Goal: Task Accomplishment & Management: Use online tool/utility

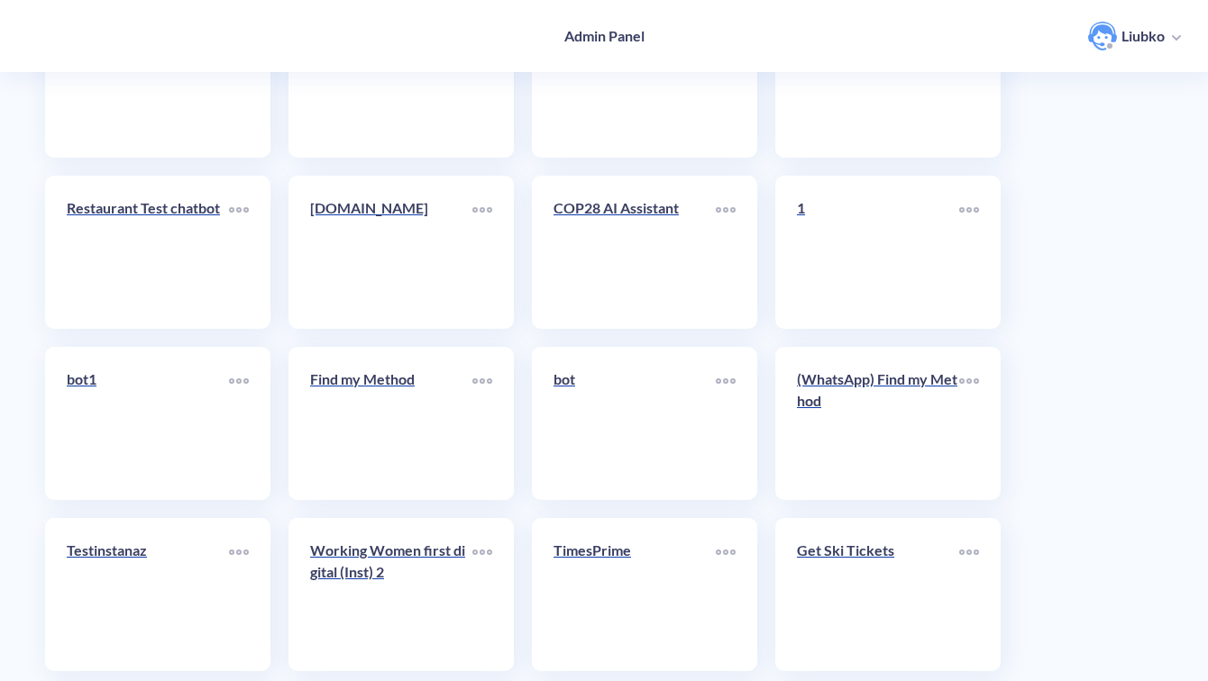
scroll to position [6391, 0]
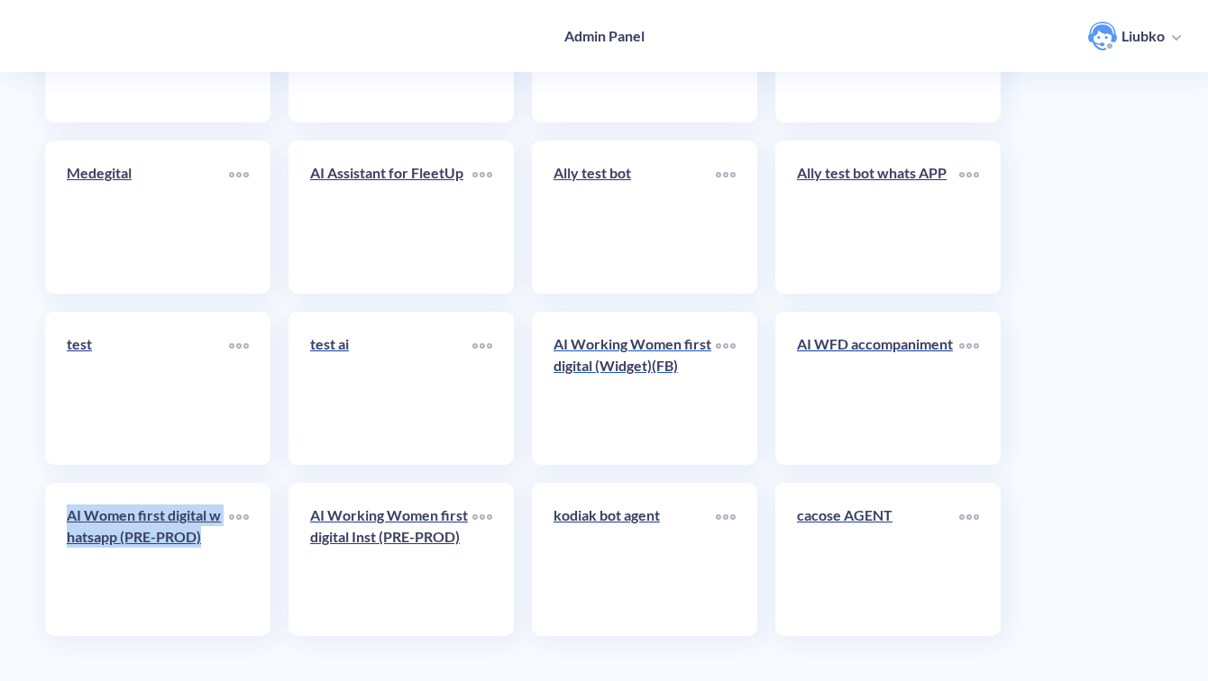
click at [674, 378] on div "AI Working Women first digital (Widget)(FB)" at bounding box center [634, 362] width 162 height 58
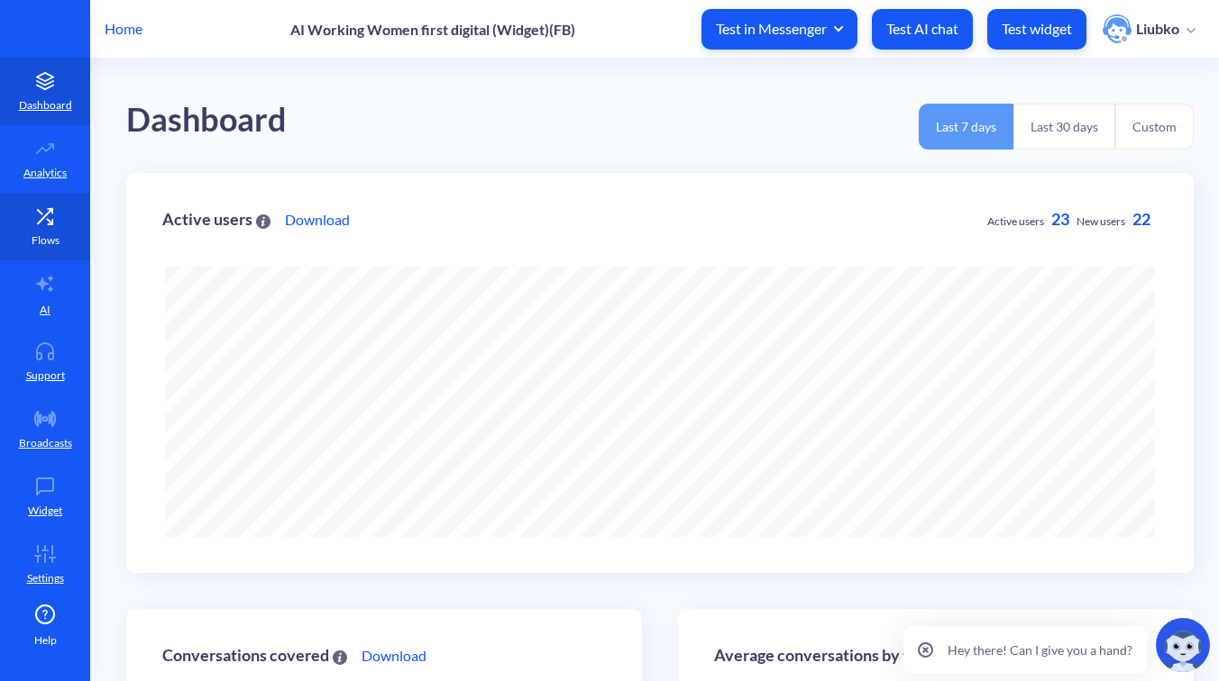
click at [40, 220] on icon at bounding box center [45, 216] width 36 height 18
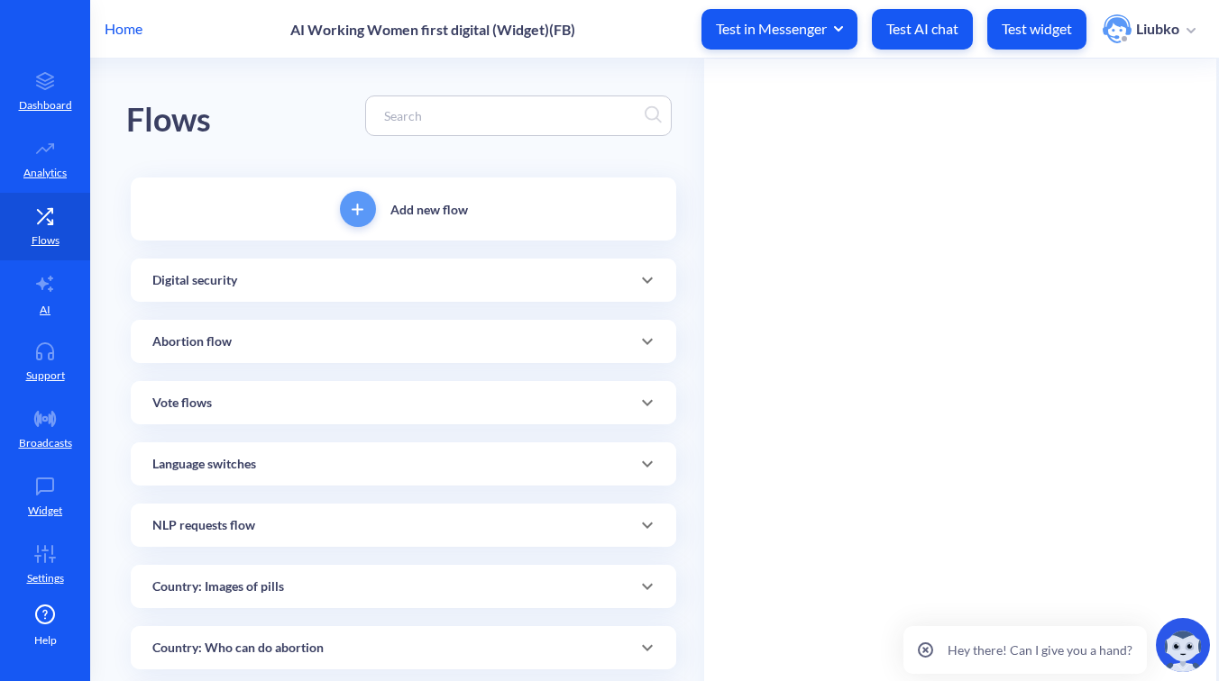
click at [492, 114] on input at bounding box center [509, 115] width 269 height 21
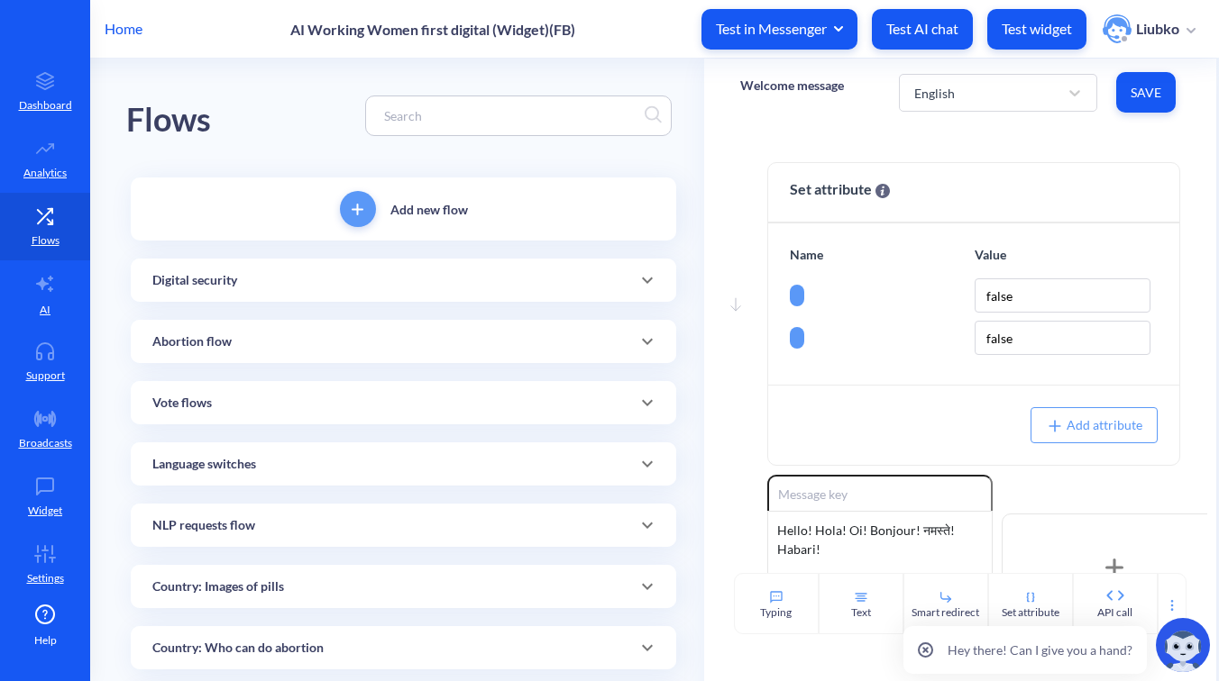
paste input "Abortion flow: Clarification to Go Back"
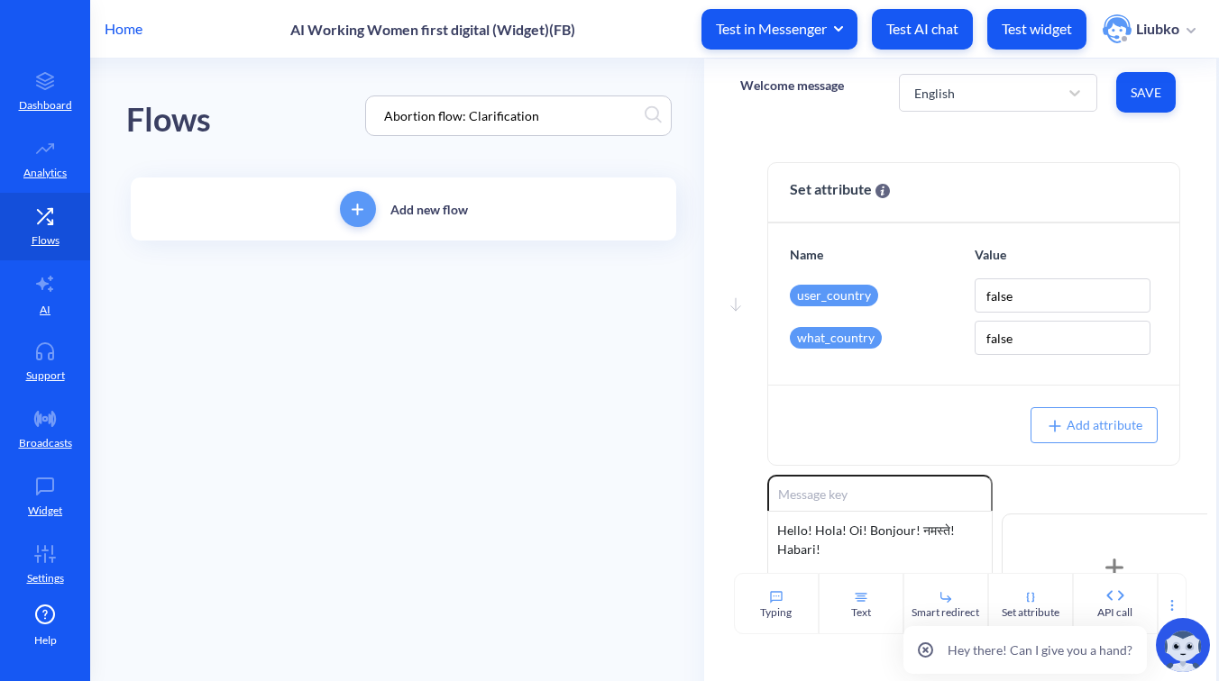
type input "Abortion flow: Clarification"
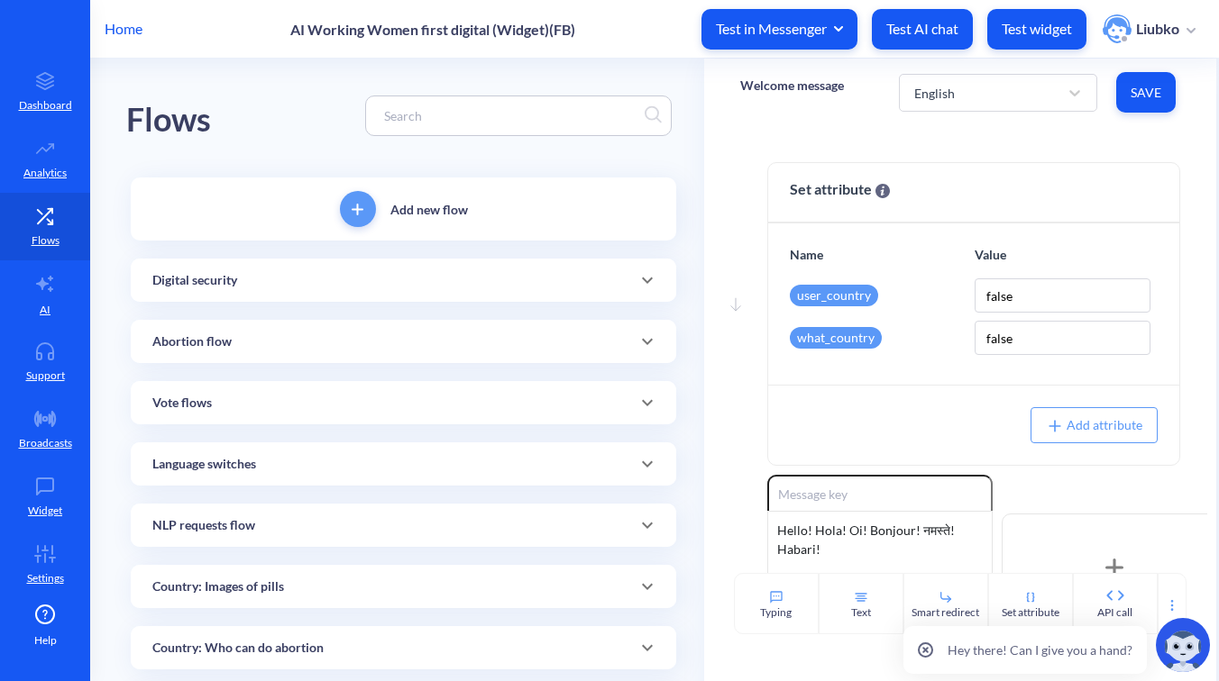
click at [495, 115] on input at bounding box center [509, 115] width 269 height 21
paste input "Clarification"
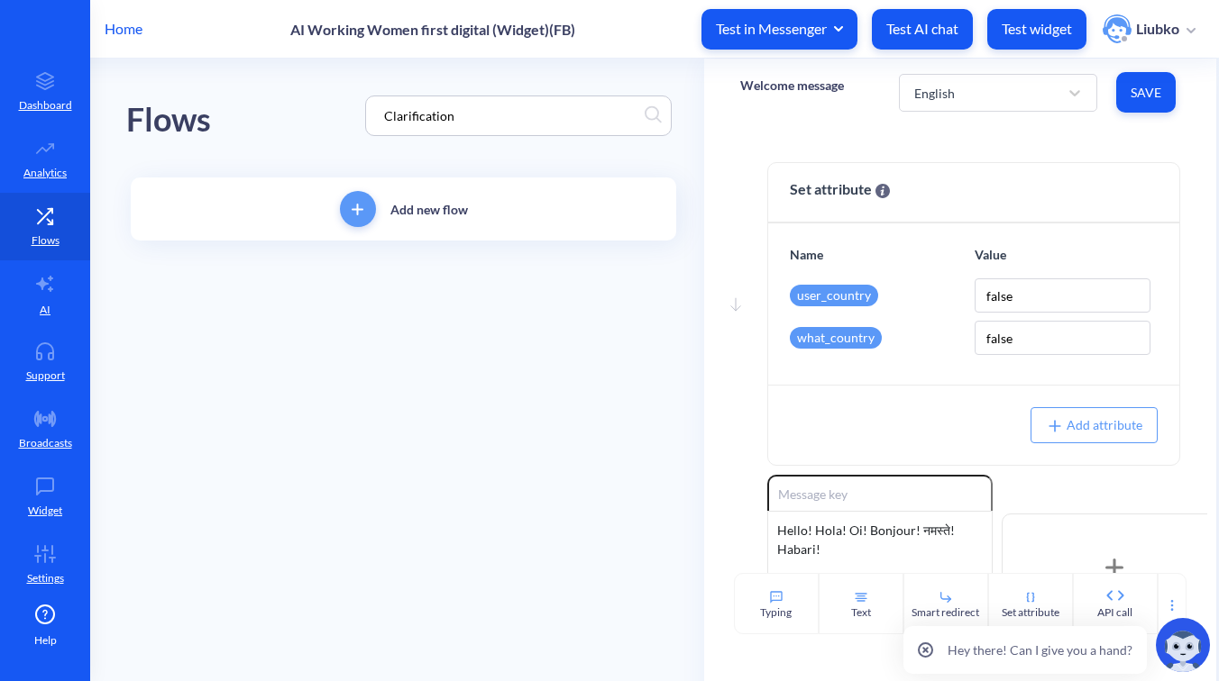
type input "Clarification"
click at [417, 120] on input "Clarification" at bounding box center [509, 115] width 269 height 21
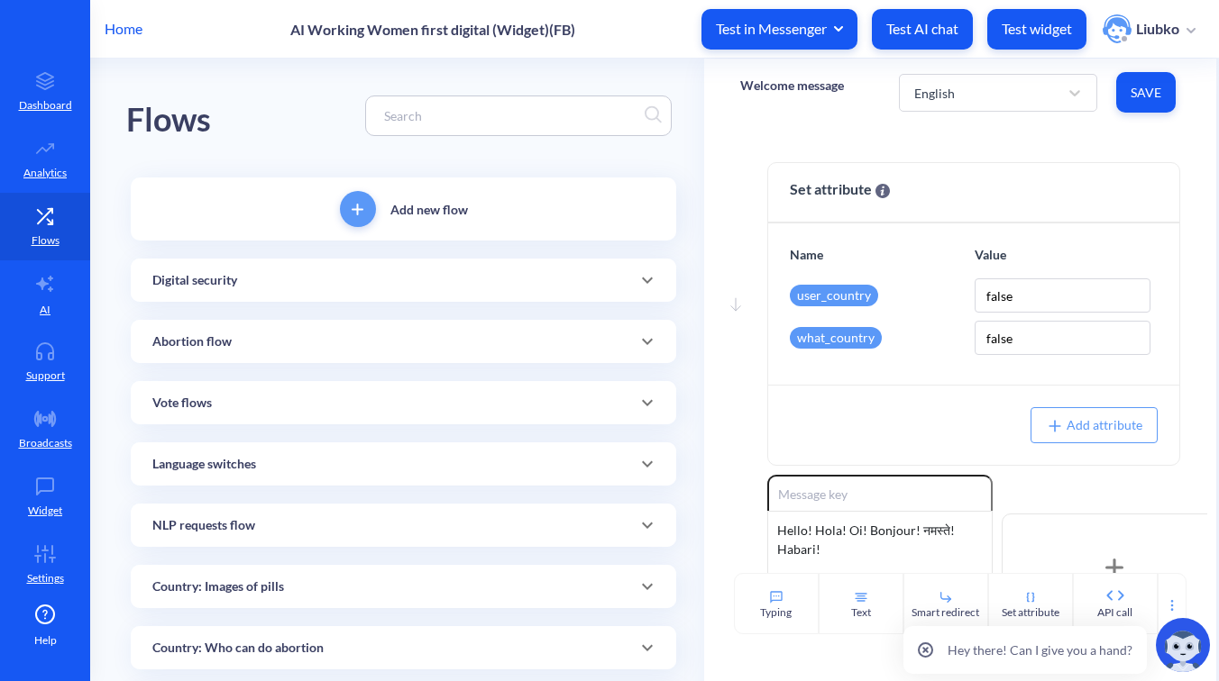
paste input "Do you want to want to go back?"
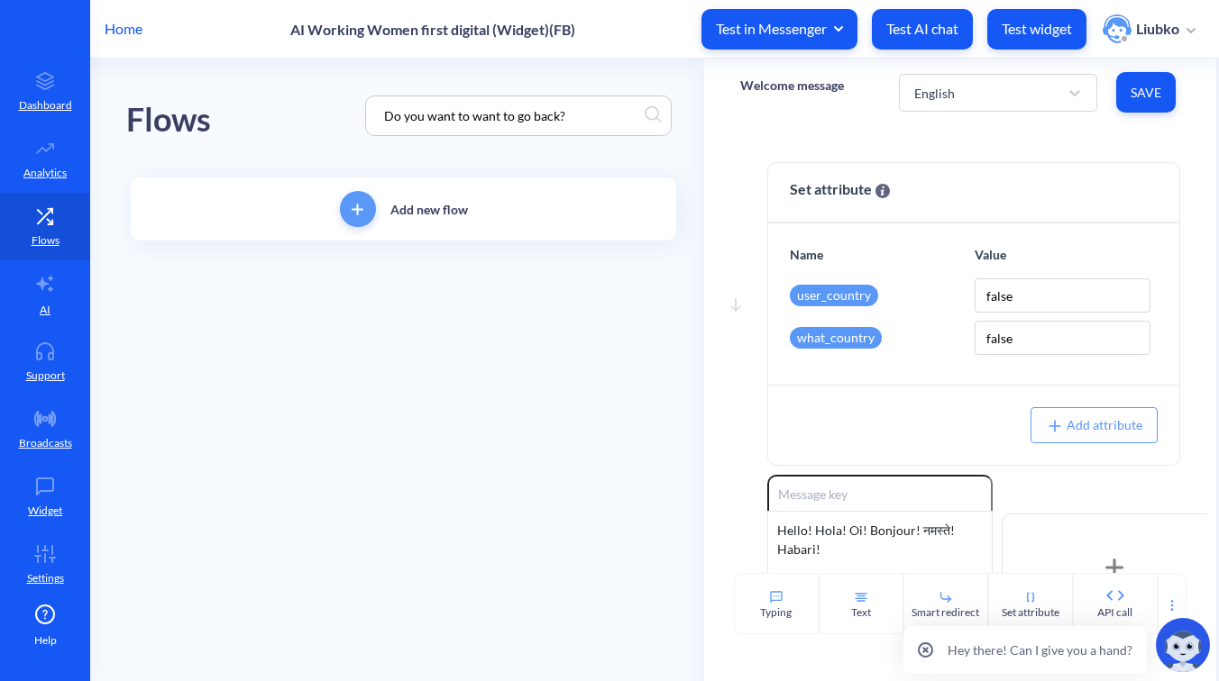
type input "Do you want to want to go back?"
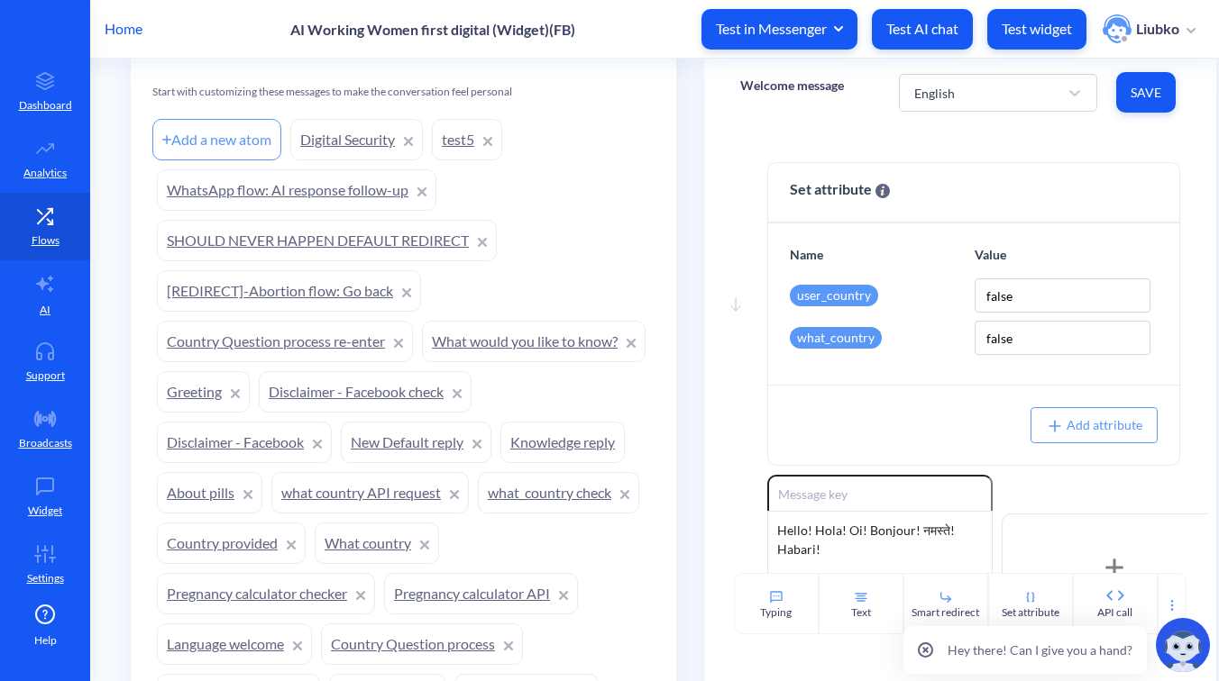
scroll to position [1649, 0]
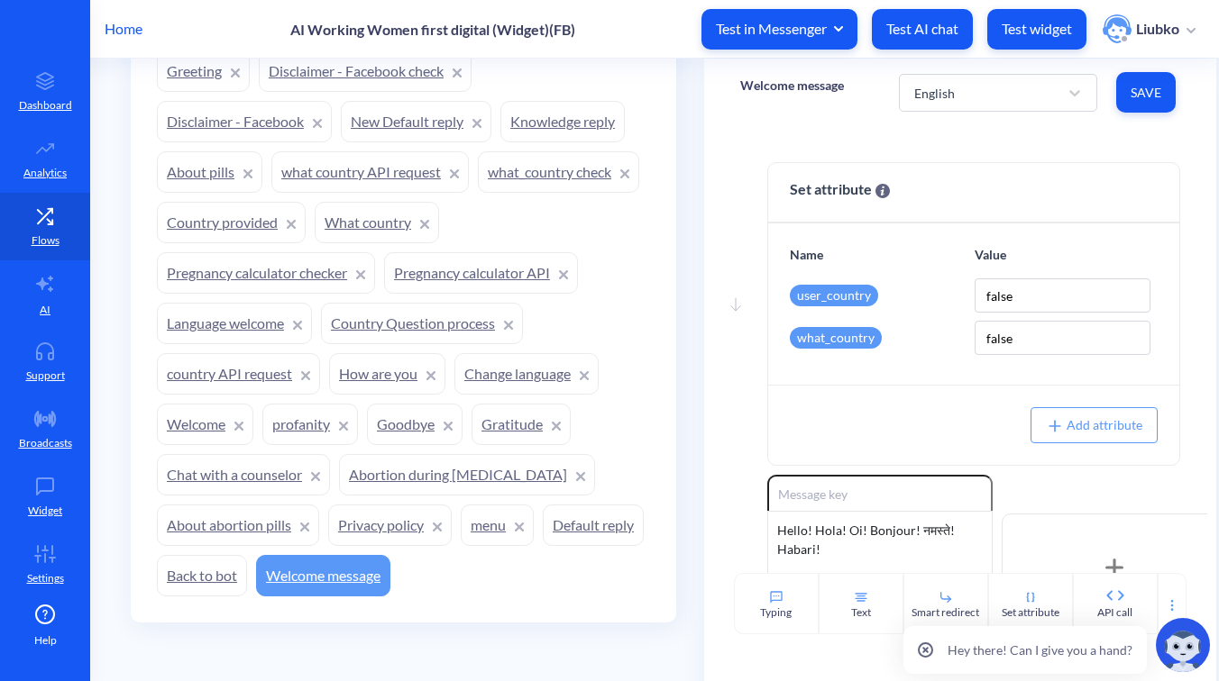
click at [247, 573] on link "Back to bot" at bounding box center [202, 575] width 90 height 41
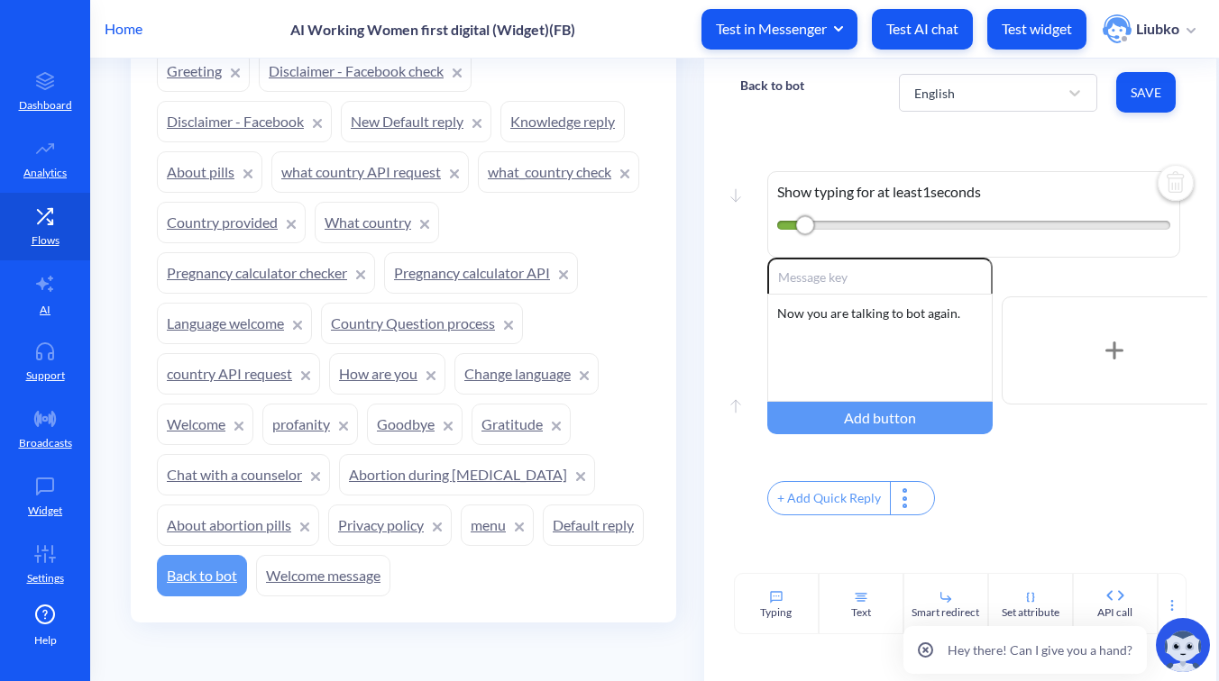
click at [543, 546] on link "Default reply" at bounding box center [593, 525] width 101 height 41
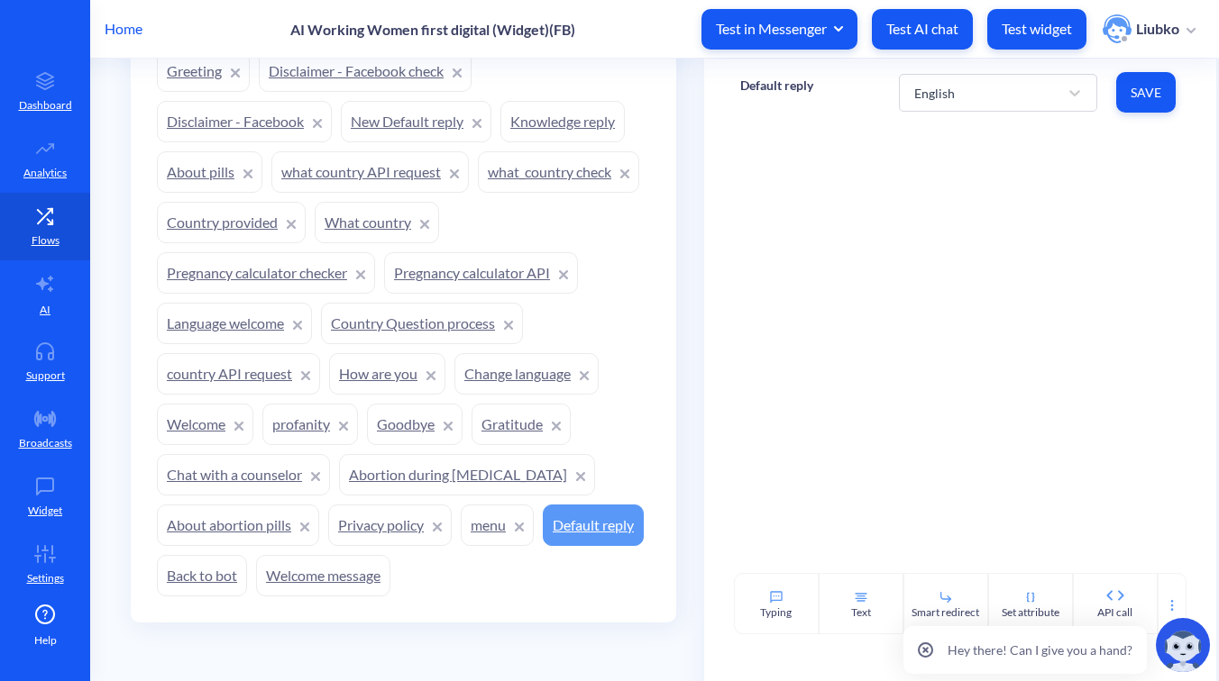
click at [229, 525] on link "About abortion pills" at bounding box center [238, 525] width 162 height 41
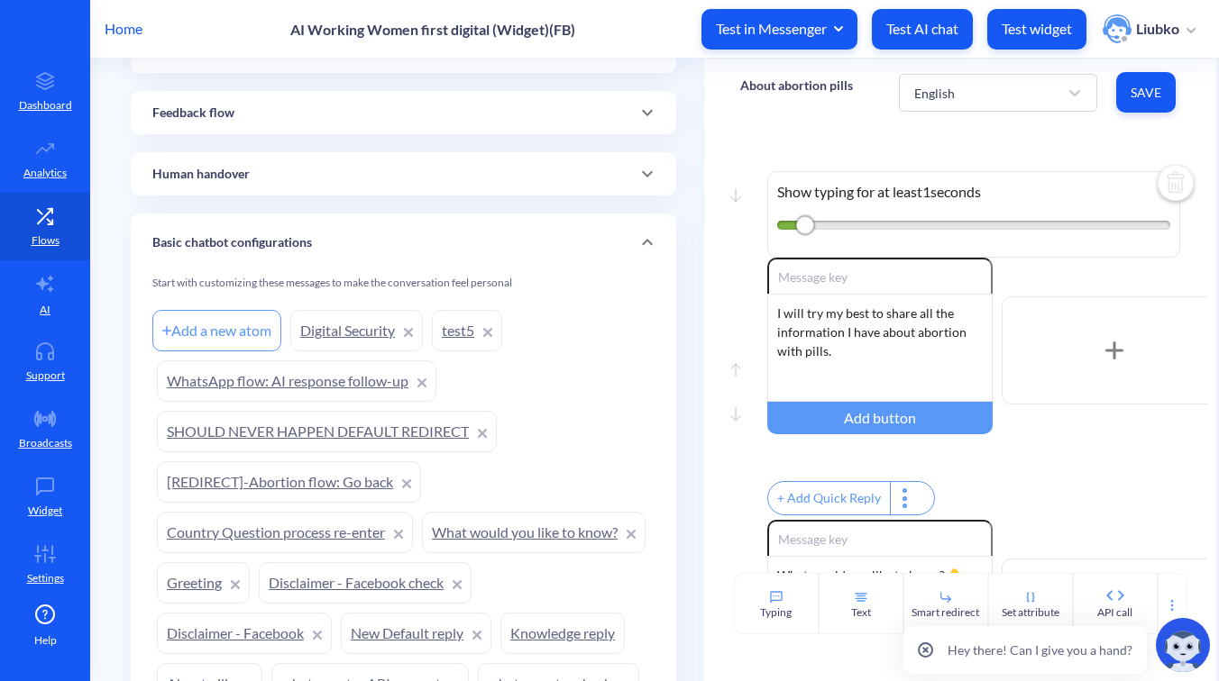
scroll to position [1085, 0]
click at [335, 336] on link "Digital Security" at bounding box center [356, 332] width 132 height 41
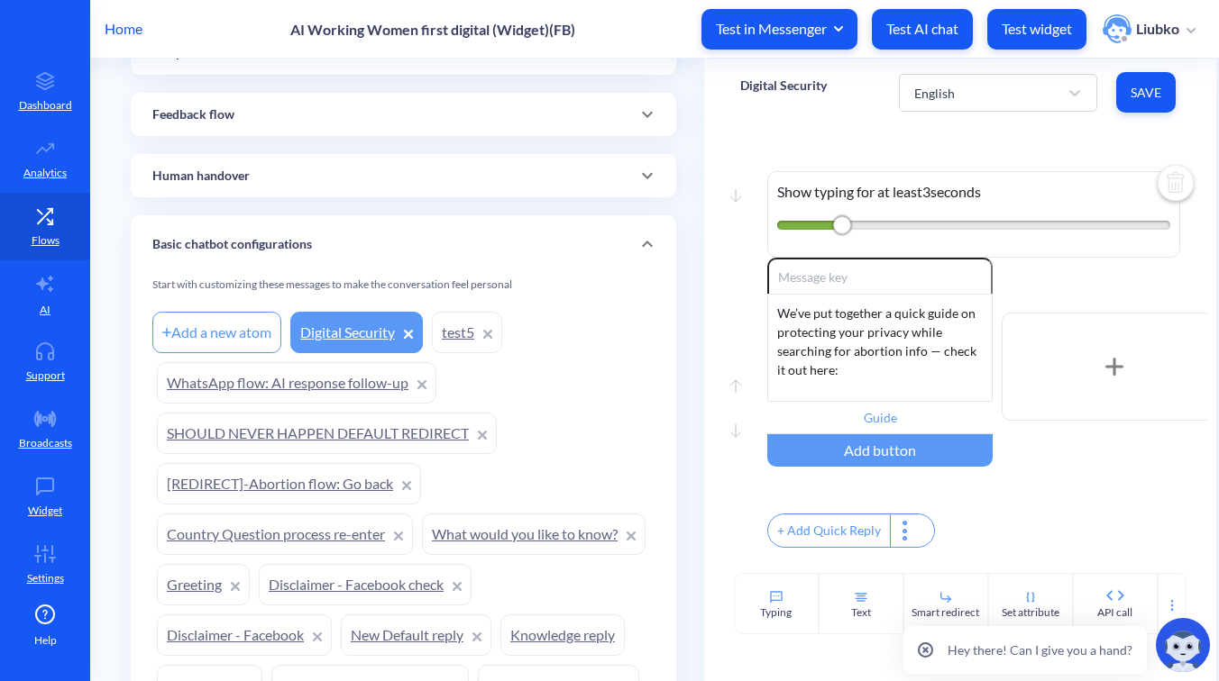
click at [457, 324] on link "test5" at bounding box center [467, 332] width 70 height 41
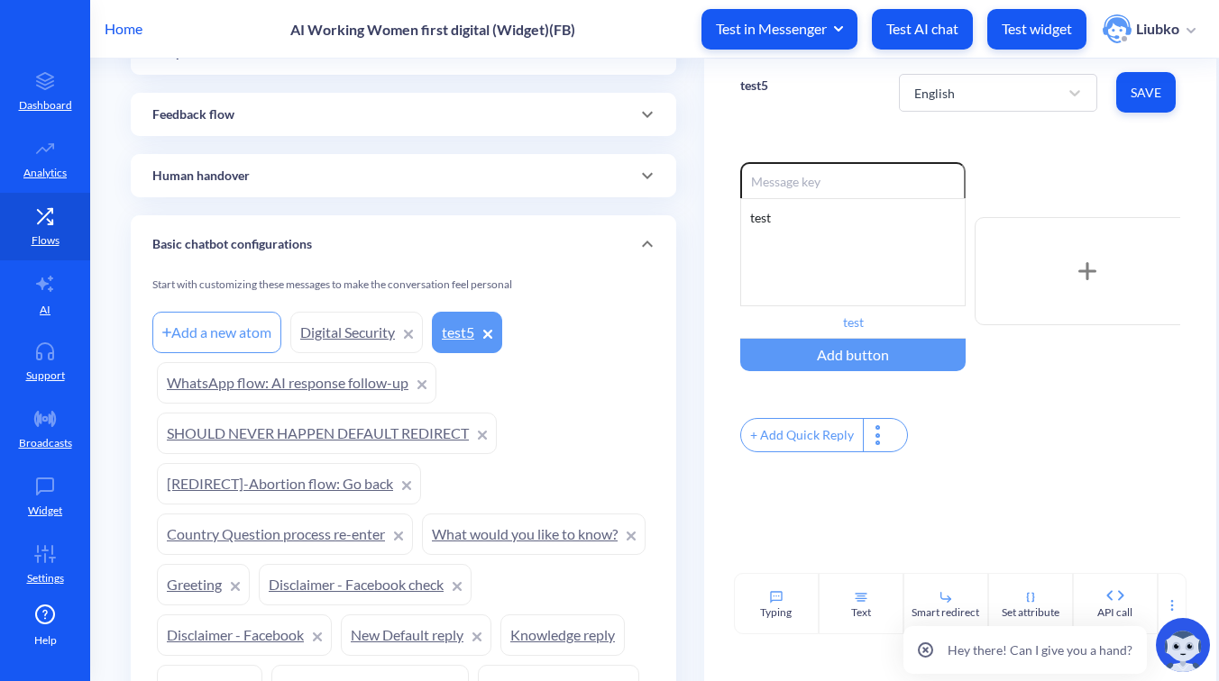
click at [306, 389] on link "WhatsApp flow: AI response follow-up" at bounding box center [296, 382] width 279 height 41
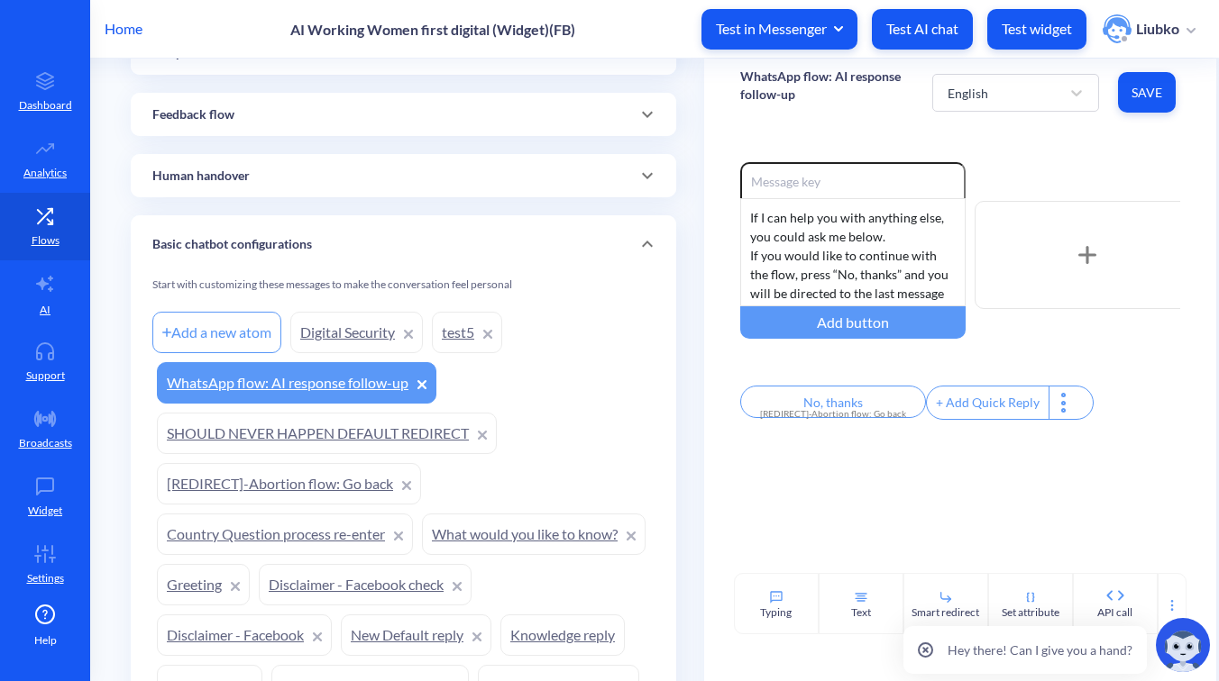
click at [293, 430] on link "SHOULD NEVER HAPPEN DEFAULT REDIRECT" at bounding box center [327, 433] width 340 height 41
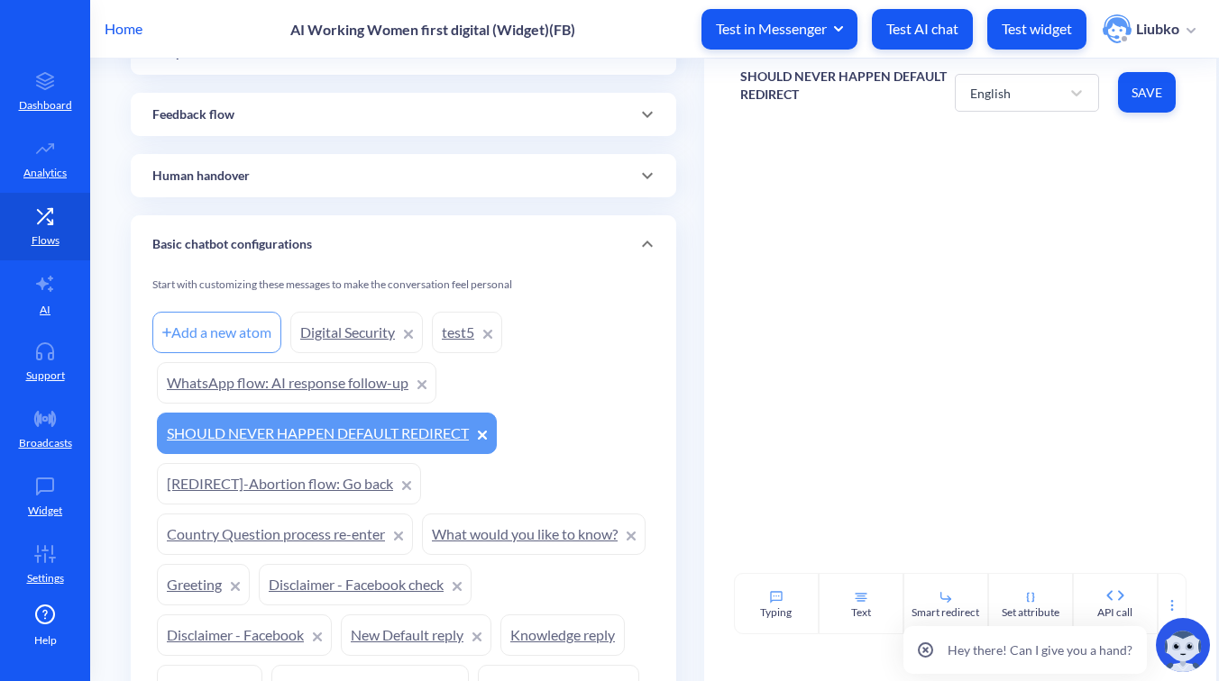
click at [279, 480] on link "[REDIRECT]-Abortion flow: Go back" at bounding box center [289, 483] width 264 height 41
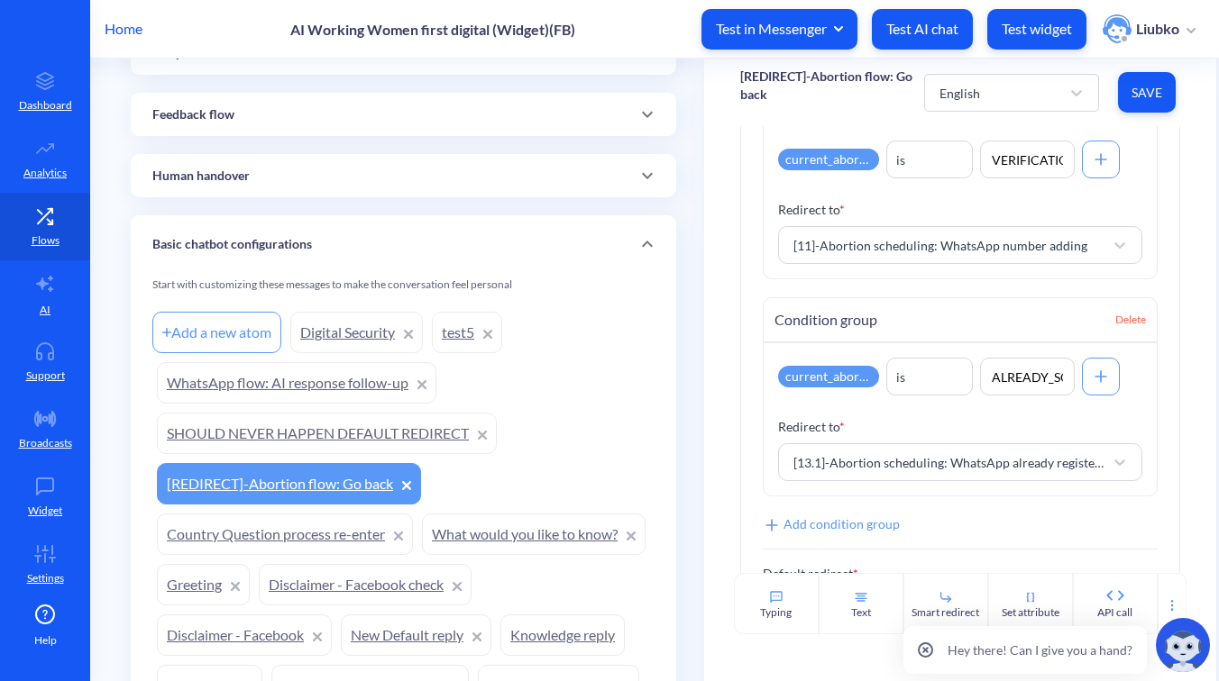
scroll to position [3075, 0]
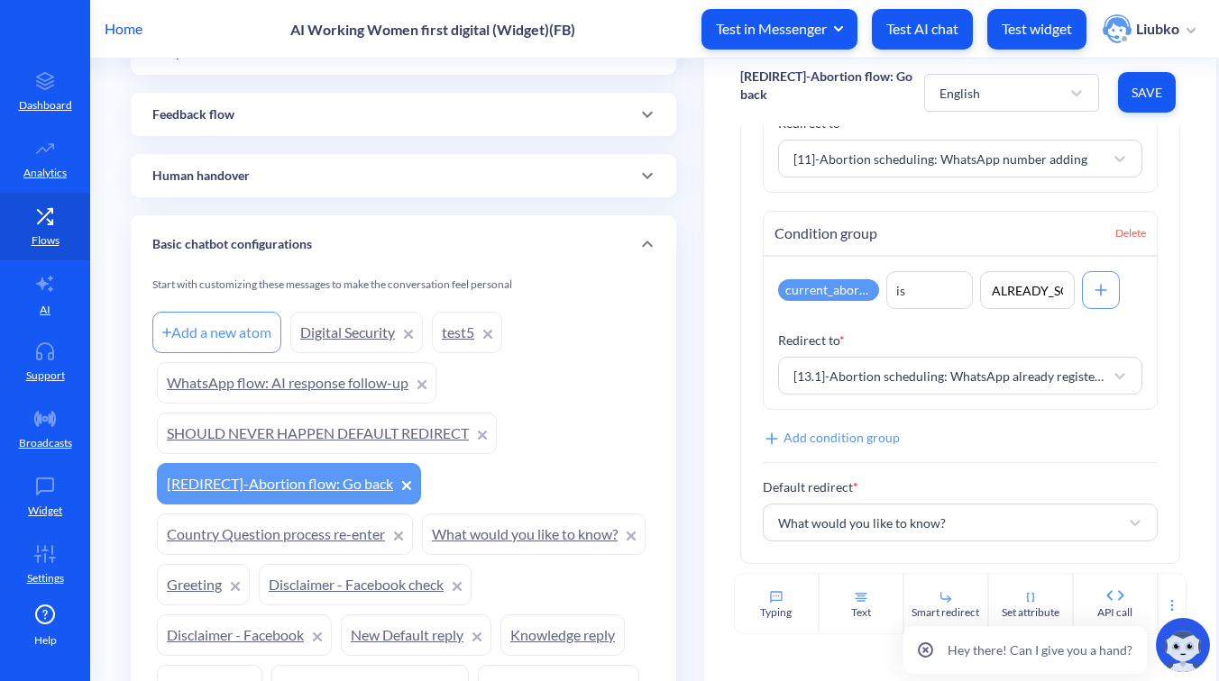
click at [255, 534] on link "Country Question process re-enter" at bounding box center [285, 534] width 256 height 41
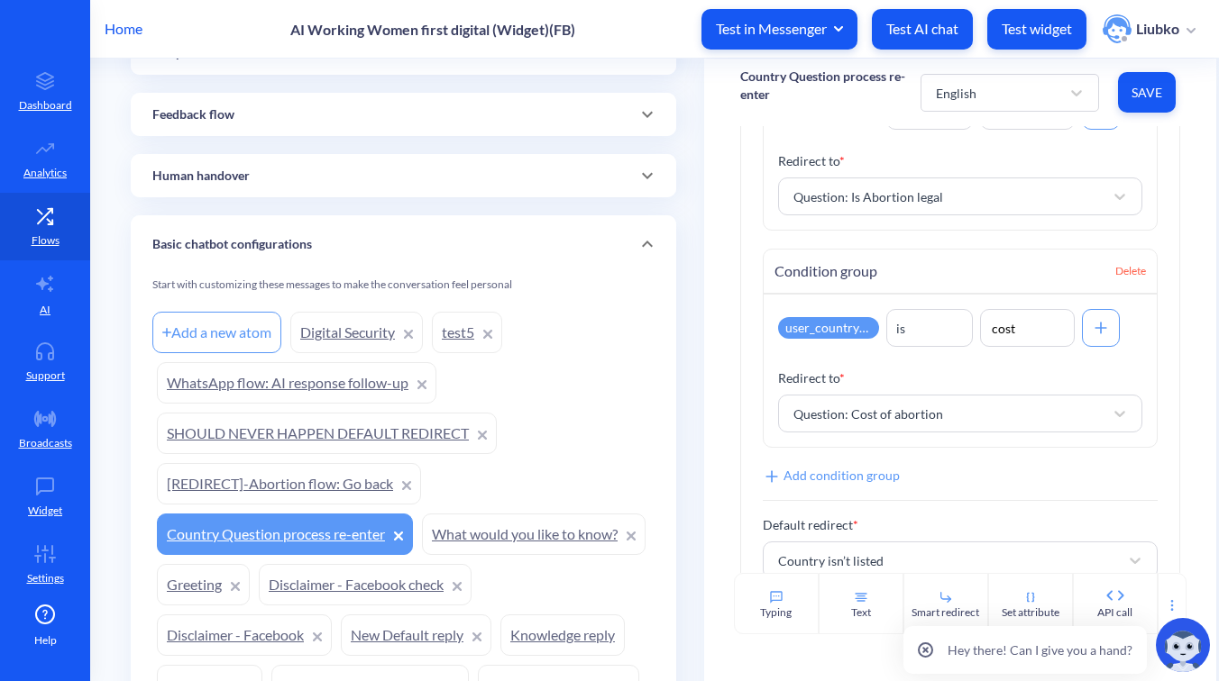
scroll to position [1338, 0]
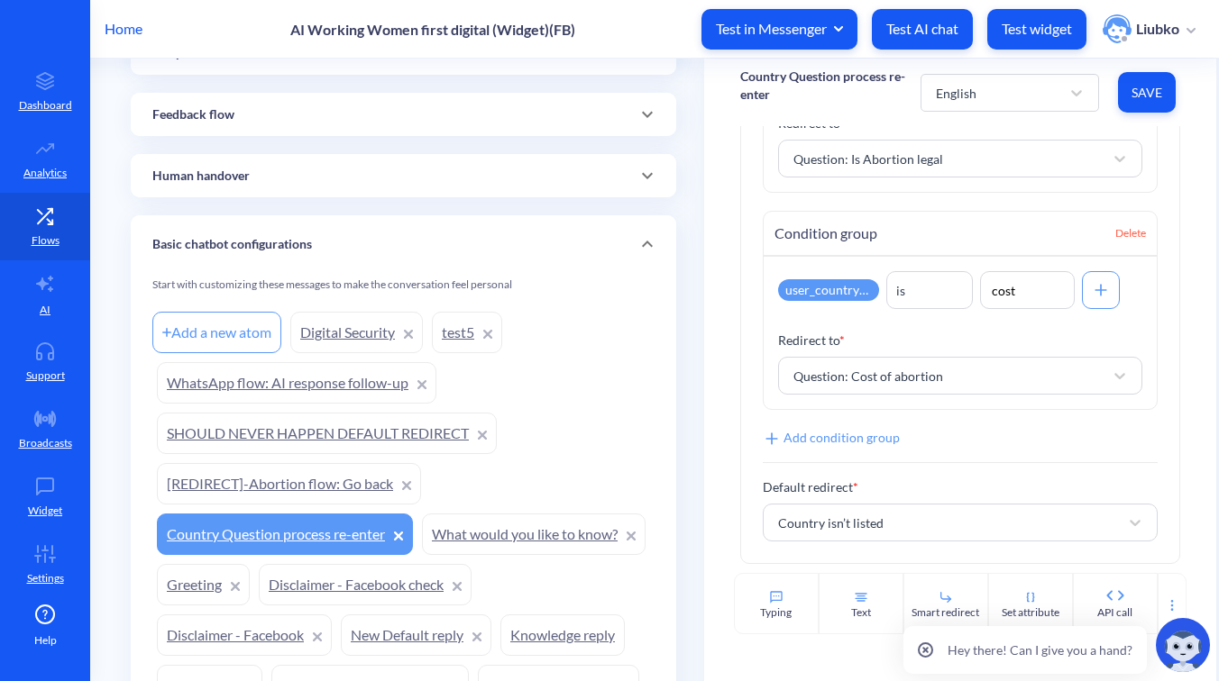
click at [422, 555] on link "What would you like to know?" at bounding box center [534, 534] width 224 height 41
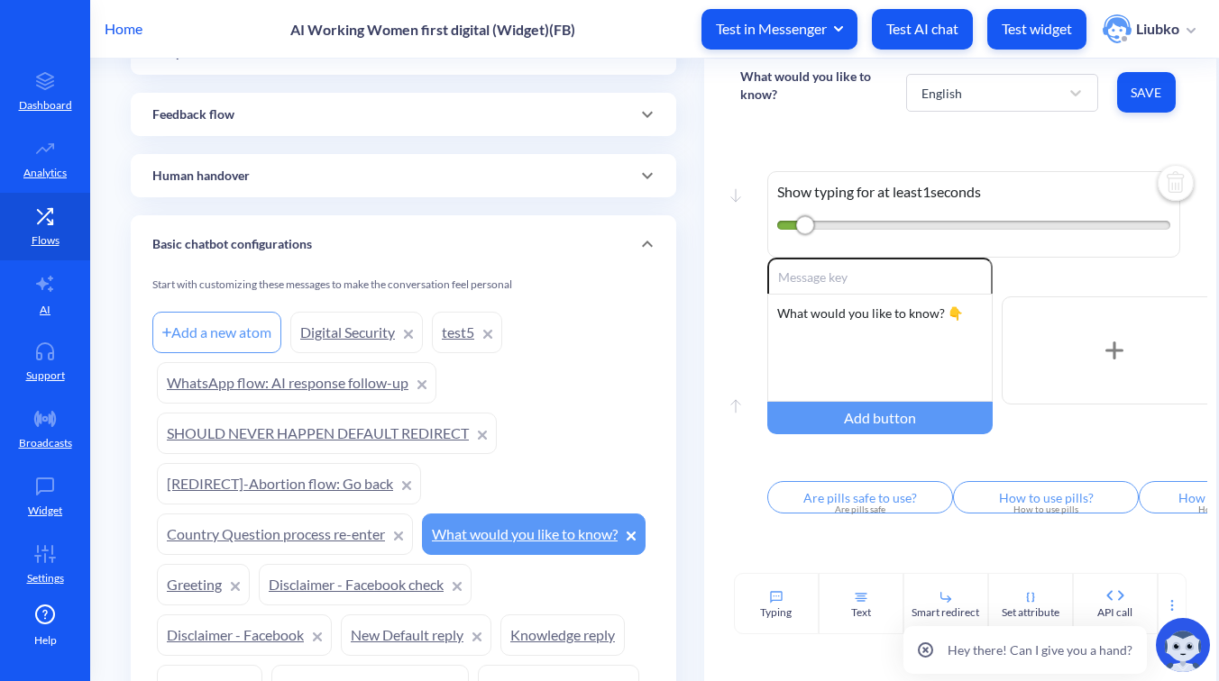
click at [250, 582] on link "Greeting" at bounding box center [203, 584] width 93 height 41
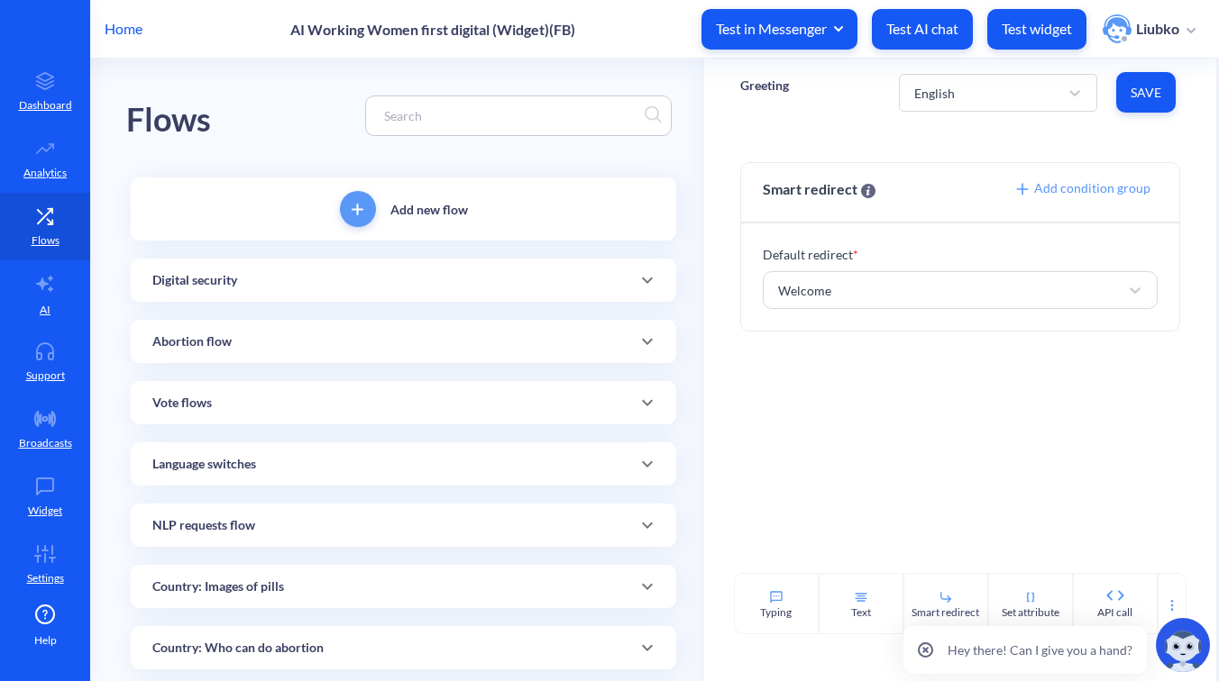
click at [452, 334] on div "Abortion flow" at bounding box center [403, 342] width 502 height 19
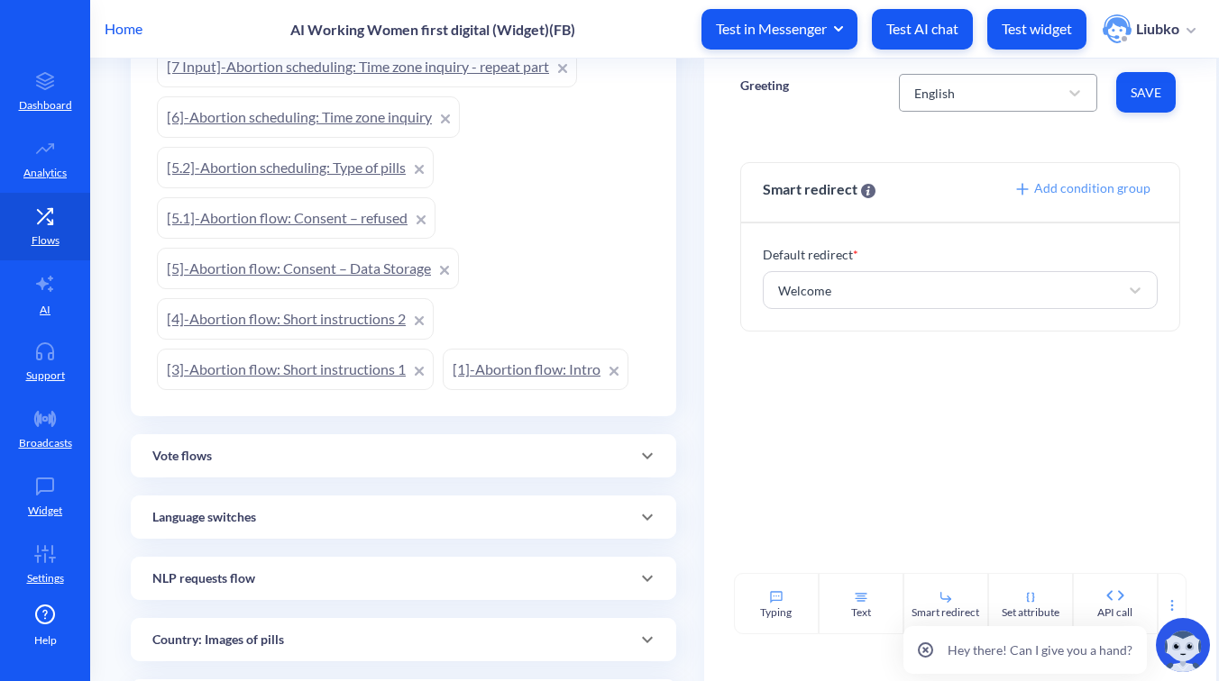
scroll to position [3149, 0]
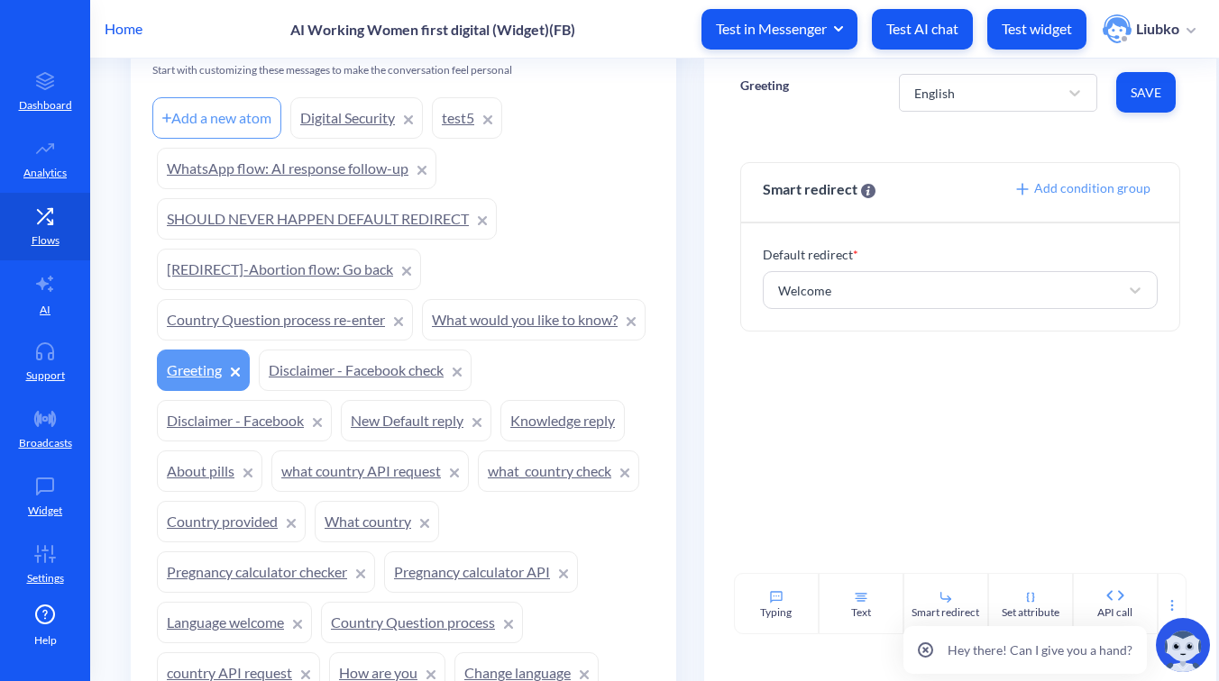
click at [422, 341] on link "What would you like to know?" at bounding box center [534, 319] width 224 height 41
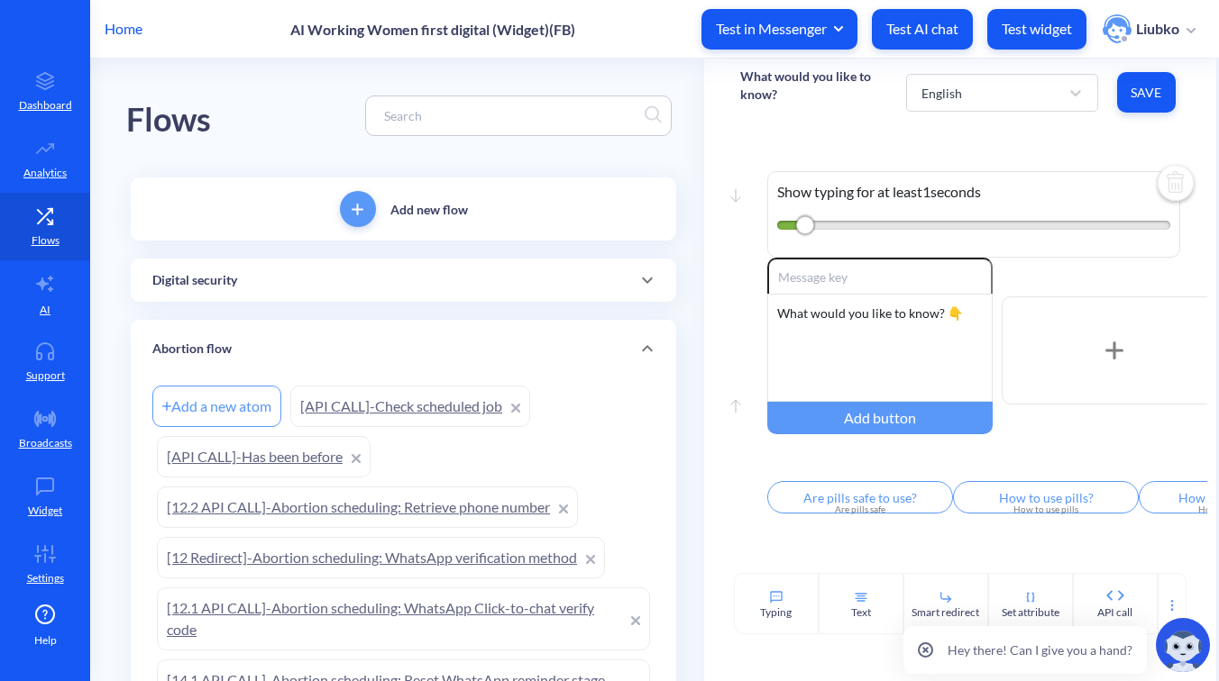
click at [457, 119] on input at bounding box center [509, 115] width 269 height 21
paste input "Do you want"
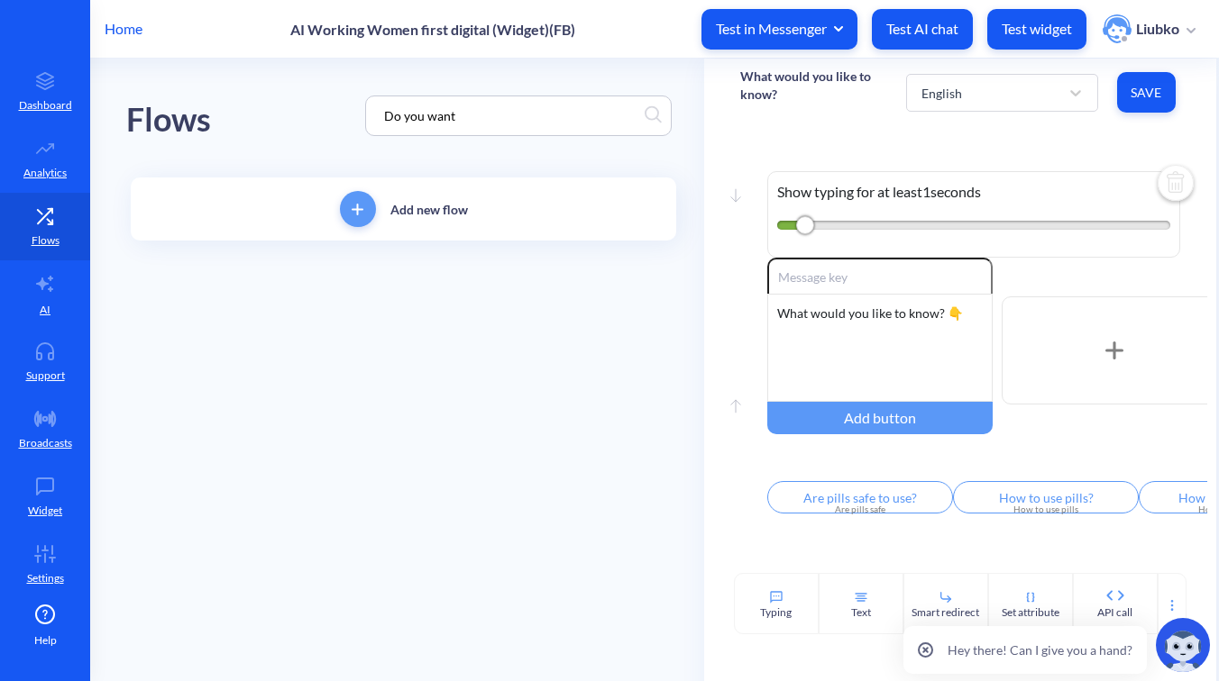
type input "Do you want"
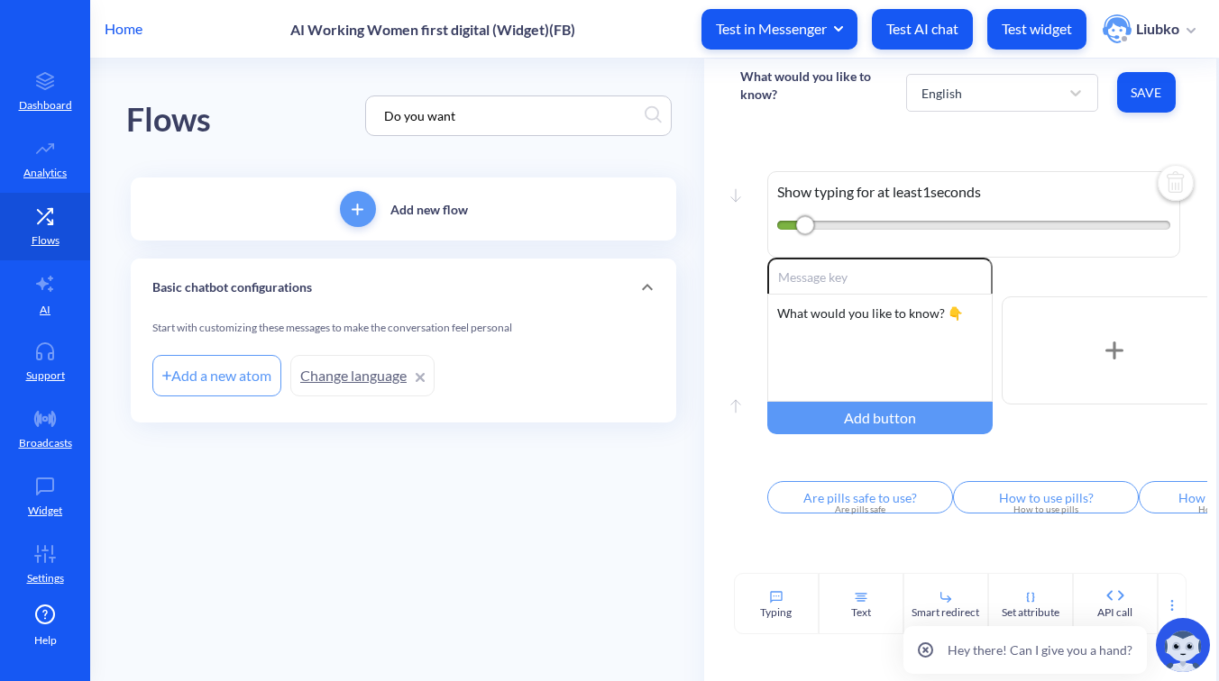
click at [338, 374] on link "Change language" at bounding box center [362, 375] width 144 height 41
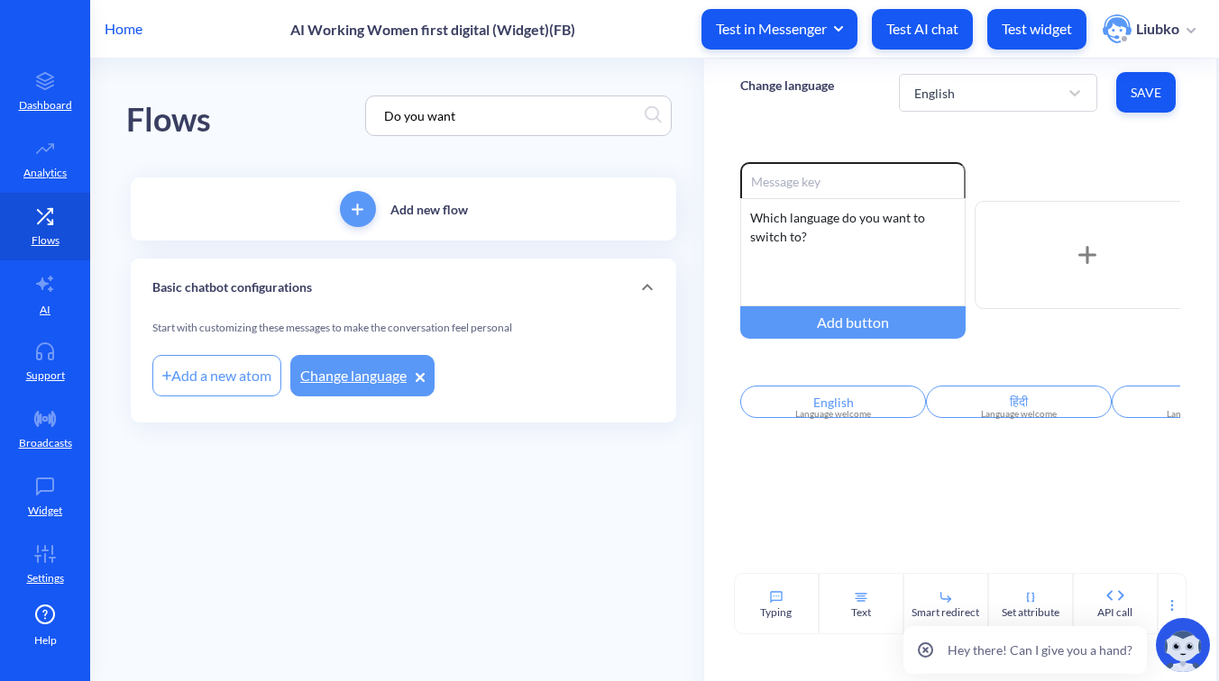
click at [490, 121] on input "Do you want" at bounding box center [509, 115] width 269 height 21
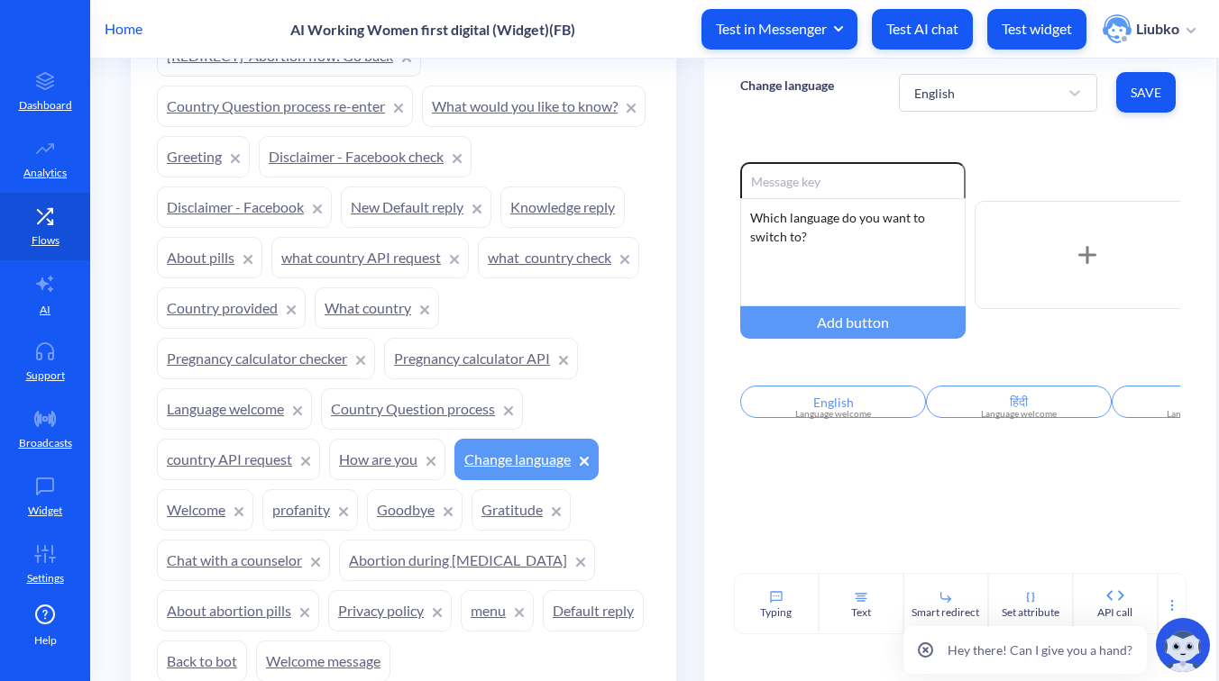
scroll to position [1512, 0]
click at [500, 230] on link "Knowledge reply" at bounding box center [562, 208] width 124 height 41
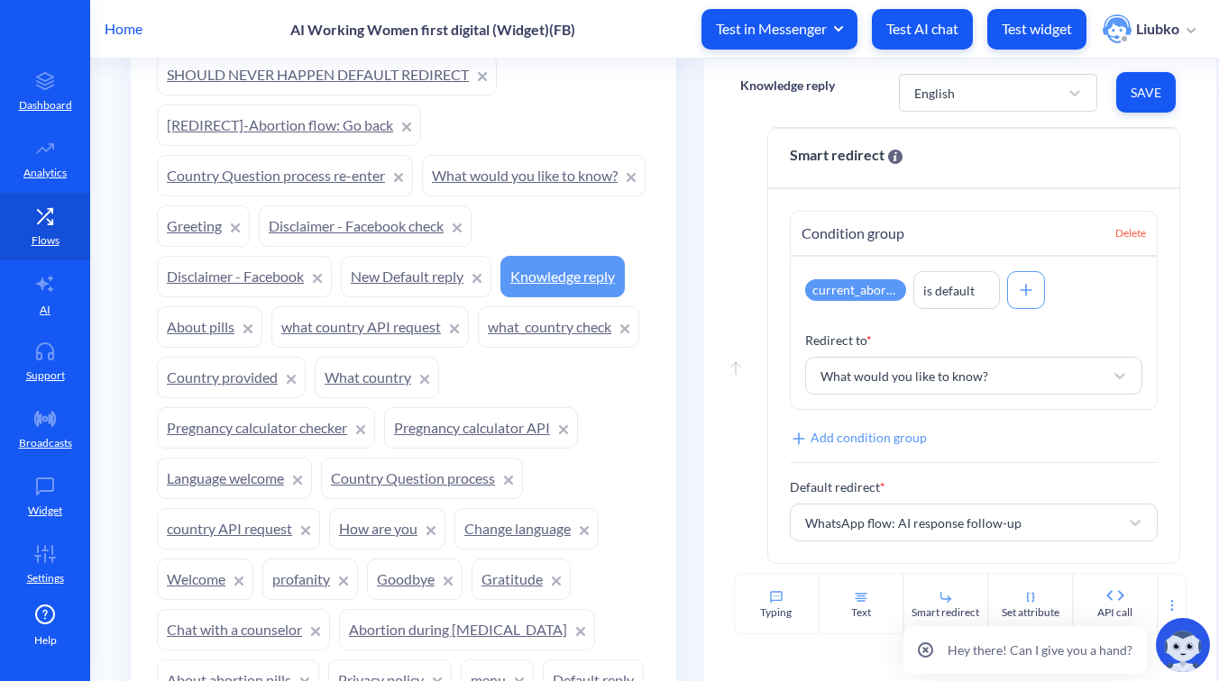
scroll to position [1439, 0]
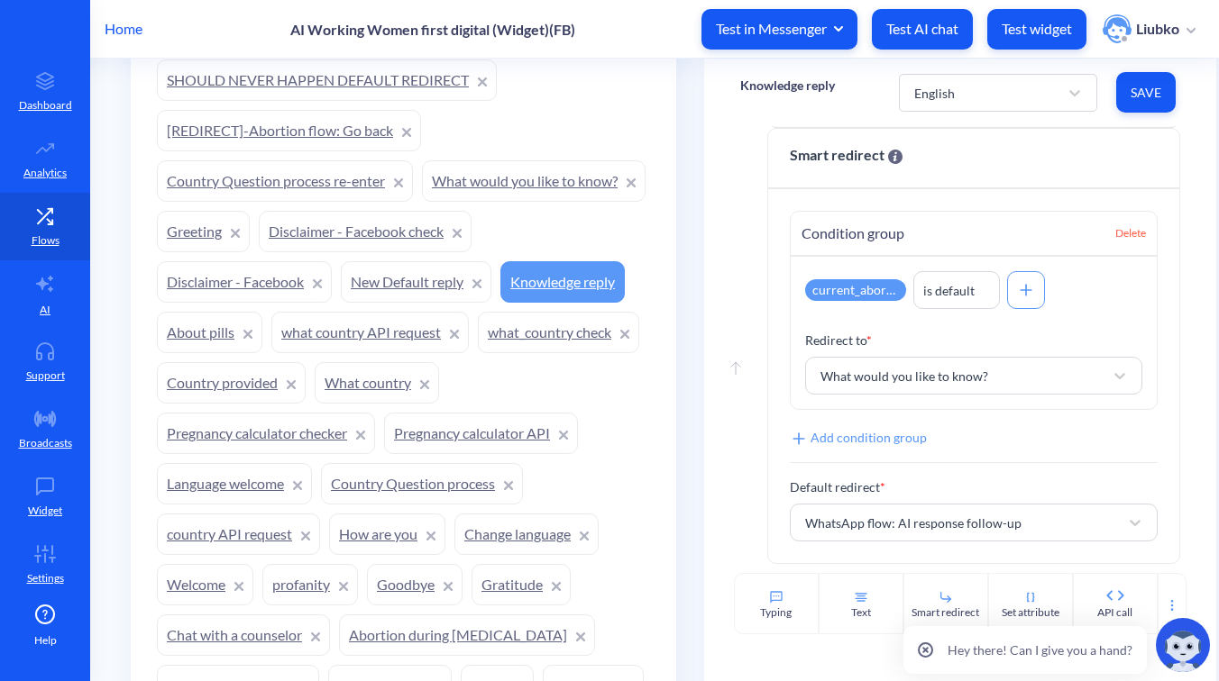
click at [422, 202] on link "What would you like to know?" at bounding box center [534, 180] width 224 height 41
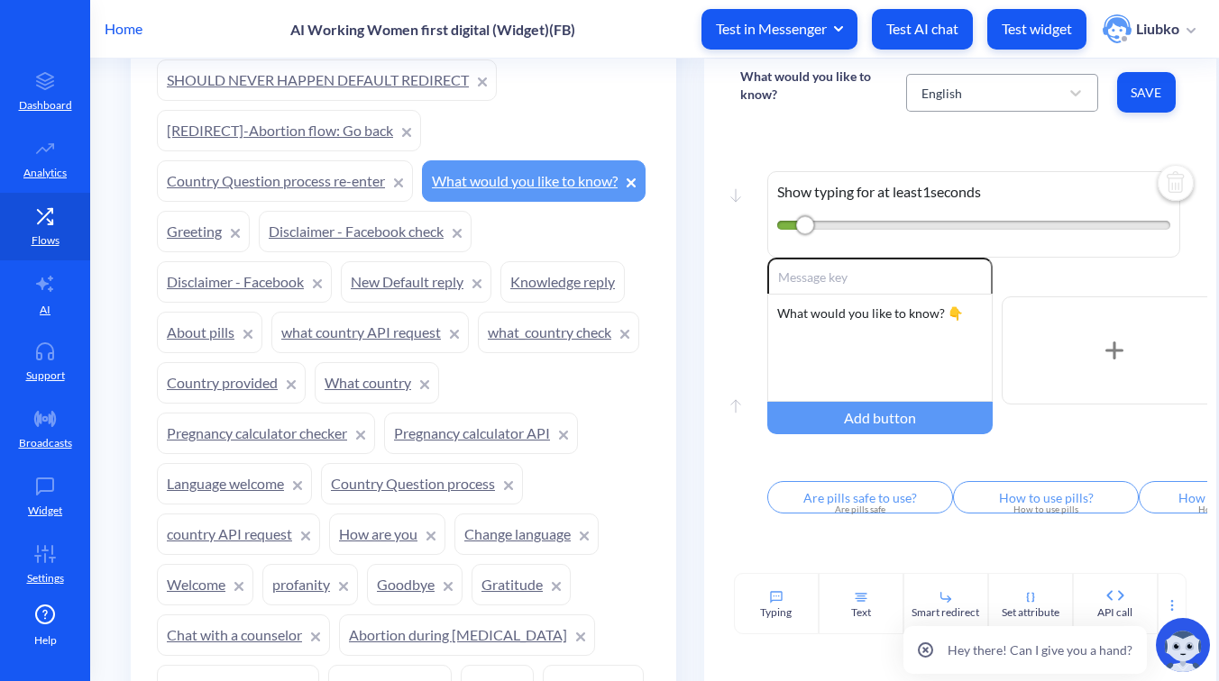
click at [986, 88] on div "English" at bounding box center [985, 93] width 147 height 32
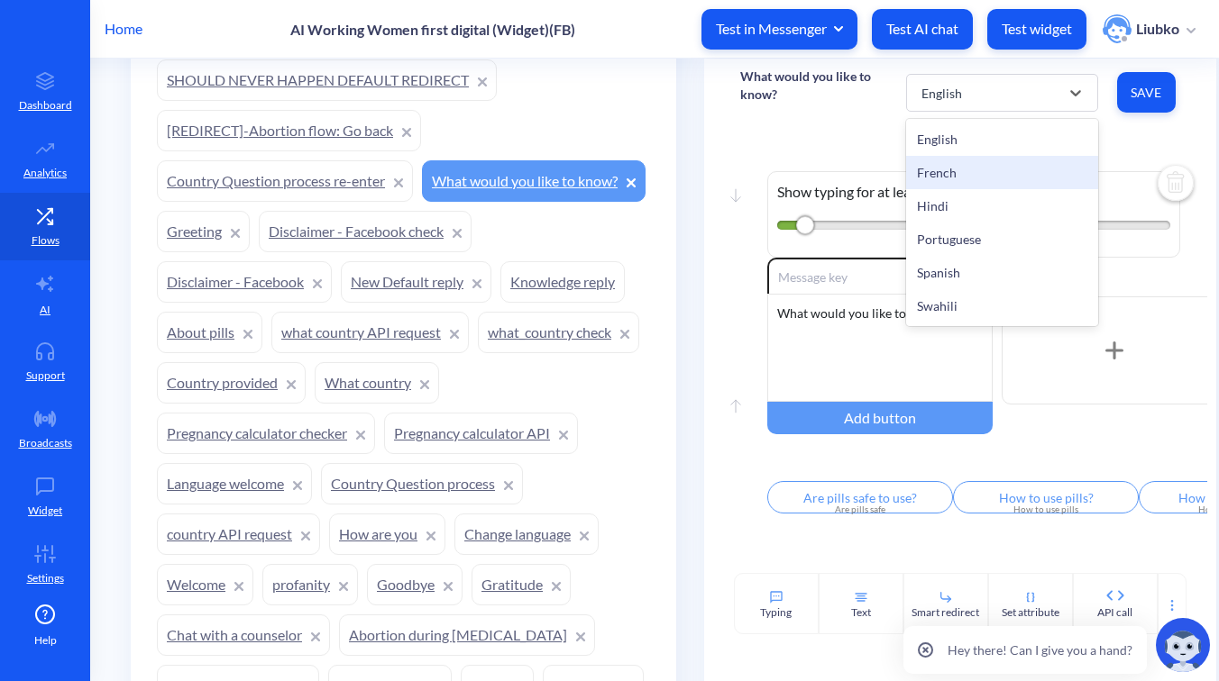
click at [979, 162] on div "French" at bounding box center [1002, 172] width 192 height 33
type input "Les pilules sont-elles sûres à utiliser?"
type input "Comment utiliser les pilules?"
type input "Comment puis-je les obtenir?"
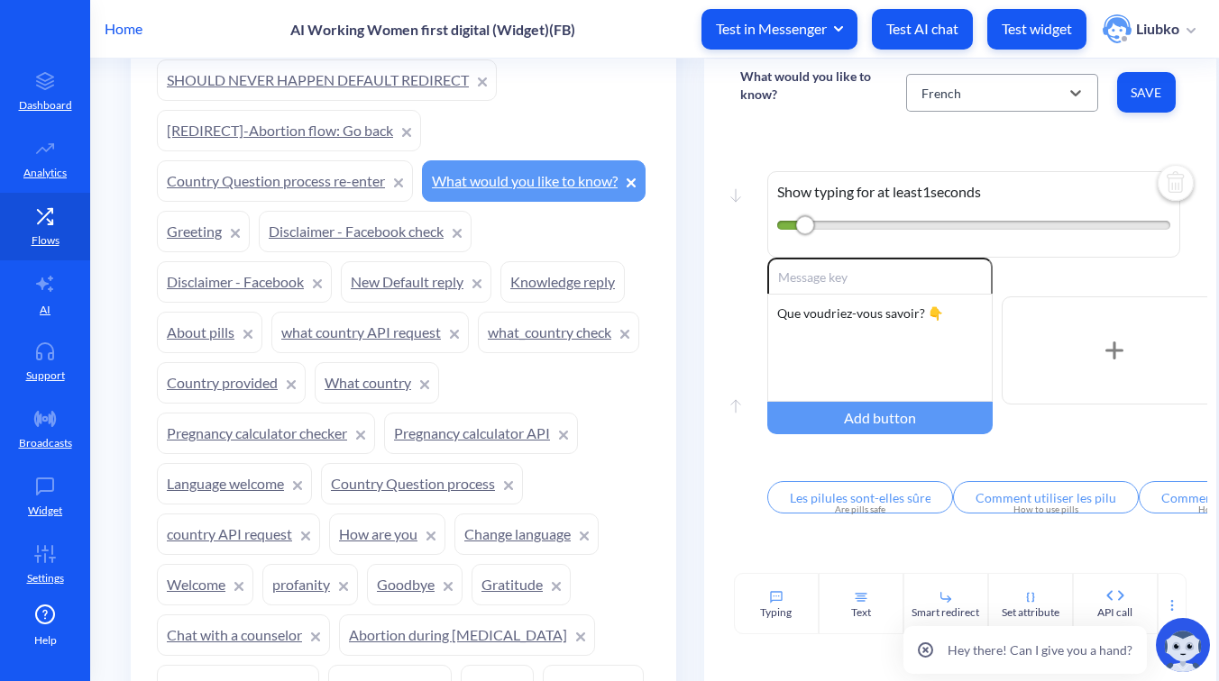
click at [968, 82] on div "French" at bounding box center [985, 93] width 147 height 32
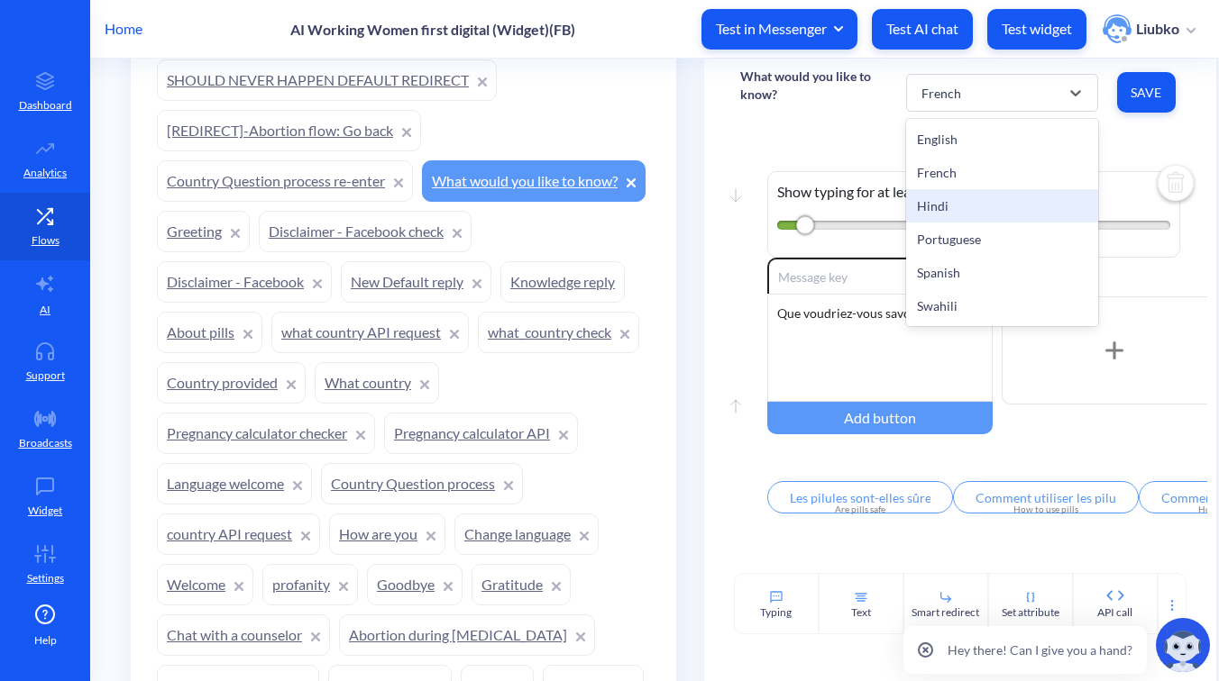
click at [964, 196] on div "Hindi" at bounding box center [1002, 205] width 192 height 33
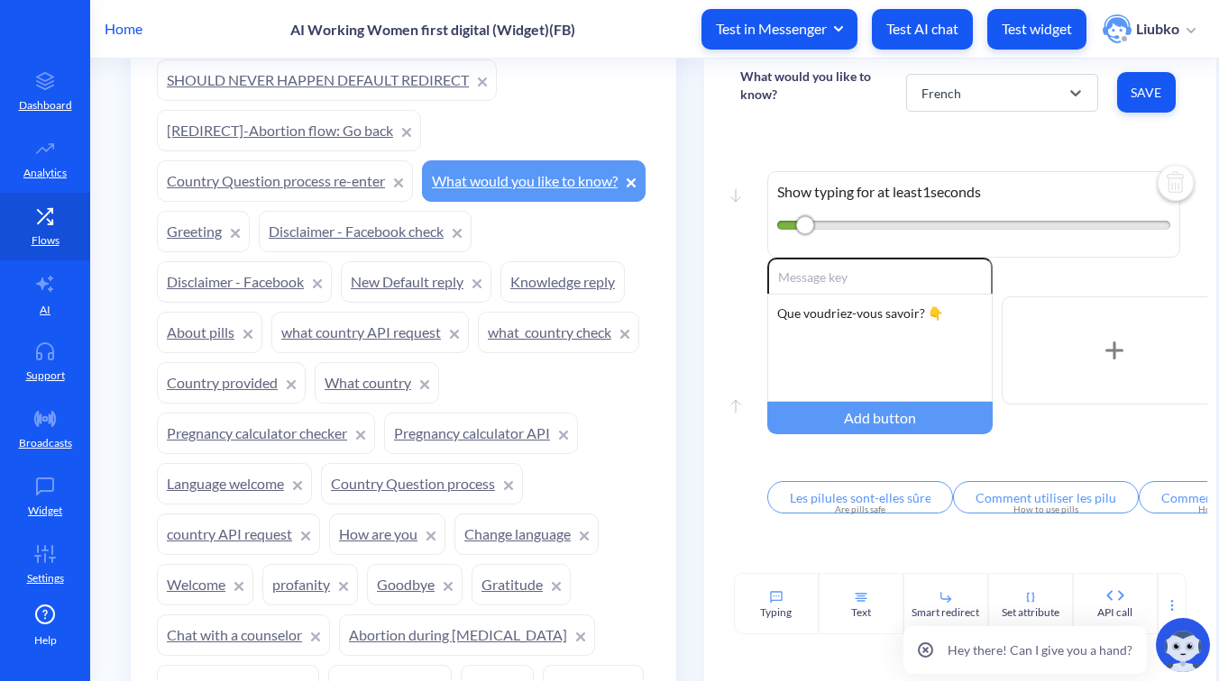
type input "क्या गोलियों का उपयोग करना सुरक्षित हैं?"
type input "गोलियों का उपयोग कैसे करें?"
type input "मुझे गोलियां कैसे मिल सकती हैं?"
click at [964, 91] on div "Hindi" at bounding box center [985, 93] width 147 height 32
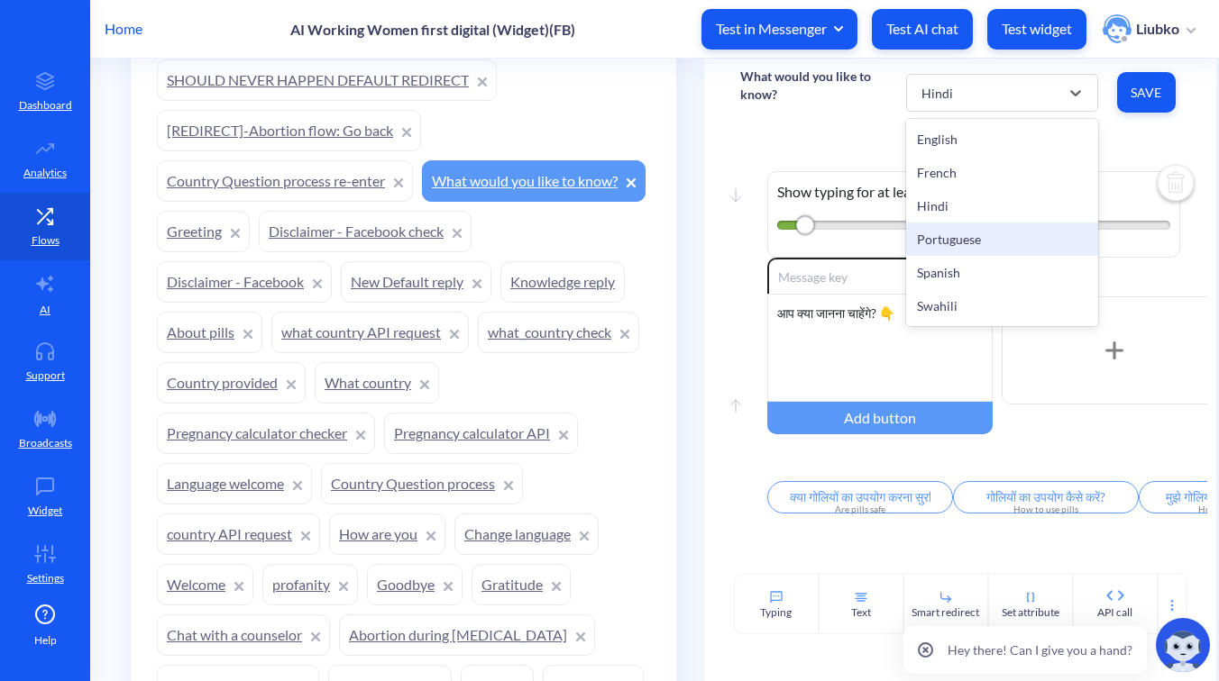
click at [957, 225] on div "Portuguese" at bounding box center [1002, 239] width 192 height 33
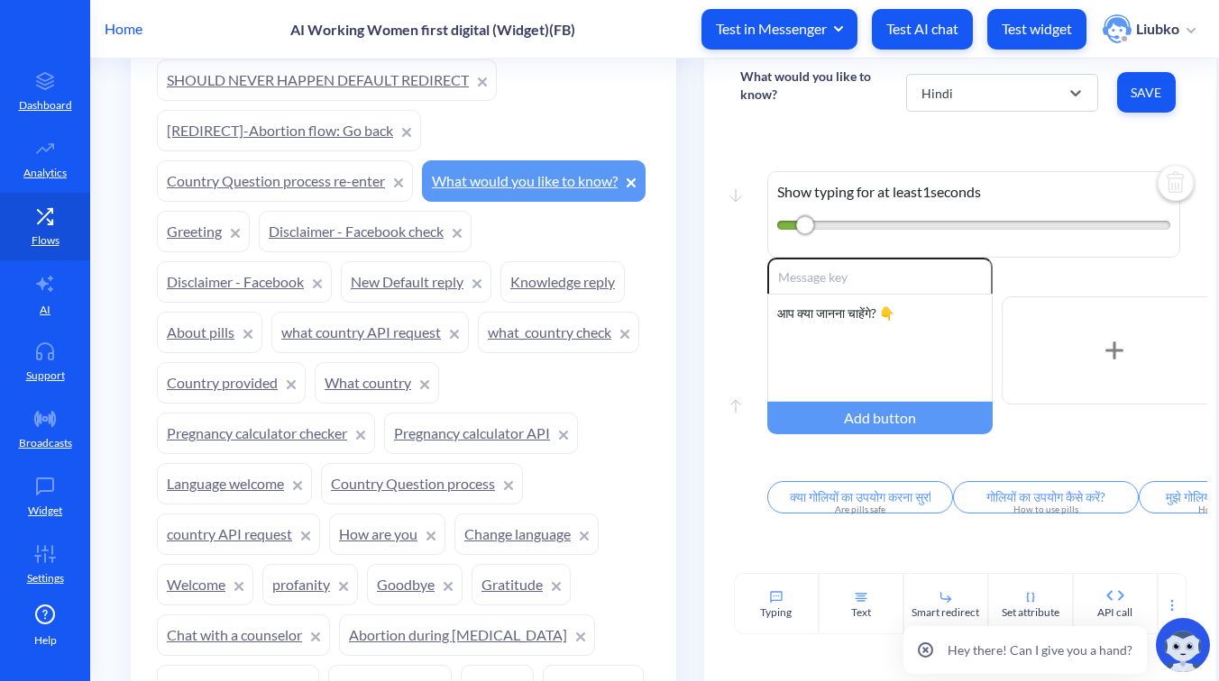
type input "As pílulas são seguras?"
type input "Como usar as pílulas?"
type input "Como obter pílulas?"
click at [970, 94] on div "Portuguese" at bounding box center [953, 92] width 64 height 19
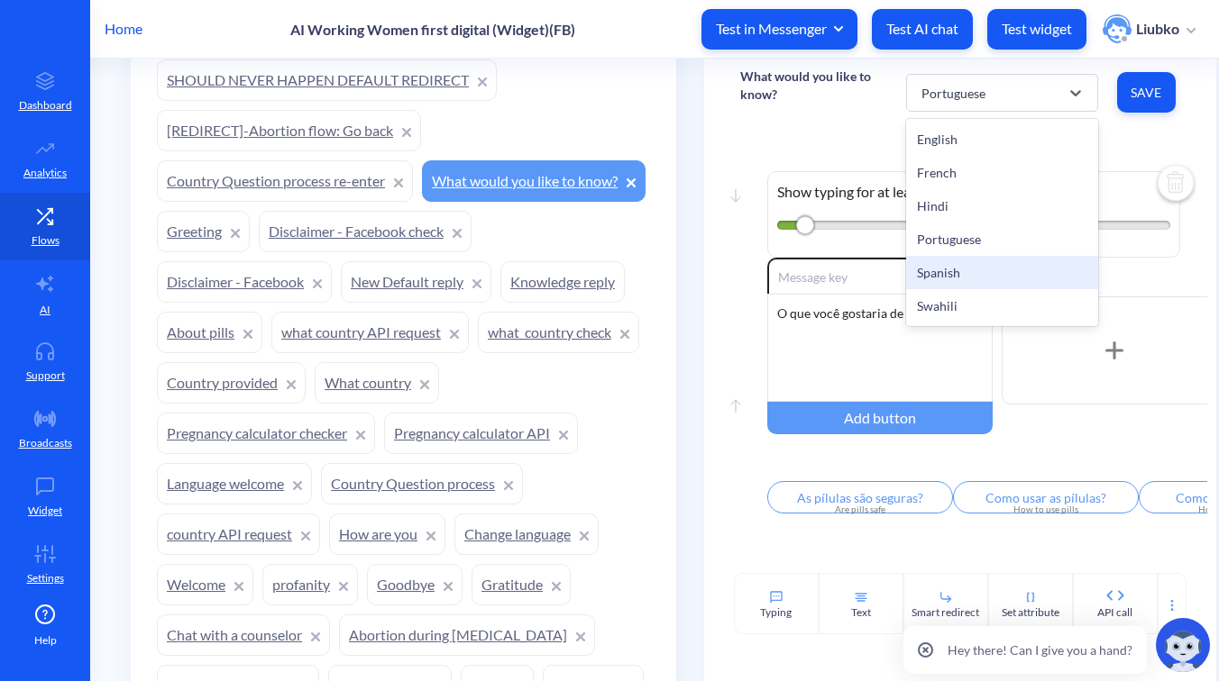
click at [964, 265] on div "Spanish" at bounding box center [1002, 272] width 192 height 33
type input "¿Son las pastillas seguras de usar?"
type input "¿Cómo usar las pastillas?"
type input "¿Cómo puedo conseguir las pastillas?"
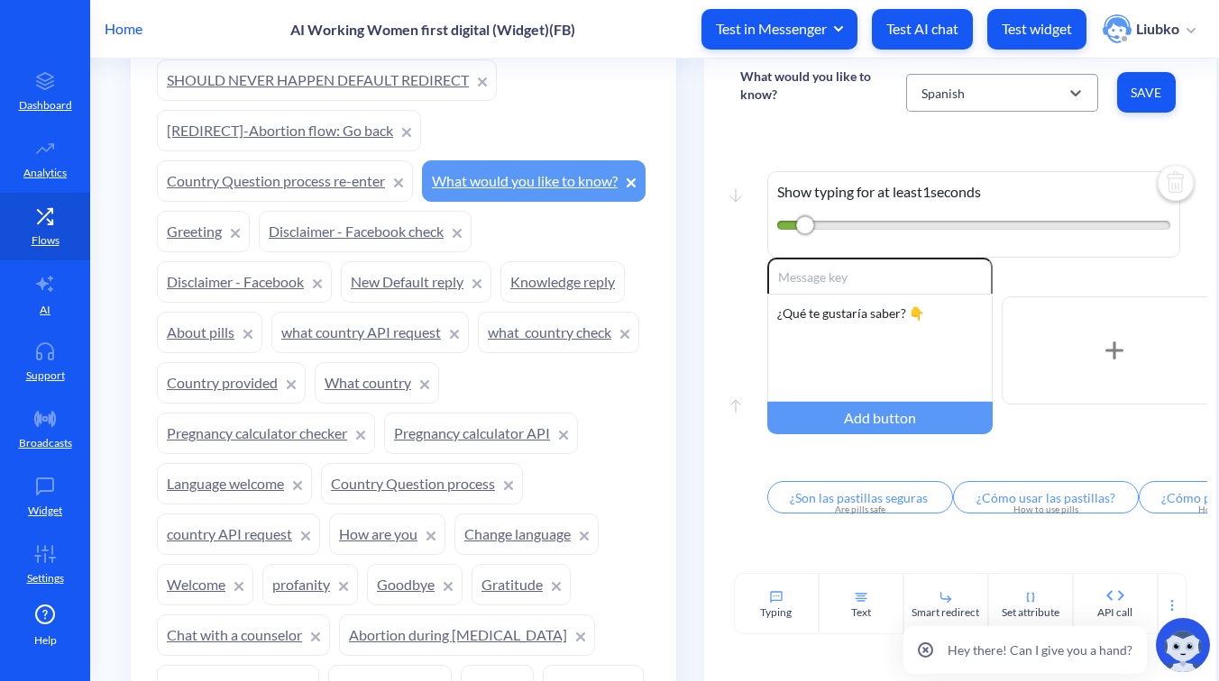
click at [973, 96] on div "Spanish" at bounding box center [985, 93] width 147 height 32
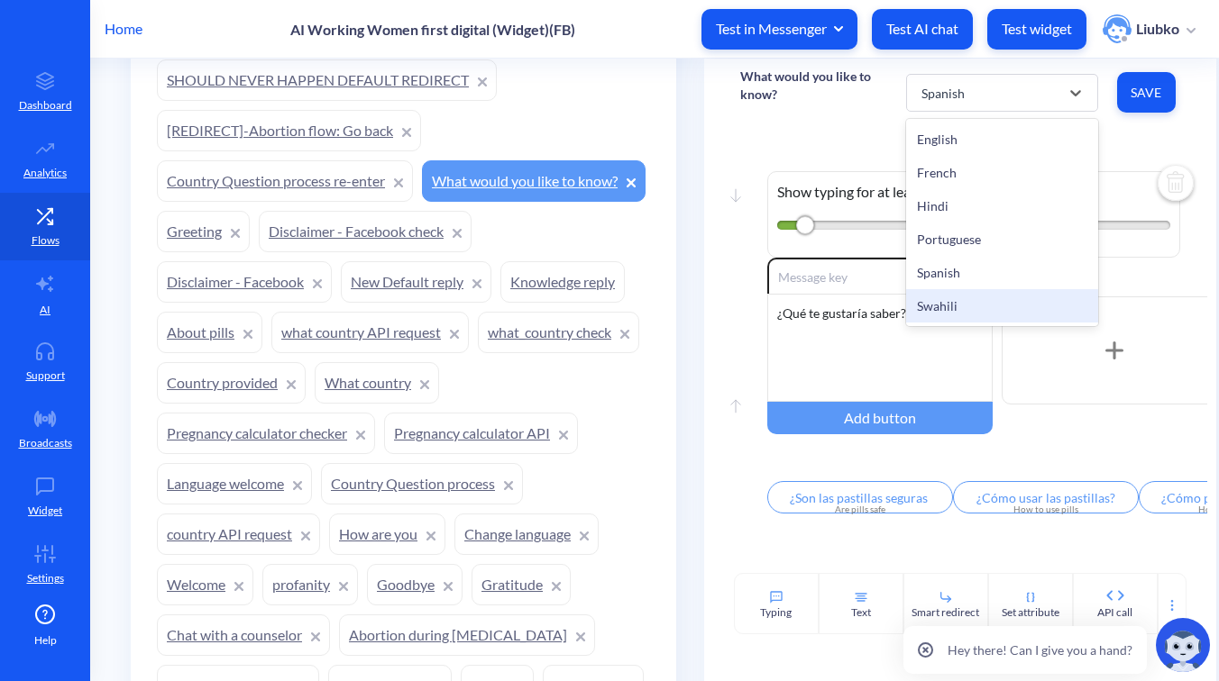
click at [987, 300] on div "Swahili" at bounding box center [1002, 305] width 192 height 33
type input "Je, vidonge hivi ni salama kuvitumia"
type input "Jinsi ya kutumia vidonge hivi"
type input "Ninawezaje kupata vidonge hivi"
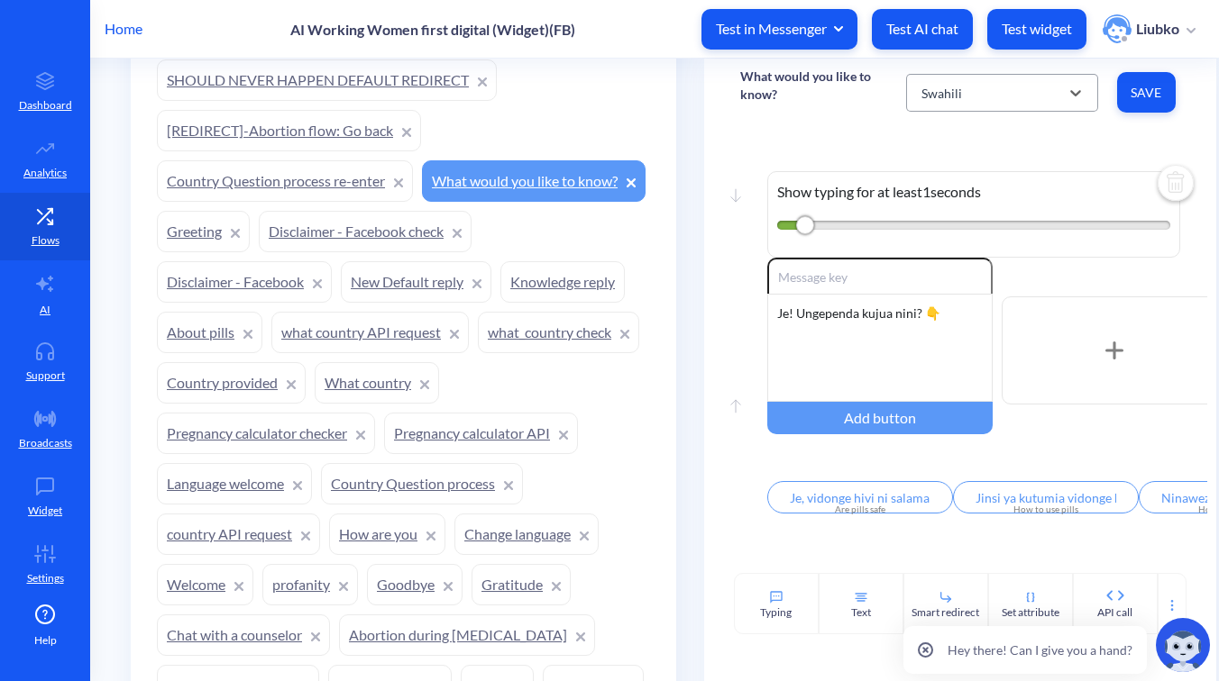
click at [968, 96] on div "Swahili" at bounding box center [985, 93] width 147 height 32
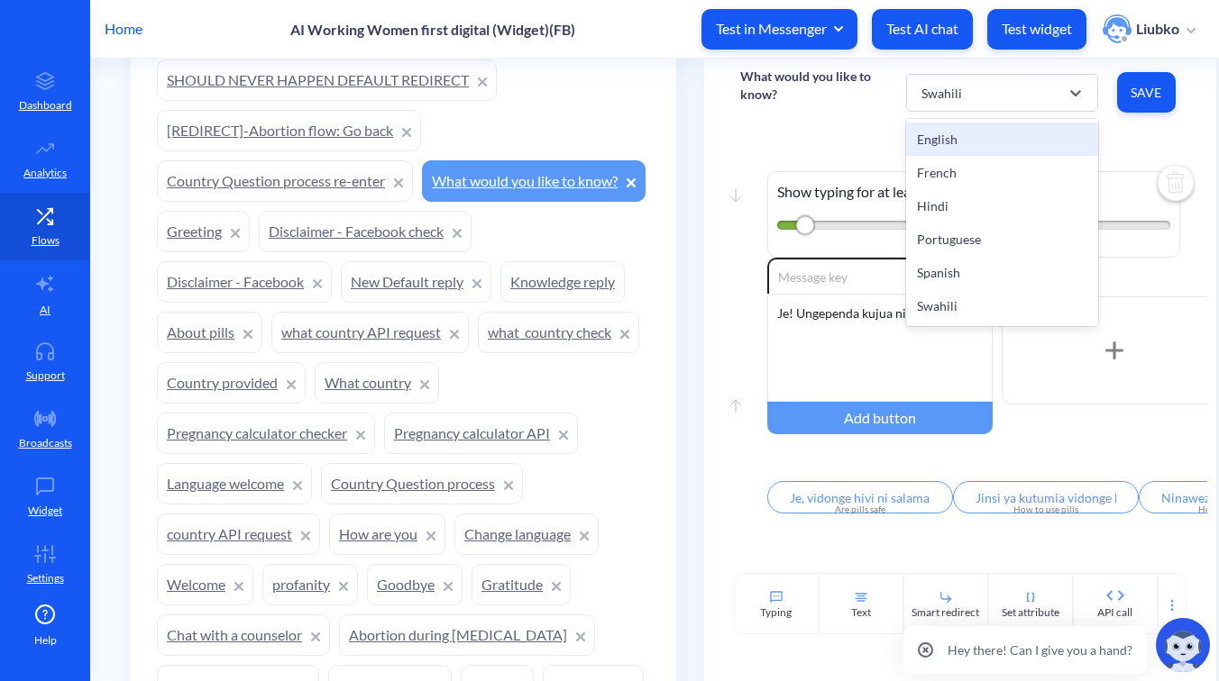
click at [952, 143] on div "English" at bounding box center [1002, 139] width 192 height 33
type input "Are pills safe to use?"
type input "How to use pills?"
type input "How can I get pills?"
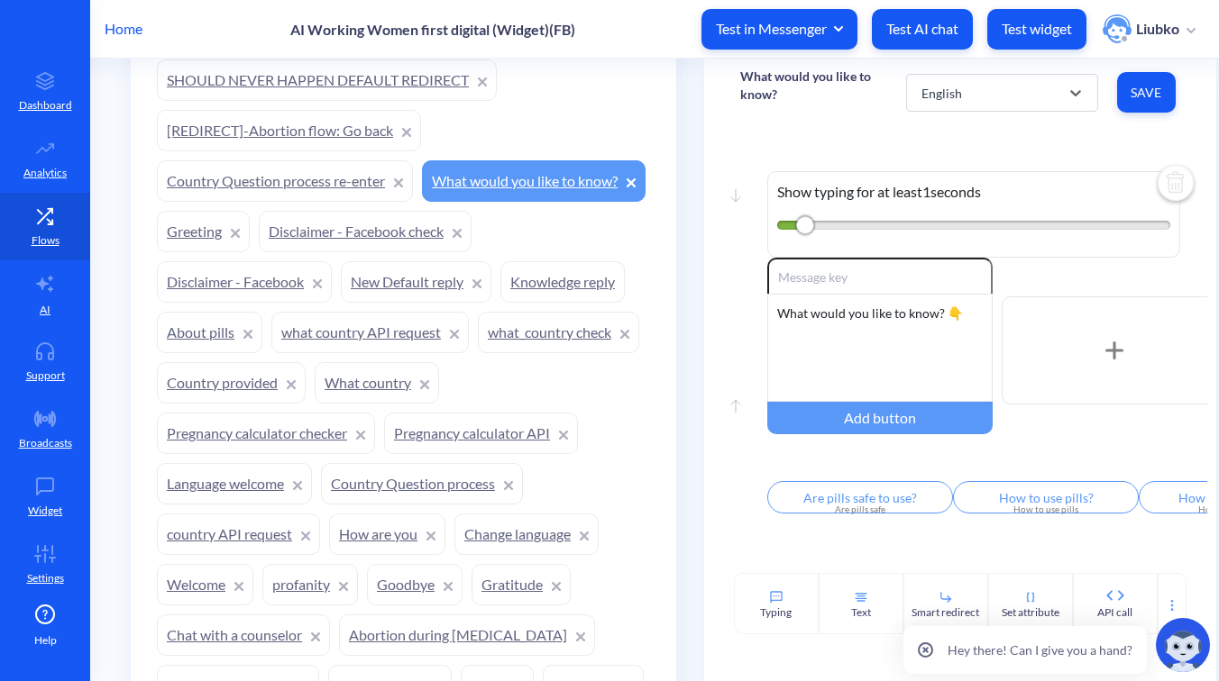
click at [500, 303] on link "Knowledge reply" at bounding box center [562, 281] width 124 height 41
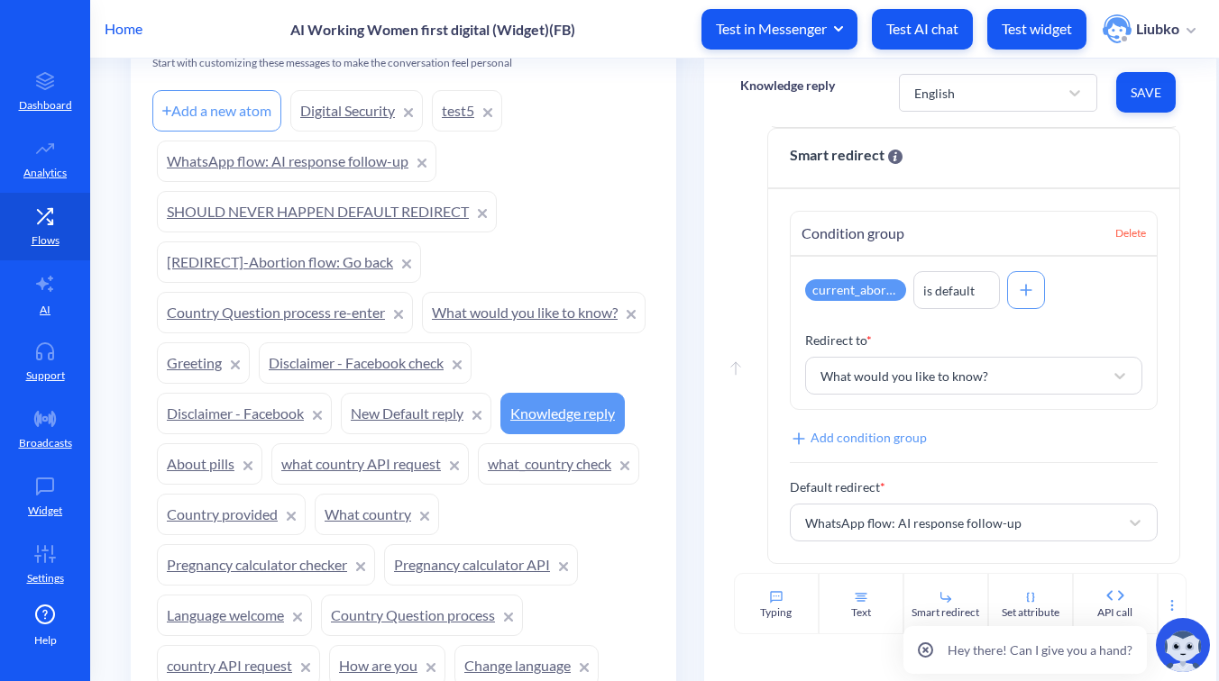
scroll to position [1302, 0]
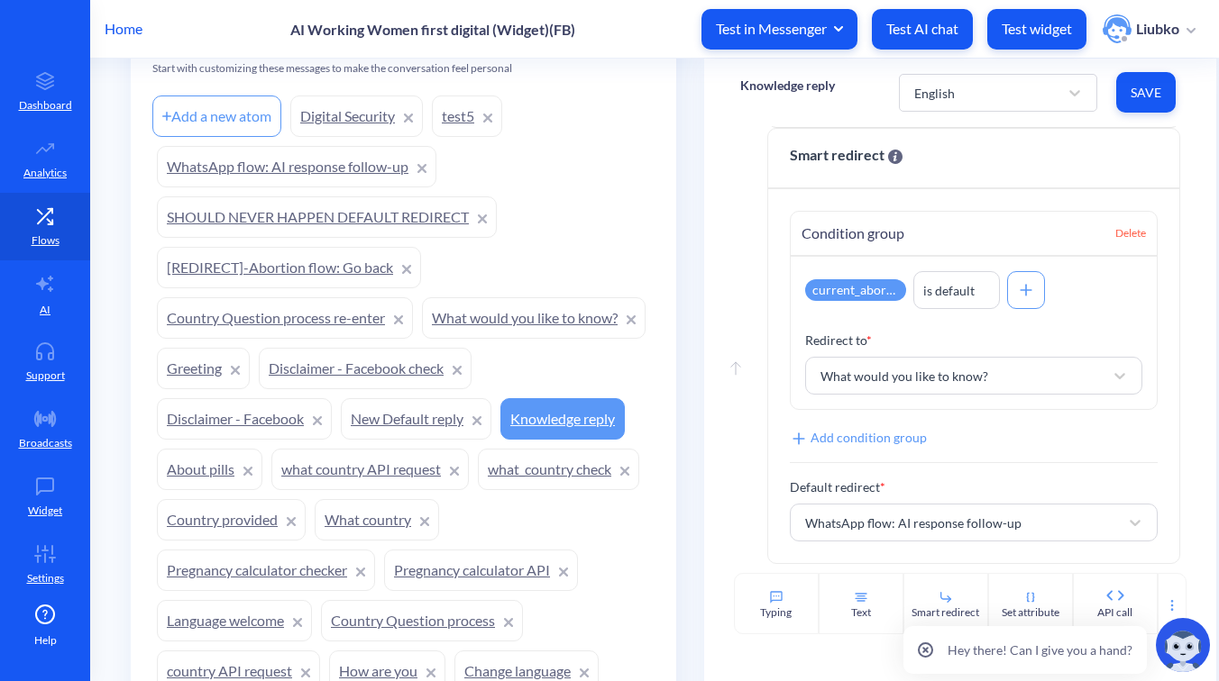
click at [358, 163] on link "WhatsApp flow: AI response follow-up" at bounding box center [296, 166] width 279 height 41
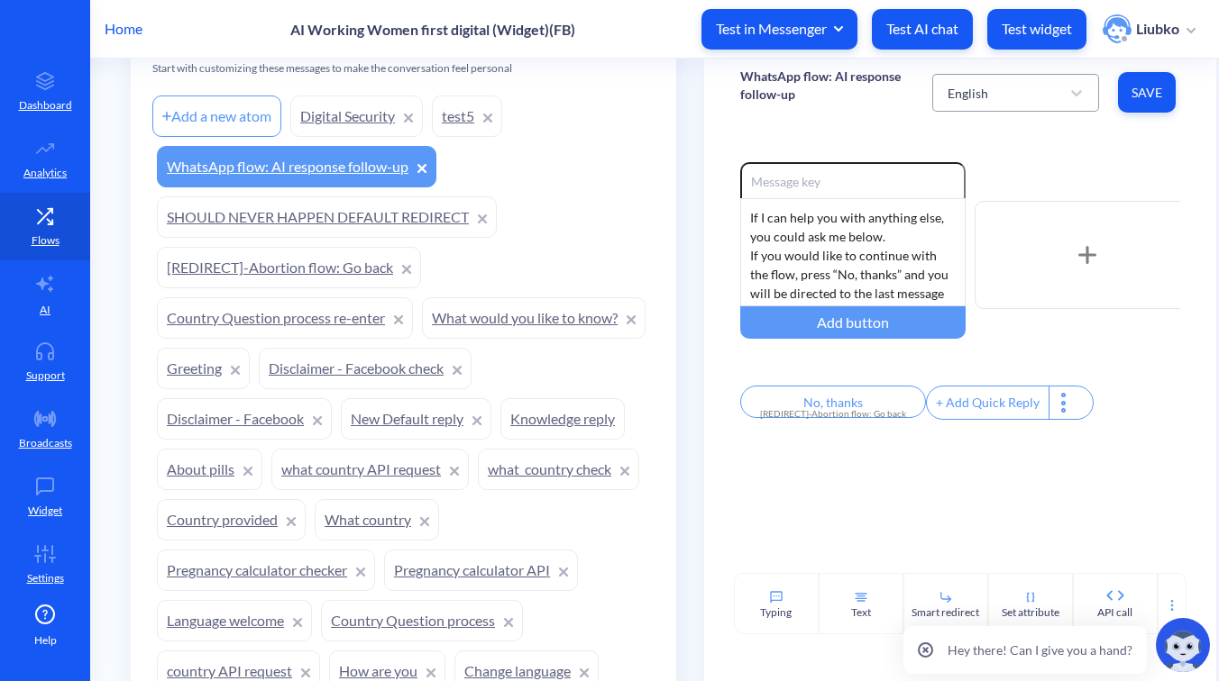
click at [1013, 91] on div "English" at bounding box center [999, 93] width 122 height 32
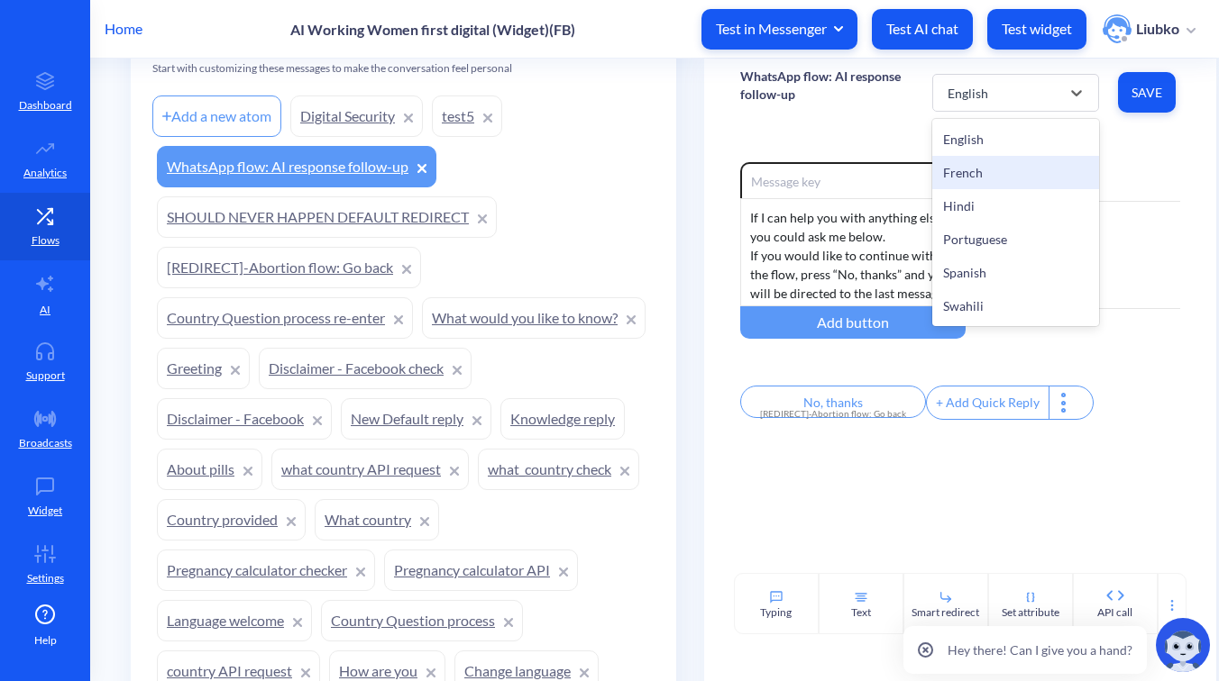
click at [1006, 161] on div "French" at bounding box center [1015, 172] width 167 height 33
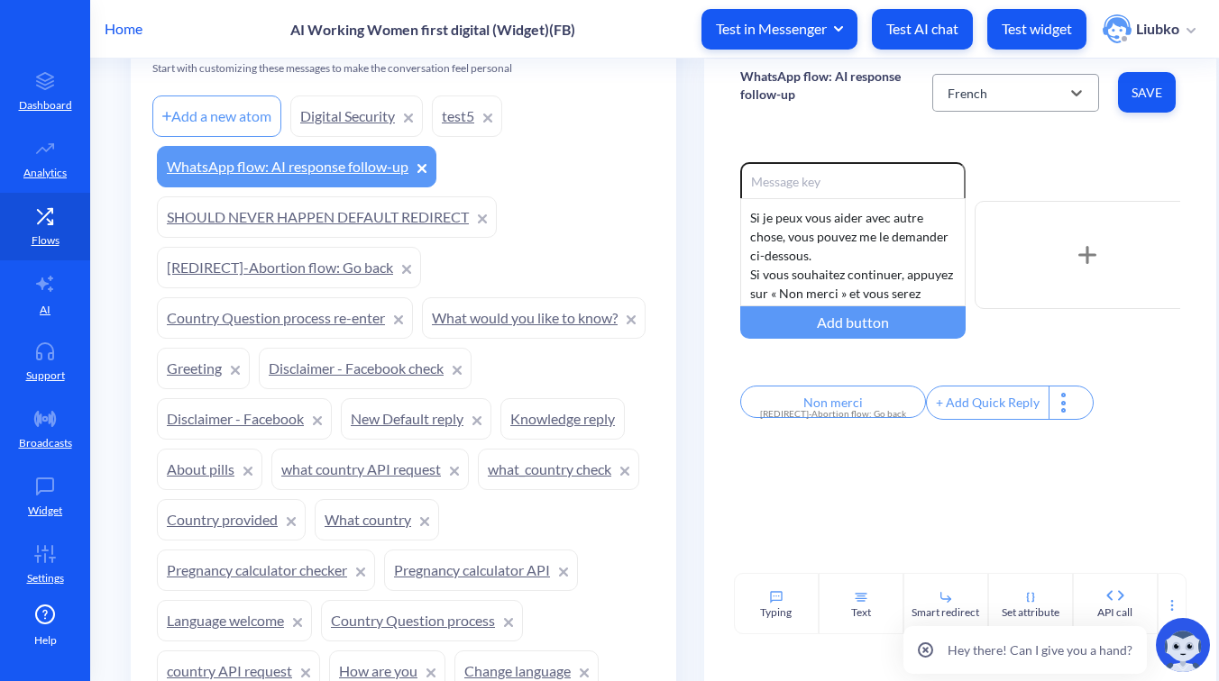
click at [1019, 82] on div "French" at bounding box center [999, 93] width 122 height 32
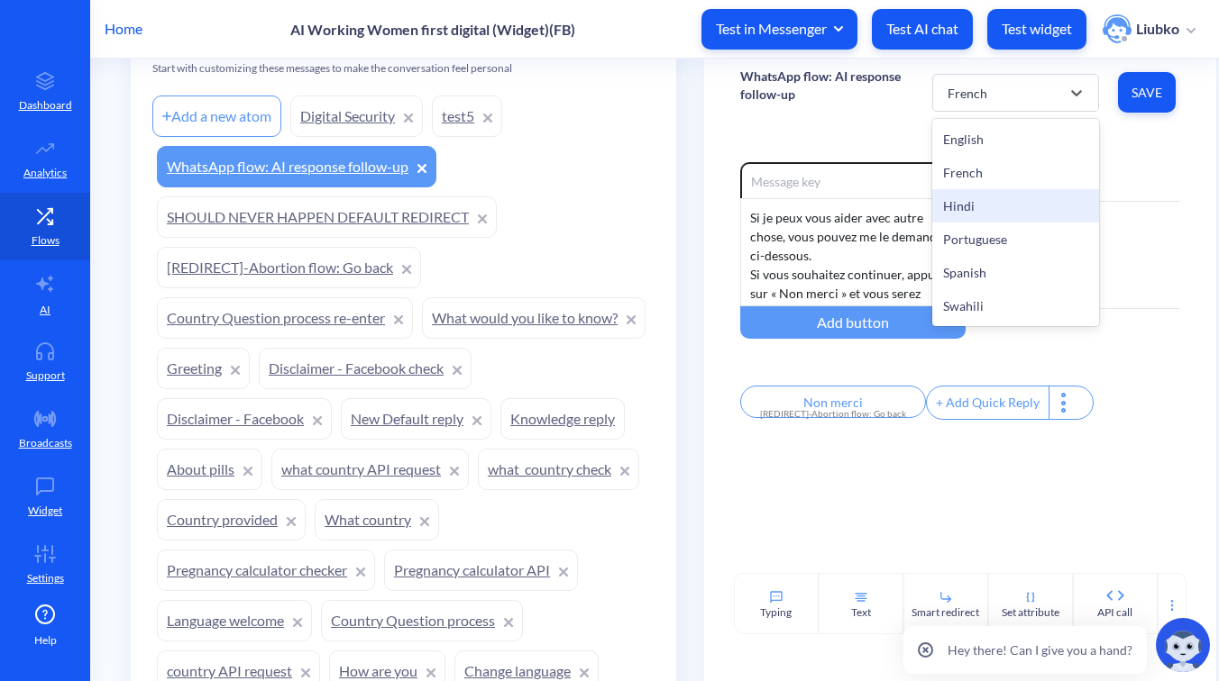
click at [1009, 206] on div "Hindi" at bounding box center [1015, 205] width 167 height 33
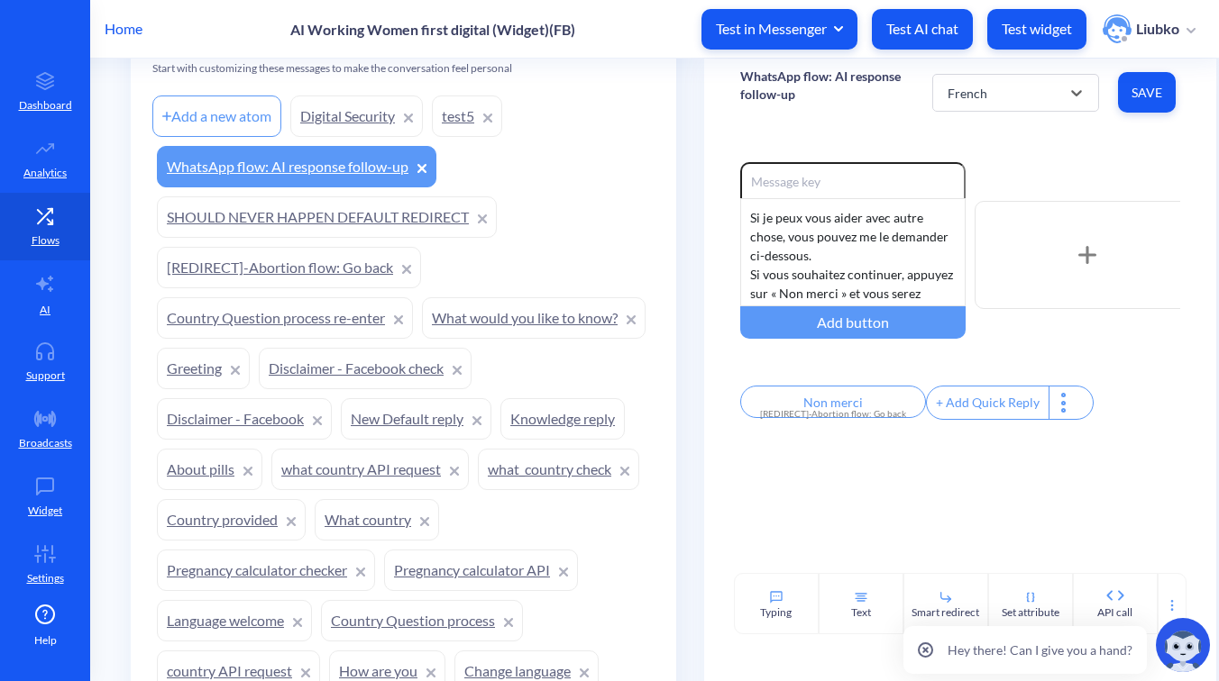
type input "No, thanks"
click at [997, 90] on div "Hindi" at bounding box center [999, 93] width 122 height 32
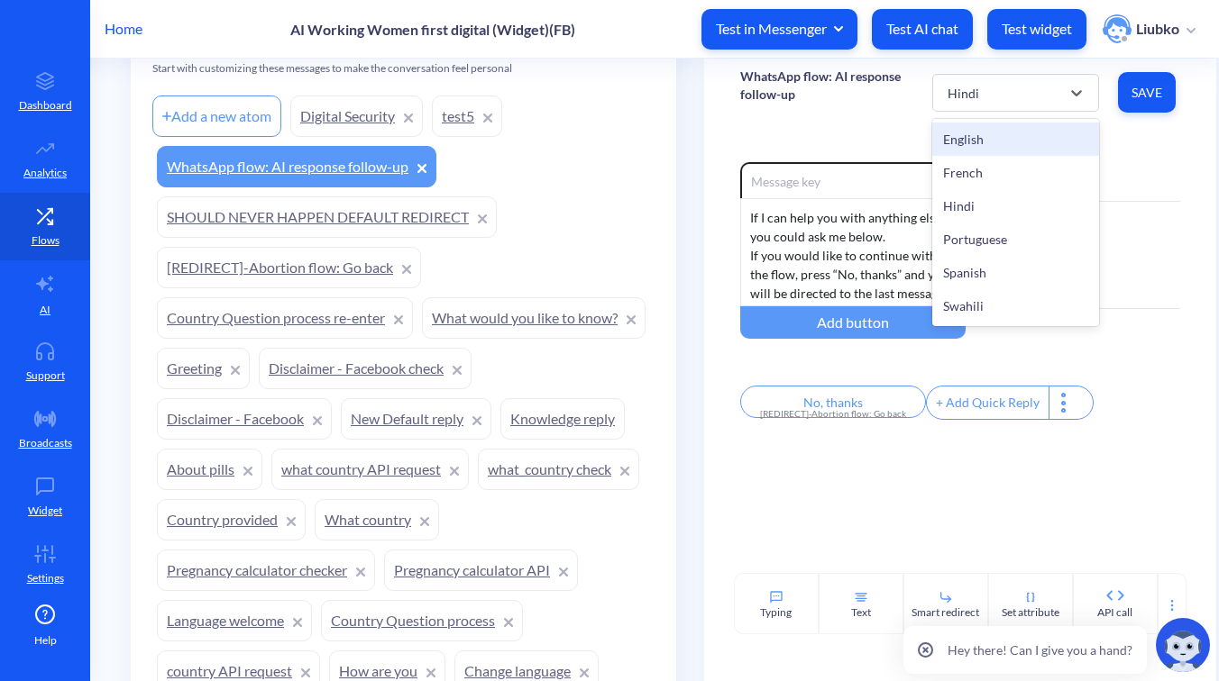
click at [979, 135] on div "English" at bounding box center [1015, 139] width 167 height 33
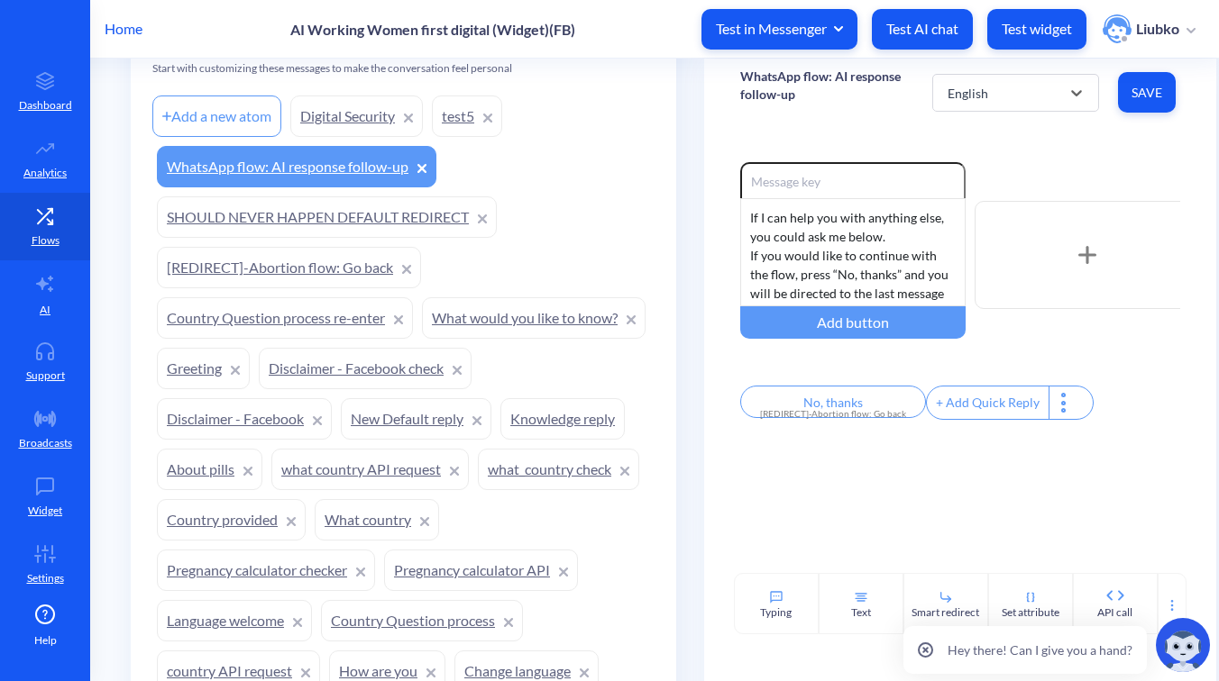
click at [790, 82] on p "WhatsApp flow: AI response follow-up" at bounding box center [836, 86] width 192 height 36
click at [995, 157] on div "Enable reactions If I can help you with anything else, you could ask me below. …" at bounding box center [960, 349] width 512 height 447
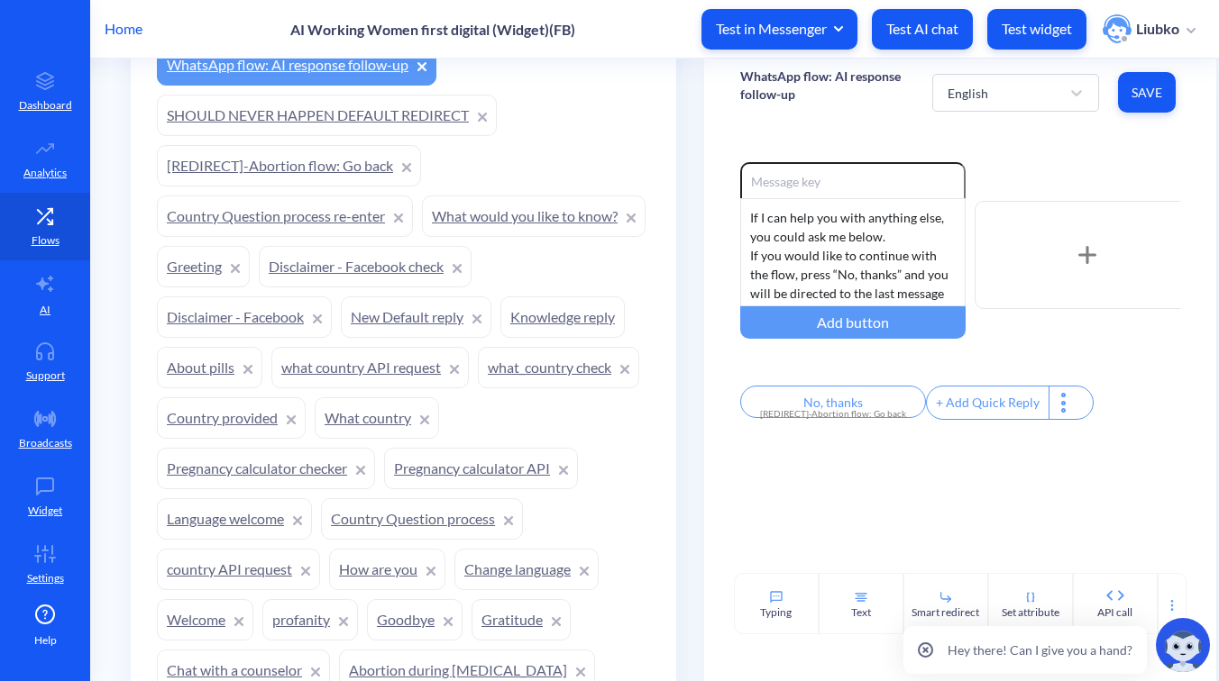
scroll to position [1404, 0]
click at [500, 337] on link "Knowledge reply" at bounding box center [562, 316] width 124 height 41
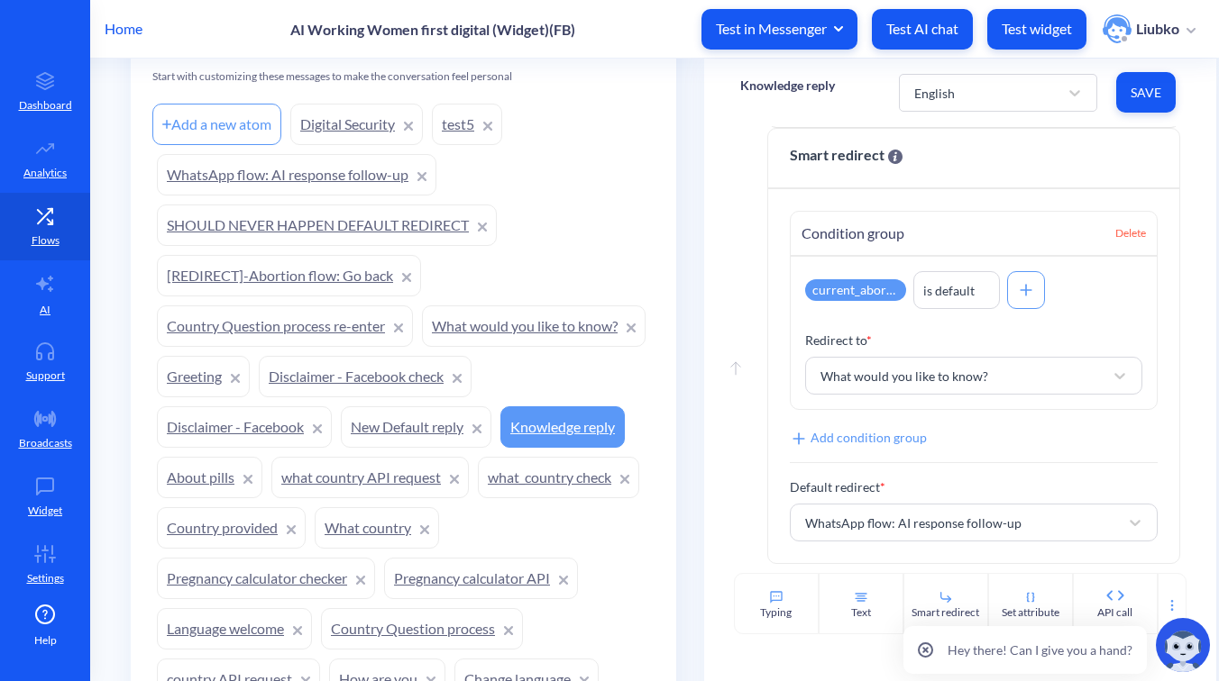
scroll to position [1309, 0]
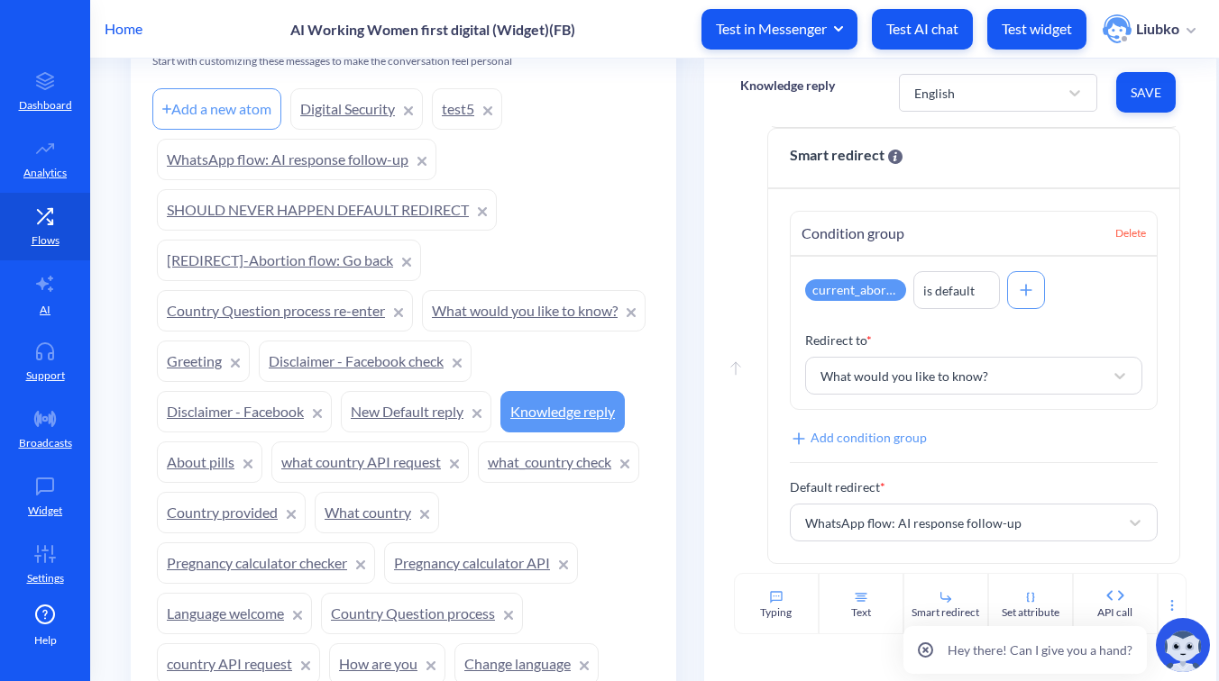
click at [347, 165] on link "WhatsApp flow: AI response follow-up" at bounding box center [296, 159] width 279 height 41
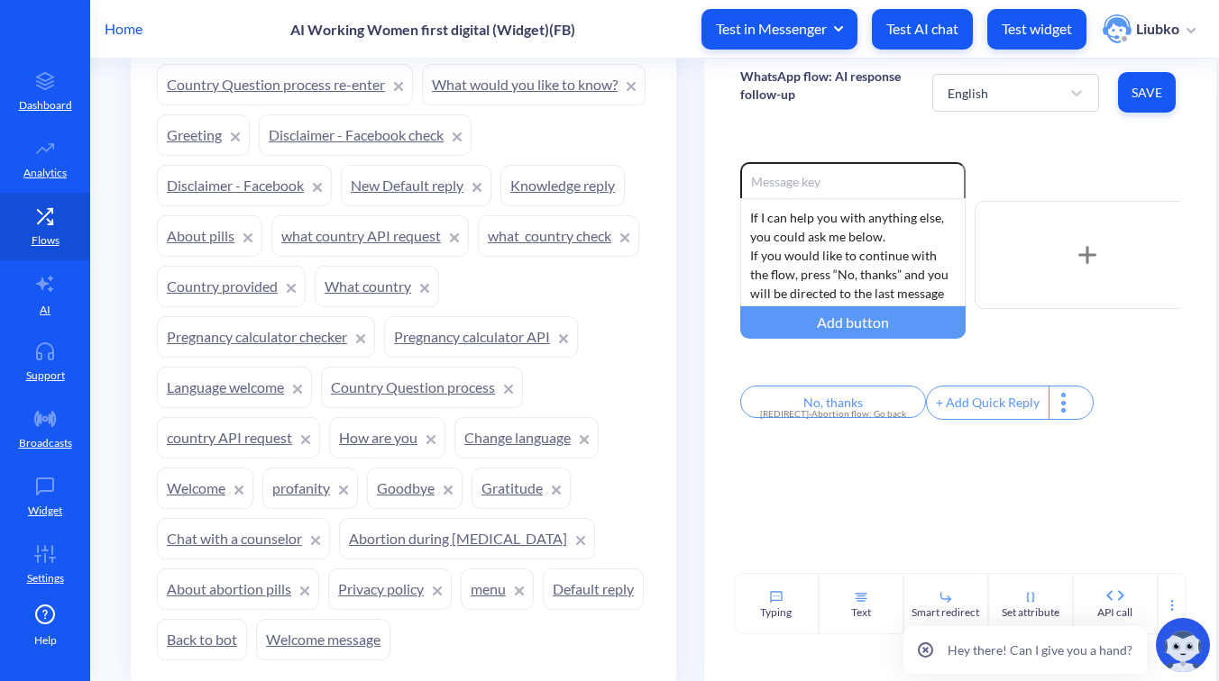
scroll to position [1500, 0]
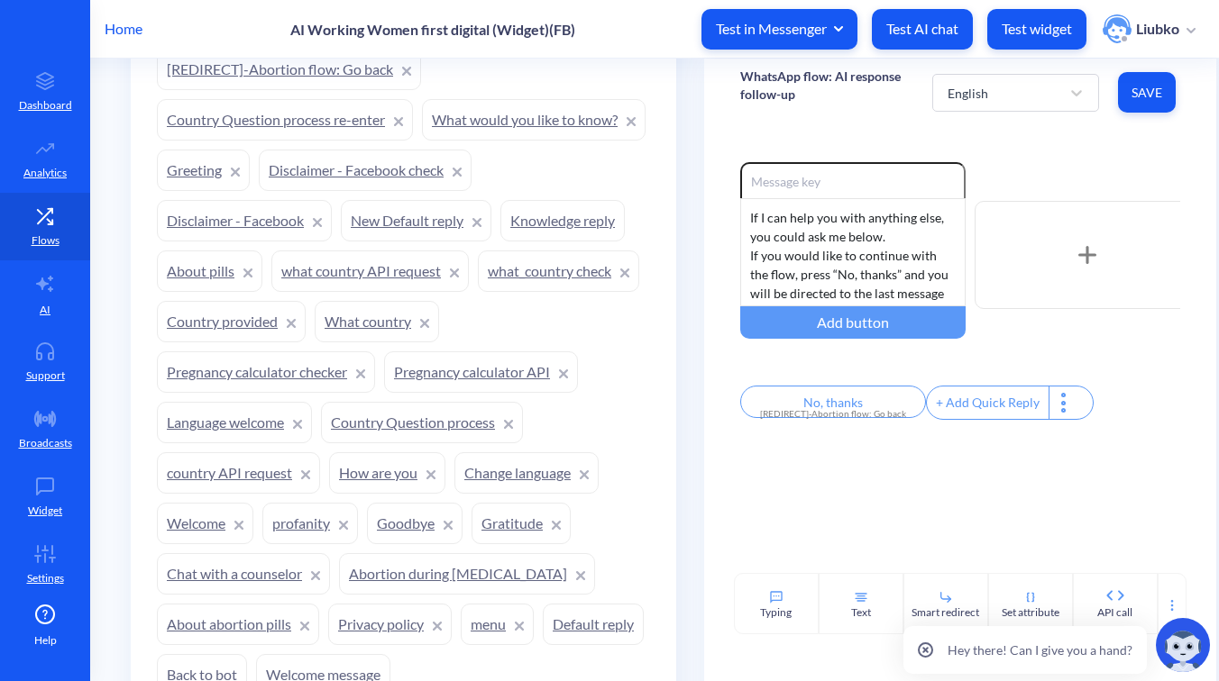
click at [500, 242] on link "Knowledge reply" at bounding box center [562, 220] width 124 height 41
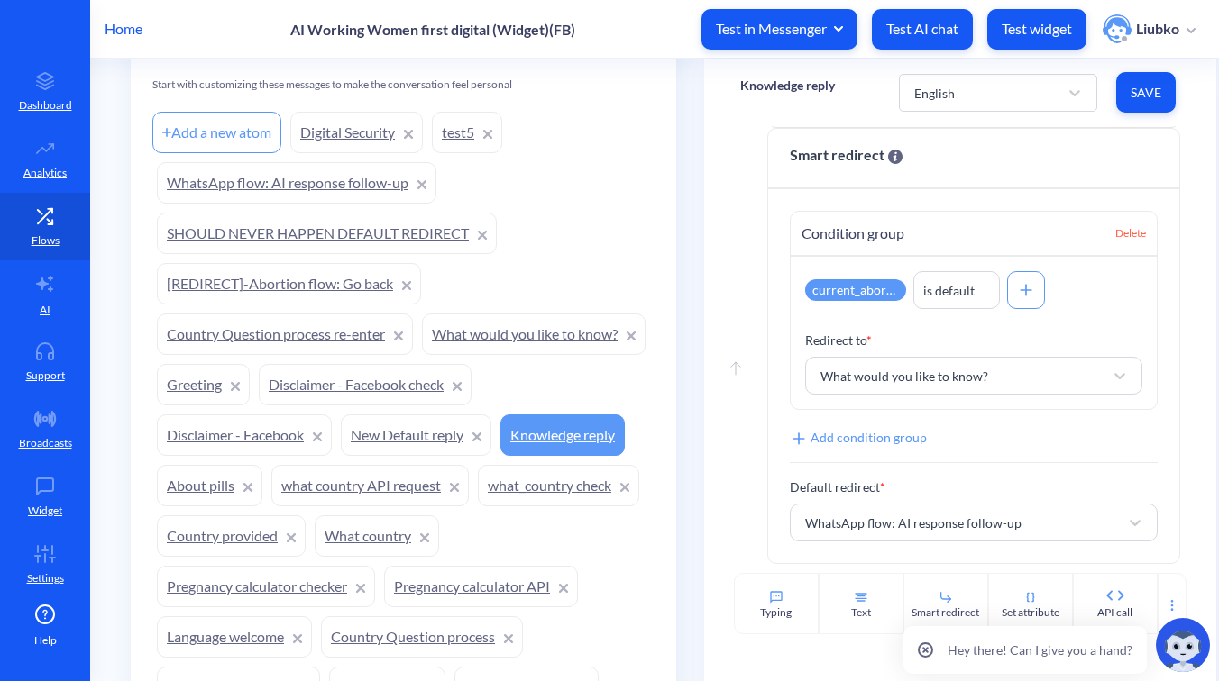
scroll to position [1271, 0]
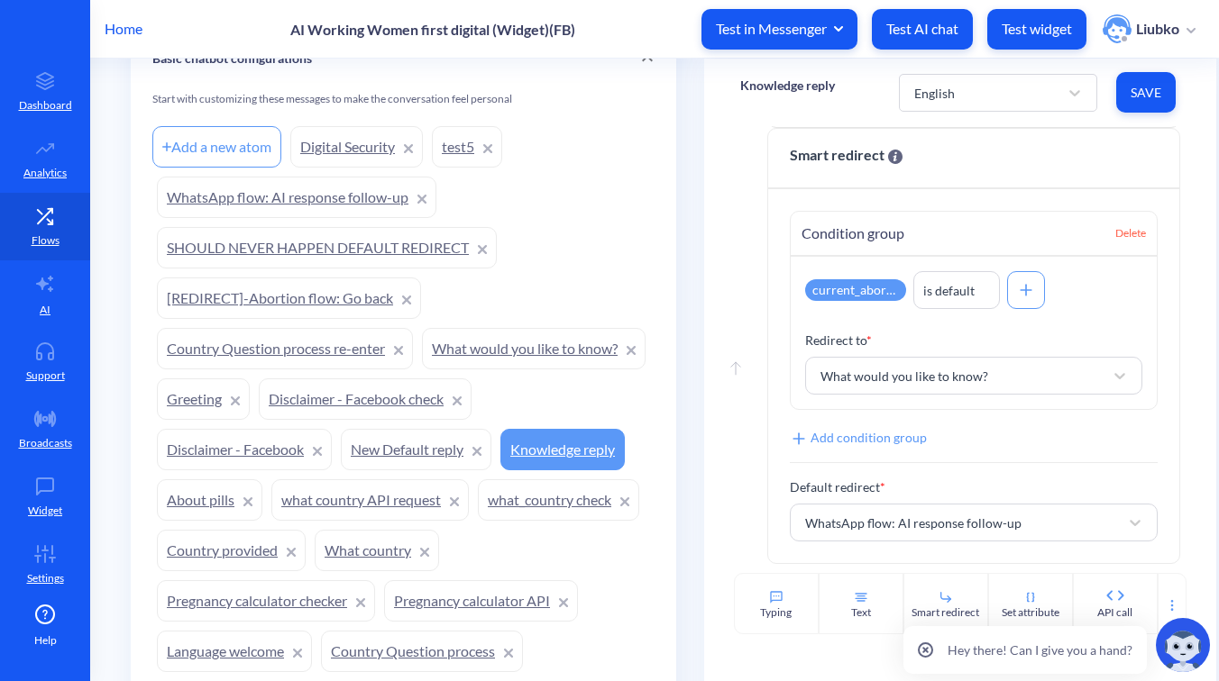
click at [258, 191] on link "WhatsApp flow: AI response follow-up" at bounding box center [296, 197] width 279 height 41
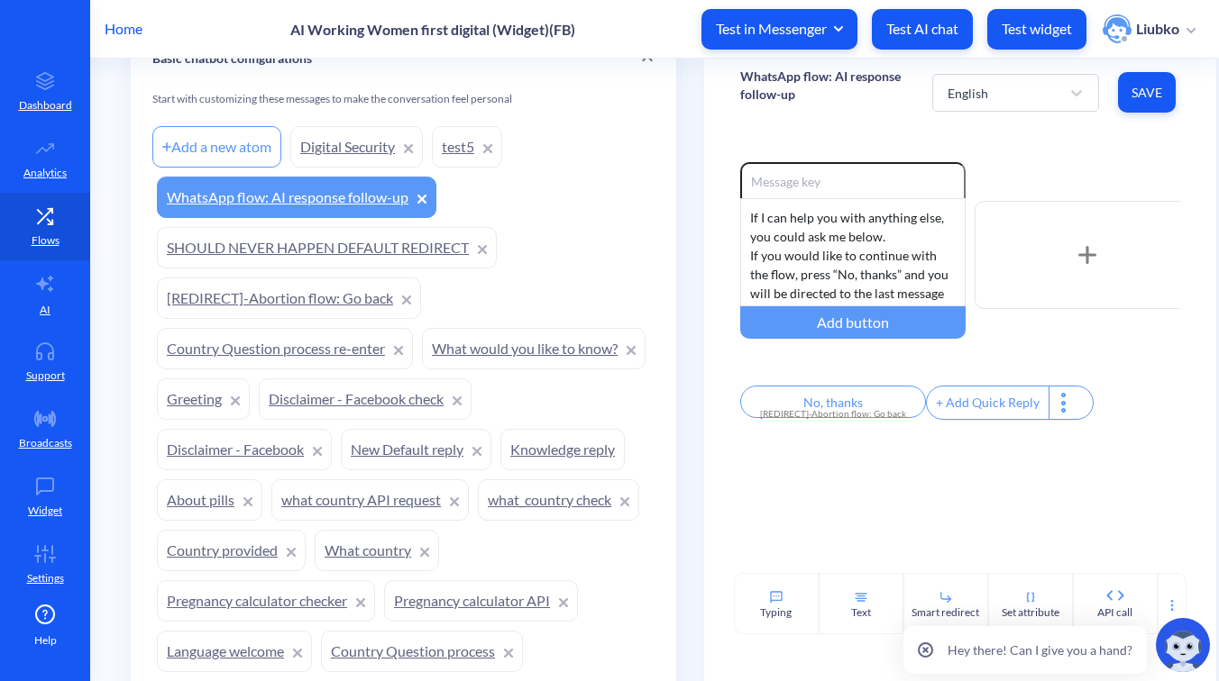
click at [242, 299] on link "[REDIRECT]-Abortion flow: Go back" at bounding box center [289, 298] width 264 height 41
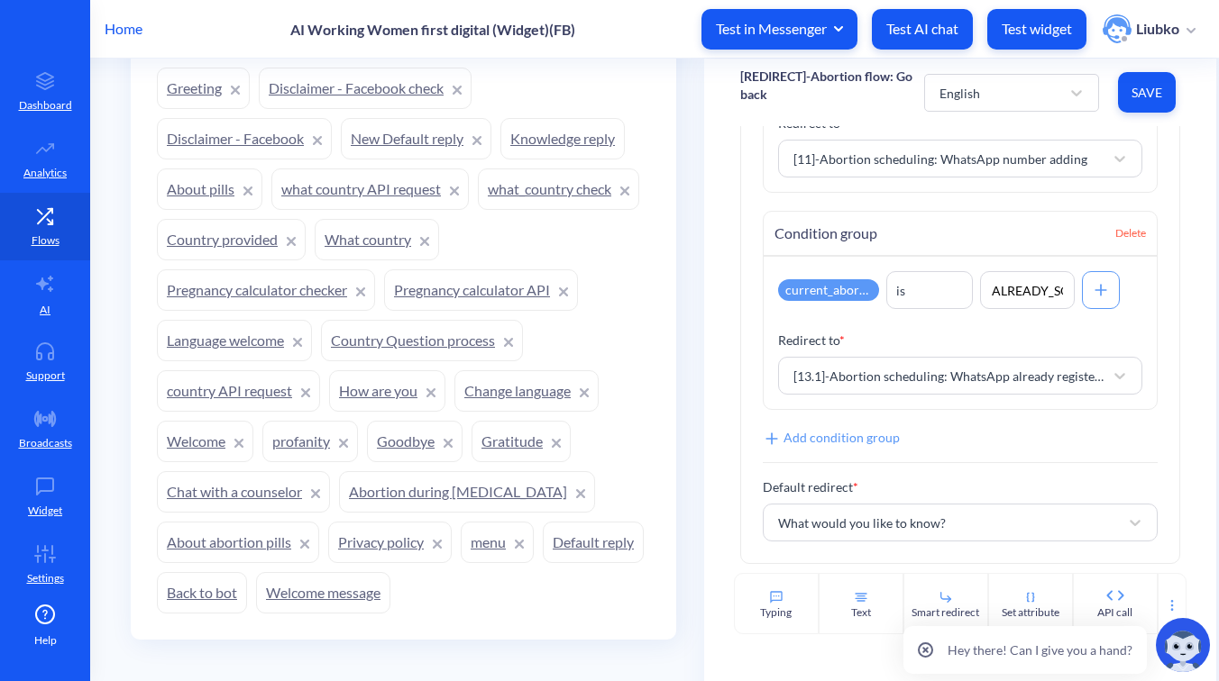
scroll to position [1553, 0]
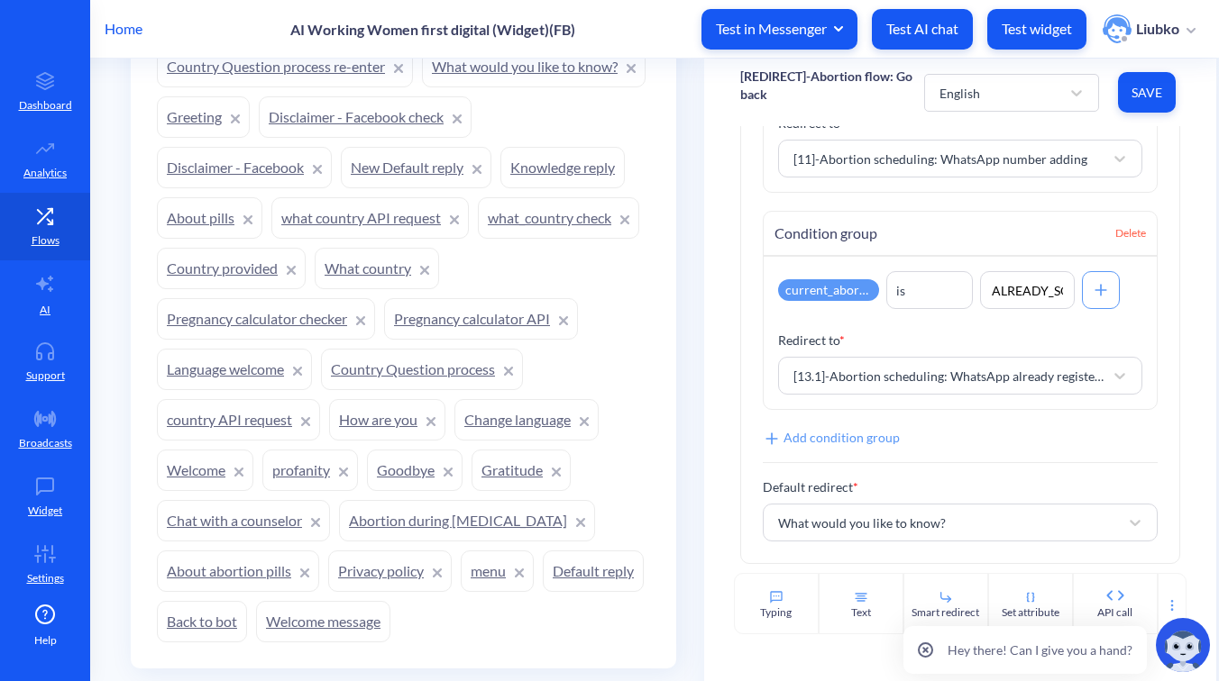
click at [500, 188] on link "Knowledge reply" at bounding box center [562, 167] width 124 height 41
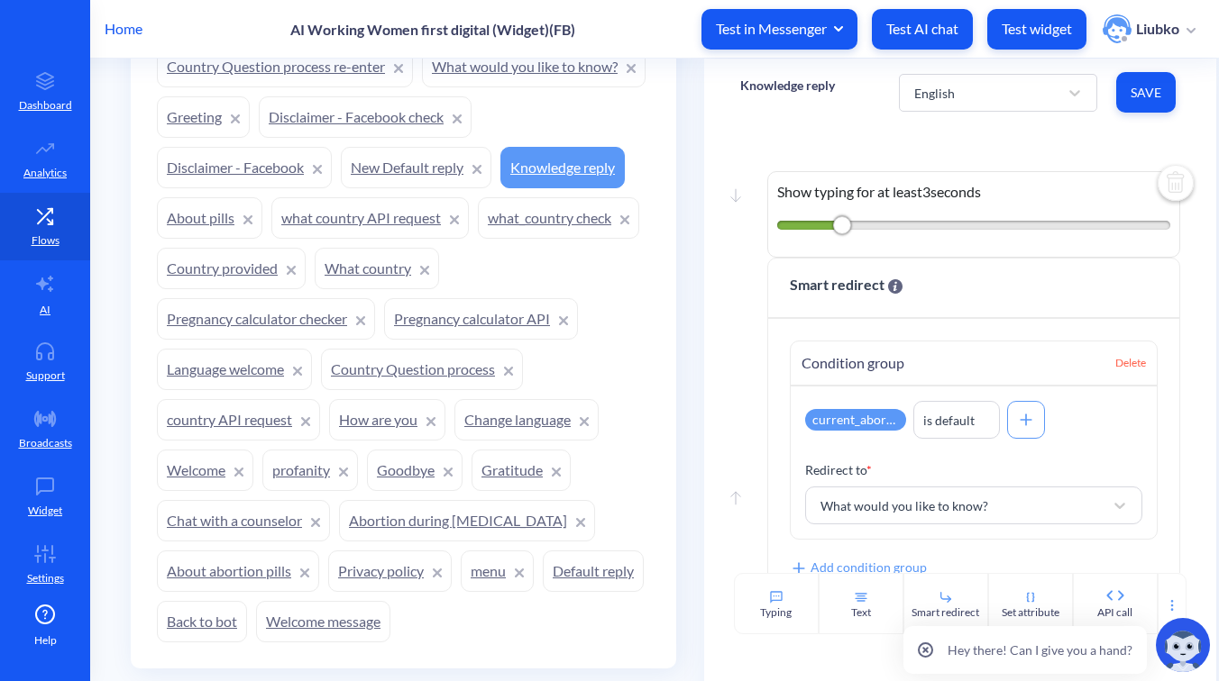
click at [805, 89] on p "Knowledge reply" at bounding box center [787, 86] width 95 height 18
drag, startPoint x: 842, startPoint y: 89, endPoint x: 722, endPoint y: 90, distance: 119.9
click at [722, 90] on div "Knowledge reply English Save" at bounding box center [960, 93] width 512 height 68
copy p "Knowledge reply"
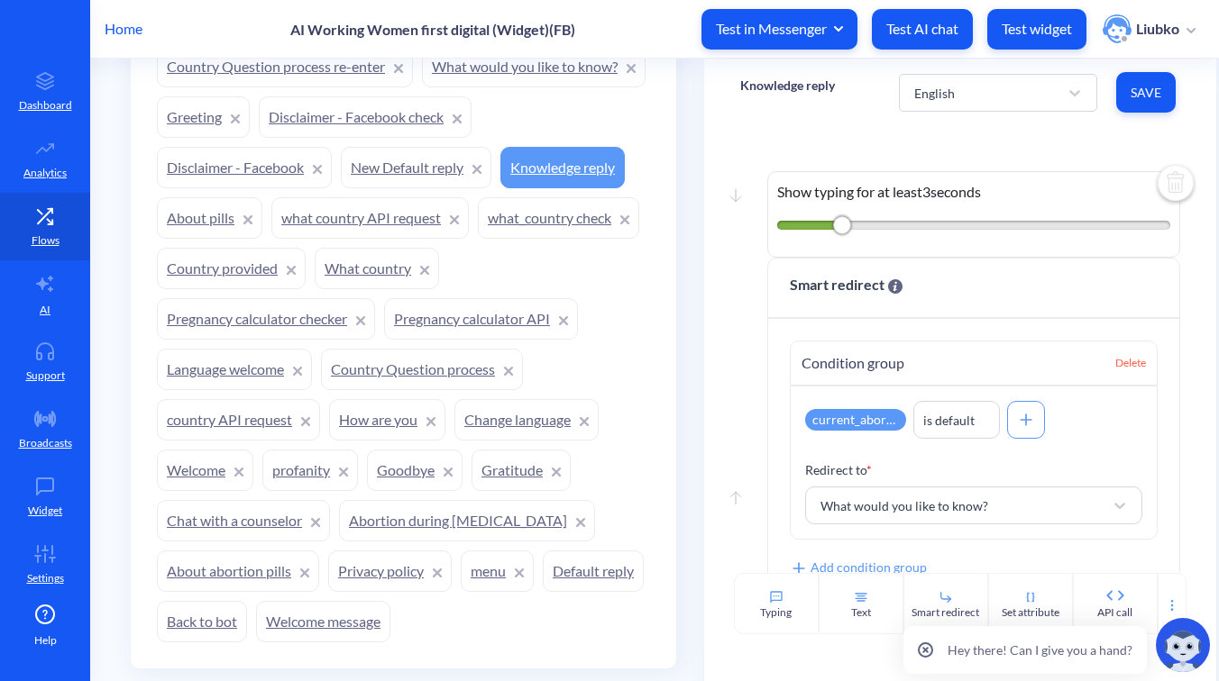
click at [422, 87] on link "What would you like to know?" at bounding box center [534, 66] width 224 height 41
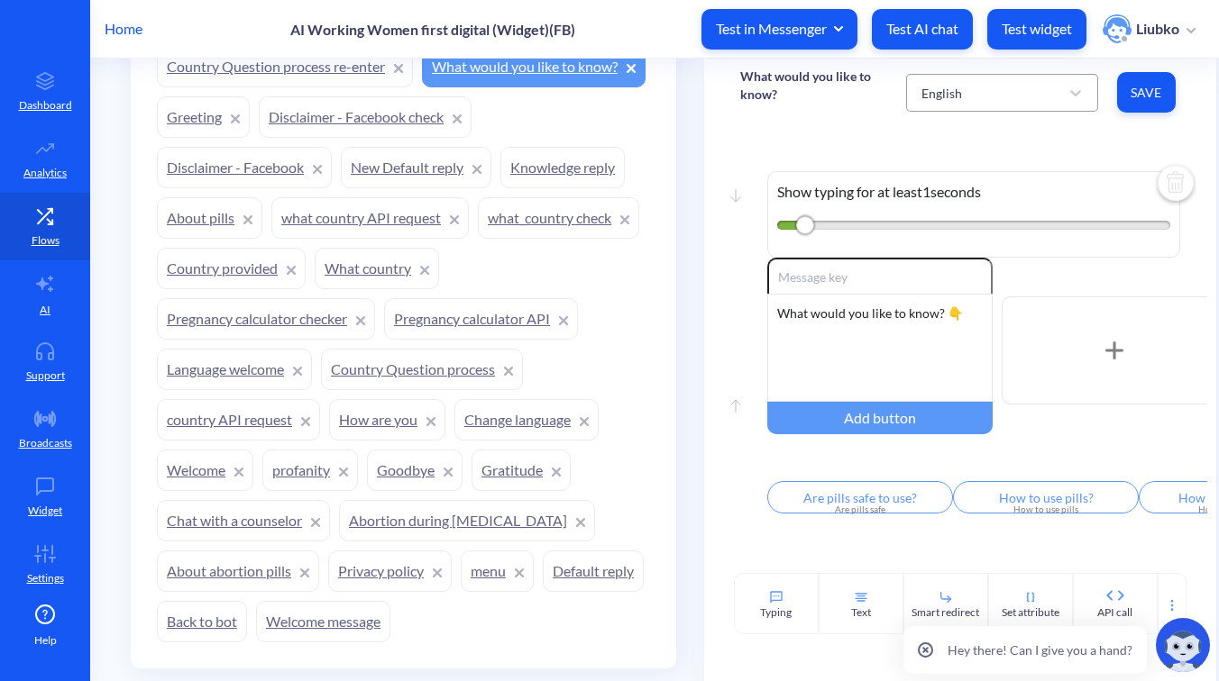
click at [989, 94] on div "English" at bounding box center [985, 93] width 147 height 32
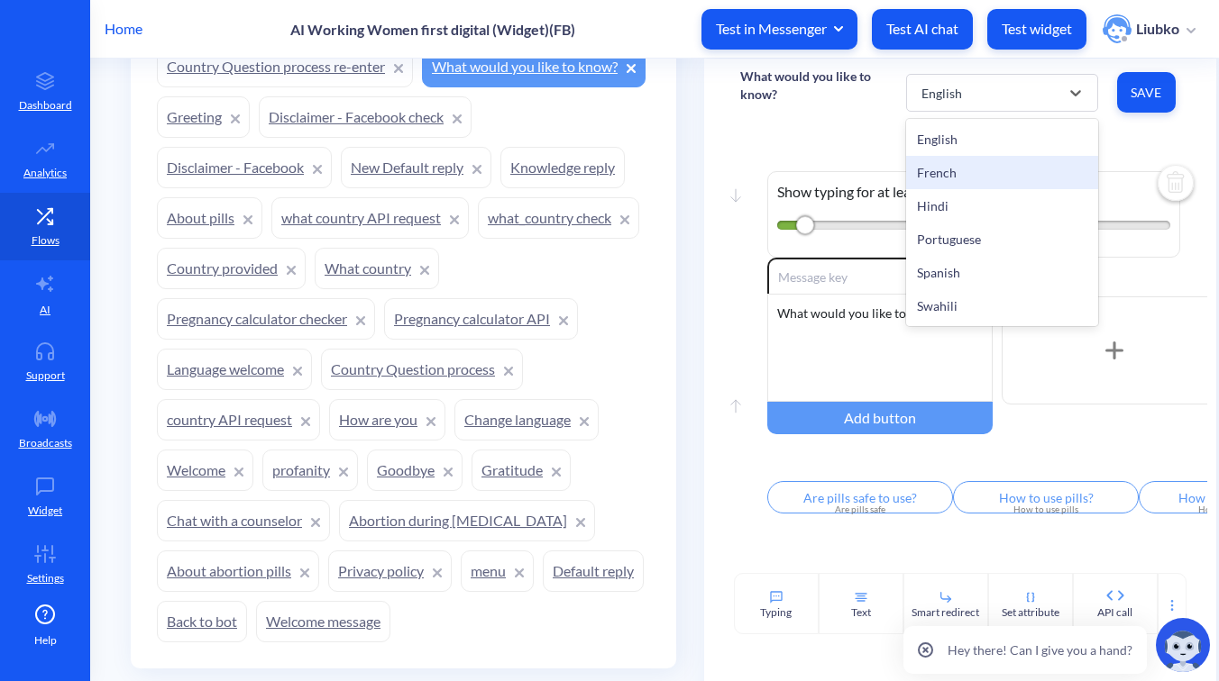
click at [982, 165] on div "French" at bounding box center [1002, 172] width 192 height 33
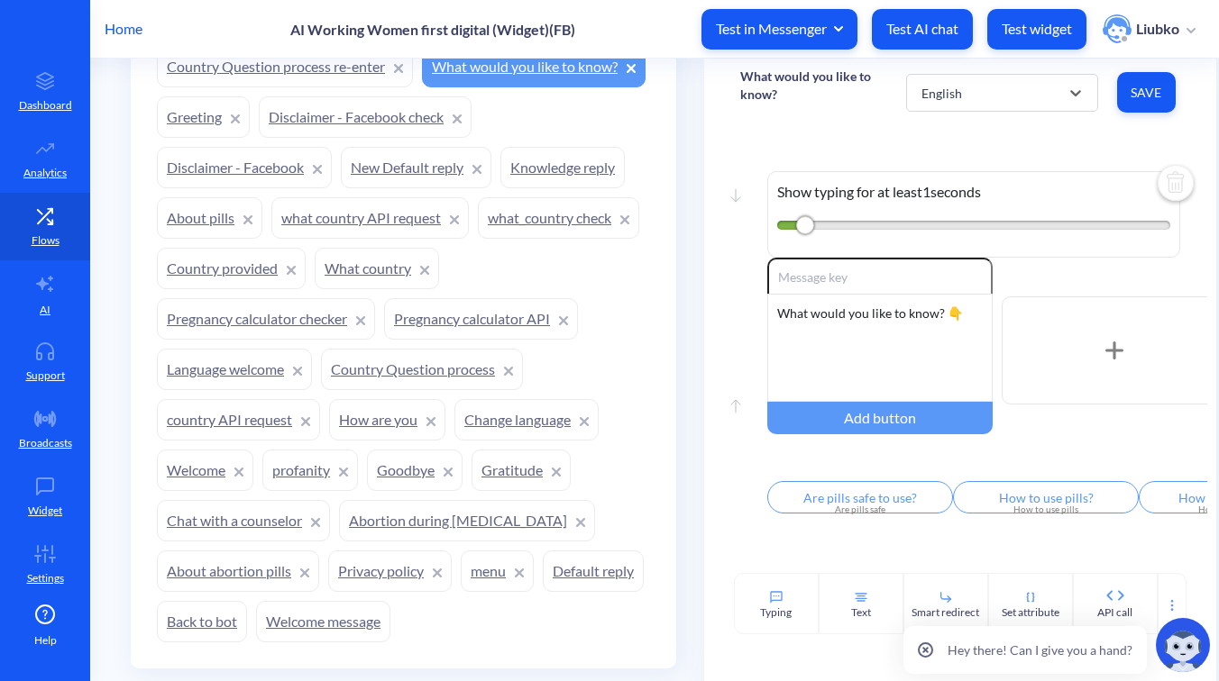
type input "Les pilules sont-elles sûres à utiliser?"
type input "Comment utiliser les pilules?"
type input "Comment puis-je les obtenir?"
click at [998, 100] on div "French" at bounding box center [985, 93] width 147 height 32
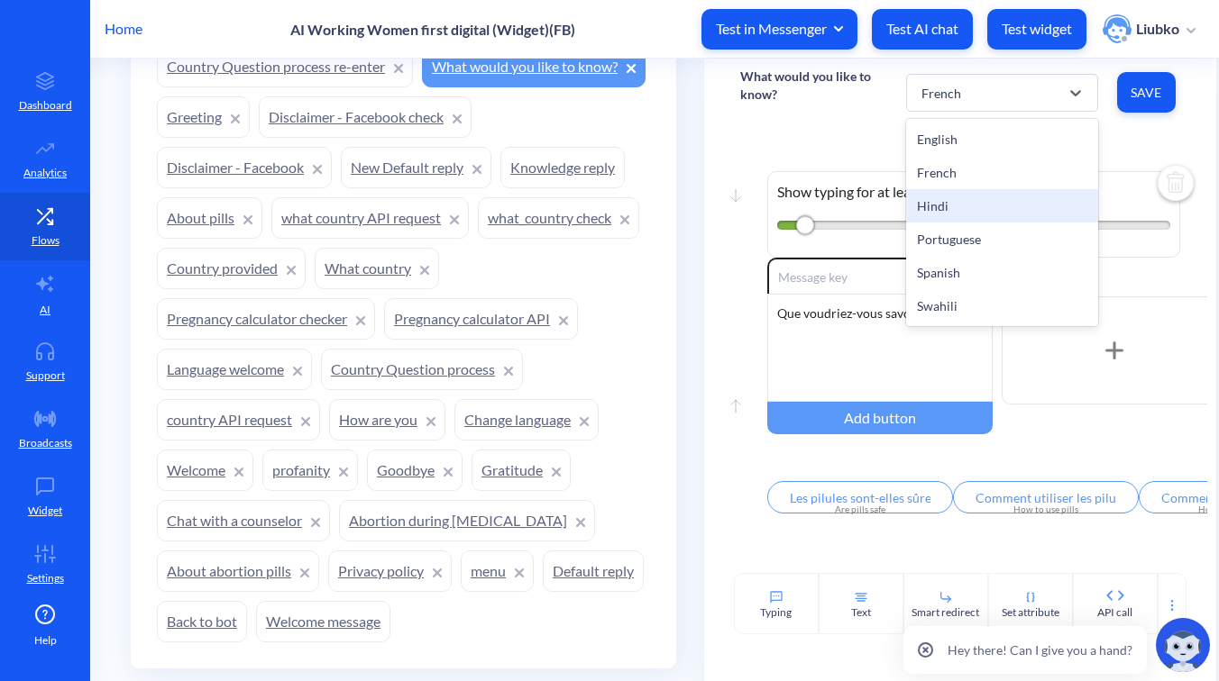
click at [983, 202] on div "Hindi" at bounding box center [1002, 205] width 192 height 33
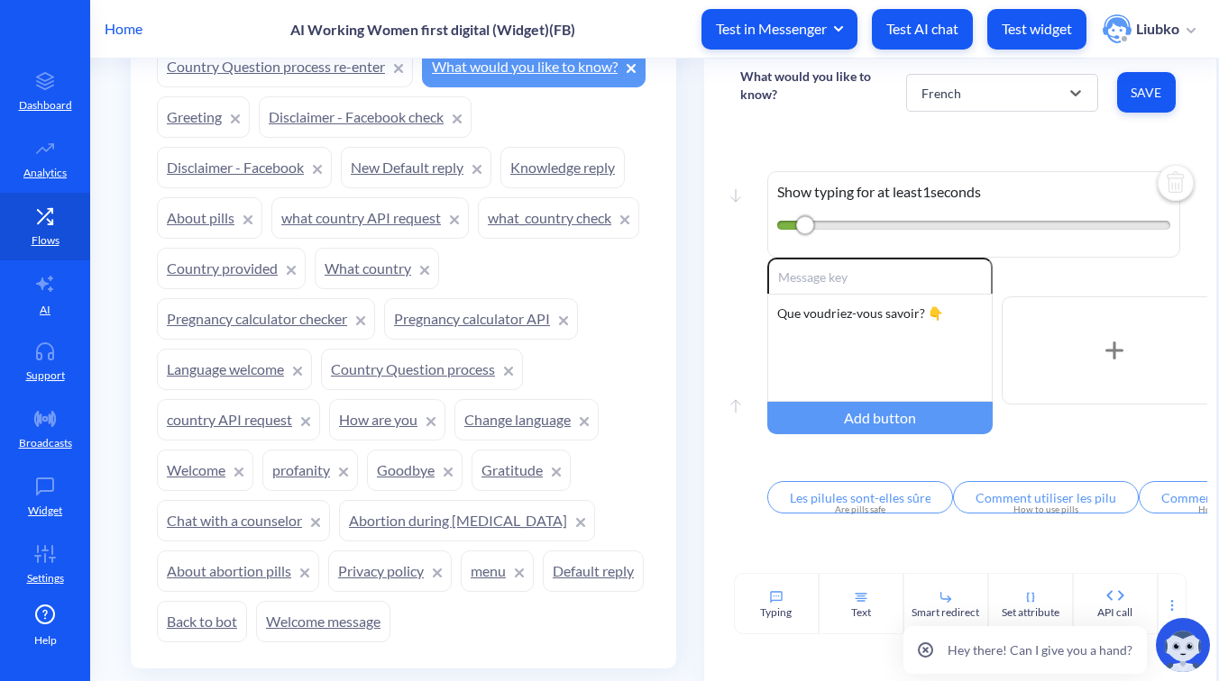
type input "क्या गोलियों का उपयोग करना सुरक्षित हैं?"
type input "गोलियों का उपयोग कैसे करें?"
type input "मुझे गोलियां कैसे मिल सकती हैं?"
click at [1011, 108] on div "Hindi" at bounding box center [985, 93] width 147 height 32
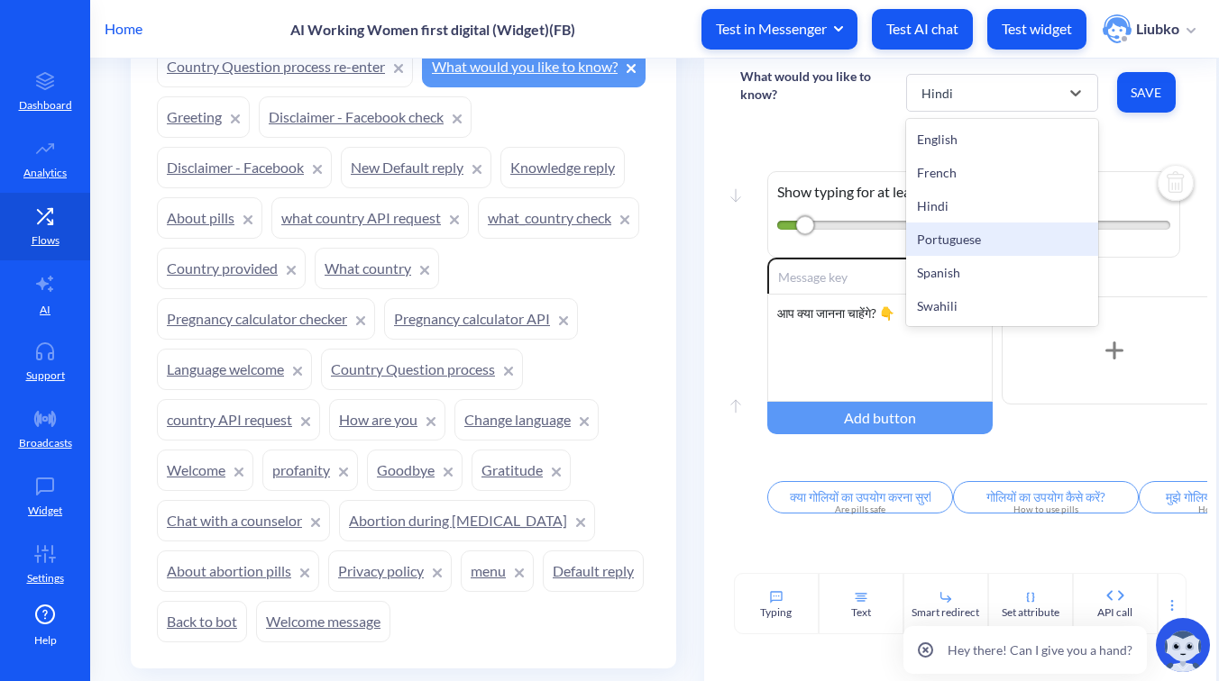
click at [978, 236] on div "Portuguese" at bounding box center [1002, 239] width 192 height 33
type input "As pílulas são seguras?"
type input "Como usar as pílulas?"
type input "Como obter pílulas?"
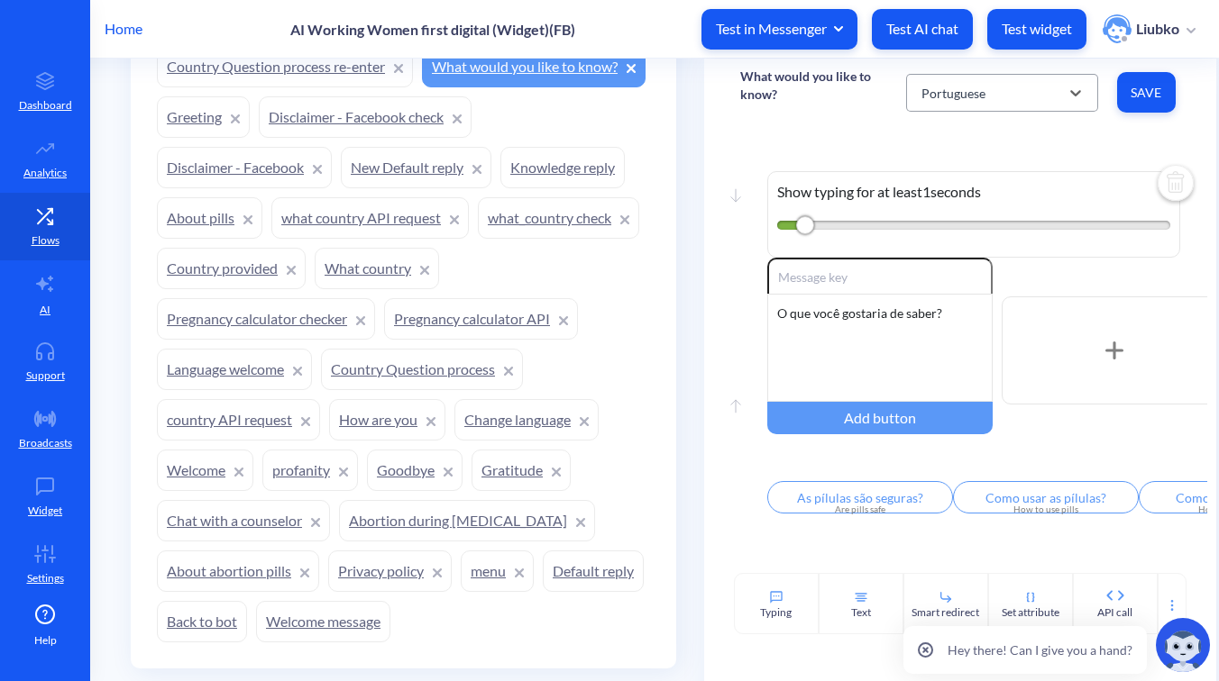
click at [1000, 96] on div "Portuguese" at bounding box center [985, 93] width 147 height 32
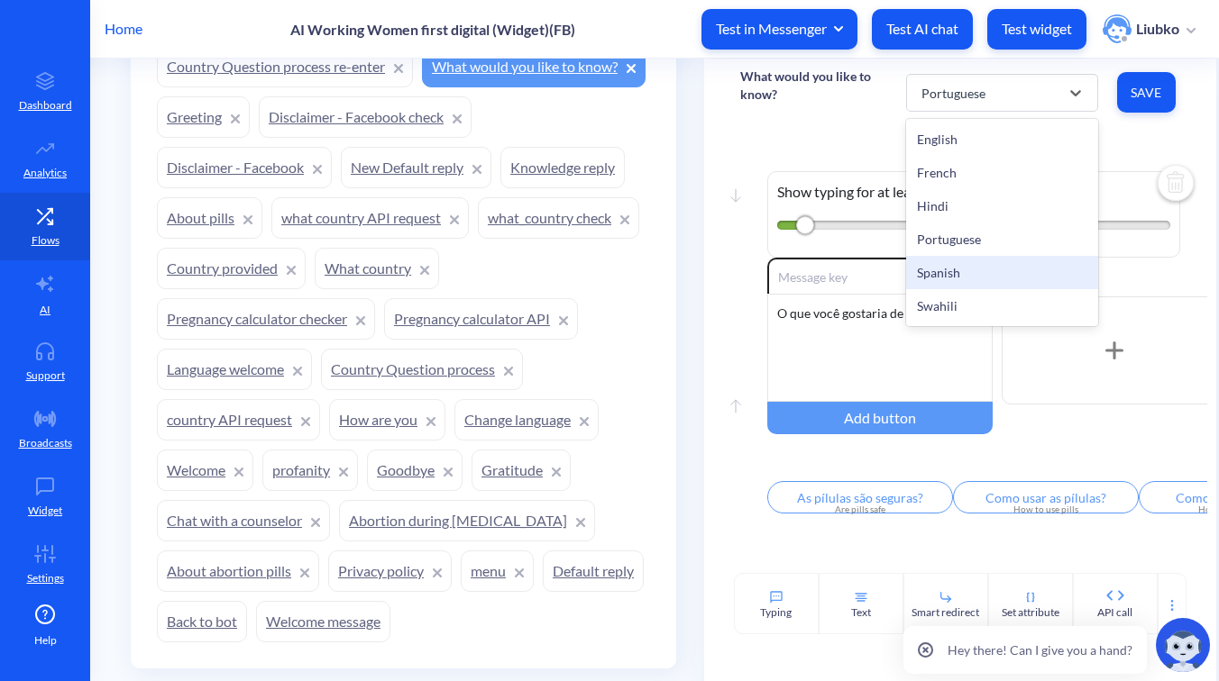
click at [958, 269] on div "Spanish" at bounding box center [1002, 272] width 192 height 33
type input "¿Son las pastillas seguras de usar?"
type input "¿Cómo usar las pastillas?"
type input "¿Cómo puedo conseguir las pastillas?"
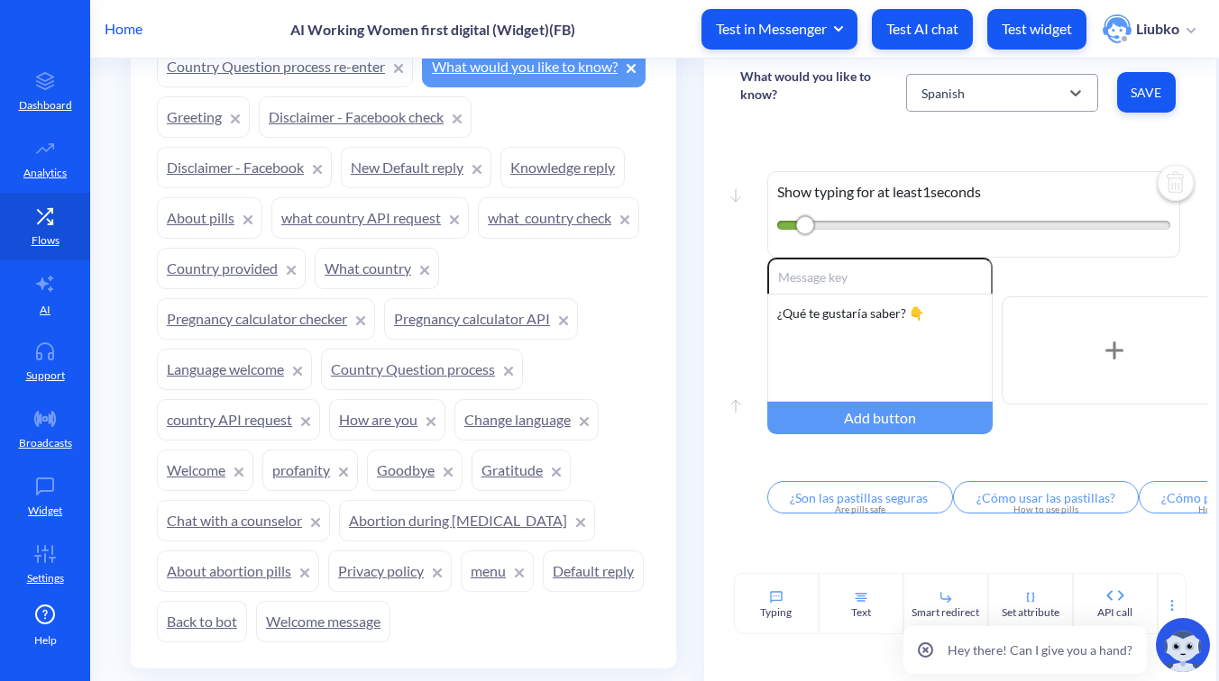
click at [1000, 89] on div "Spanish" at bounding box center [985, 93] width 147 height 32
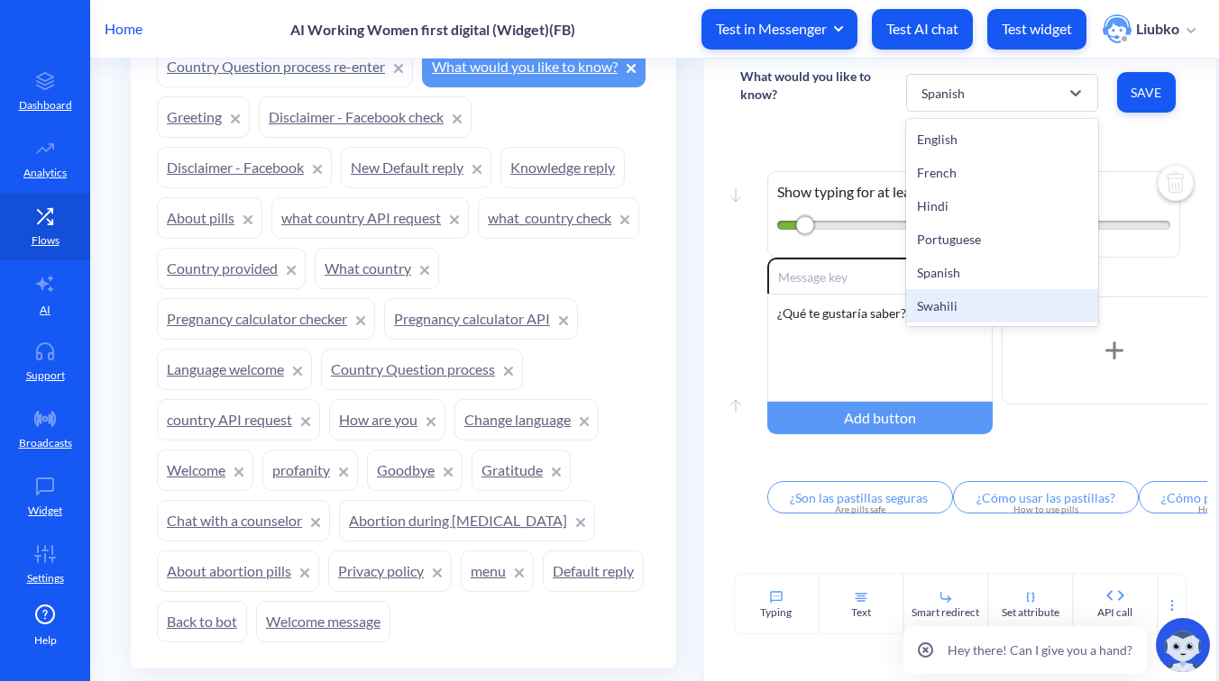
click at [961, 303] on div "Swahili" at bounding box center [1002, 305] width 192 height 33
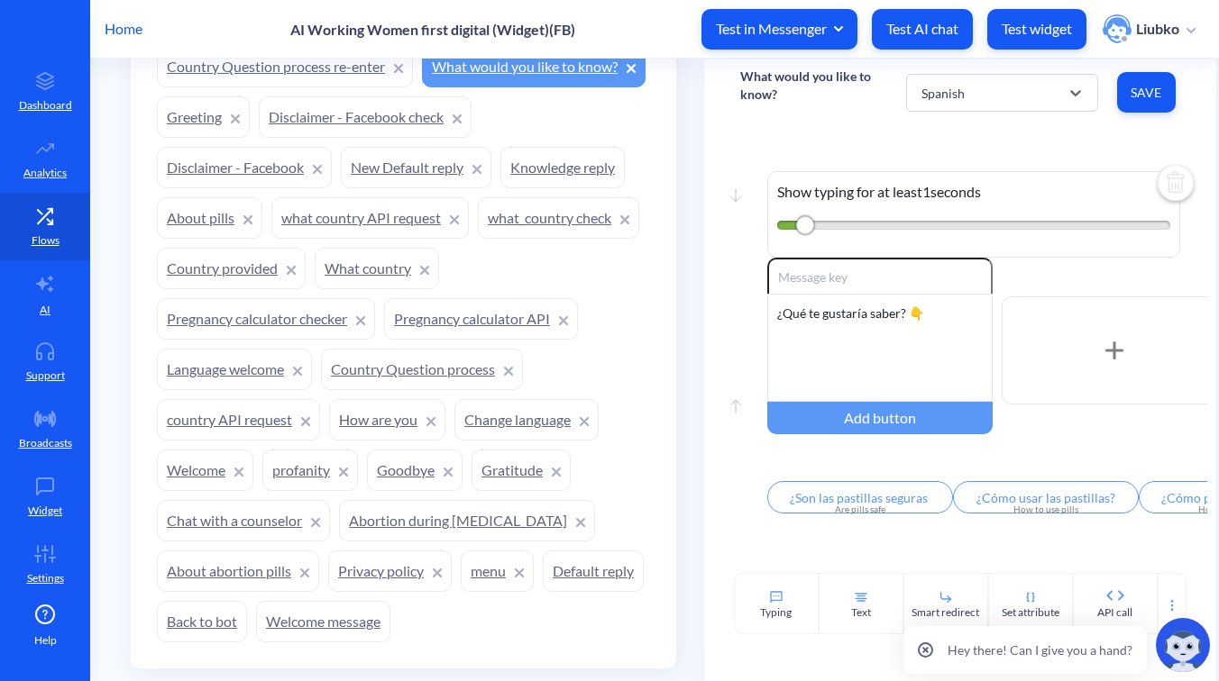
type input "Je, vidonge hivi ni salama kuvitumia"
type input "Jinsi ya kutumia vidonge hivi"
type input "Ninawezaje kupata vidonge hivi"
click at [948, 313] on div "Je! Ungependa kujua nini? 👇" at bounding box center [879, 348] width 225 height 108
click at [1147, 96] on span "Save" at bounding box center [1146, 93] width 30 height 18
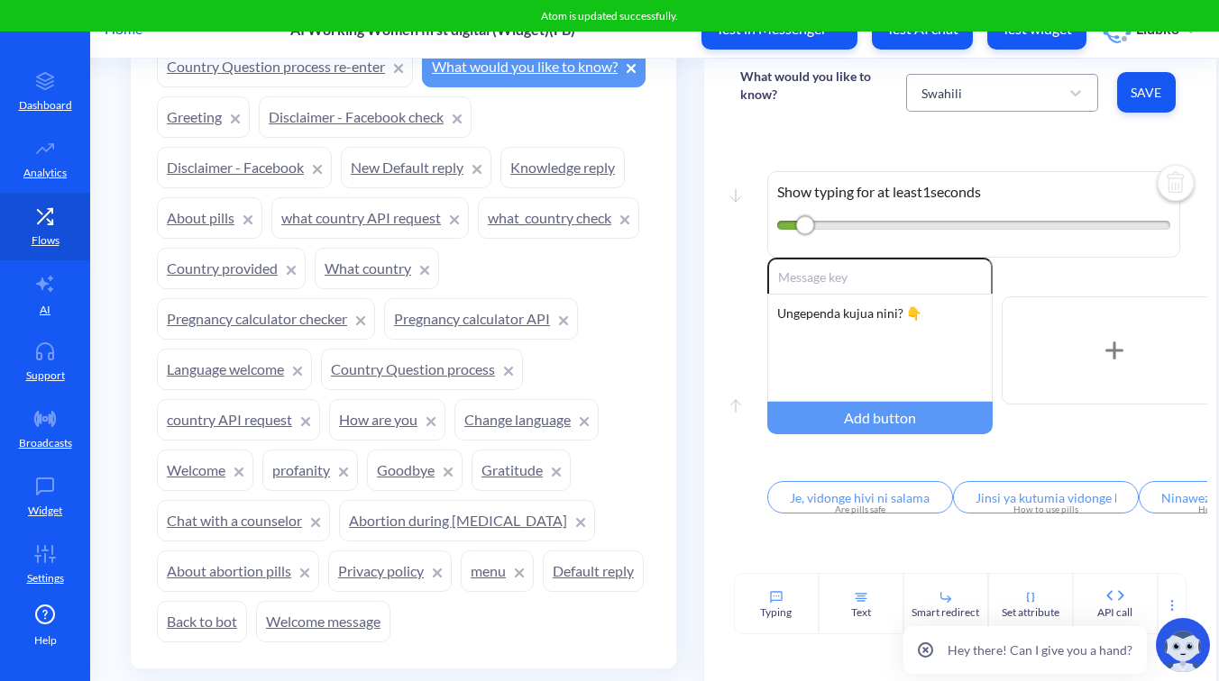
click at [1053, 96] on div "Swahili" at bounding box center [985, 93] width 147 height 32
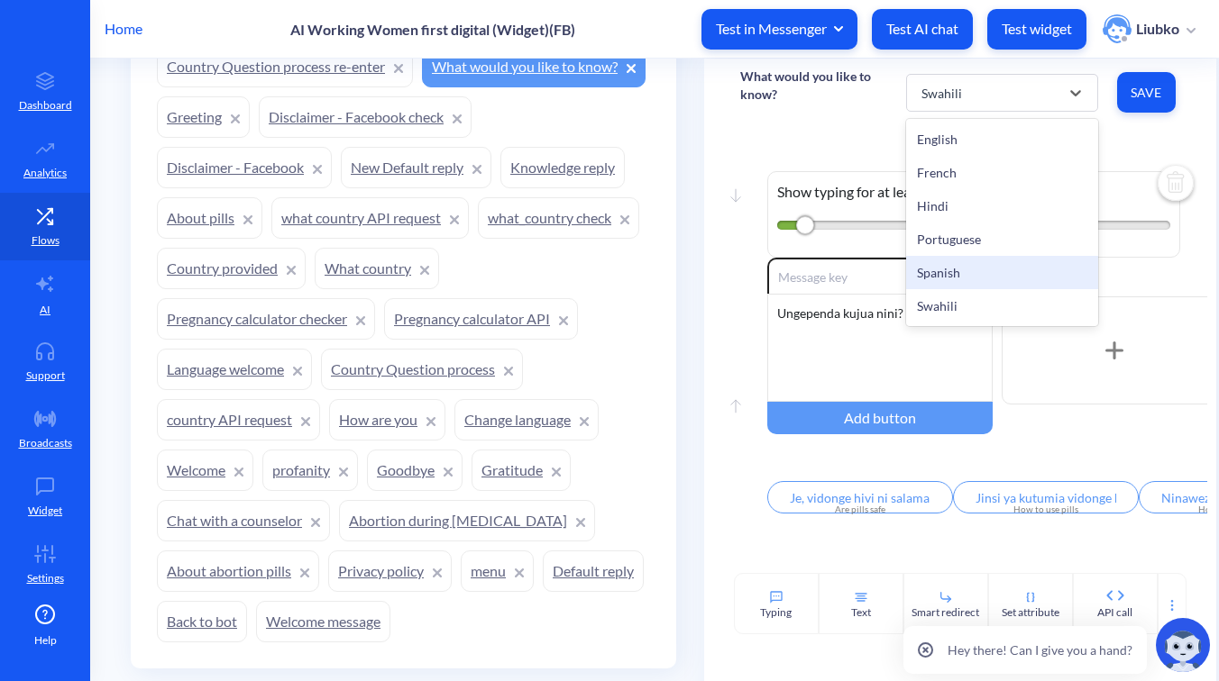
click at [976, 269] on div "Spanish" at bounding box center [1002, 272] width 192 height 33
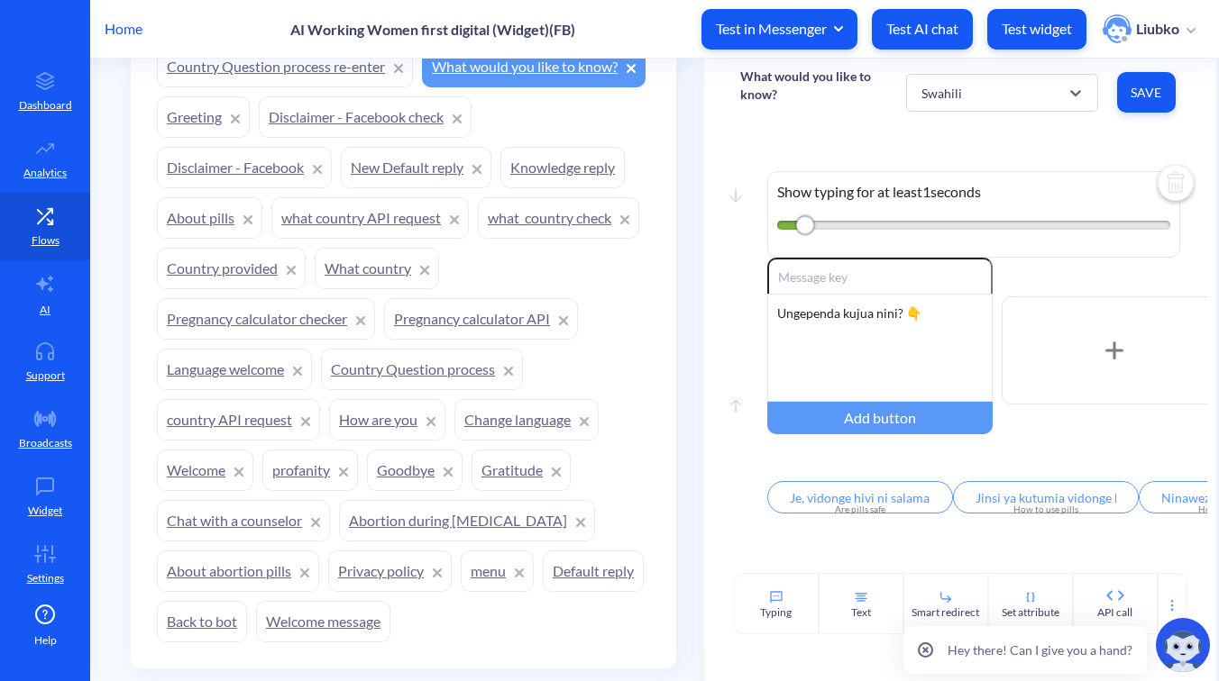
type input "¿Son las pastillas seguras de usar?"
type input "¿Cómo usar las pastillas?"
type input "¿Cómo puedo conseguir las pastillas?"
click at [970, 92] on div "Spanish" at bounding box center [985, 93] width 147 height 32
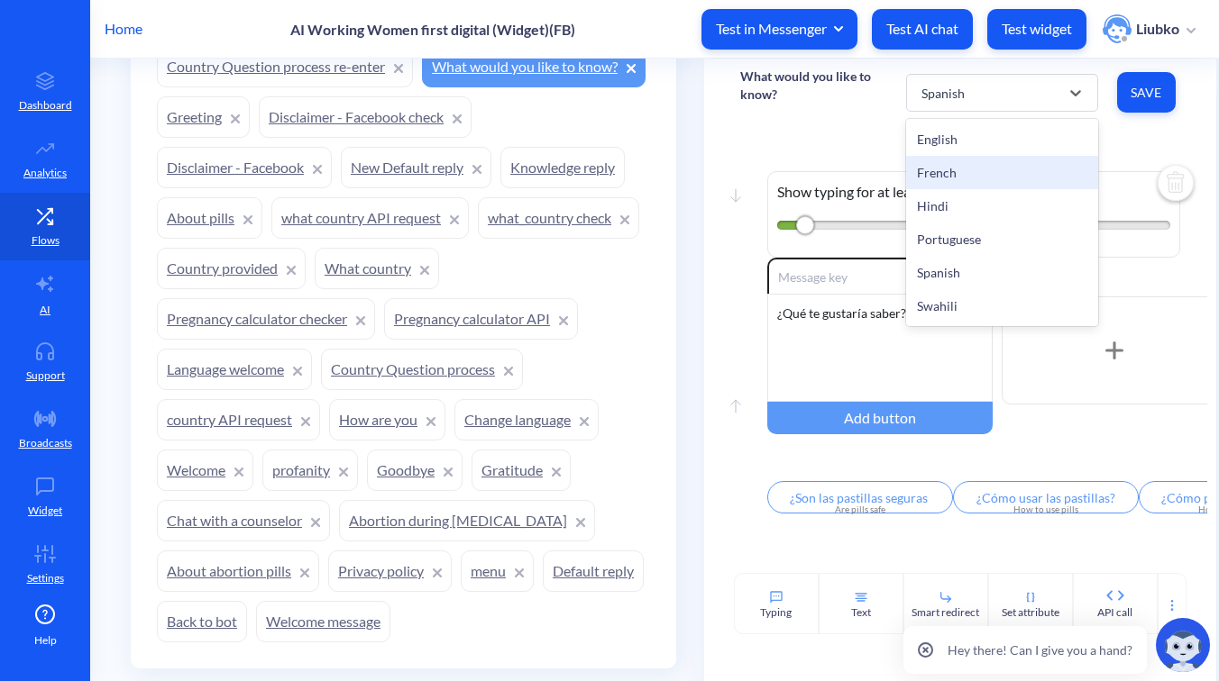
click at [970, 180] on div "French" at bounding box center [1002, 172] width 192 height 33
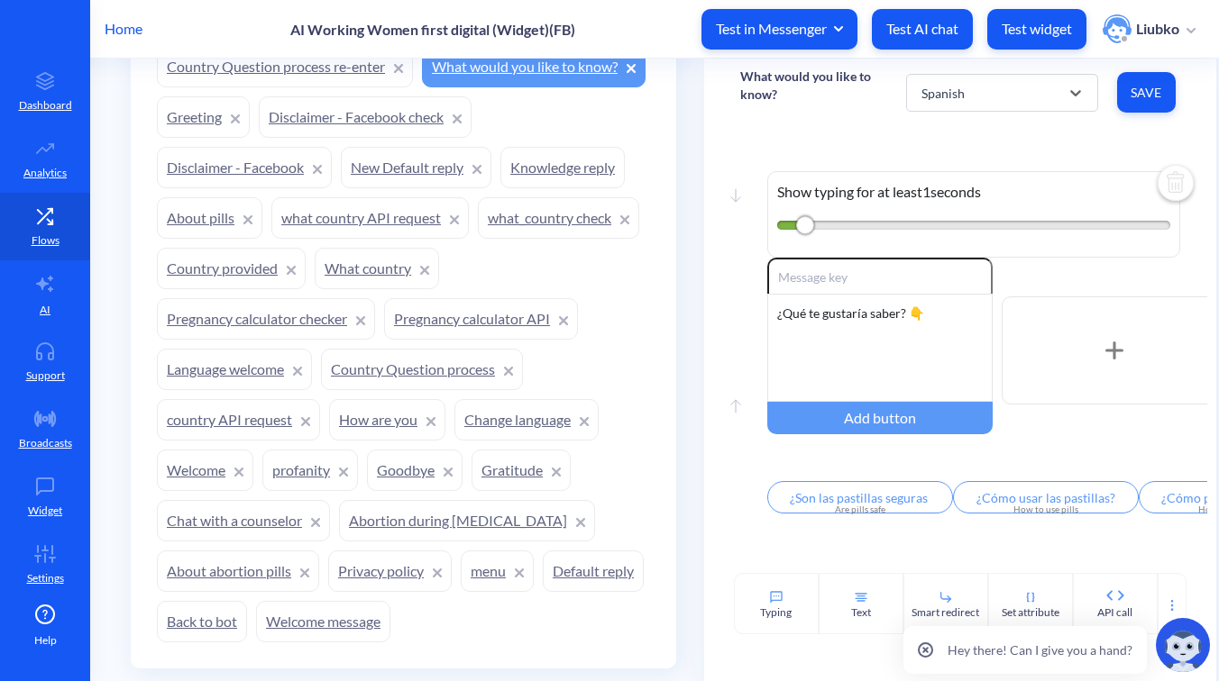
type input "Les pilules sont-elles sûres à utiliser?"
type input "Comment utiliser les pilules?"
type input "Comment puis-je les obtenir?"
click at [957, 308] on div "Que voudriez-vous savoir? 👇" at bounding box center [879, 348] width 225 height 108
click at [1140, 105] on button "Save" at bounding box center [1146, 92] width 59 height 41
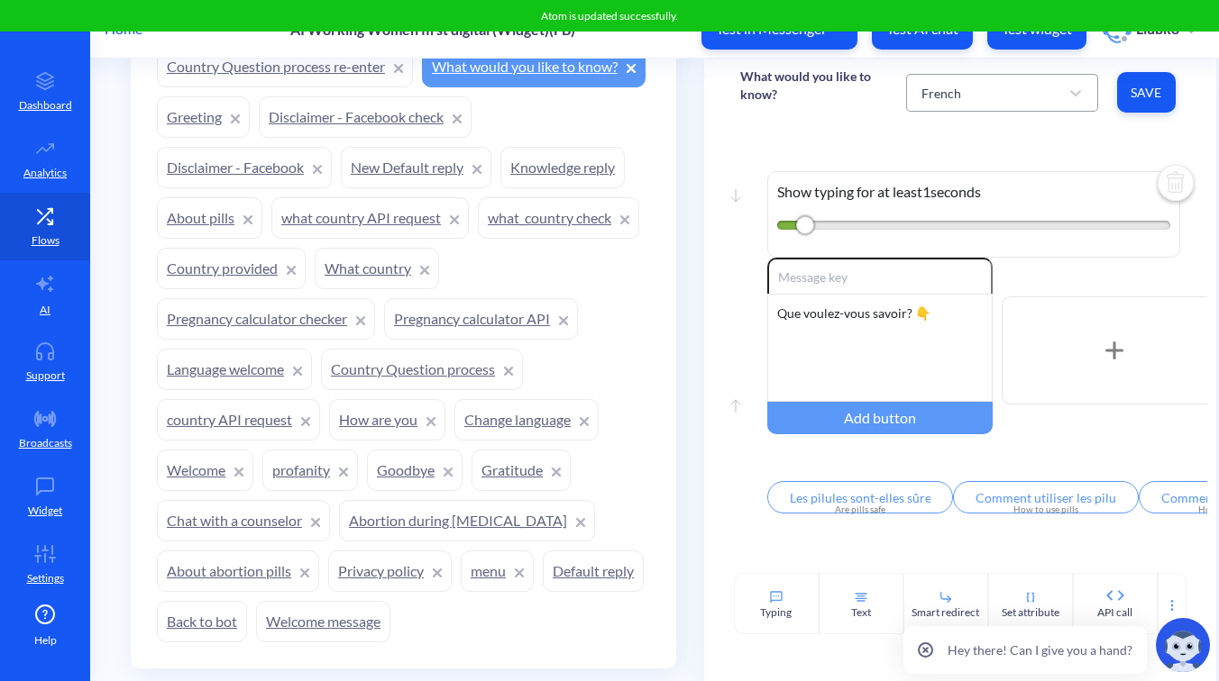
click at [965, 97] on div "French" at bounding box center [985, 93] width 147 height 32
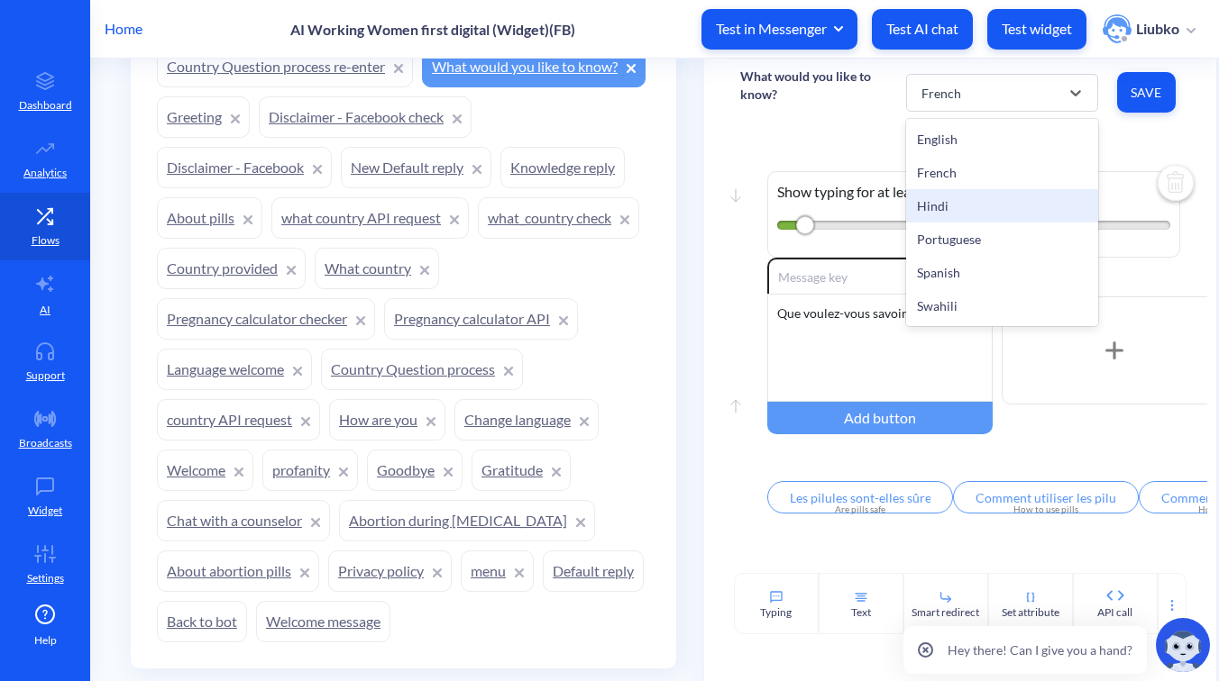
click at [950, 205] on div "Hindi" at bounding box center [1002, 205] width 192 height 33
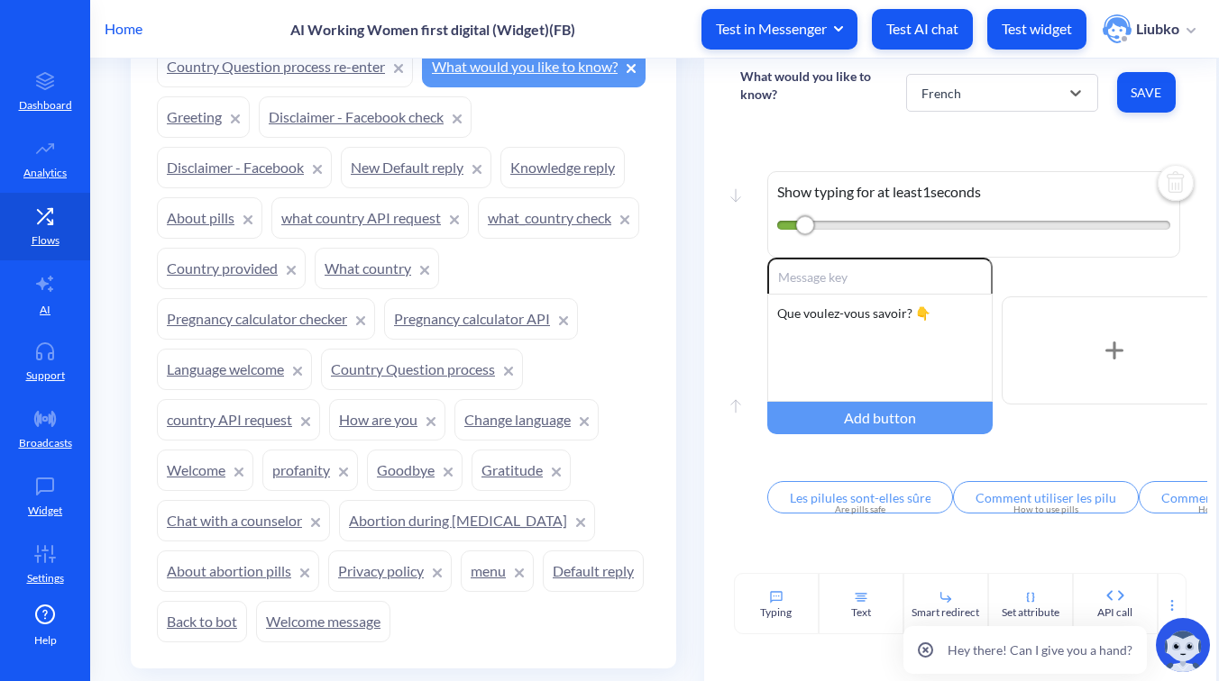
type input "क्या गोलियों का उपयोग करना सुरक्षित हैं?"
type input "गोलियों का उपयोग कैसे करें?"
type input "मुझे गोलियां कैसे मिल सकती हैं?"
click at [929, 313] on div "आप क्या जानना चाहेंगे? 👇" at bounding box center [879, 348] width 225 height 108
click at [1131, 90] on span "Save" at bounding box center [1146, 93] width 30 height 18
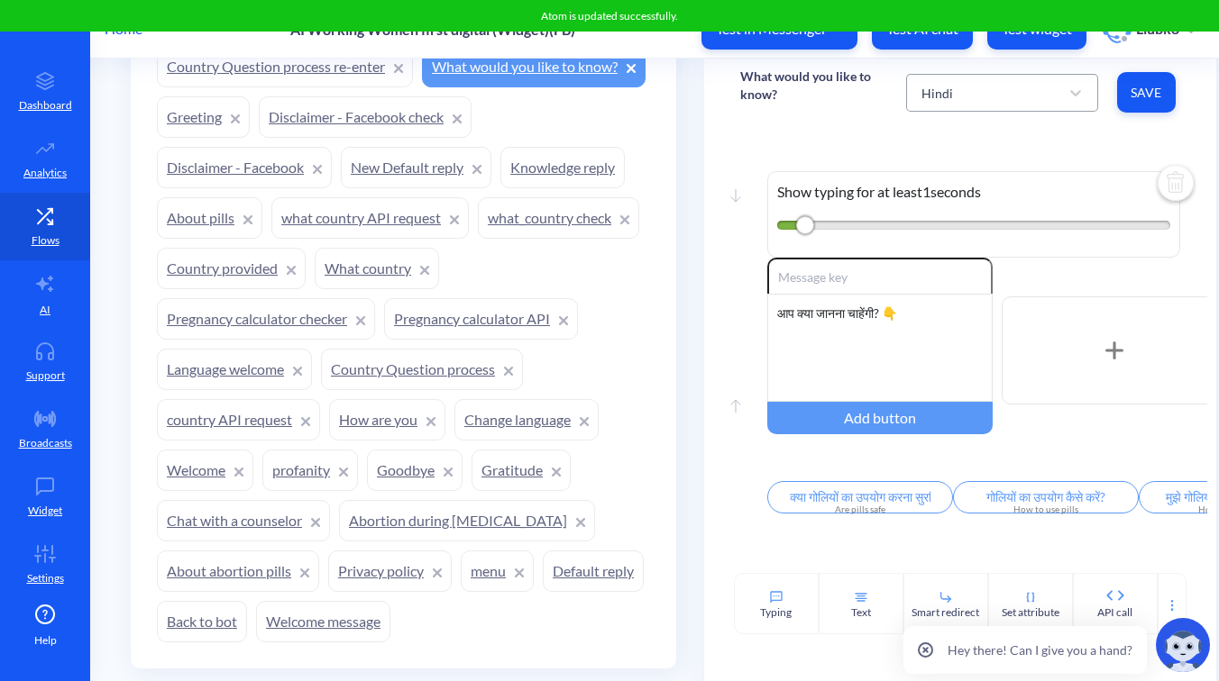
click at [982, 92] on div "Hindi" at bounding box center [985, 93] width 147 height 32
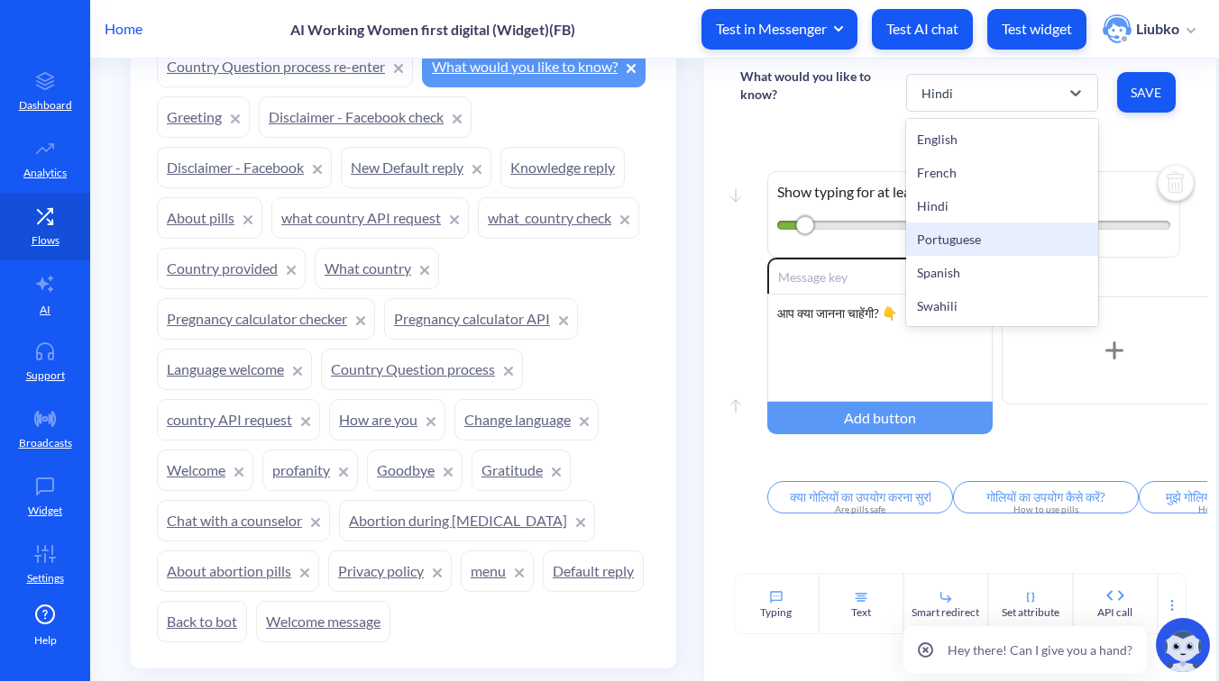
click at [959, 227] on div "Portuguese" at bounding box center [1002, 239] width 192 height 33
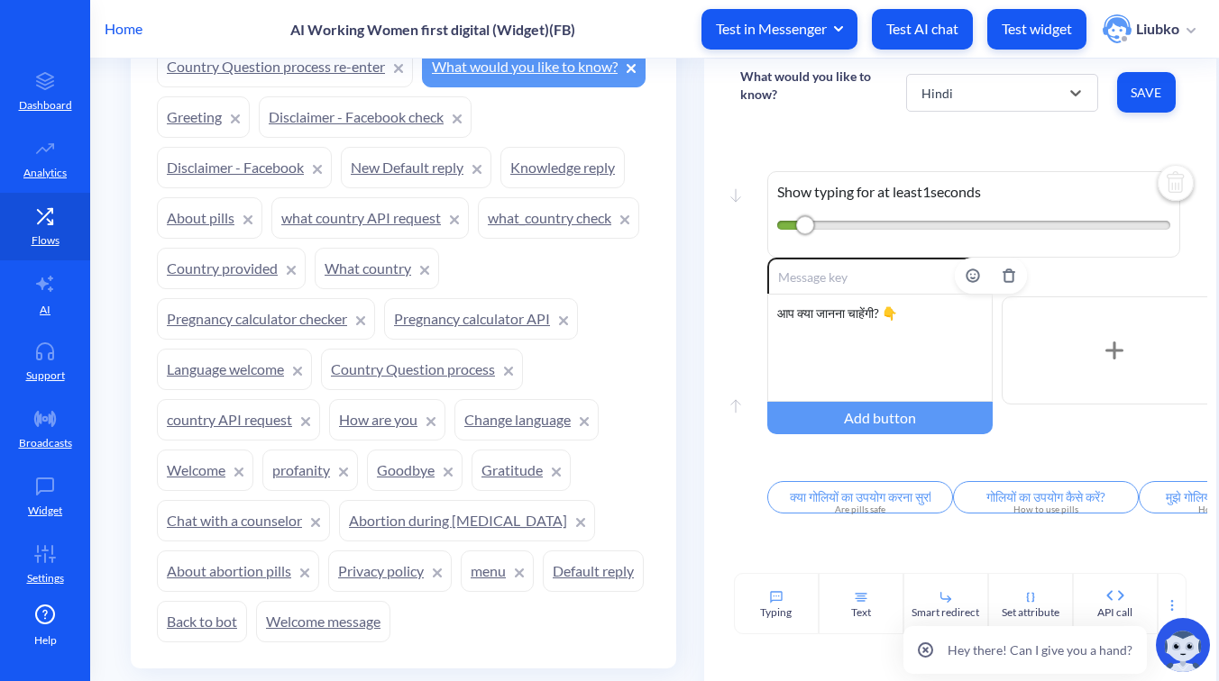
type input "As pílulas são seguras?"
type input "Como usar as pílulas?"
type input "Como obter pílulas?"
click at [951, 325] on div "O que você gostaria de saber?" at bounding box center [879, 348] width 225 height 108
click at [1133, 112] on button "Save" at bounding box center [1146, 92] width 59 height 41
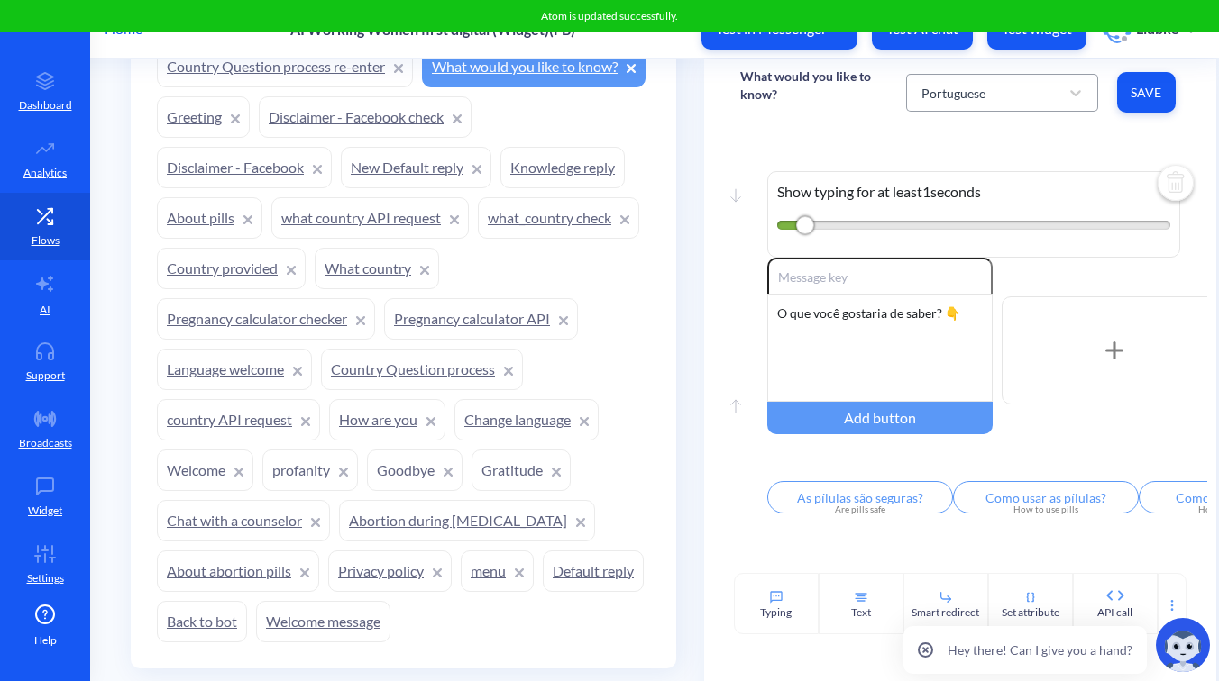
click at [1028, 98] on div "Portuguese" at bounding box center [985, 93] width 147 height 32
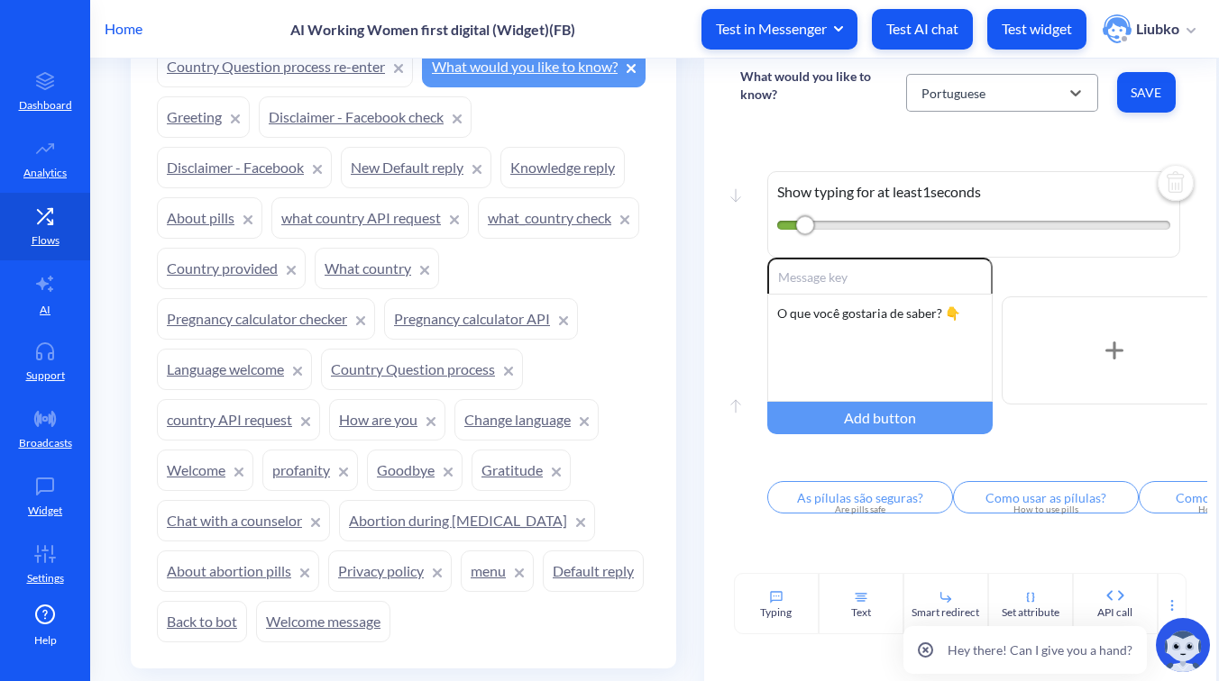
click at [976, 92] on div "Portuguese" at bounding box center [953, 92] width 64 height 19
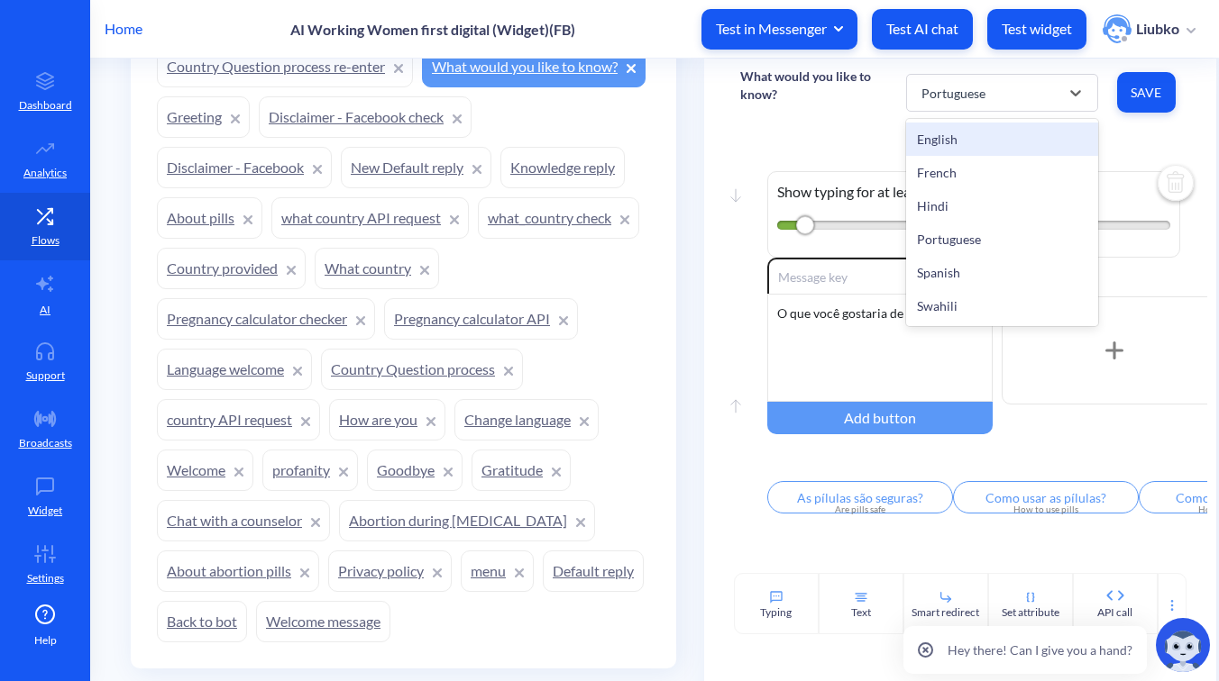
click at [863, 130] on div "Move down Show typing for at least 1 seconds Move up Enable reactions O que voc…" at bounding box center [960, 349] width 512 height 447
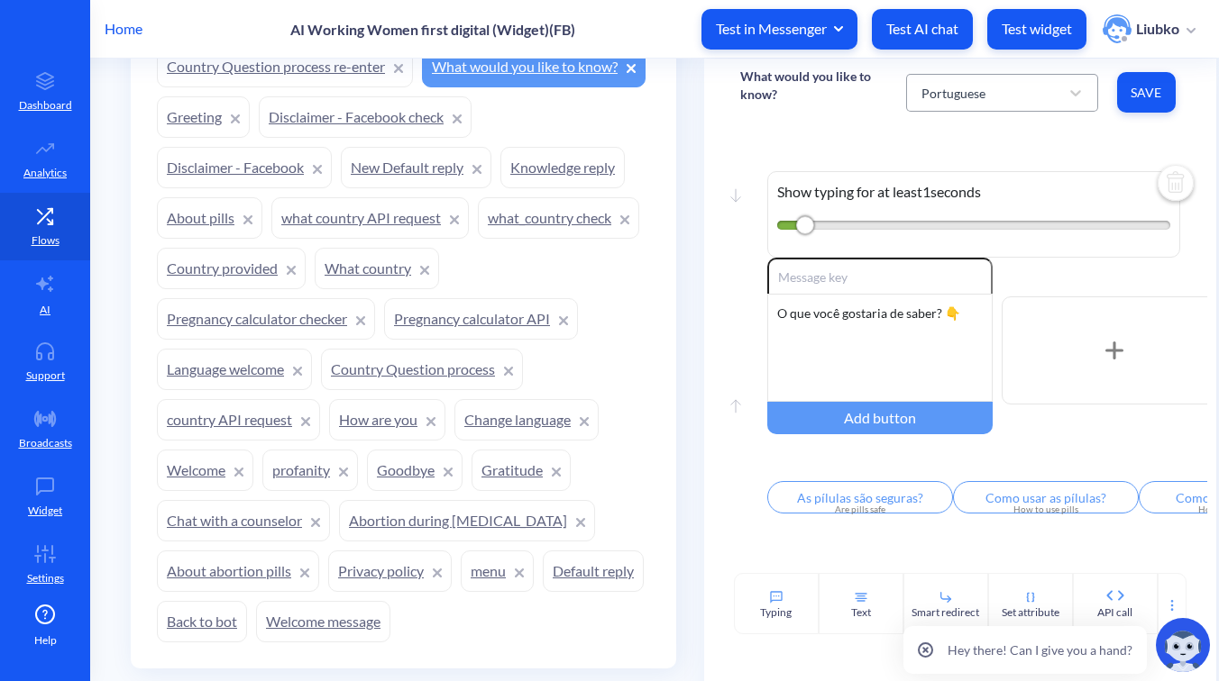
click at [966, 79] on div "Portuguese" at bounding box center [985, 93] width 147 height 32
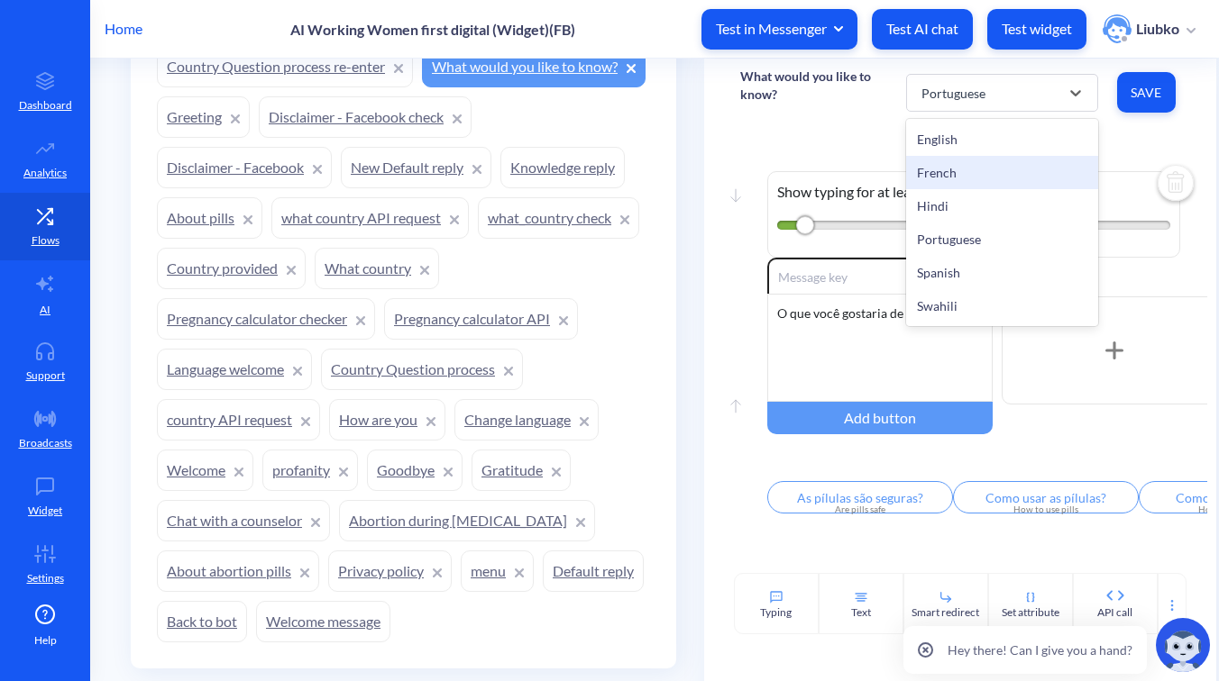
click at [969, 178] on div "French" at bounding box center [1002, 172] width 192 height 33
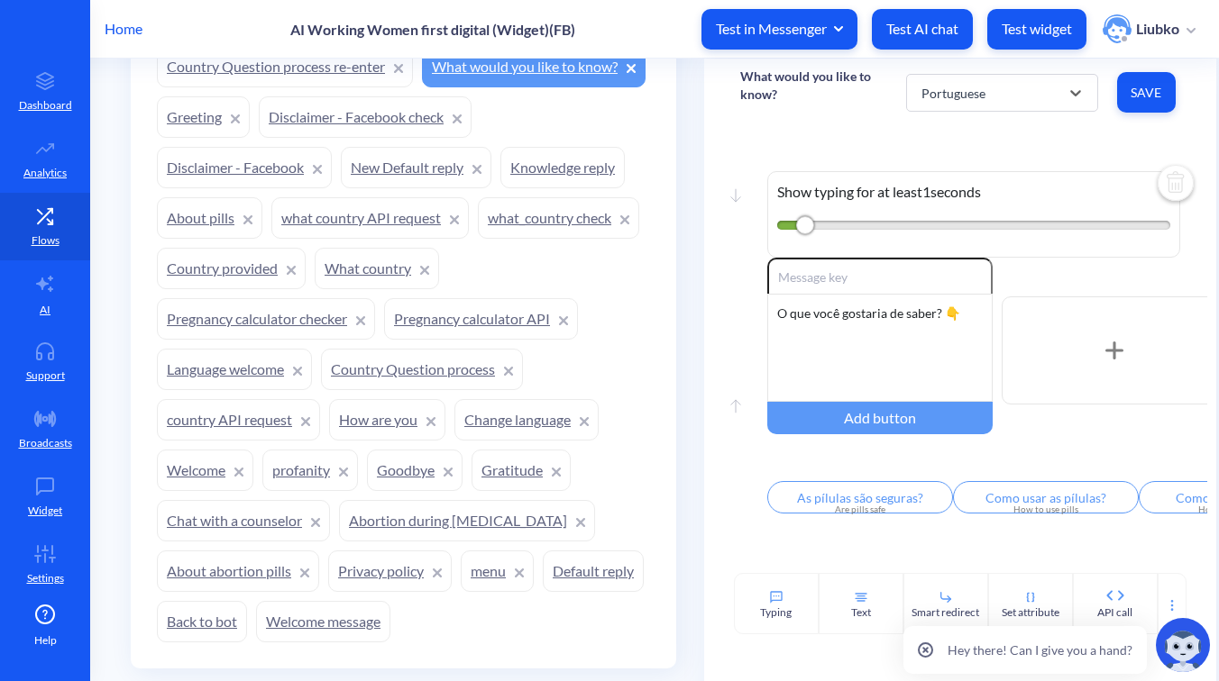
type input "Les pilules sont-elles sûres à utiliser?"
type input "Comment utiliser les pilules?"
type input "Comment puis-je les obtenir?"
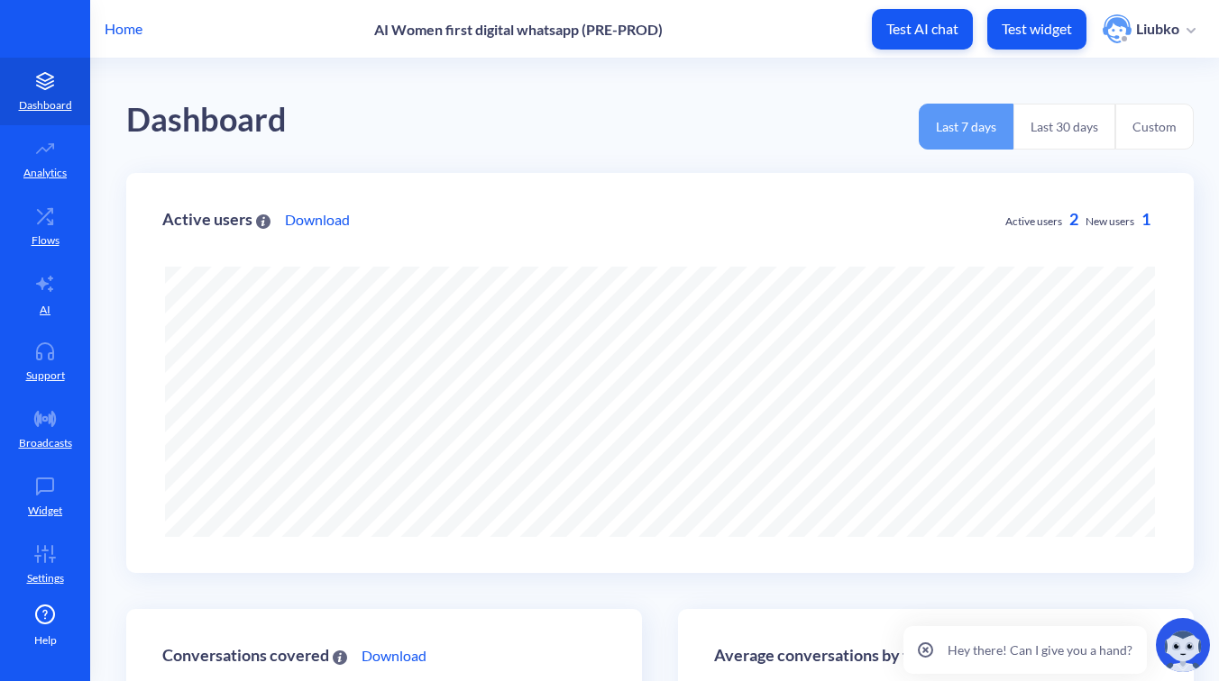
scroll to position [681, 1219]
click at [27, 216] on icon at bounding box center [45, 216] width 36 height 18
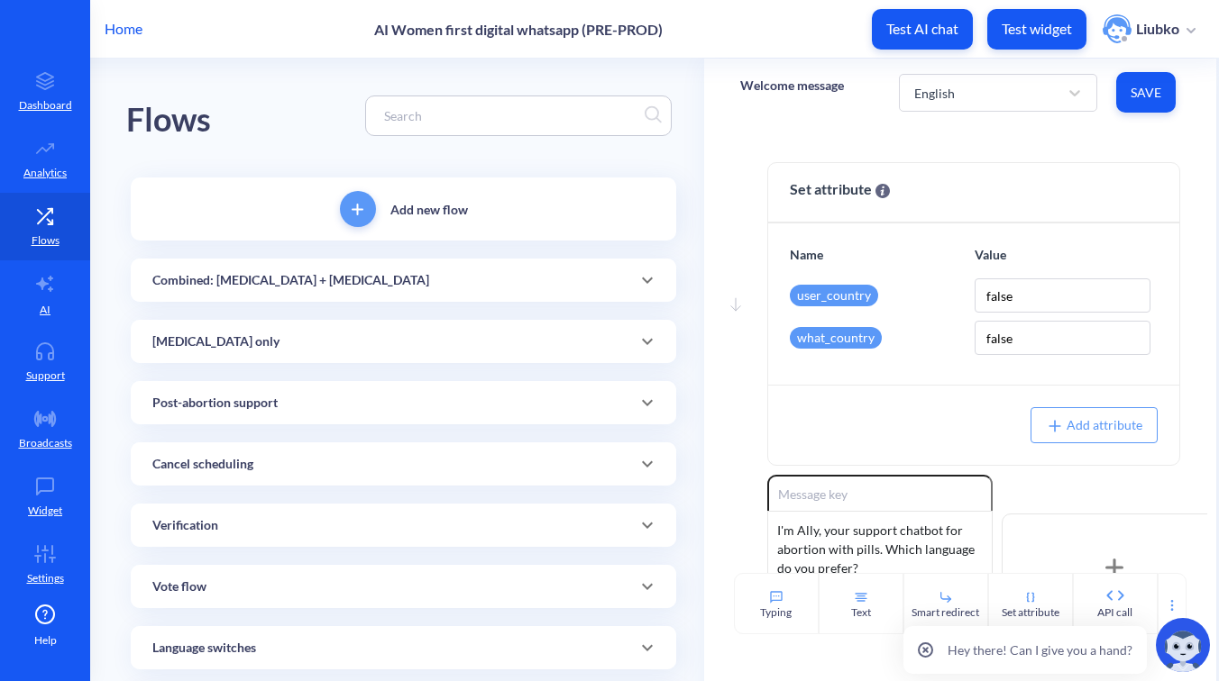
click at [443, 110] on input at bounding box center [509, 115] width 269 height 21
paste input "Abortion flow: Clarification to Go Back"
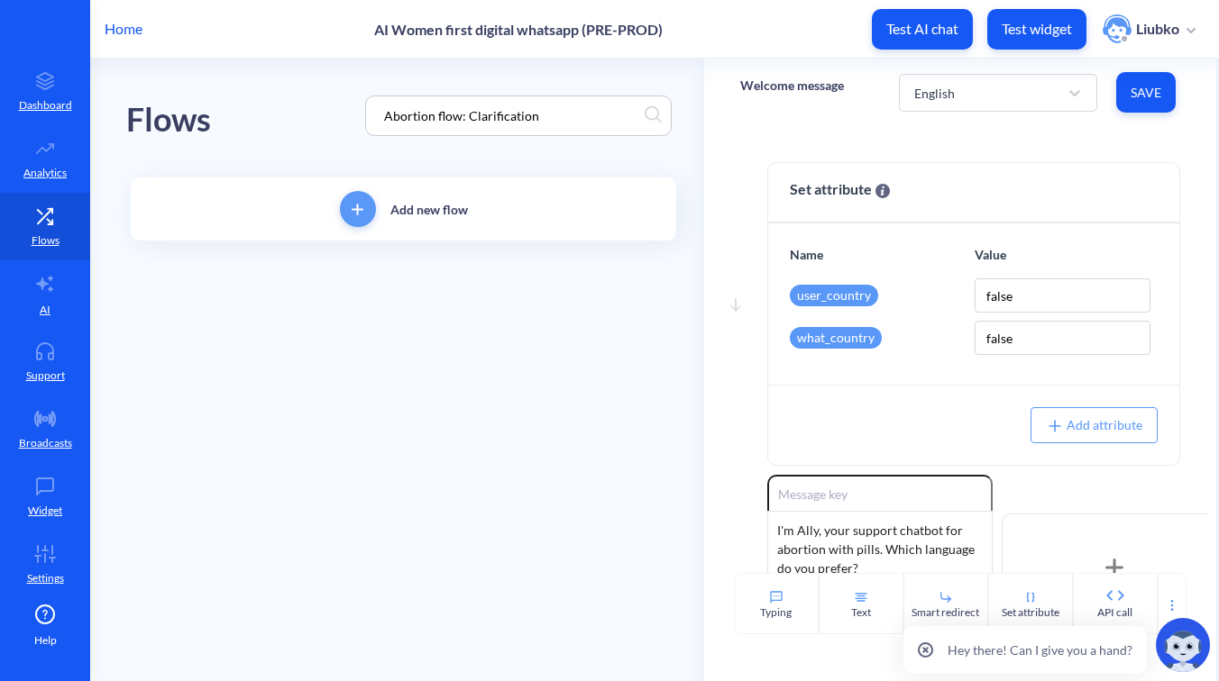
type input "Abortion flow: Clarification"
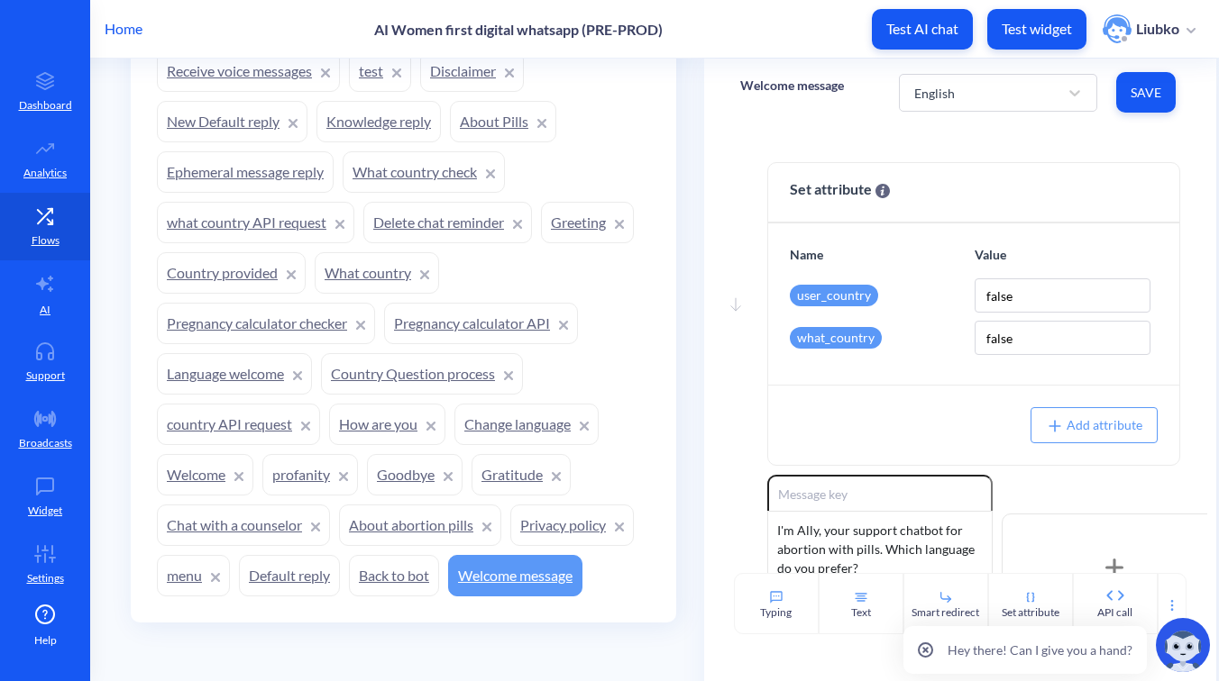
scroll to position [1282, 0]
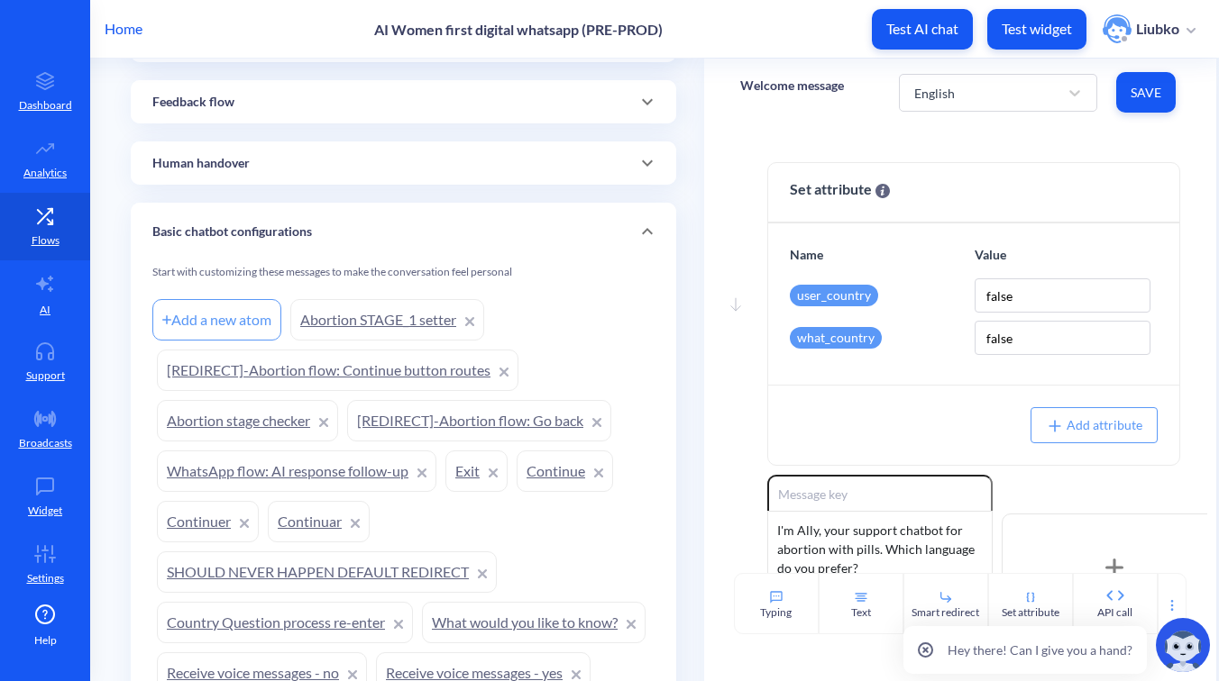
click at [489, 418] on link "[REDIRECT]-Abortion flow: Go back" at bounding box center [479, 420] width 264 height 41
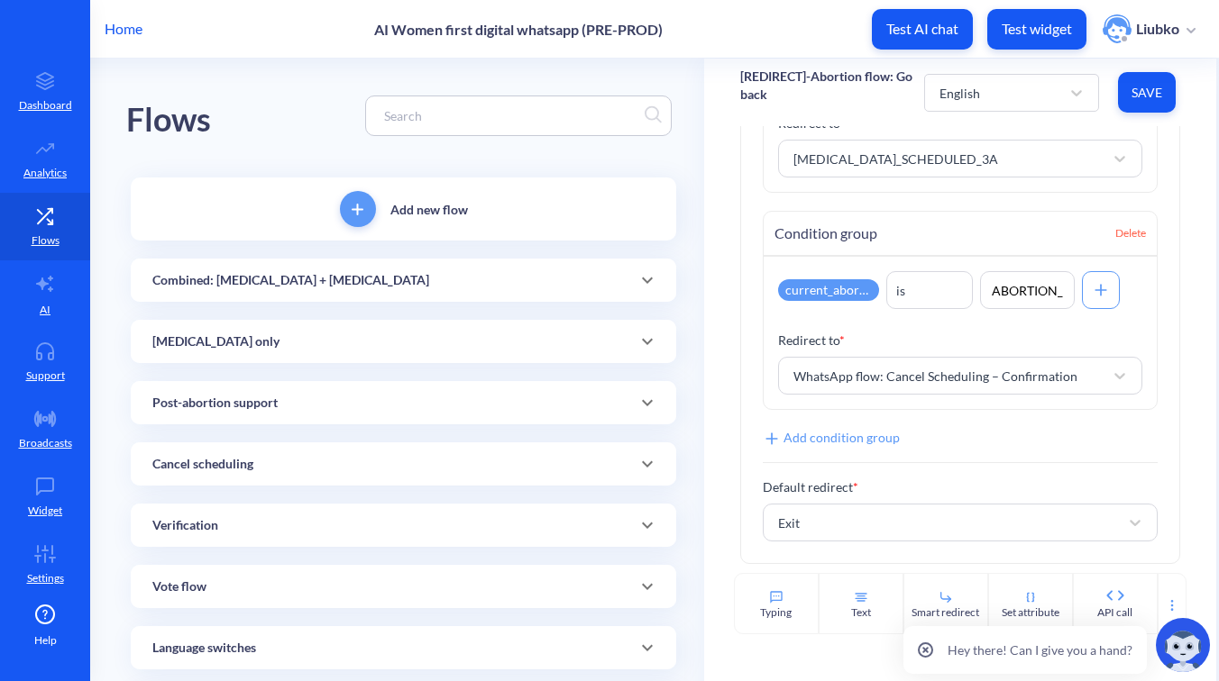
click at [487, 116] on input at bounding box center [509, 115] width 269 height 21
paste input "Clarification"
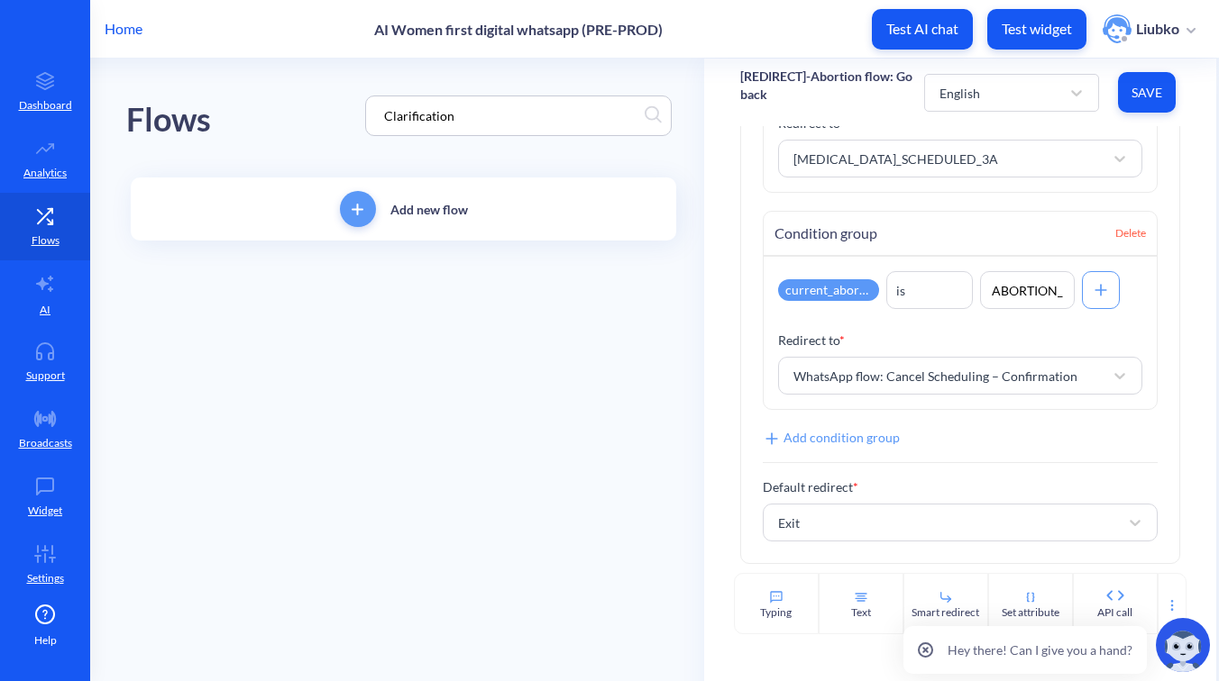
type input "Clarification"
click at [406, 116] on input "Clarification" at bounding box center [509, 115] width 269 height 21
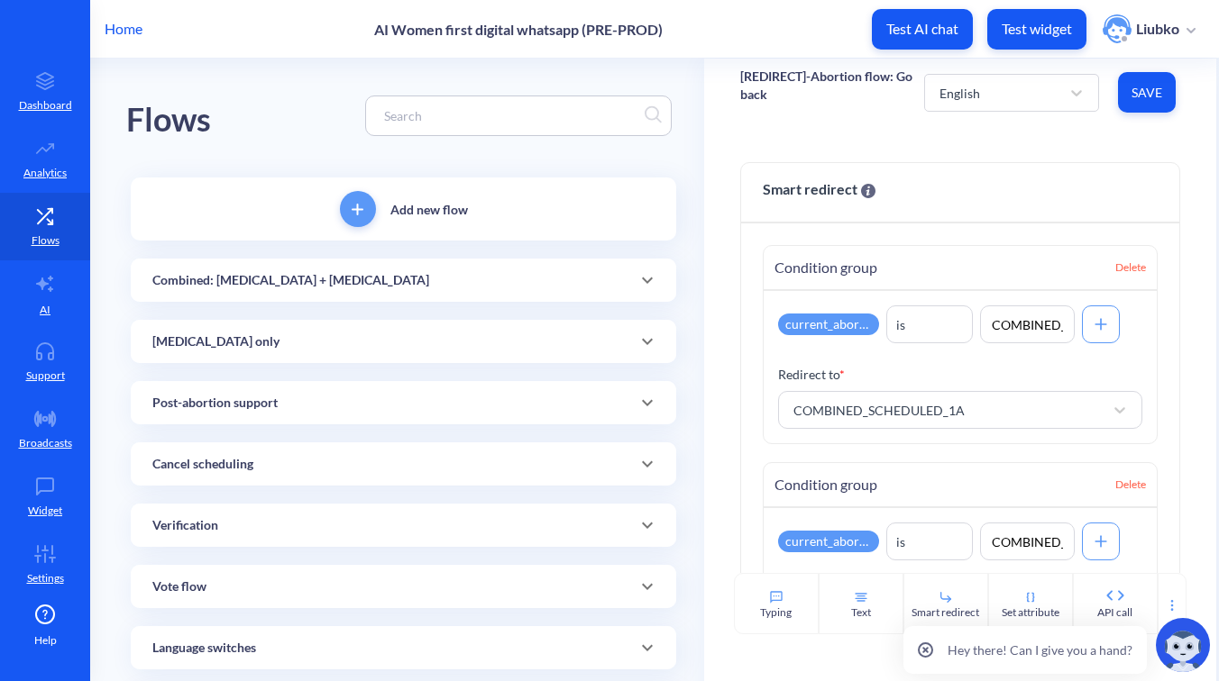
paste input "Do you want to want to go back?"
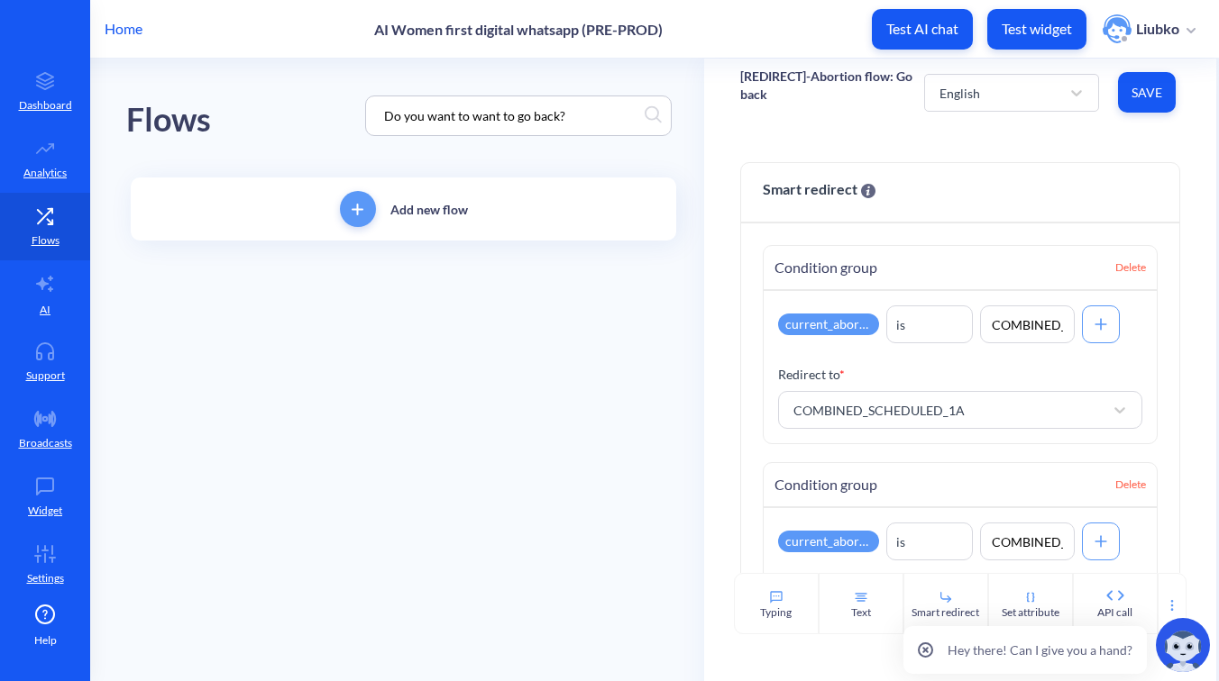
type input "Do you want to want to go back?"
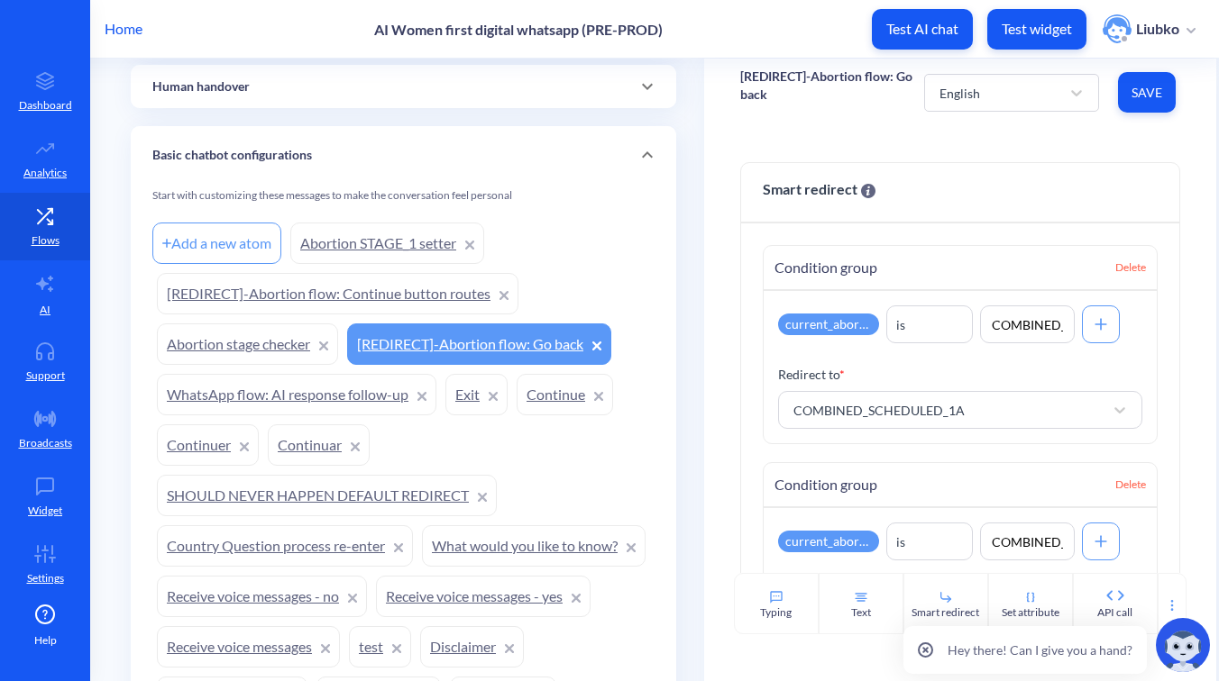
scroll to position [1342, 0]
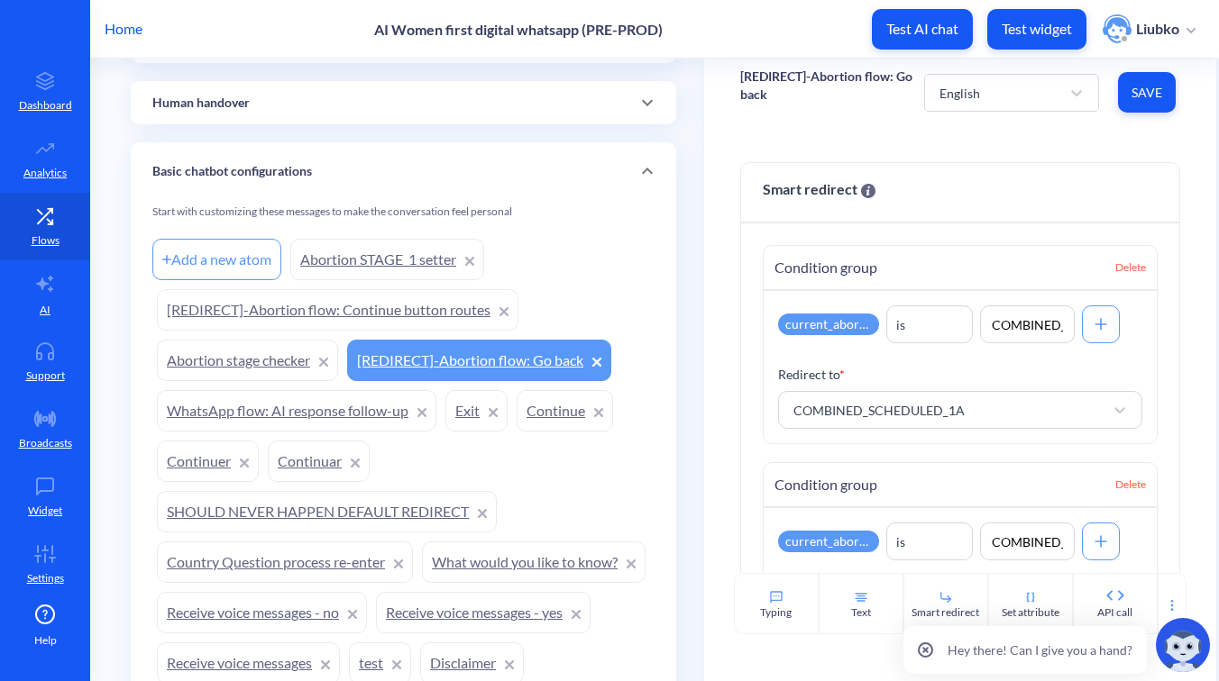
click at [401, 265] on link "Abortion STAGE_1 setter" at bounding box center [387, 259] width 194 height 41
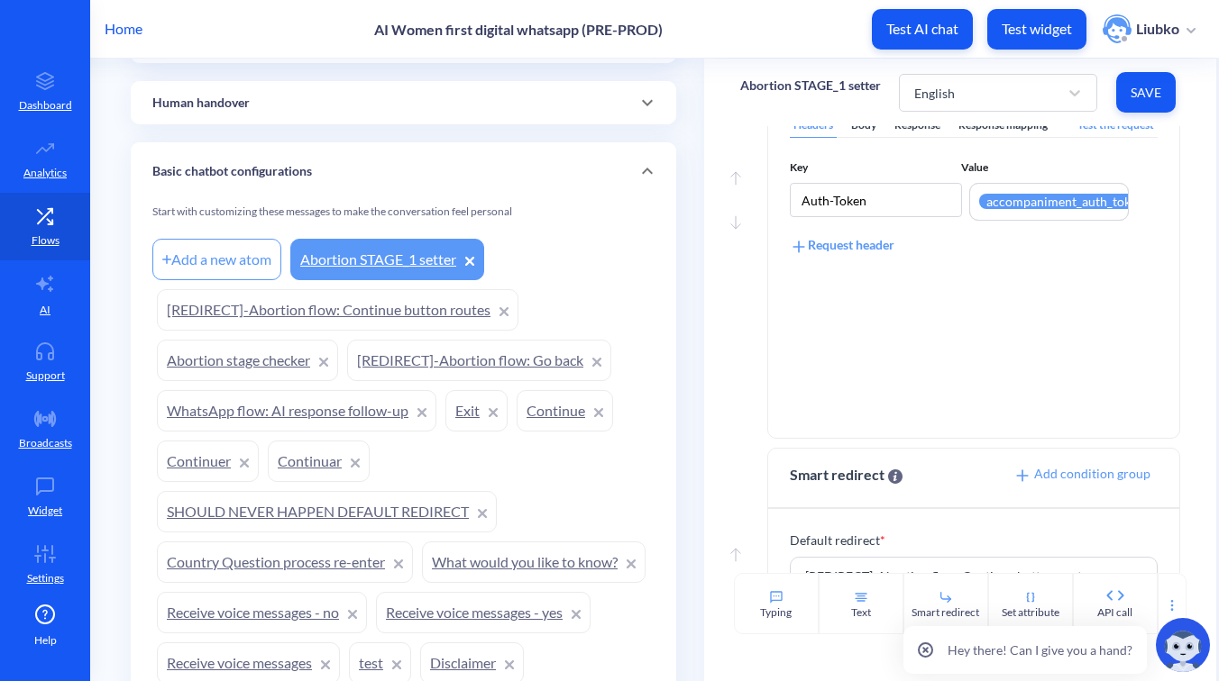
scroll to position [541, 0]
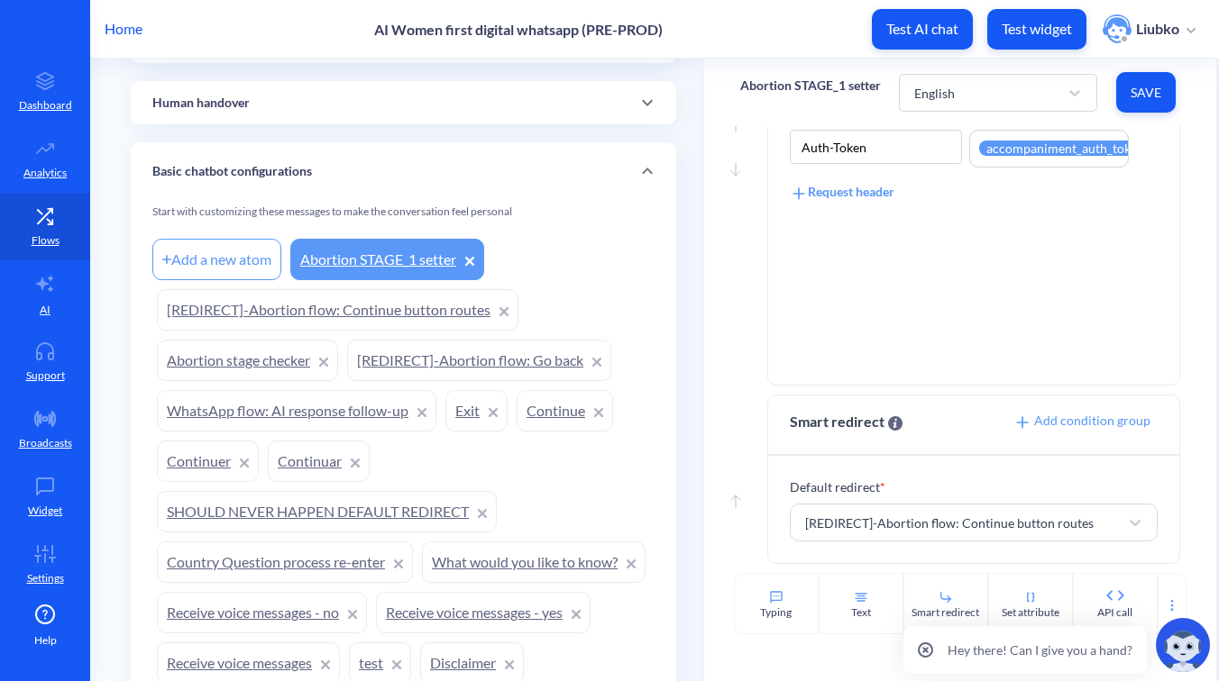
click at [348, 313] on link "[REDIRECT]-Abortion flow: Continue button routes" at bounding box center [337, 309] width 361 height 41
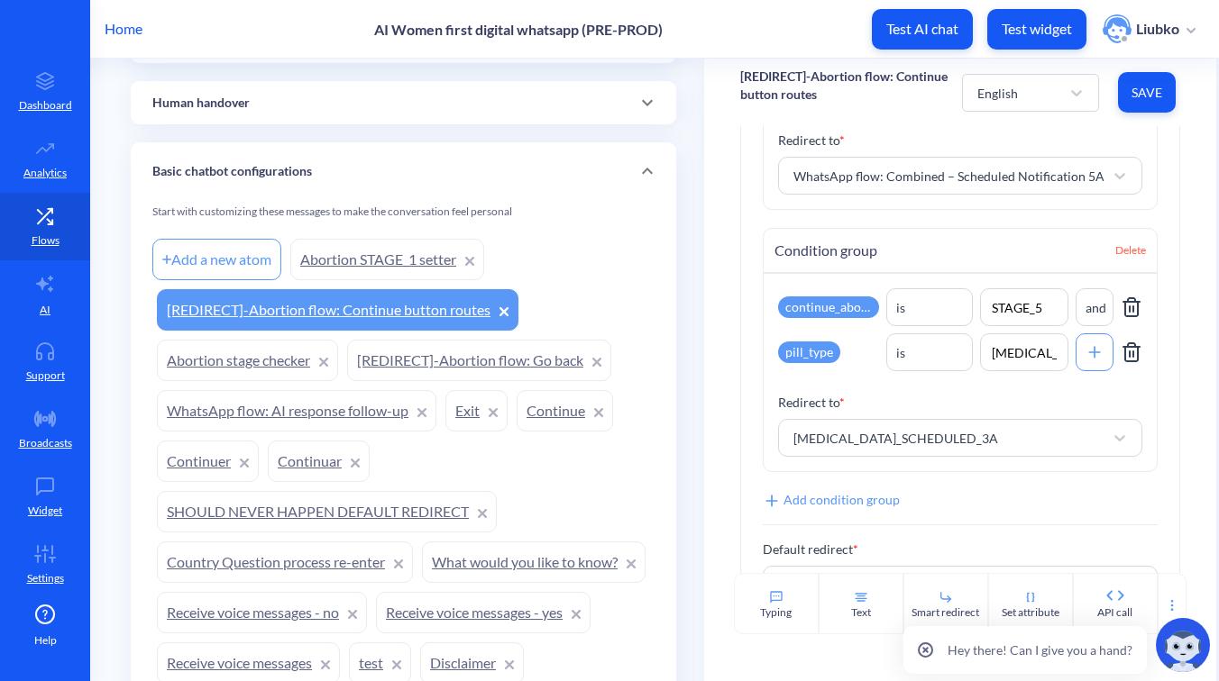
scroll to position [3489, 0]
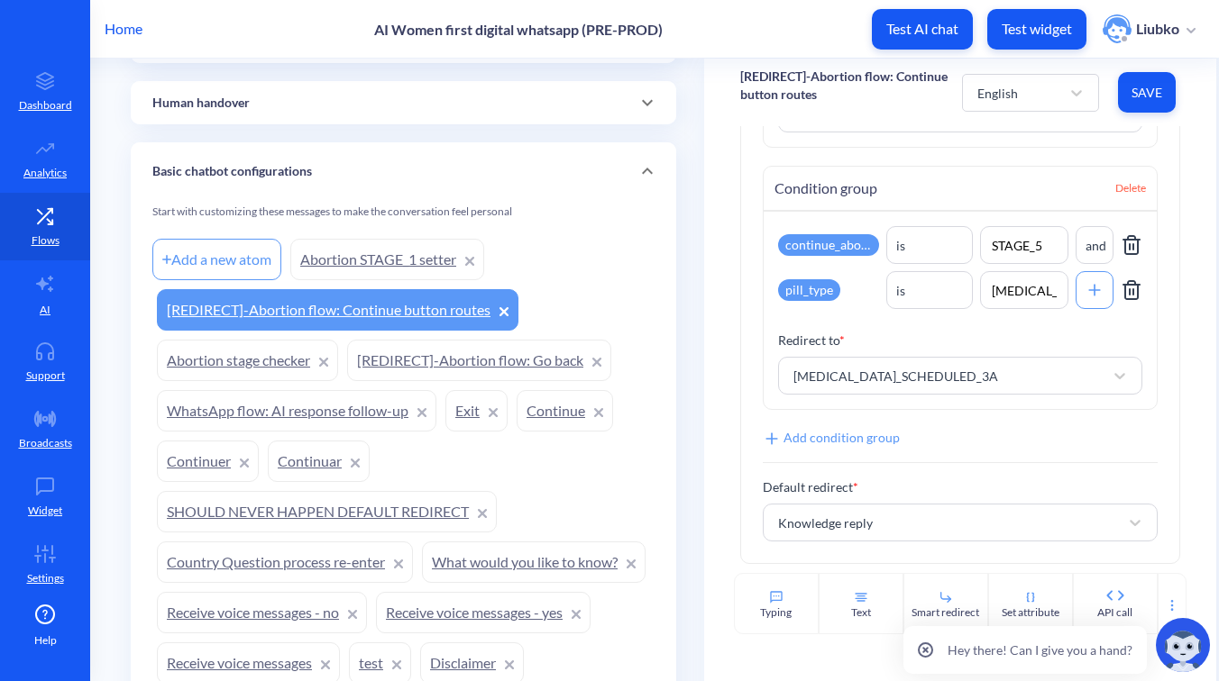
click at [419, 354] on link "[REDIRECT]-Abortion flow: Go back" at bounding box center [479, 360] width 264 height 41
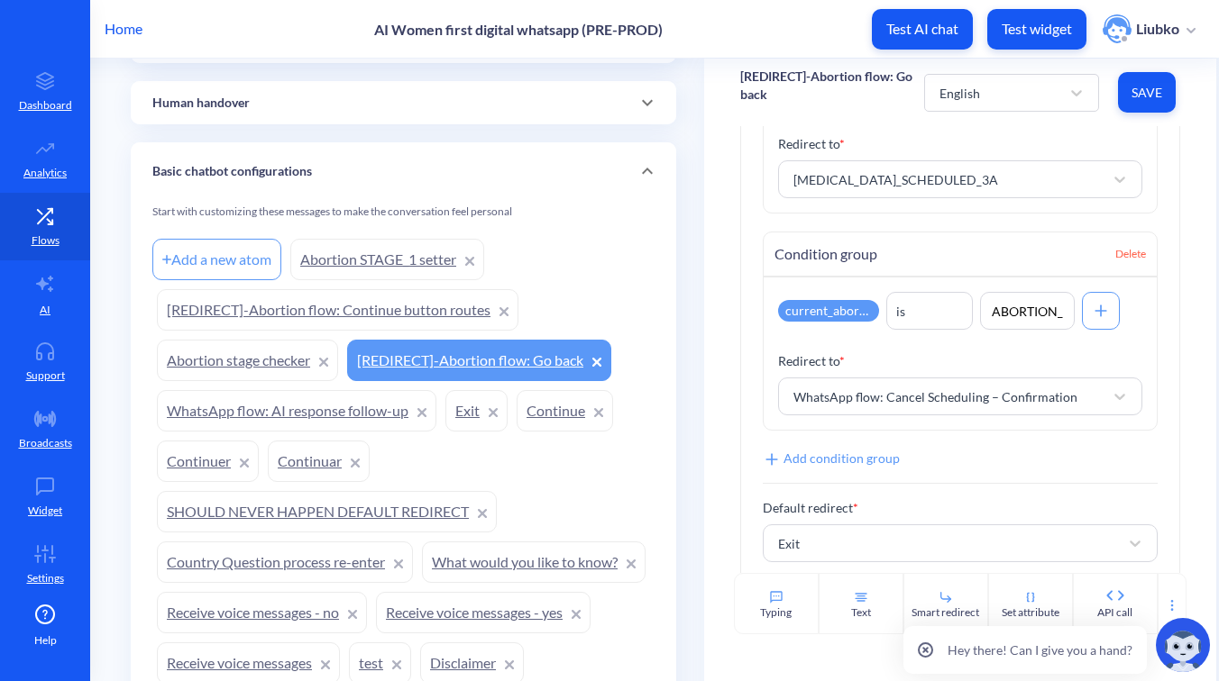
scroll to position [1772, 0]
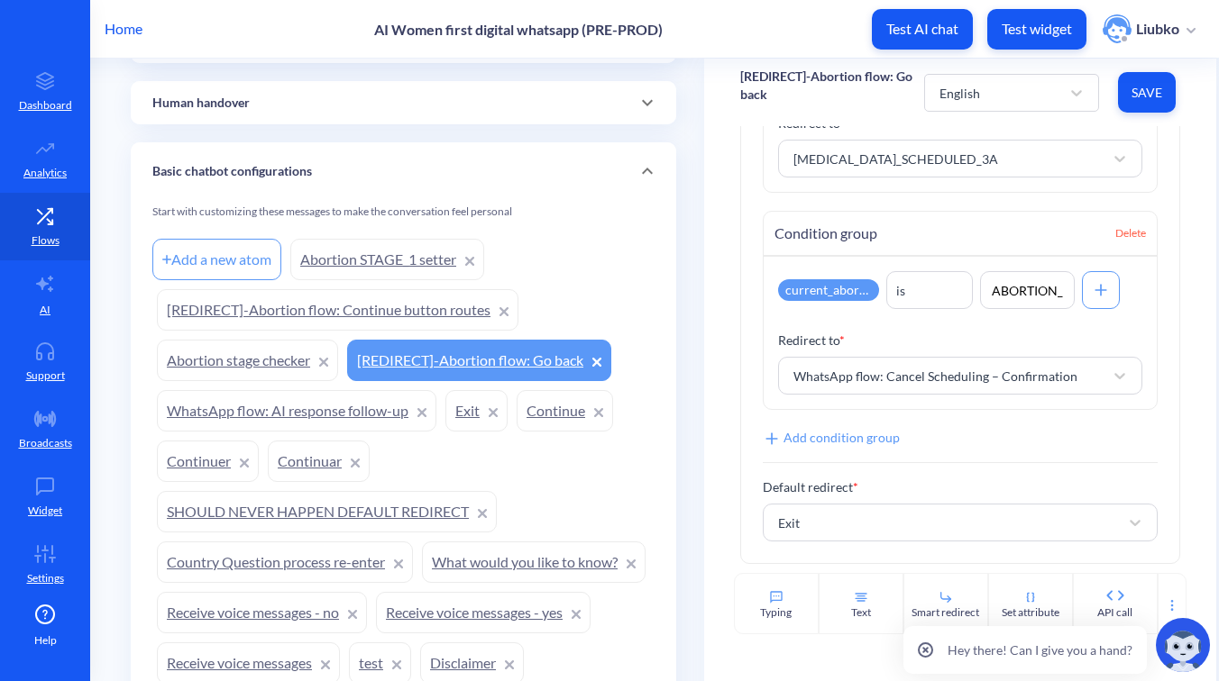
click at [238, 355] on link "Abortion stage checker" at bounding box center [247, 360] width 181 height 41
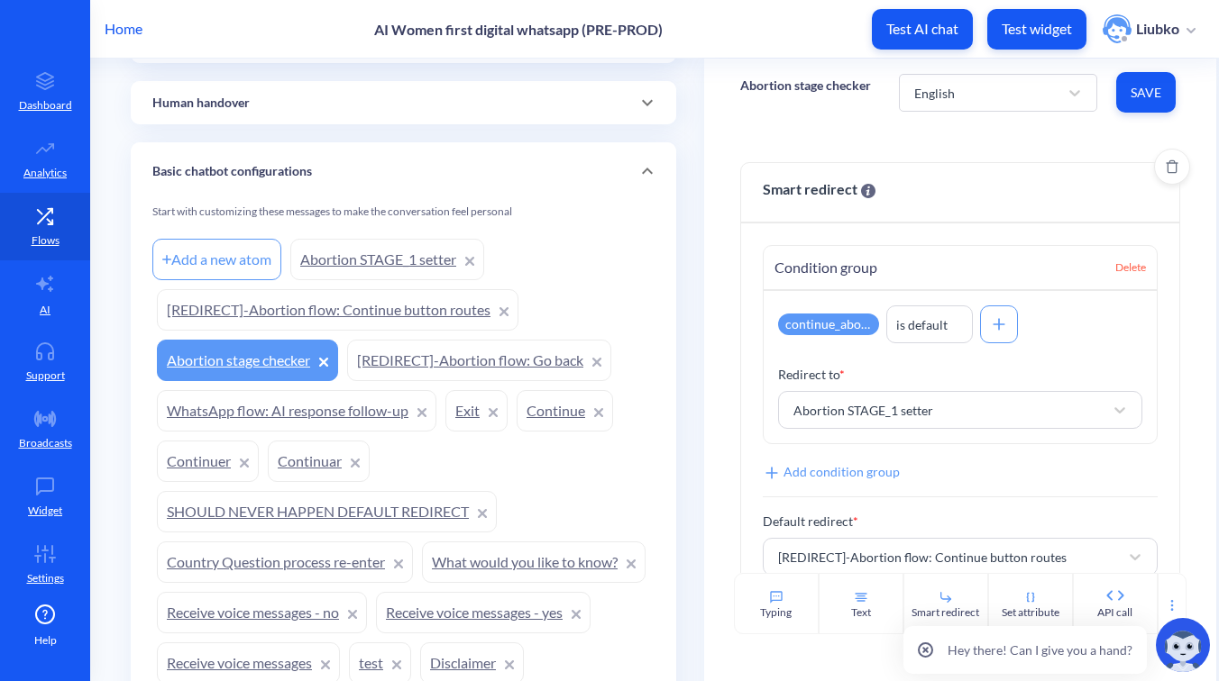
scroll to position [34, 0]
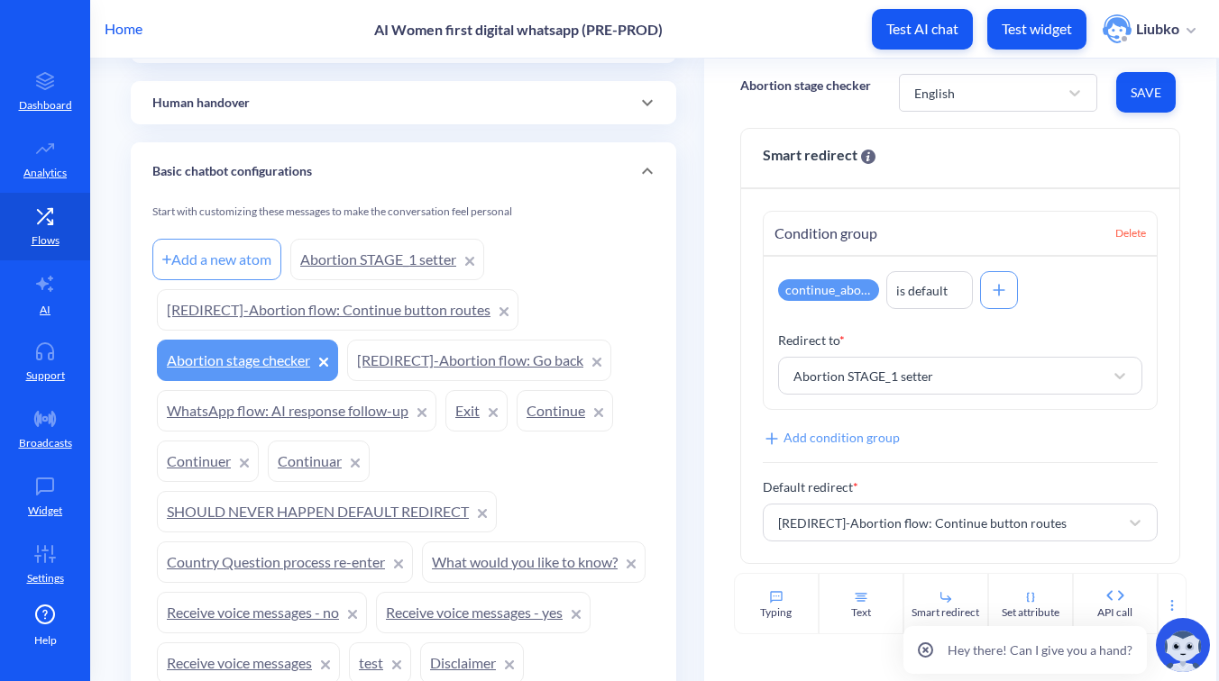
click at [233, 407] on link "WhatsApp flow: AI response follow-up" at bounding box center [296, 410] width 279 height 41
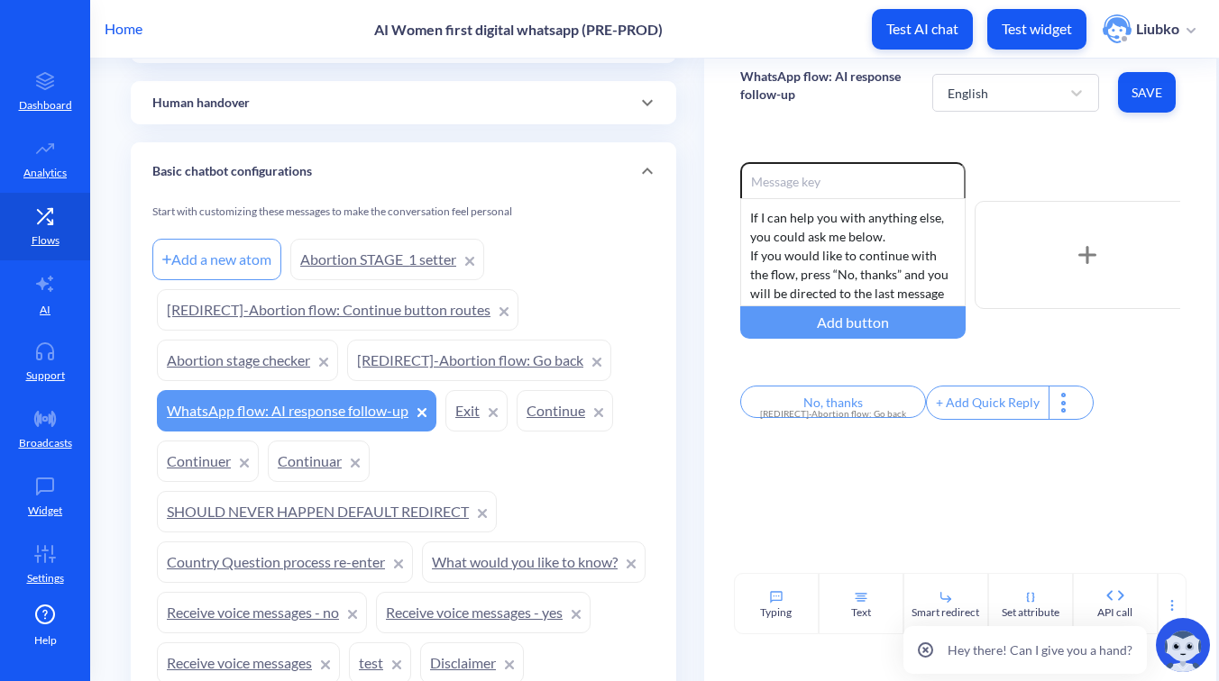
click at [463, 406] on link "Exit" at bounding box center [476, 410] width 62 height 41
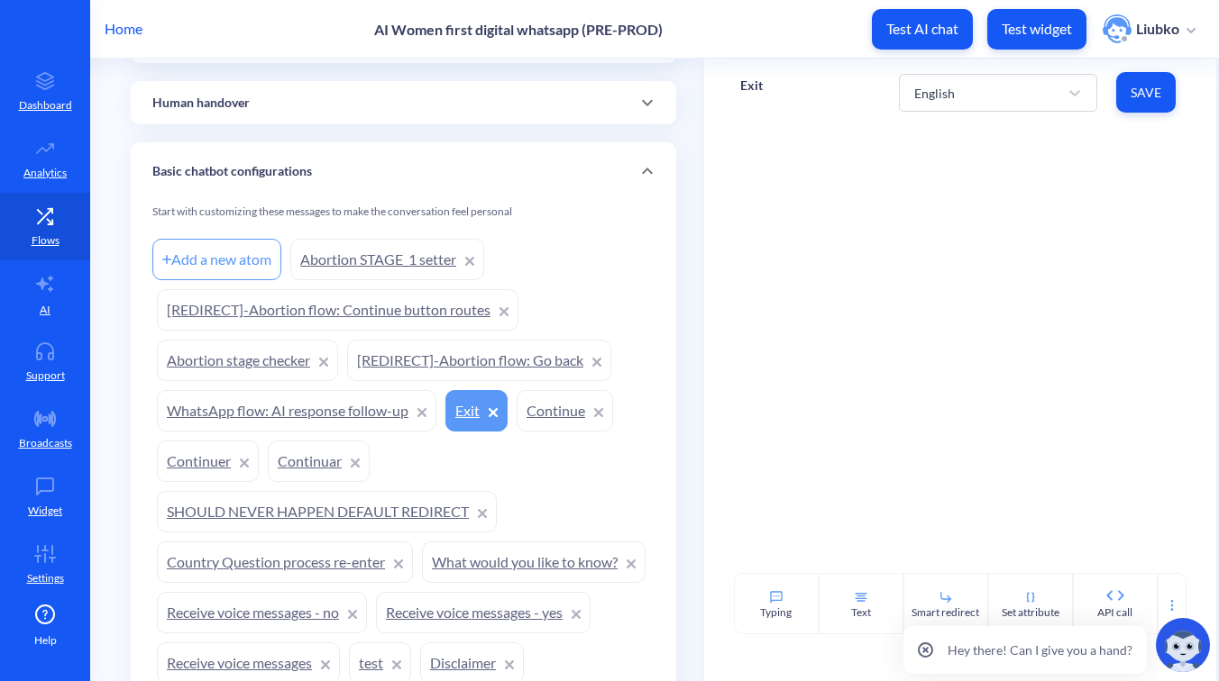
click at [557, 411] on link "Continue" at bounding box center [564, 410] width 96 height 41
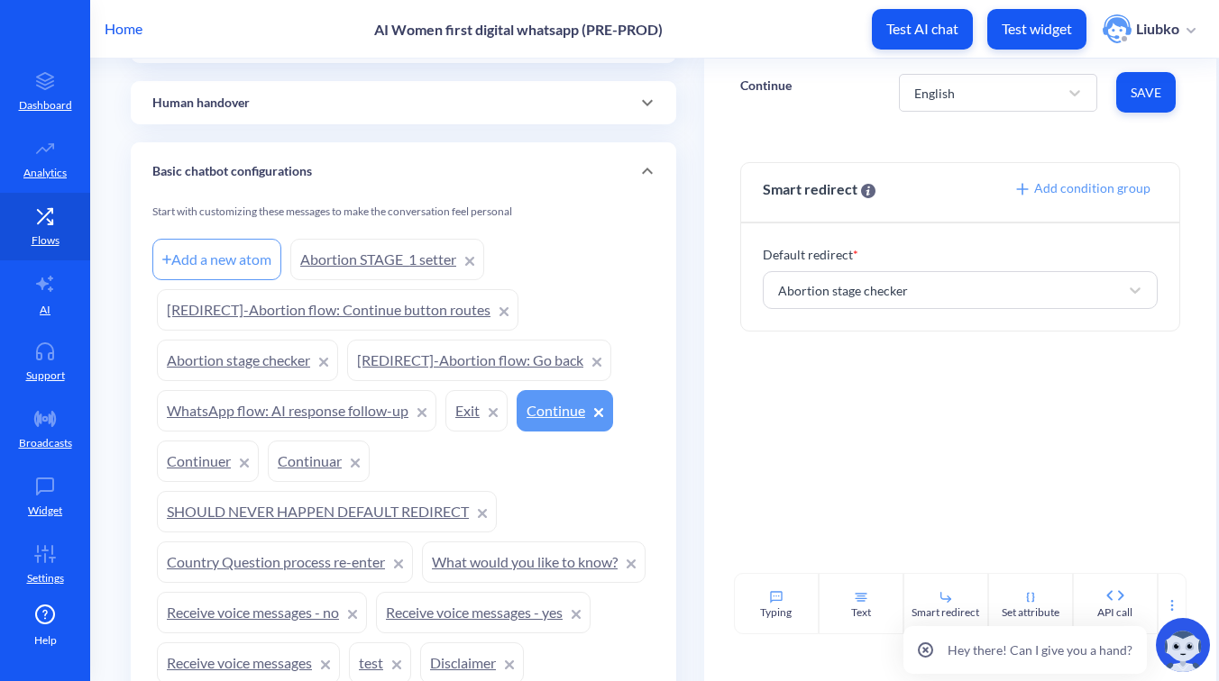
click at [189, 461] on link "Continuer" at bounding box center [208, 461] width 102 height 41
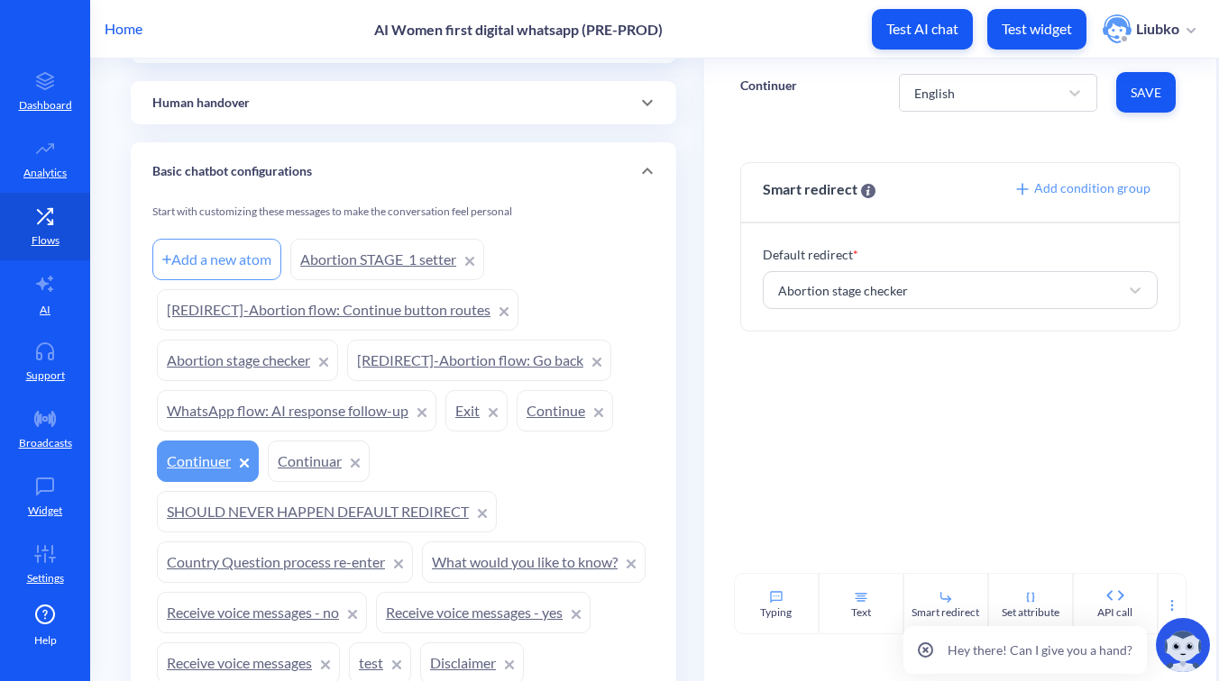
click at [296, 461] on link "Continuar" at bounding box center [319, 461] width 102 height 41
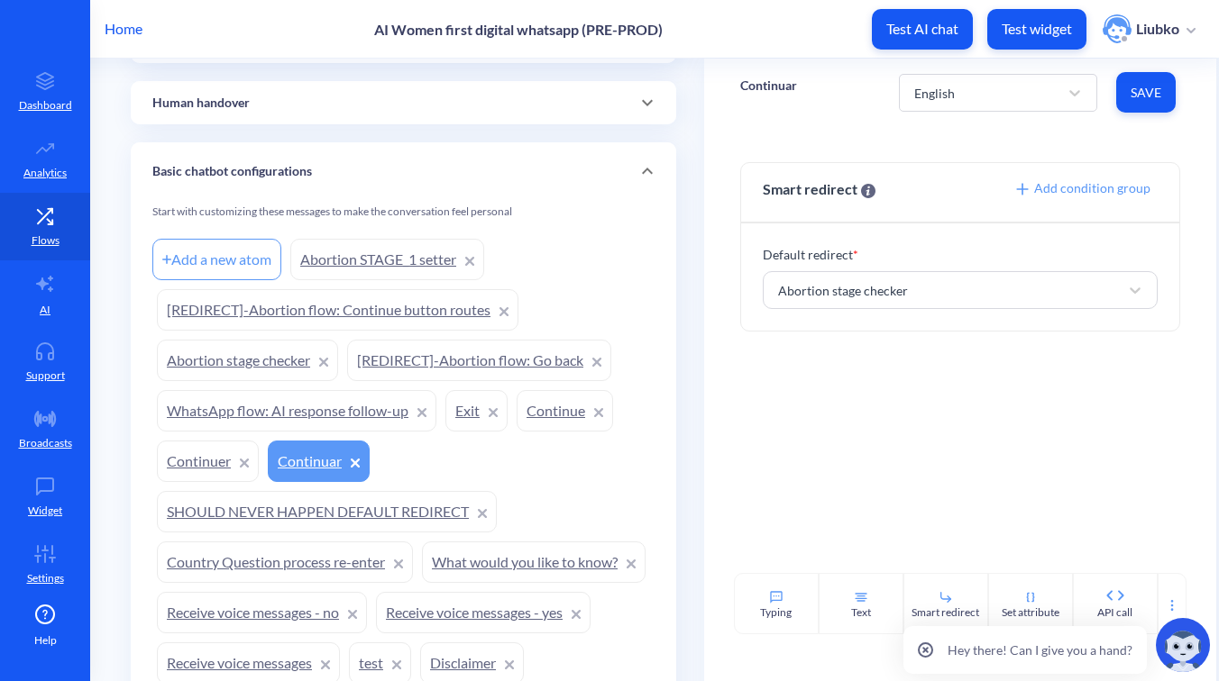
click at [422, 583] on link "What would you like to know?" at bounding box center [534, 562] width 224 height 41
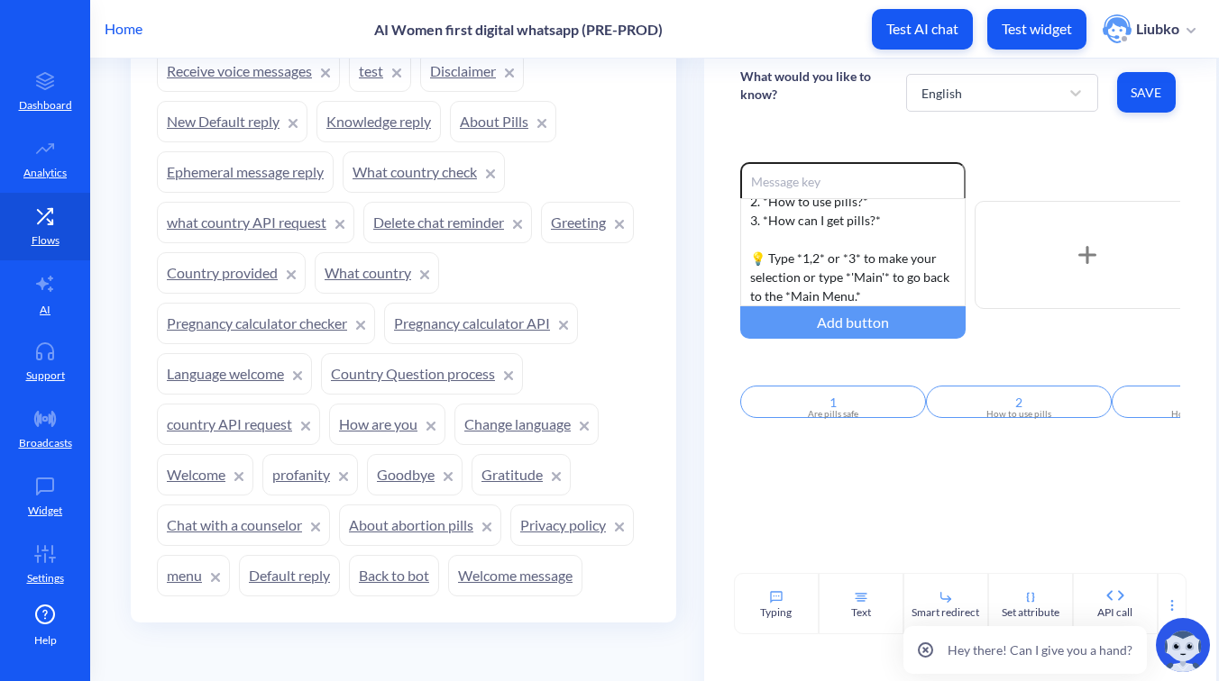
scroll to position [116, 0]
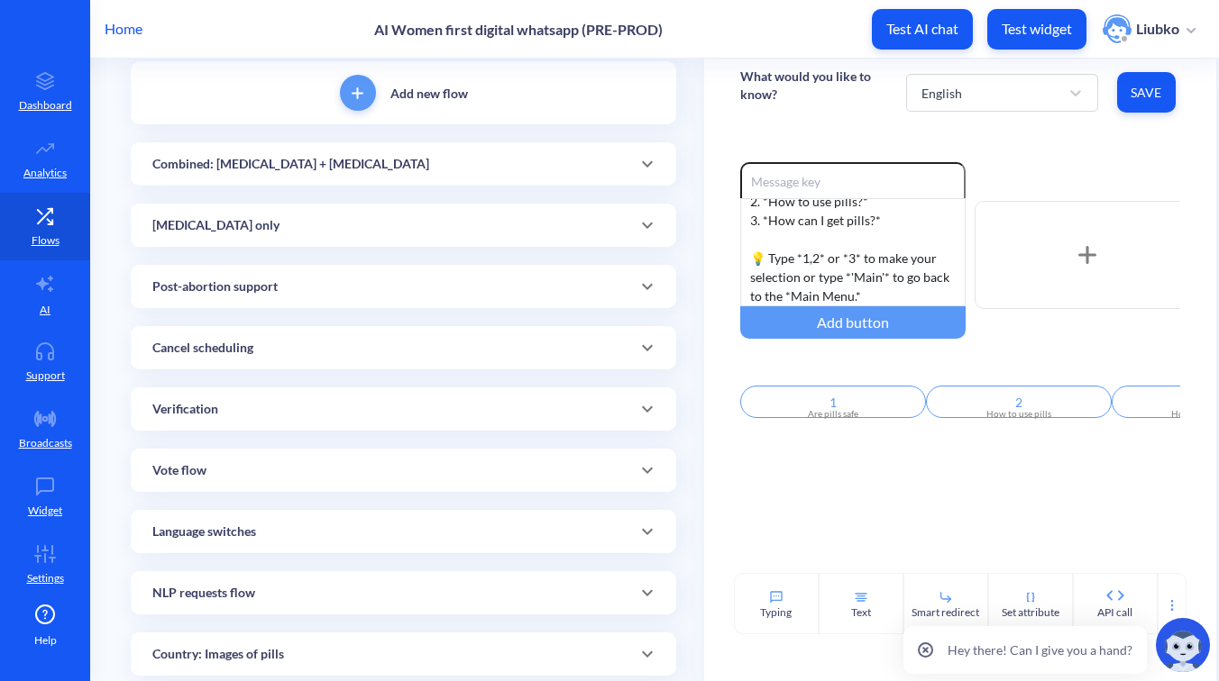
click at [445, 218] on div "[MEDICAL_DATA] only" at bounding box center [403, 225] width 502 height 19
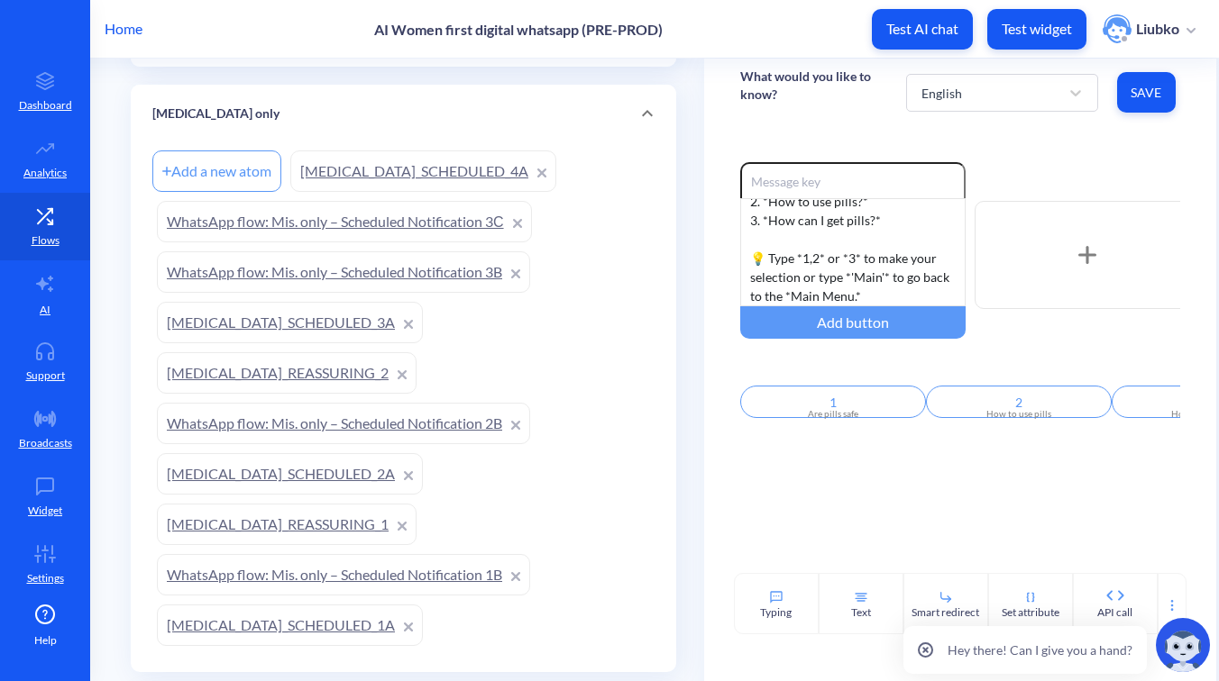
scroll to position [0, 0]
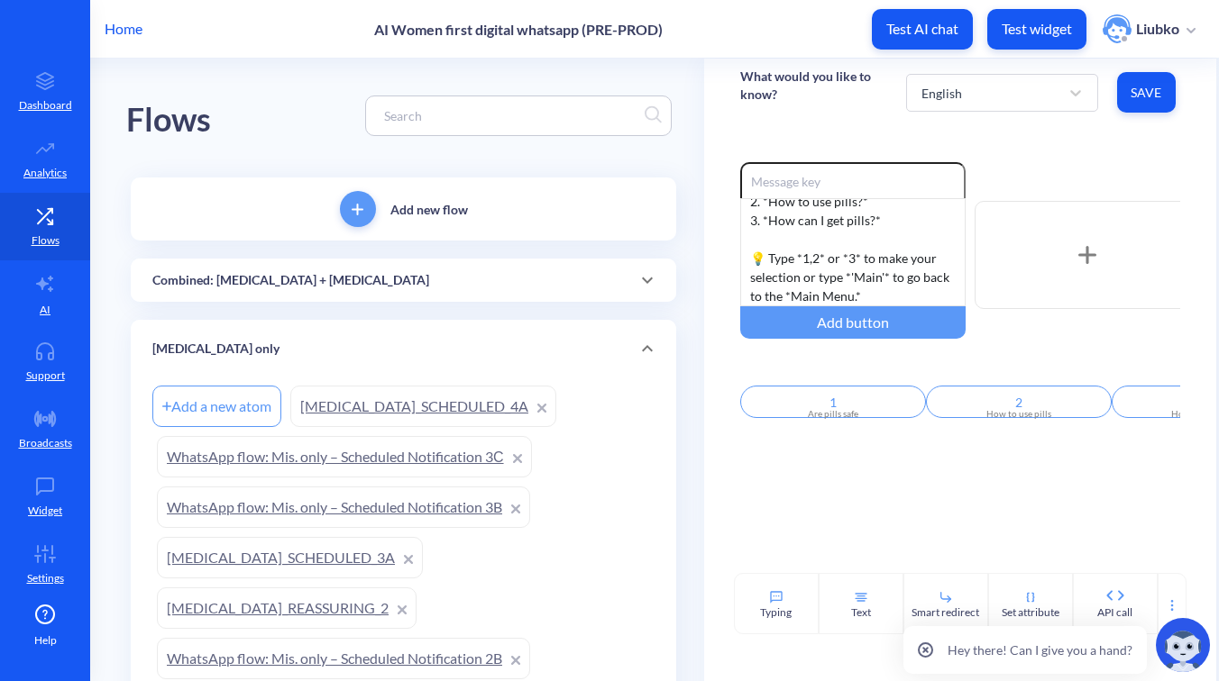
click at [471, 278] on div "Combined: [MEDICAL_DATA] + [MEDICAL_DATA]" at bounding box center [403, 280] width 502 height 19
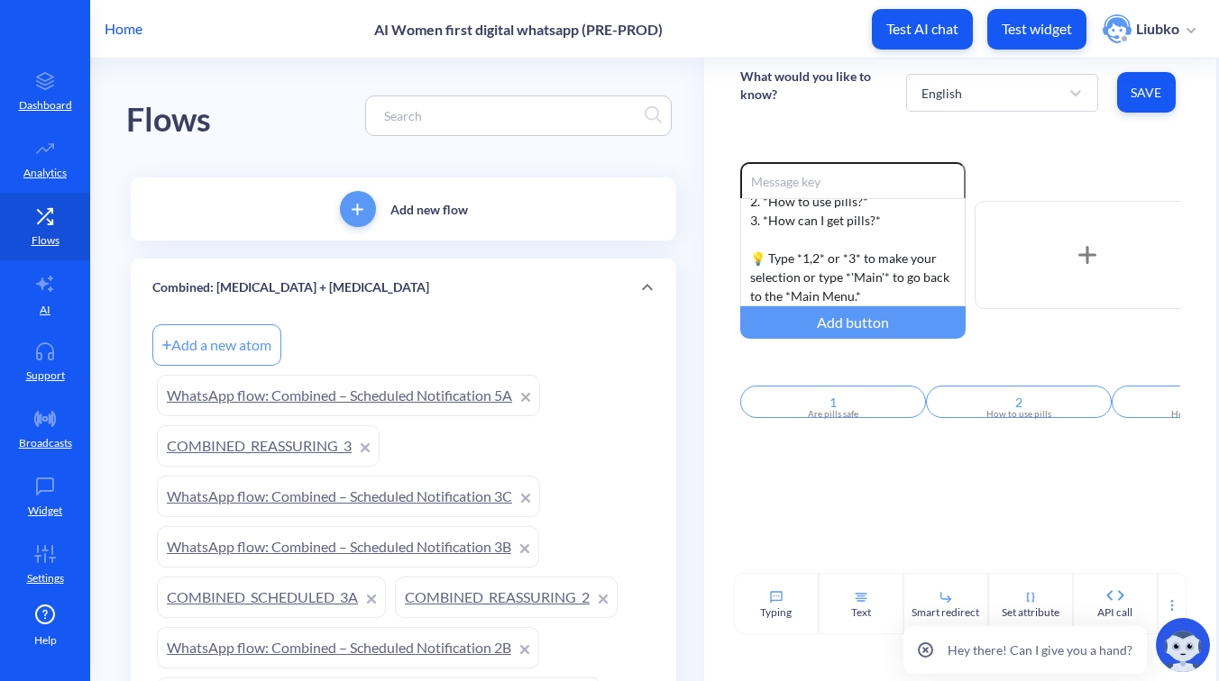
scroll to position [1306, 0]
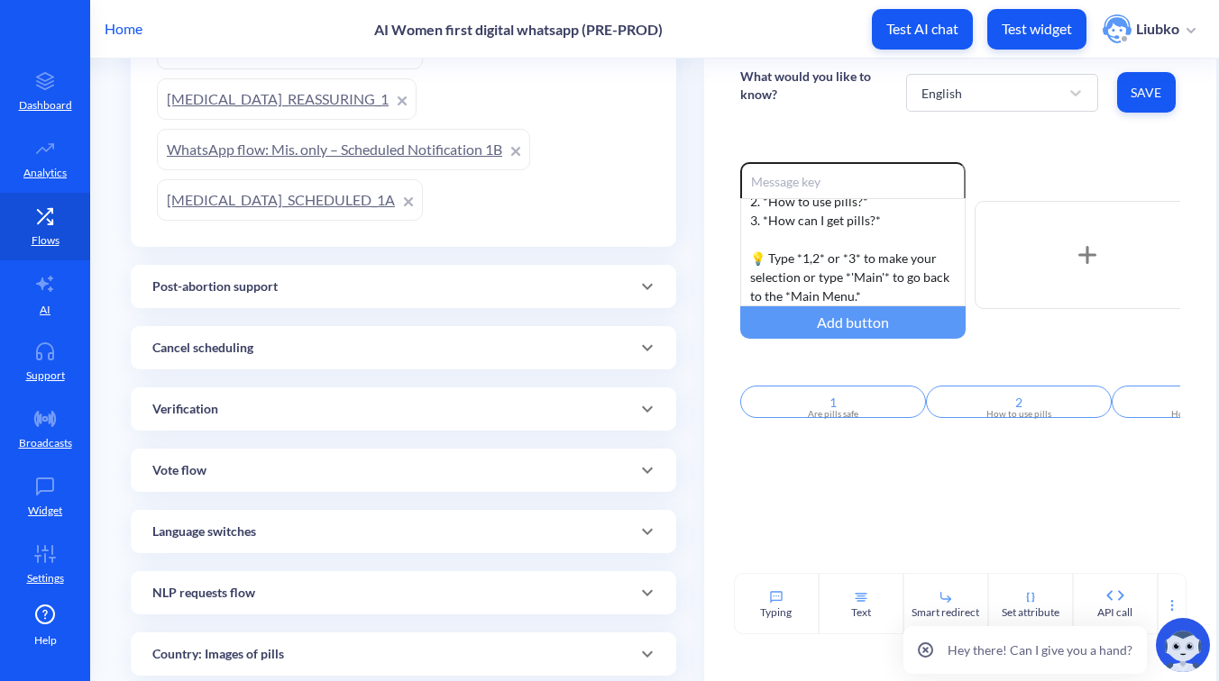
click at [578, 313] on div "Add new flow Combined: Mifepristone + Misoprostol Add a new atom WhatsApp flow:…" at bounding box center [403, 656] width 545 height 3569
click at [544, 287] on div "Post-abortion support" at bounding box center [403, 287] width 502 height 19
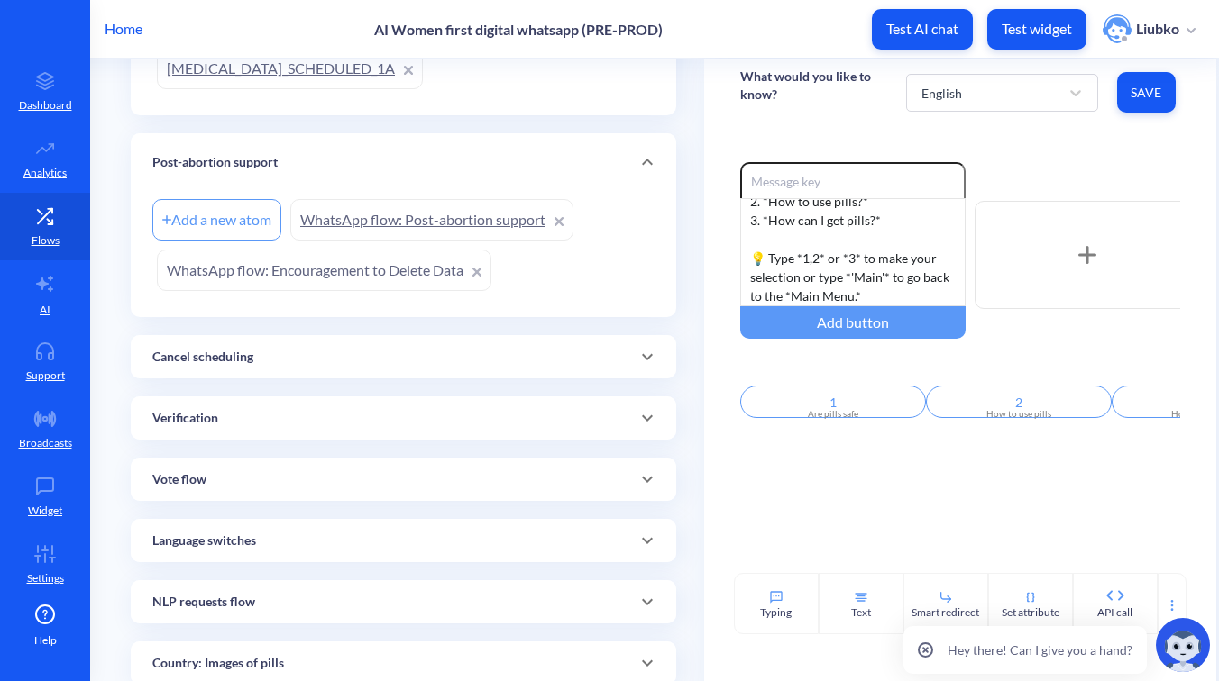
scroll to position [1447, 0]
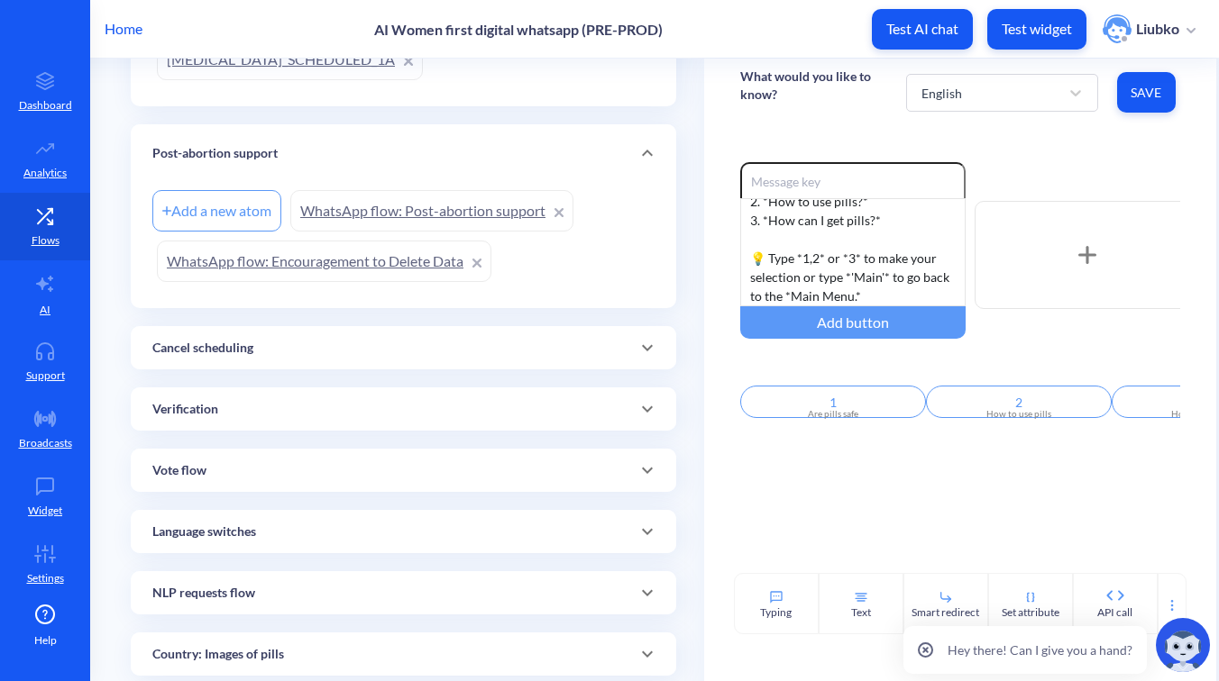
click at [498, 343] on div "Cancel scheduling" at bounding box center [403, 348] width 502 height 19
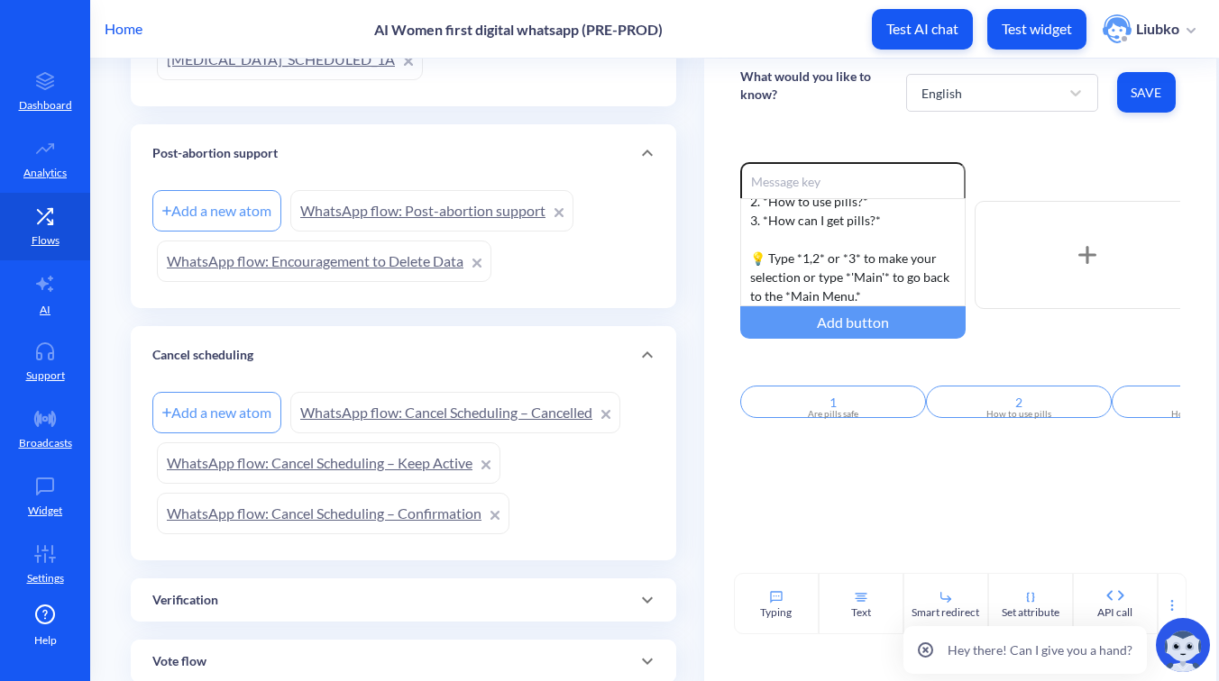
click at [416, 520] on link "WhatsApp flow: Cancel Scheduling – Confirmation" at bounding box center [333, 513] width 352 height 41
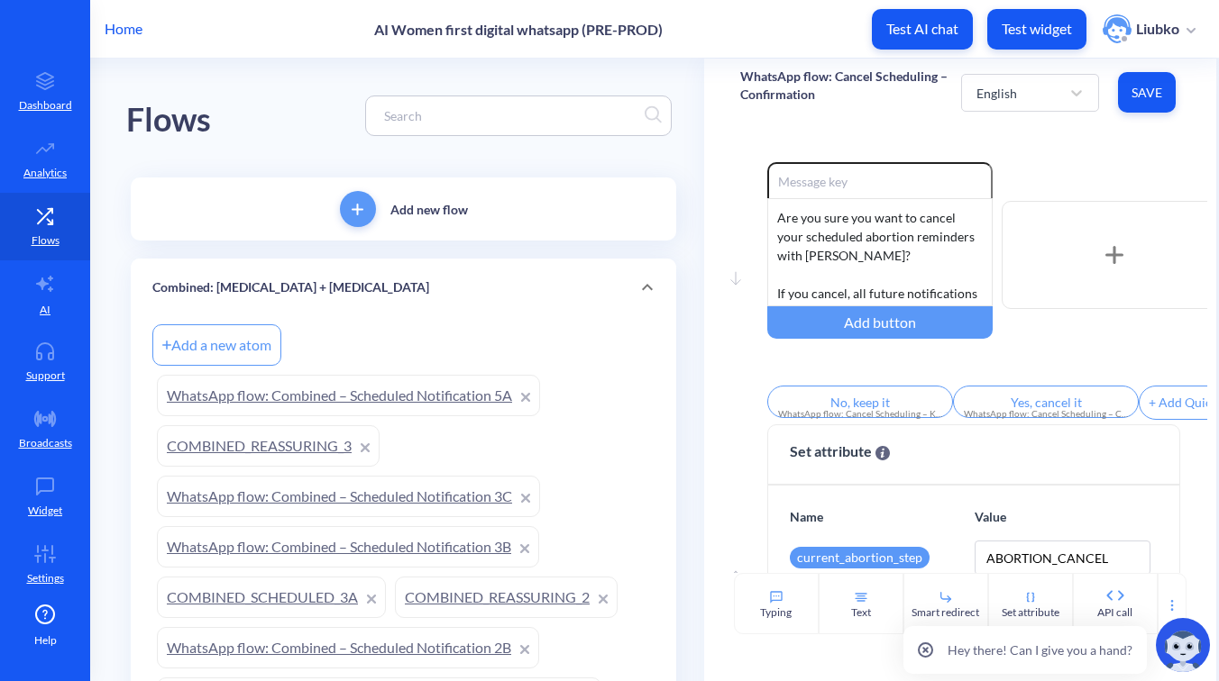
click at [469, 111] on input at bounding box center [509, 115] width 269 height 21
paste input "Do you want"
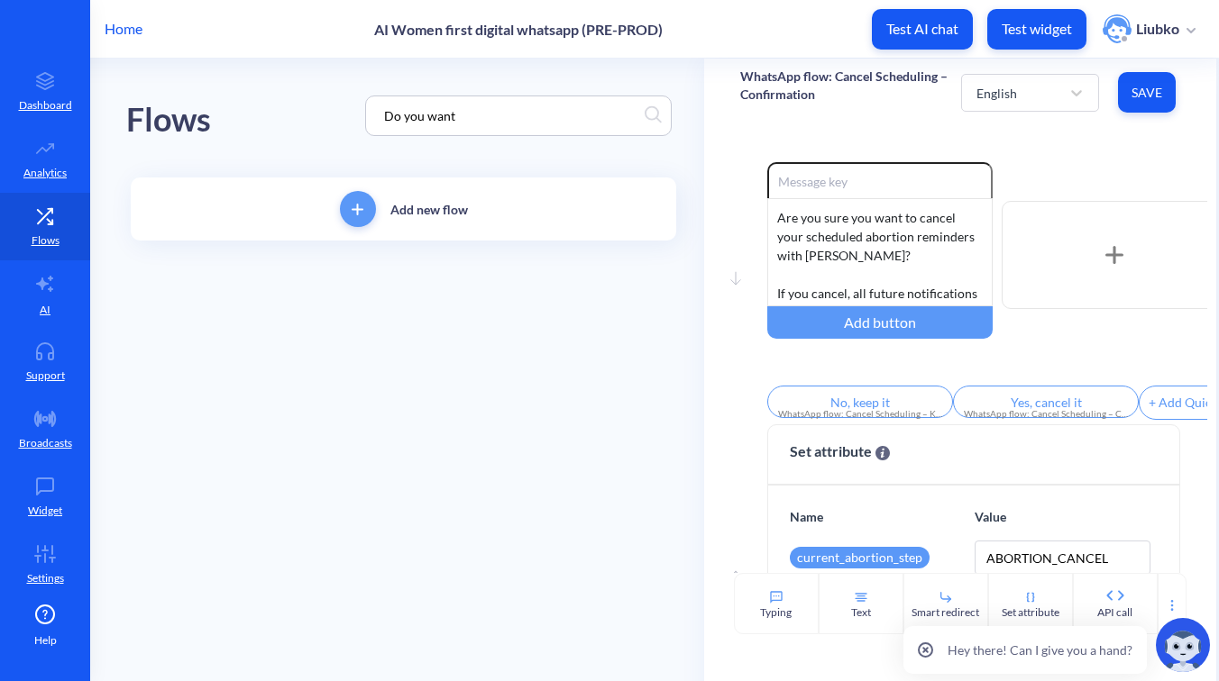
type input "Do you want"
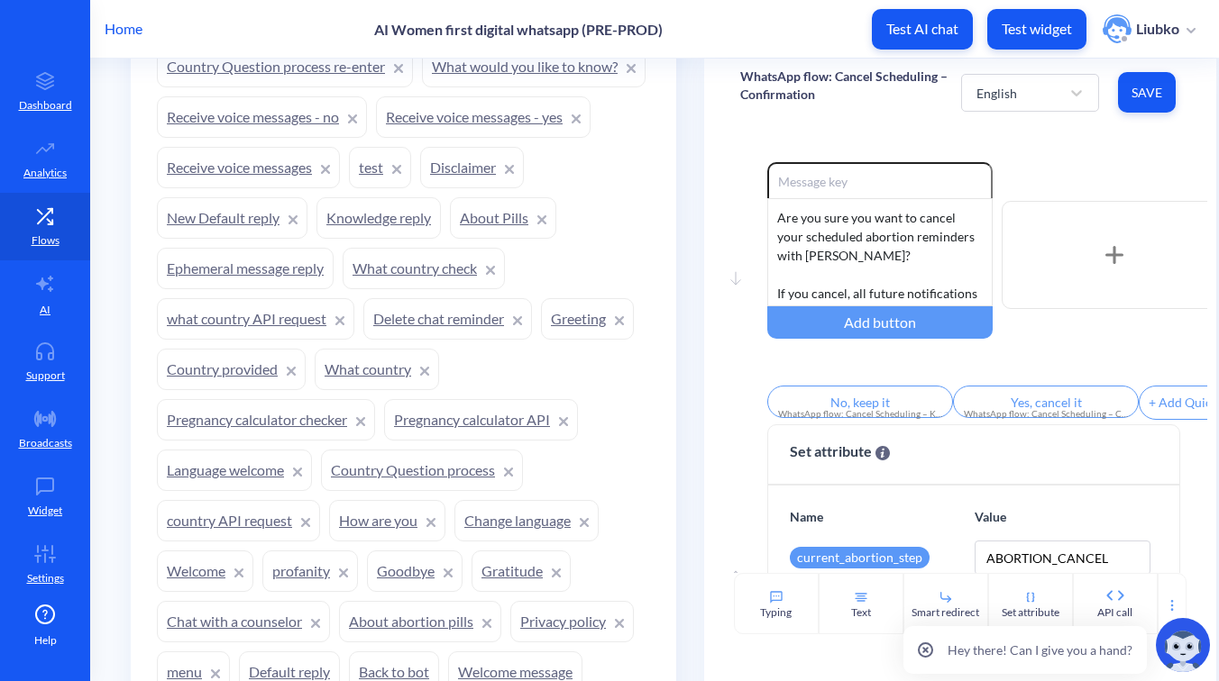
scroll to position [1934, 0]
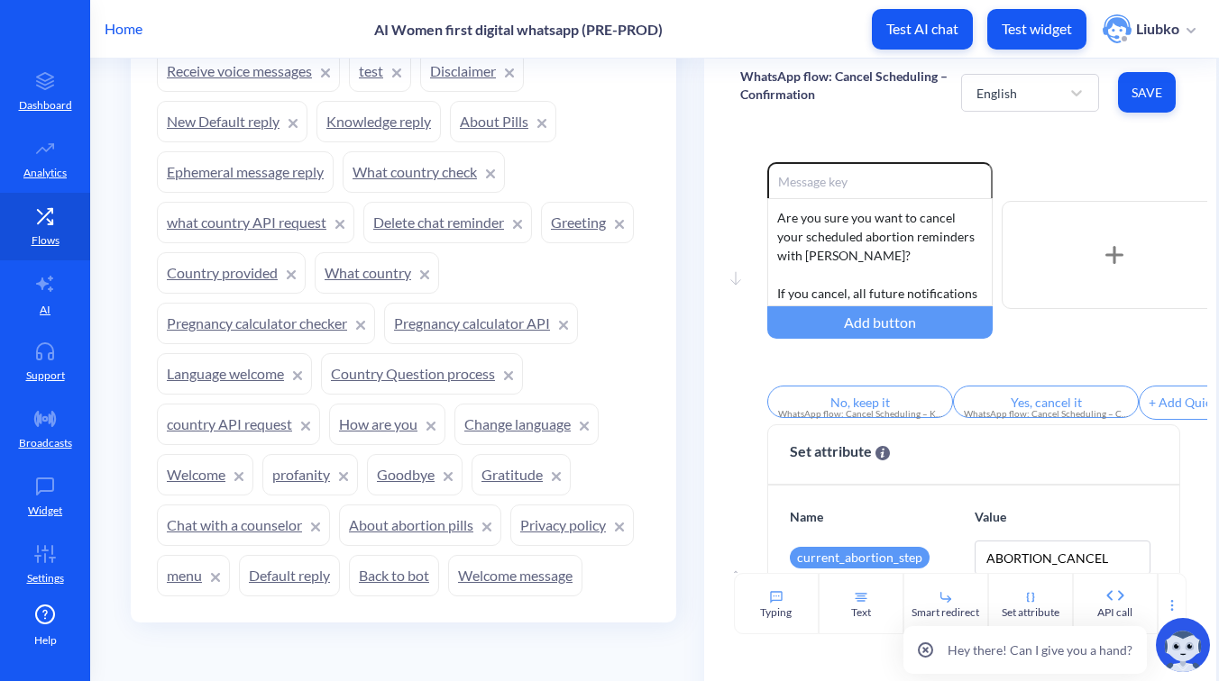
click at [486, 577] on link "Welcome message" at bounding box center [515, 575] width 134 height 41
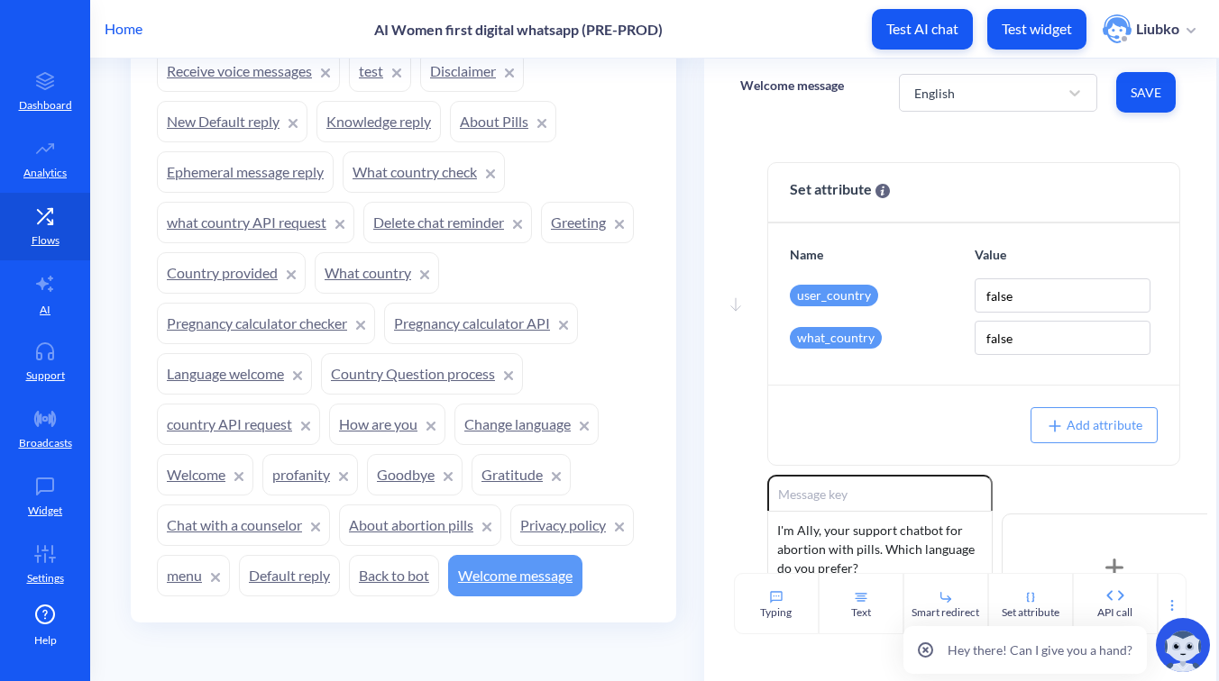
click at [384, 593] on link "Back to bot" at bounding box center [394, 575] width 90 height 41
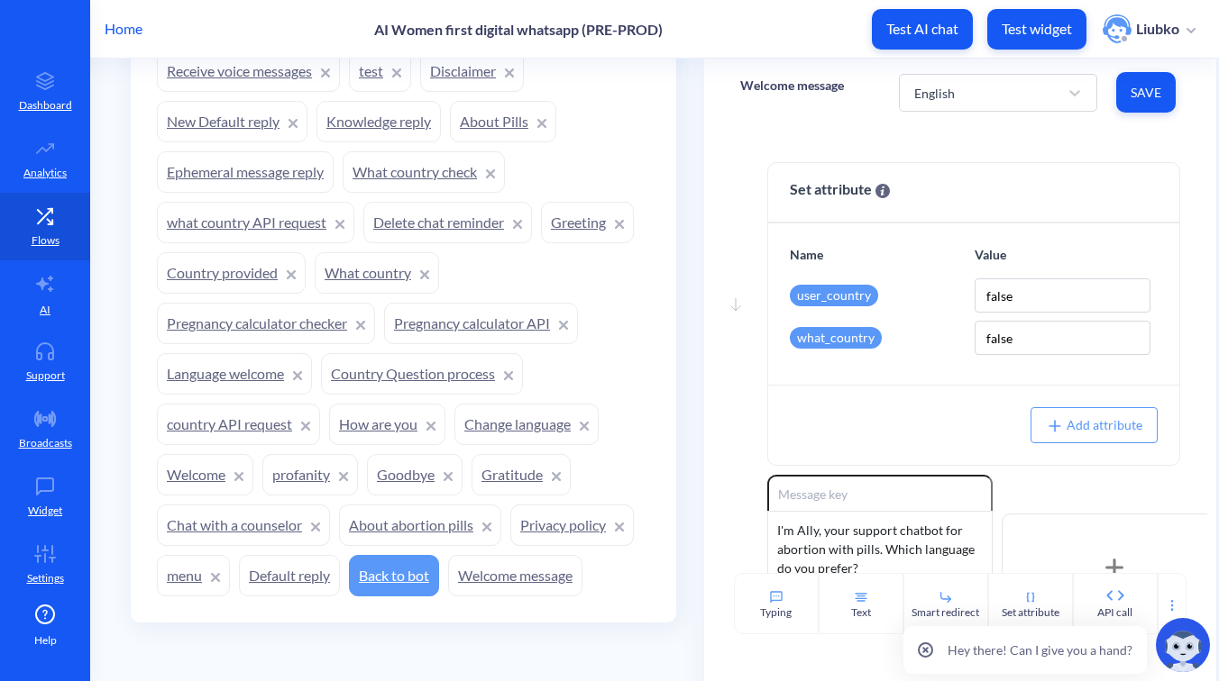
click at [301, 580] on link "Default reply" at bounding box center [289, 575] width 101 height 41
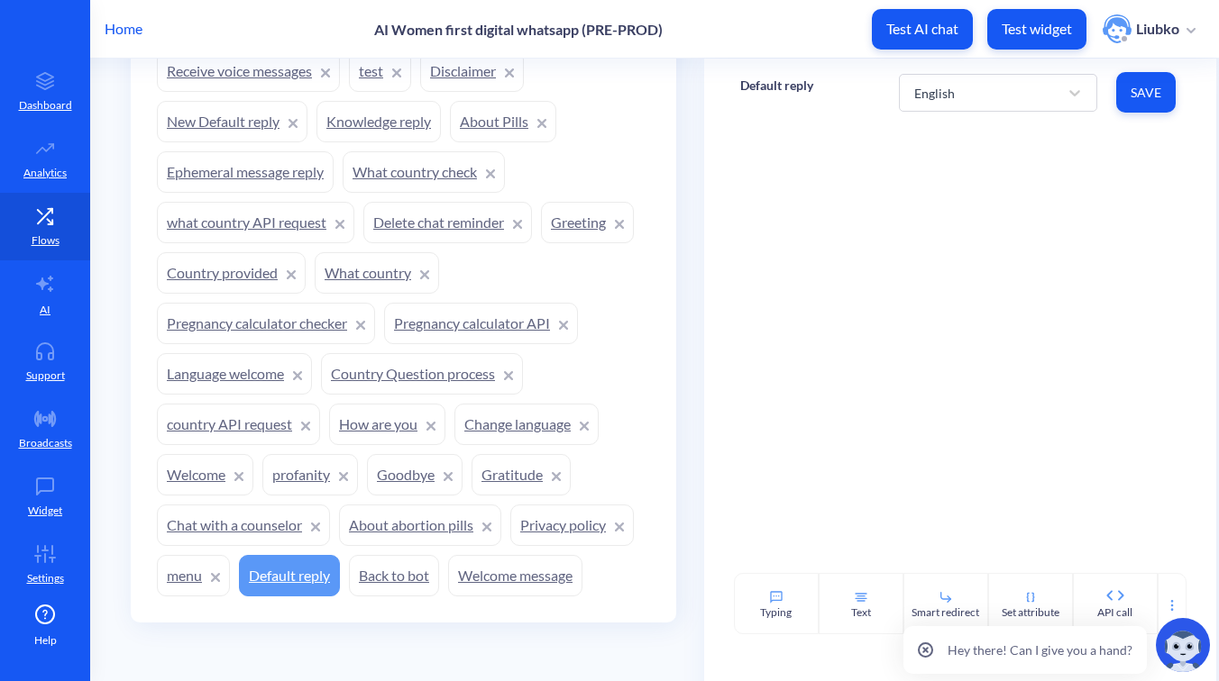
click at [197, 574] on link "menu" at bounding box center [193, 575] width 73 height 41
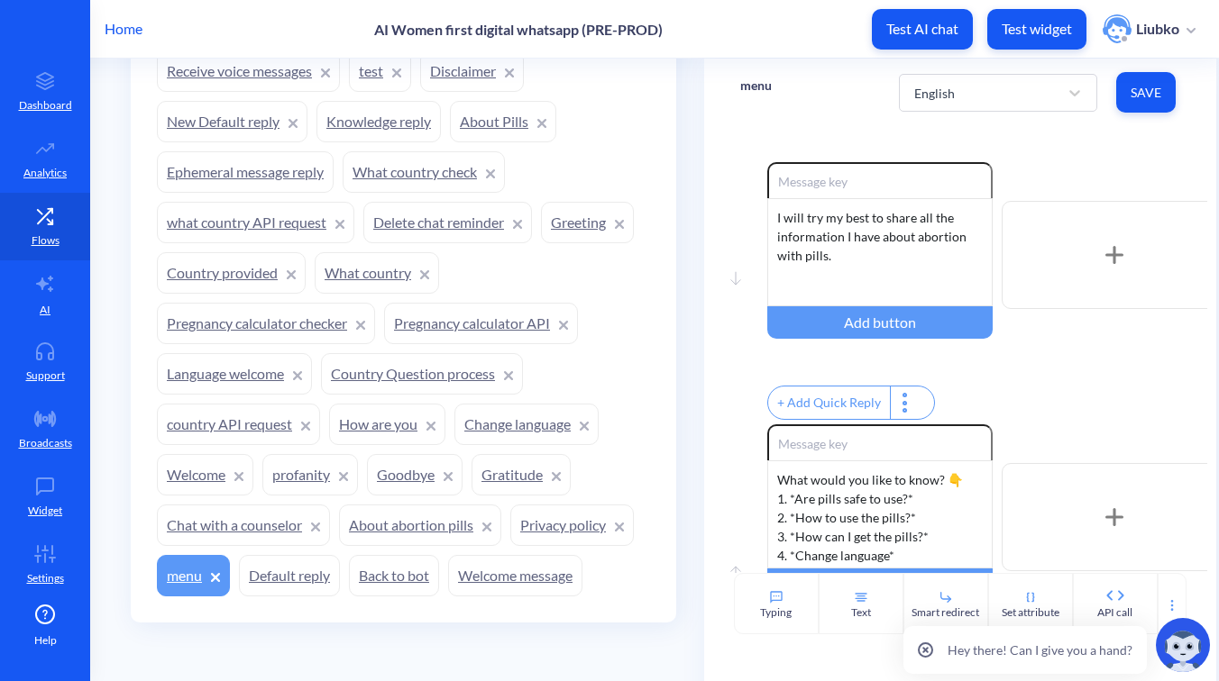
click at [199, 529] on link "Chat with a counselor" at bounding box center [243, 525] width 173 height 41
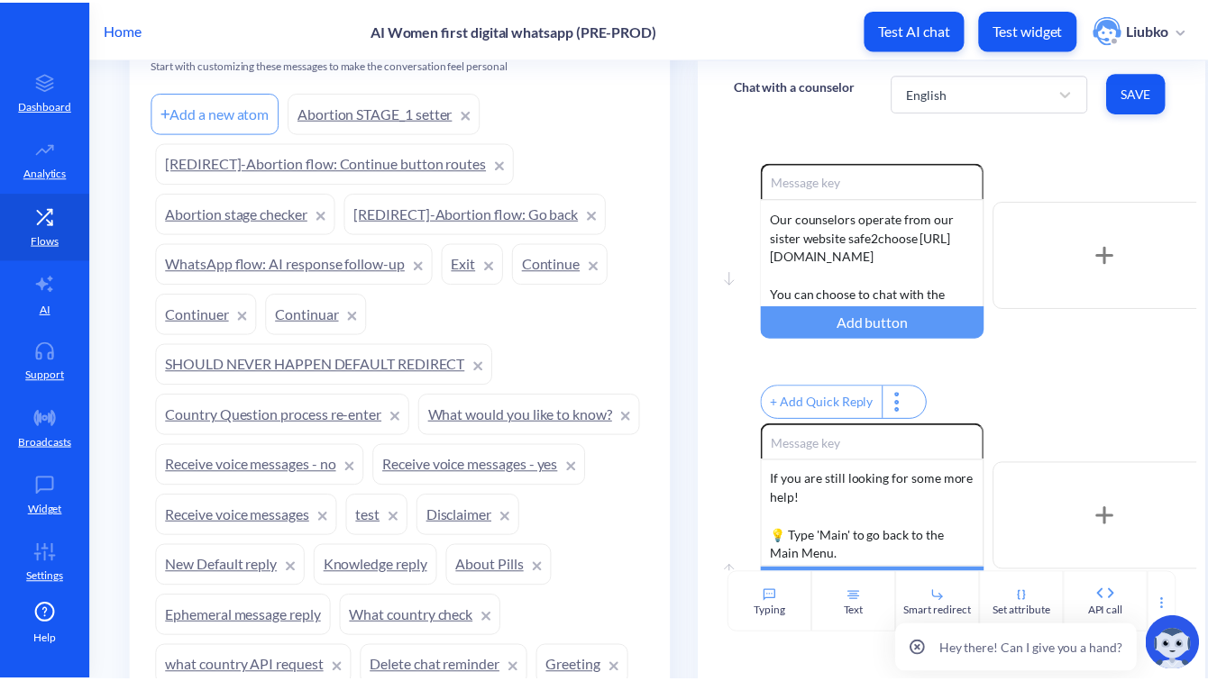
scroll to position [1376, 0]
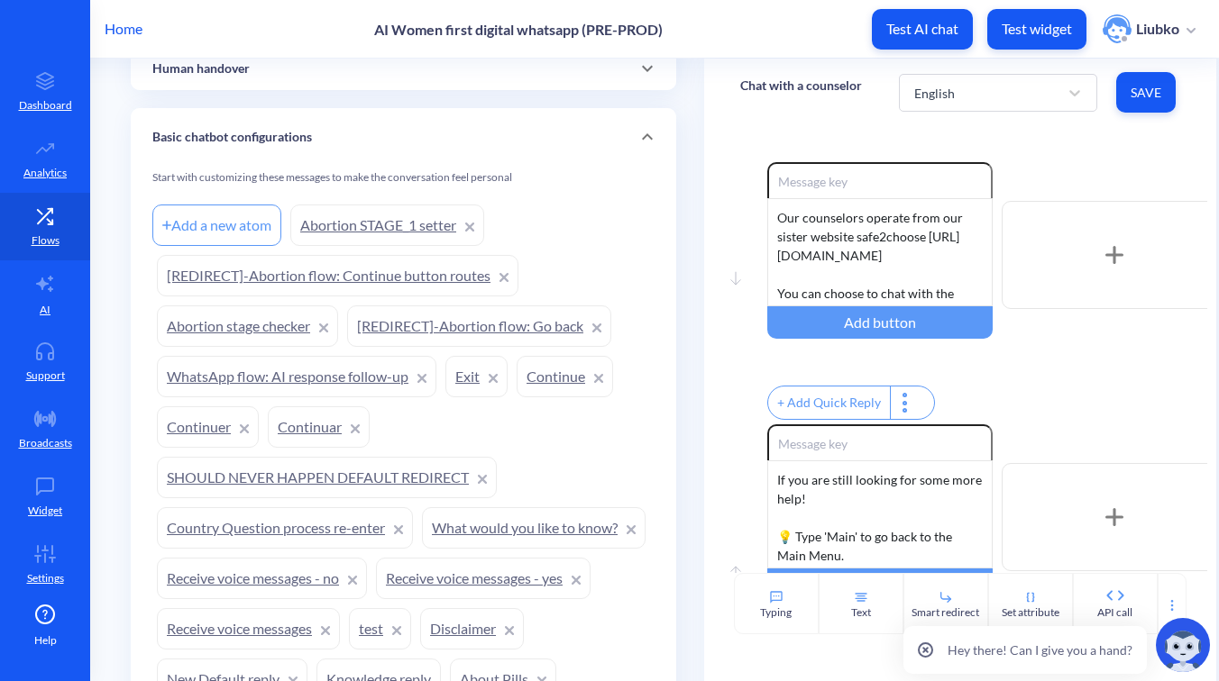
click at [344, 223] on link "Abortion STAGE_1 setter" at bounding box center [387, 225] width 194 height 41
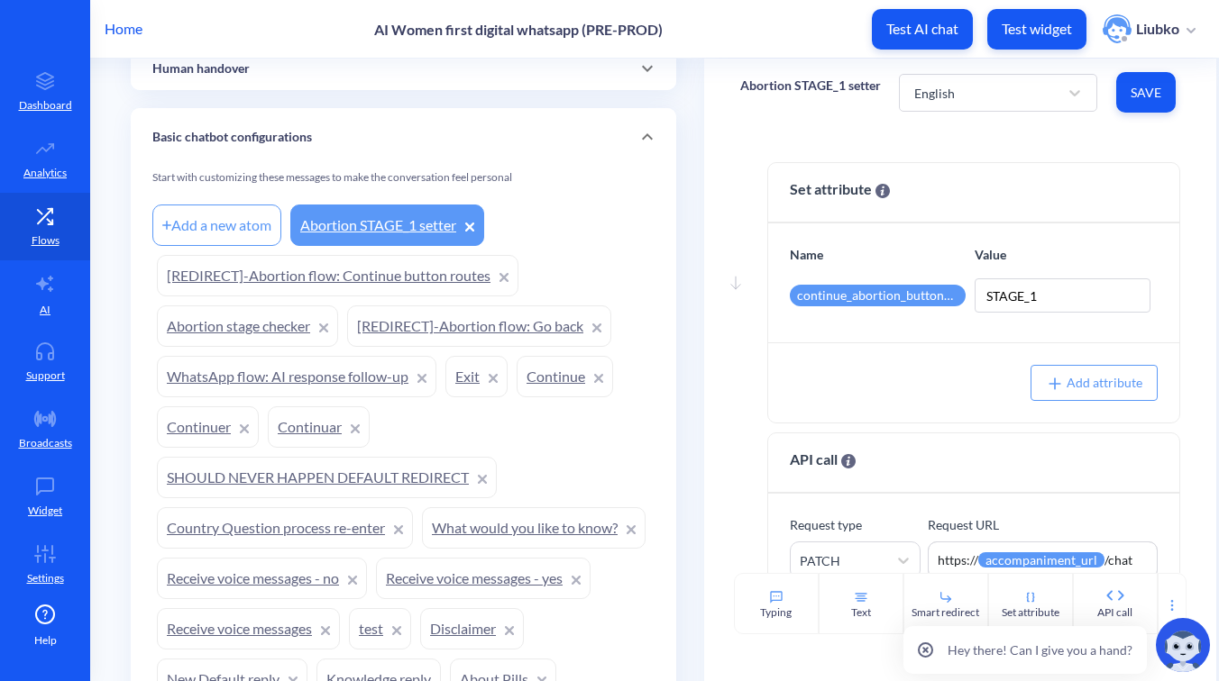
click at [324, 269] on link "[REDIRECT]-Abortion flow: Continue button routes" at bounding box center [337, 275] width 361 height 41
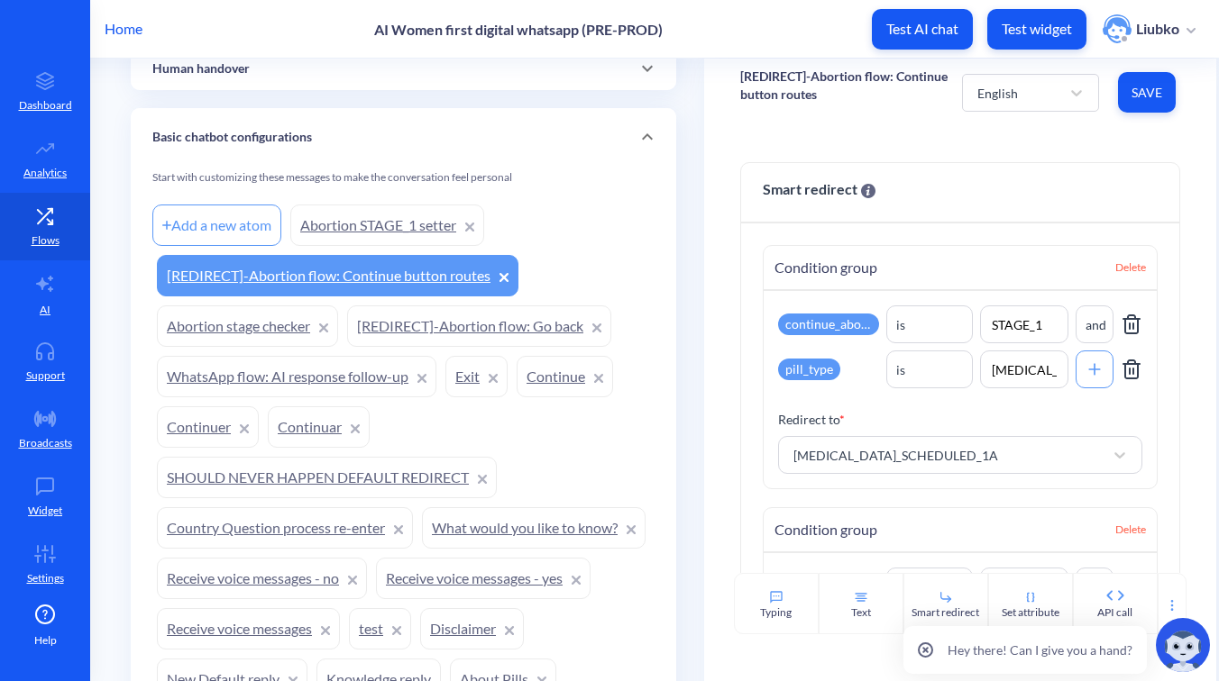
click at [132, 23] on p "Home" at bounding box center [124, 29] width 38 height 22
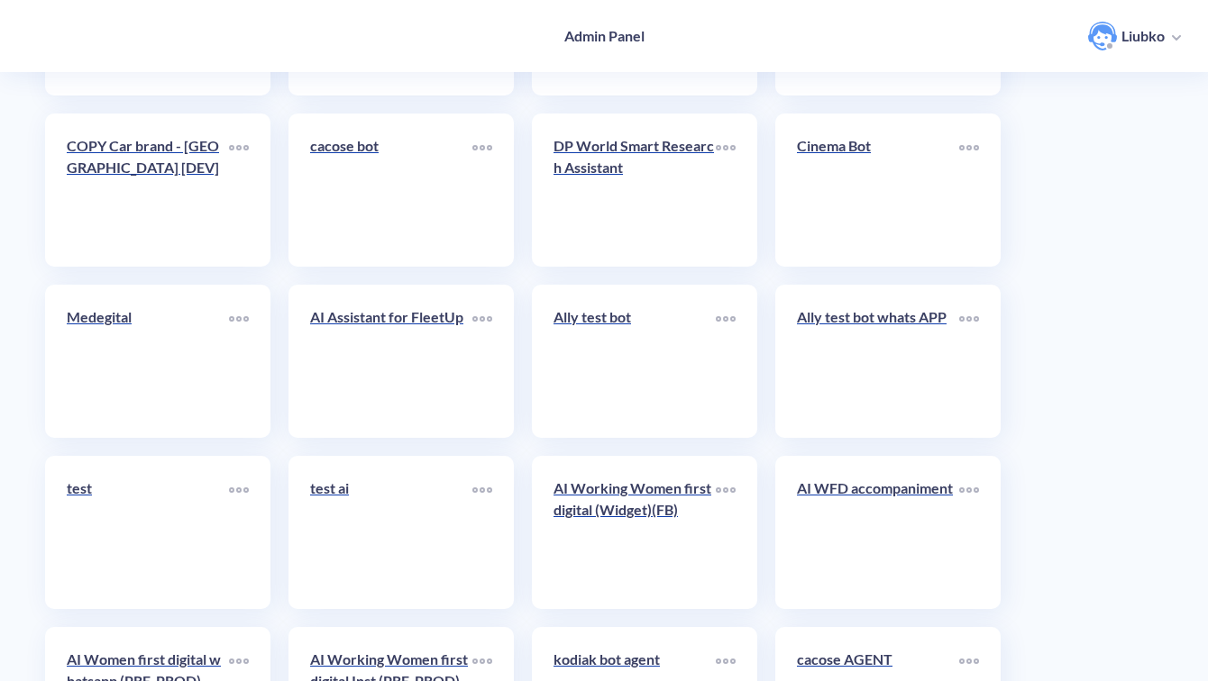
scroll to position [6391, 0]
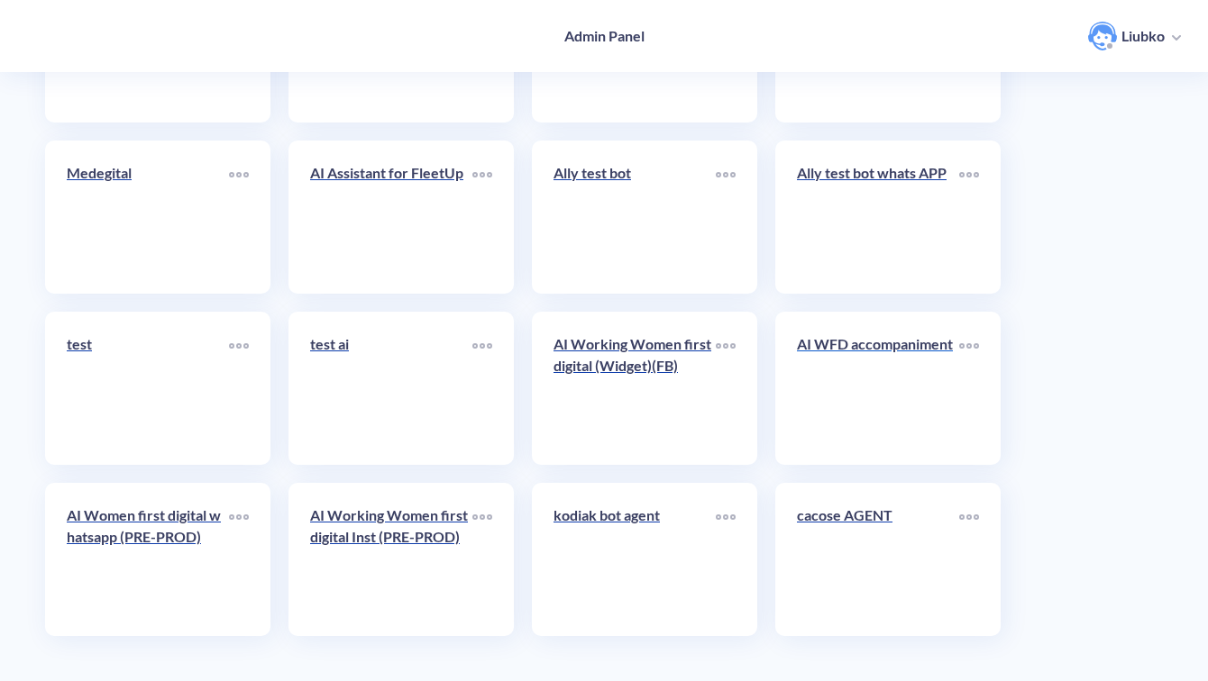
click at [863, 396] on link "AI WFD accompaniment" at bounding box center [878, 388] width 162 height 110
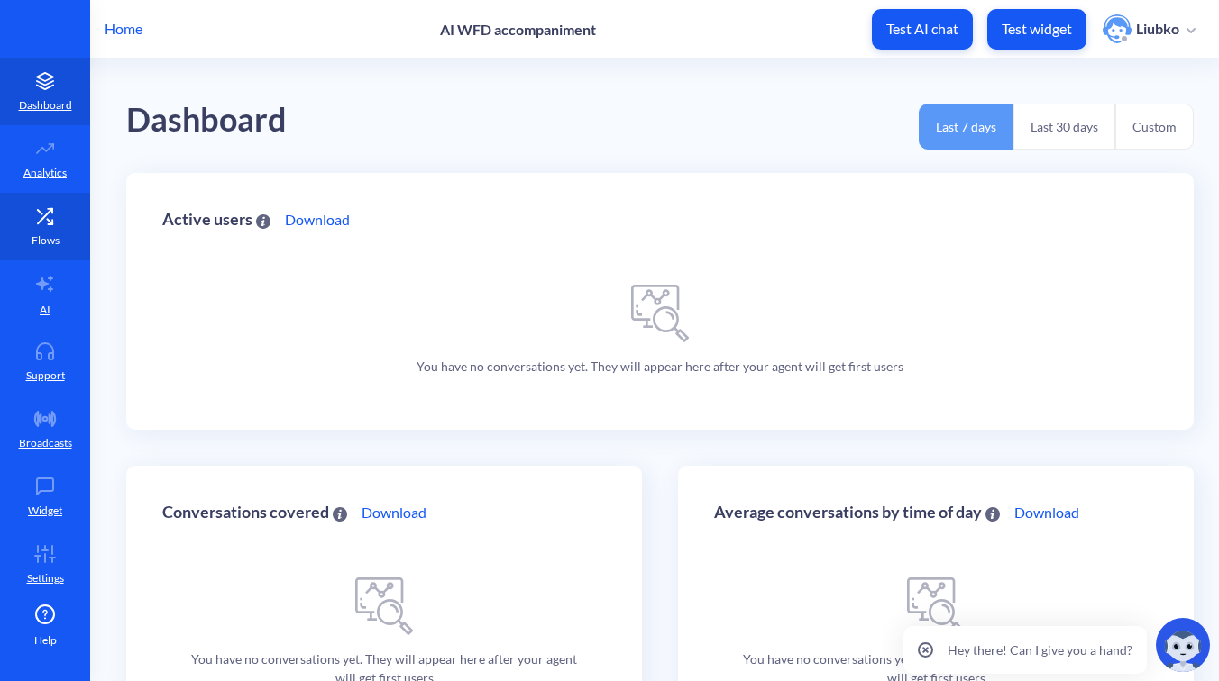
click at [31, 230] on link "Flows" at bounding box center [45, 227] width 90 height 68
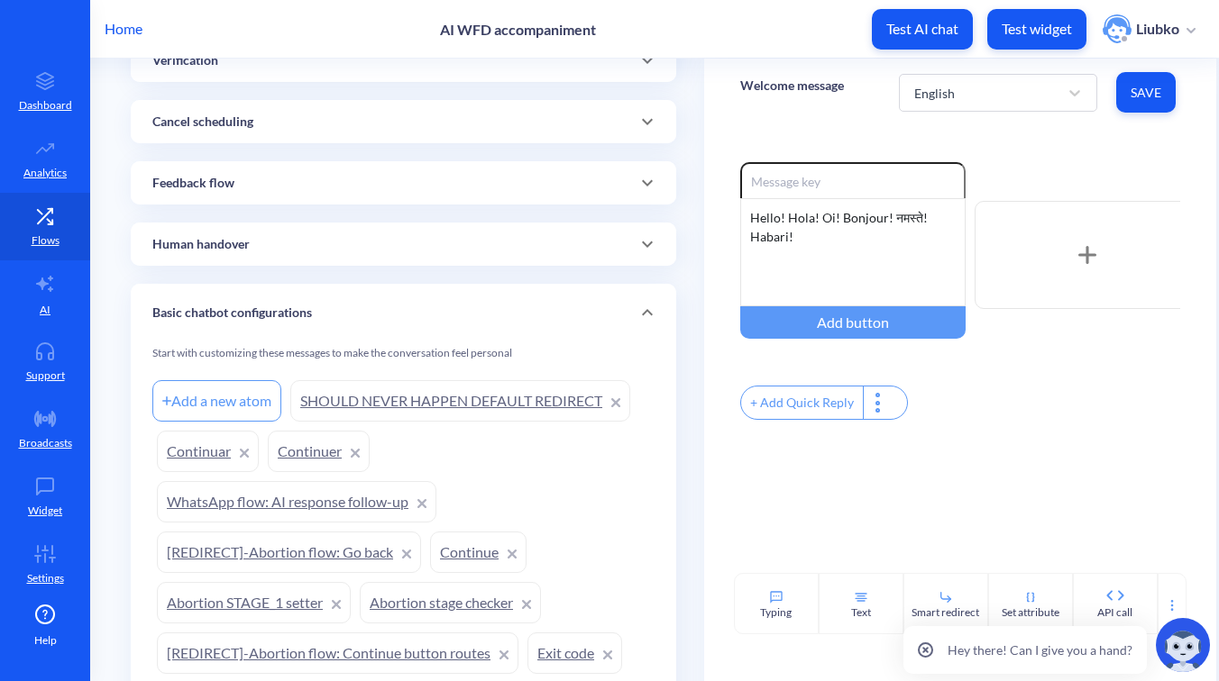
scroll to position [582, 0]
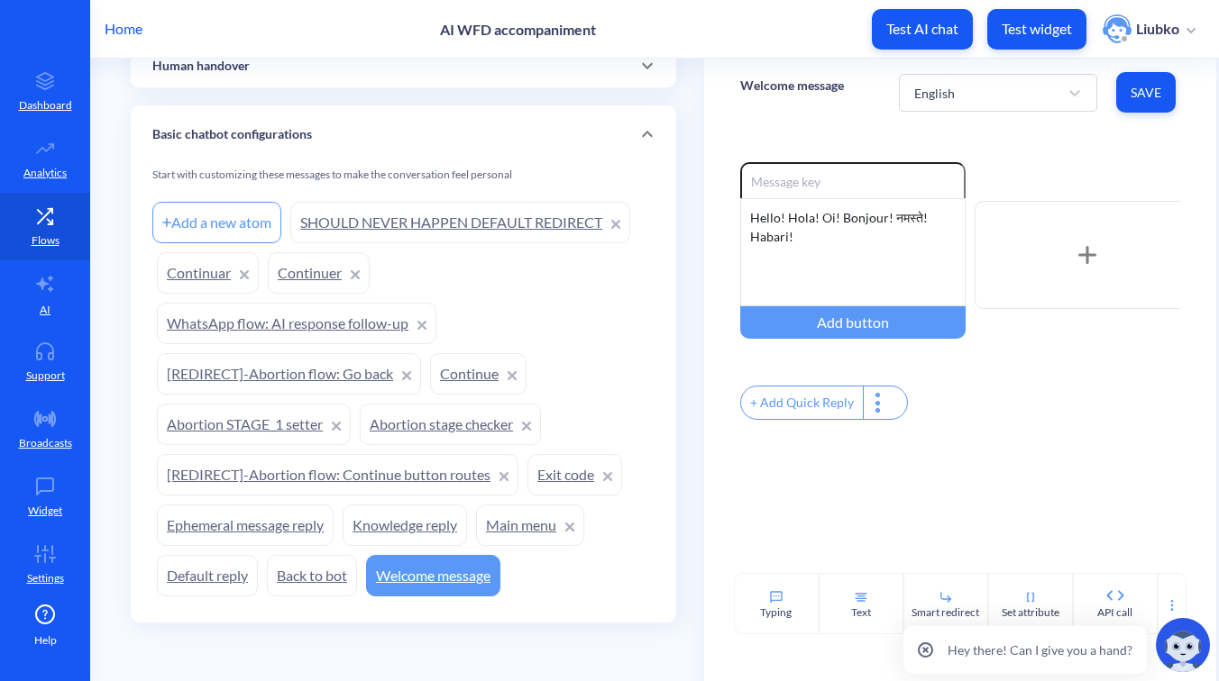
click at [300, 276] on link "Continuer" at bounding box center [319, 272] width 102 height 41
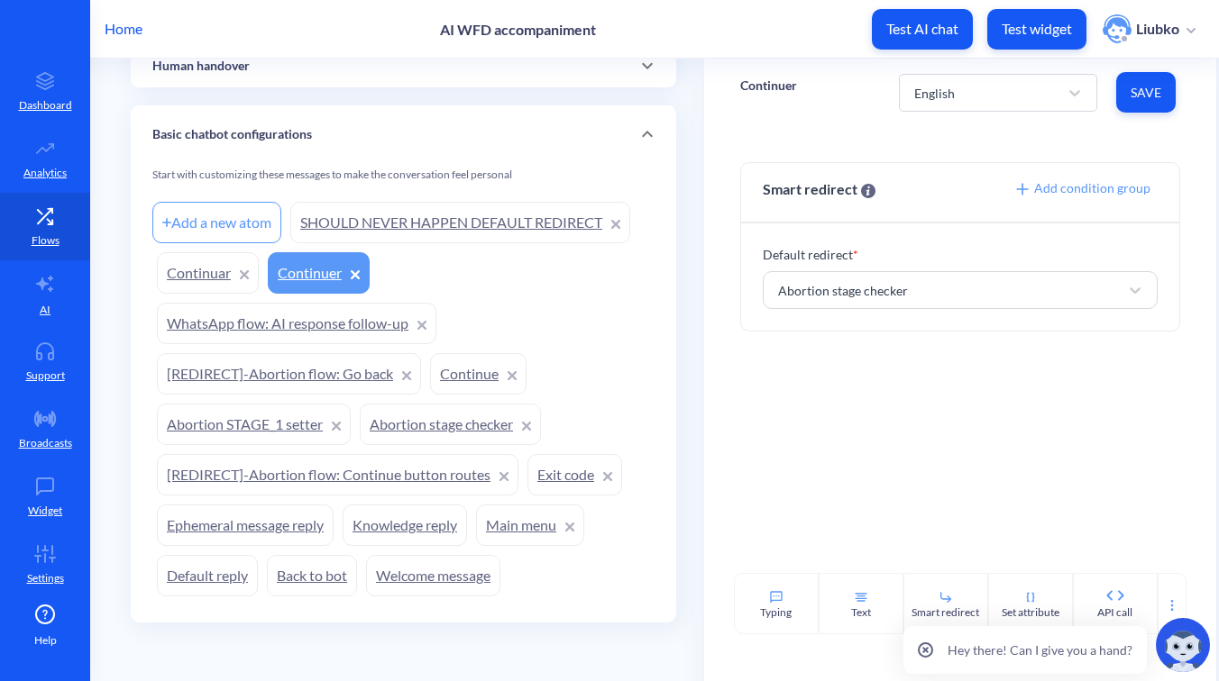
click at [205, 273] on link "Continuar" at bounding box center [208, 272] width 102 height 41
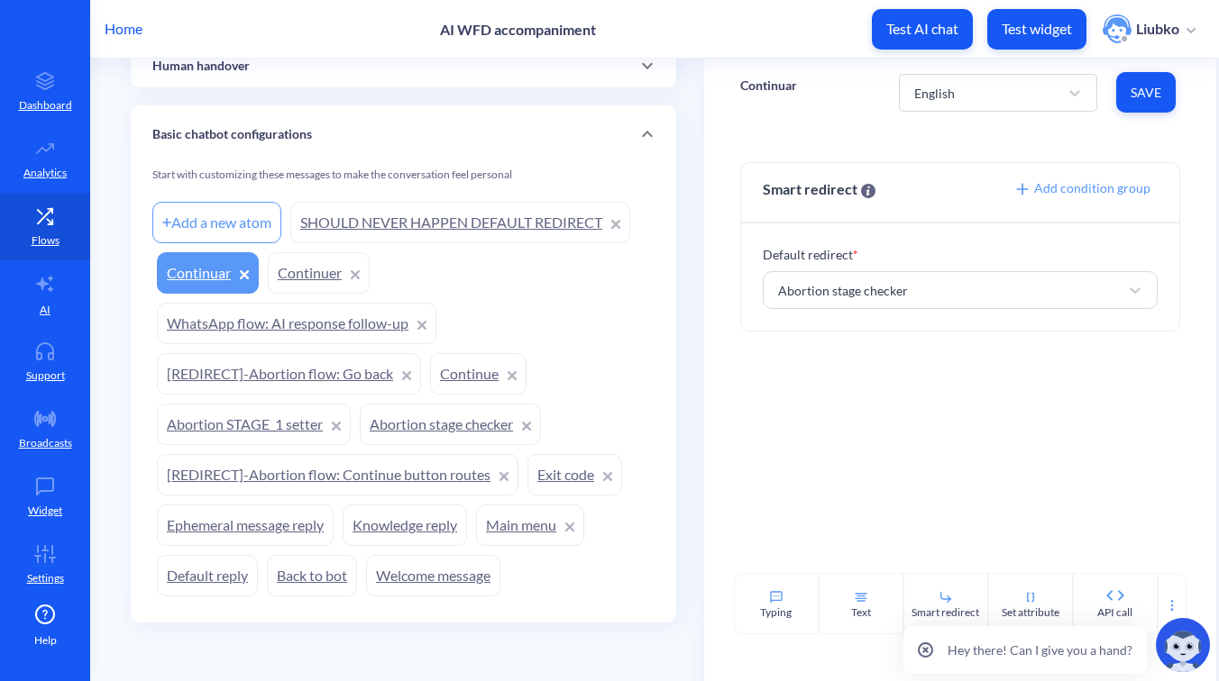
click at [437, 226] on link "SHOULD NEVER HAPPEN DEFAULT REDIRECT" at bounding box center [460, 222] width 340 height 41
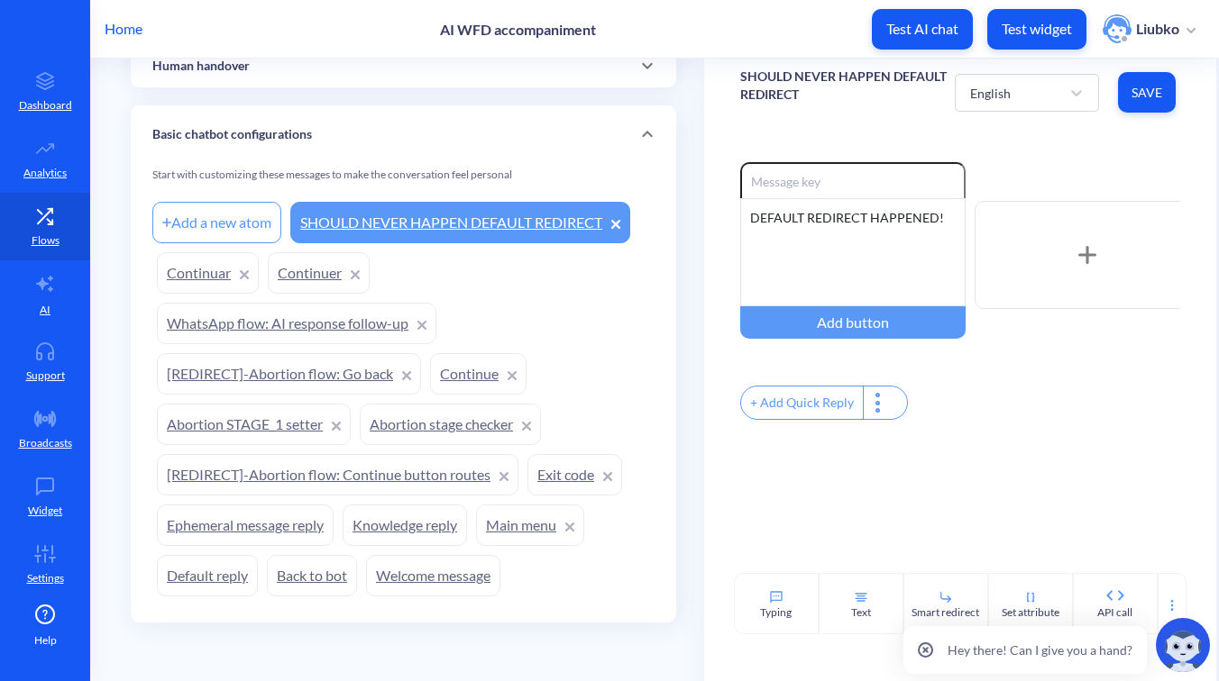
click at [304, 319] on link "WhatsApp flow: AI response follow-up" at bounding box center [296, 323] width 279 height 41
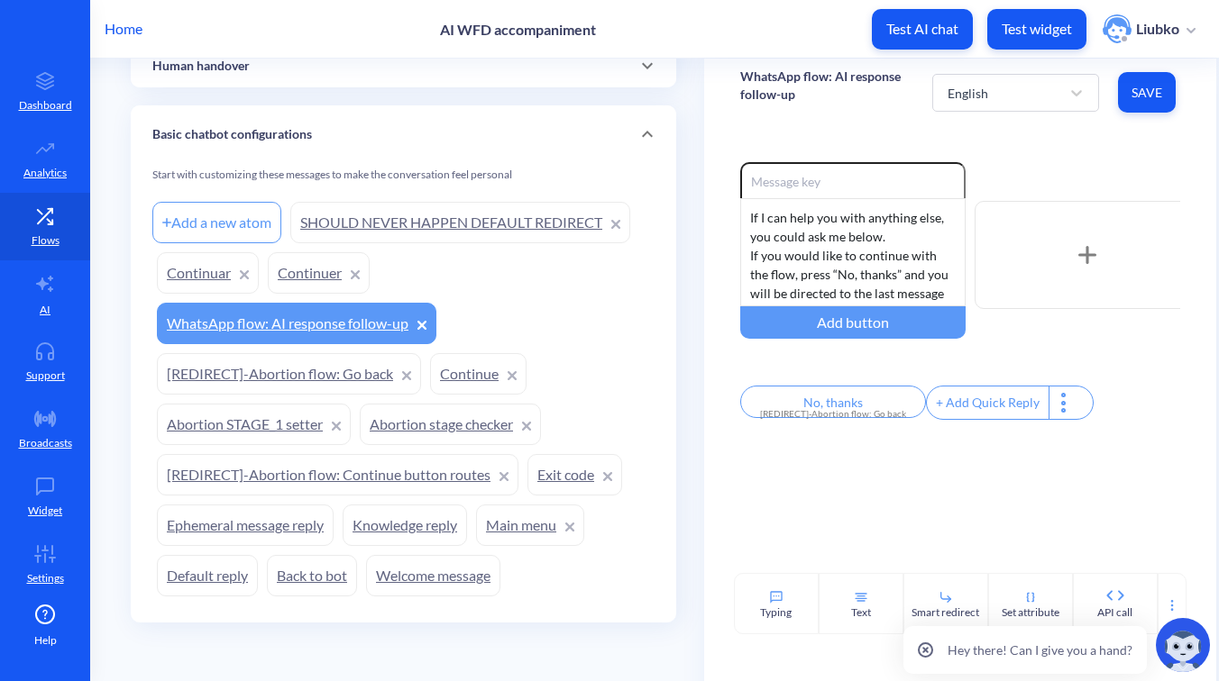
click at [267, 377] on link "[REDIRECT]-Abortion flow: Go back" at bounding box center [289, 373] width 264 height 41
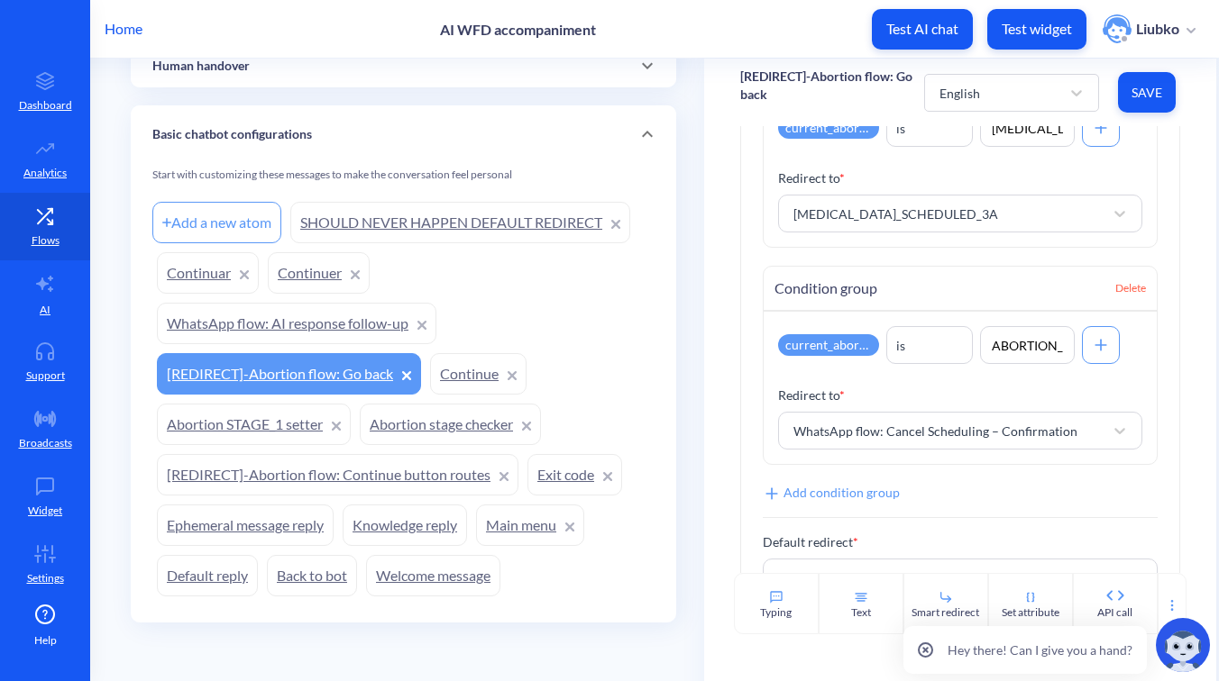
scroll to position [1772, 0]
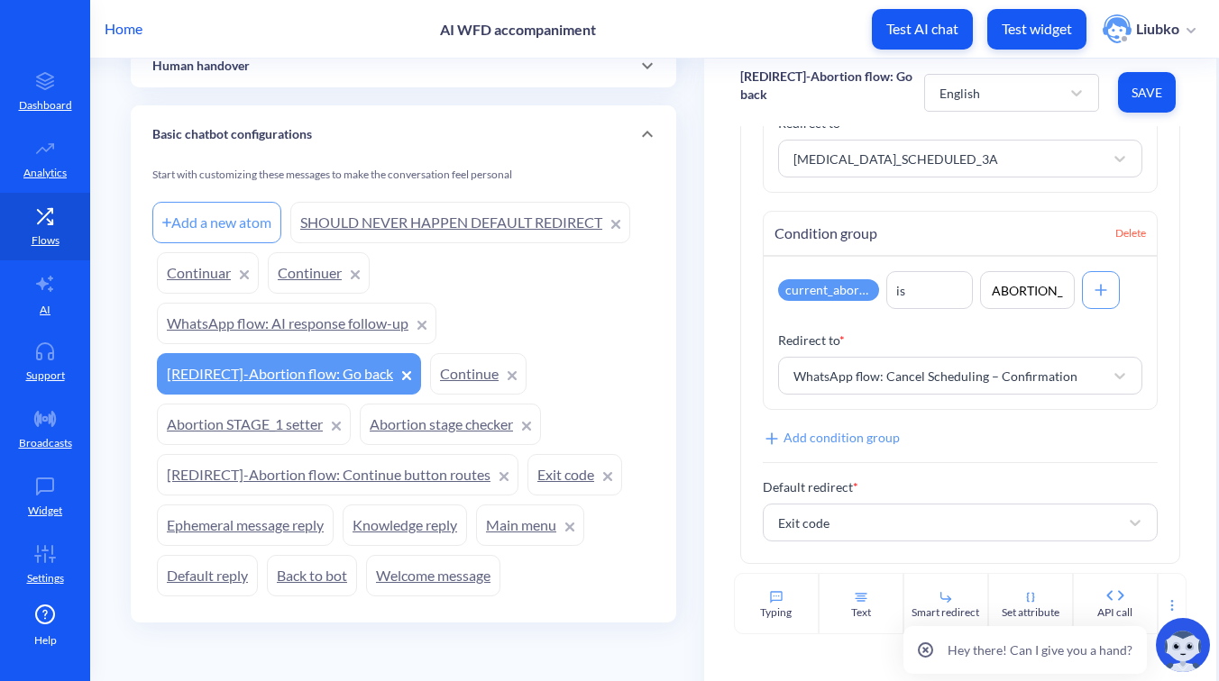
click at [451, 376] on link "Continue" at bounding box center [478, 373] width 96 height 41
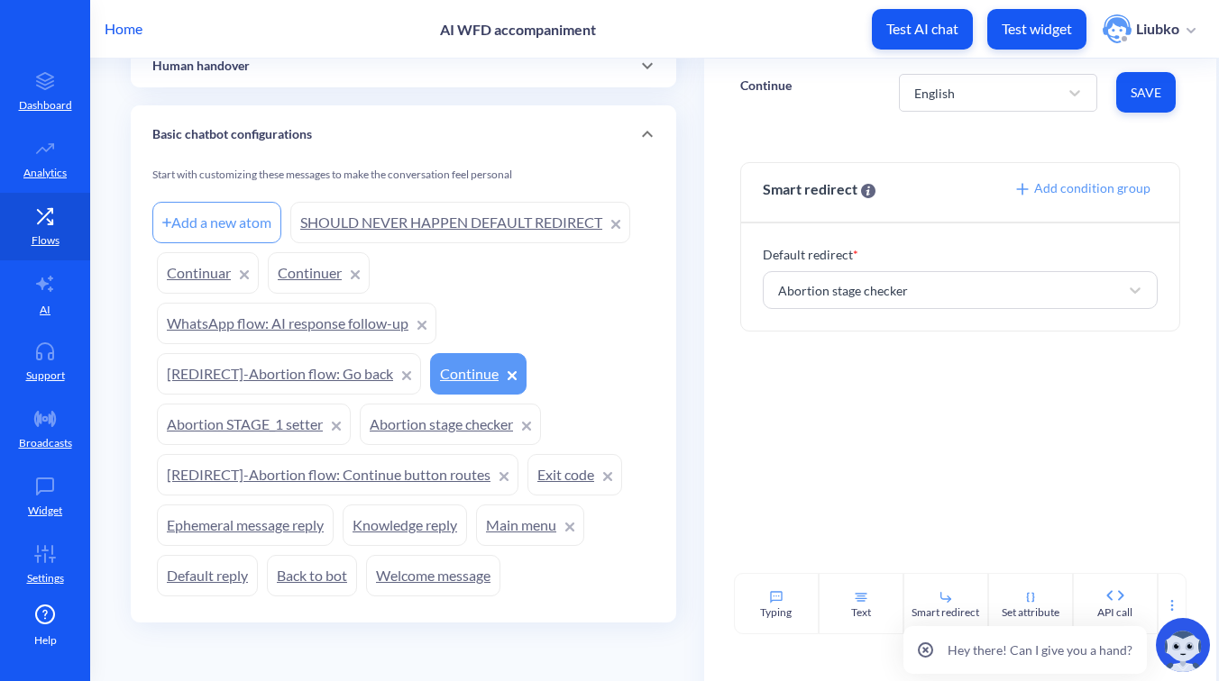
click at [424, 418] on link "Abortion stage checker" at bounding box center [450, 424] width 181 height 41
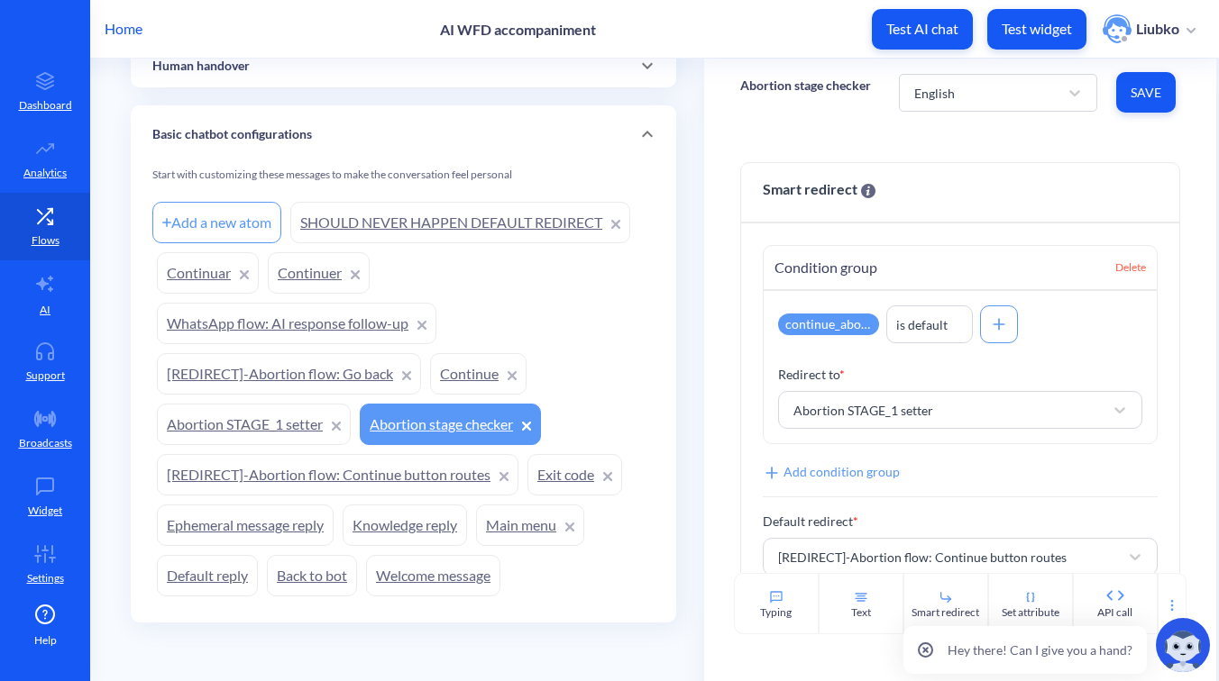
click at [235, 428] on link "Abortion STAGE_1 setter" at bounding box center [254, 424] width 194 height 41
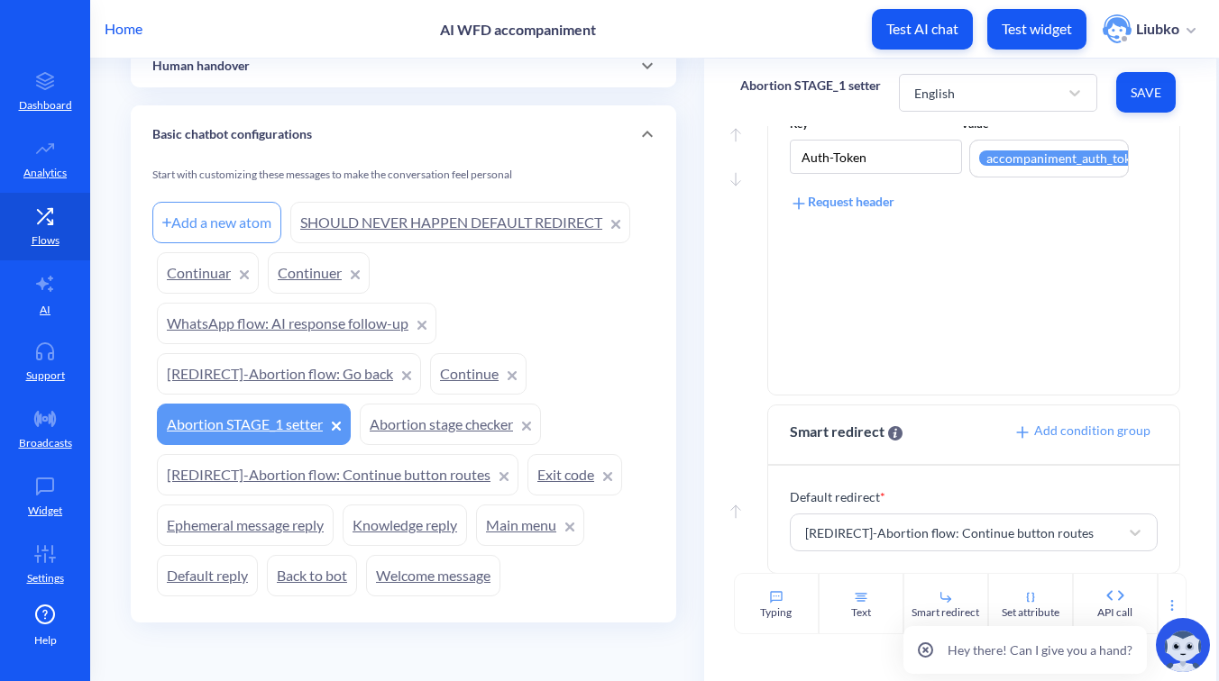
scroll to position [541, 0]
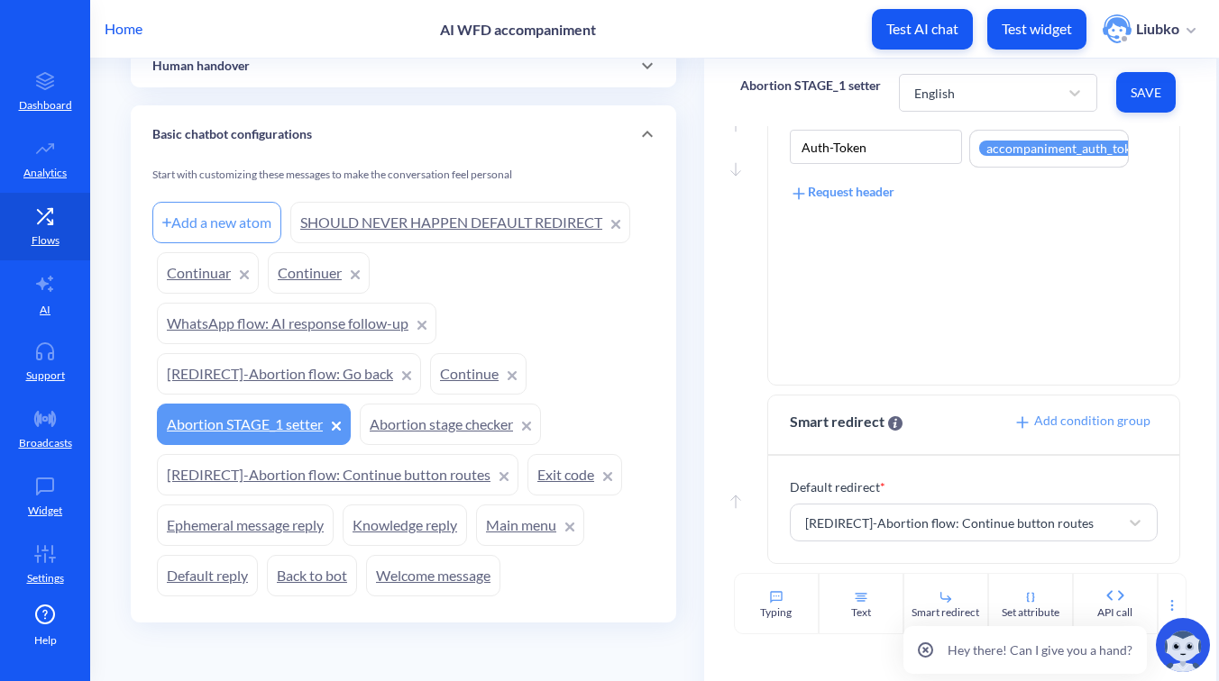
click at [322, 463] on link "[REDIRECT]-Abortion flow: Continue button routes" at bounding box center [337, 474] width 361 height 41
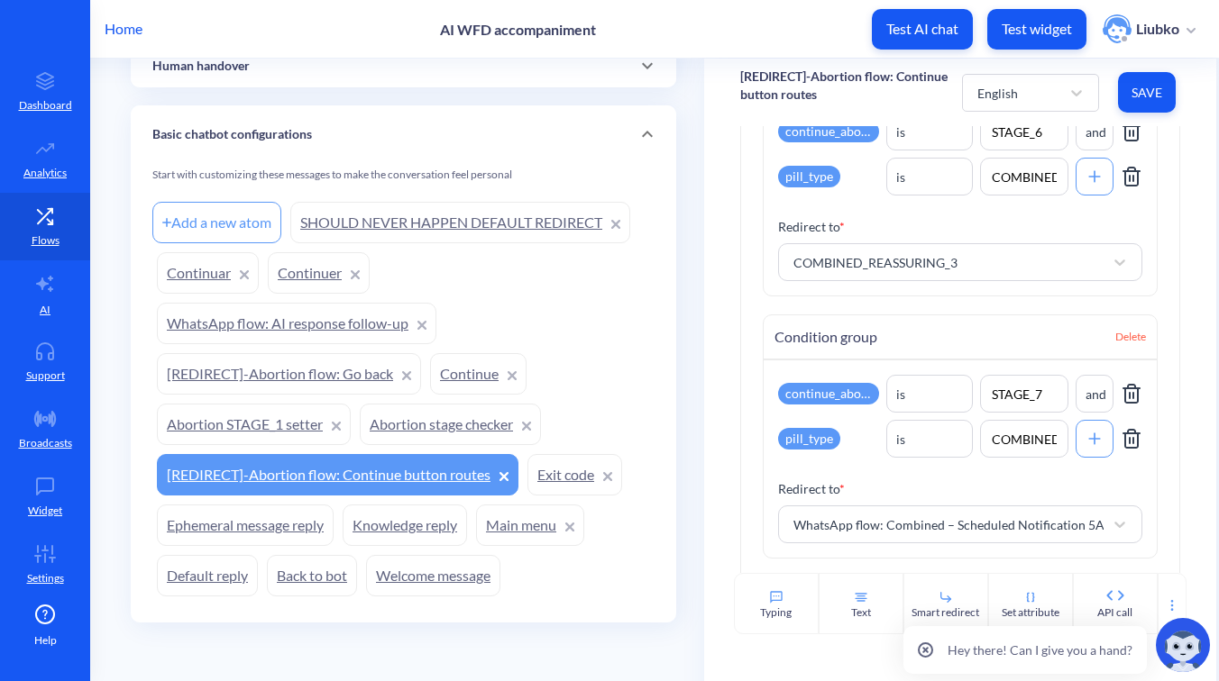
scroll to position [3489, 0]
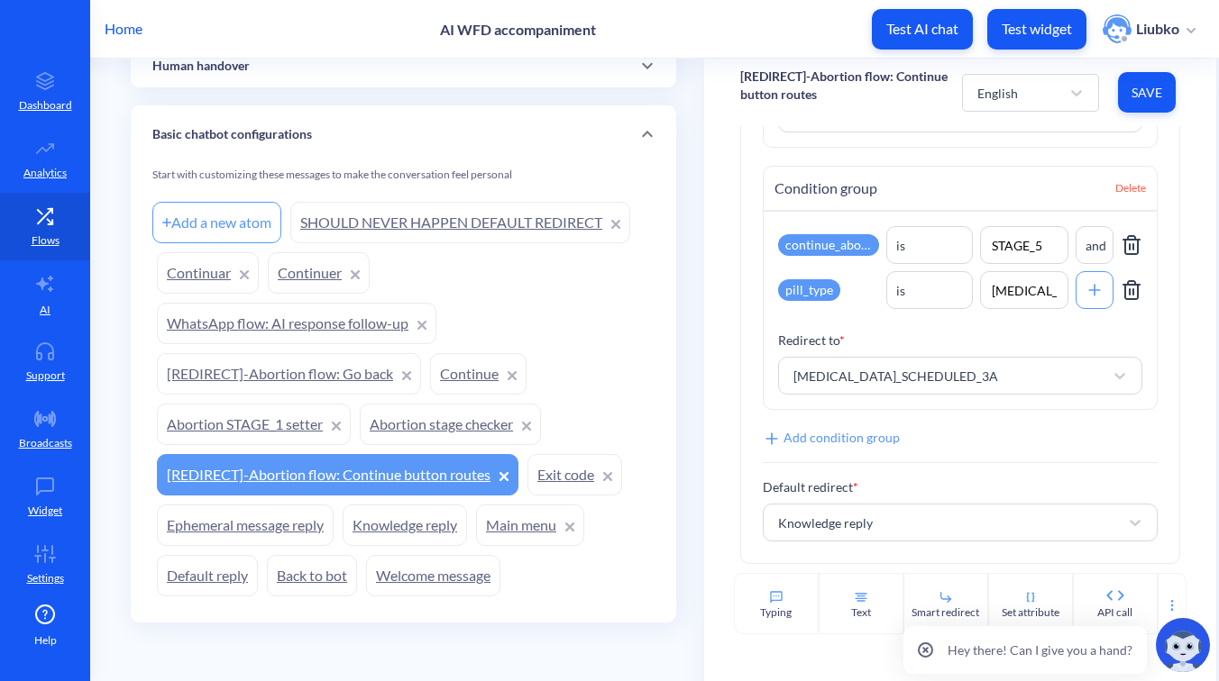
click at [551, 462] on link "Exit code" at bounding box center [574, 474] width 95 height 41
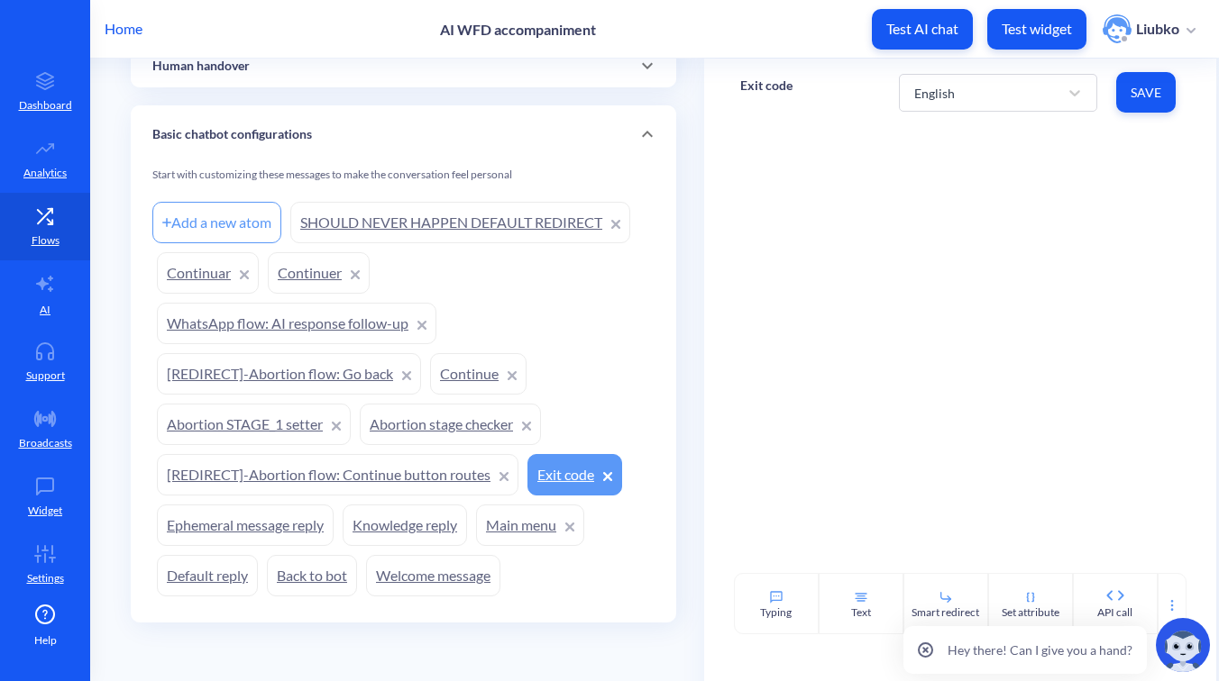
click at [255, 505] on link "Ephemeral message reply" at bounding box center [245, 525] width 177 height 41
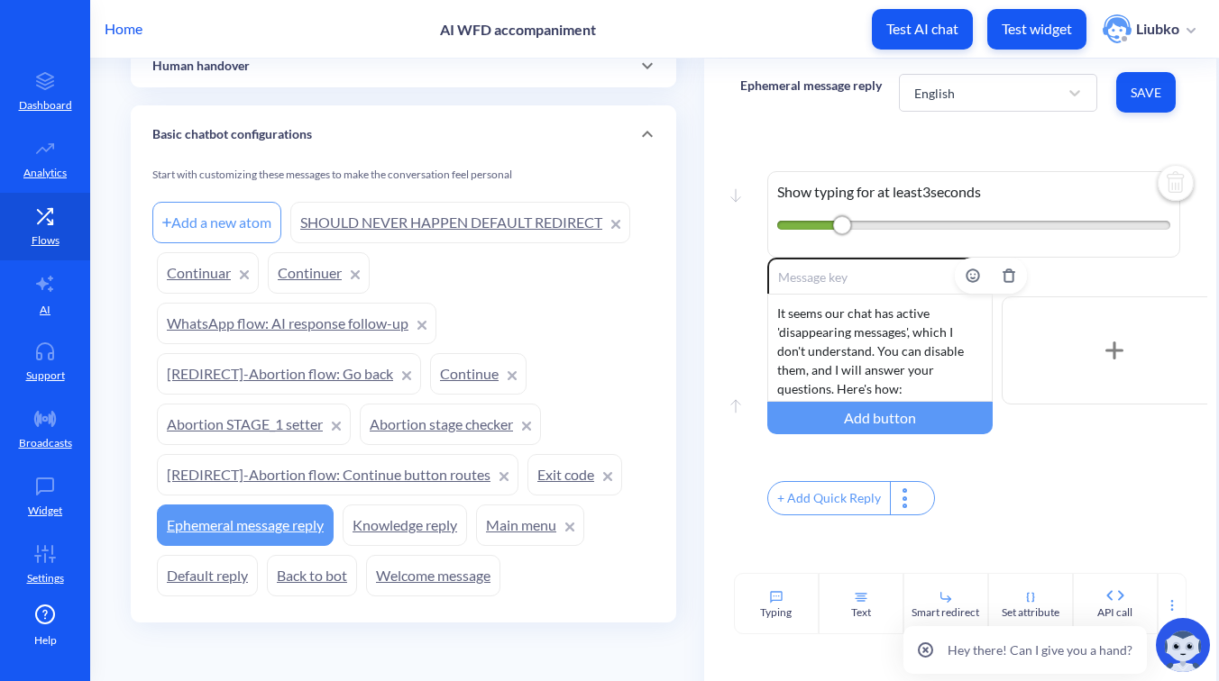
scroll to position [54, 0]
click at [392, 551] on div "Add a new atom SHOULD NEVER HAPPEN DEFAULT REDIRECT Continuar Continuer WhatsAp…" at bounding box center [403, 399] width 502 height 404
click at [400, 571] on link "Welcome message" at bounding box center [433, 575] width 134 height 41
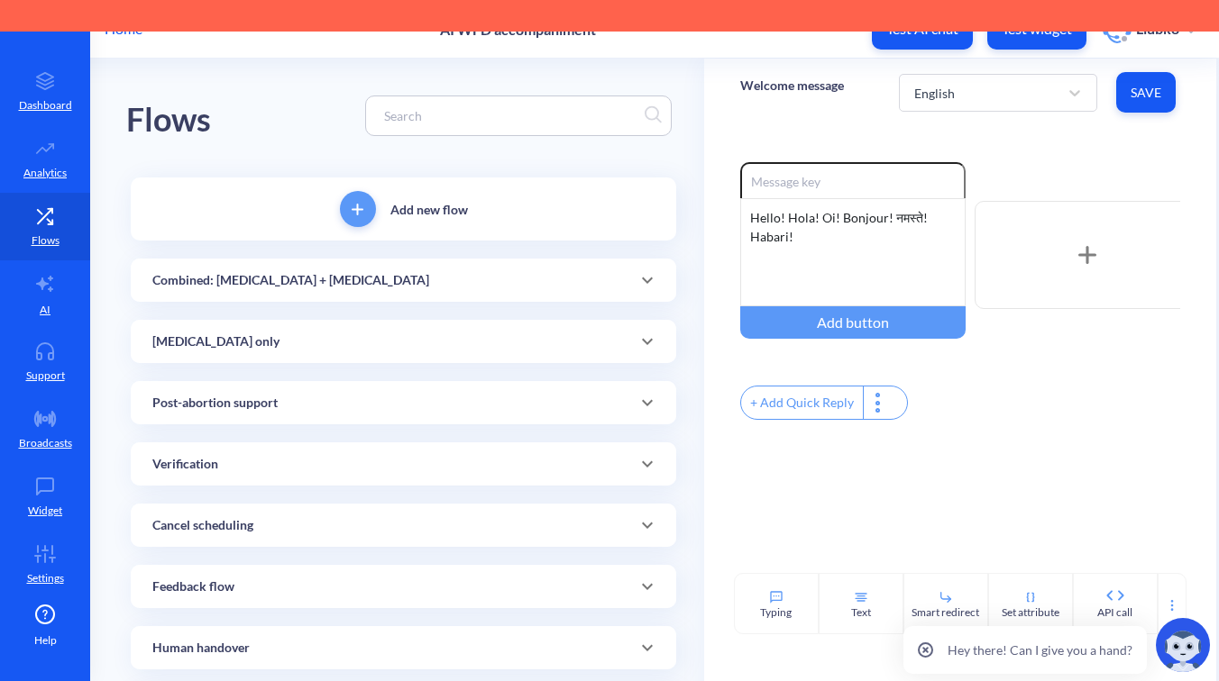
click at [468, 106] on input at bounding box center [509, 115] width 269 height 21
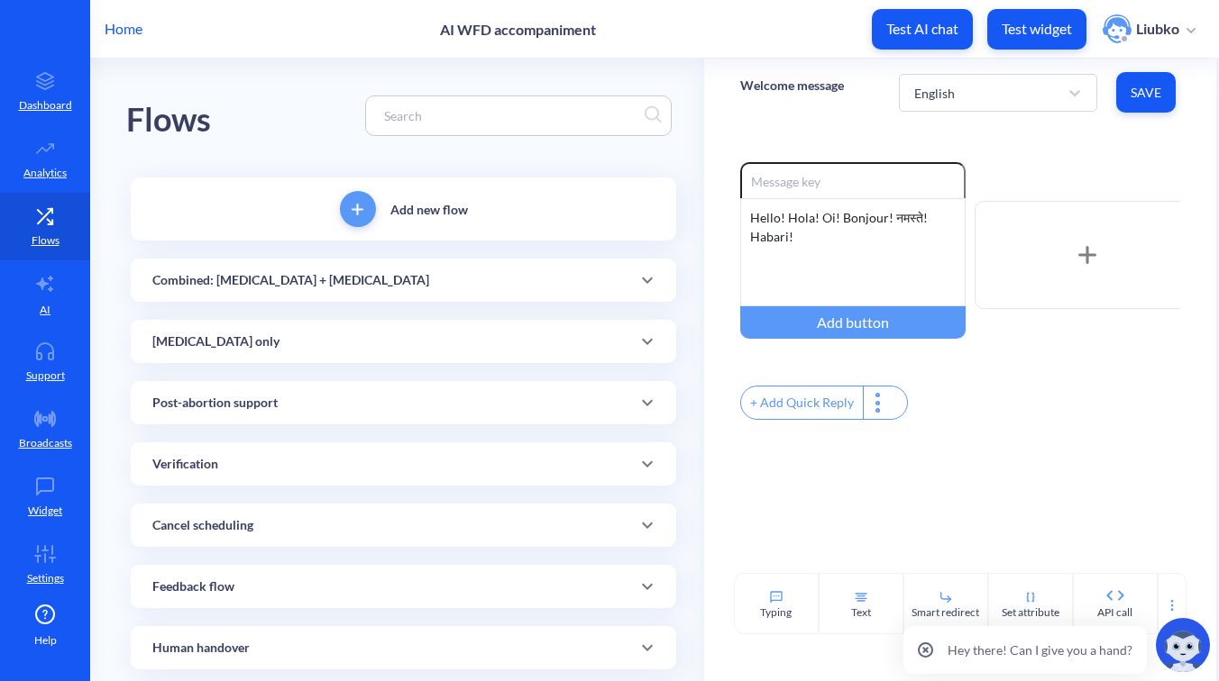
paste input "Do you want"
type input "Do you want"
click at [123, 32] on p "Home" at bounding box center [124, 29] width 38 height 22
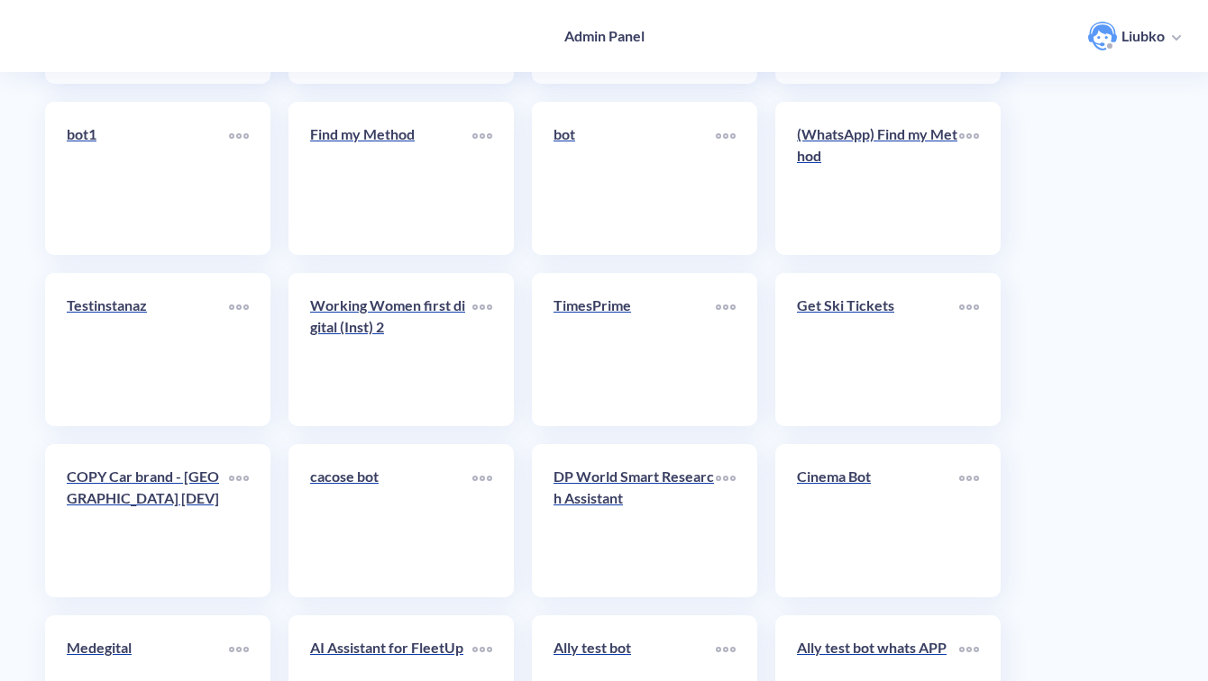
scroll to position [6391, 0]
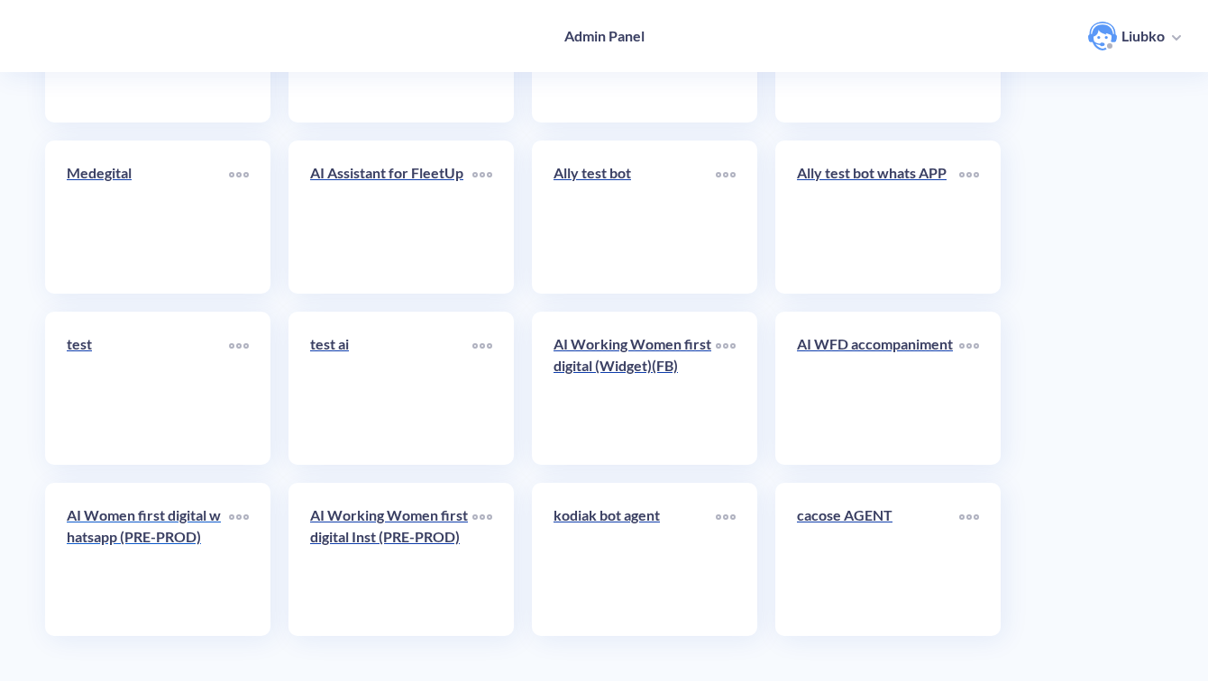
click at [128, 532] on p "AI Women first digital whatsapp (PRE-PROD)" at bounding box center [148, 526] width 162 height 43
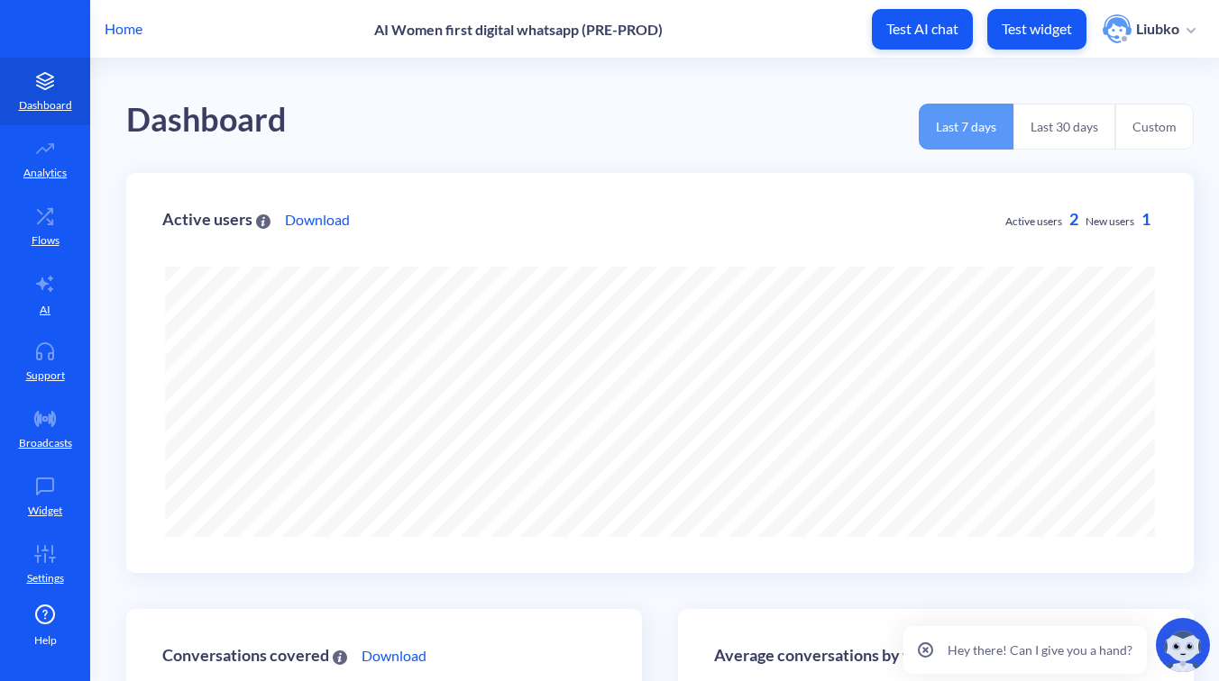
scroll to position [681, 1219]
click at [50, 223] on icon at bounding box center [49, 221] width 5 height 5
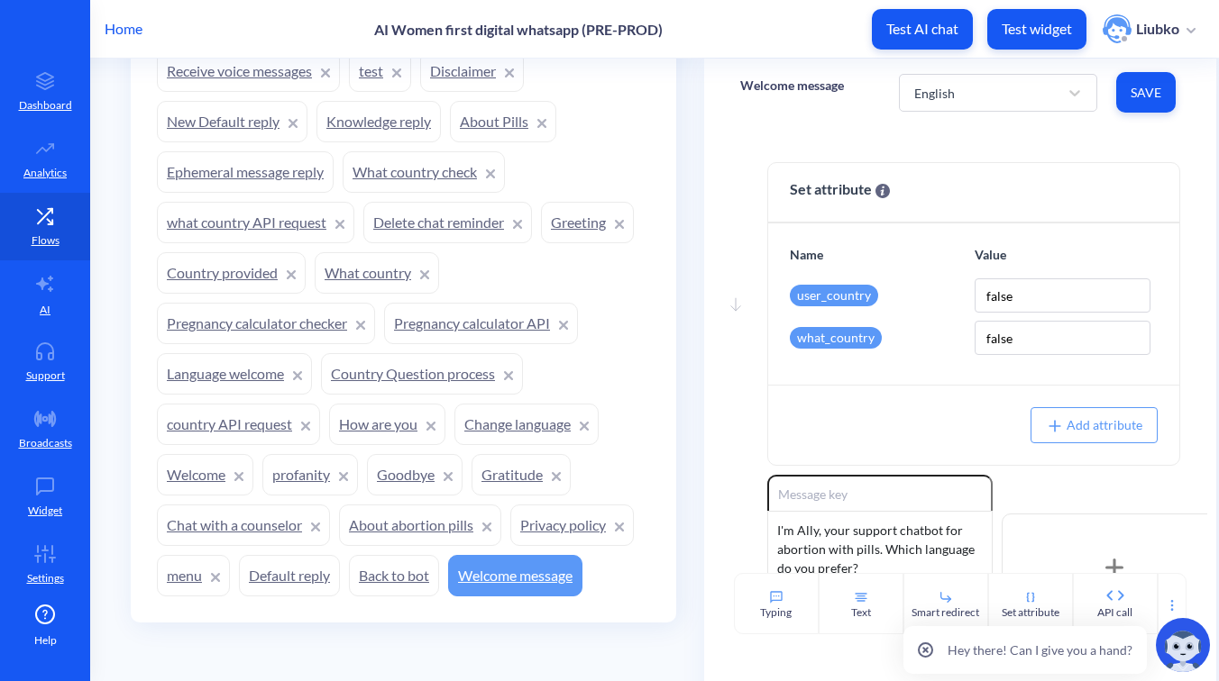
scroll to position [1860, 0]
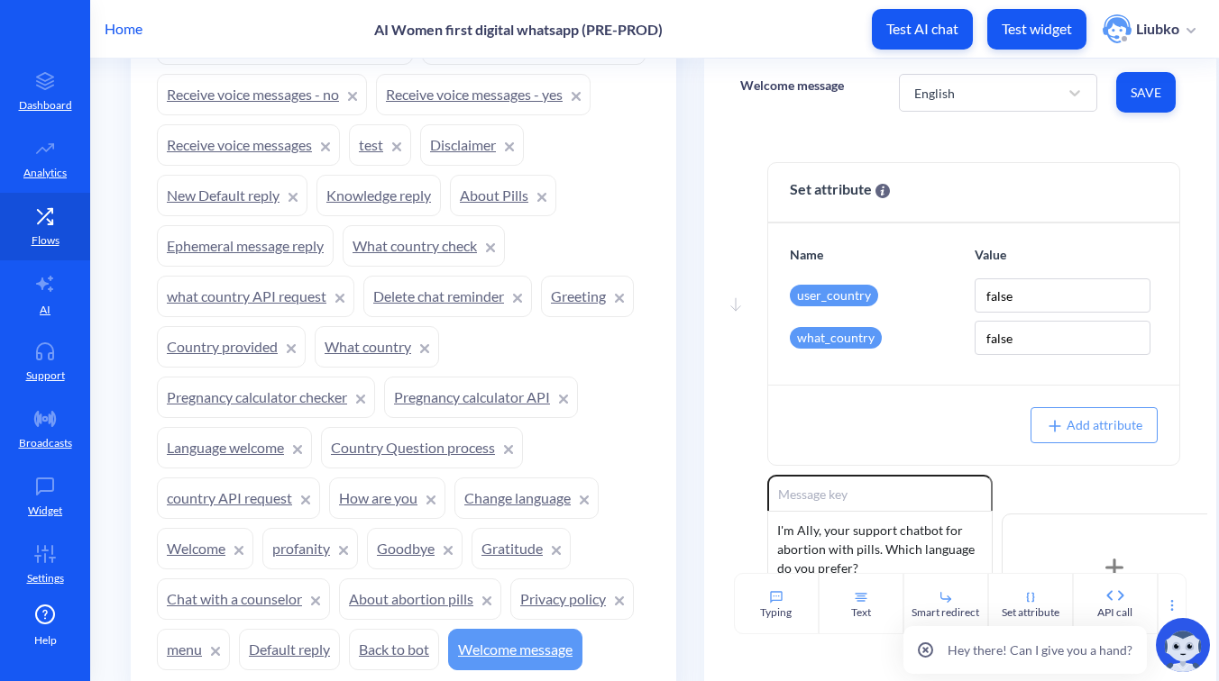
click at [441, 188] on link "Knowledge reply" at bounding box center [378, 195] width 124 height 41
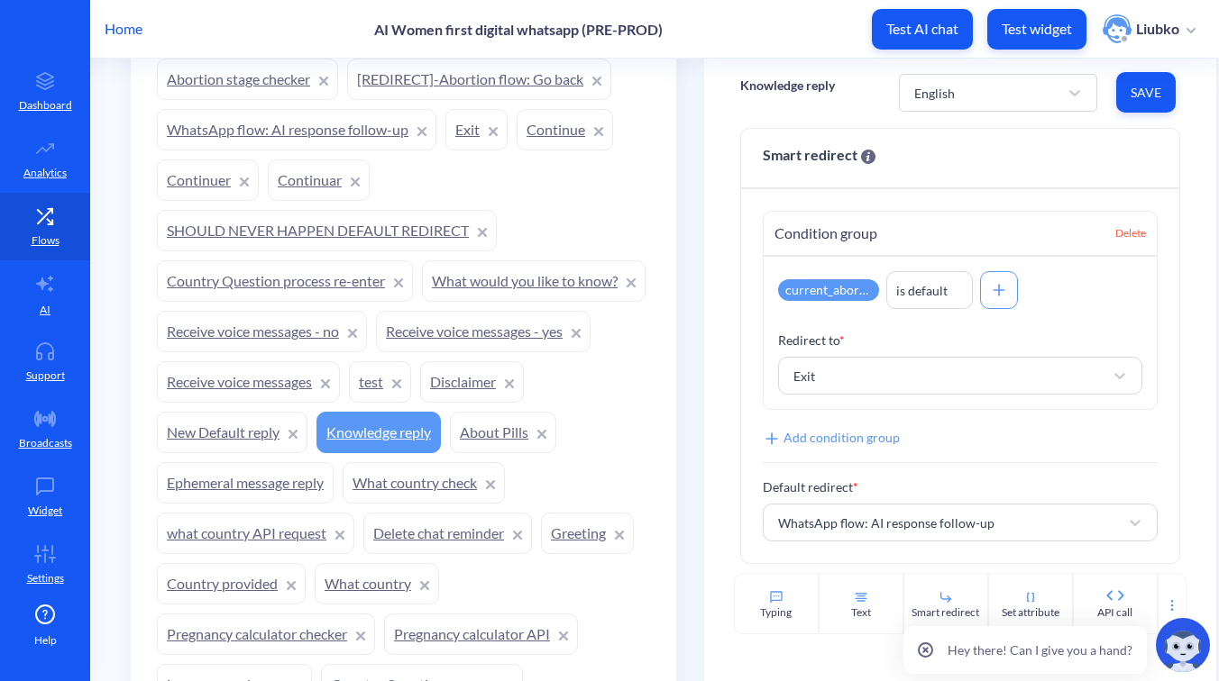
scroll to position [1609, 0]
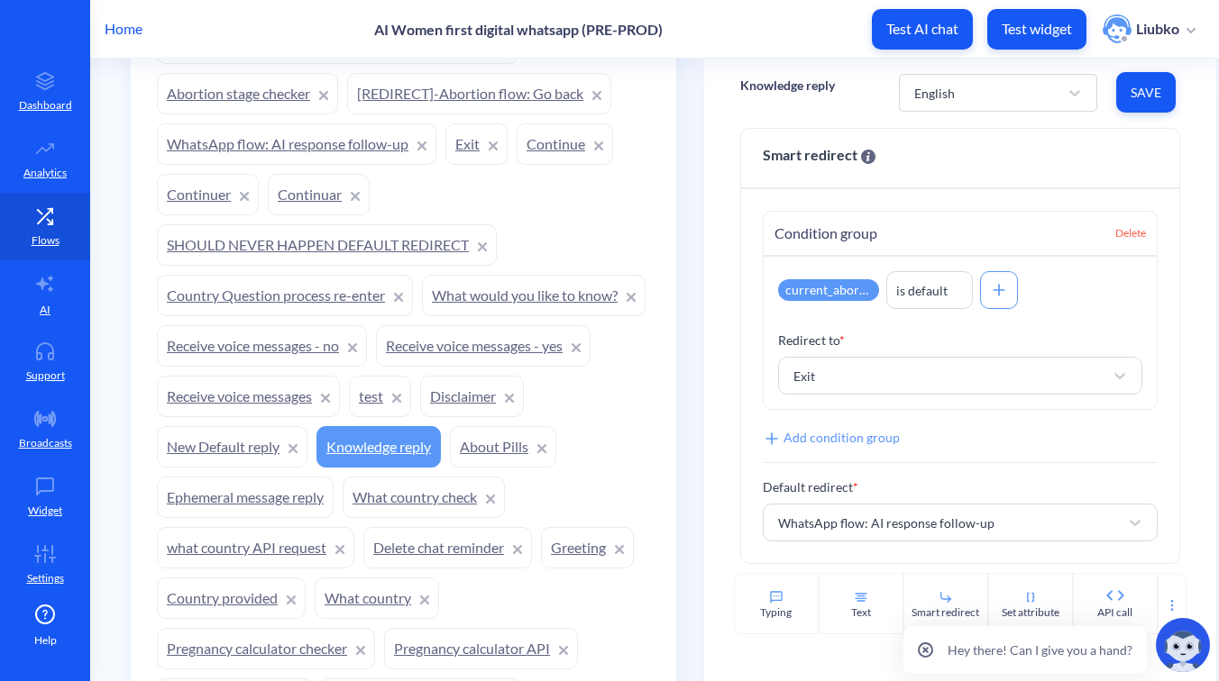
click at [365, 142] on link "WhatsApp flow: AI response follow-up" at bounding box center [296, 143] width 279 height 41
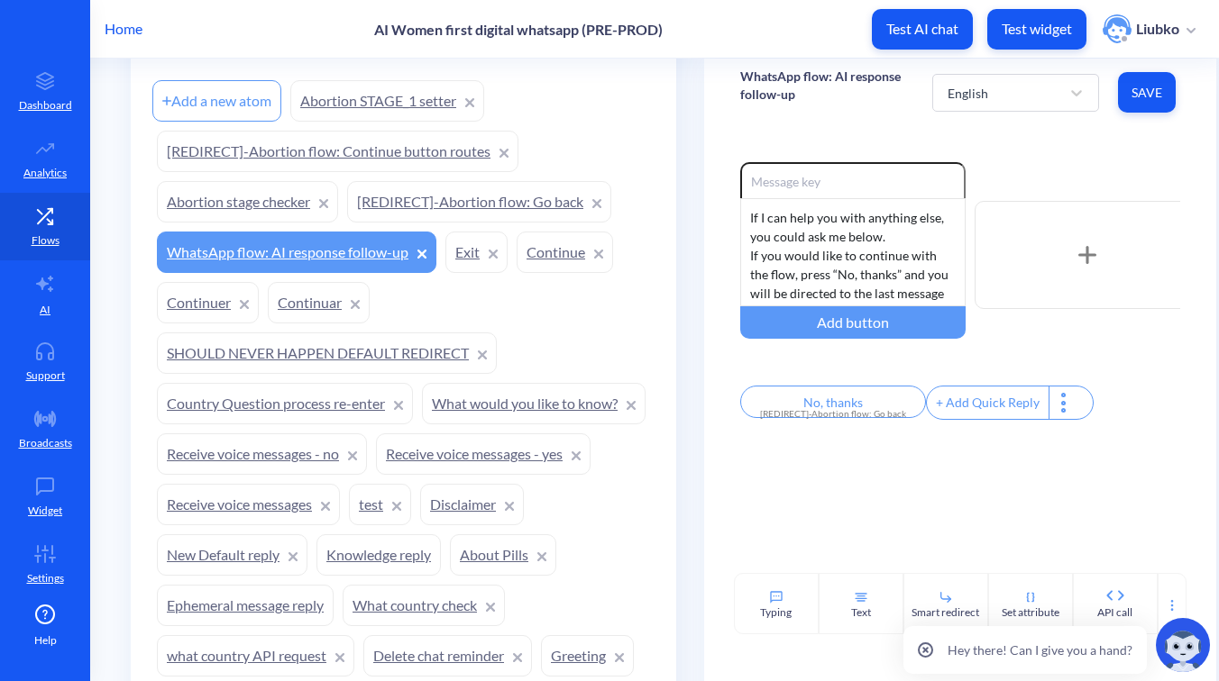
scroll to position [1541, 0]
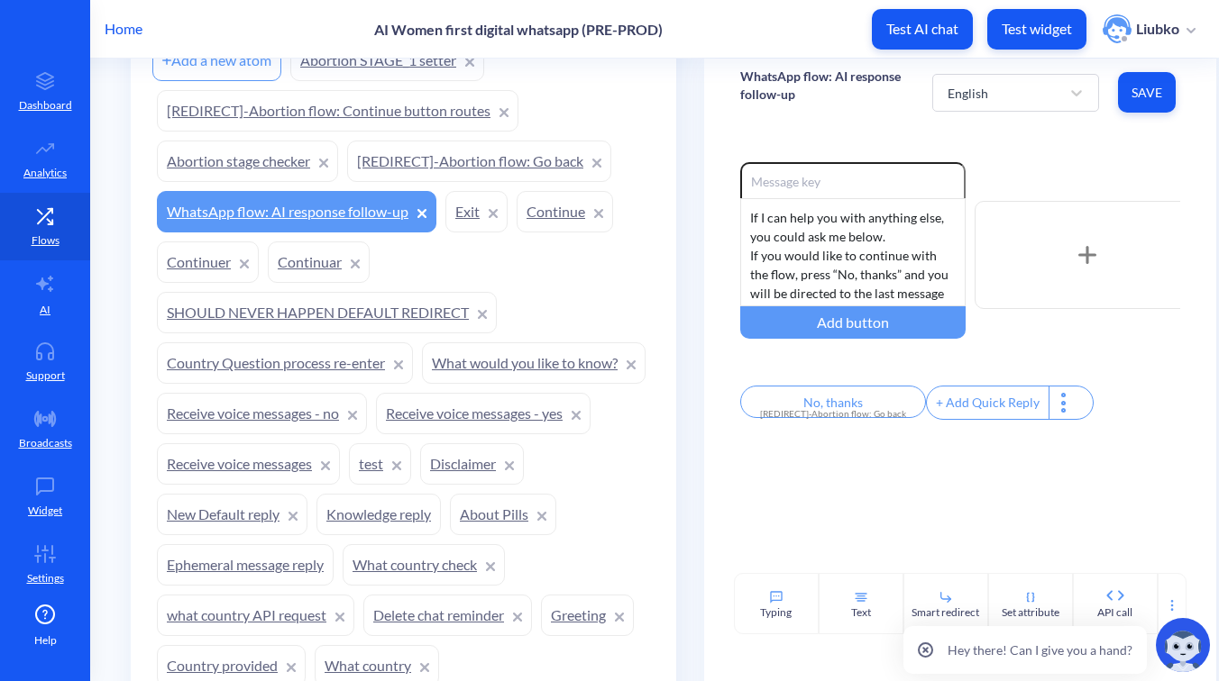
click at [441, 507] on link "Knowledge reply" at bounding box center [378, 514] width 124 height 41
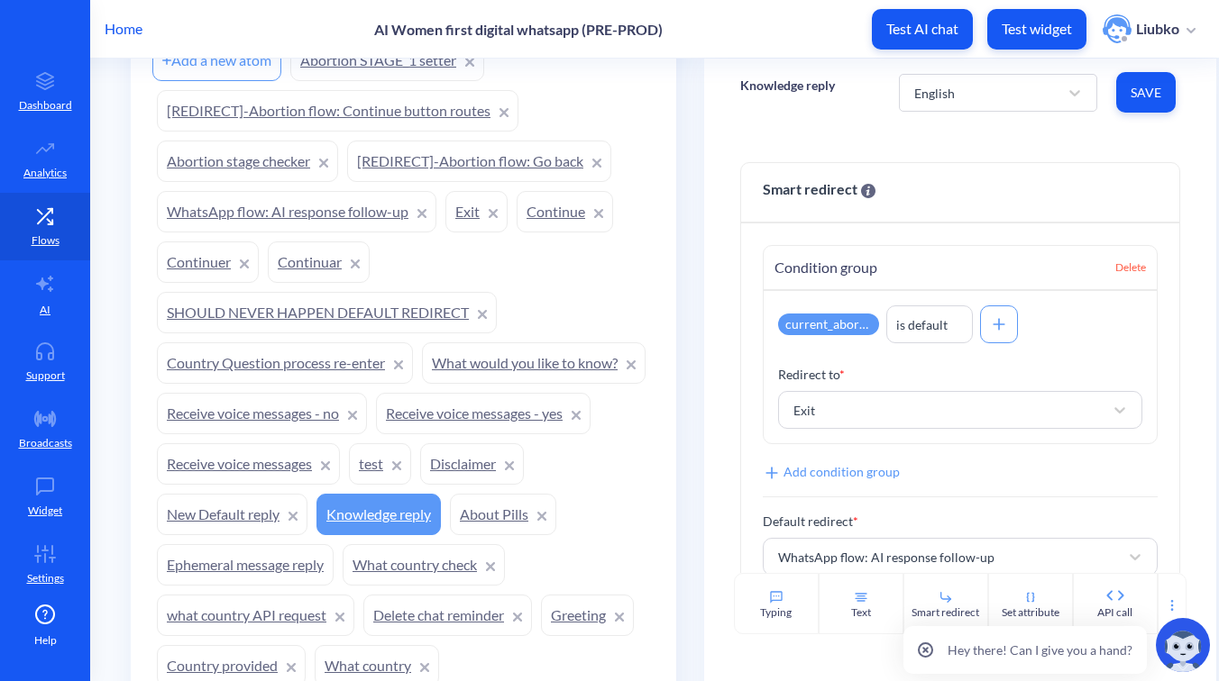
click at [468, 217] on link "Exit" at bounding box center [476, 211] width 62 height 41
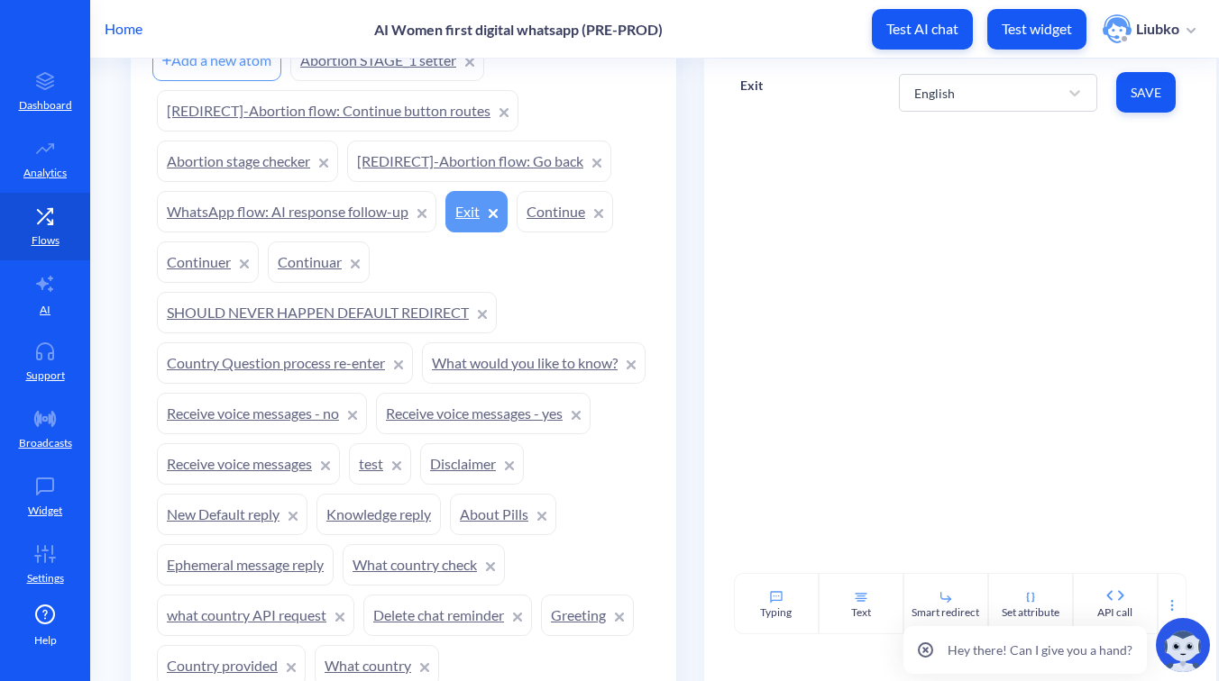
click at [441, 517] on link "Knowledge reply" at bounding box center [378, 514] width 124 height 41
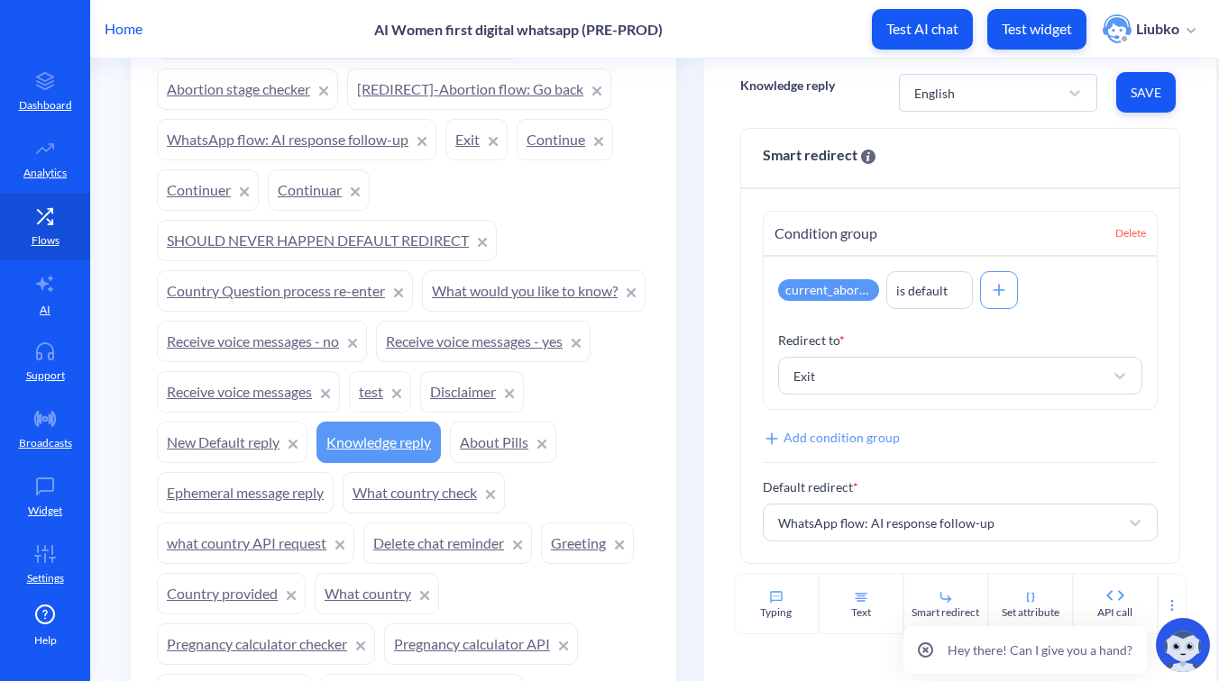
scroll to position [1614, 0]
click at [422, 311] on link "What would you like to know?" at bounding box center [534, 289] width 224 height 41
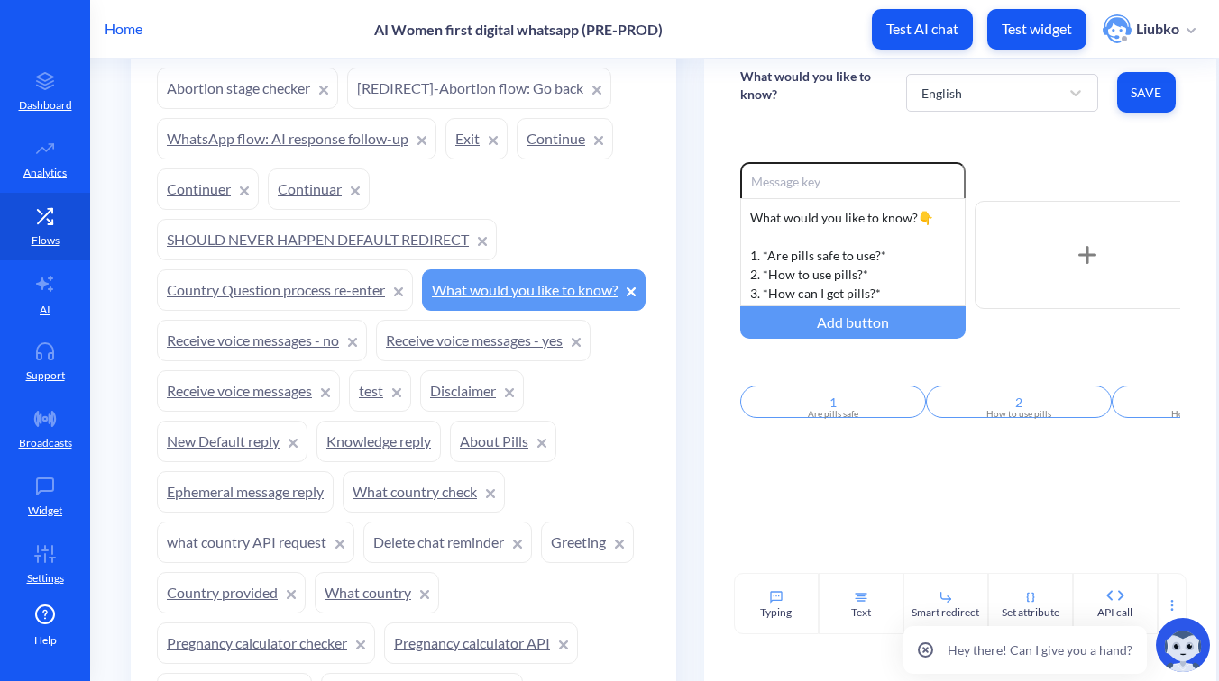
click at [826, 80] on p "What would you like to know?" at bounding box center [823, 86] width 166 height 36
click at [1052, 142] on div "Enable reactions What would you like to know?👇 1. *Are pills safe to use?* 2. *…" at bounding box center [960, 349] width 512 height 447
click at [441, 447] on link "Knowledge reply" at bounding box center [378, 441] width 124 height 41
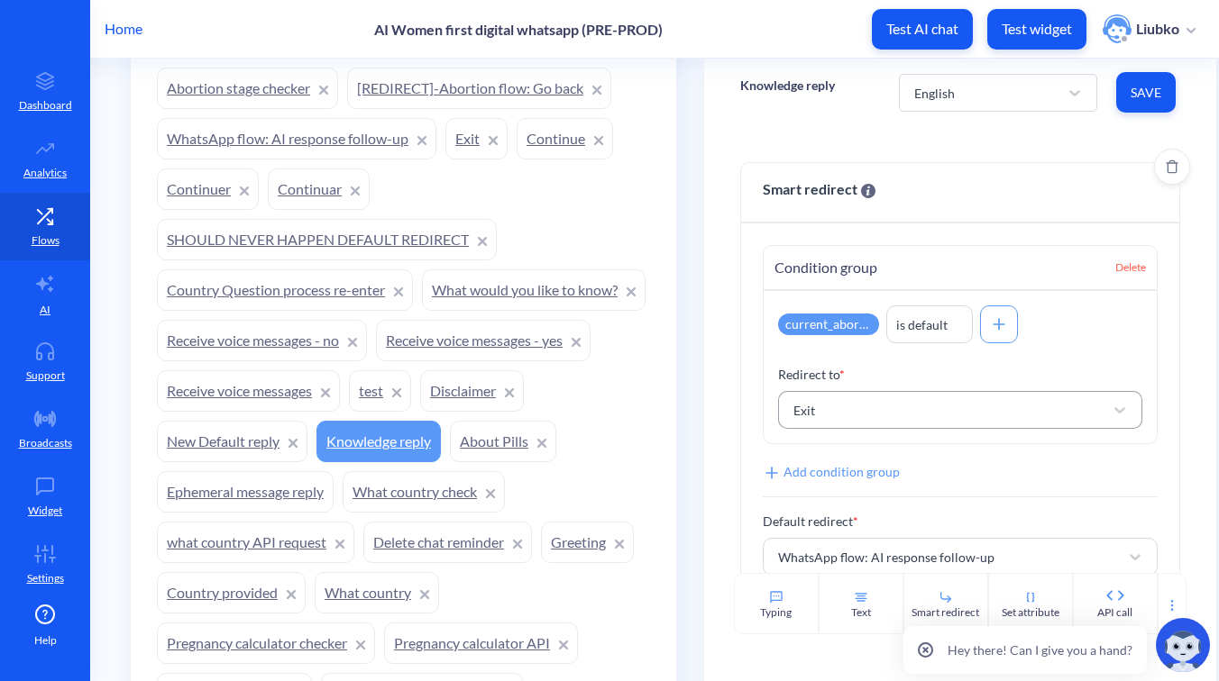
click at [822, 417] on div "Exit" at bounding box center [943, 410] width 319 height 32
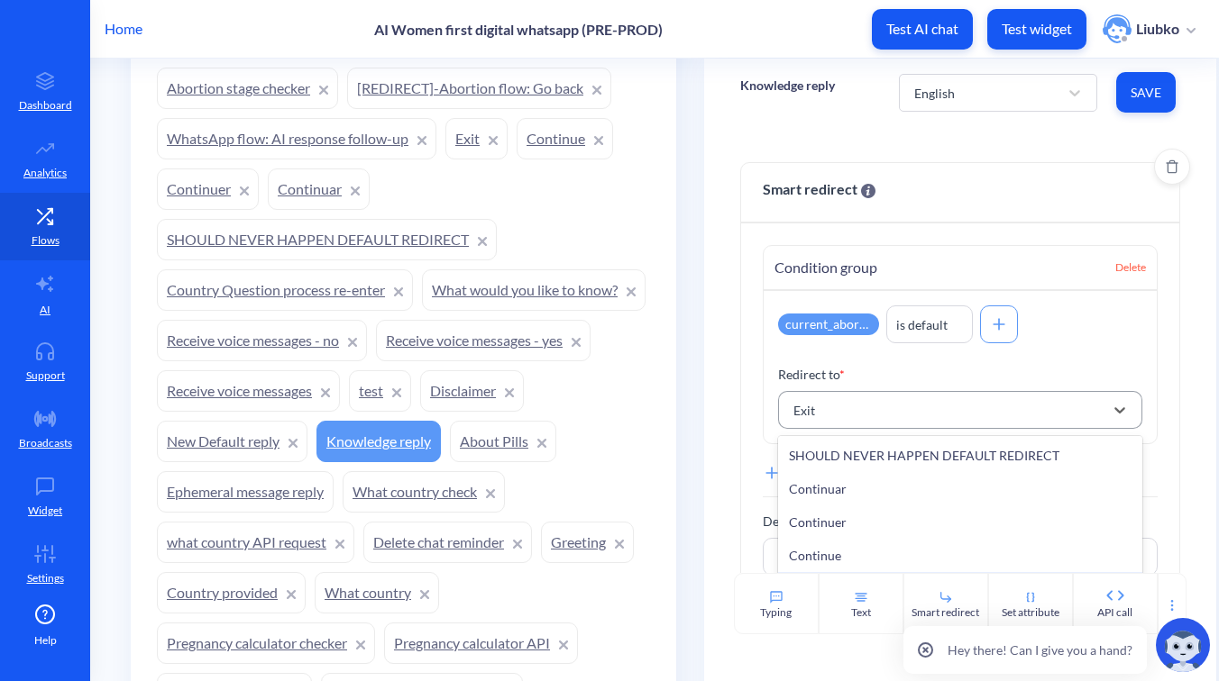
paste input "What would you like to know?"
type input "What would you like to know?"
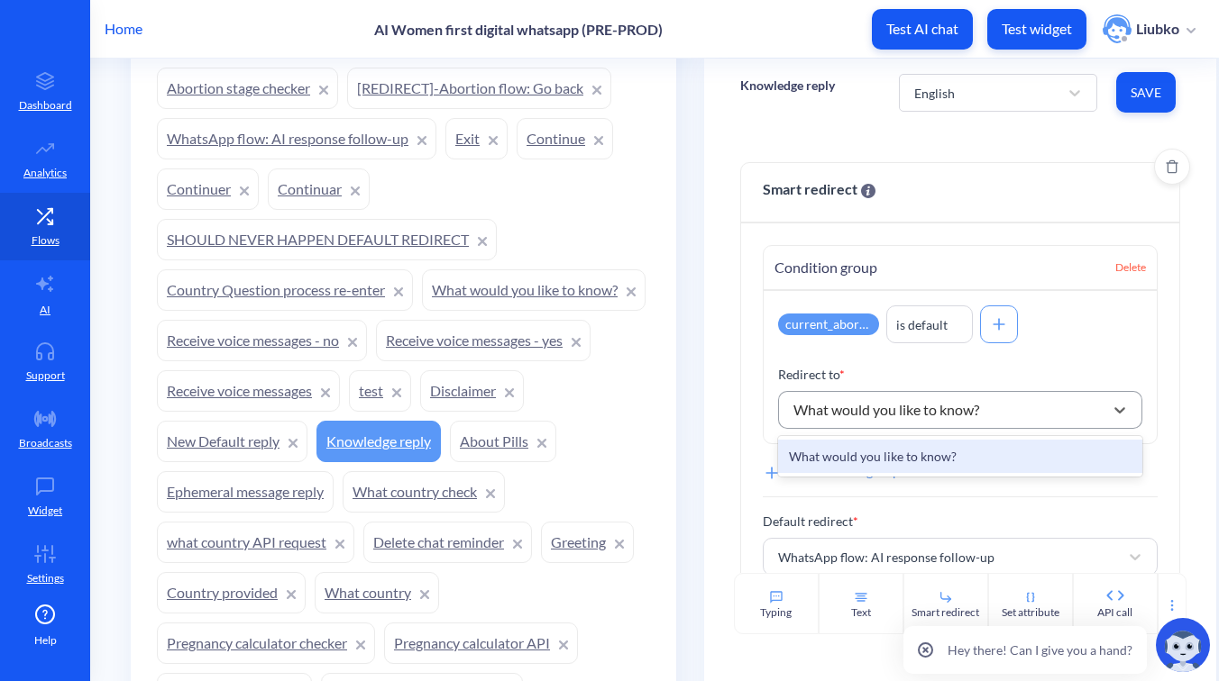
scroll to position [0, 0]
click at [825, 458] on div "What would you like to know?" at bounding box center [960, 456] width 364 height 33
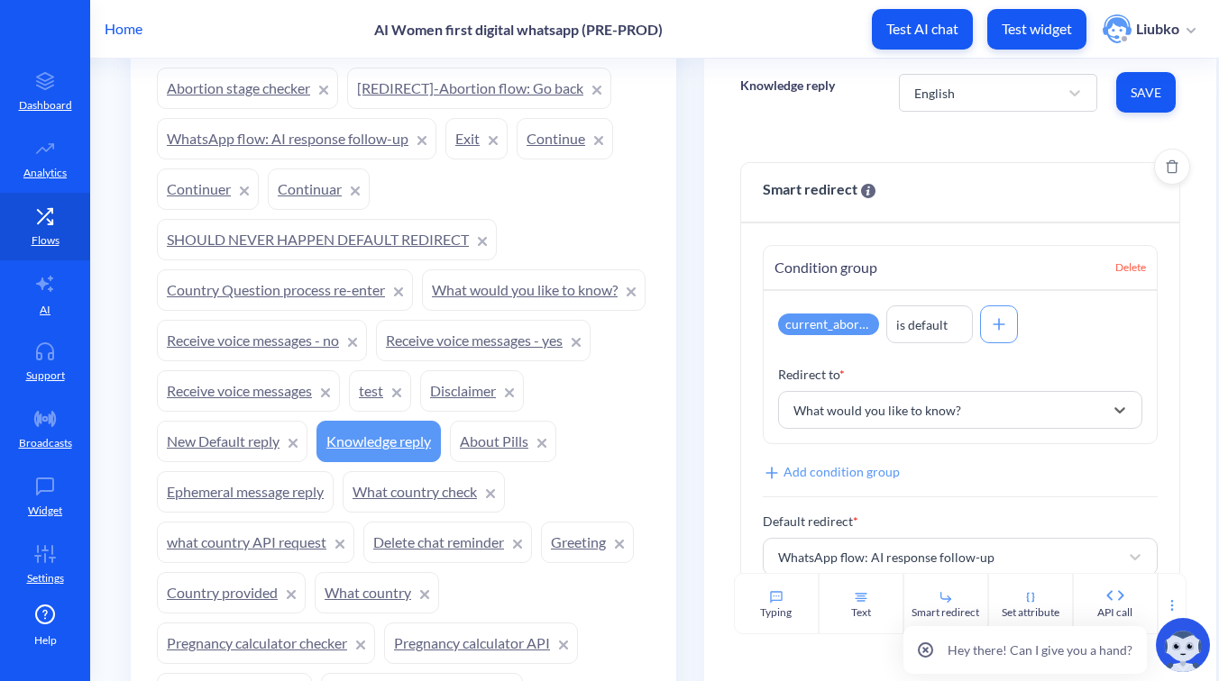
click at [1089, 120] on div "Knowledge reply English Save" at bounding box center [960, 93] width 512 height 68
click at [1133, 94] on span "Save" at bounding box center [1145, 93] width 31 height 18
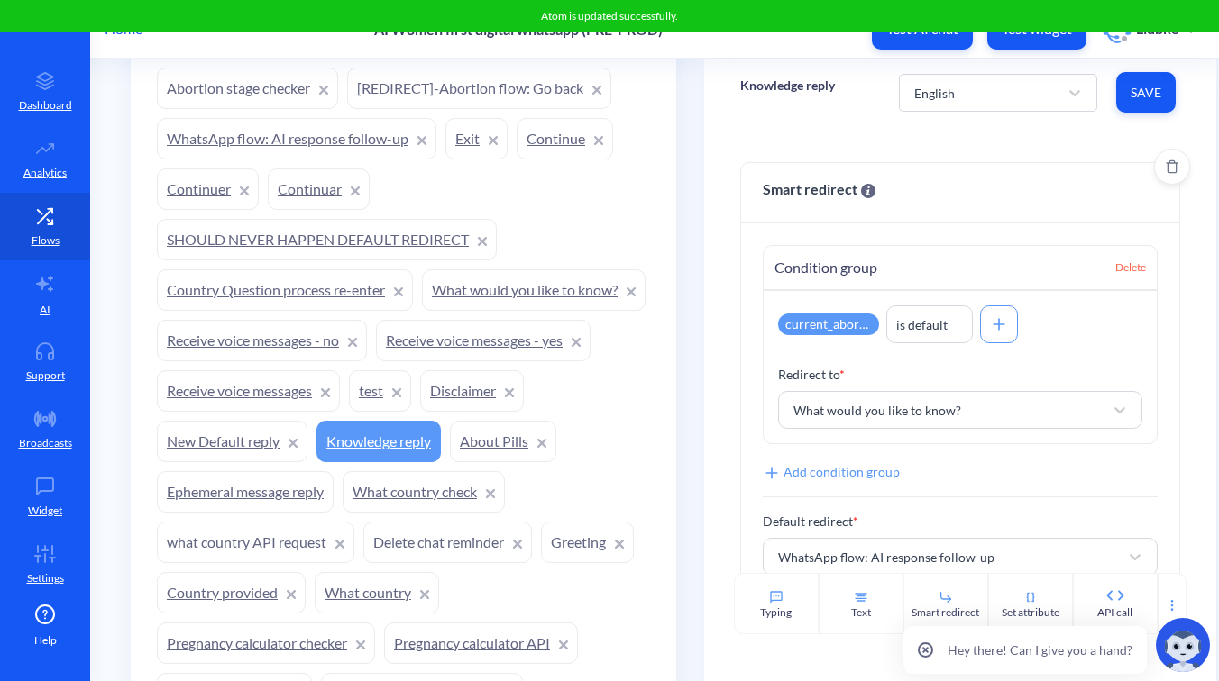
click at [1029, 142] on div "Smart redirect Condition group Delete current_abortion_step is default Redirect…" at bounding box center [960, 349] width 512 height 447
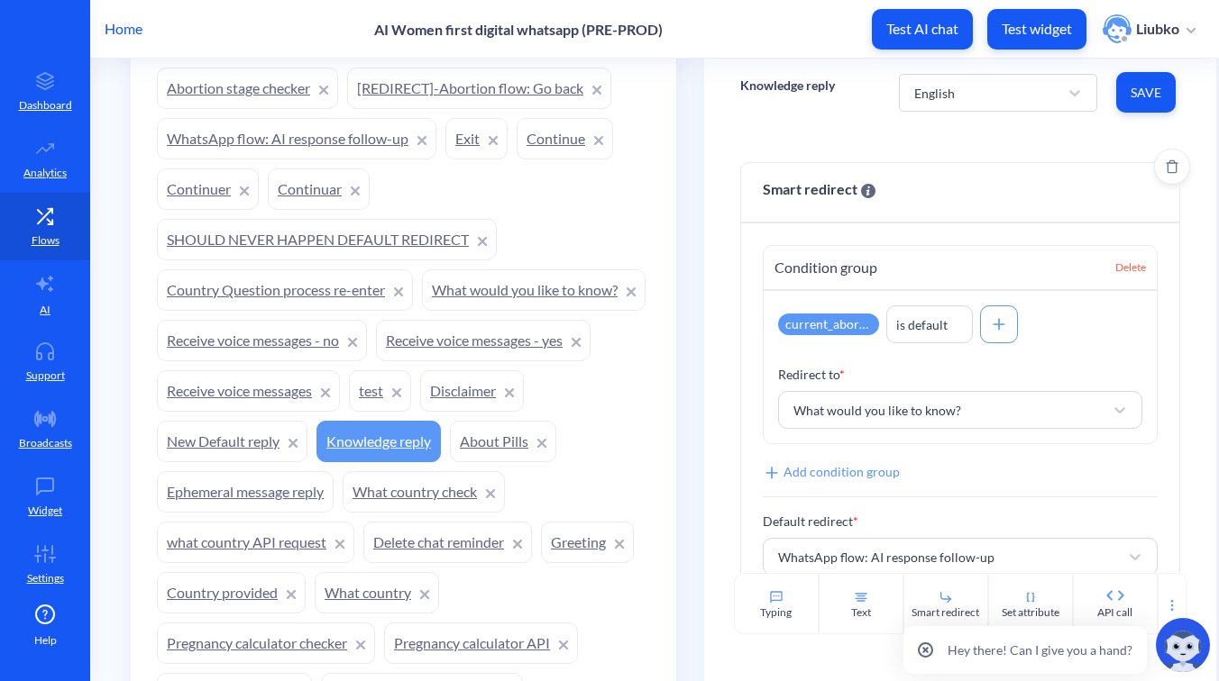
click at [492, 135] on div at bounding box center [493, 139] width 9 height 22
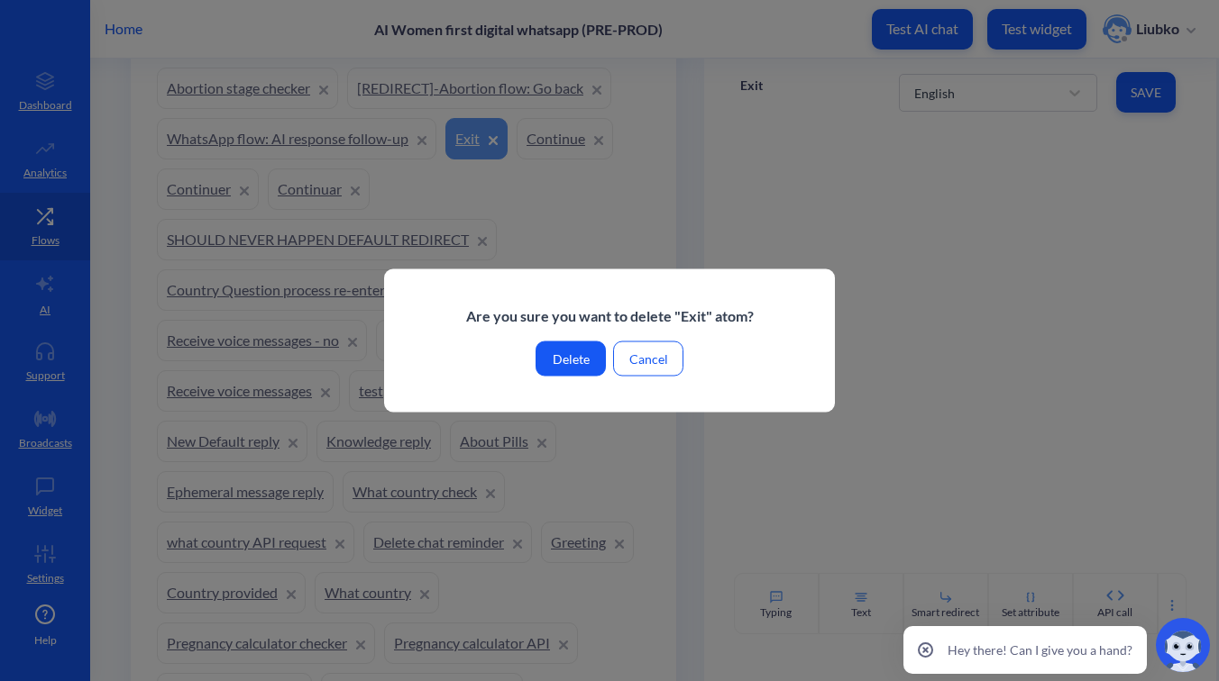
click at [565, 360] on button "Delete" at bounding box center [570, 359] width 70 height 35
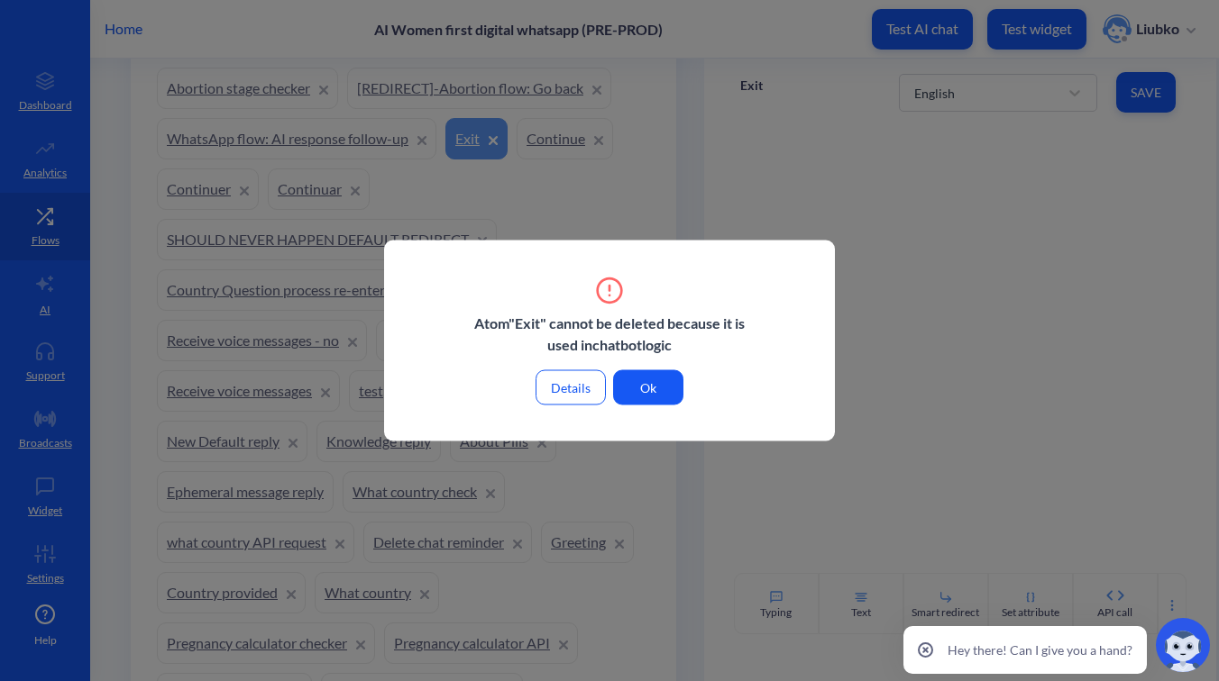
click at [565, 381] on button "Details" at bounding box center [570, 387] width 70 height 35
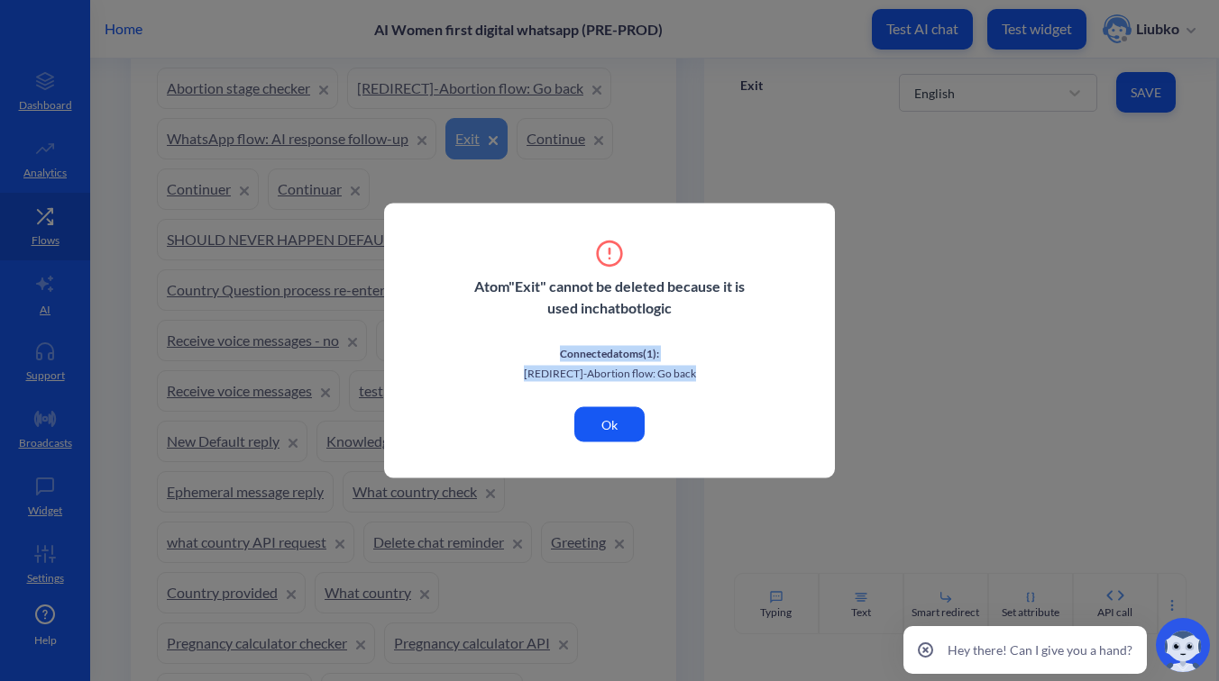
drag, startPoint x: 701, startPoint y: 370, endPoint x: 508, endPoint y: 358, distance: 193.3
click at [508, 358] on div "Connected atoms ( 1 ): [REDIRECT]-Abortion flow: Go back" at bounding box center [609, 359] width 288 height 52
click at [552, 361] on div "Connected atoms ( 1 ): [REDIRECT]-Abortion flow: Go back" at bounding box center [609, 359] width 288 height 52
drag, startPoint x: 699, startPoint y: 371, endPoint x: 520, endPoint y: 372, distance: 179.4
click at [520, 372] on p "[REDIRECT]-Abortion flow: Go back" at bounding box center [609, 374] width 288 height 16
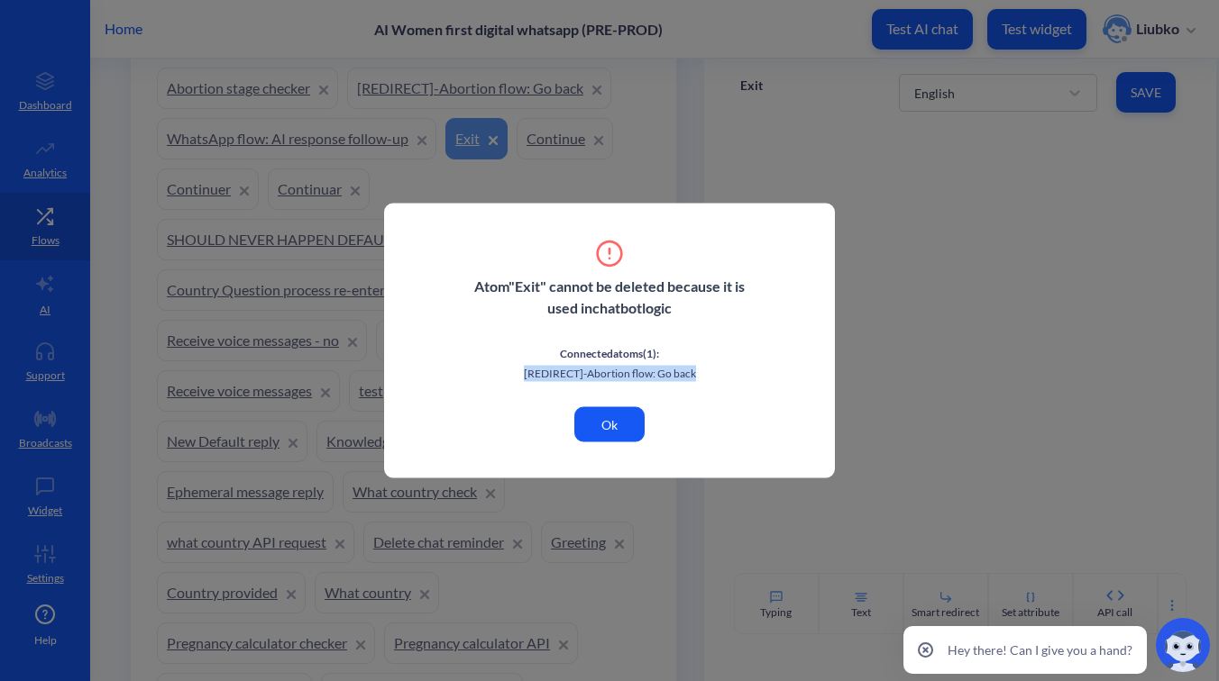
copy p "[REDIRECT]-Abortion flow: Go back"
click at [603, 425] on button "Ok" at bounding box center [609, 424] width 70 height 35
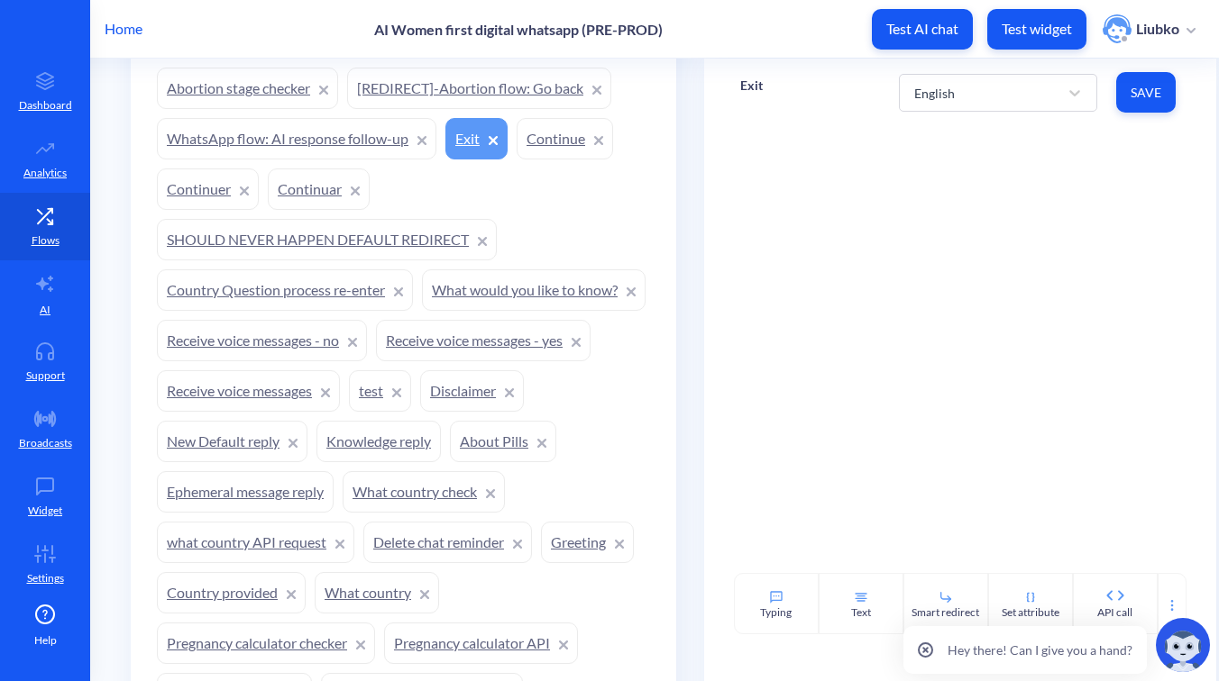
click at [514, 86] on link "[REDIRECT]-Abortion flow: Go back" at bounding box center [479, 88] width 264 height 41
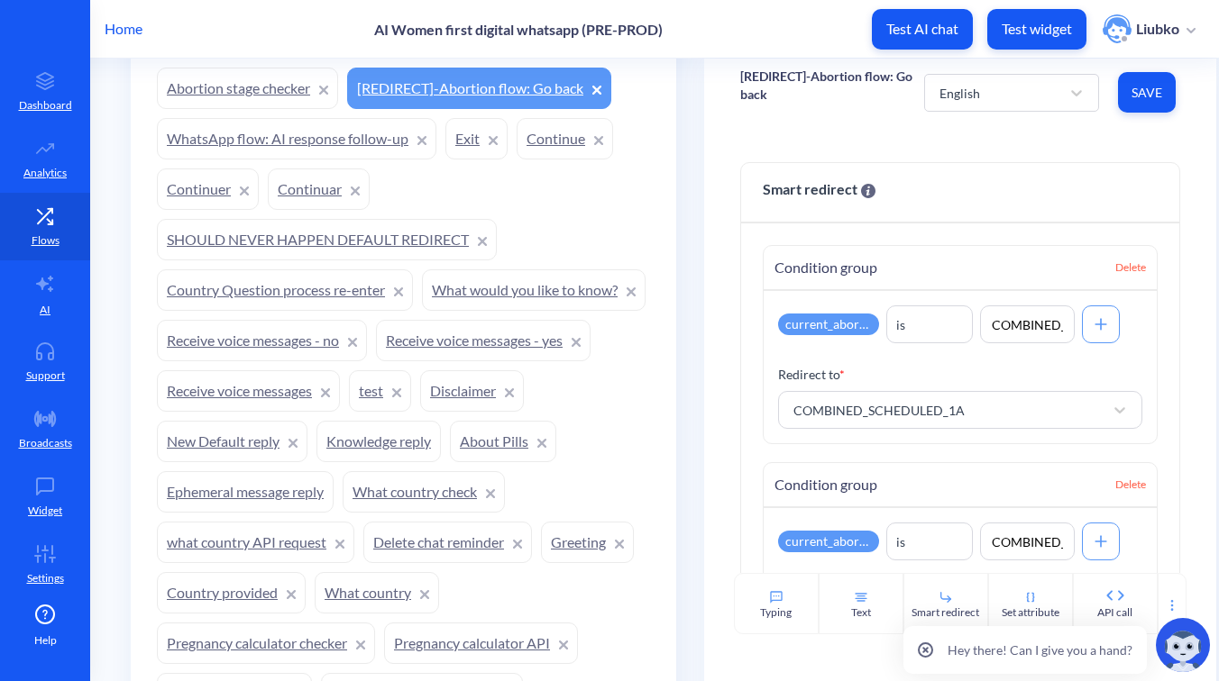
click at [514, 86] on link "[REDIRECT]-Abortion flow: Go back" at bounding box center [479, 88] width 264 height 41
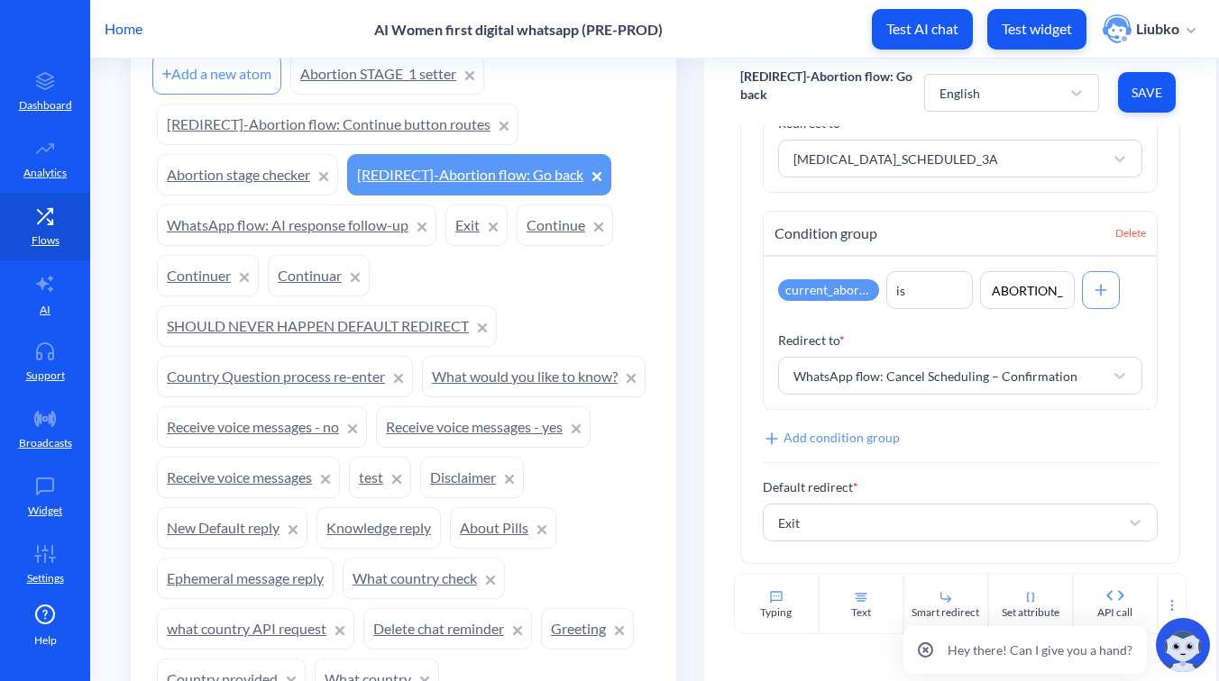
scroll to position [1522, 0]
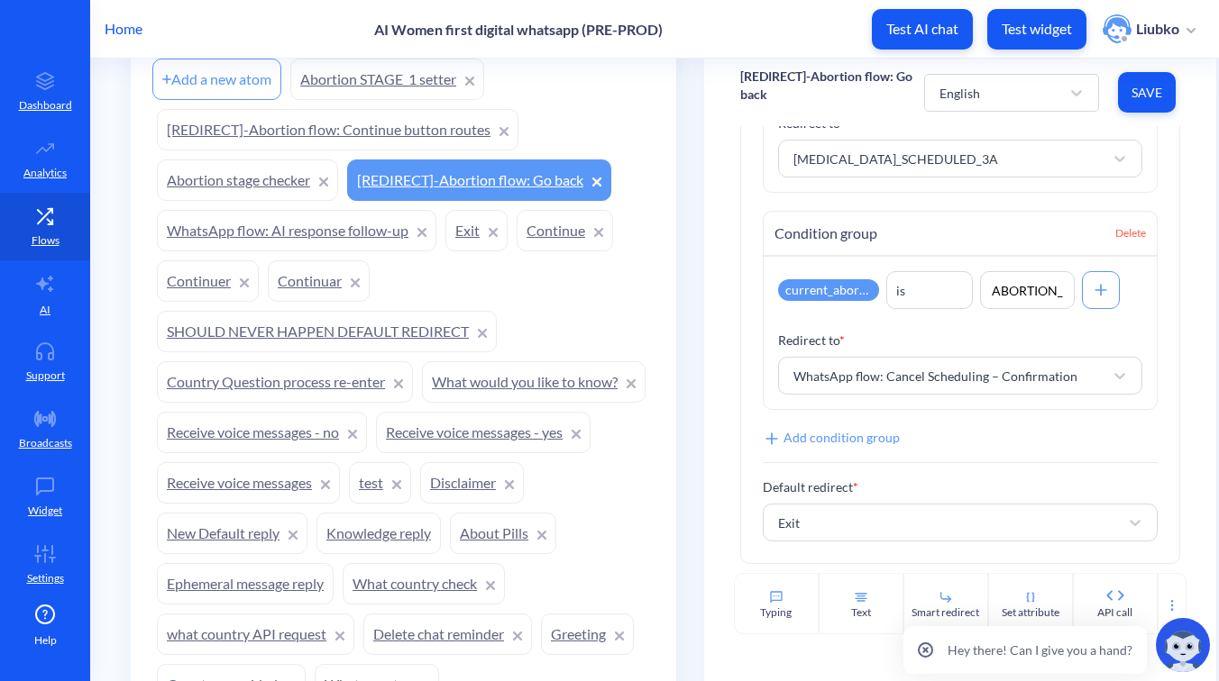
click at [265, 233] on link "WhatsApp flow: AI response follow-up" at bounding box center [296, 230] width 279 height 41
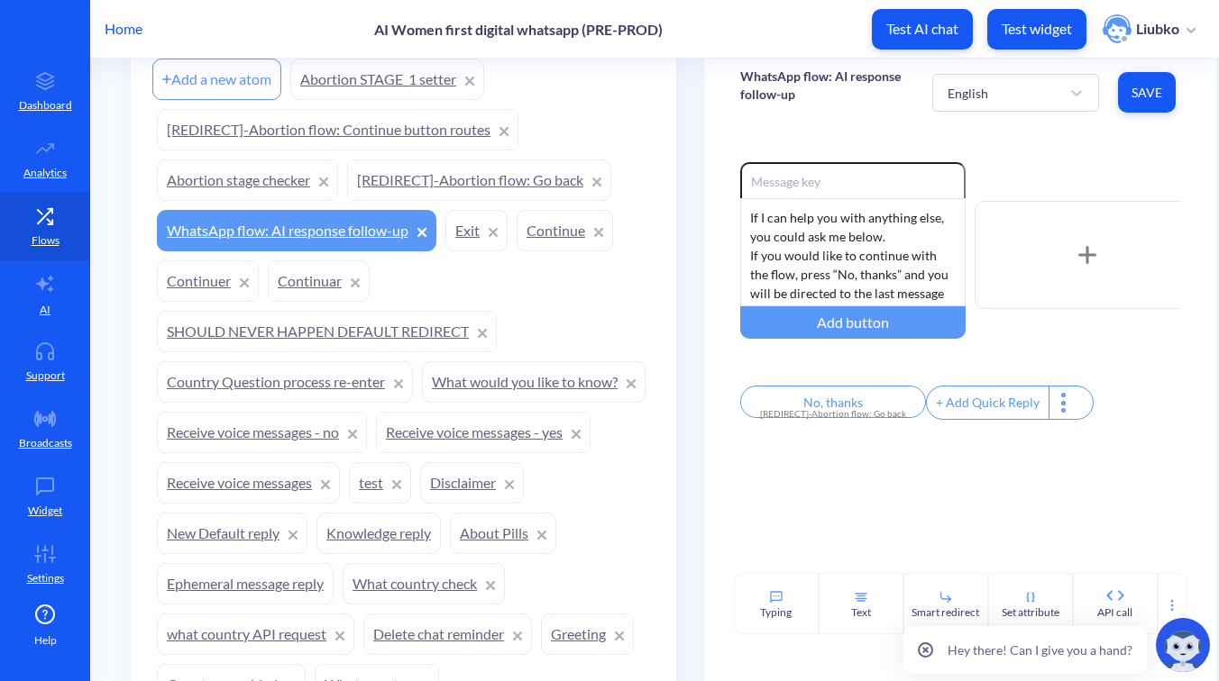
click at [441, 520] on link "Knowledge reply" at bounding box center [378, 533] width 124 height 41
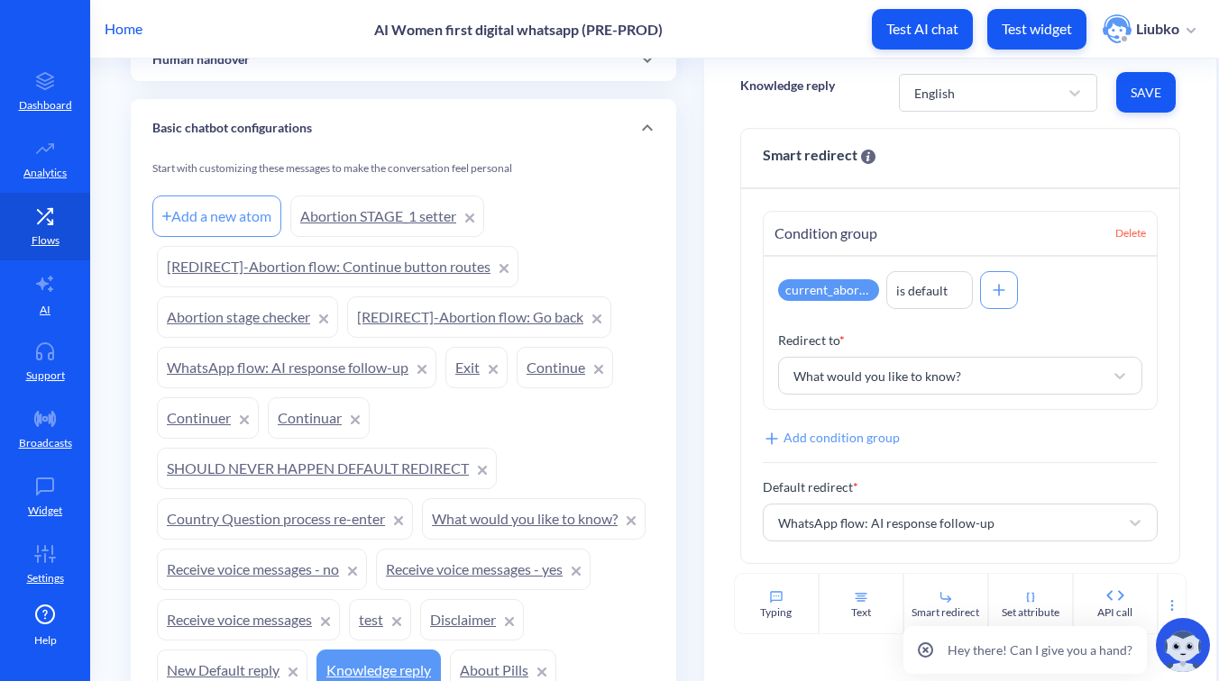
scroll to position [1381, 0]
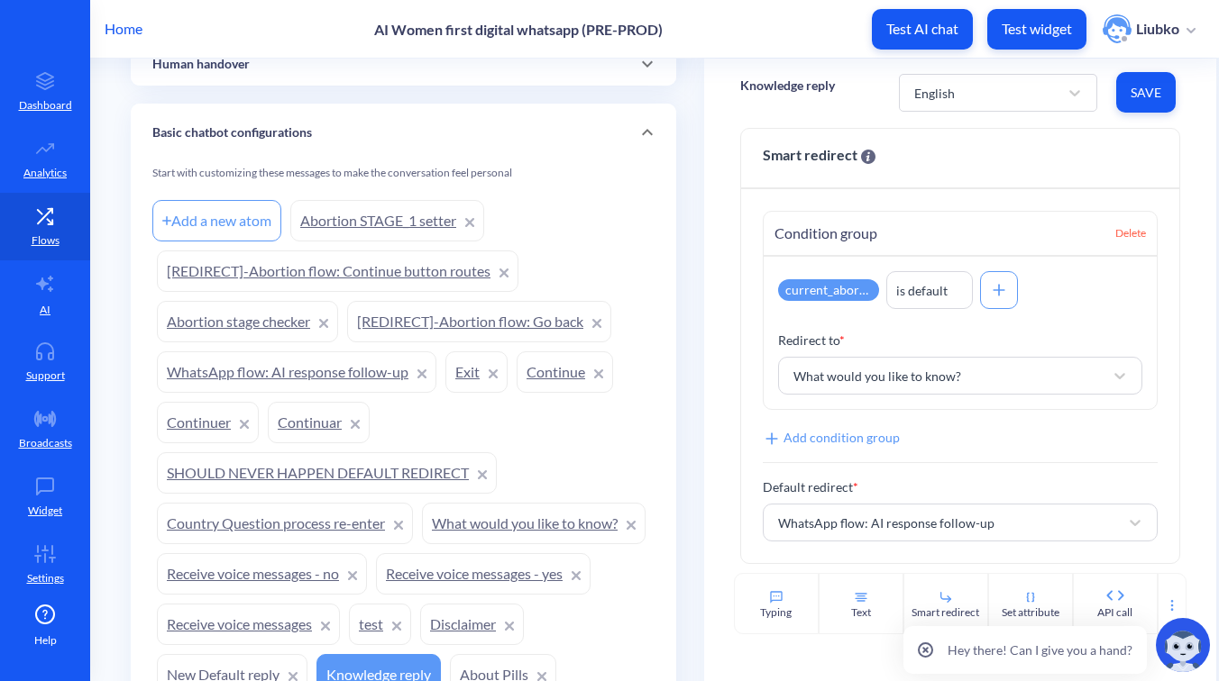
click at [423, 274] on link "[REDIRECT]-Abortion flow: Continue button routes" at bounding box center [337, 271] width 361 height 41
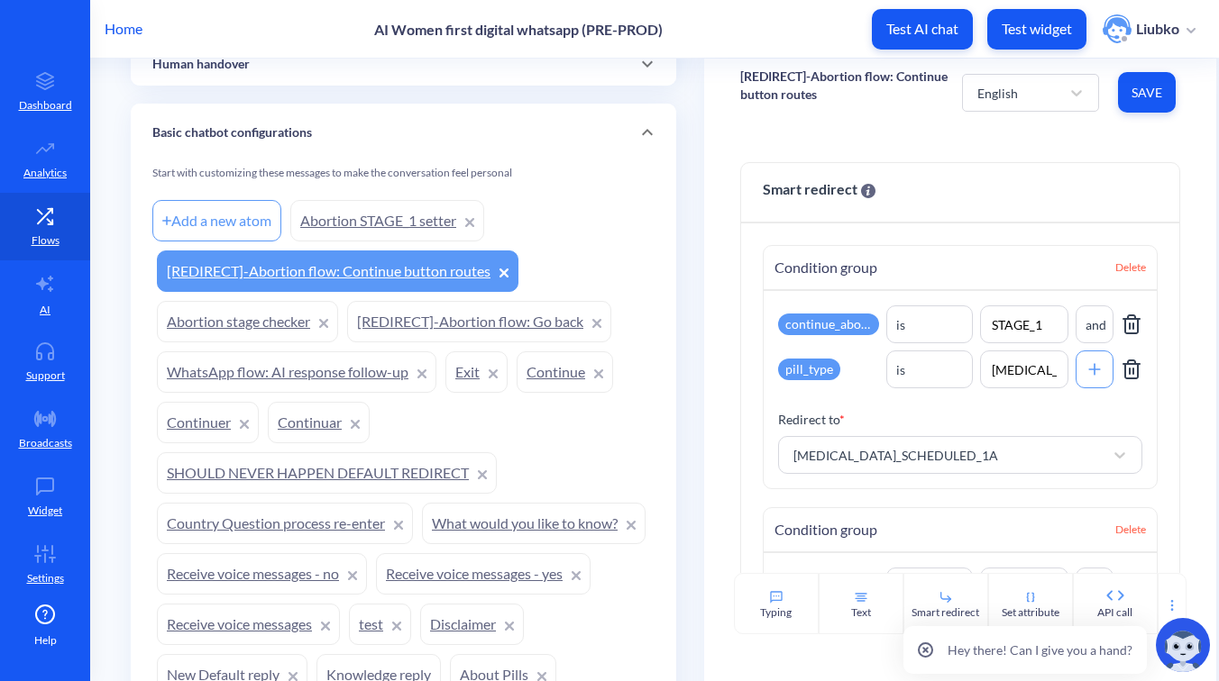
click at [411, 216] on link "Abortion STAGE_1 setter" at bounding box center [387, 220] width 194 height 41
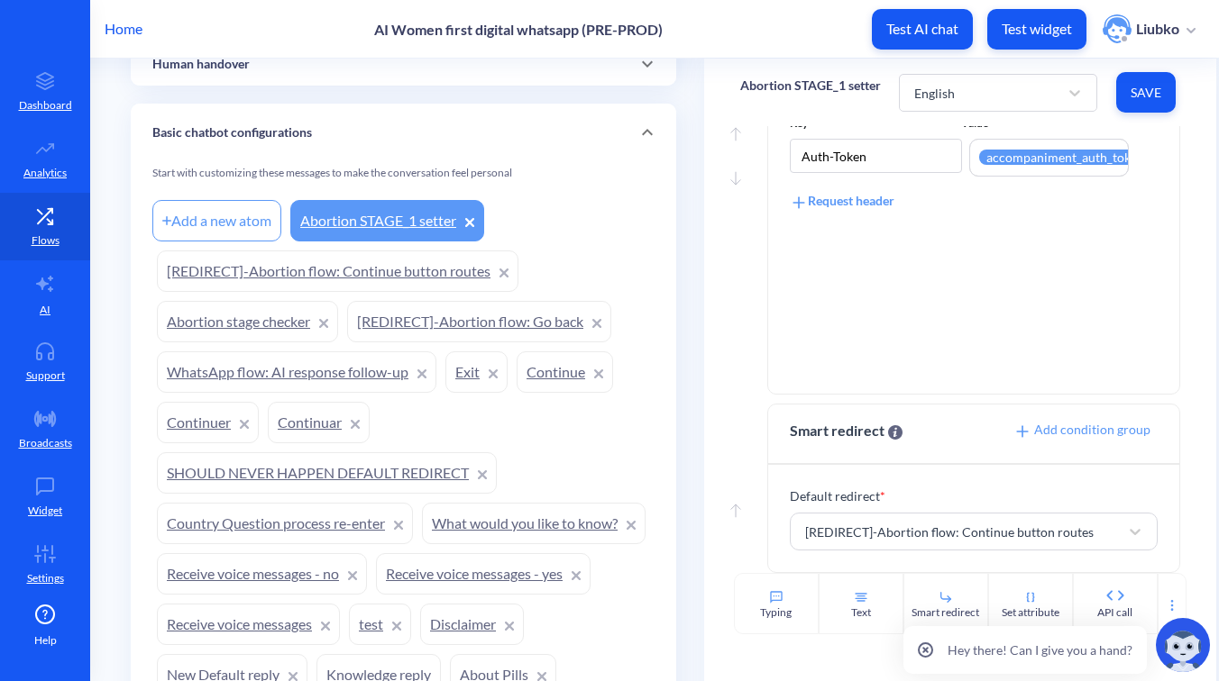
scroll to position [541, 0]
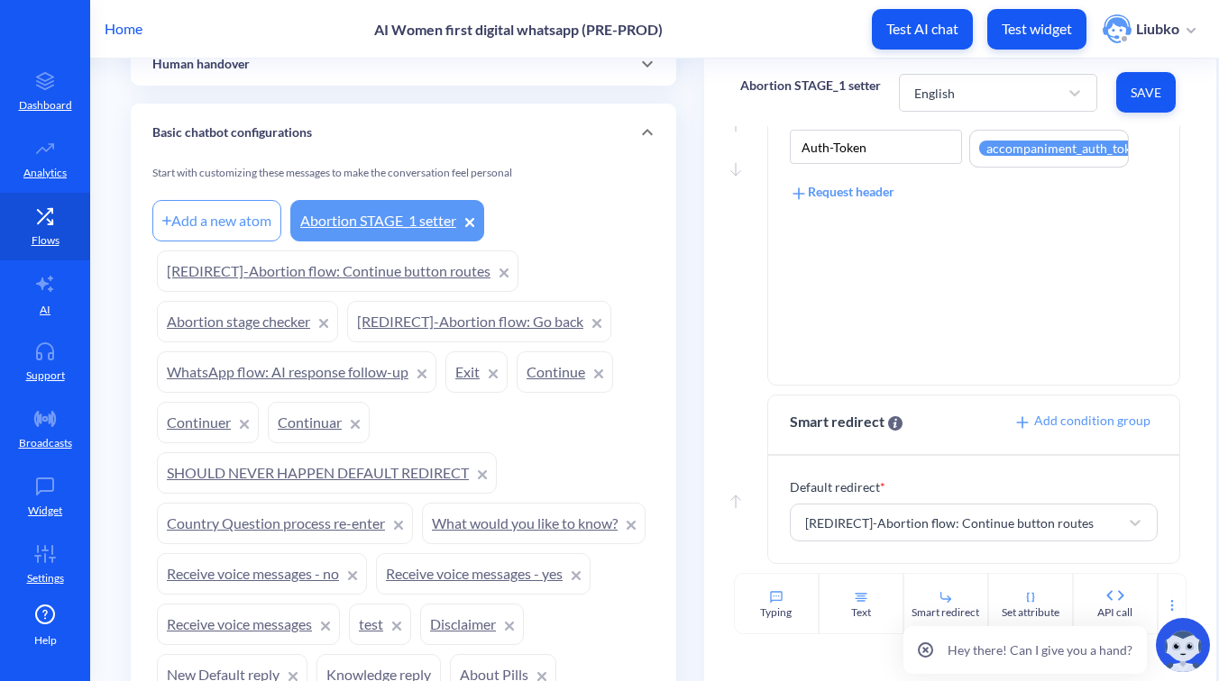
click at [371, 269] on link "[REDIRECT]-Abortion flow: Continue button routes" at bounding box center [337, 271] width 361 height 41
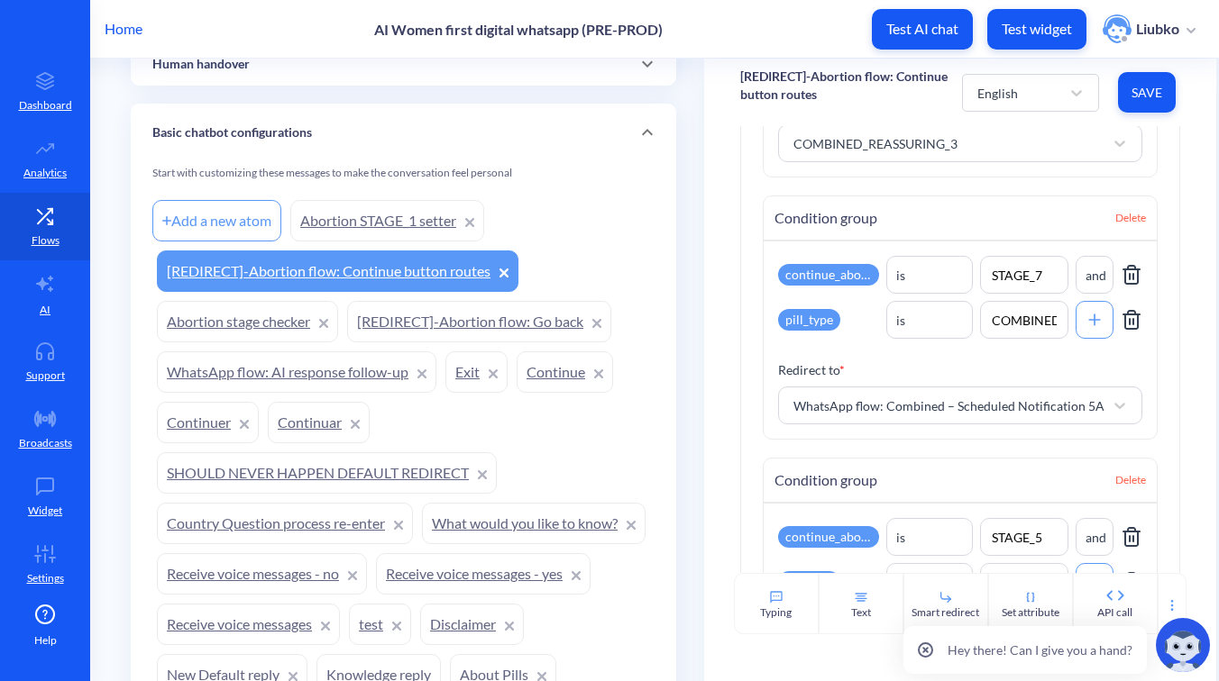
scroll to position [3489, 0]
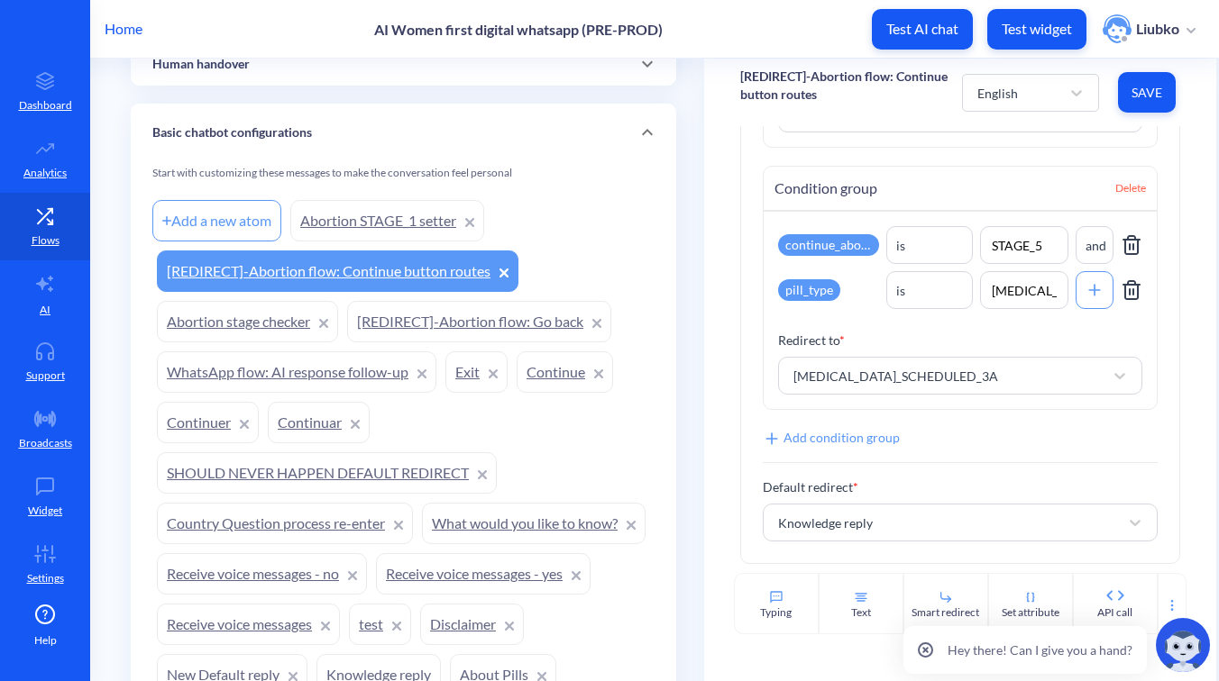
click at [514, 331] on link "[REDIRECT]-Abortion flow: Go back" at bounding box center [479, 321] width 264 height 41
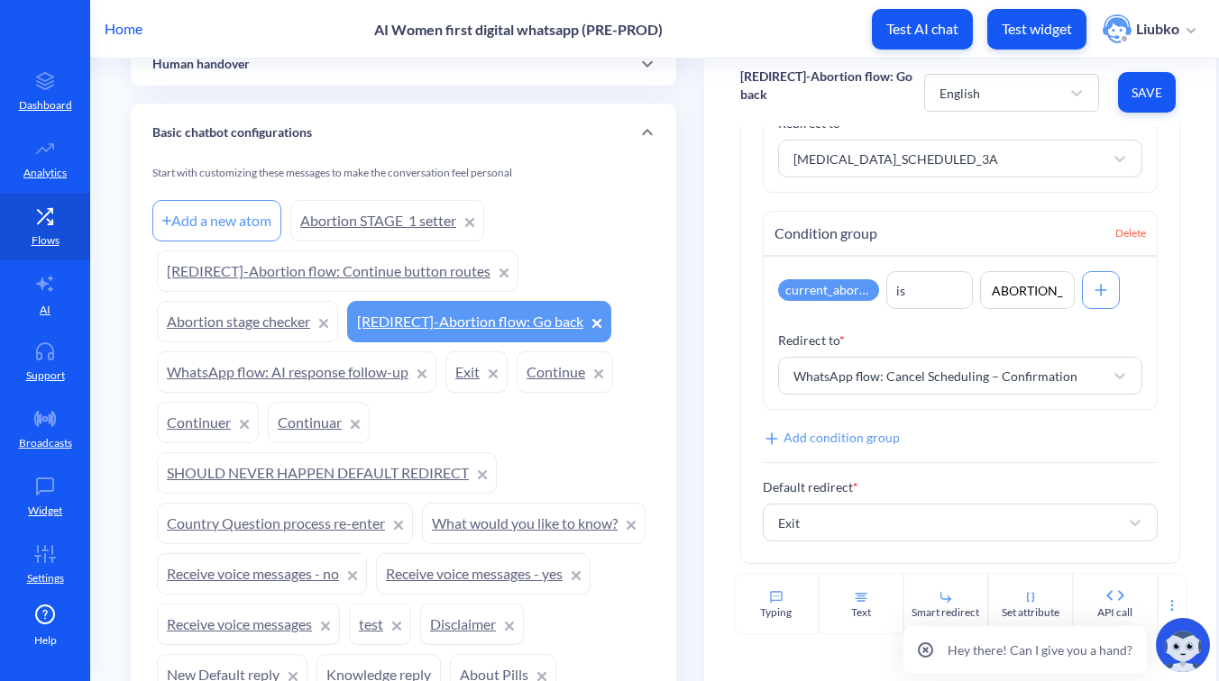
scroll to position [1772, 0]
click at [69, 576] on link "Settings" at bounding box center [45, 565] width 90 height 68
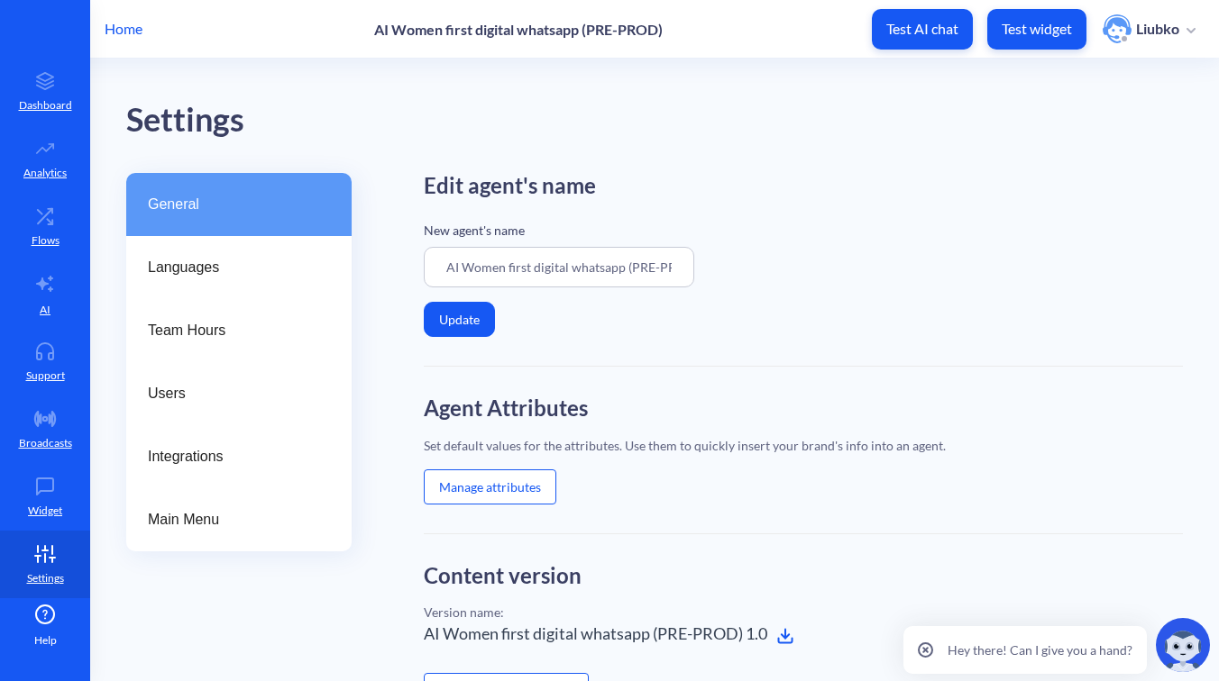
click at [483, 505] on div "Agent Attributes Set default values for the attributes. Use them to quickly ins…" at bounding box center [803, 465] width 759 height 139
click at [480, 490] on button "Manage attributes" at bounding box center [490, 487] width 132 height 35
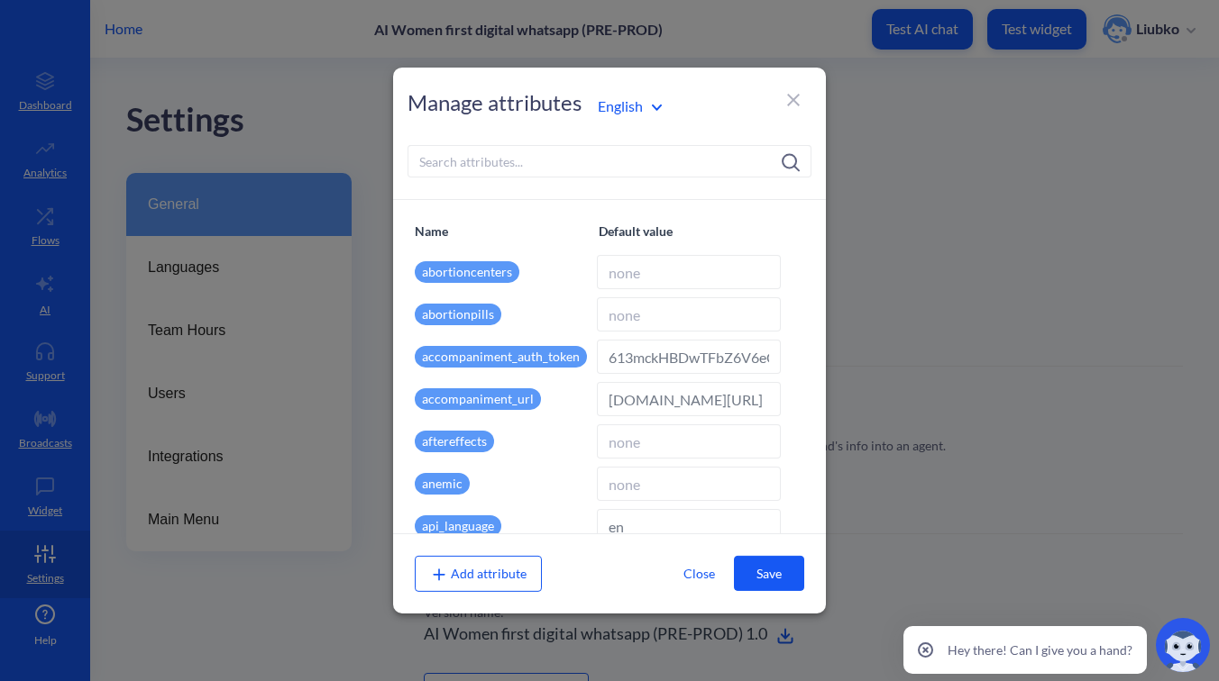
click at [533, 156] on input at bounding box center [609, 161] width 404 height 32
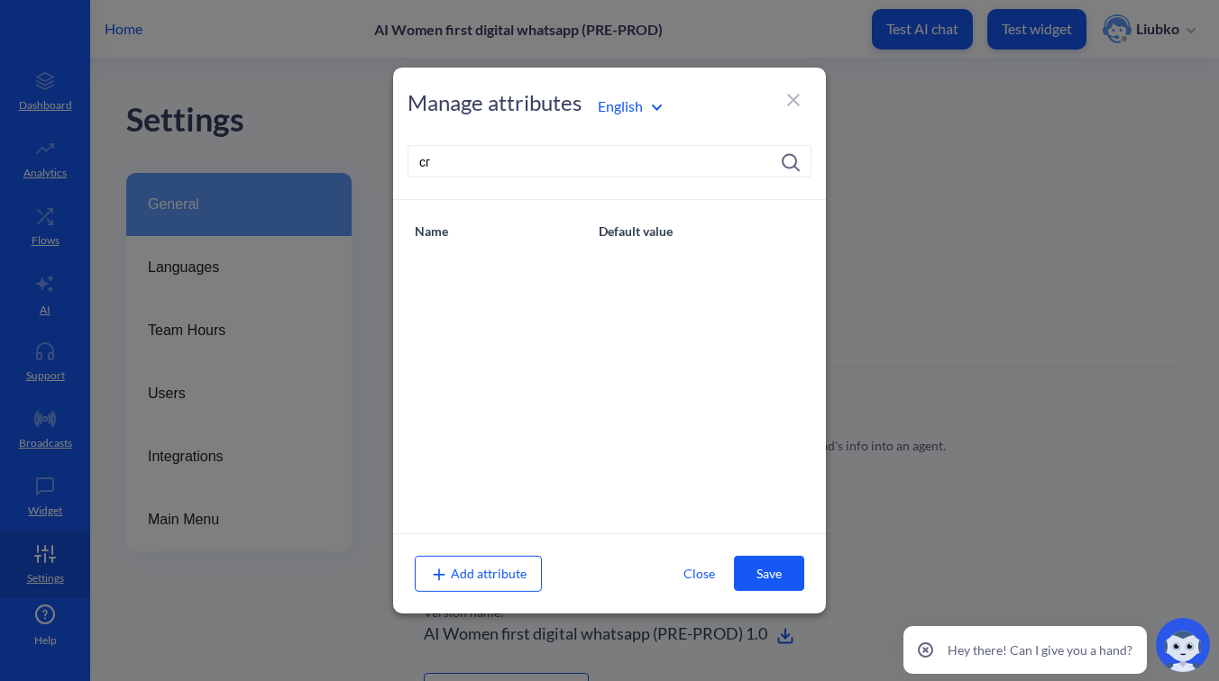
type input "с"
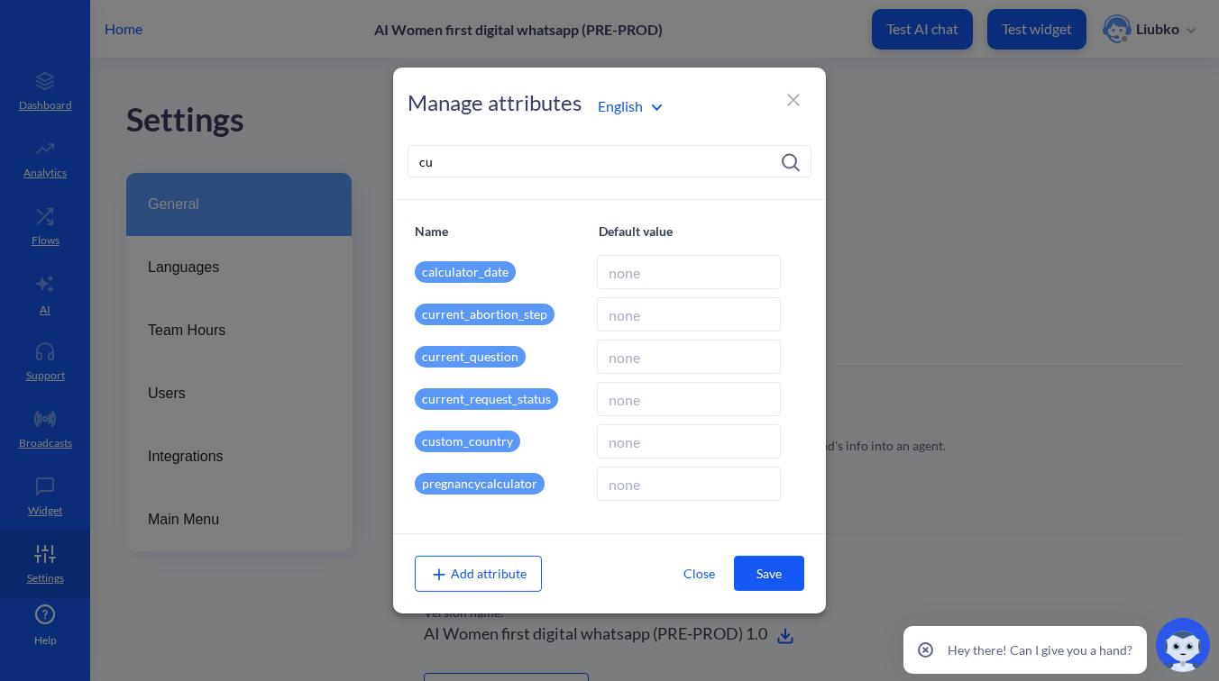
type input "cu"
drag, startPoint x: 559, startPoint y: 318, endPoint x: 415, endPoint y: 317, distance: 144.2
click at [415, 317] on div "current_abortion_step" at bounding box center [502, 314] width 175 height 34
copy p "current_abortion_step"
click at [795, 96] on icon at bounding box center [793, 100] width 22 height 22
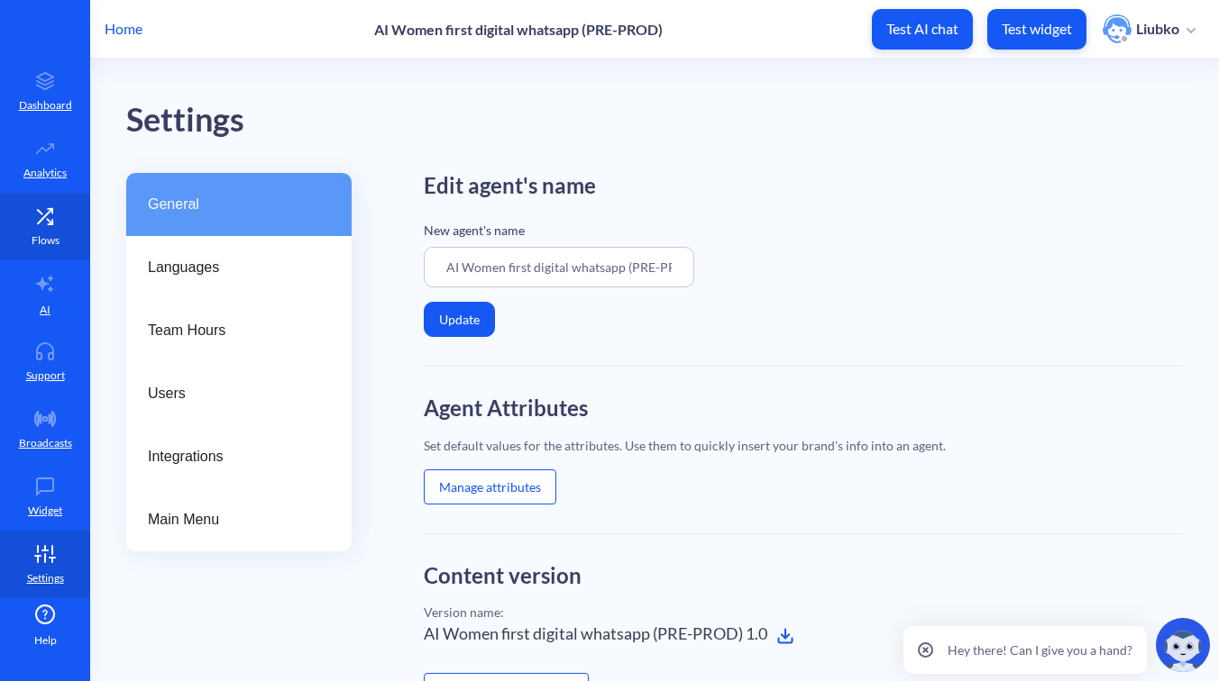
click at [27, 224] on icon at bounding box center [45, 216] width 36 height 18
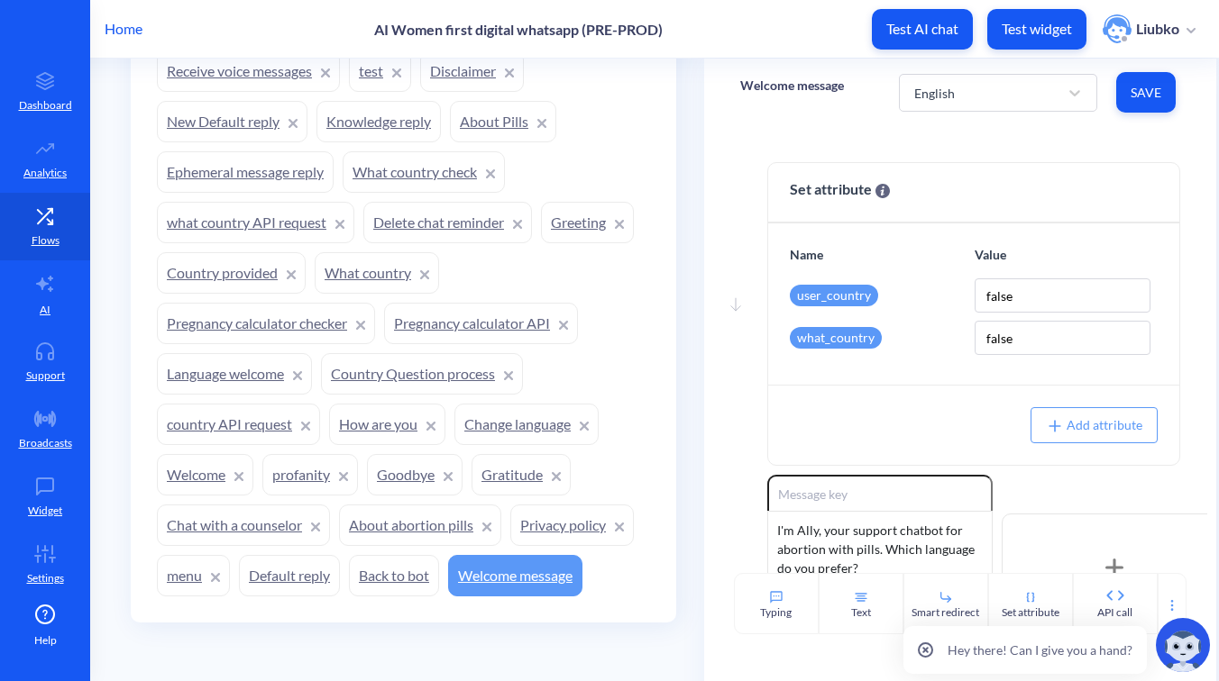
scroll to position [1854, 0]
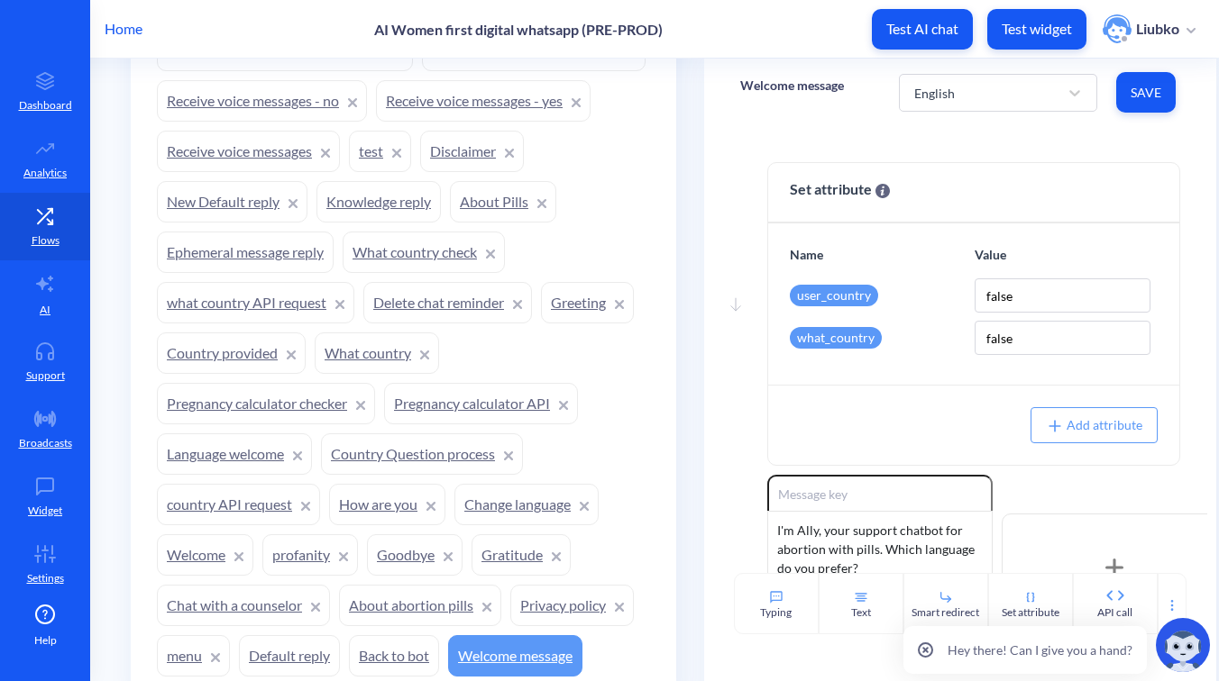
click at [441, 197] on link "Knowledge reply" at bounding box center [378, 201] width 124 height 41
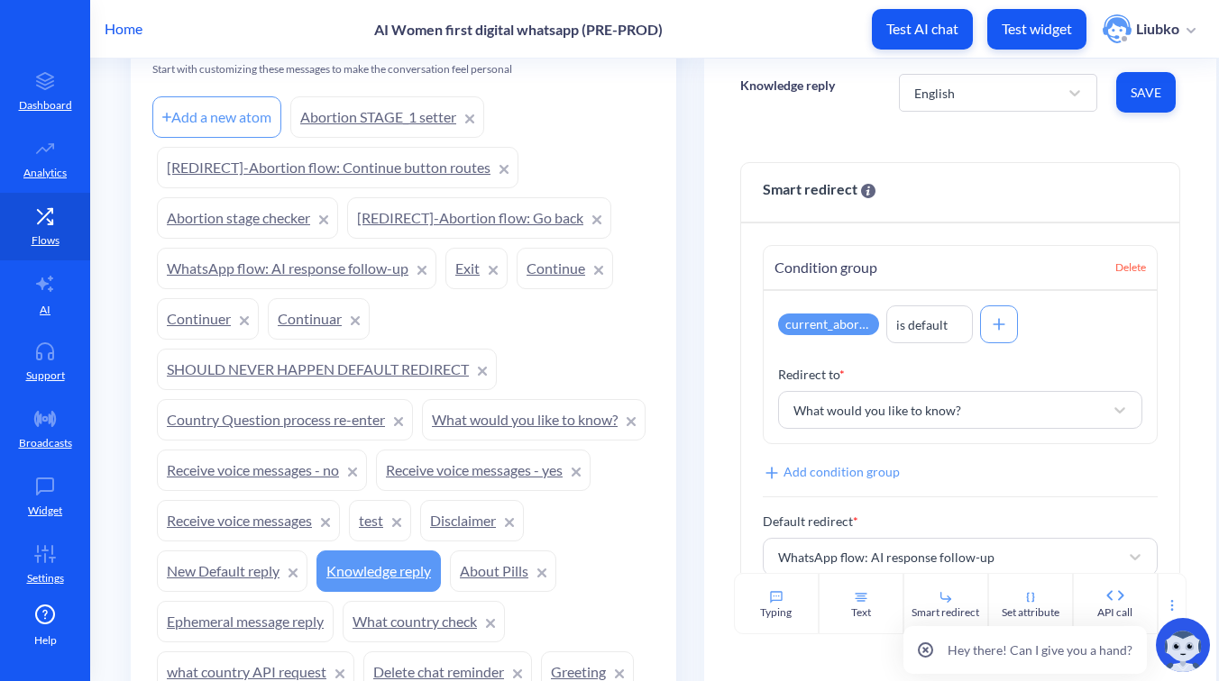
scroll to position [1477, 0]
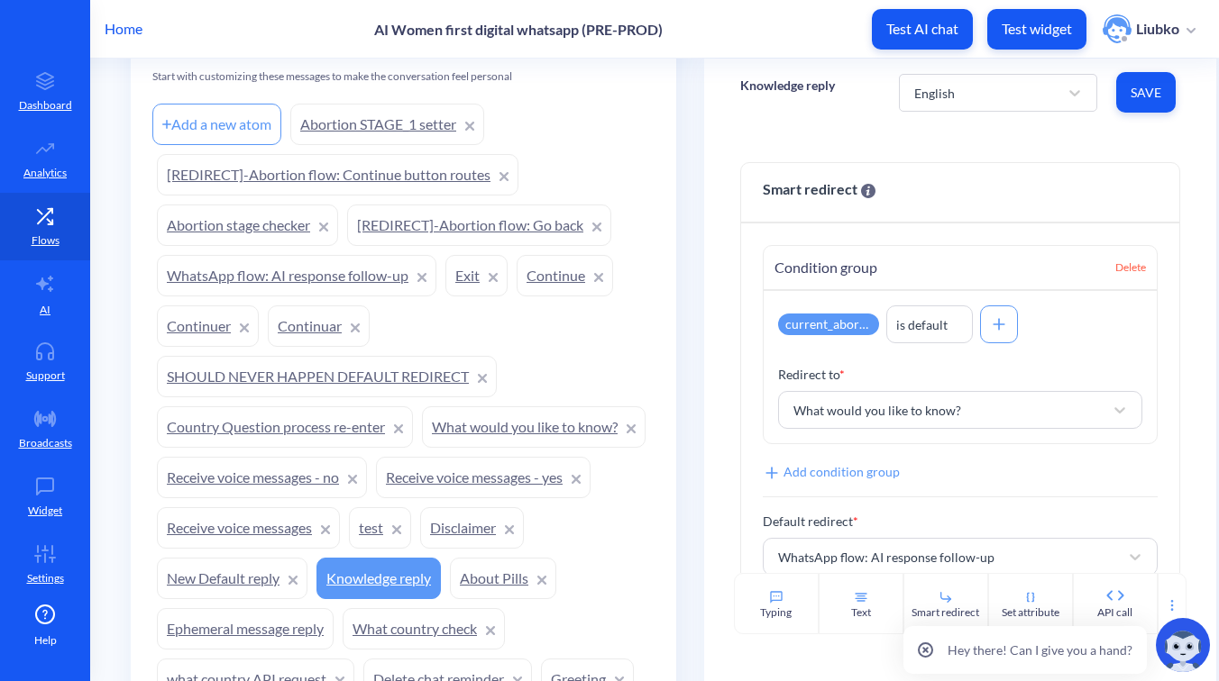
click at [230, 280] on link "WhatsApp flow: AI response follow-up" at bounding box center [296, 275] width 279 height 41
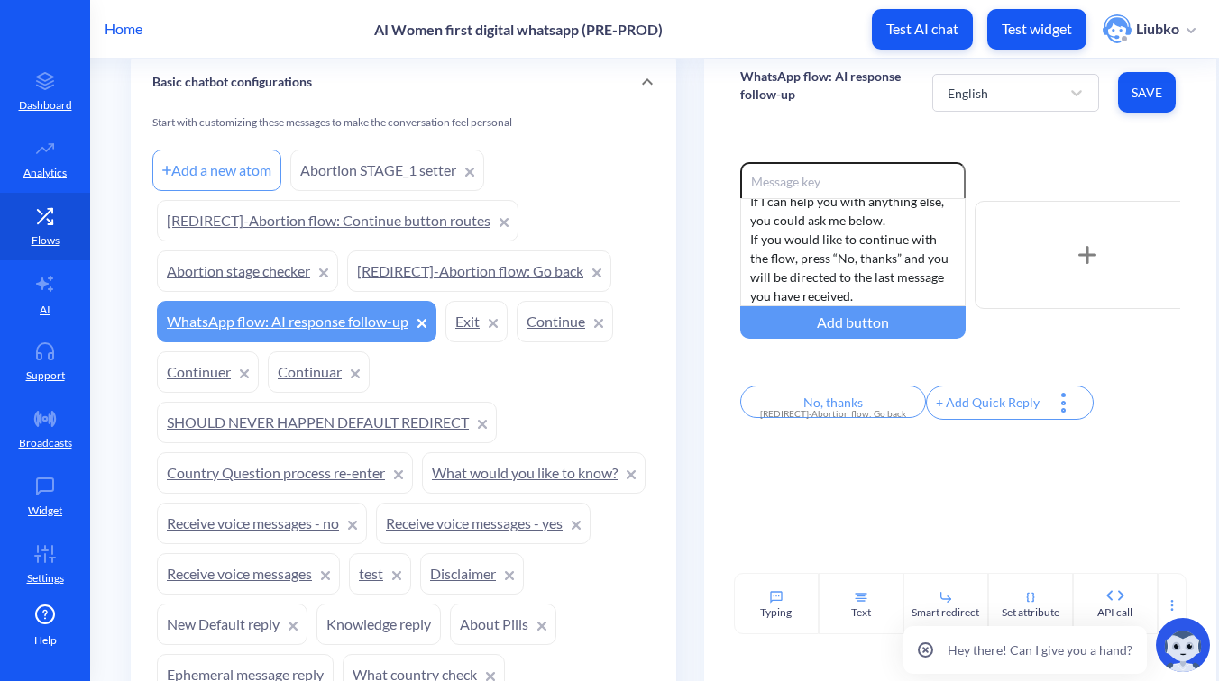
scroll to position [1430, 0]
click at [502, 270] on link "[REDIRECT]-Abortion flow: Go back" at bounding box center [479, 272] width 264 height 41
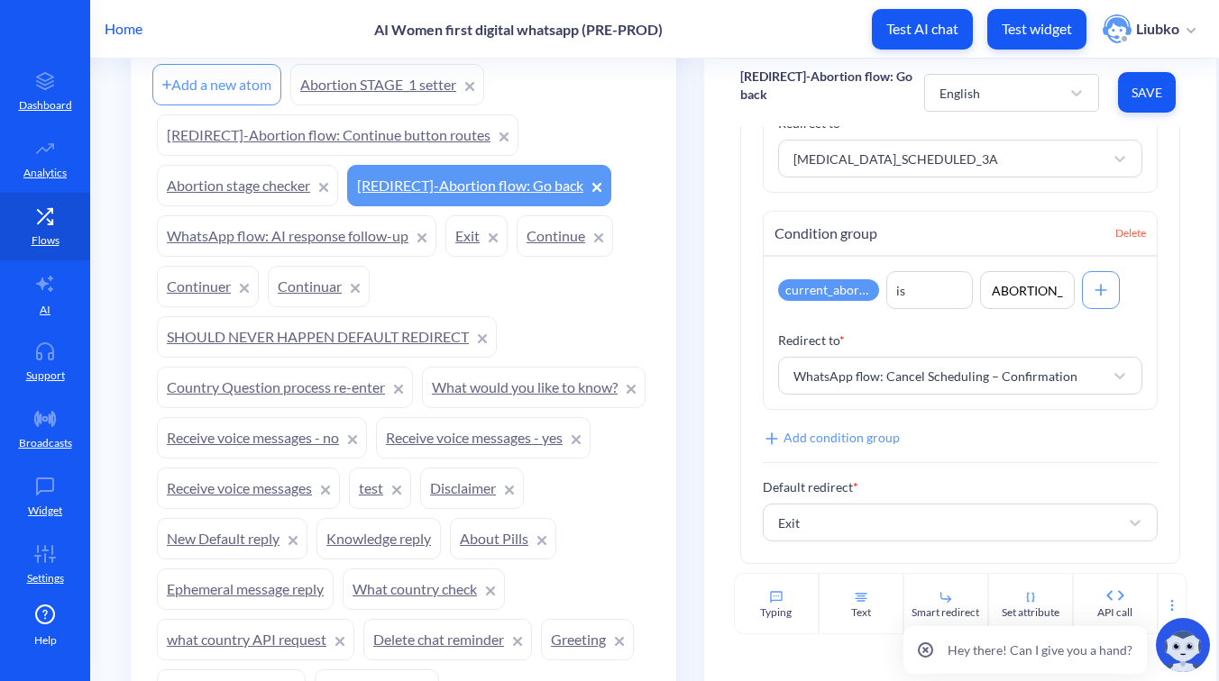
scroll to position [1519, 0]
click at [422, 407] on link "What would you like to know?" at bounding box center [534, 385] width 224 height 41
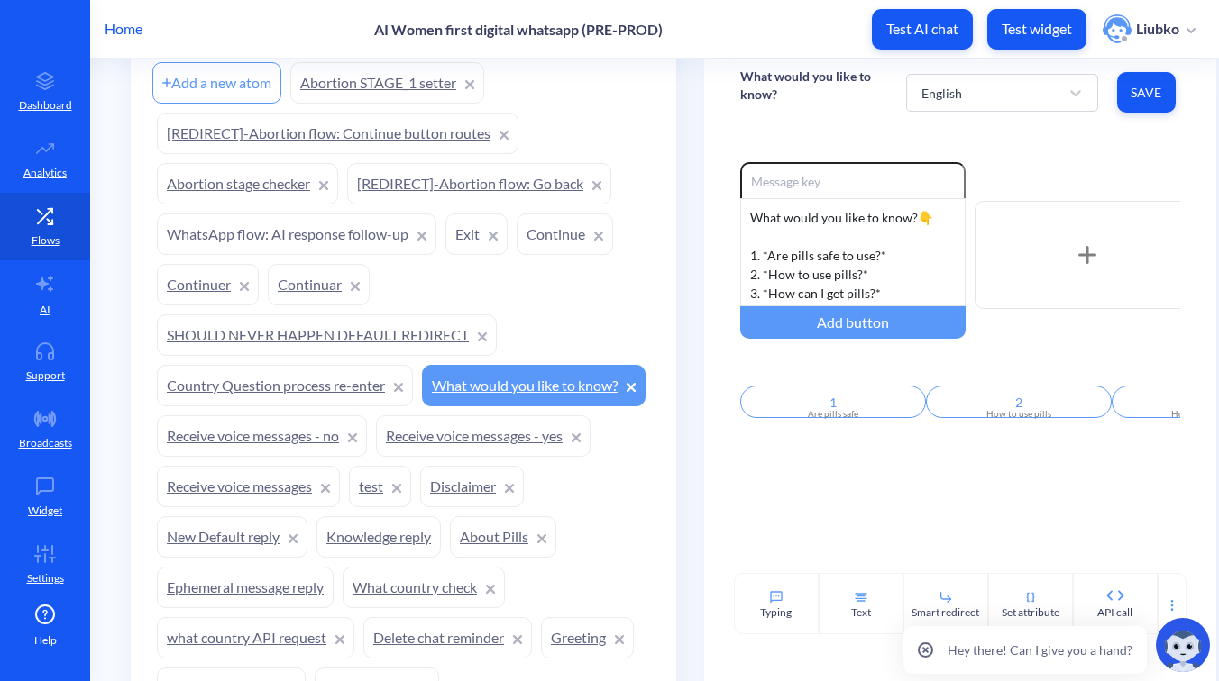
click at [757, 81] on p "What would you like to know?" at bounding box center [823, 86] width 166 height 36
click at [743, 132] on div "Enable reactions What would you like to know?👇 1. *Are pills safe to use?* 2. *…" at bounding box center [960, 349] width 512 height 447
click at [273, 138] on link "[REDIRECT]-Abortion flow: Continue button routes" at bounding box center [337, 133] width 361 height 41
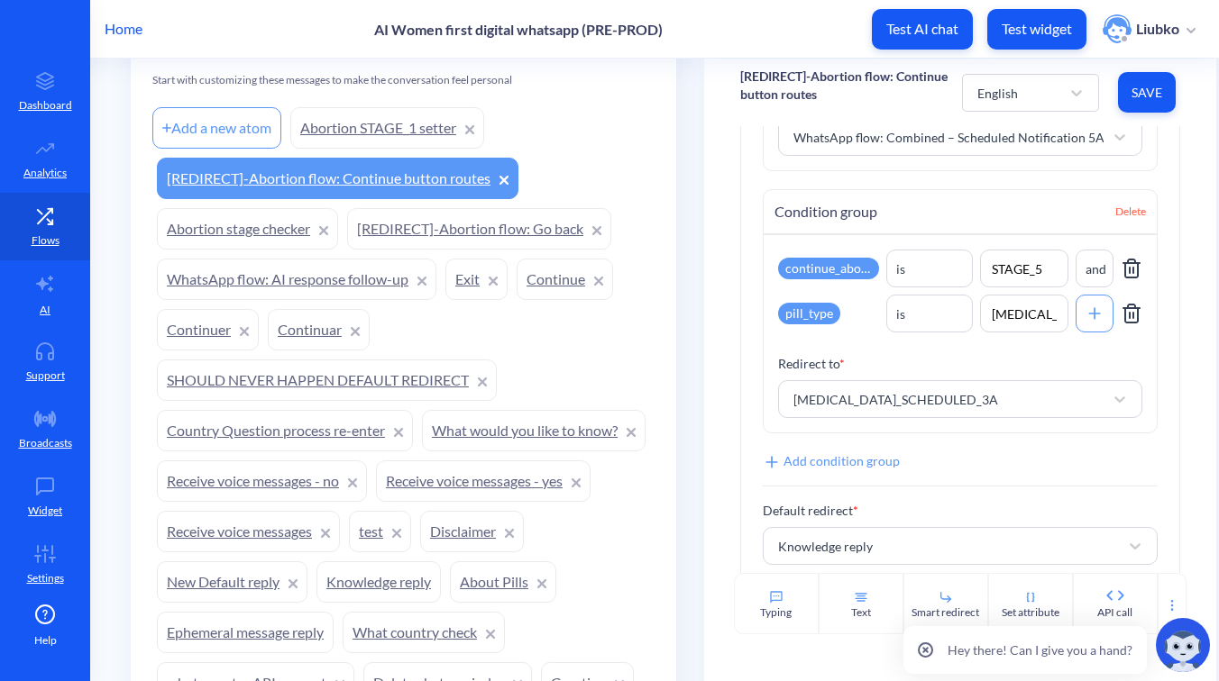
scroll to position [3489, 0]
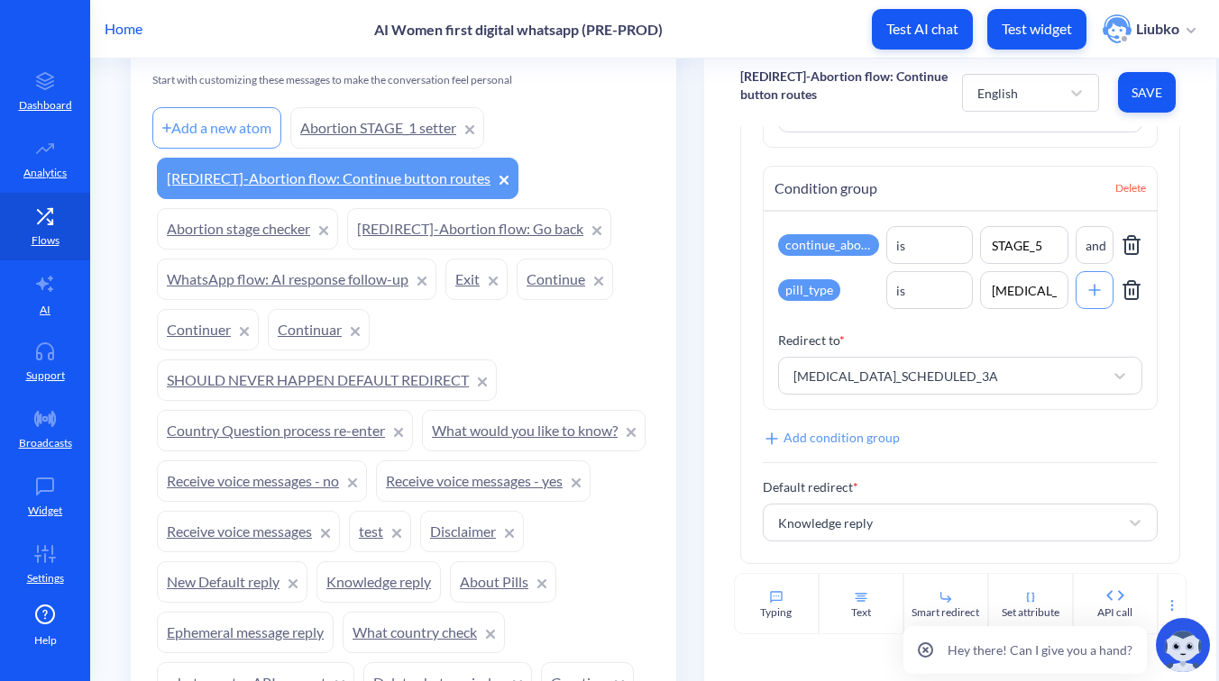
click at [335, 270] on link "WhatsApp flow: AI response follow-up" at bounding box center [296, 279] width 279 height 41
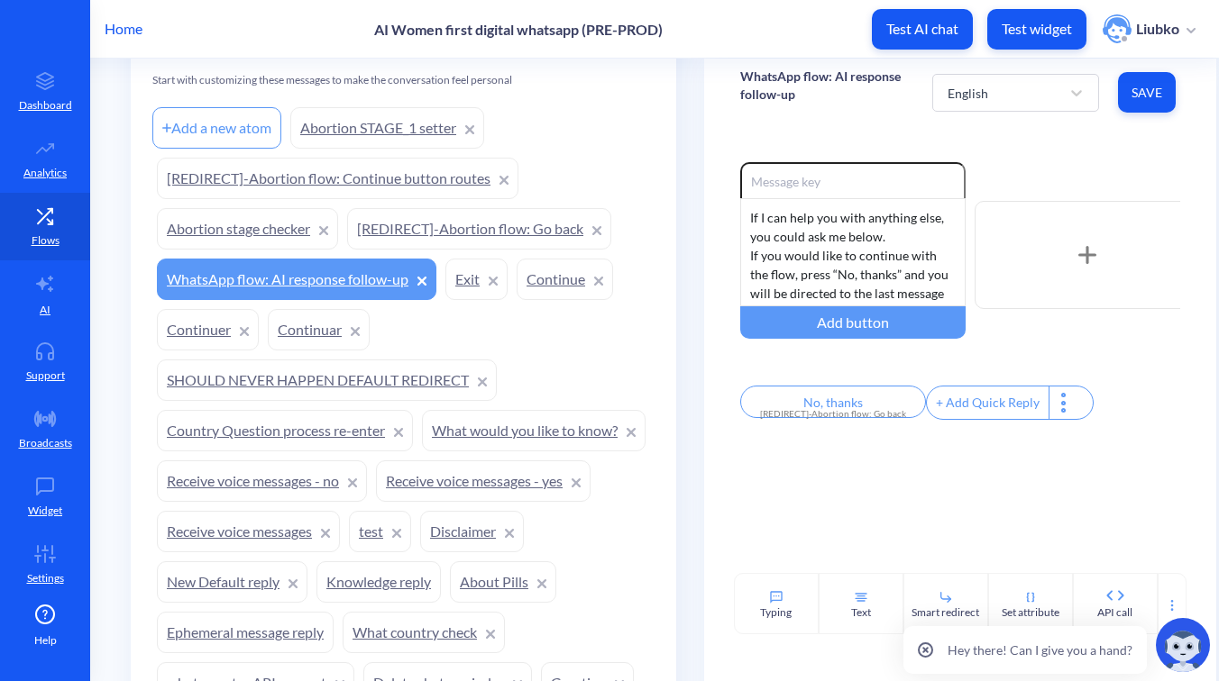
click at [464, 242] on link "[REDIRECT]-Abortion flow: Go back" at bounding box center [479, 228] width 264 height 41
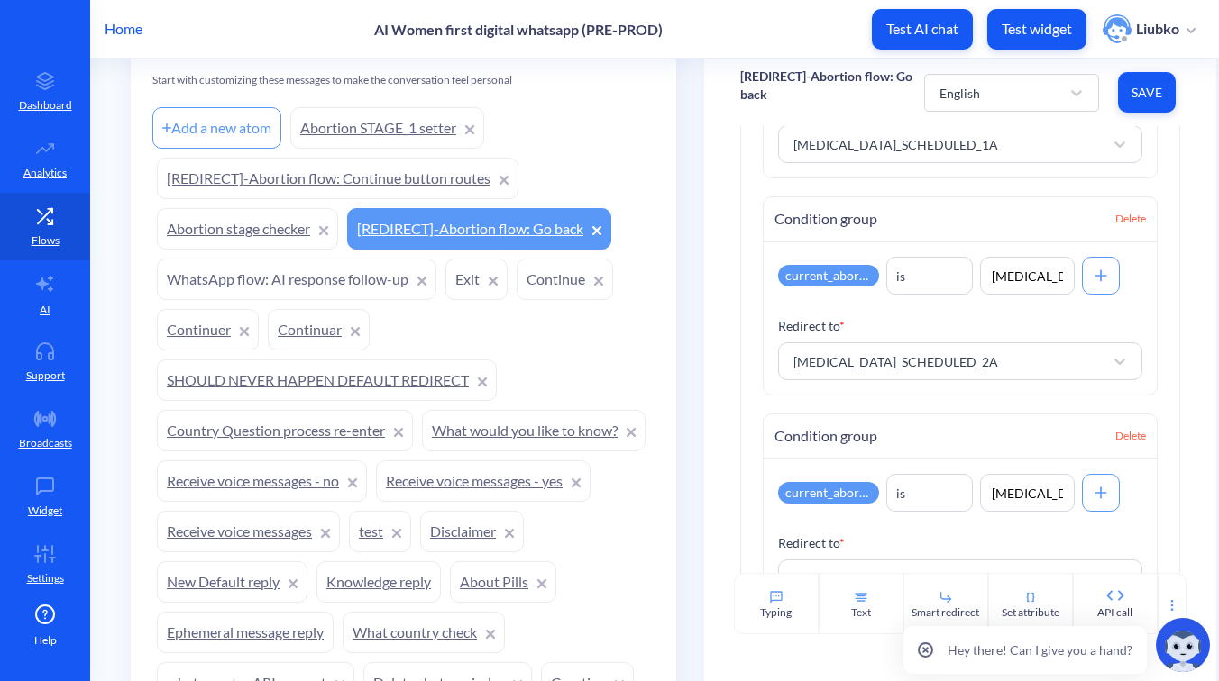
scroll to position [1772, 0]
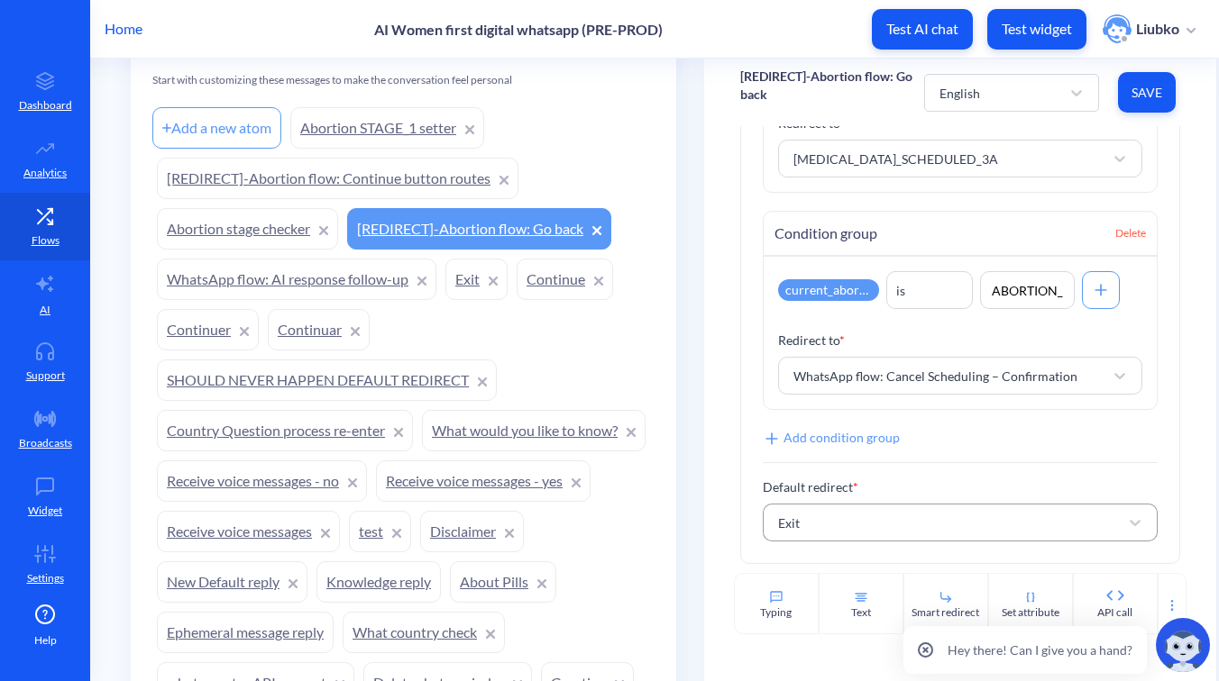
click at [872, 508] on div "Exit" at bounding box center [944, 523] width 350 height 32
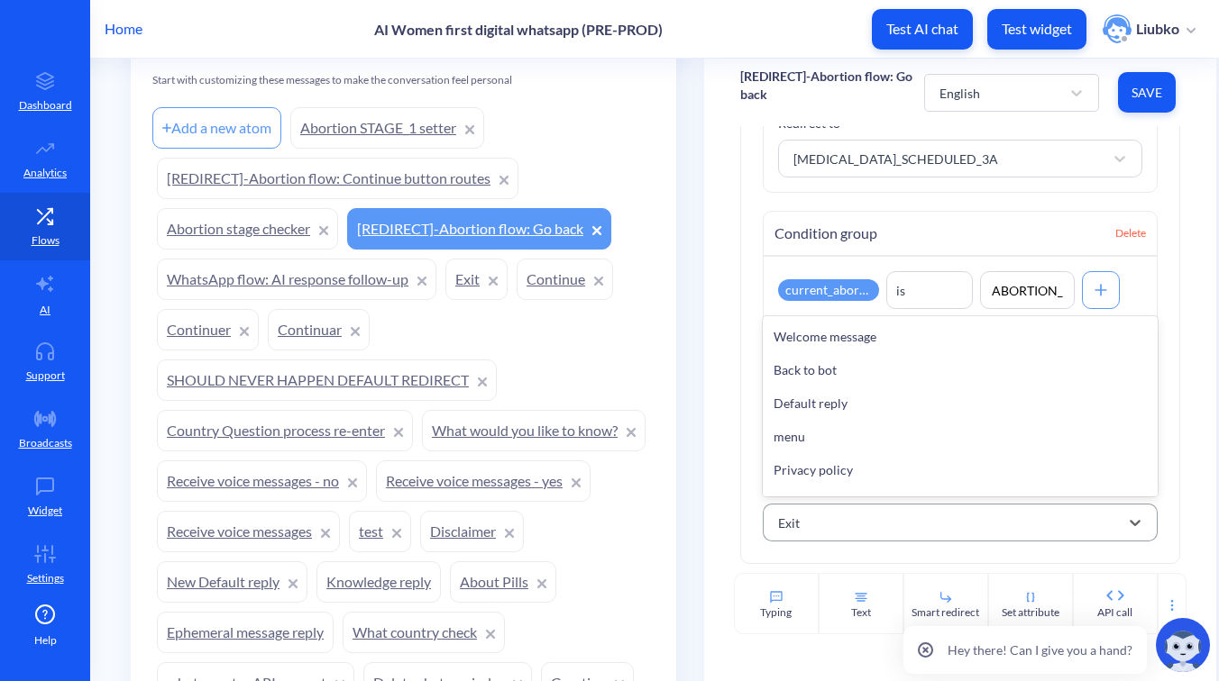
scroll to position [1168, 0]
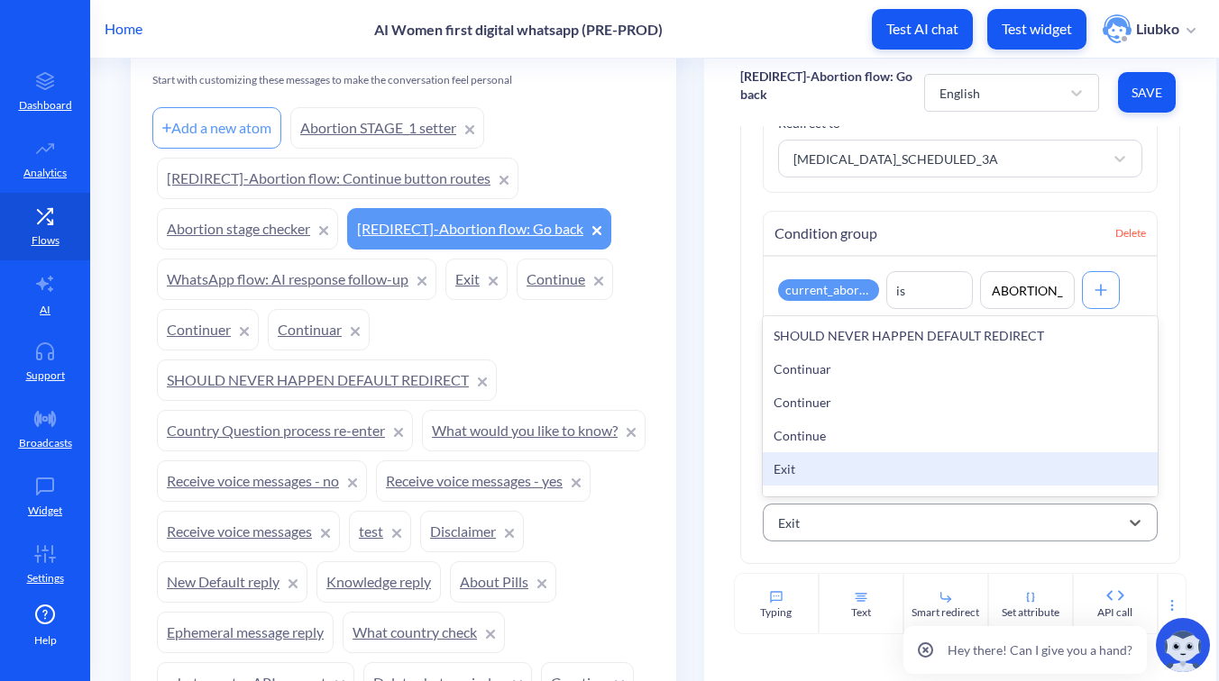
paste input "What would you like to know?"
type input "What would you like to know?"
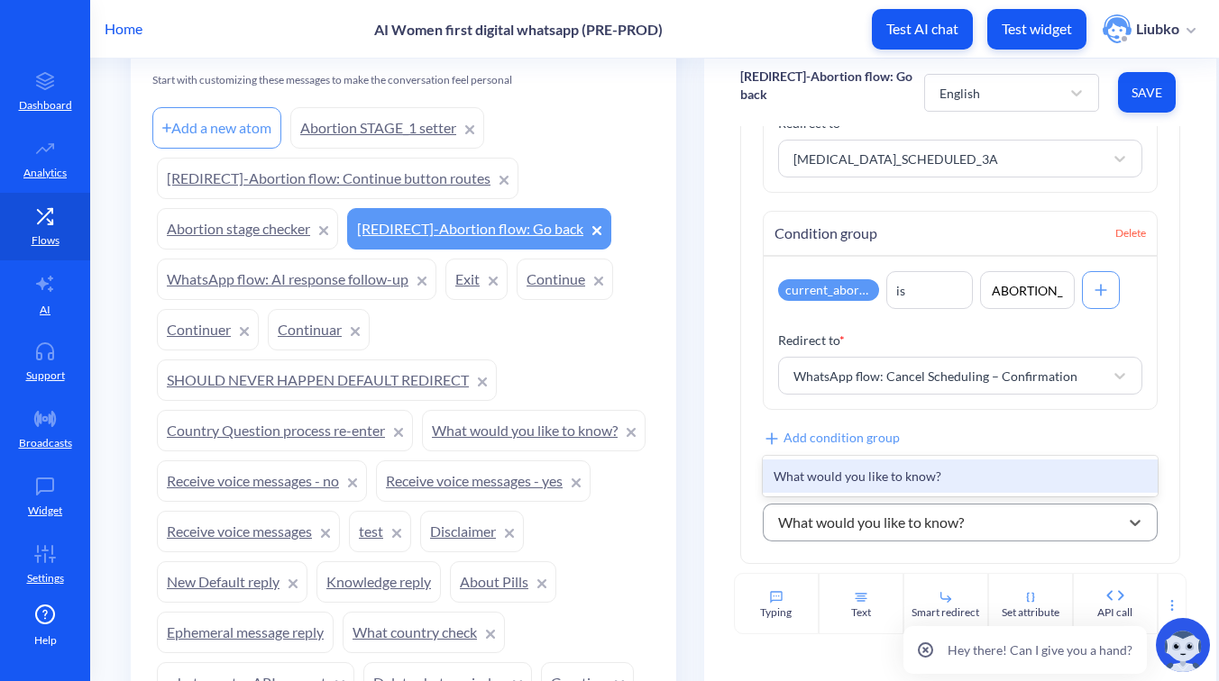
scroll to position [0, 0]
click at [854, 482] on div "What would you like to know?" at bounding box center [960, 476] width 395 height 33
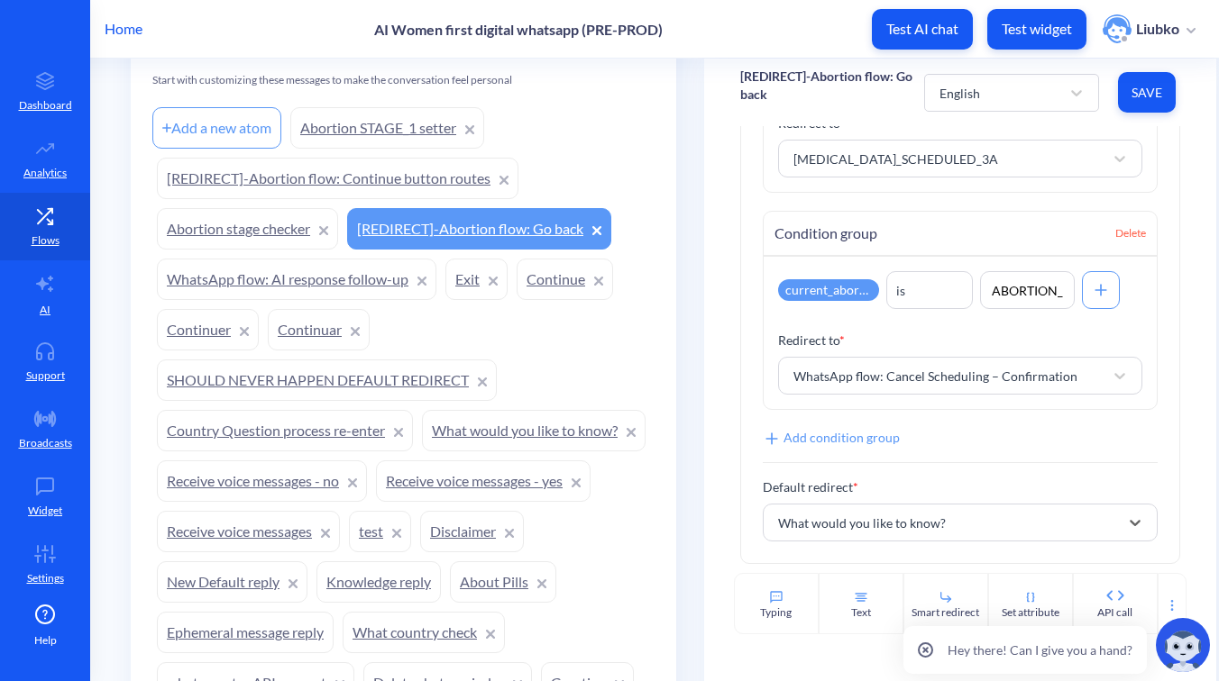
click at [1145, 84] on span "Save" at bounding box center [1146, 93] width 29 height 18
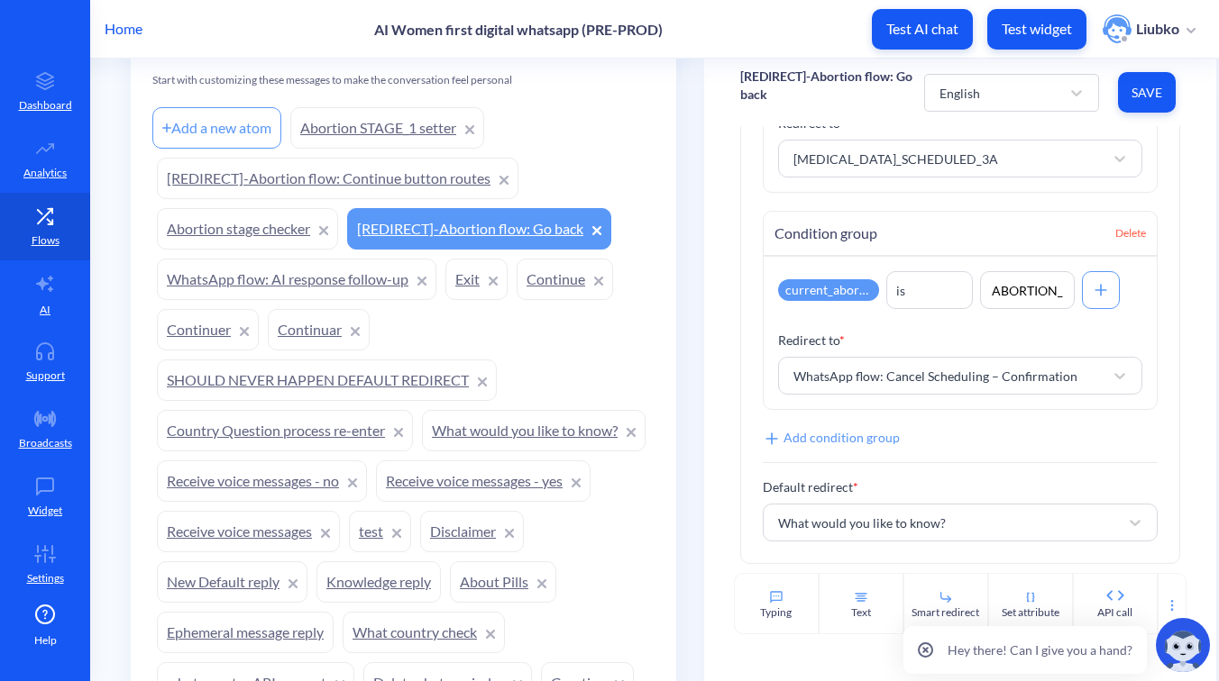
click at [466, 277] on link "Exit" at bounding box center [476, 279] width 62 height 41
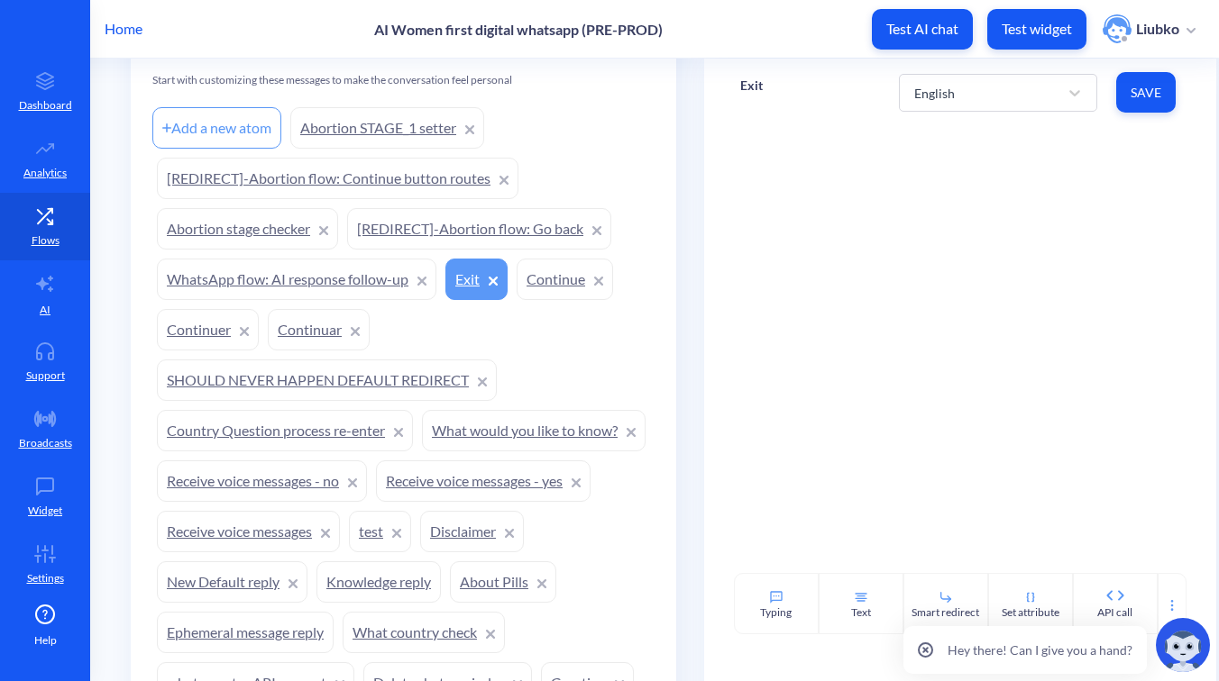
click at [492, 279] on icon at bounding box center [492, 281] width 7 height 7
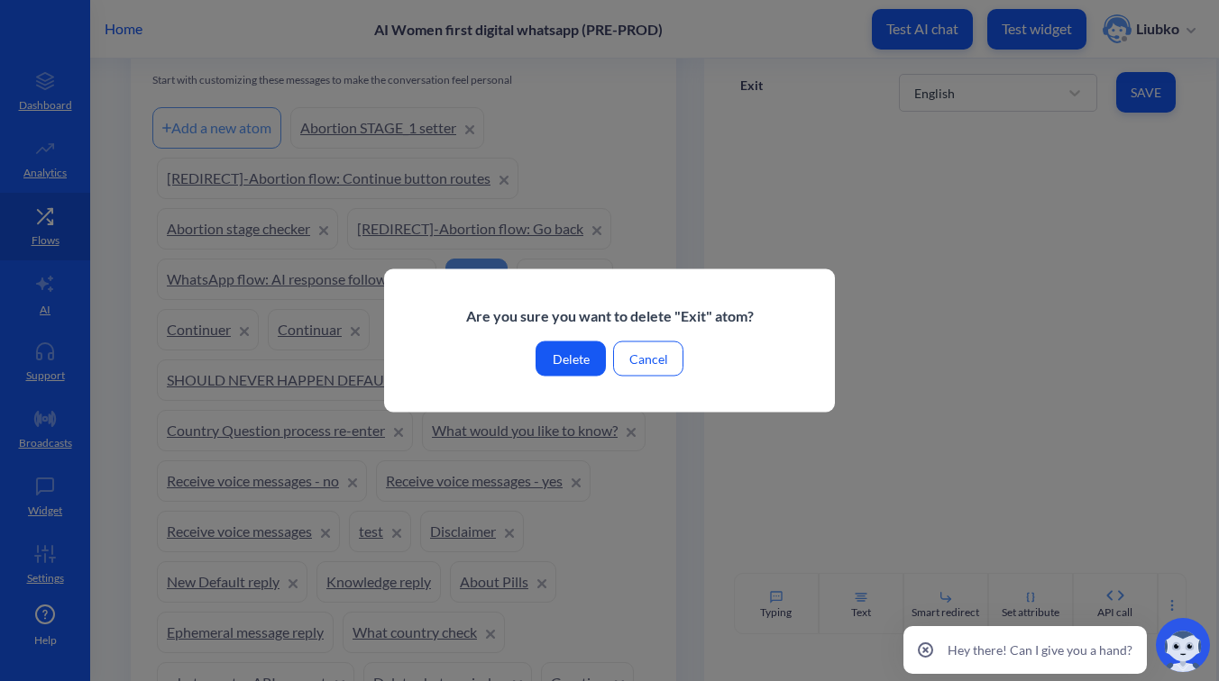
click at [569, 354] on button "Delete" at bounding box center [570, 359] width 70 height 35
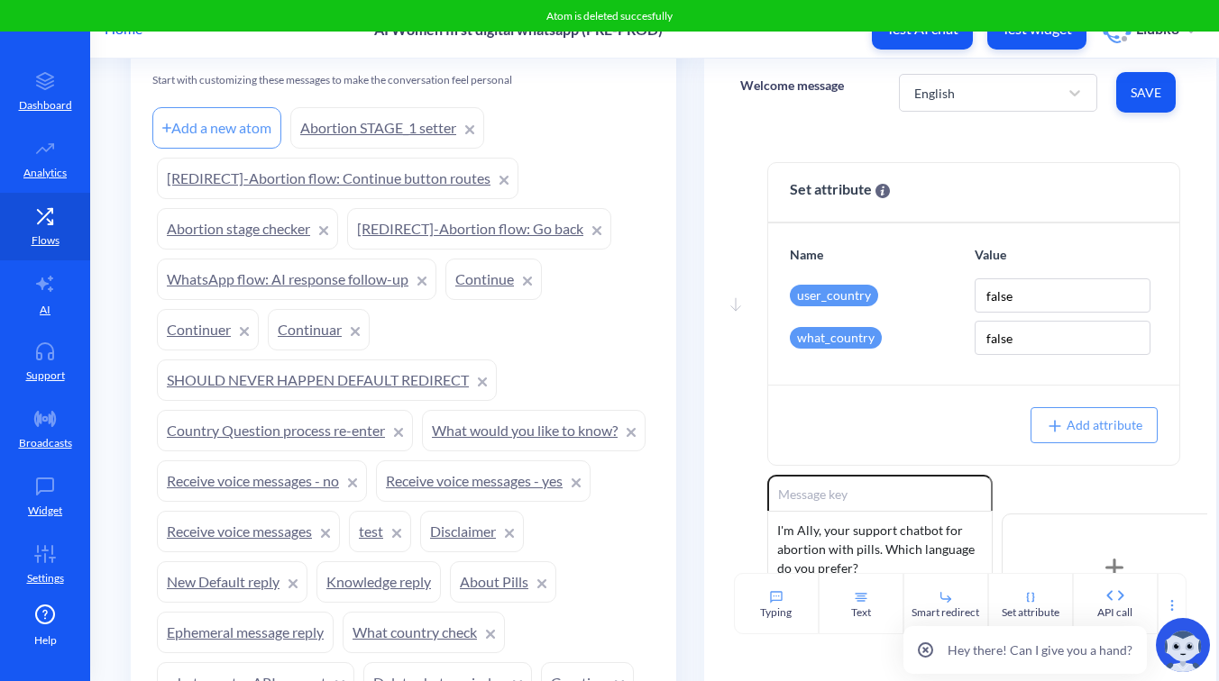
click at [422, 452] on link "What would you like to know?" at bounding box center [534, 430] width 224 height 41
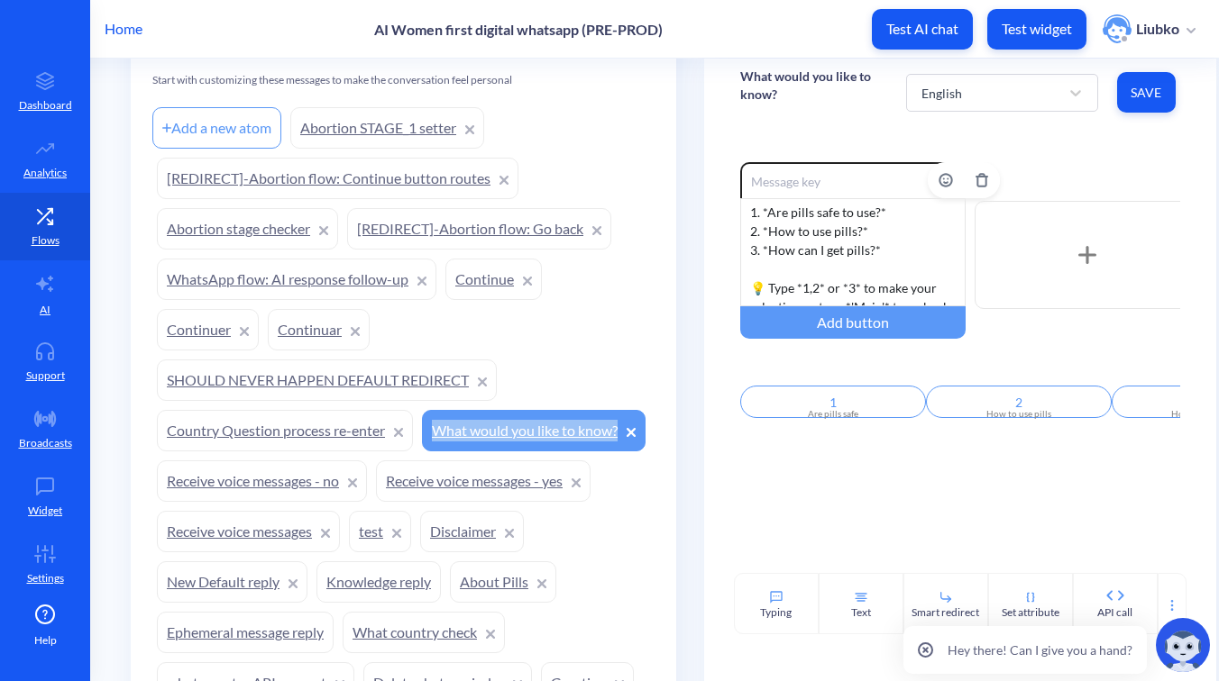
scroll to position [41, 0]
click at [994, 105] on div "English" at bounding box center [985, 93] width 147 height 32
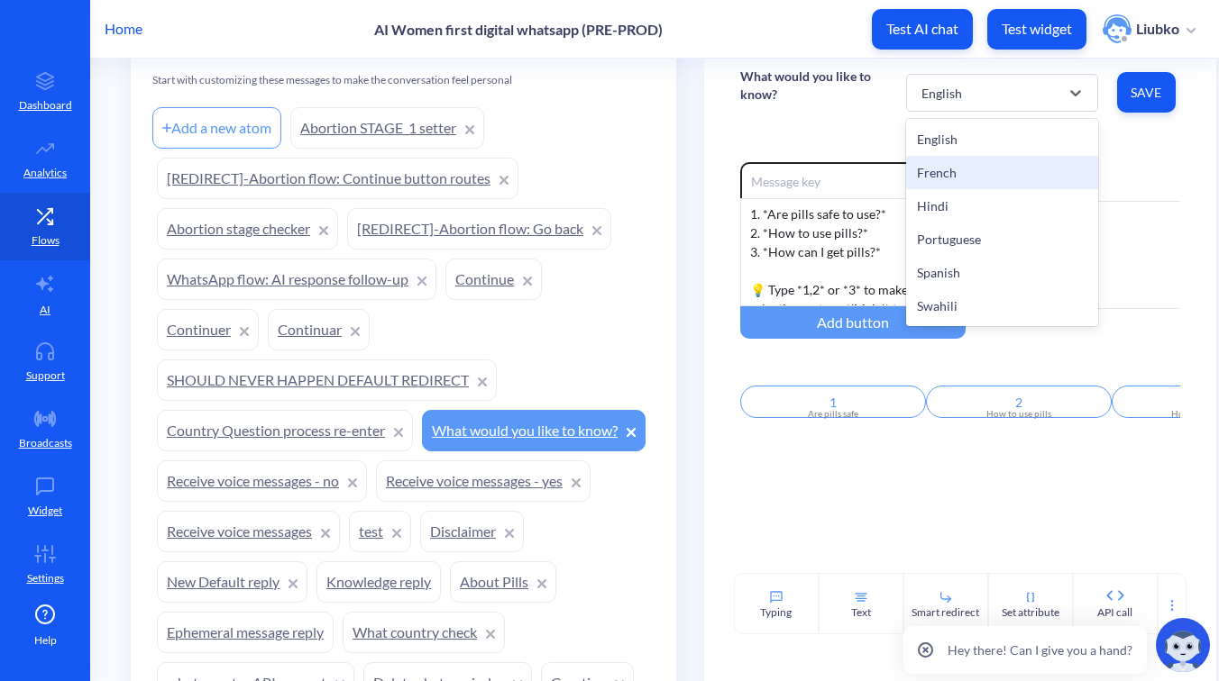
click at [992, 178] on div "French" at bounding box center [1002, 172] width 192 height 33
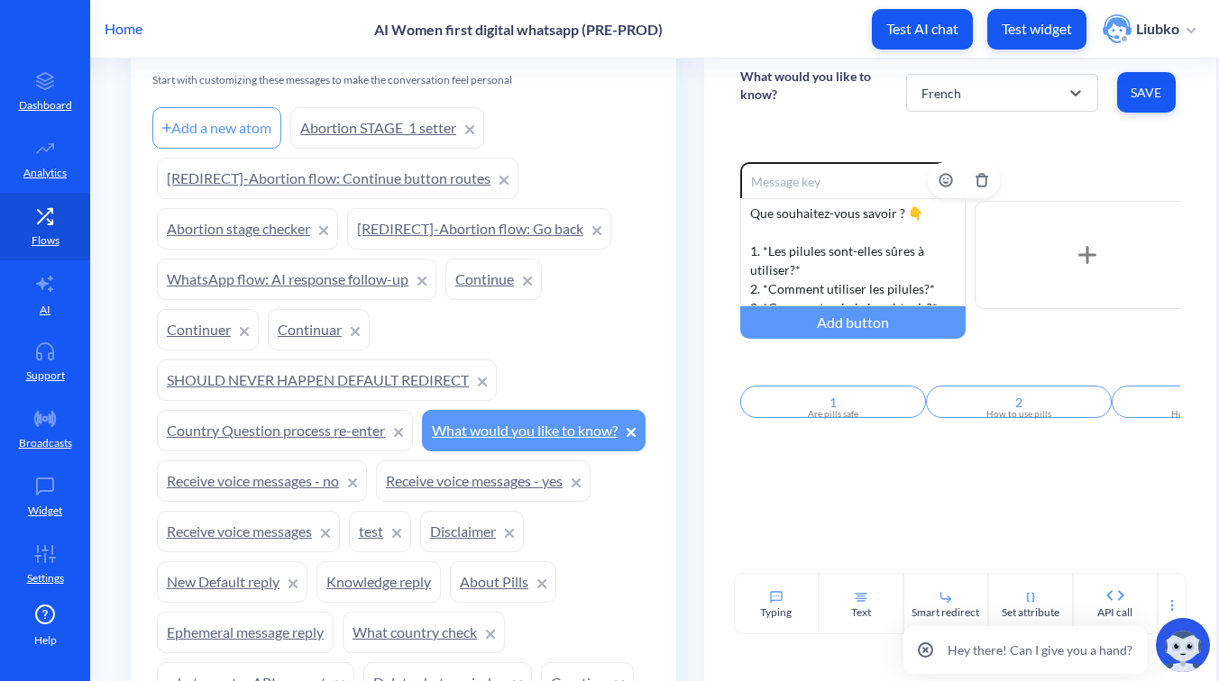
scroll to position [0, 0]
click at [1010, 99] on div "French" at bounding box center [985, 93] width 147 height 32
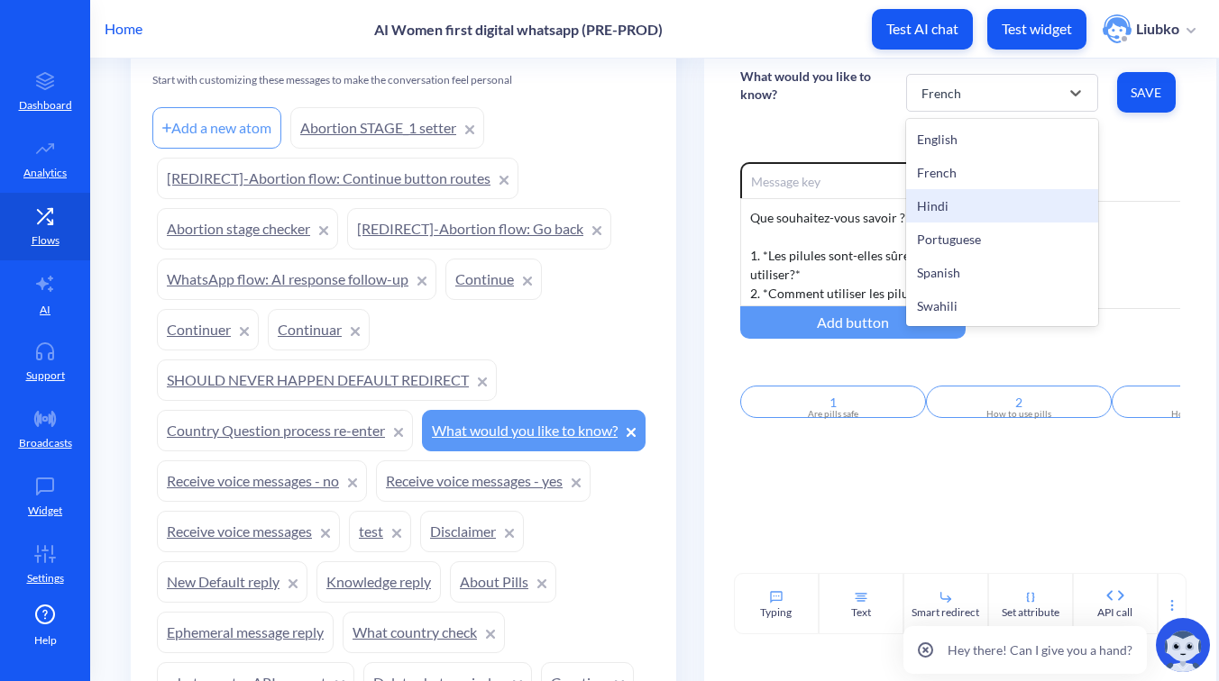
click at [991, 211] on div "Hindi" at bounding box center [1002, 205] width 192 height 33
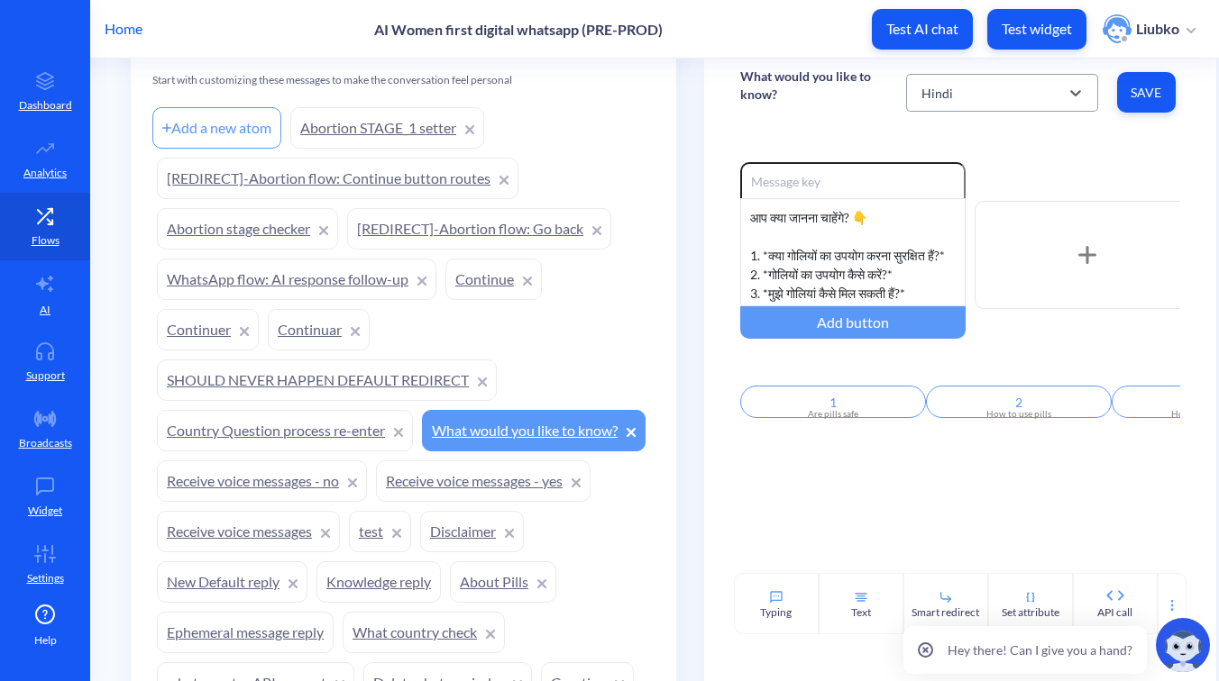
click at [1023, 86] on div "Hindi" at bounding box center [985, 93] width 147 height 32
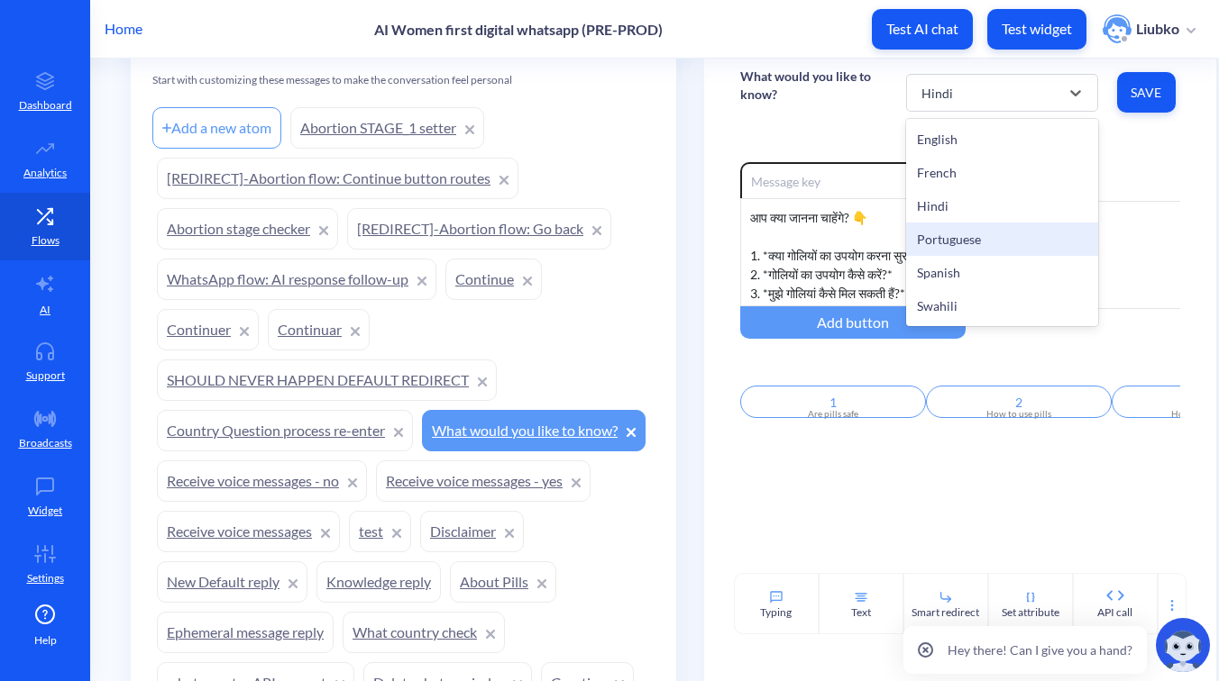
click at [1001, 236] on div "Portuguese" at bounding box center [1002, 239] width 192 height 33
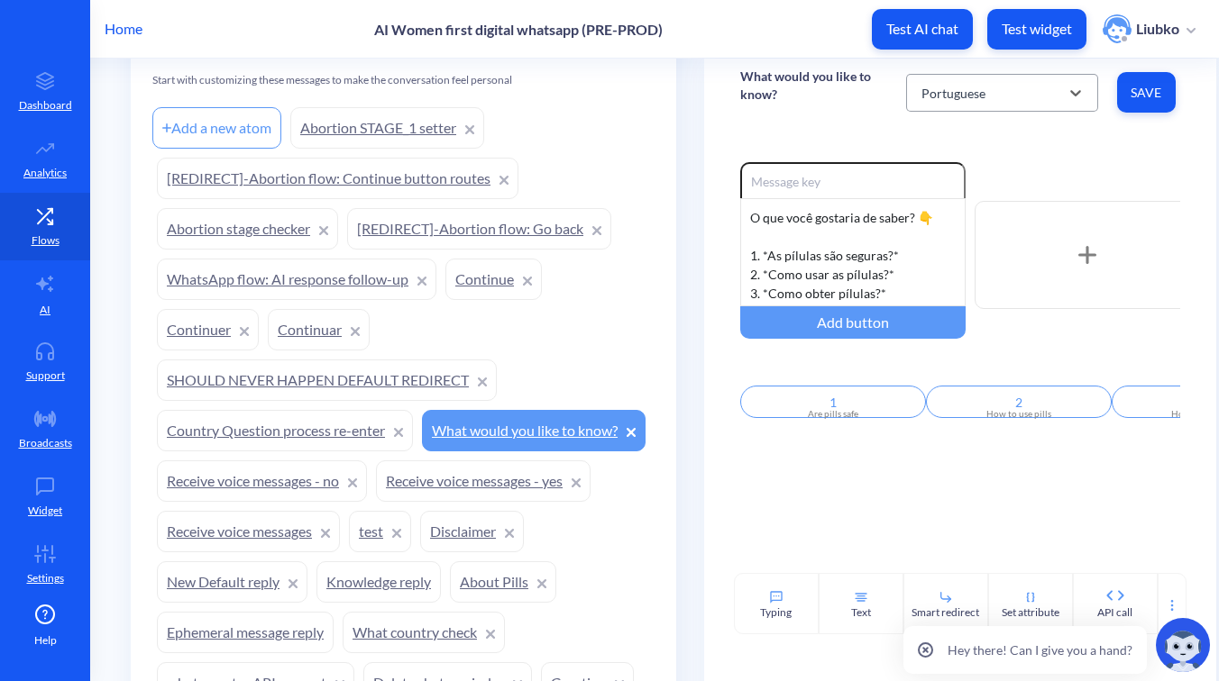
click at [1018, 97] on div "Portuguese" at bounding box center [985, 93] width 147 height 32
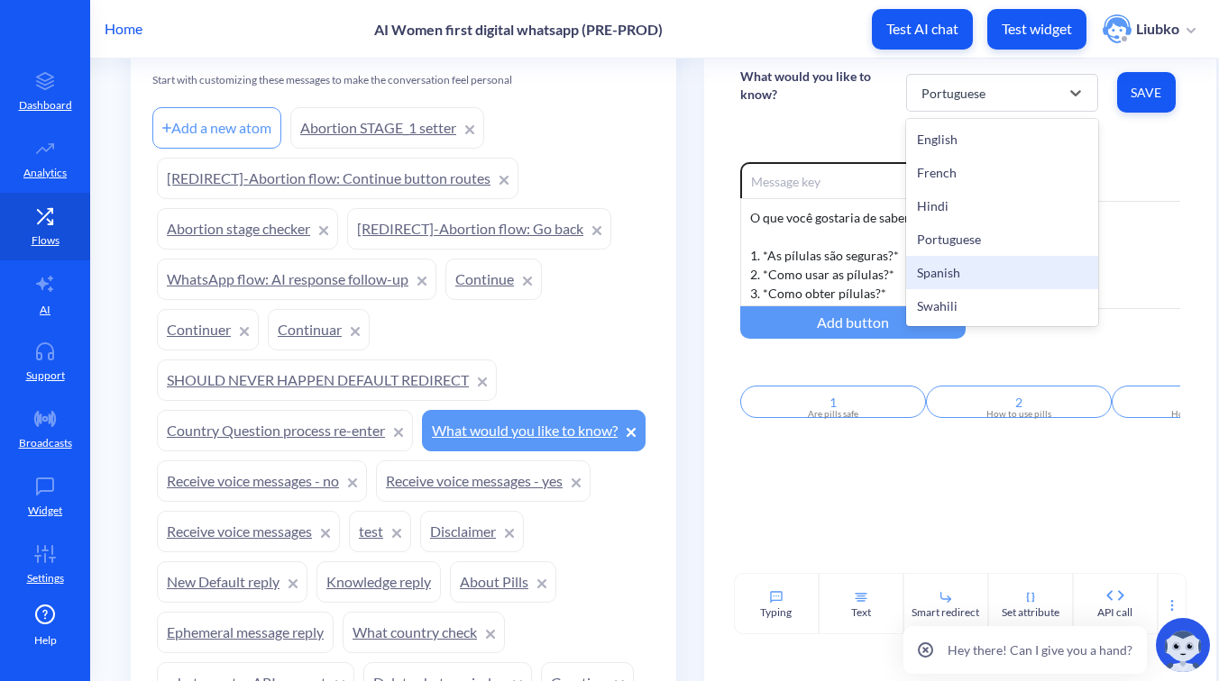
click at [995, 263] on div "Spanish" at bounding box center [1002, 272] width 192 height 33
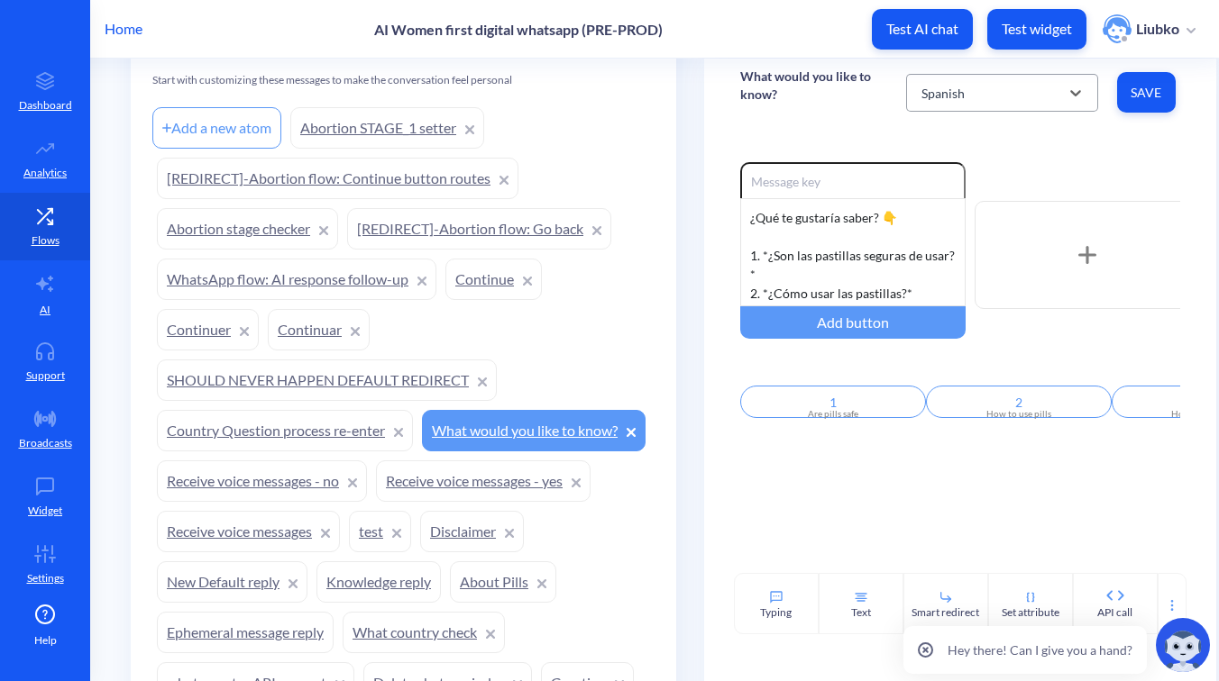
click at [1004, 83] on div "Spanish" at bounding box center [985, 93] width 147 height 32
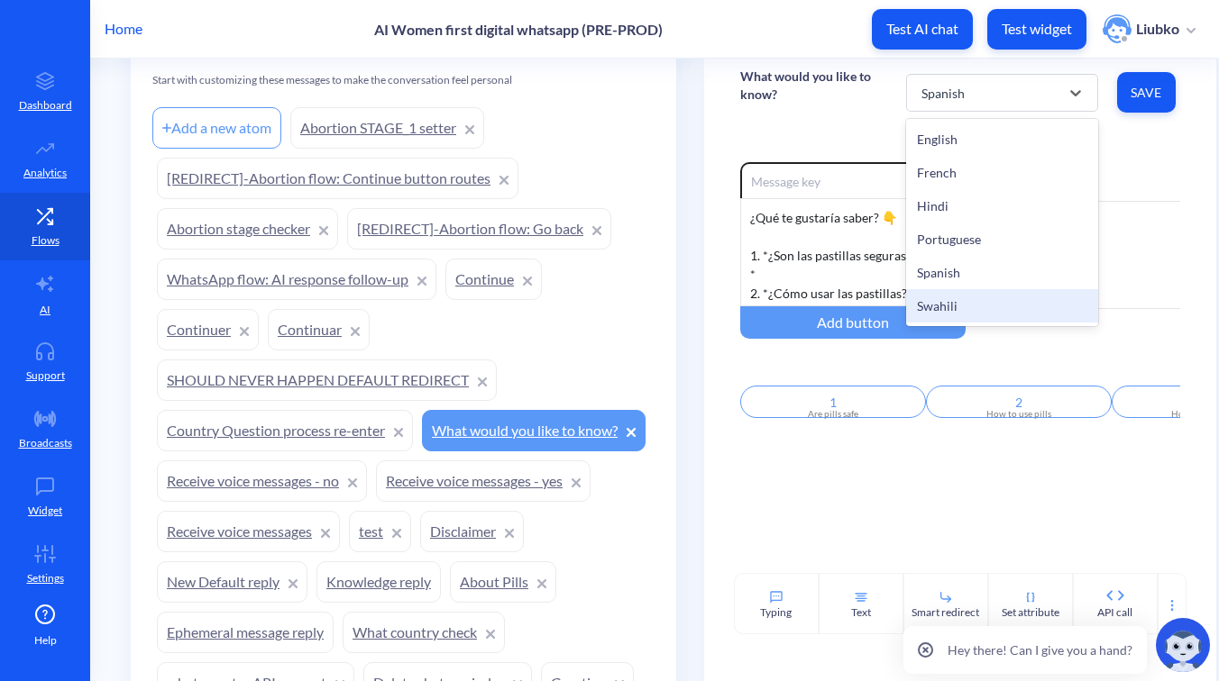
click at [982, 306] on div "Swahili" at bounding box center [1002, 305] width 192 height 33
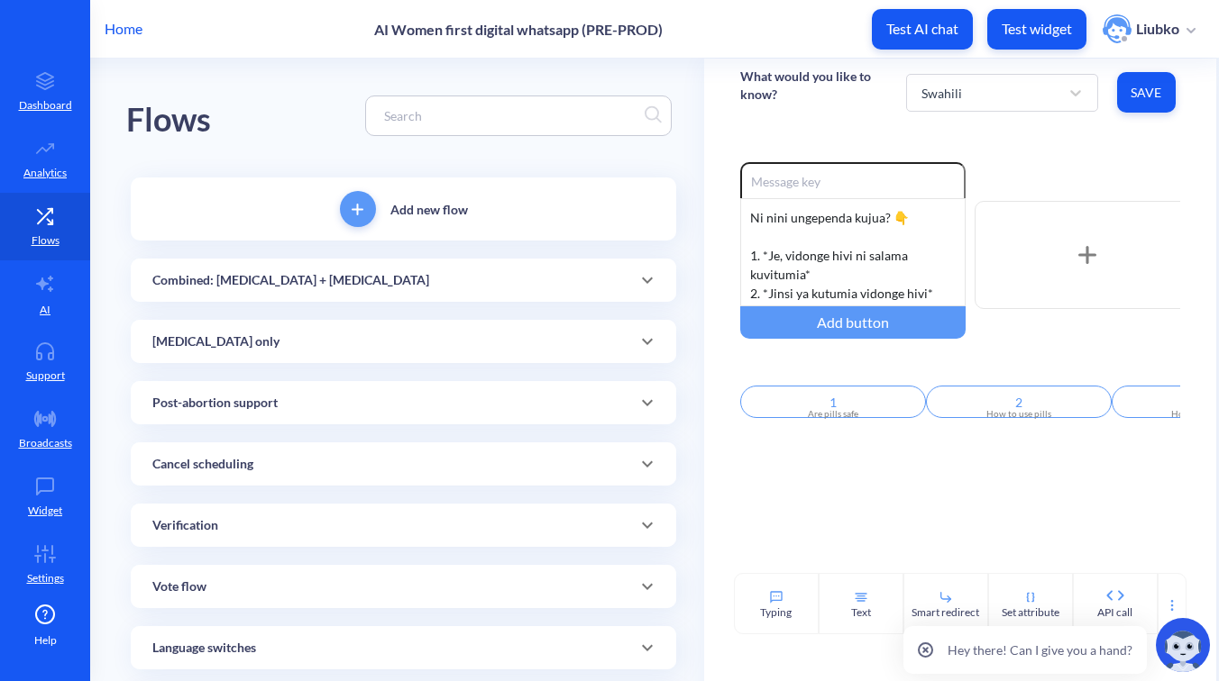
click at [437, 276] on div "Combined: [MEDICAL_DATA] + [MEDICAL_DATA]" at bounding box center [403, 280] width 502 height 19
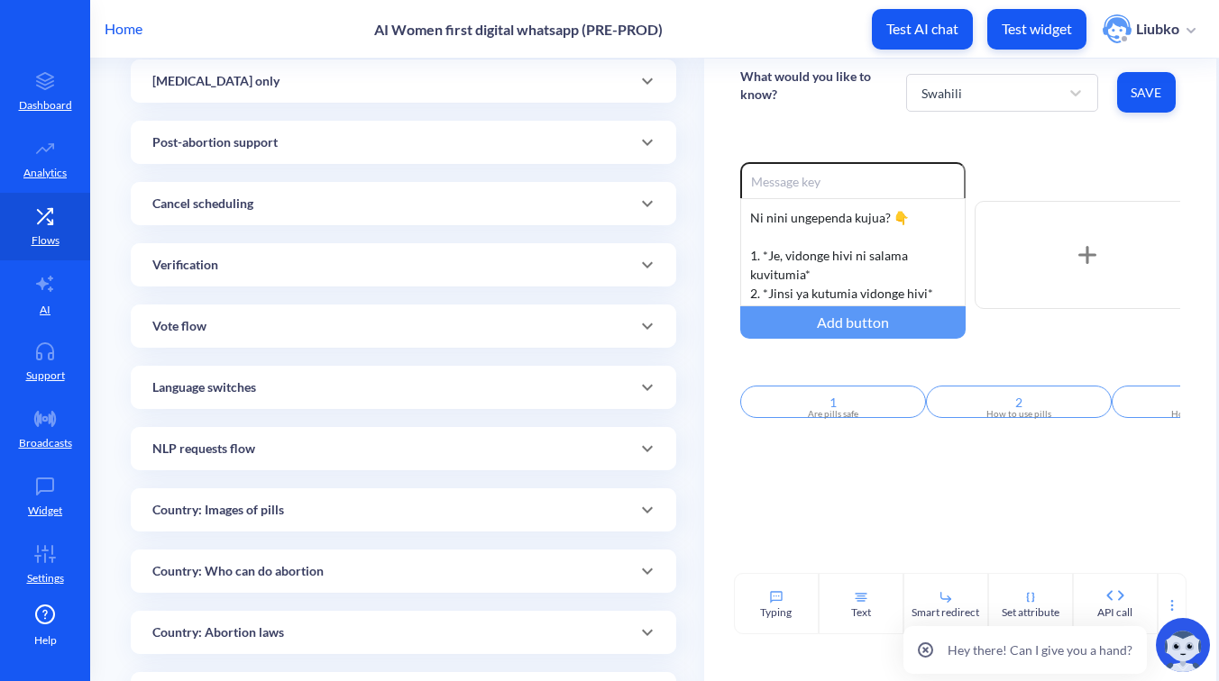
scroll to position [955, 0]
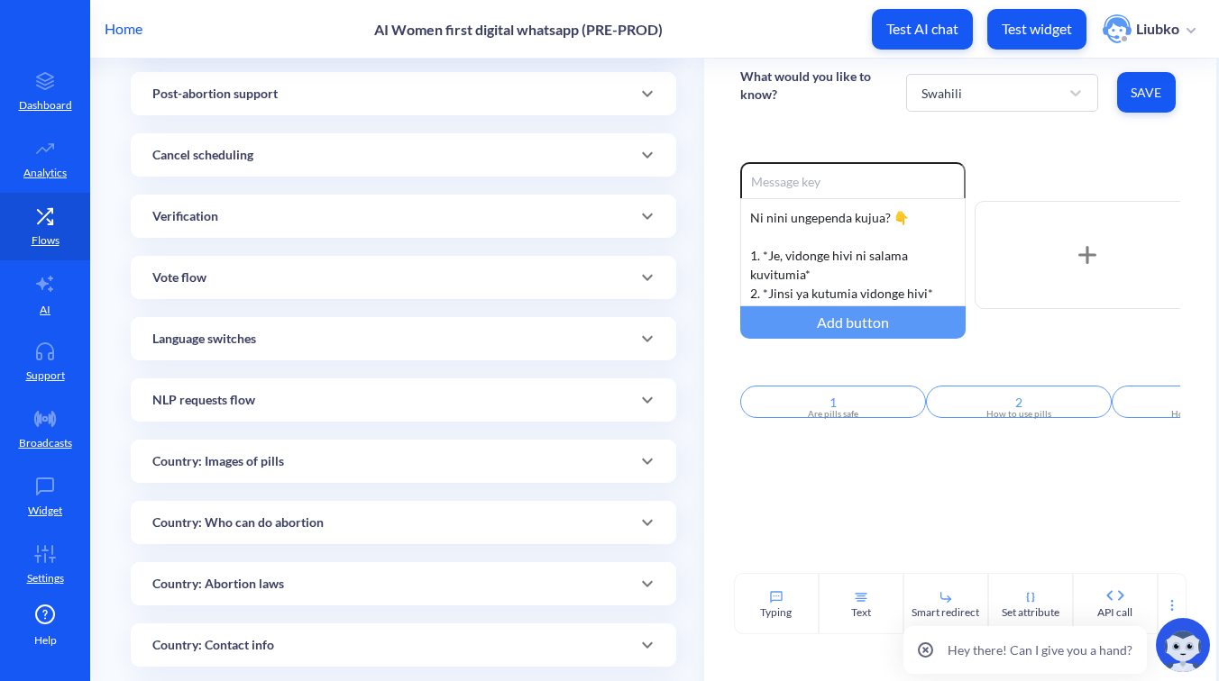
click at [411, 155] on div "Cancel scheduling" at bounding box center [403, 155] width 502 height 19
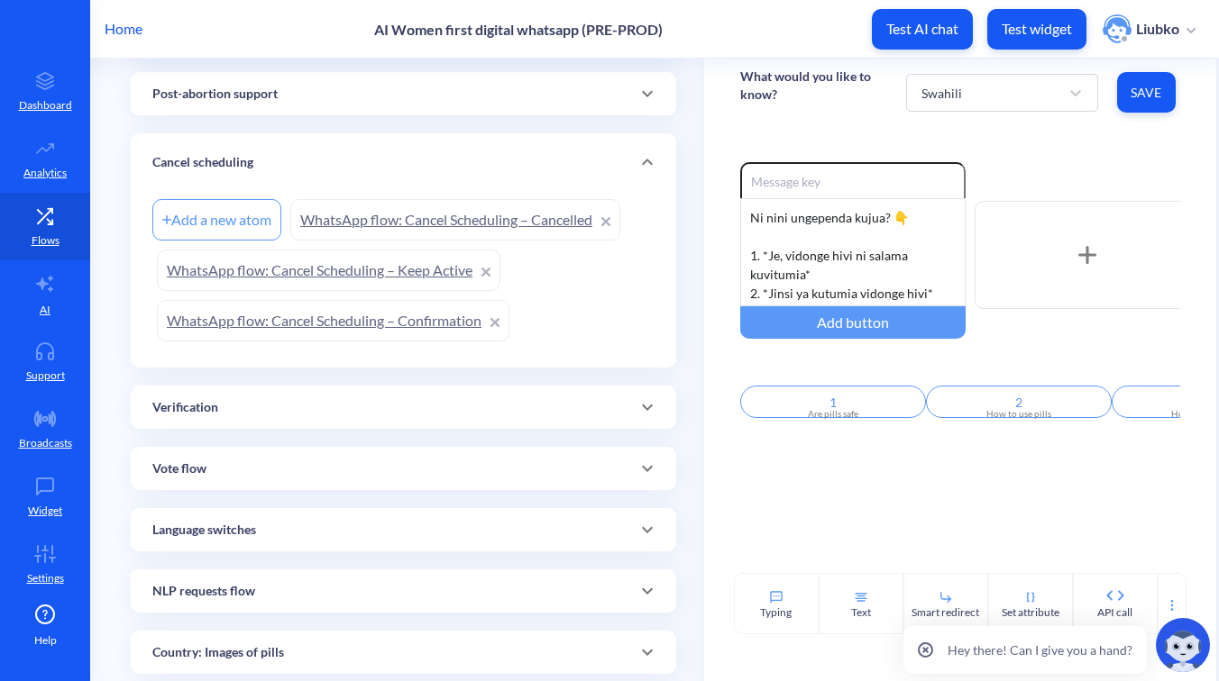
click at [397, 111] on div "Post-abortion support" at bounding box center [403, 93] width 545 height 43
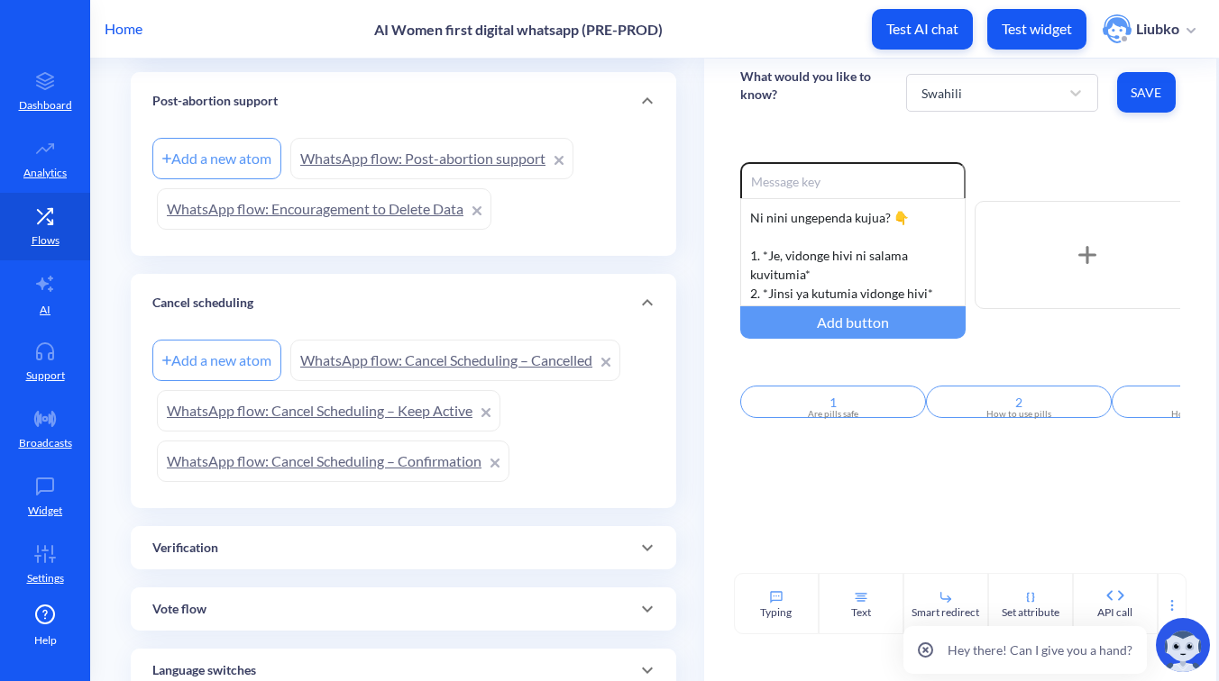
click at [407, 460] on link "WhatsApp flow: Cancel Scheduling – Confirmation" at bounding box center [333, 461] width 352 height 41
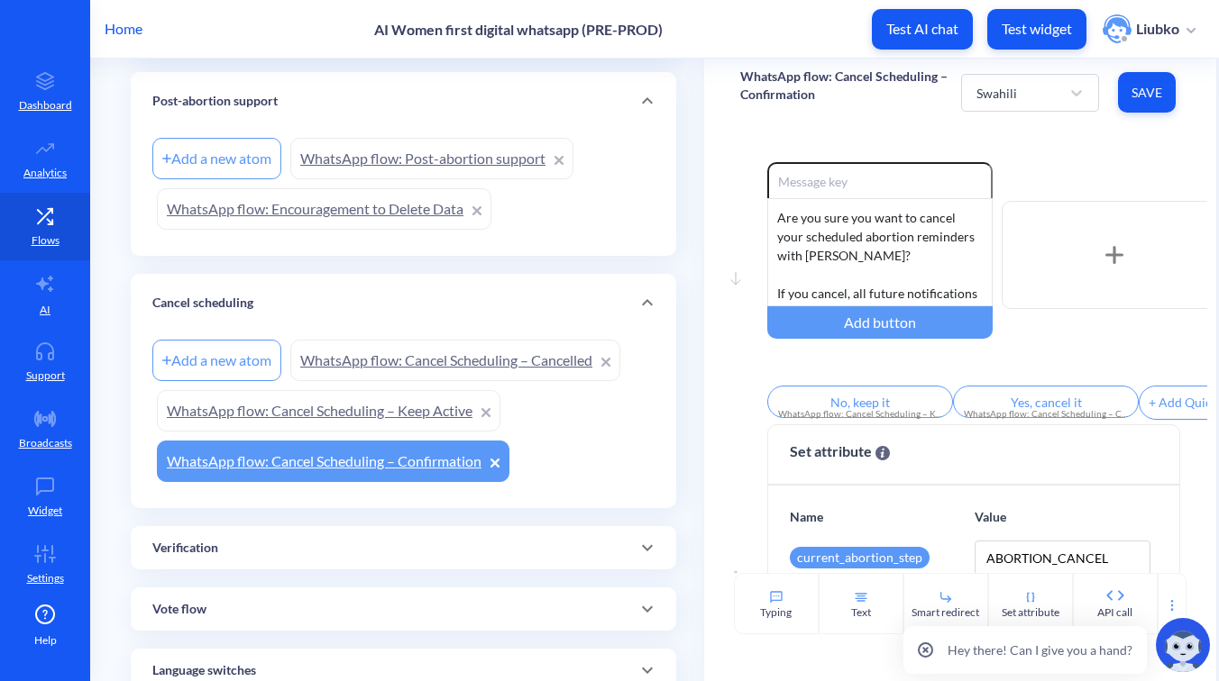
click at [412, 447] on link "WhatsApp flow: Cancel Scheduling – Confirmation" at bounding box center [333, 461] width 352 height 41
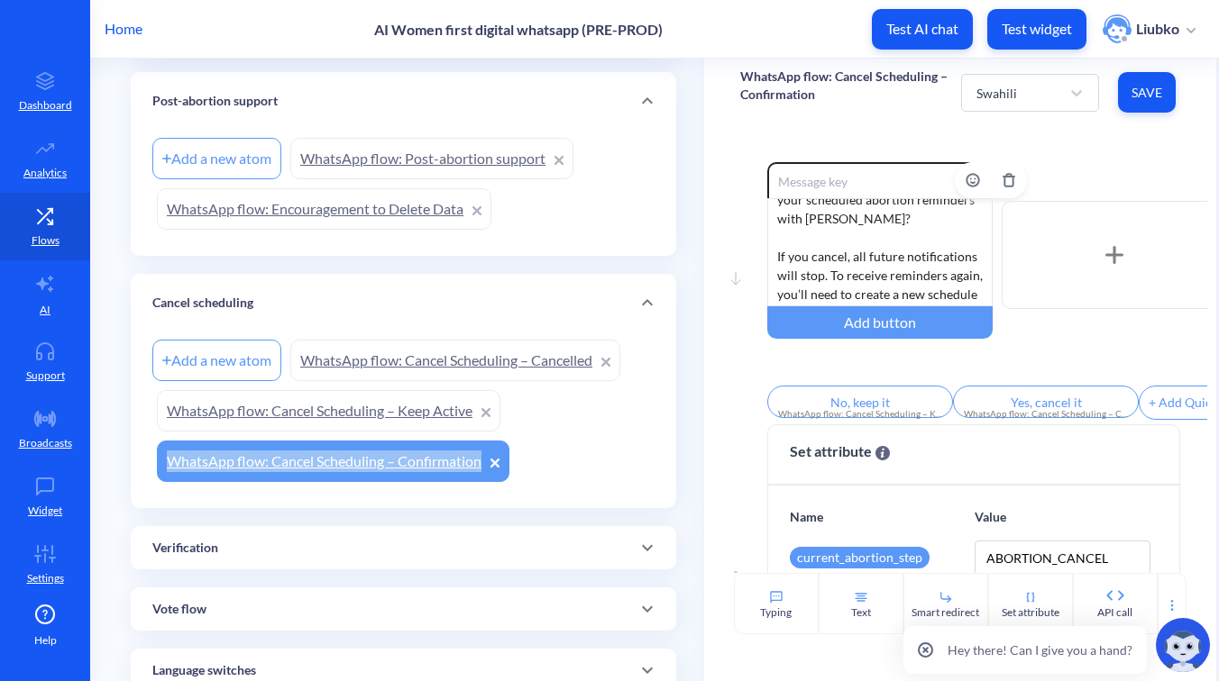
scroll to position [54, 0]
click at [1018, 90] on div "Swahili" at bounding box center [1013, 93] width 92 height 32
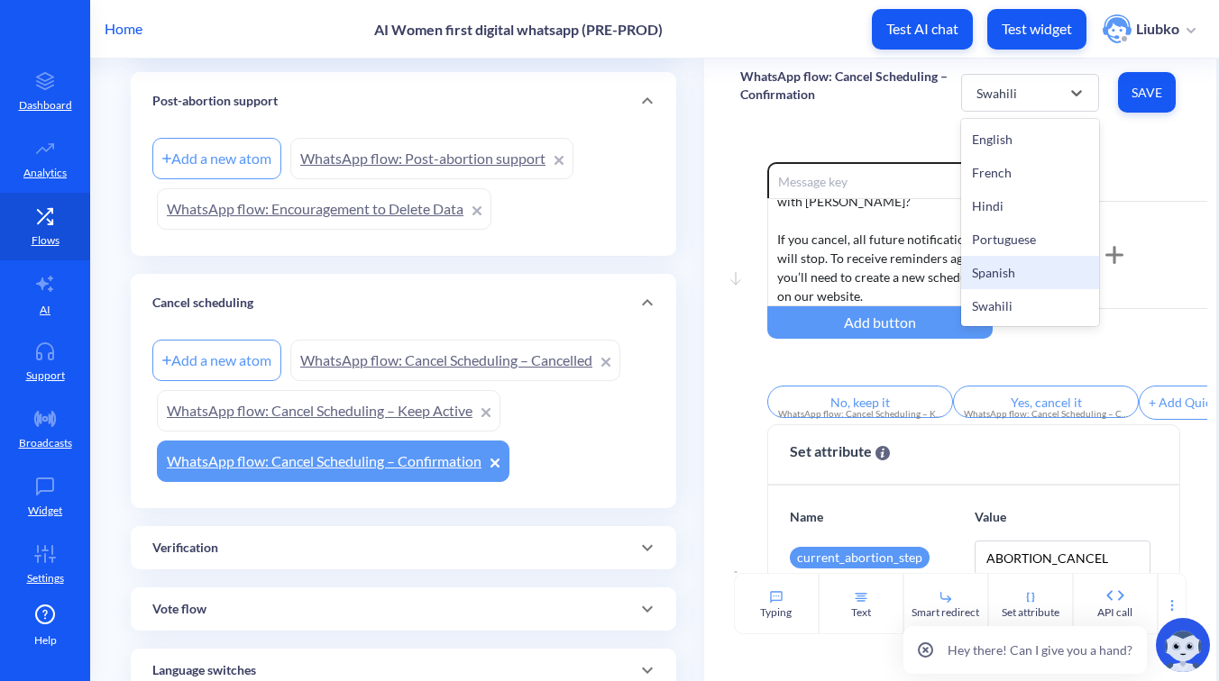
click at [1010, 264] on div "Spanish" at bounding box center [1029, 272] width 137 height 33
type input "No, mantenerlo"
type input "Sí, cancelarlo"
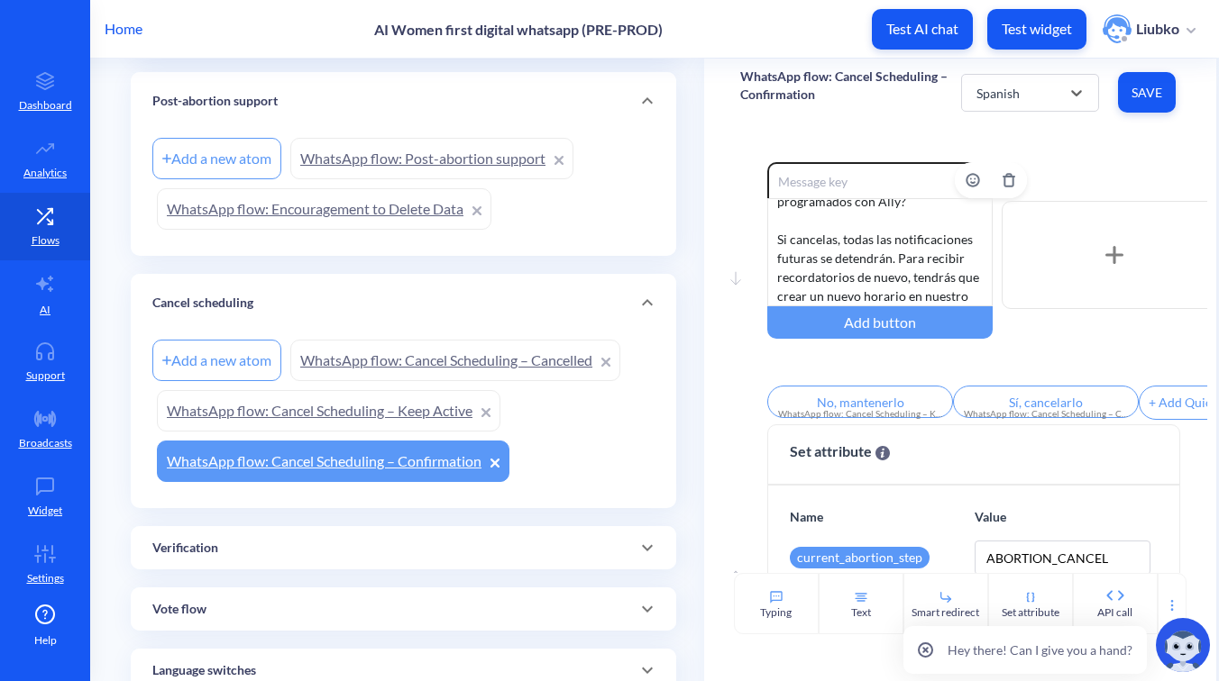
scroll to position [0, 0]
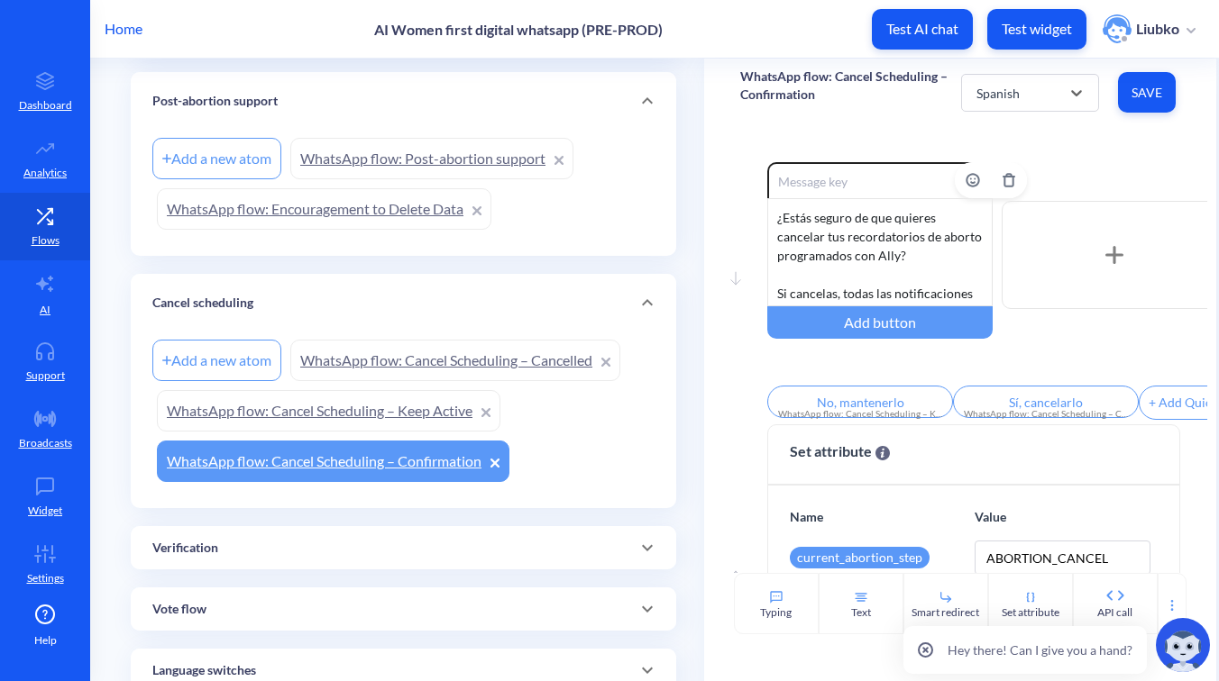
click at [859, 272] on div "¿Estás seguro de que quieres cancelar tus recordatorios de aborto programados c…" at bounding box center [879, 252] width 225 height 108
click at [1023, 409] on input "Sí, cancelarlo" at bounding box center [1046, 402] width 186 height 32
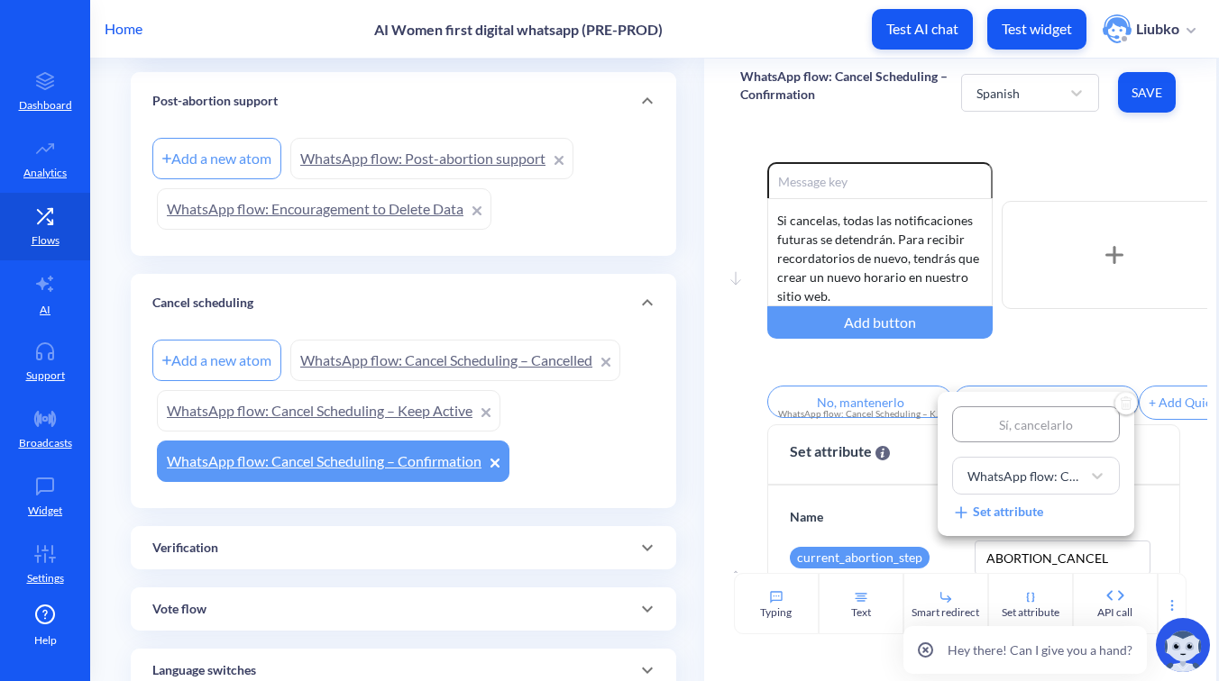
click at [1013, 371] on div at bounding box center [609, 340] width 1219 height 681
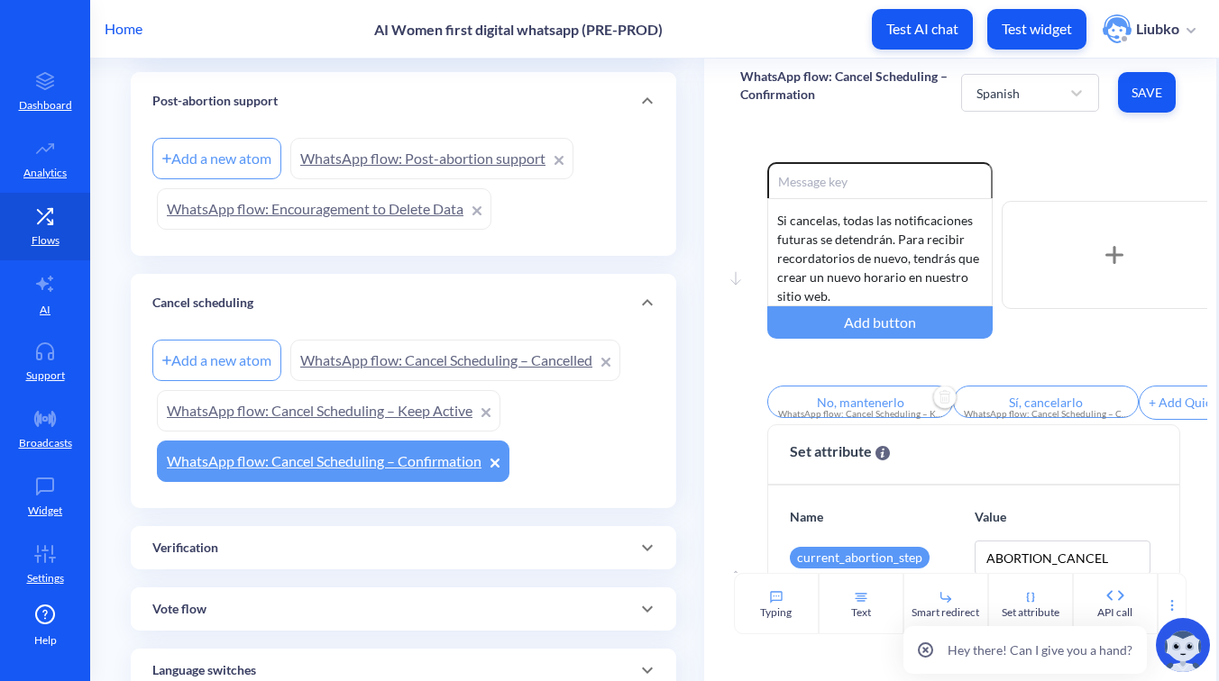
click at [829, 410] on input "No, mantenerlo" at bounding box center [860, 402] width 186 height 32
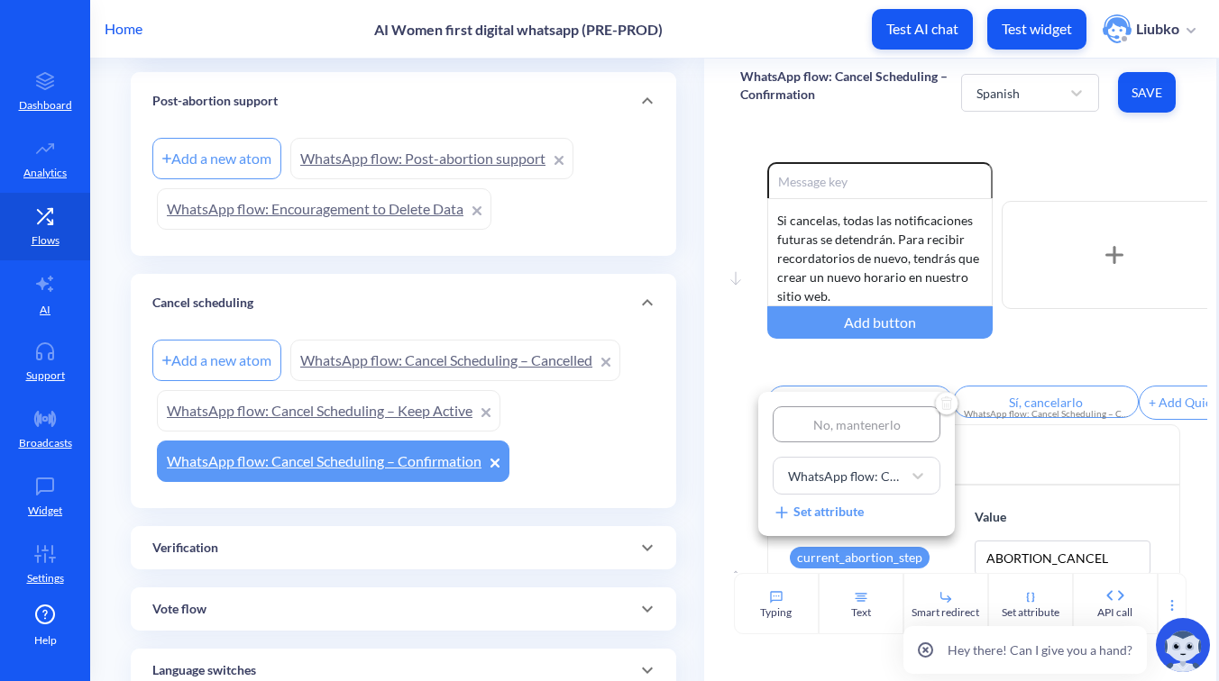
click at [973, 365] on div at bounding box center [609, 340] width 1219 height 681
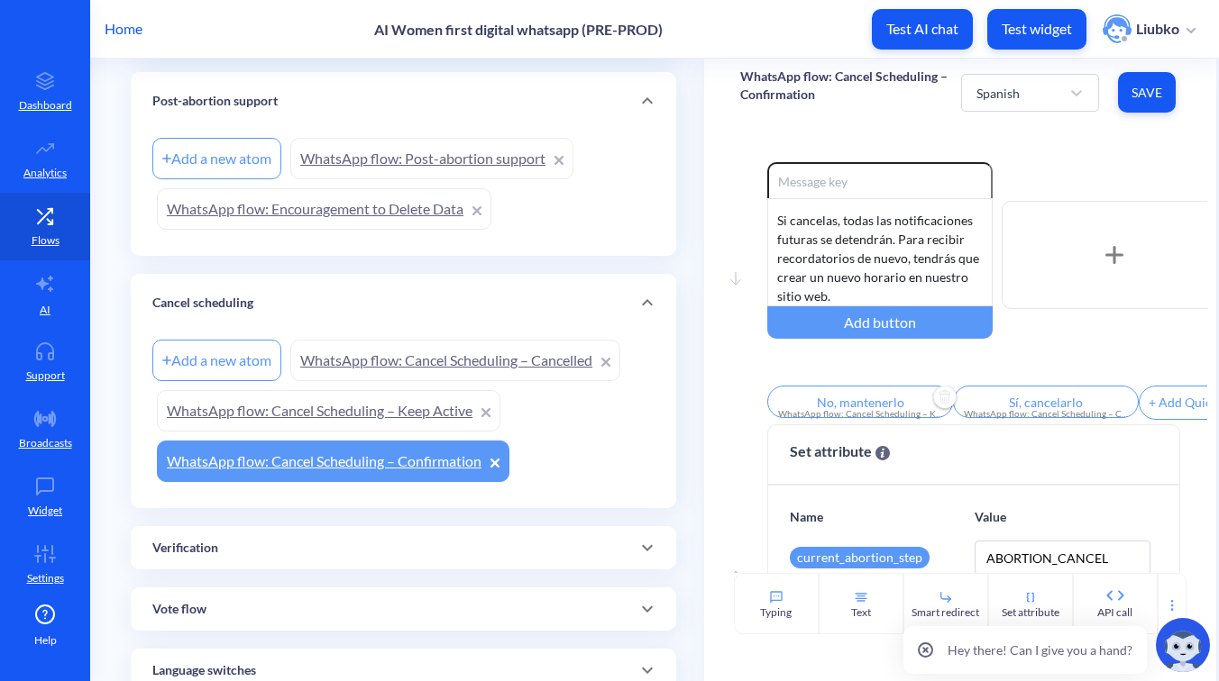
click at [1147, 85] on span "Save" at bounding box center [1146, 93] width 29 height 18
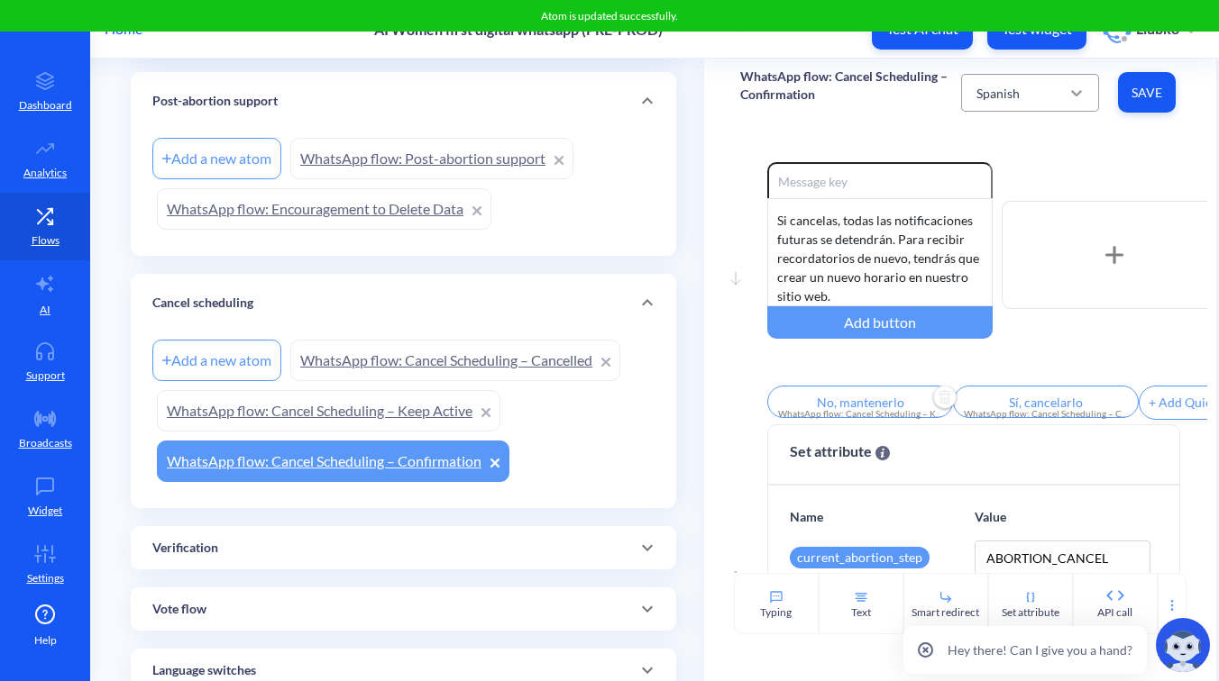
click at [1067, 93] on icon at bounding box center [1076, 93] width 18 height 18
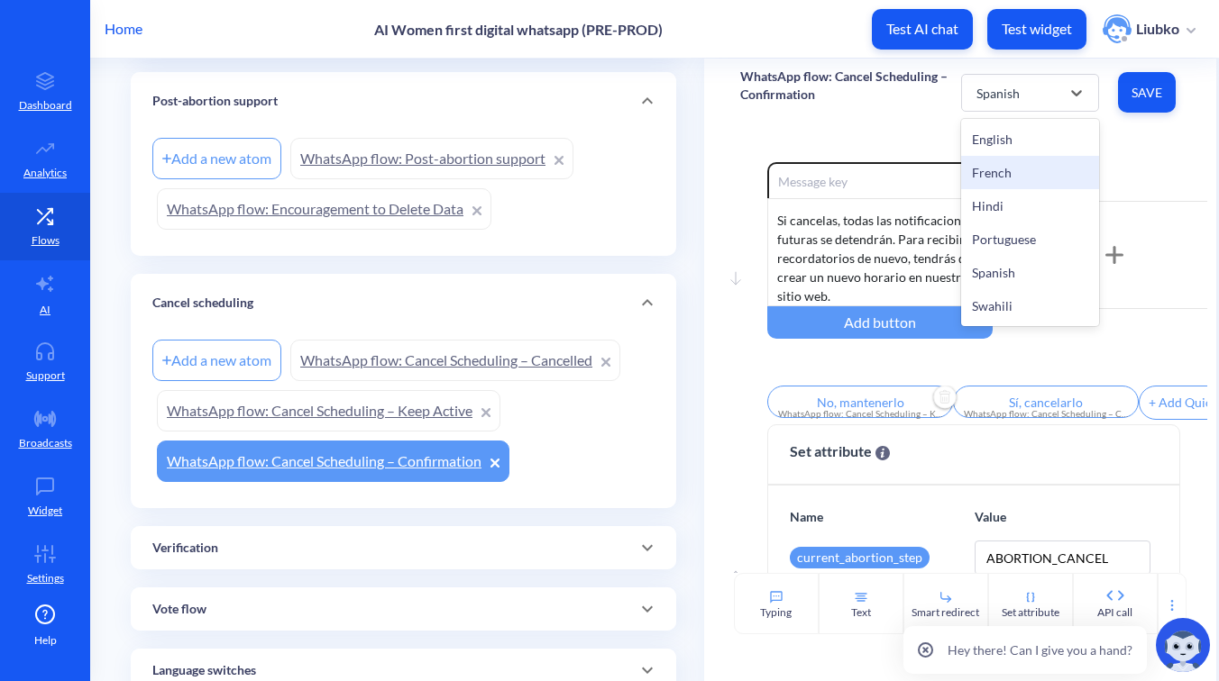
click at [1031, 162] on div "French" at bounding box center [1029, 172] width 137 height 33
type input "Non, gardez-le"
type input "Oui, annulez-le"
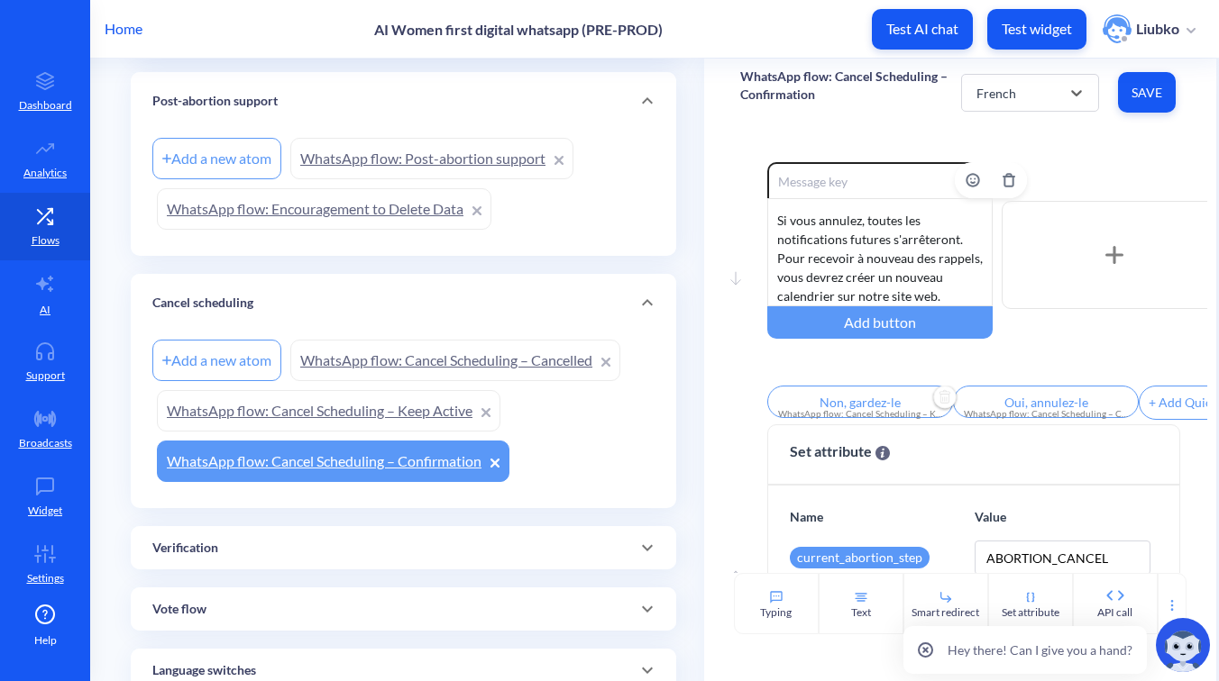
click at [891, 249] on div "Êtes-vous sûr de vouloir annuler vos rappels d'avortement programmés avec Ally?…" at bounding box center [879, 252] width 225 height 108
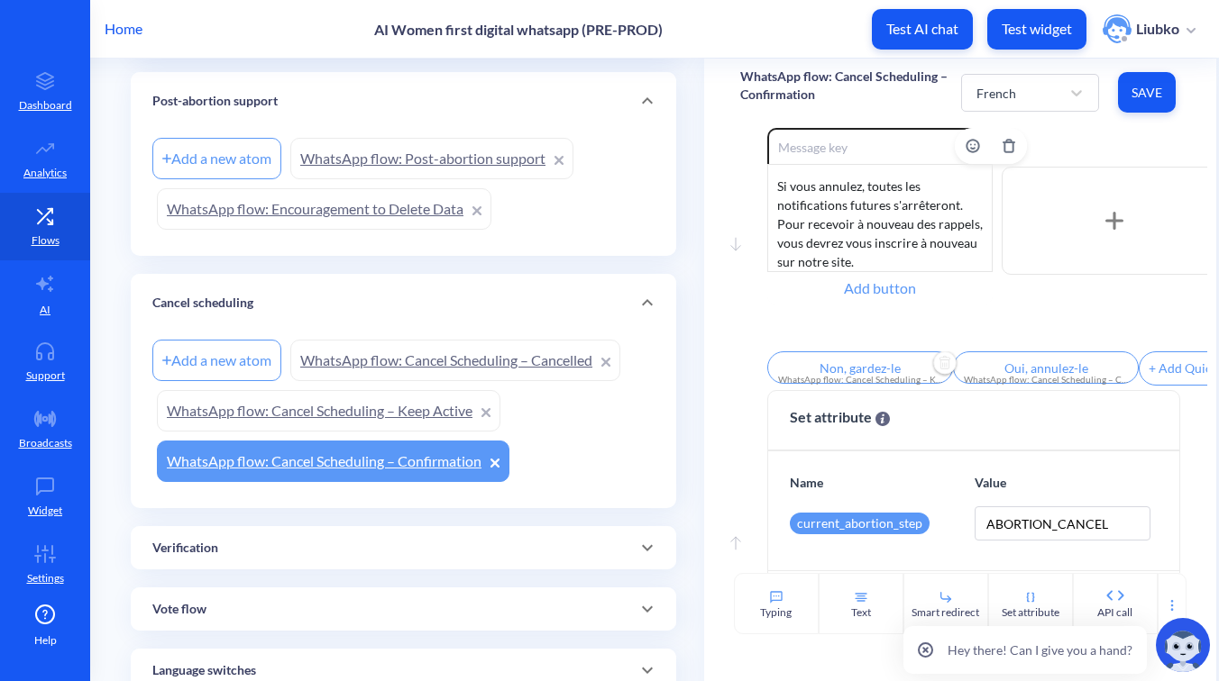
scroll to position [0, 0]
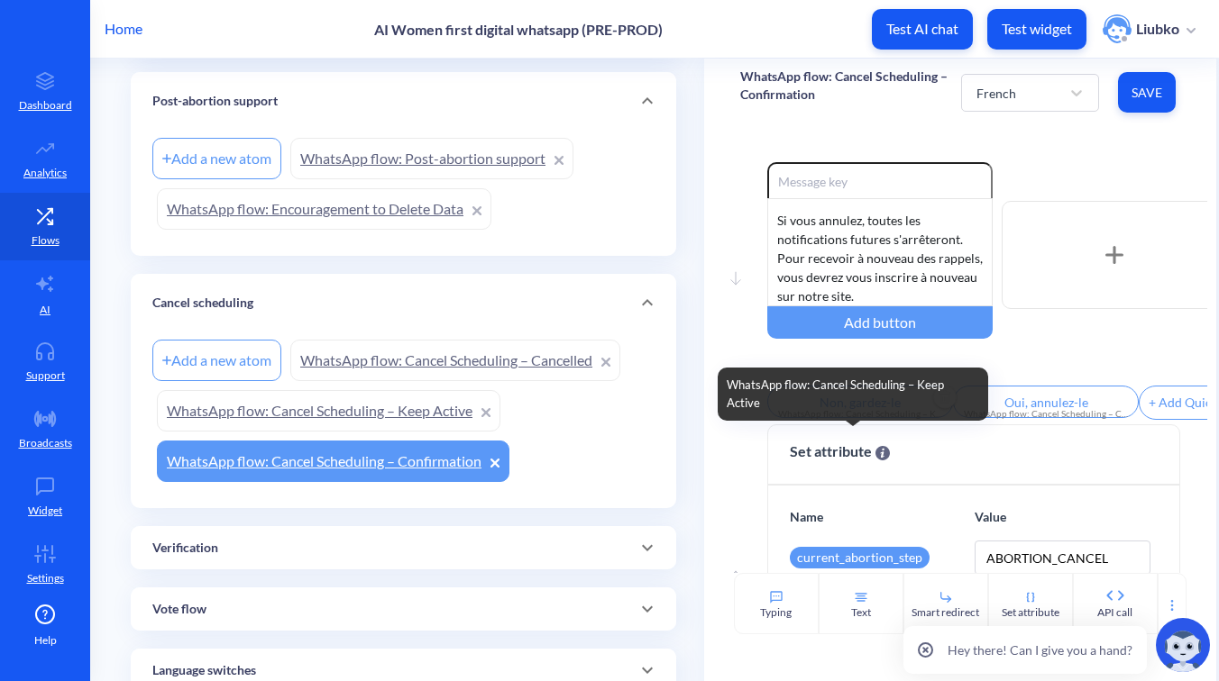
click at [848, 417] on div "WhatsApp flow: Cancel Scheduling – Keep Active" at bounding box center [860, 414] width 164 height 14
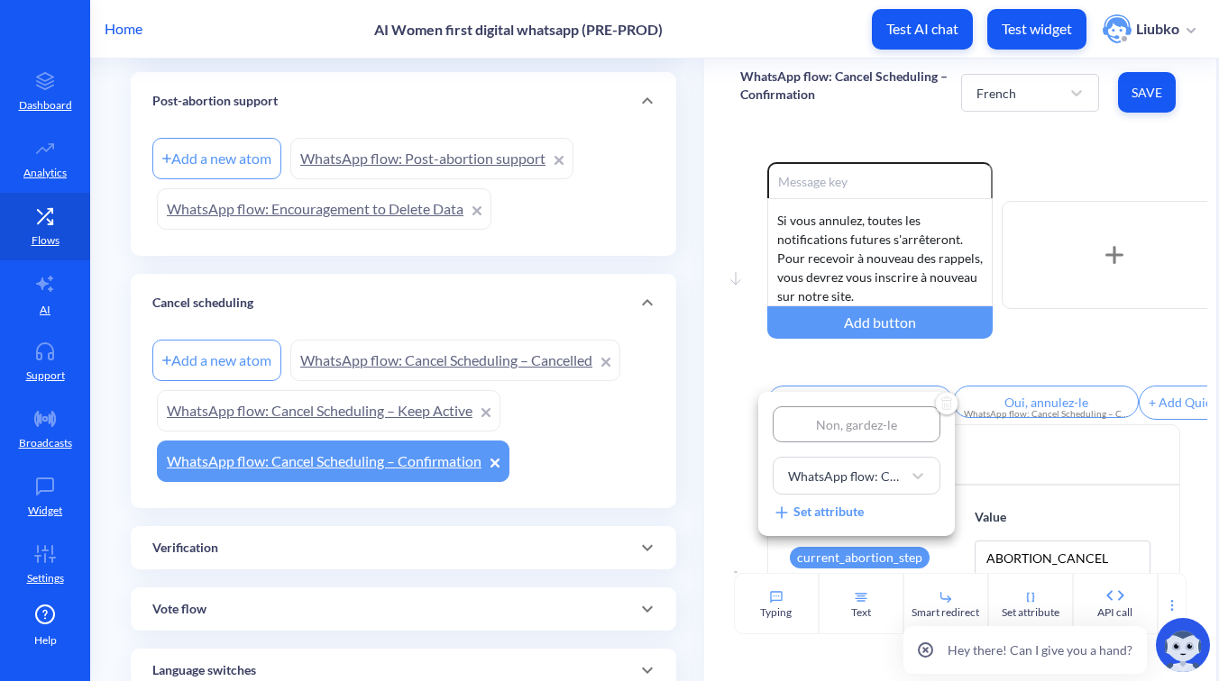
click at [957, 370] on div at bounding box center [609, 340] width 1219 height 681
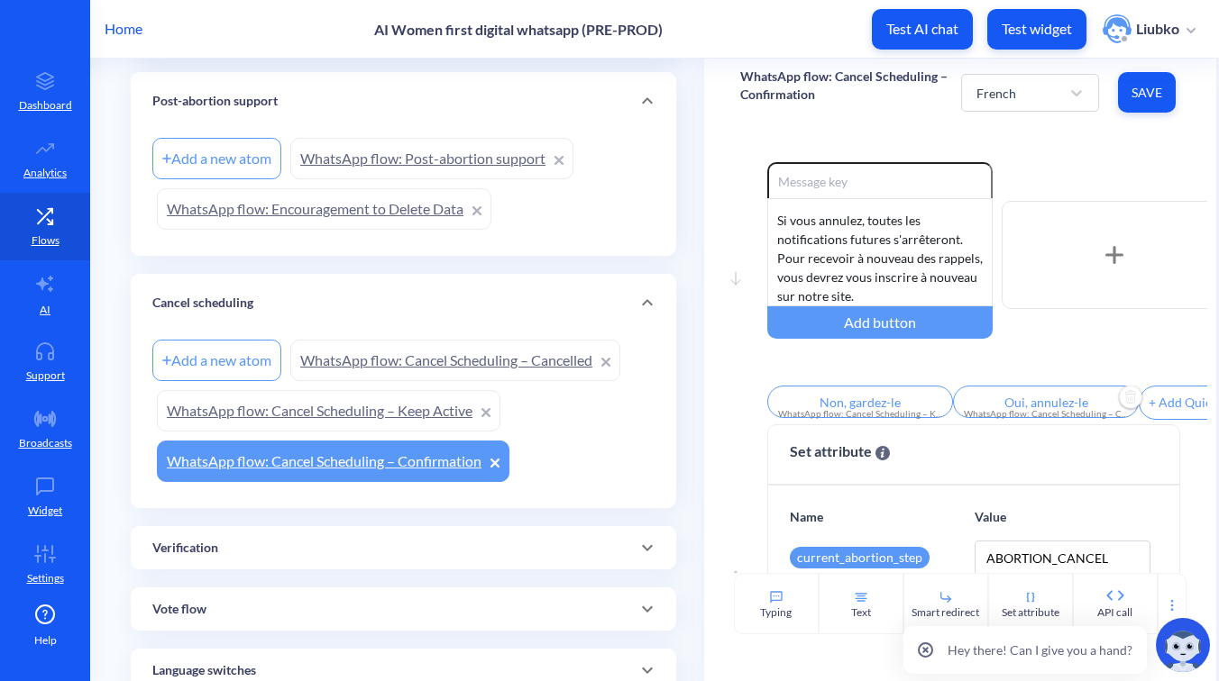
click at [1023, 407] on input "Oui, annulez-le" at bounding box center [1046, 402] width 186 height 32
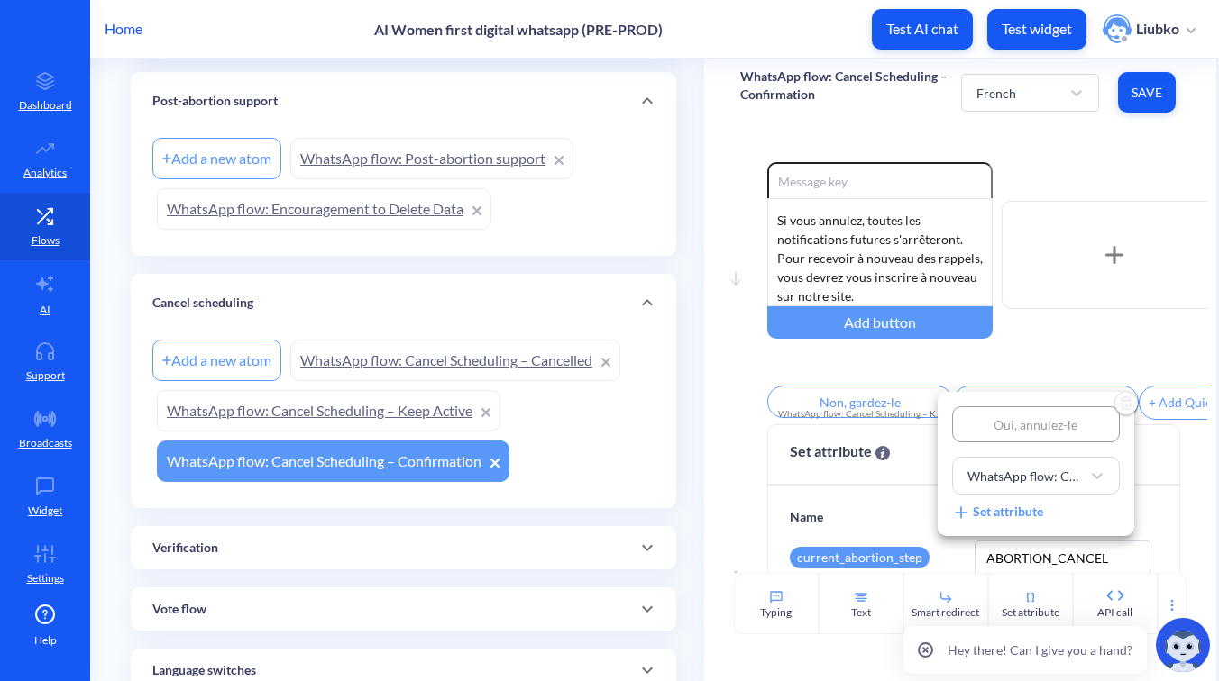
click at [957, 373] on div at bounding box center [609, 340] width 1219 height 681
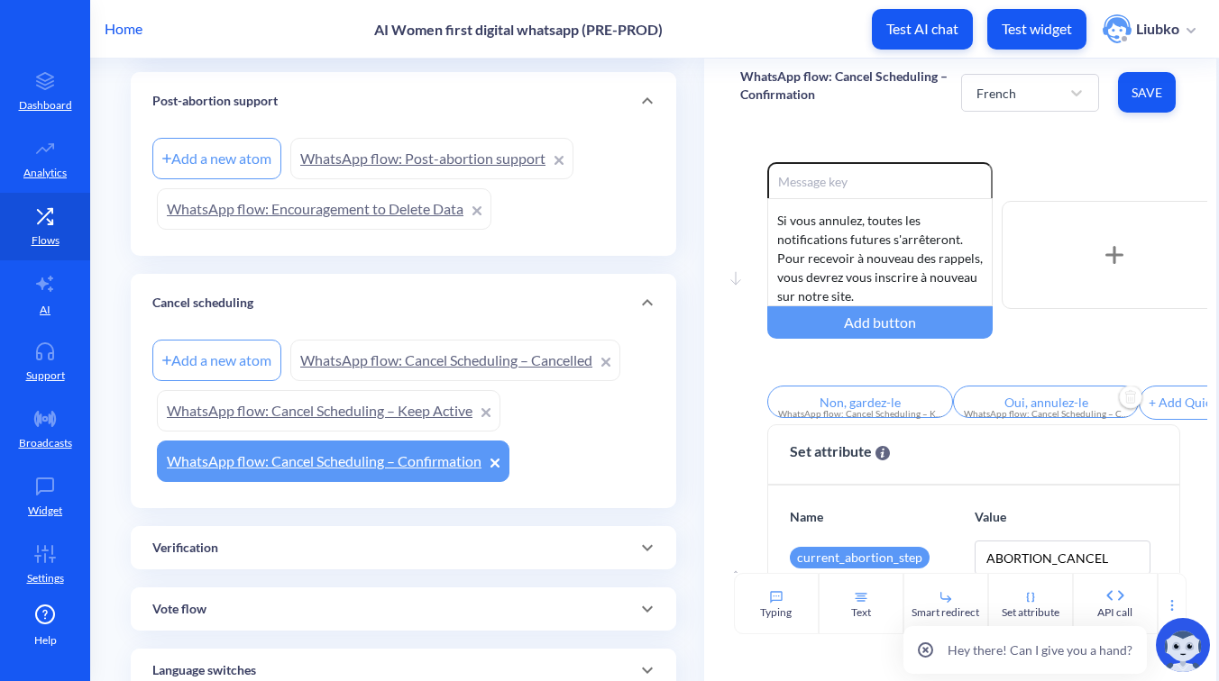
click at [1132, 103] on button "Save" at bounding box center [1147, 92] width 58 height 41
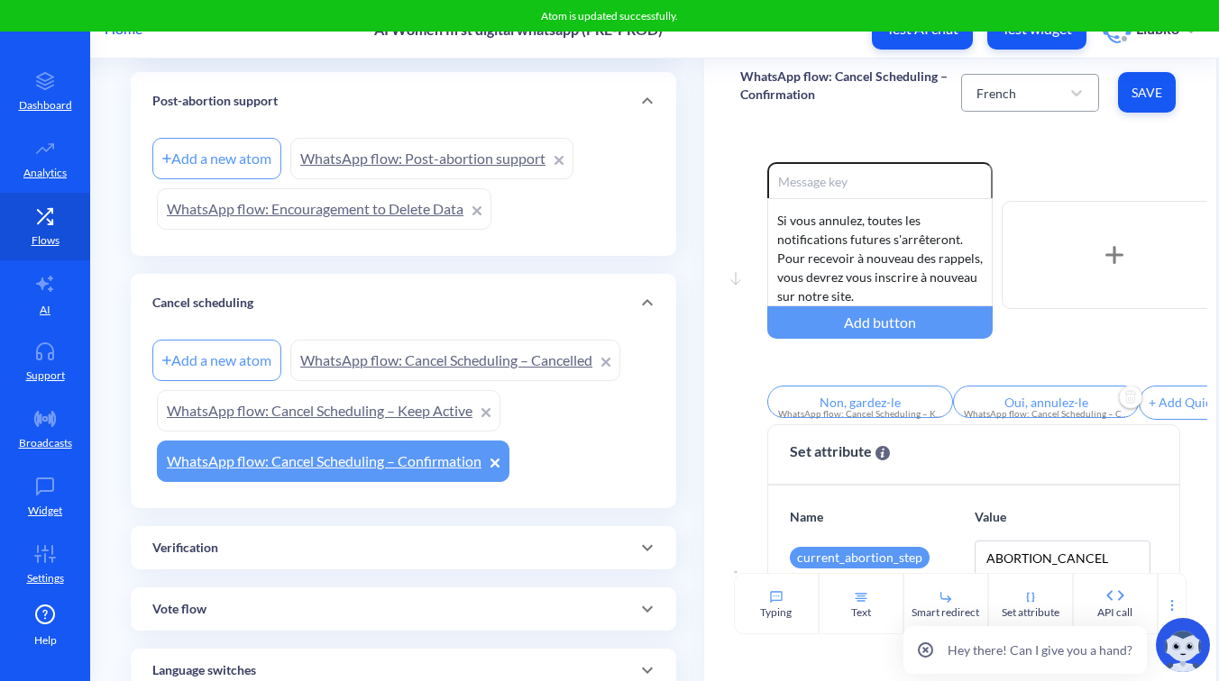
click at [1049, 84] on div "French" at bounding box center [1013, 93] width 92 height 32
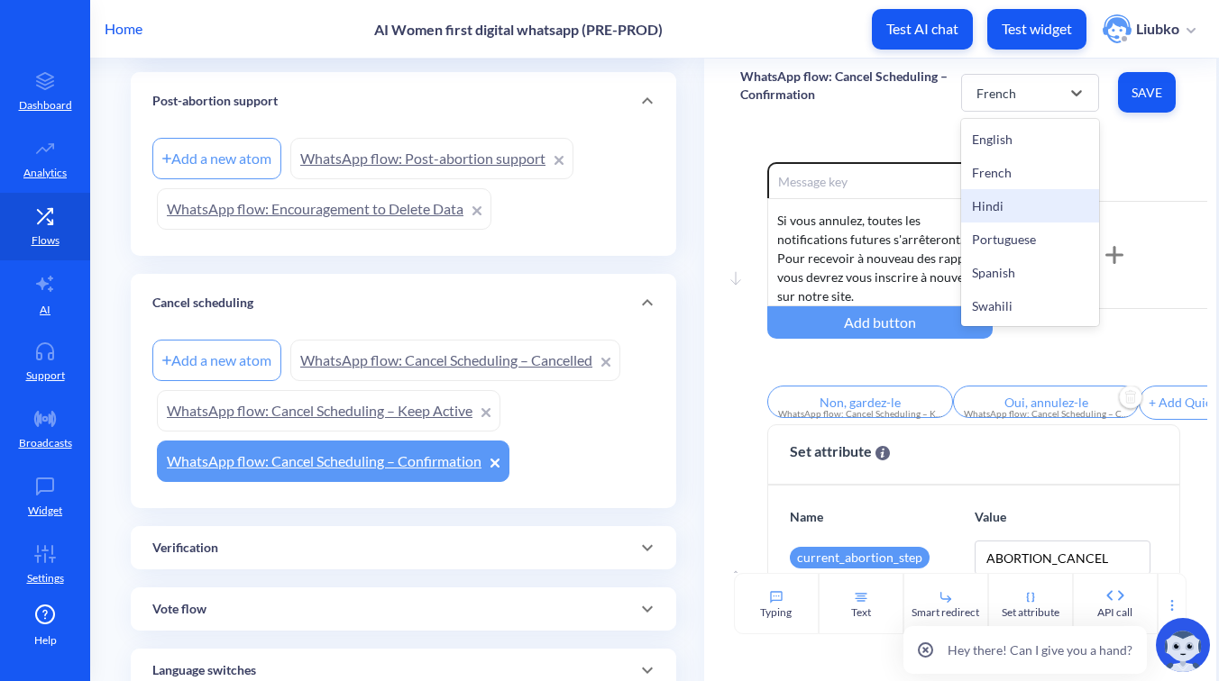
click at [1009, 196] on div "Hindi" at bounding box center [1029, 205] width 137 height 33
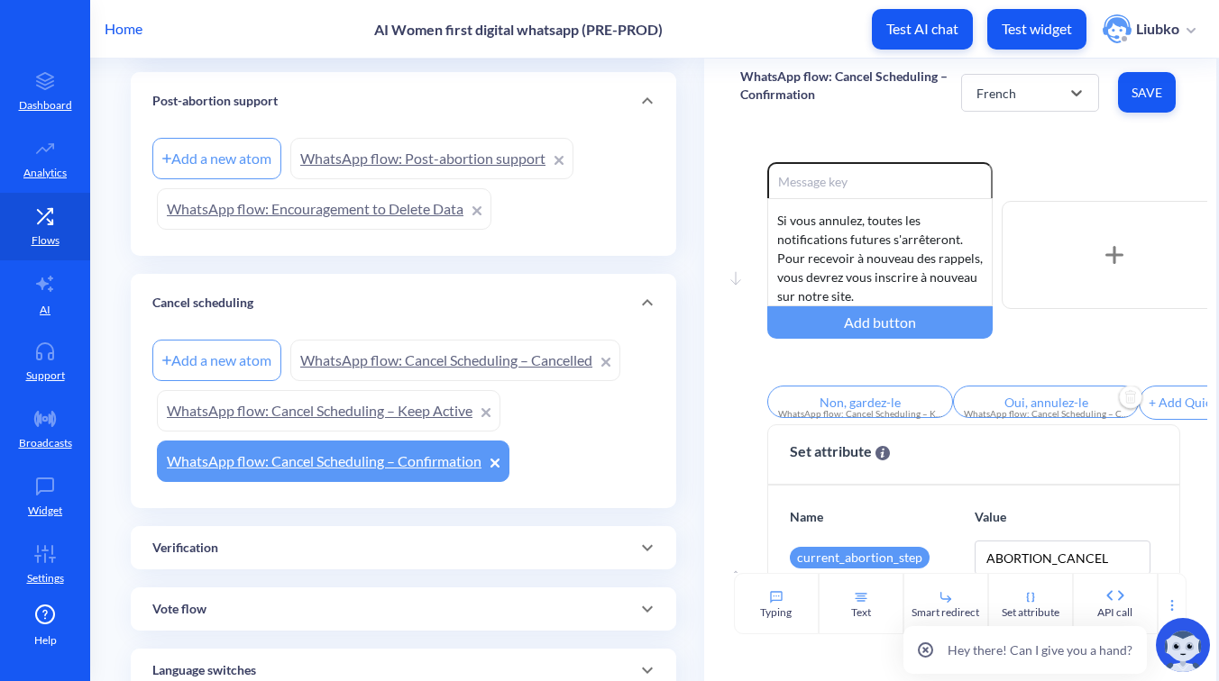
type input "No, keep it"
click at [906, 279] on div "Are you sure you want to cancel your scheduled abortion reminders with Ally? If…" at bounding box center [879, 252] width 225 height 108
click at [1019, 407] on input "Yes, cancel it" at bounding box center [1046, 402] width 186 height 32
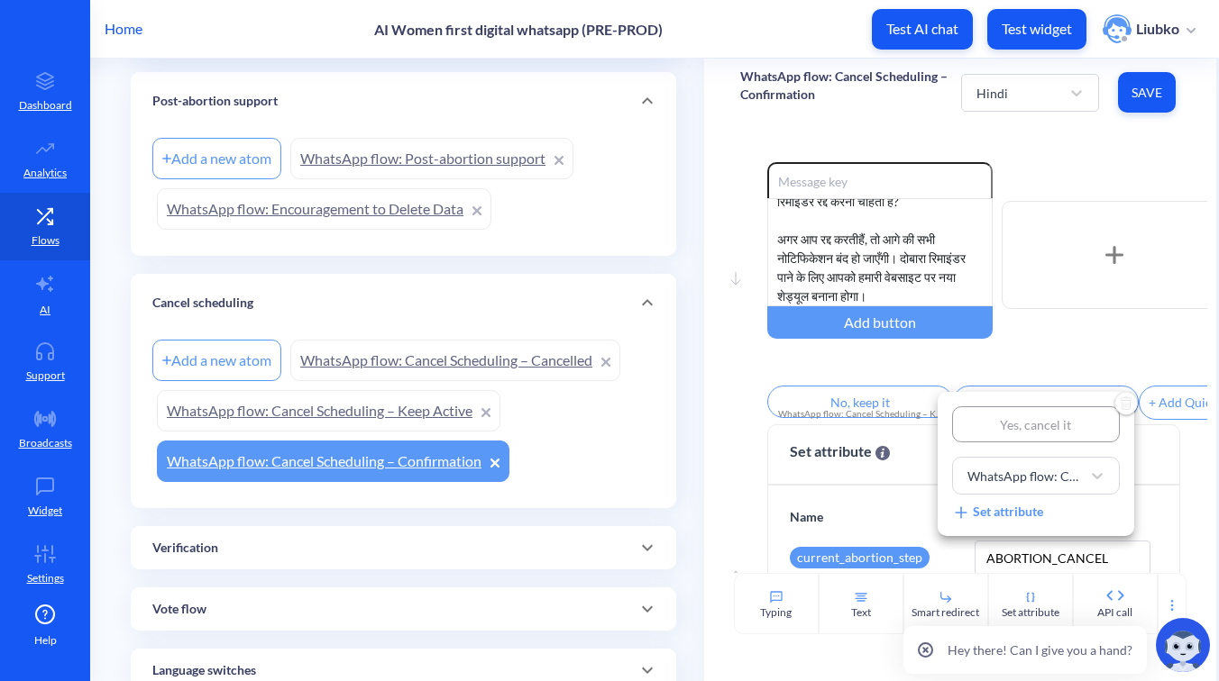
type input "हाँ, इसे रद्द करें"
click at [987, 377] on div at bounding box center [609, 340] width 1219 height 681
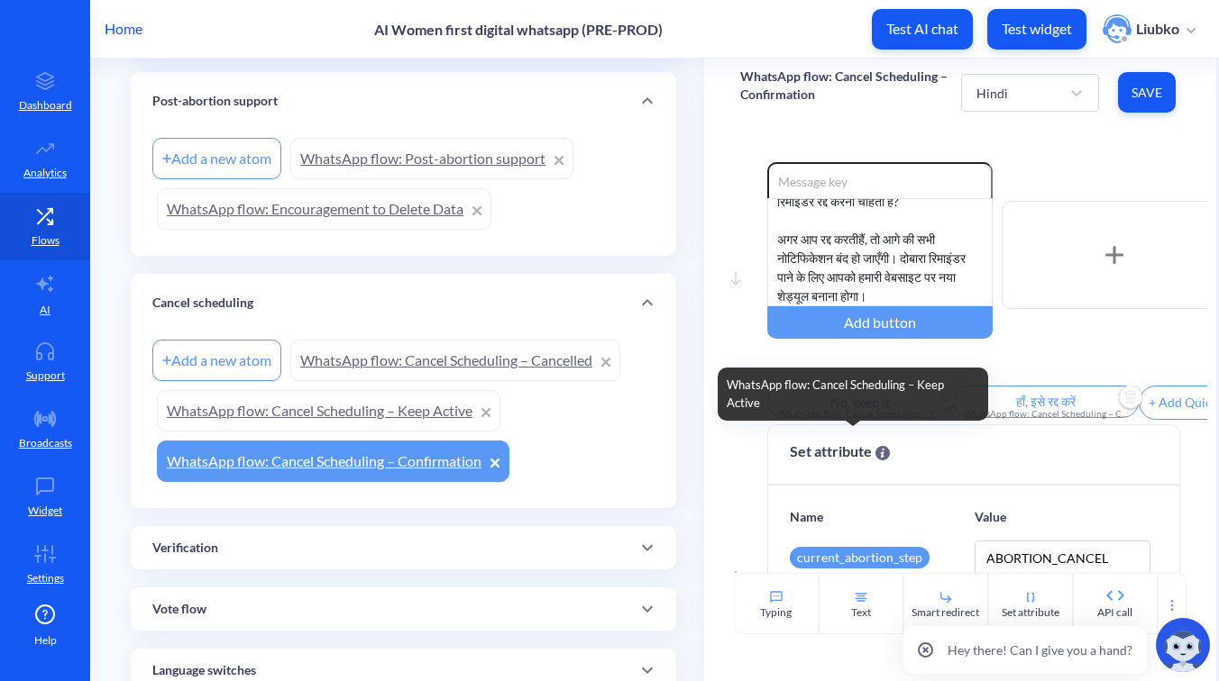
click at [855, 414] on div "WhatsApp flow: Cancel Scheduling – Keep Active" at bounding box center [860, 414] width 164 height 14
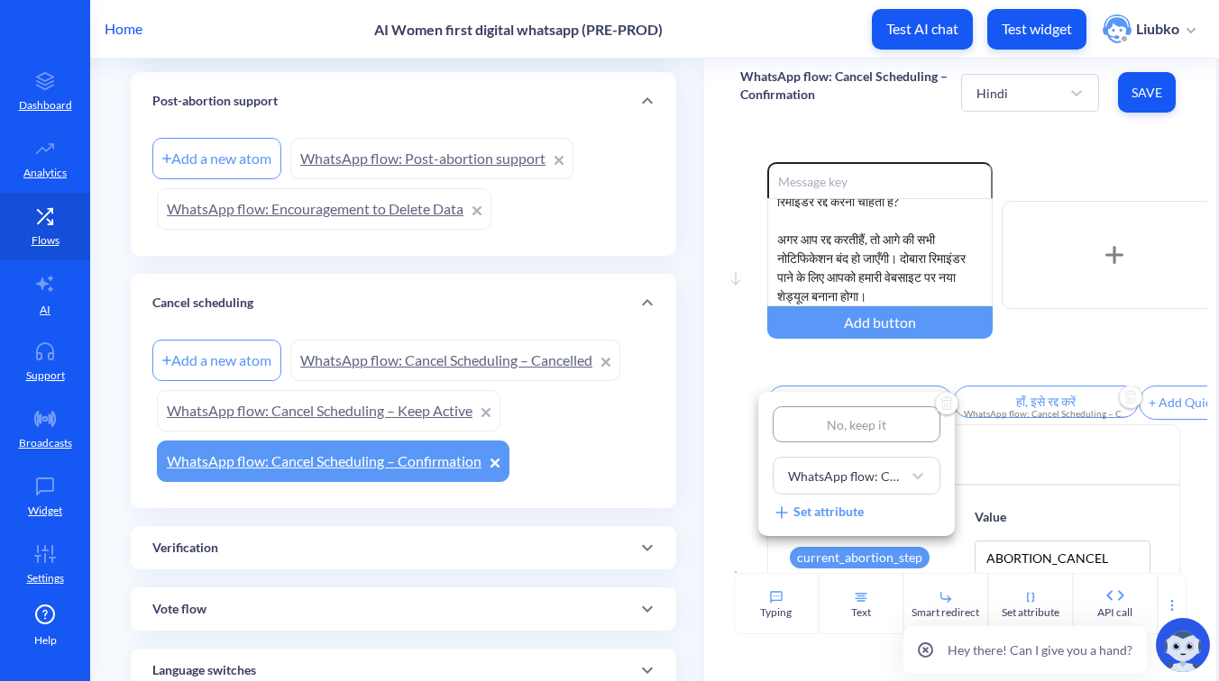
type input "नहीं, इसे बनाए रखें"
click at [902, 372] on div at bounding box center [609, 340] width 1219 height 681
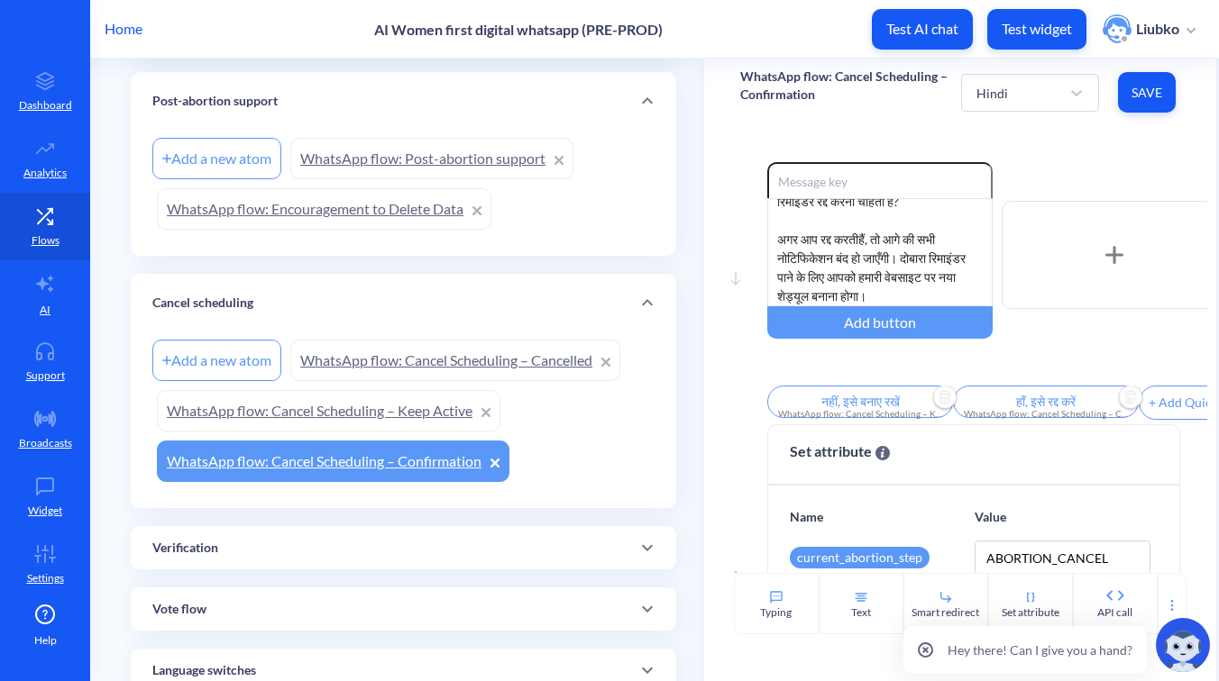
click at [1135, 99] on span "Save" at bounding box center [1146, 93] width 29 height 18
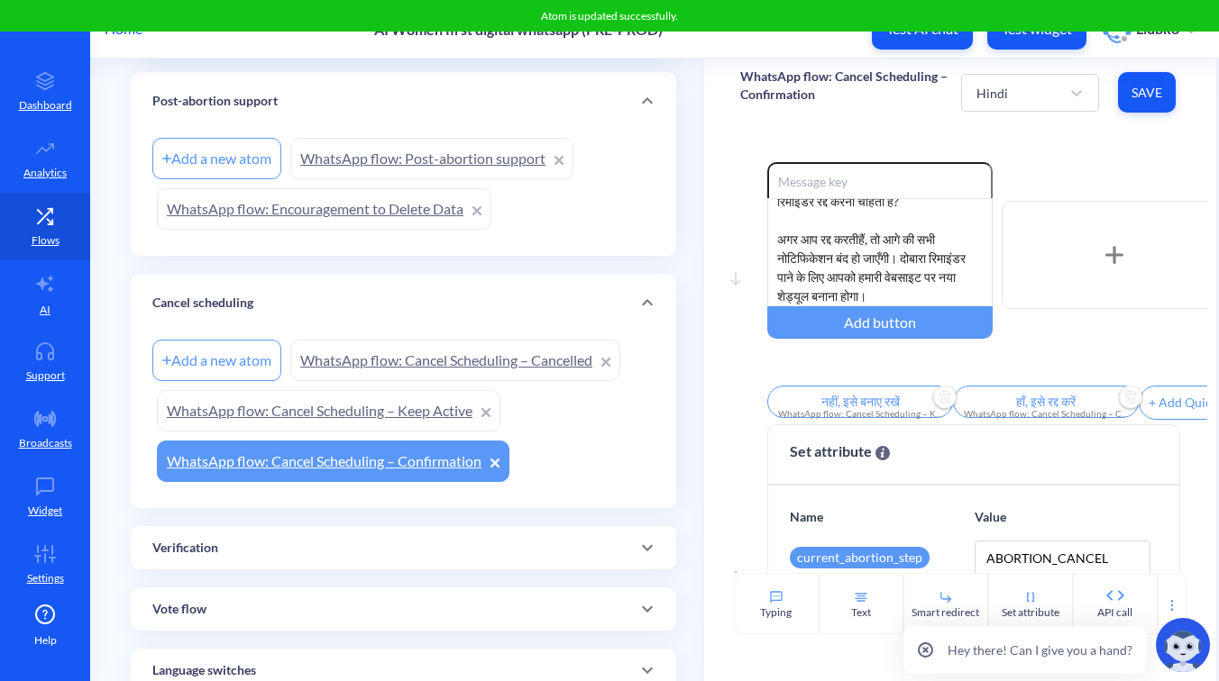
click at [1055, 138] on div "Move down Enable reactions क्या आप वाकई एली के साथ तय किए गए गर्भपात रिमाइंडर र…" at bounding box center [960, 349] width 512 height 447
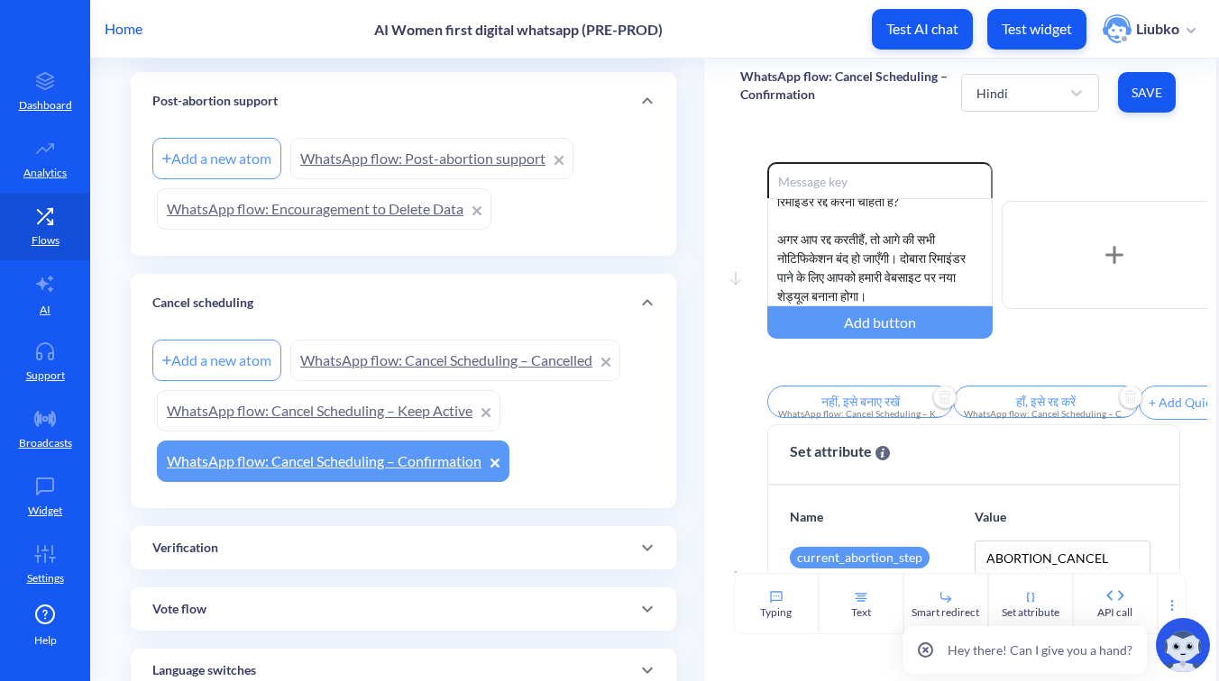
click at [1138, 105] on button "Save" at bounding box center [1147, 92] width 58 height 41
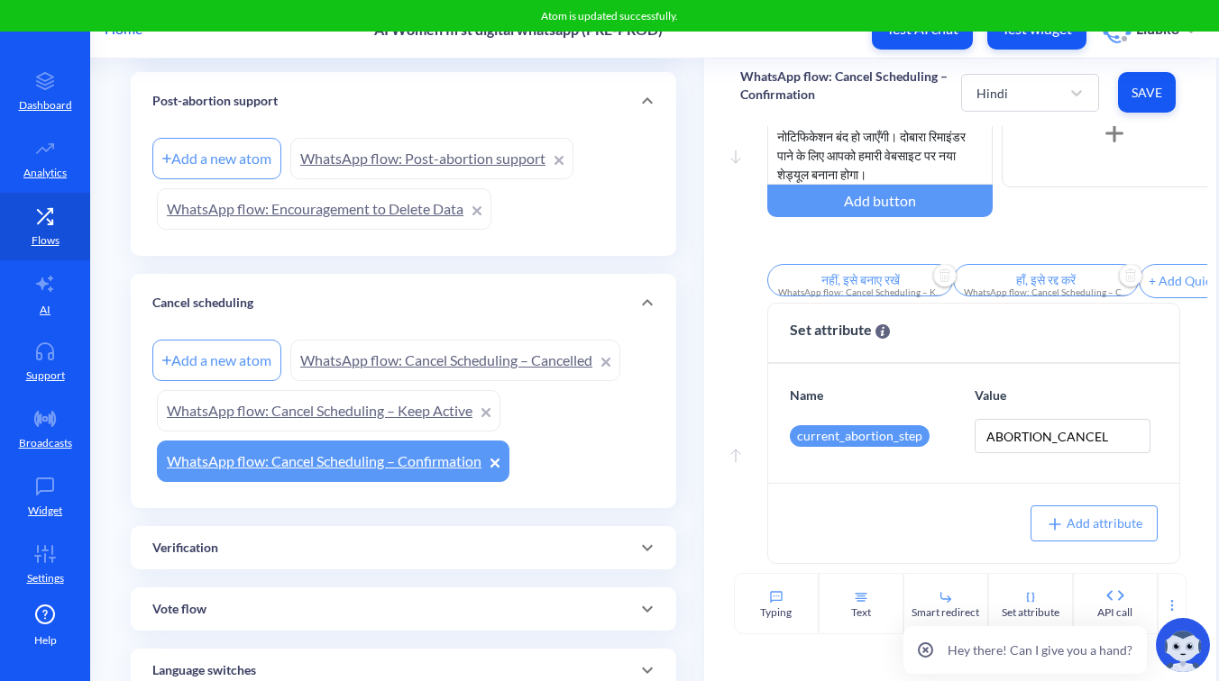
scroll to position [0, 0]
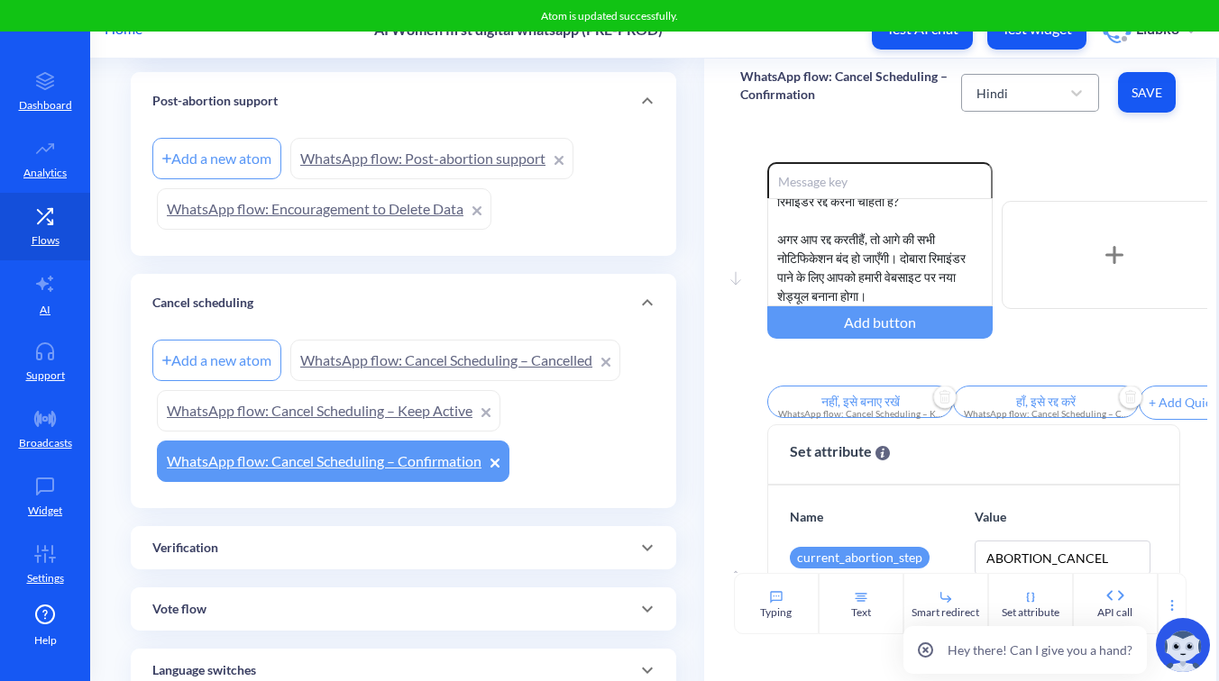
click at [1045, 94] on div "Hindi" at bounding box center [1013, 93] width 92 height 32
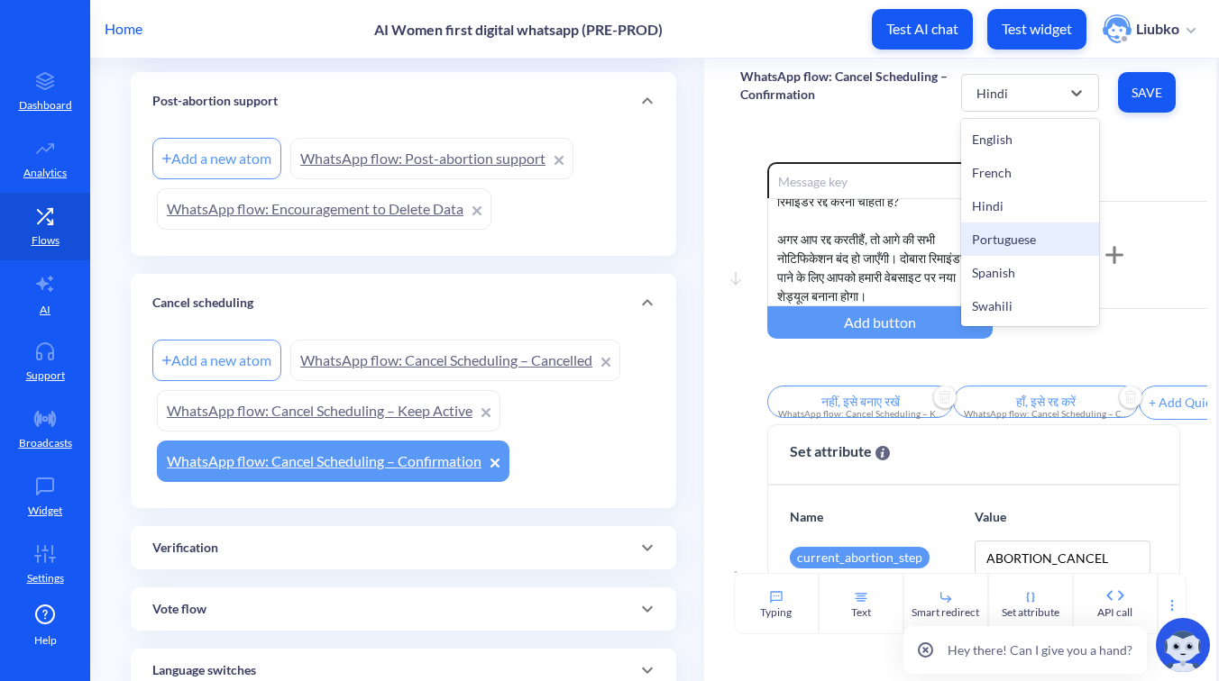
click at [1009, 240] on div "Portuguese" at bounding box center [1029, 239] width 137 height 33
type input "Não, mantenha"
type input "Sim, cancele"
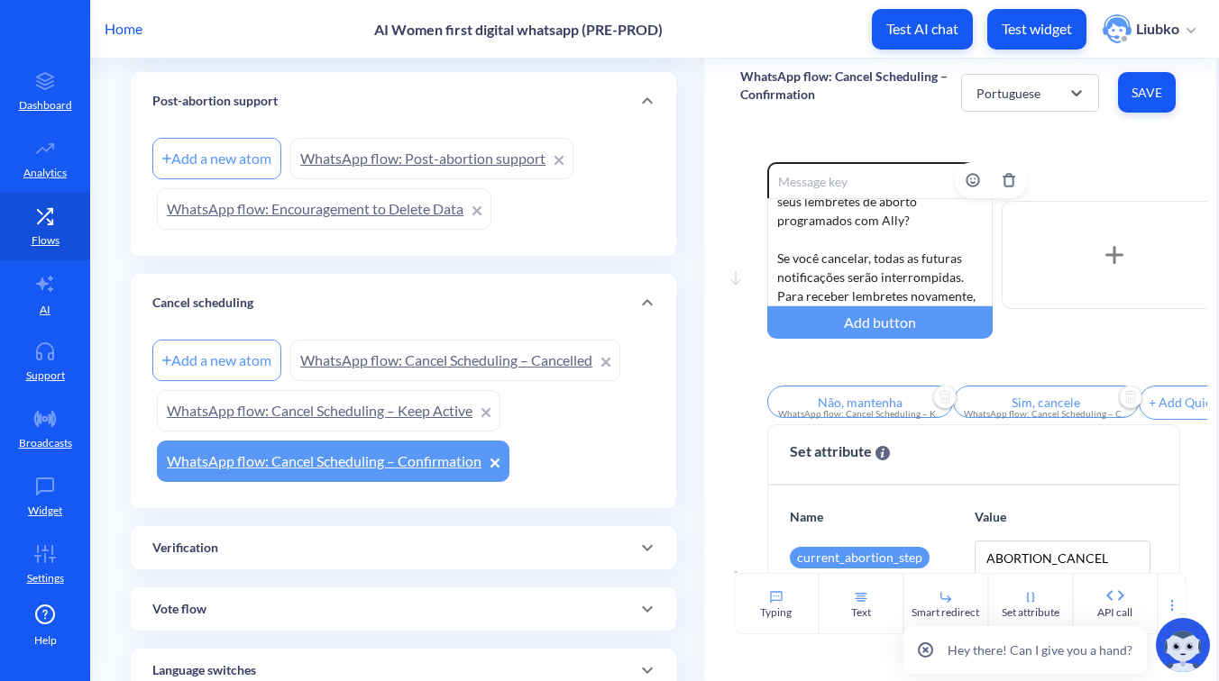
click at [867, 253] on div "Tem certeza de que deseja cancelar seus lembretes de aborto programados com All…" at bounding box center [879, 252] width 225 height 108
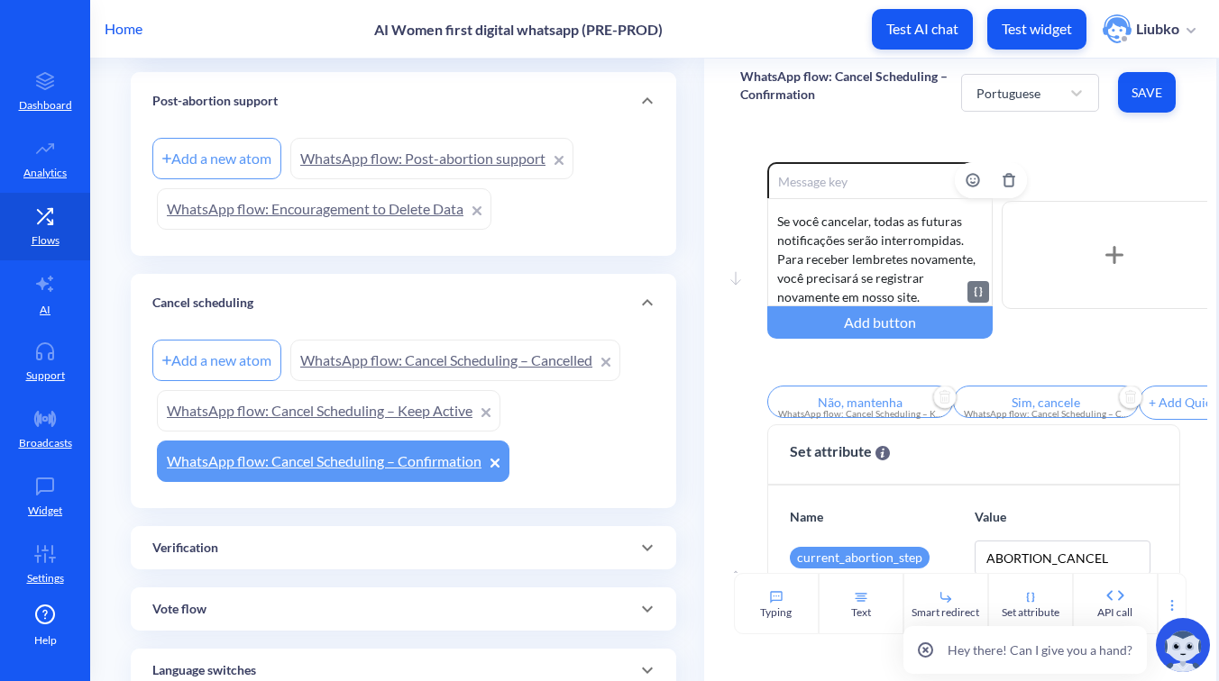
scroll to position [73, 0]
click at [1009, 407] on input "Sim, cancele" at bounding box center [1046, 402] width 186 height 32
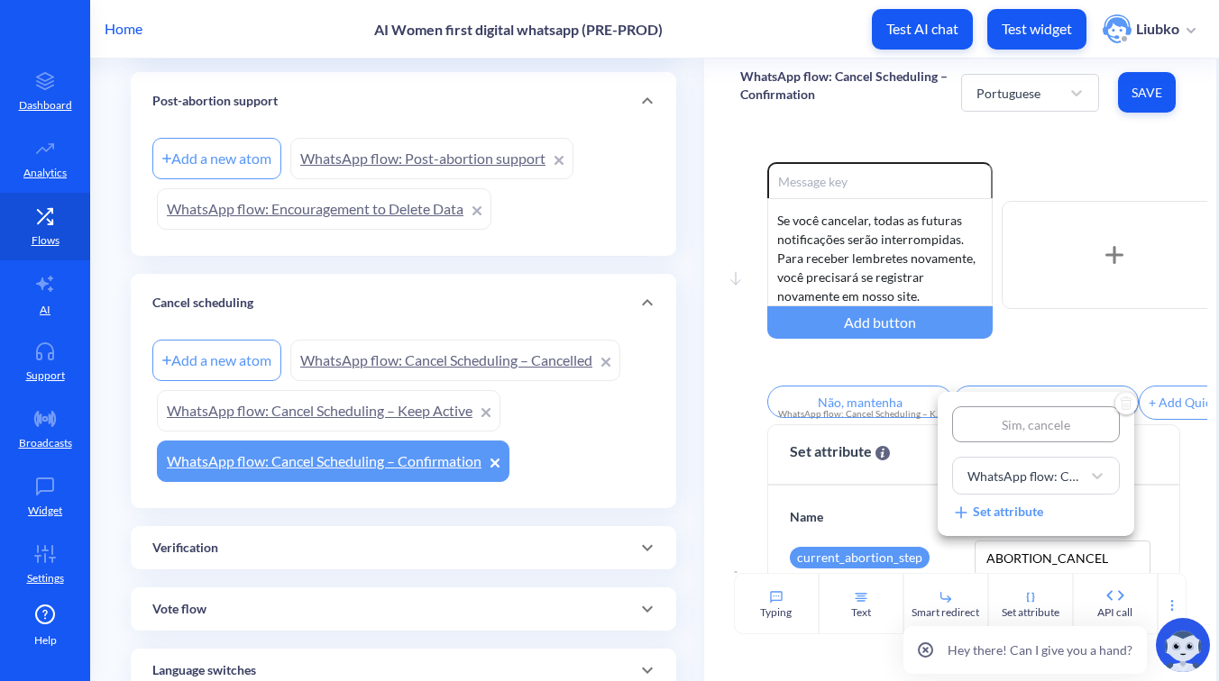
click at [1136, 102] on div at bounding box center [609, 340] width 1219 height 681
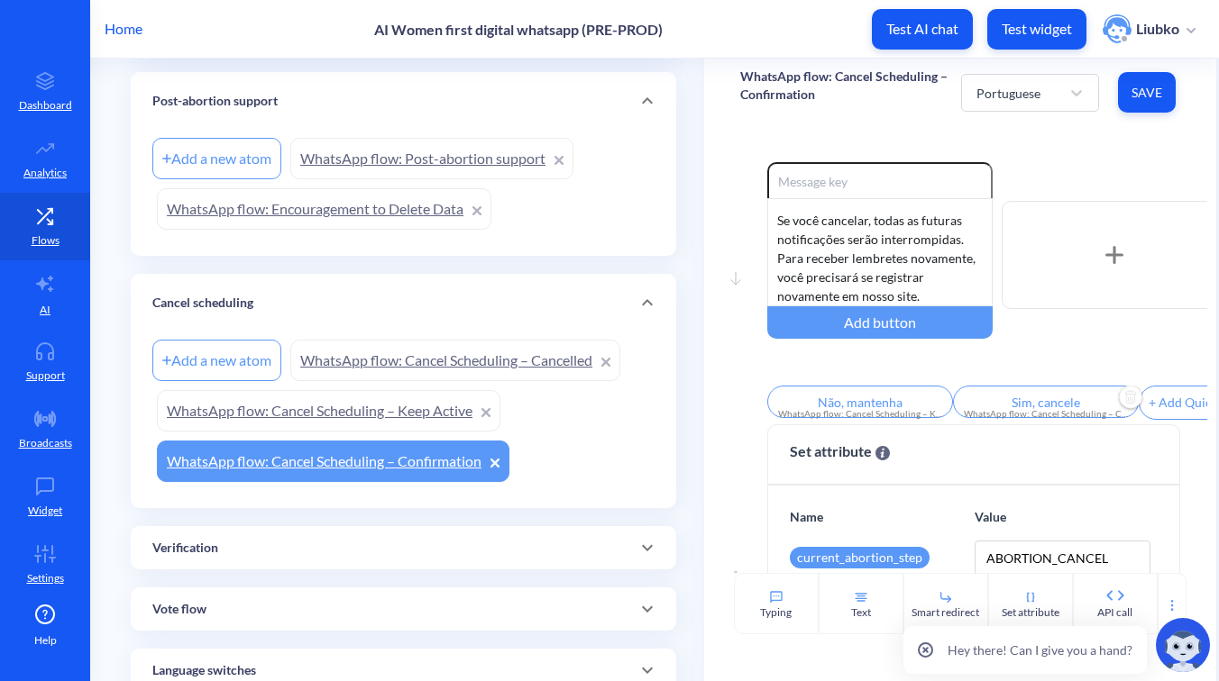
click at [1137, 87] on span "Save" at bounding box center [1146, 93] width 29 height 18
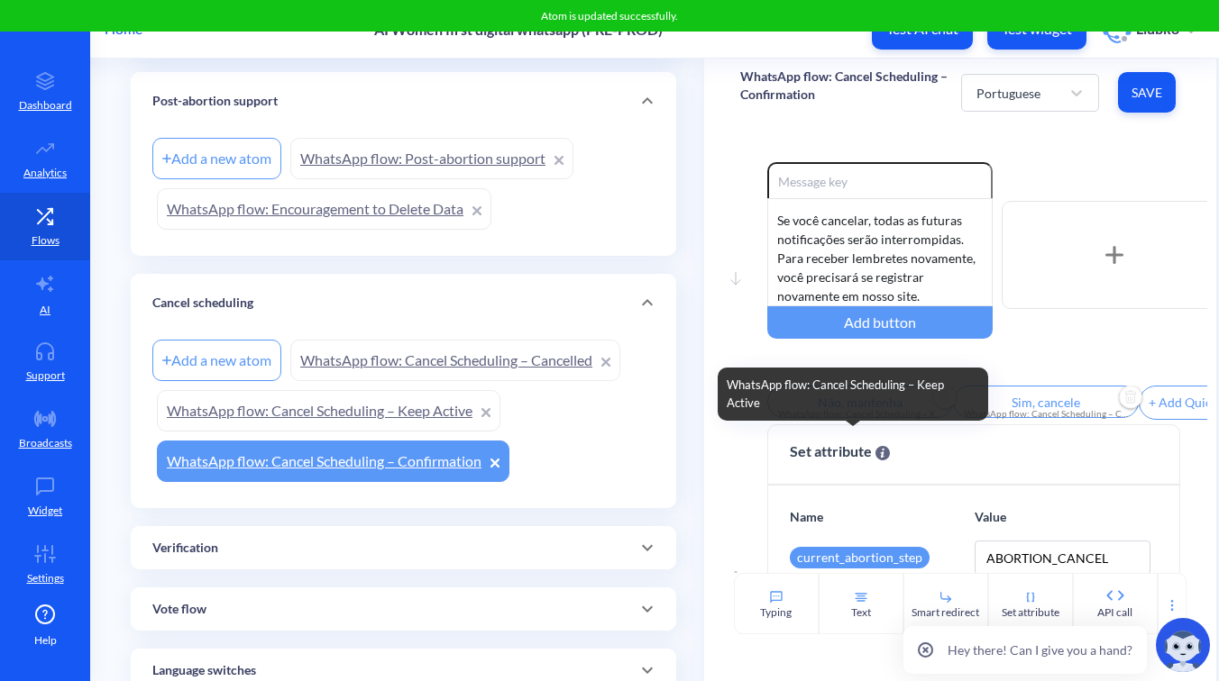
click at [848, 418] on div "WhatsApp flow: Cancel Scheduling – Keep Active" at bounding box center [860, 414] width 164 height 14
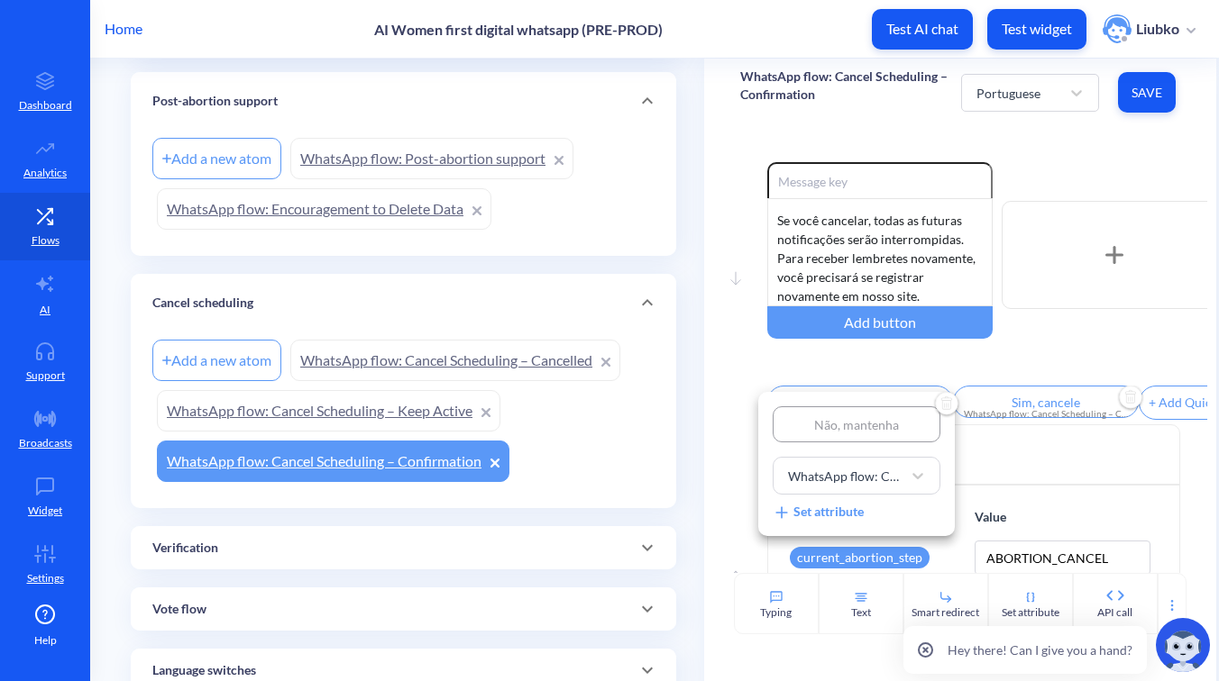
click at [1008, 367] on div at bounding box center [609, 340] width 1219 height 681
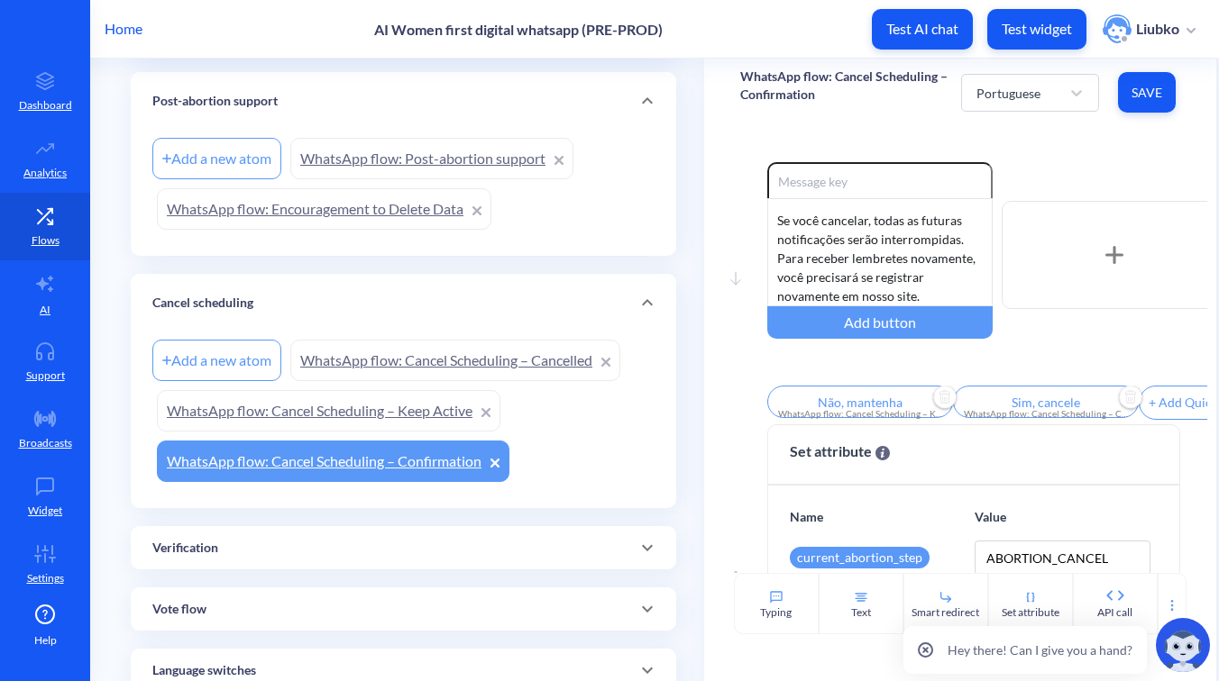
click at [1148, 94] on span "Save" at bounding box center [1146, 93] width 29 height 18
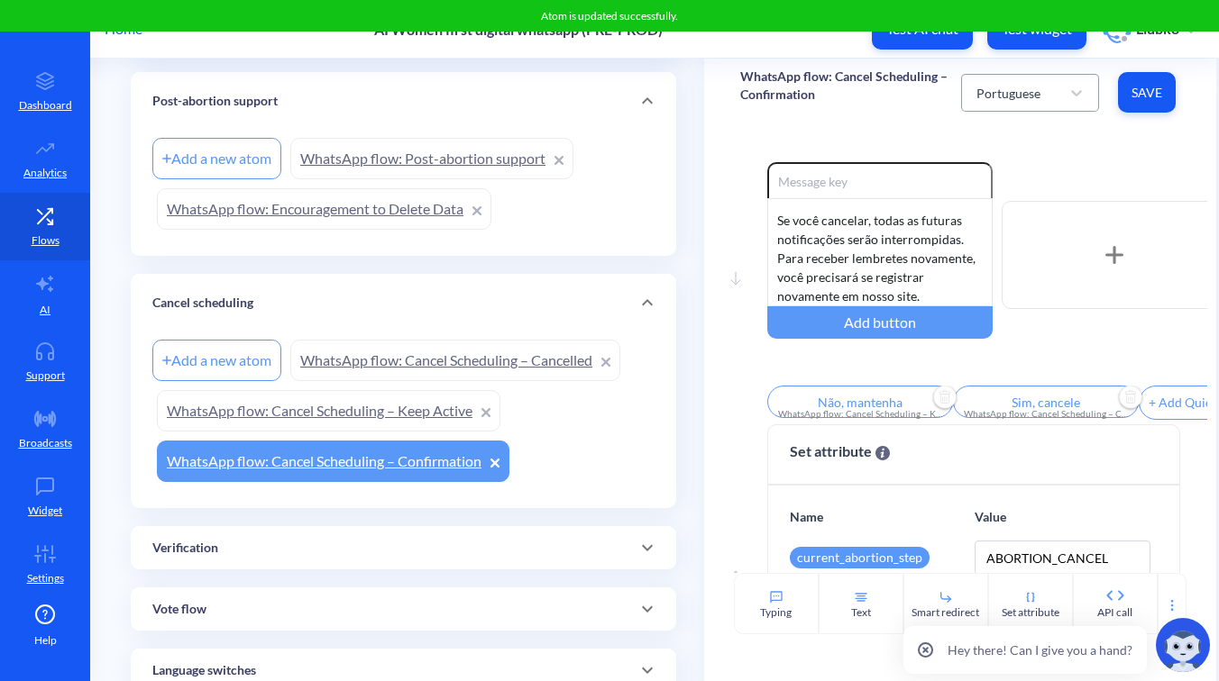
click at [996, 78] on div "Portuguese" at bounding box center [1013, 93] width 92 height 32
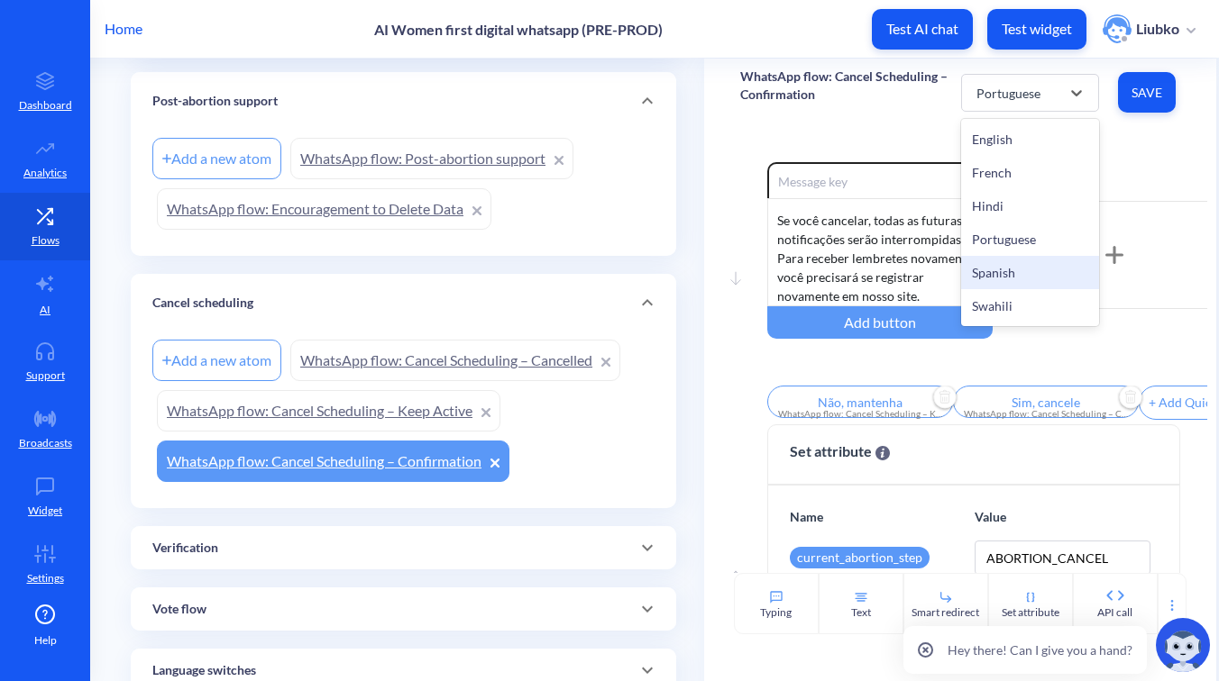
click at [999, 273] on div "Spanish" at bounding box center [1029, 272] width 137 height 33
type input "No, mantenerlo"
type input "Sí, cancelarlo"
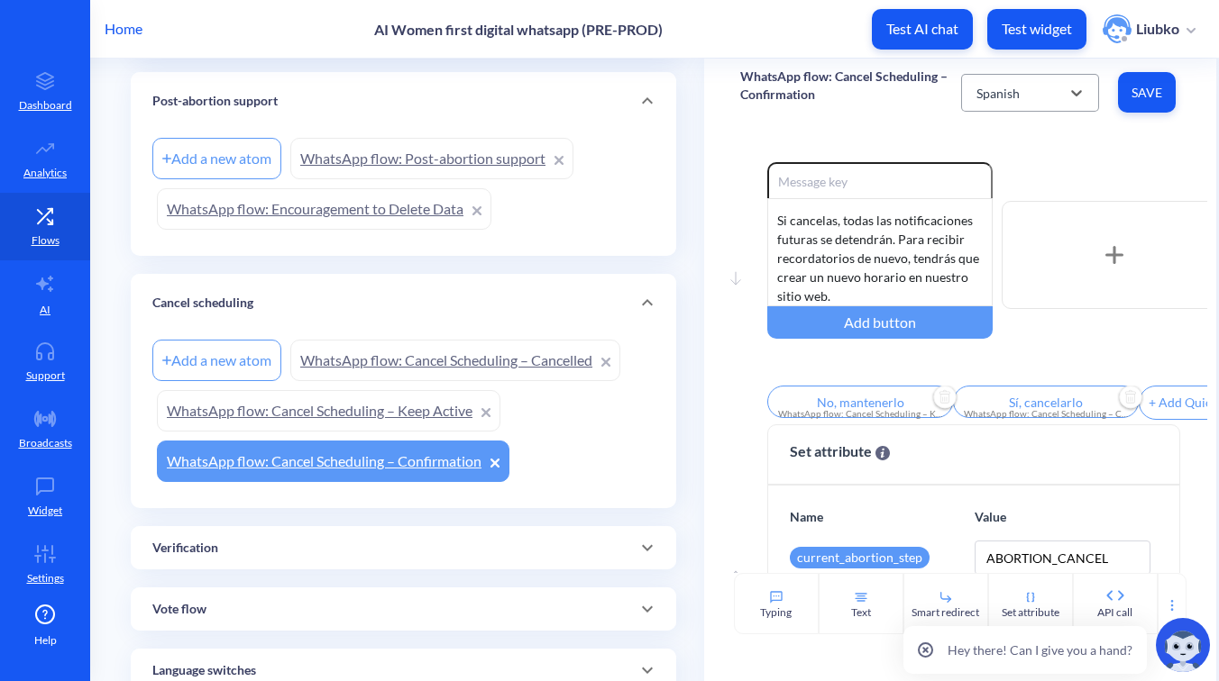
click at [1046, 105] on div "Spanish" at bounding box center [1013, 93] width 92 height 32
click at [999, 301] on div "Swahili" at bounding box center [1029, 305] width 137 height 33
type input "No, keep it"
click at [882, 260] on div "Are you sure you want to cancel your scheduled abortion reminders with Ally? If…" at bounding box center [879, 252] width 225 height 108
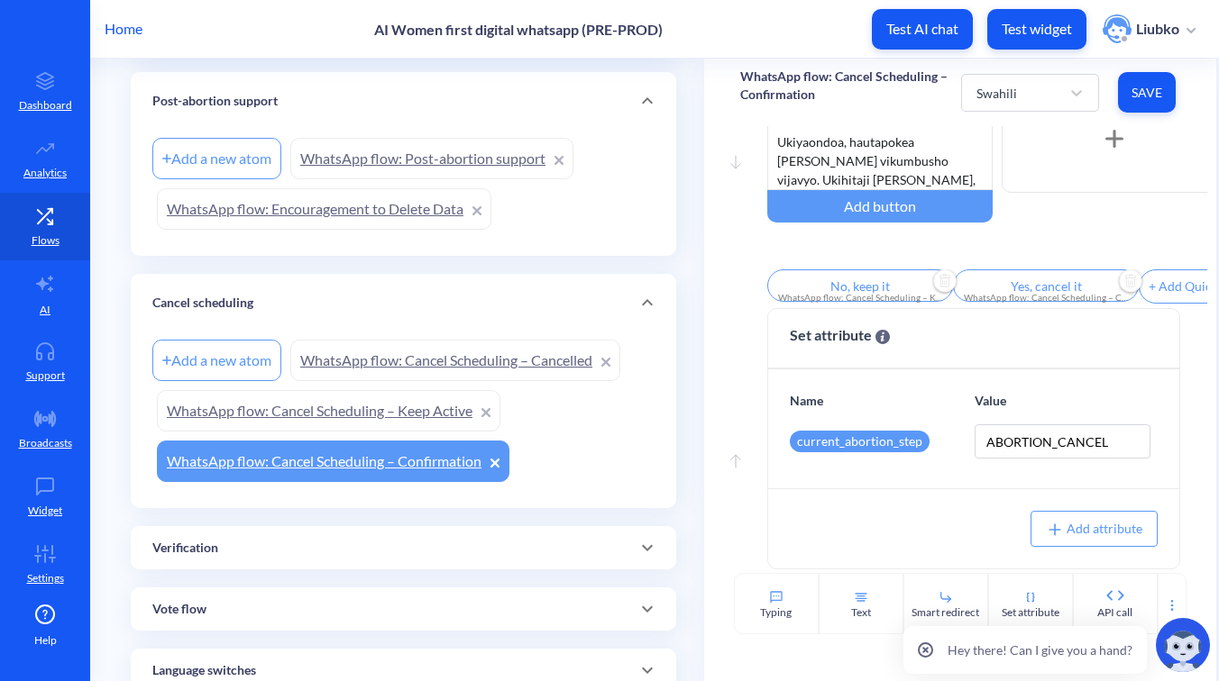
scroll to position [0, 0]
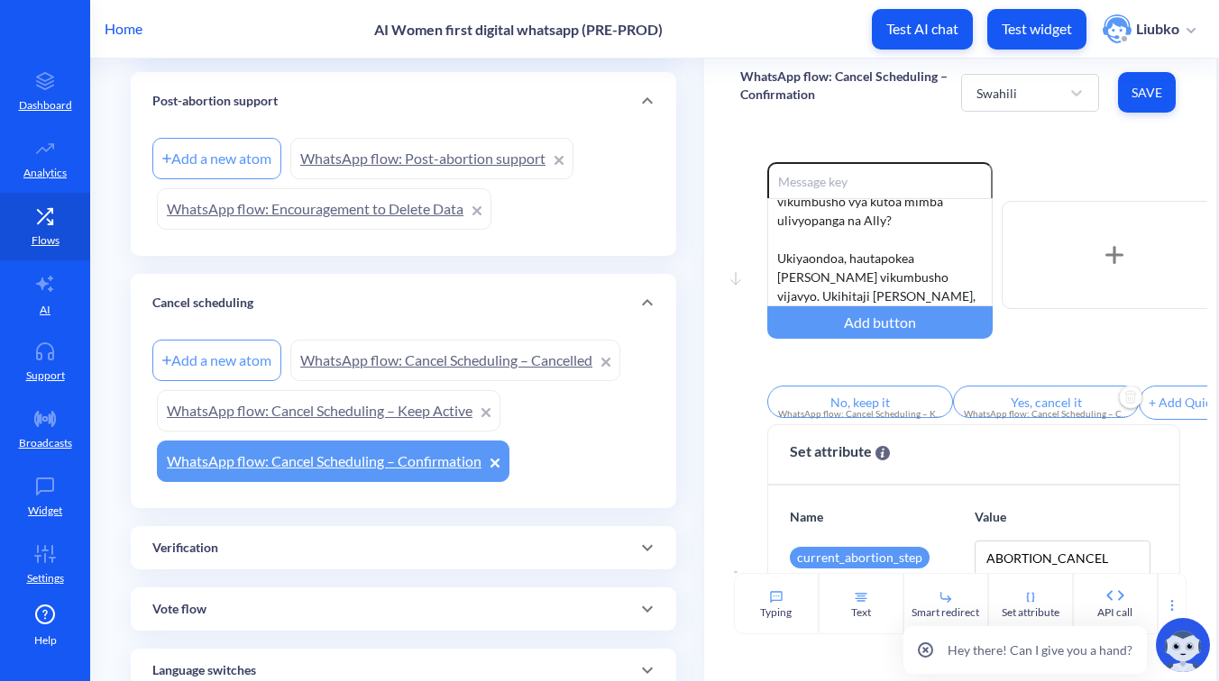
click at [1037, 405] on input "Yes, cancel it" at bounding box center [1046, 402] width 186 height 32
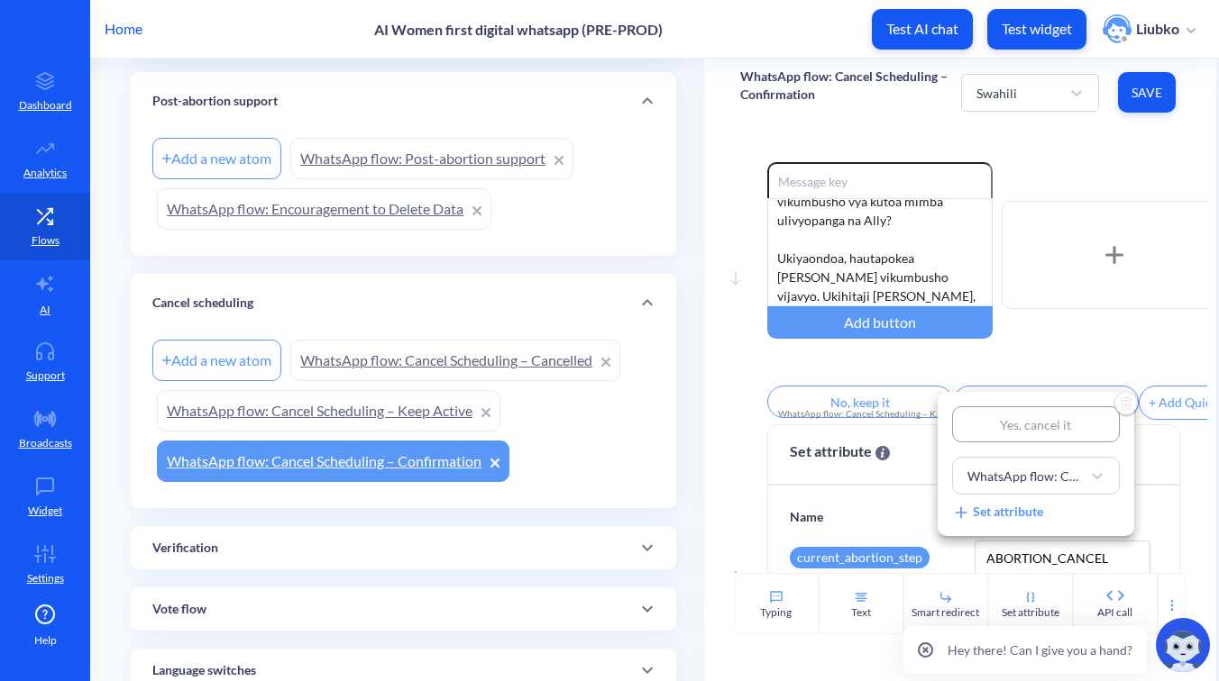
type input "Ndio, ondoa"
click at [1022, 373] on div at bounding box center [609, 340] width 1219 height 681
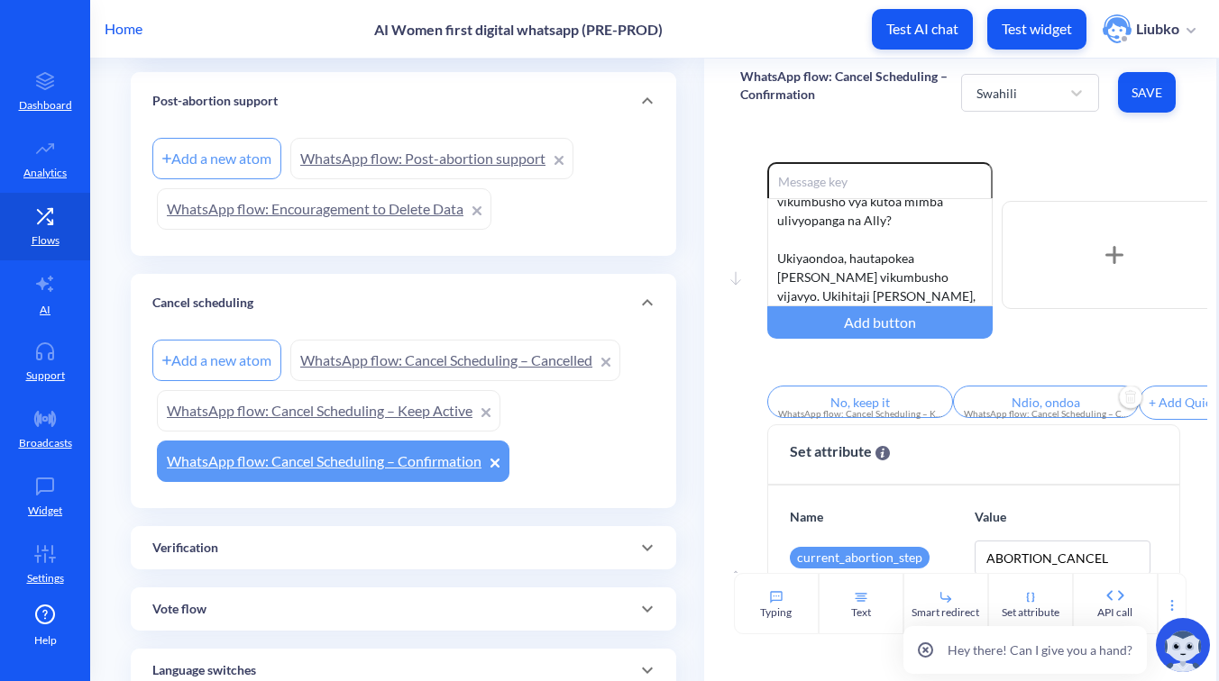
type input "Ndio, ondoa"
click at [849, 407] on input "No, keep it" at bounding box center [860, 402] width 186 height 32
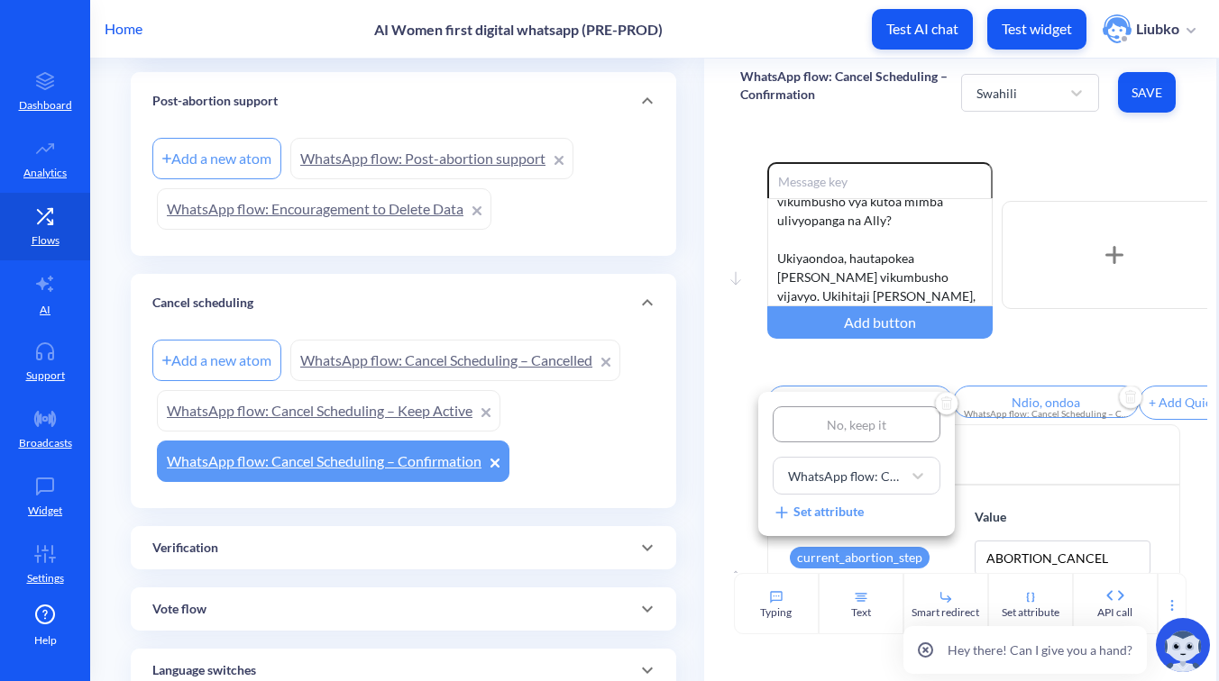
type input "Hapana, acha iendelee"
click at [910, 366] on div at bounding box center [609, 340] width 1219 height 681
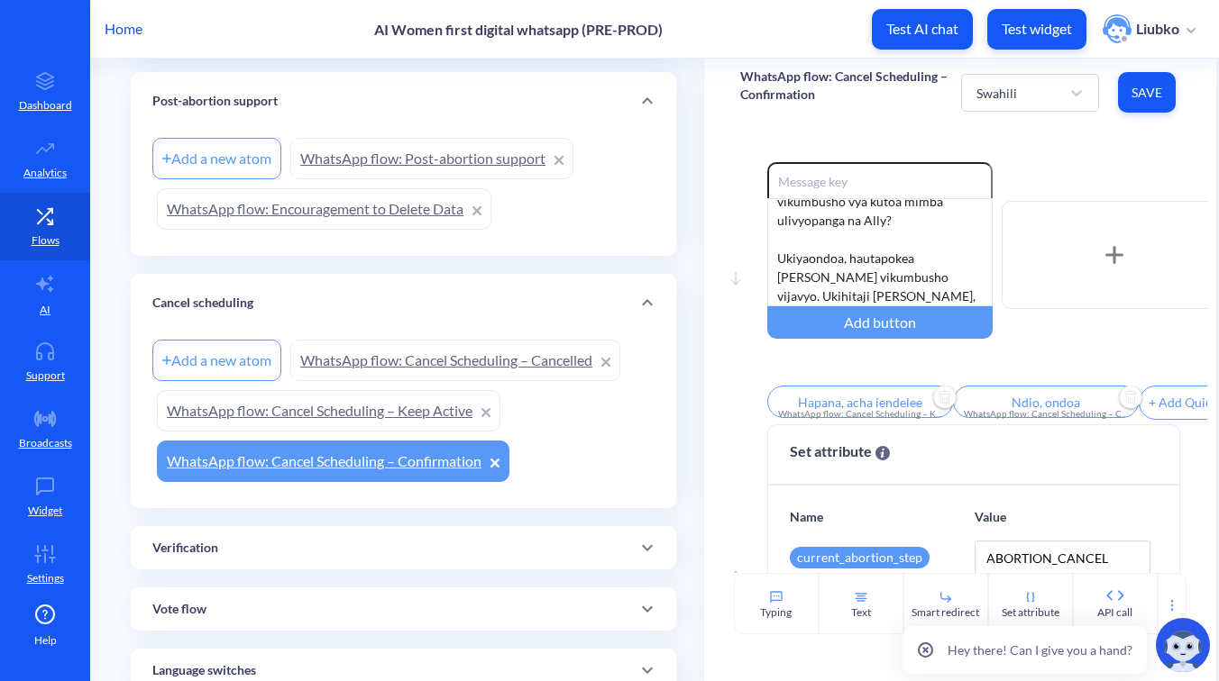
click at [1148, 101] on span "Save" at bounding box center [1146, 93] width 29 height 18
type input "Ndio, ondoa"
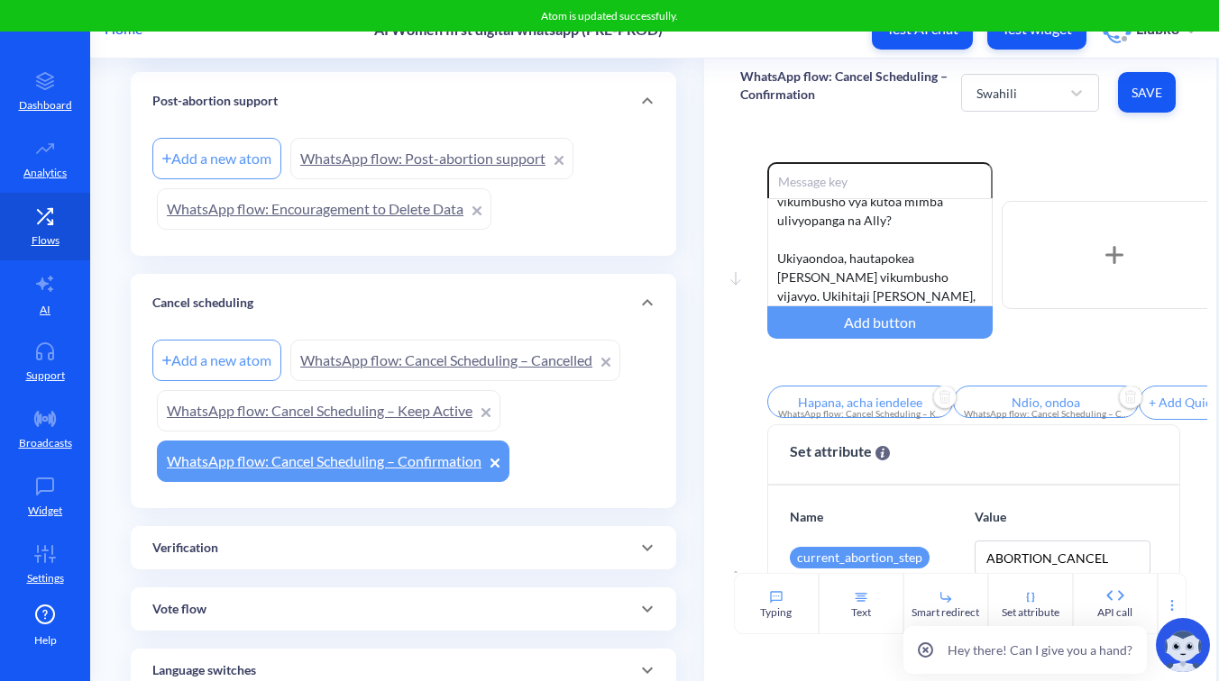
click at [1083, 150] on div "Move down Enable reactions Una uhakika unataka kuondoa vikumbusho vya kutoa mim…" at bounding box center [960, 349] width 512 height 447
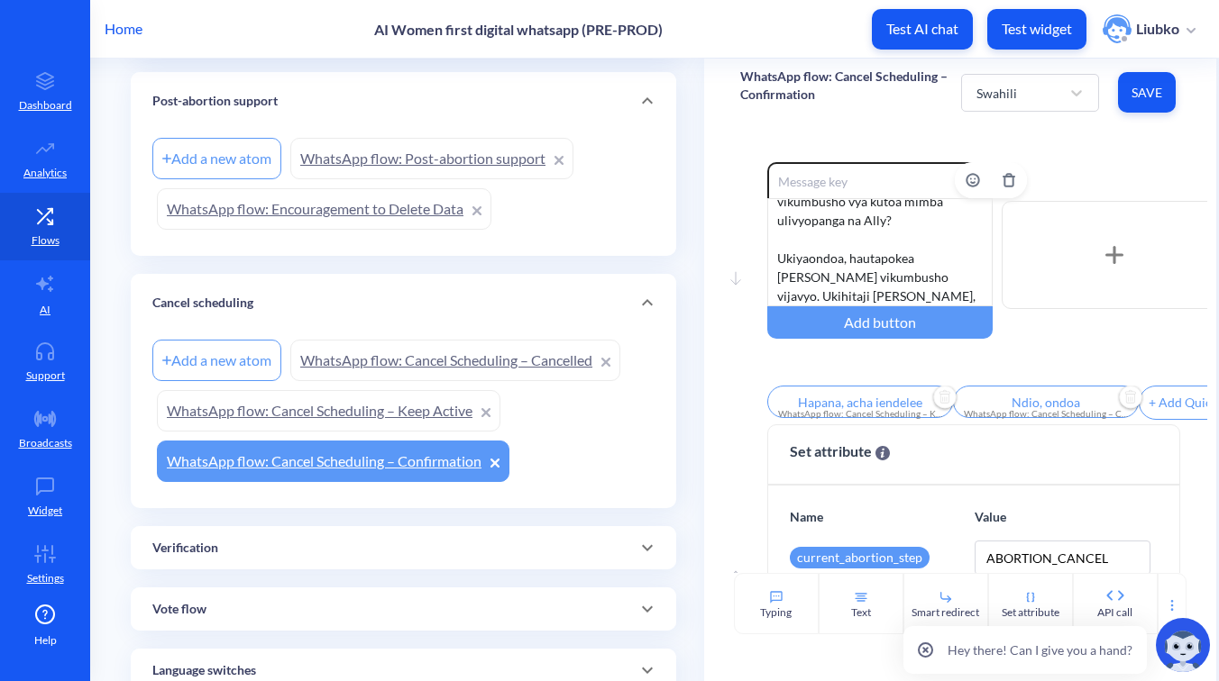
click at [963, 289] on div "Una uhakika unataka kuondoa vikumbusho vya kutoa mimba ulivyopanga na Ally? Uki…" at bounding box center [879, 252] width 225 height 108
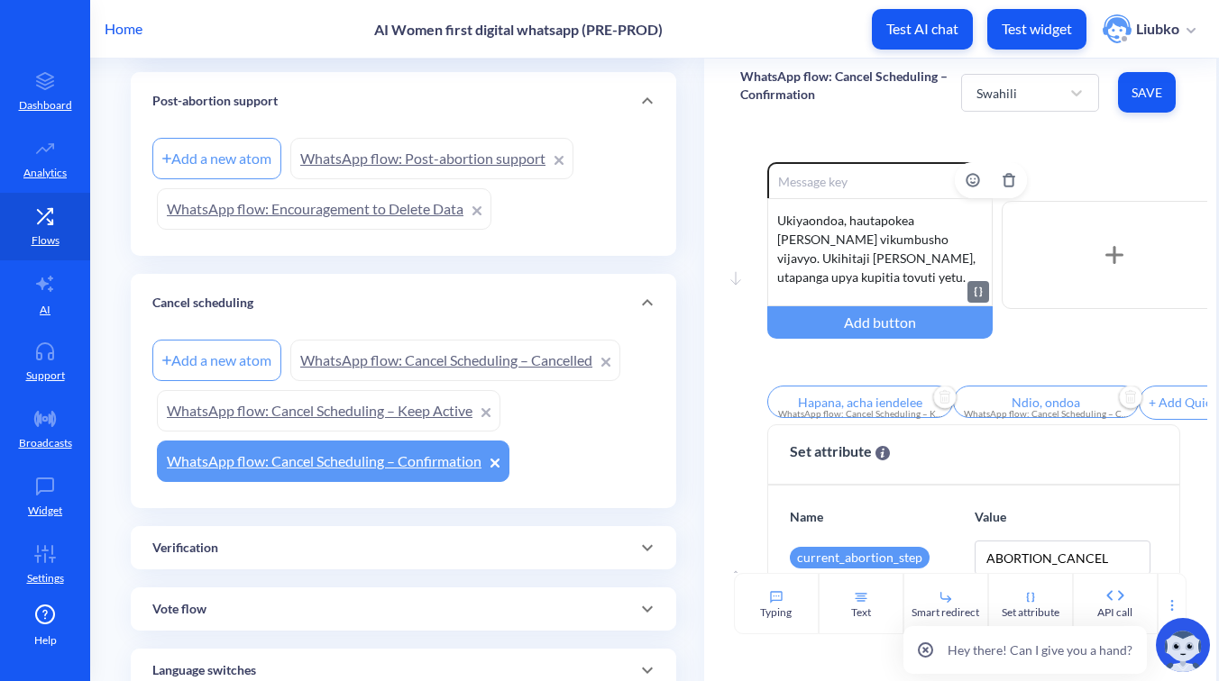
scroll to position [92, 0]
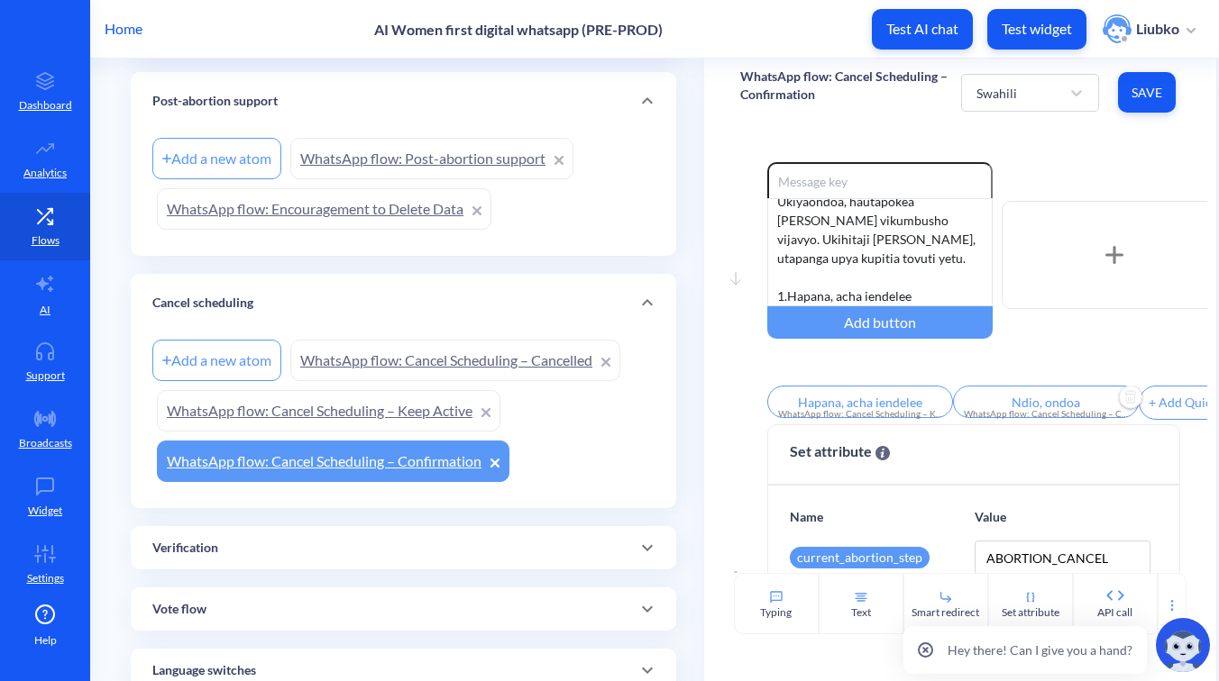
click at [1028, 406] on input "Ndio, ondoa" at bounding box center [1046, 402] width 186 height 32
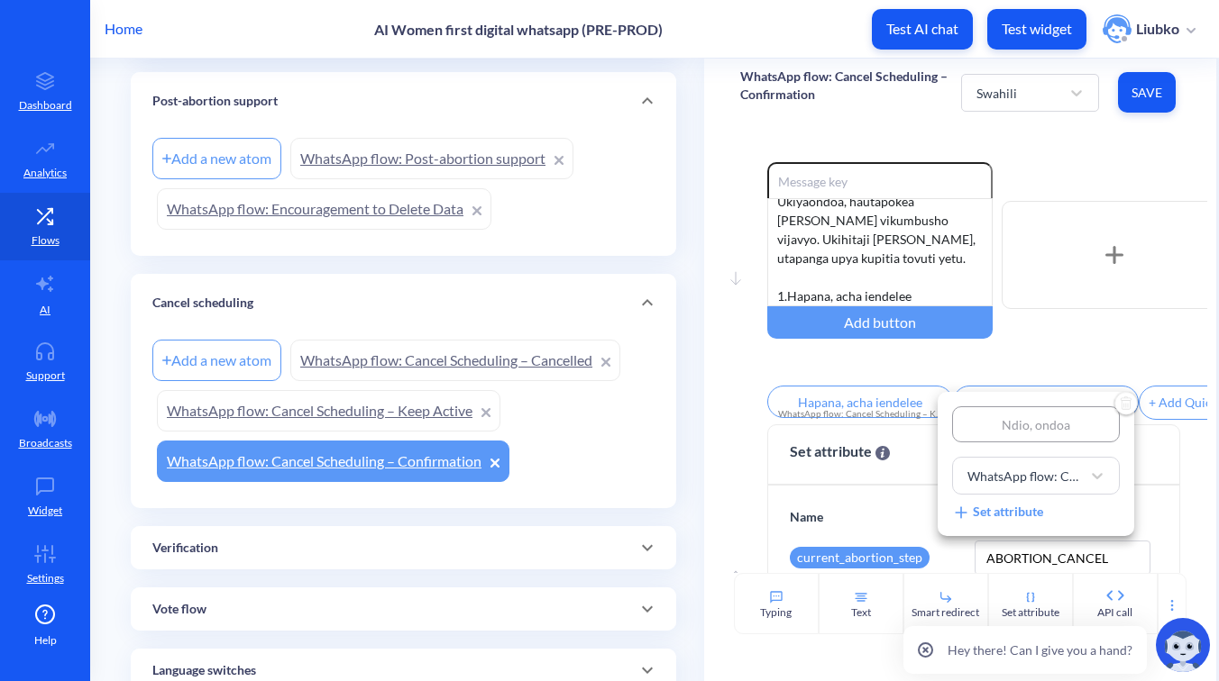
click at [839, 291] on div at bounding box center [609, 340] width 1219 height 681
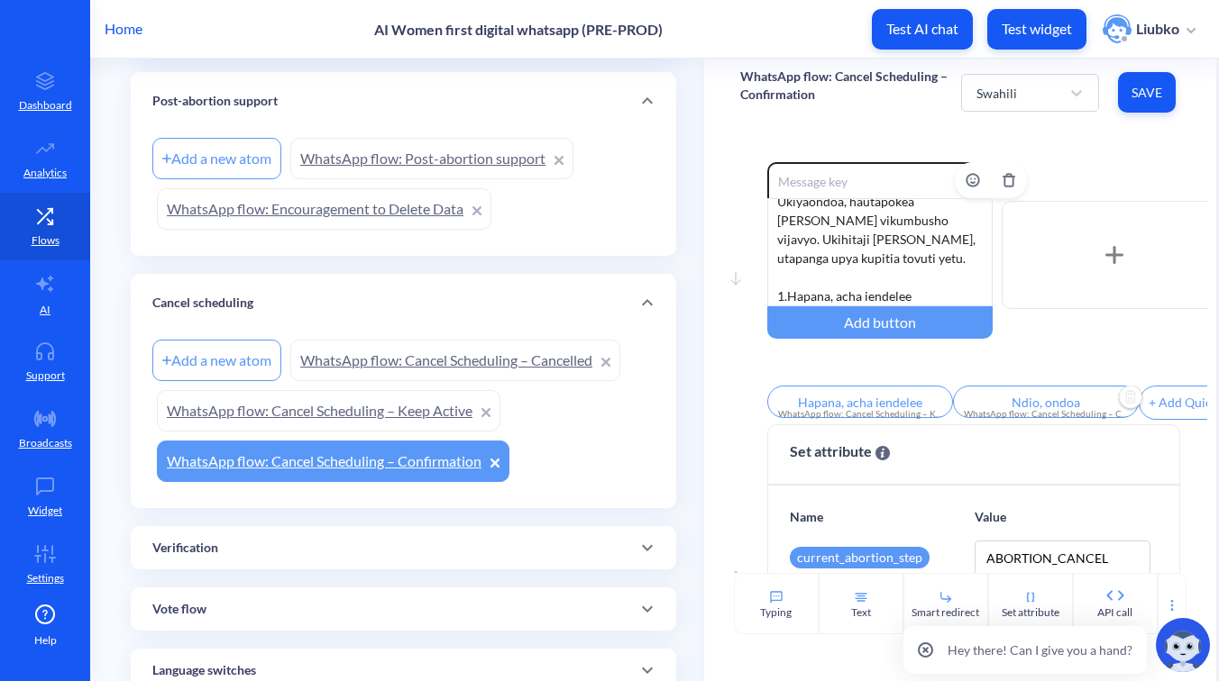
click at [824, 290] on div "Una uhakika unataka kuondoa vikumbusho vya kutoa mimba ulivyopanga na Ally? Uki…" at bounding box center [879, 252] width 225 height 108
click at [852, 404] on input "Hapana, acha iendelee" at bounding box center [860, 402] width 186 height 32
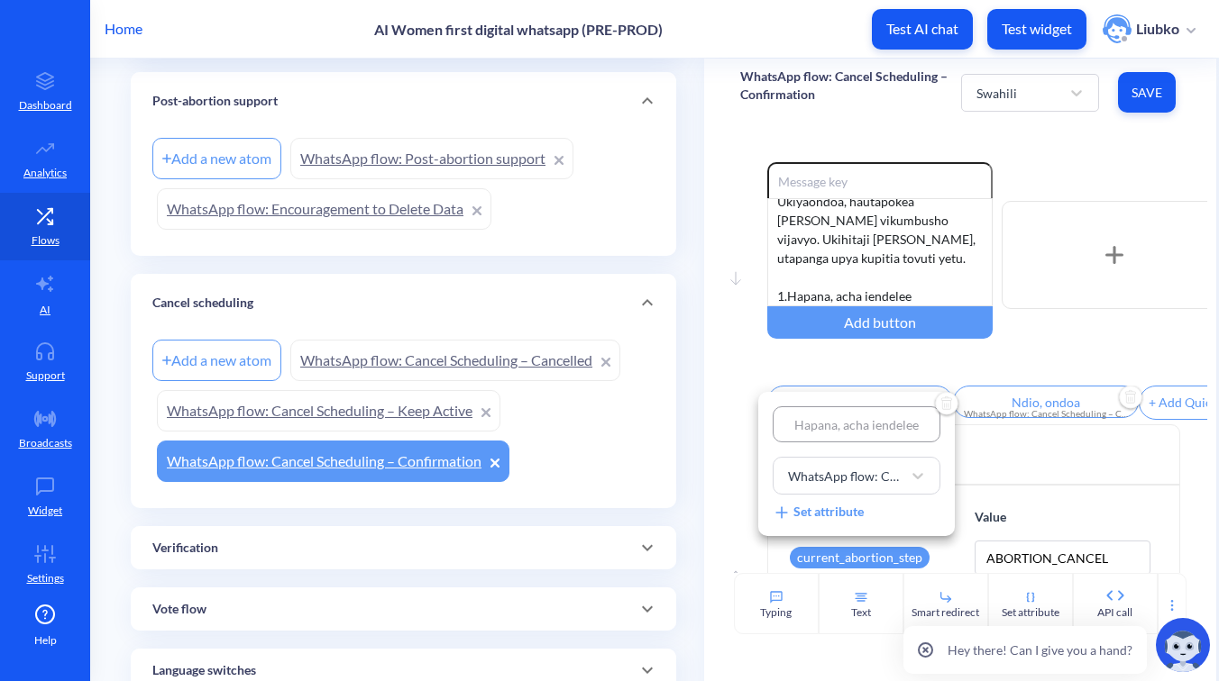
click at [863, 420] on input "Hapana, acha iendelee" at bounding box center [856, 425] width 168 height 36
type input "1"
click at [874, 365] on div at bounding box center [609, 340] width 1219 height 681
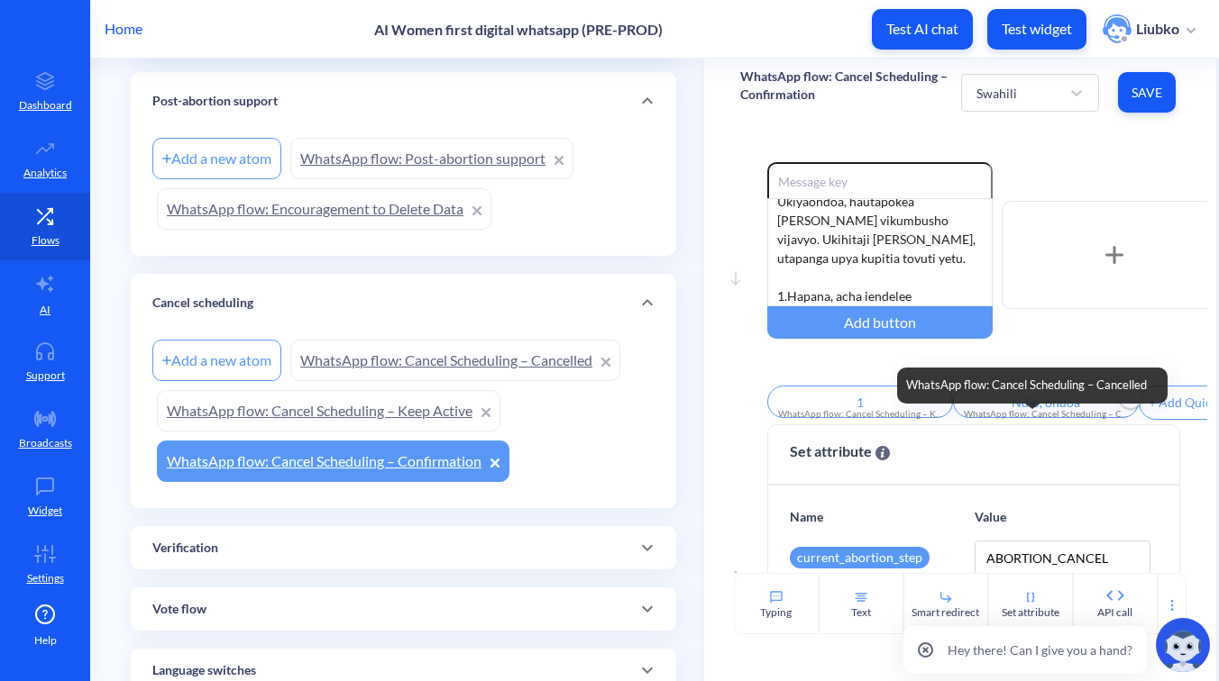
click at [1008, 414] on div "WhatsApp flow: Cancel Scheduling – Cancelled" at bounding box center [1046, 414] width 164 height 14
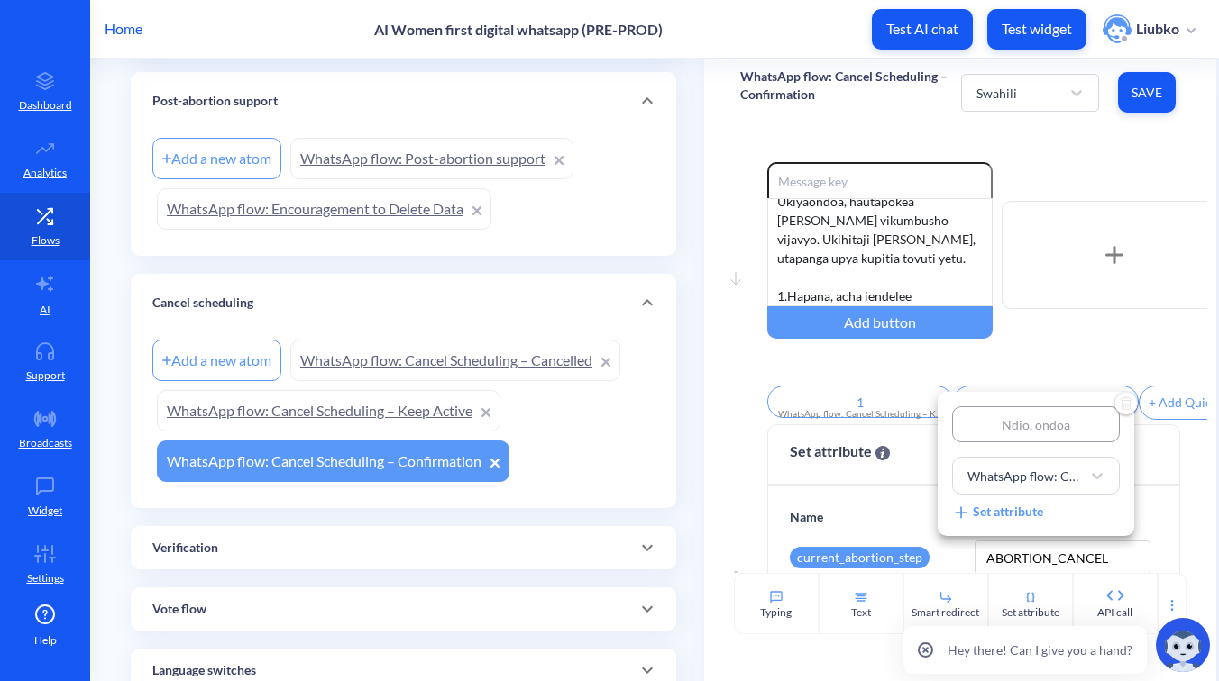
type input "2"
click at [1008, 385] on div at bounding box center [609, 340] width 1219 height 681
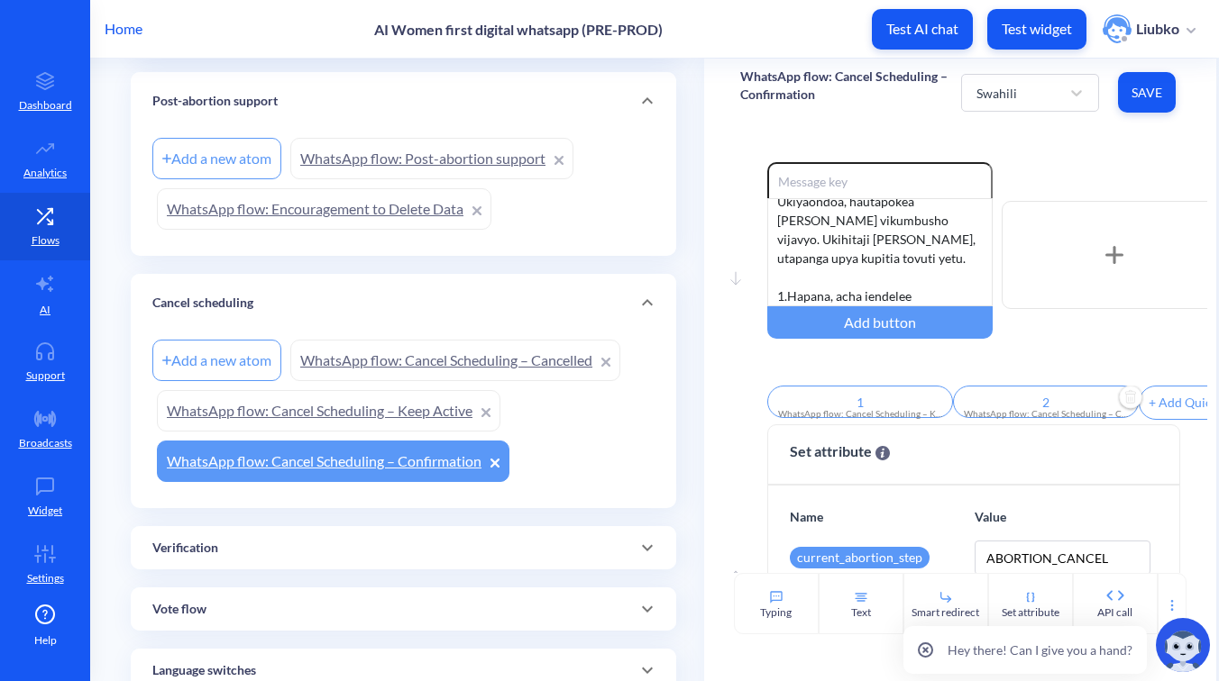
click at [1155, 101] on button "Save" at bounding box center [1147, 92] width 58 height 41
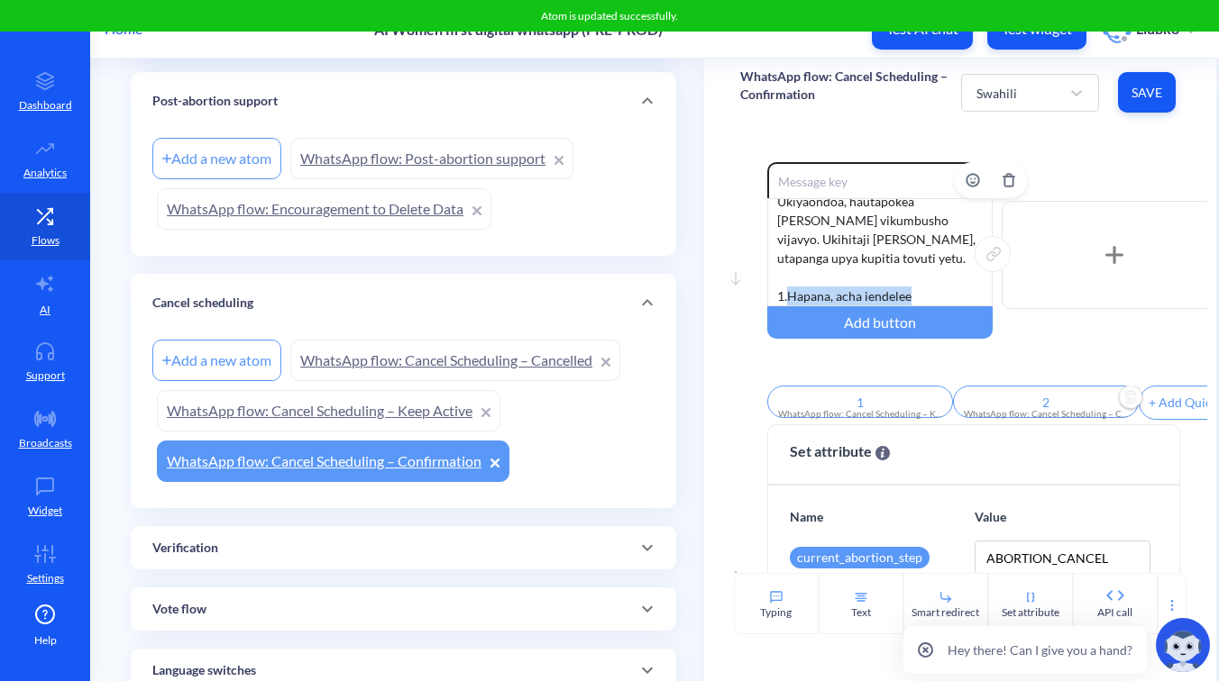
drag, startPoint x: 927, startPoint y: 279, endPoint x: 790, endPoint y: 279, distance: 137.9
click at [790, 279] on div "Una uhakika unataka kuondoa vikumbusho vya kutoa mimba ulivyopanga na Ally? Uki…" at bounding box center [879, 252] width 225 height 108
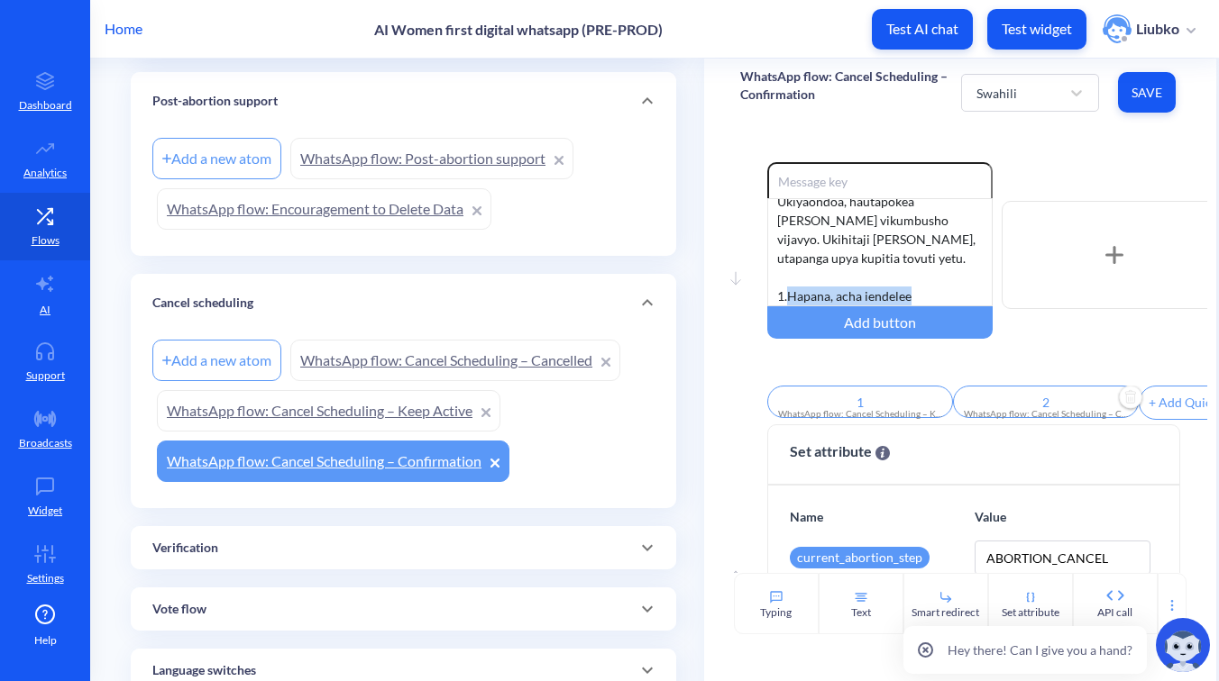
click at [1030, 145] on div "Move down Enable reactions Una uhakika unataka kuondoa vikumbusho vya kutoa mim…" at bounding box center [960, 349] width 512 height 447
click at [1037, 95] on div "Swahili" at bounding box center [1013, 93] width 92 height 32
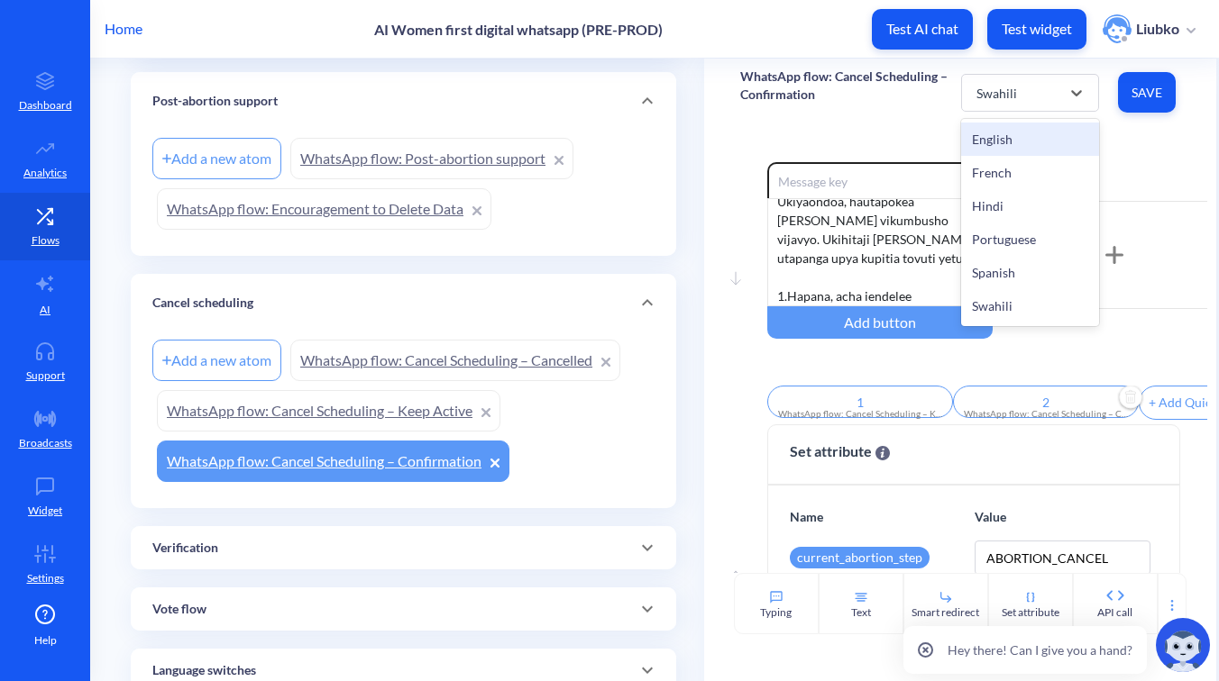
click at [1028, 136] on div "English" at bounding box center [1029, 139] width 137 height 33
type input "No, keep it"
type input "Yes, cancel it"
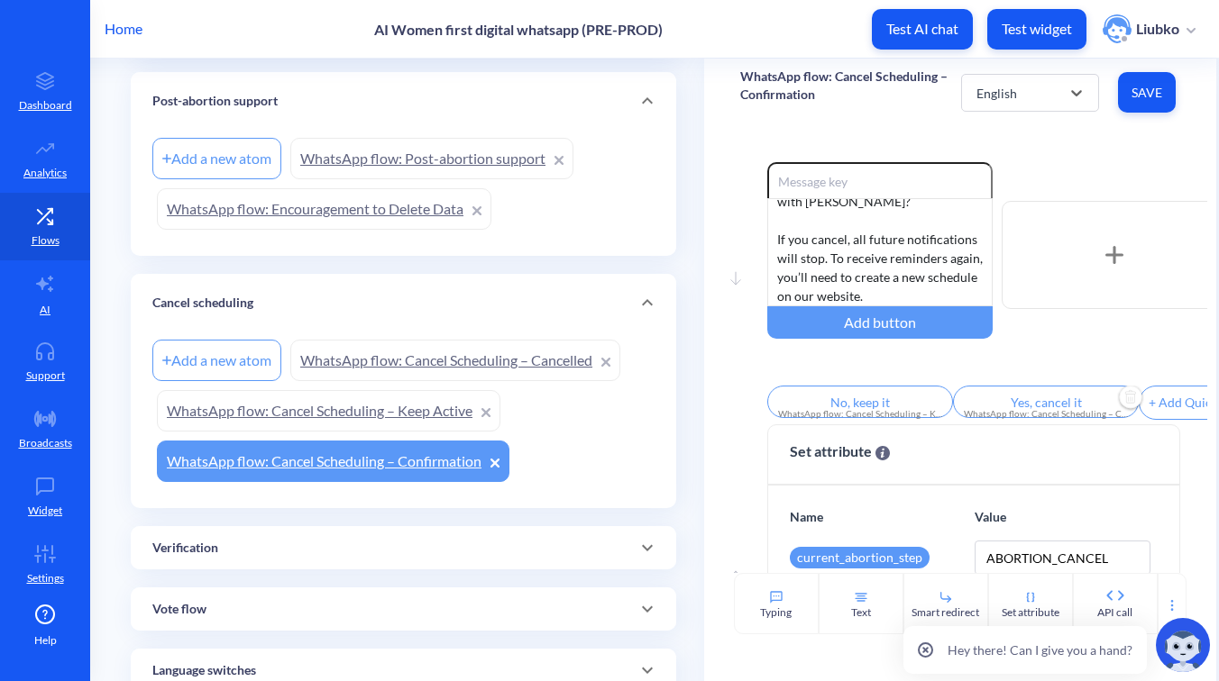
scroll to position [54, 0]
click at [1051, 405] on input "Yes, cancel it" at bounding box center [1046, 402] width 186 height 32
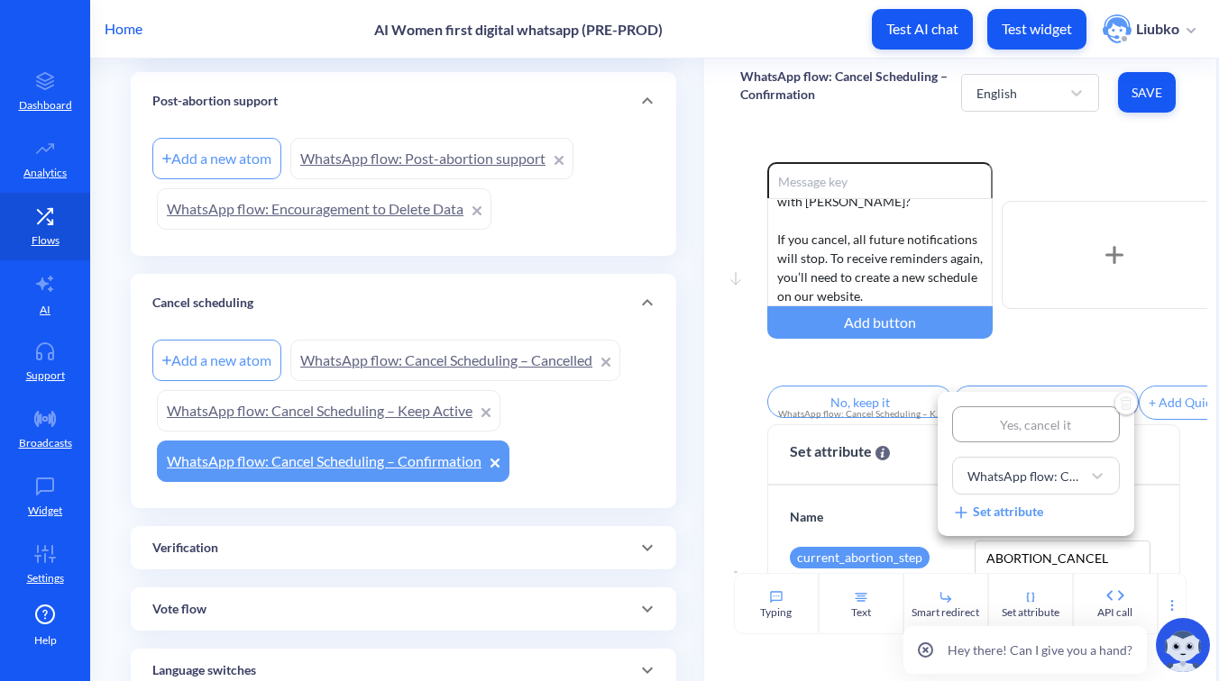
click at [1051, 142] on div at bounding box center [609, 340] width 1219 height 681
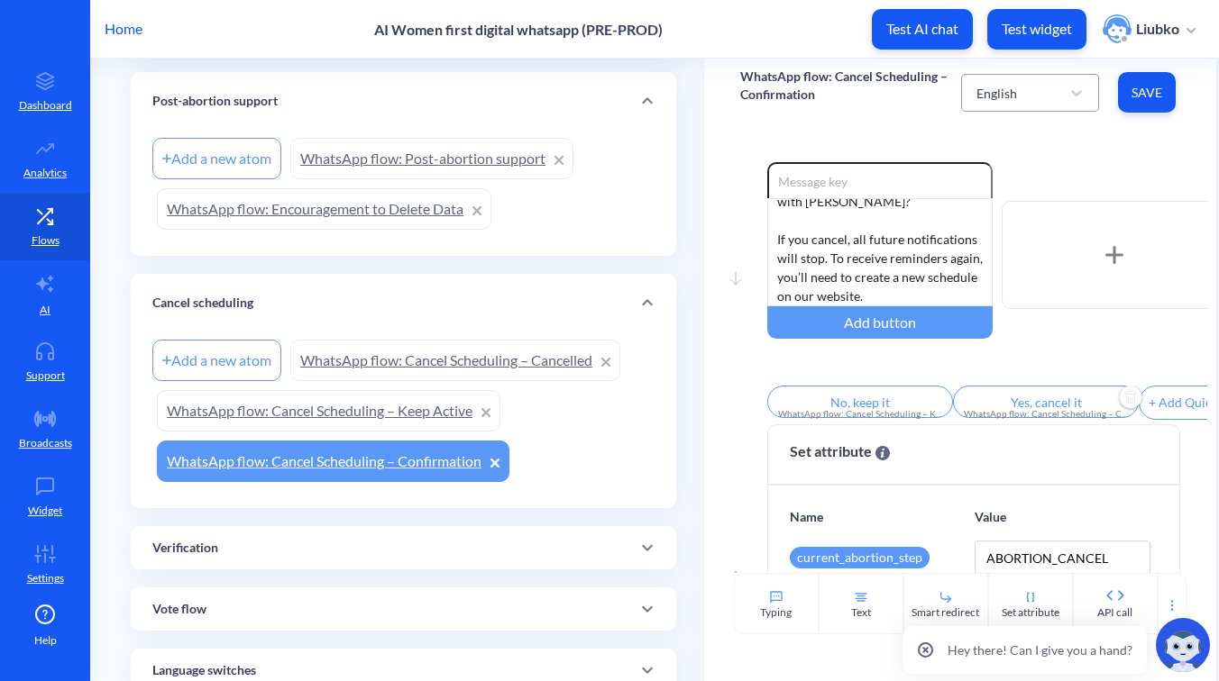
click at [1037, 106] on div "English" at bounding box center [1013, 93] width 92 height 32
click at [1009, 168] on div "French" at bounding box center [1029, 172] width 137 height 33
type input "Non, gardez-le"
type input "Oui, annulez-le"
click at [1026, 408] on input "Oui, annulez-le" at bounding box center [1046, 402] width 186 height 32
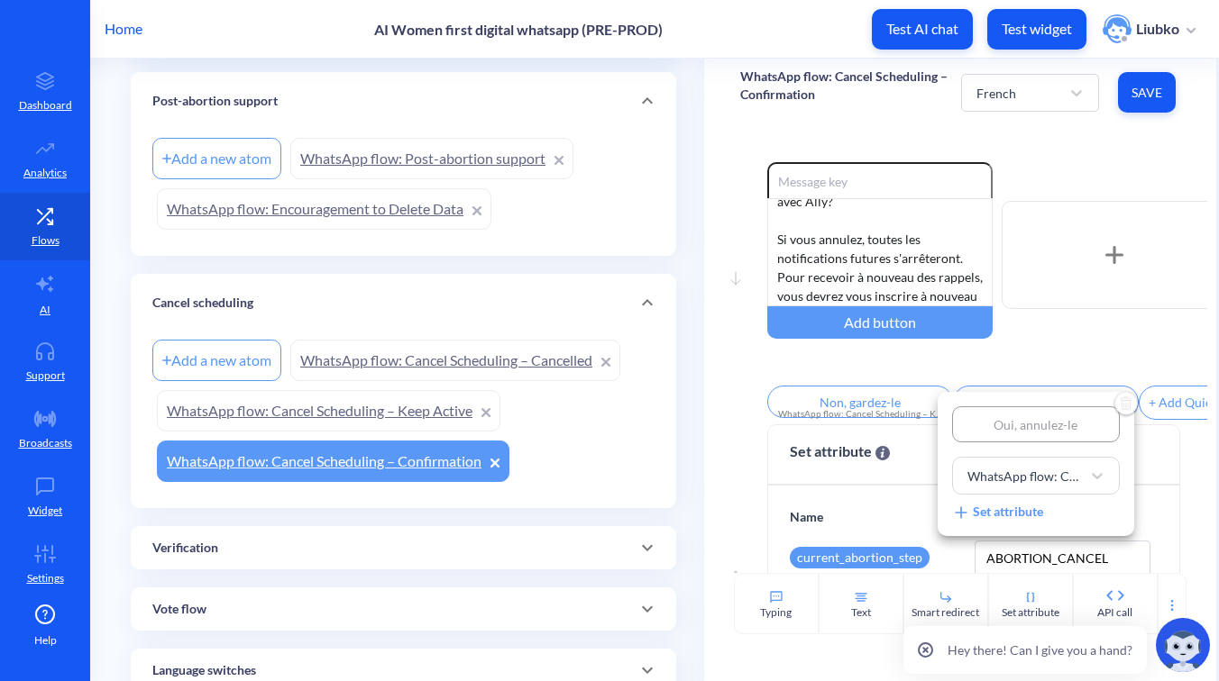
click at [921, 355] on div at bounding box center [609, 340] width 1219 height 681
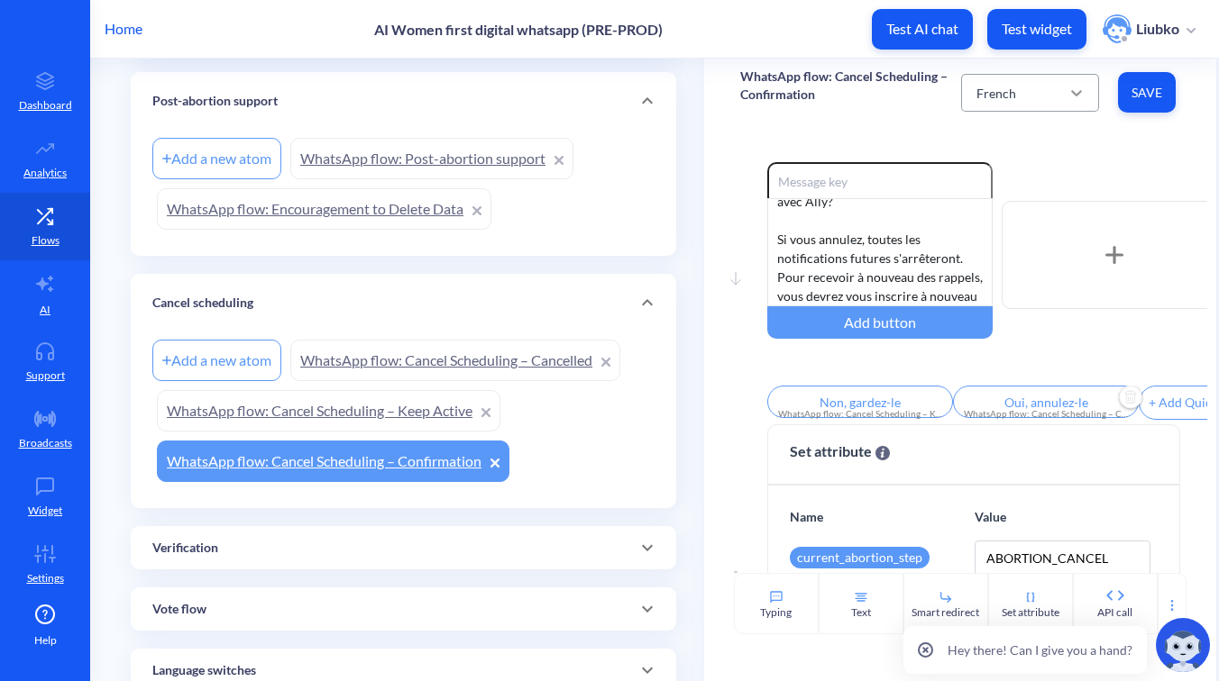
click at [1067, 91] on icon at bounding box center [1076, 93] width 18 height 18
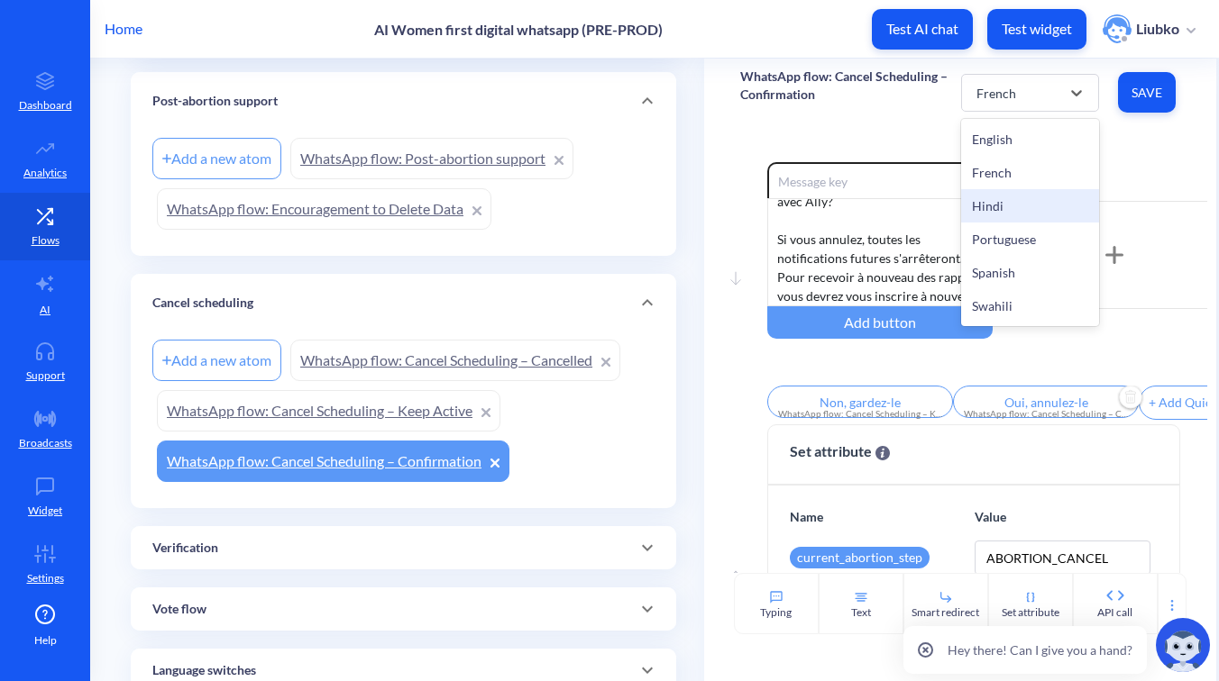
click at [999, 202] on div "Hindi" at bounding box center [1029, 205] width 137 height 33
type input "नहीं, इसे बनाए रखें"
type input "हाँ, इसे रद्द करें"
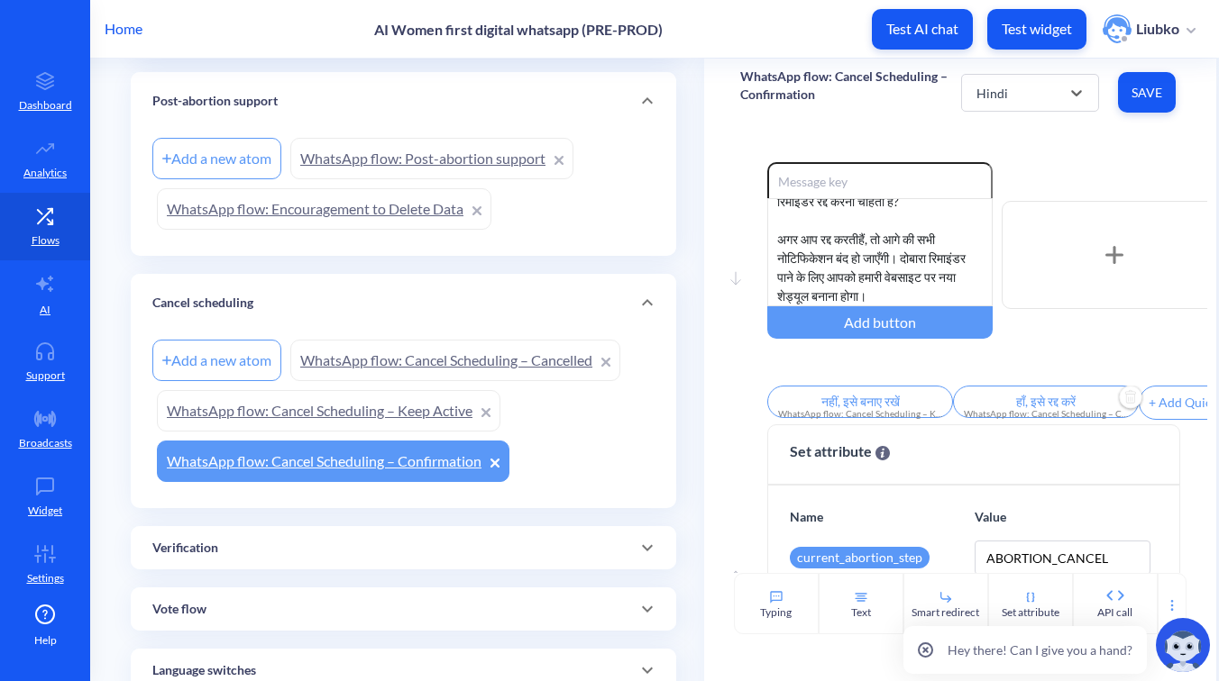
scroll to position [35, 0]
click at [893, 406] on input "नहीं, इसे बनाए रखें" at bounding box center [860, 402] width 186 height 32
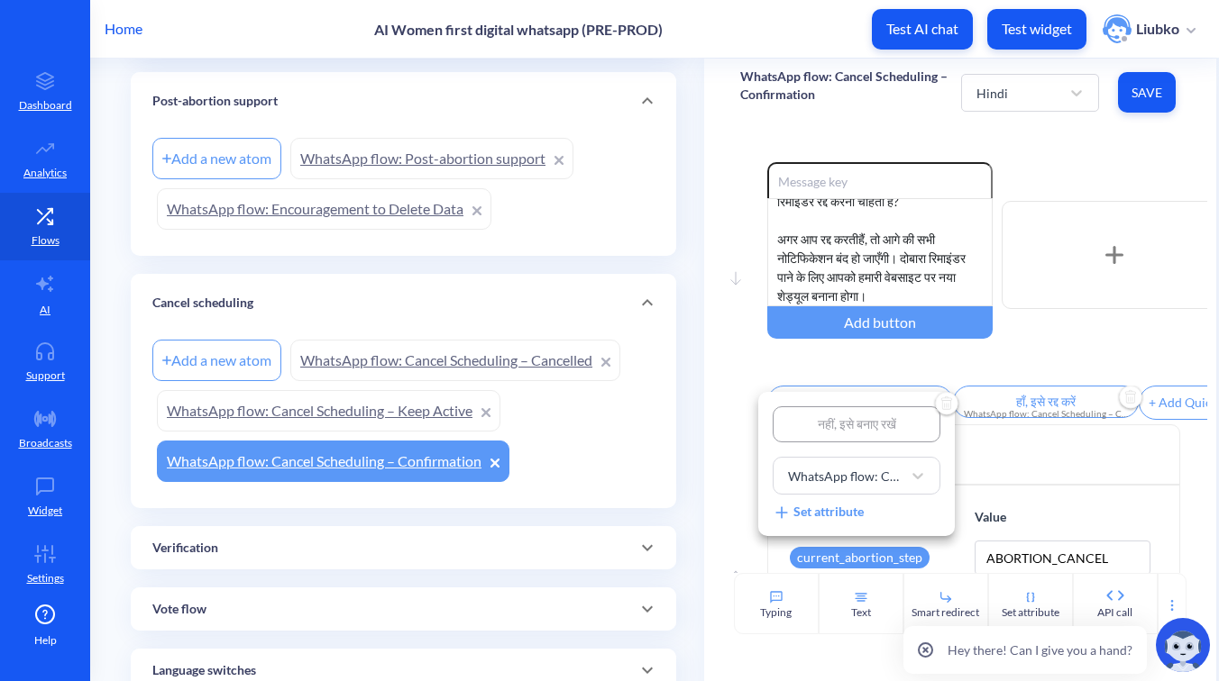
click at [1027, 160] on div at bounding box center [609, 340] width 1219 height 681
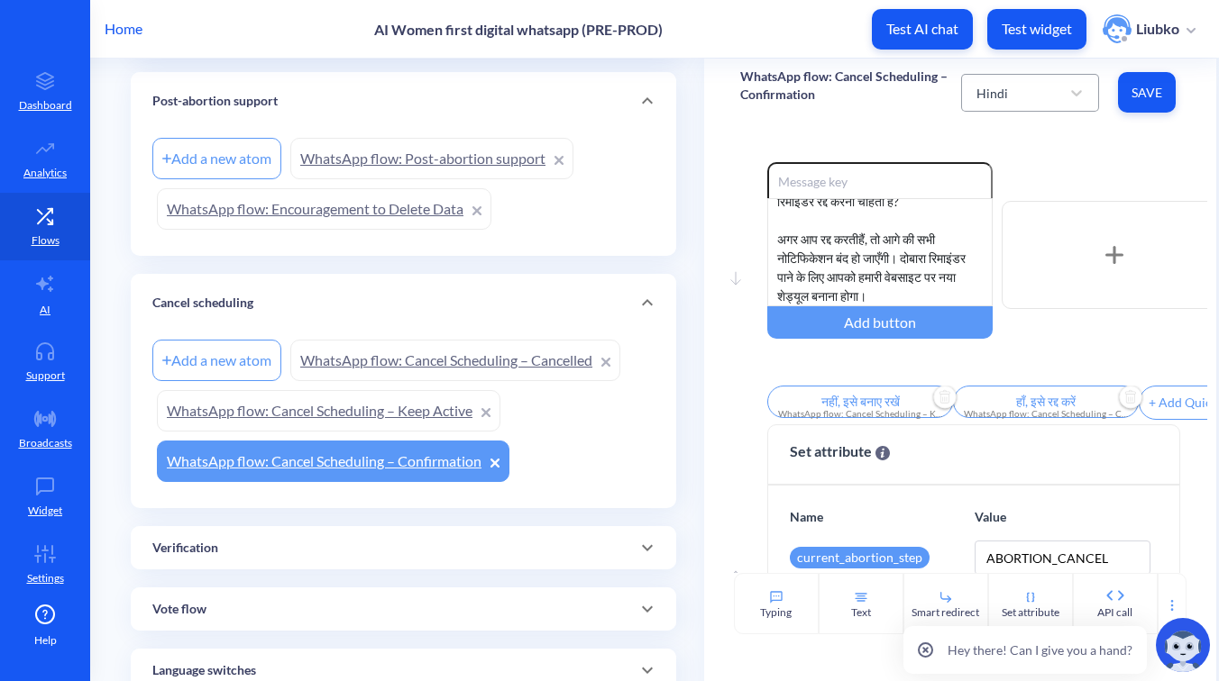
click at [1027, 96] on div "Hindi" at bounding box center [1013, 93] width 92 height 32
click at [1002, 236] on div "Portuguese" at bounding box center [1029, 239] width 137 height 33
type input "Não, mantenha"
type input "Sim, cancele"
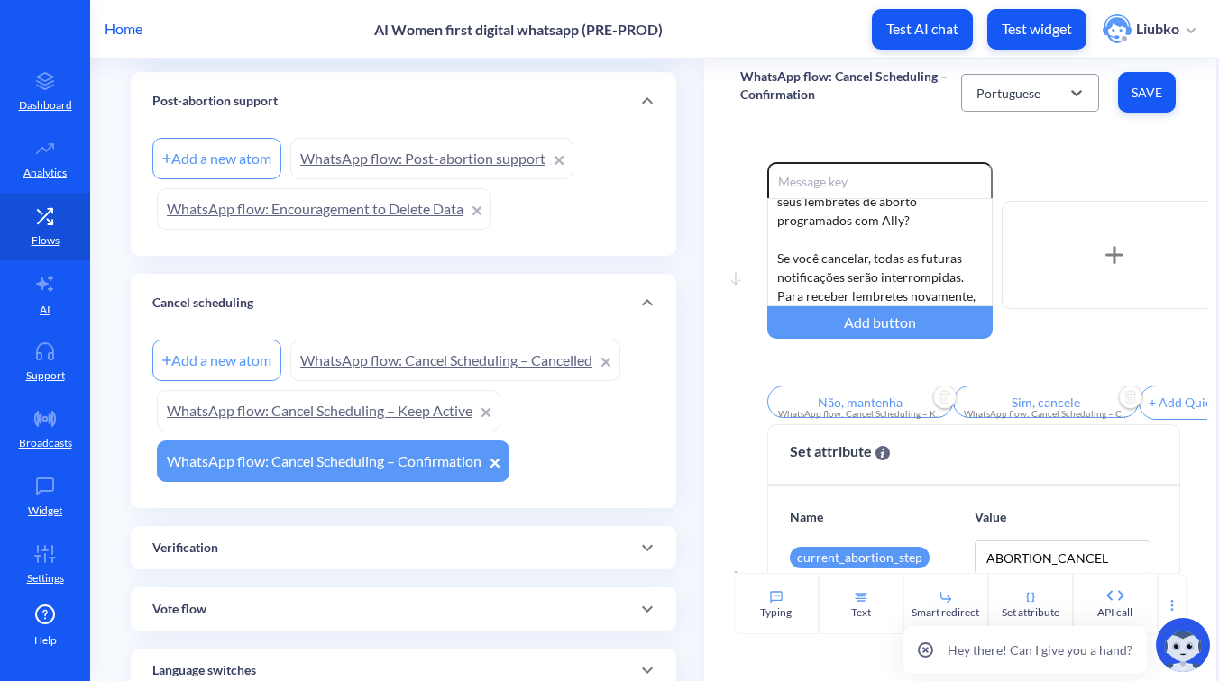
click at [1043, 103] on div "Portuguese" at bounding box center [1013, 93] width 92 height 32
click at [1002, 266] on div "Spanish" at bounding box center [1029, 272] width 137 height 33
type input "No, mantenerlo"
type input "Sí, cancelarlo"
click at [1055, 91] on div "Spanish" at bounding box center [1013, 93] width 92 height 32
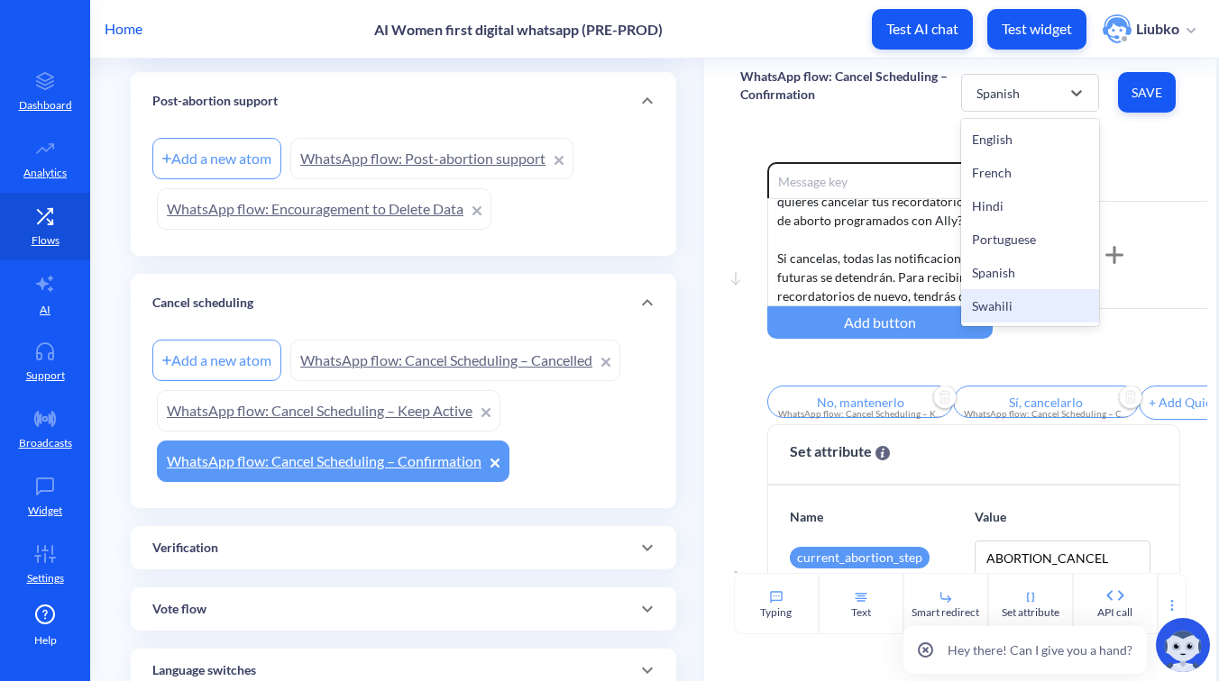
click at [1009, 309] on div "Swahili" at bounding box center [1029, 305] width 137 height 33
type input "1"
type input "2"
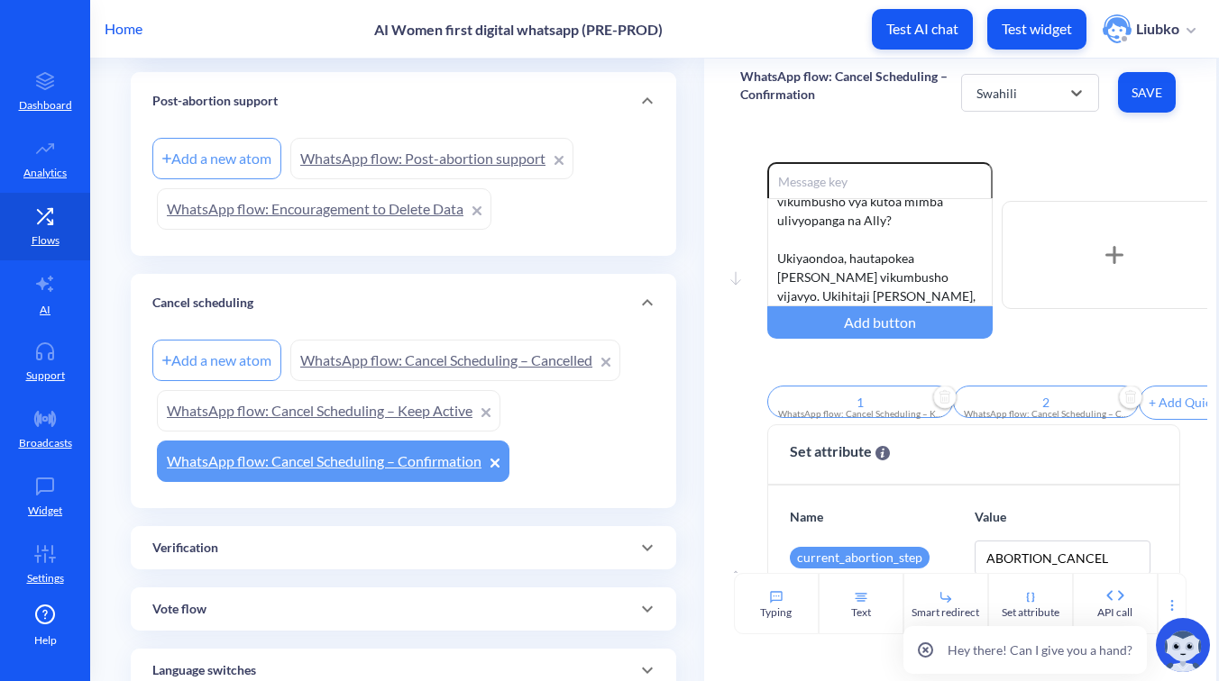
click at [397, 414] on link "WhatsApp flow: Cancel Scheduling – Keep Active" at bounding box center [328, 410] width 343 height 41
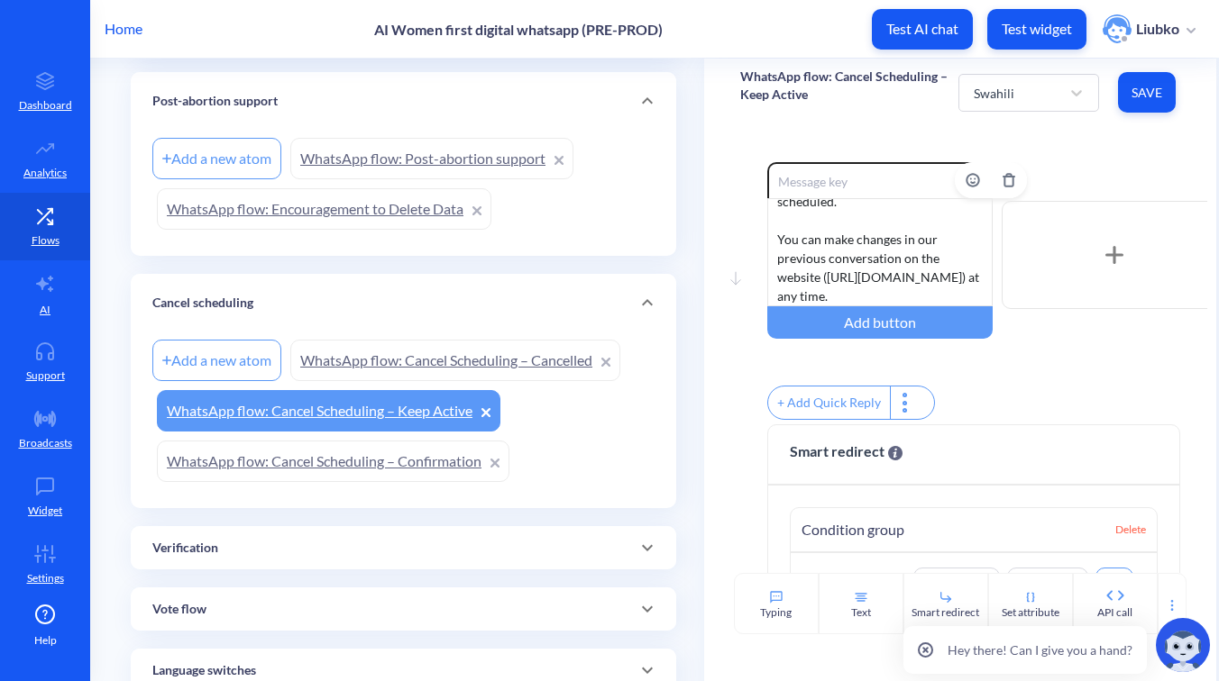
scroll to position [111, 0]
click at [1019, 88] on div "Swahili" at bounding box center [1011, 93] width 95 height 32
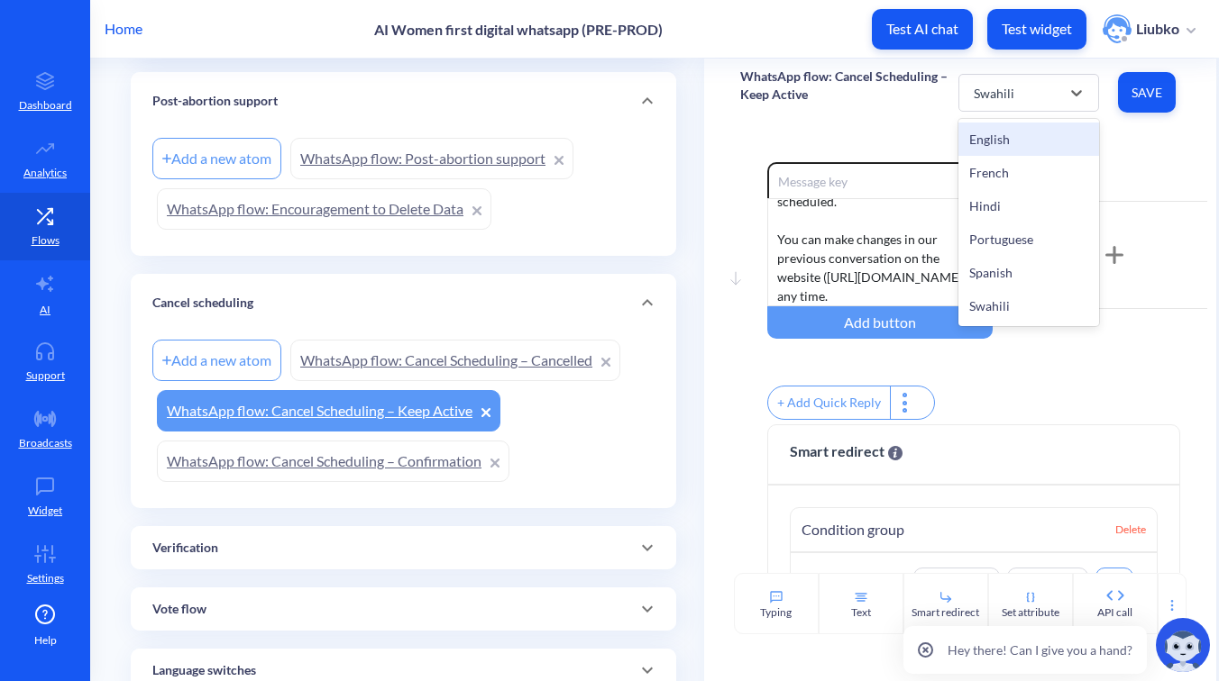
click at [1016, 136] on div "English" at bounding box center [1028, 139] width 140 height 33
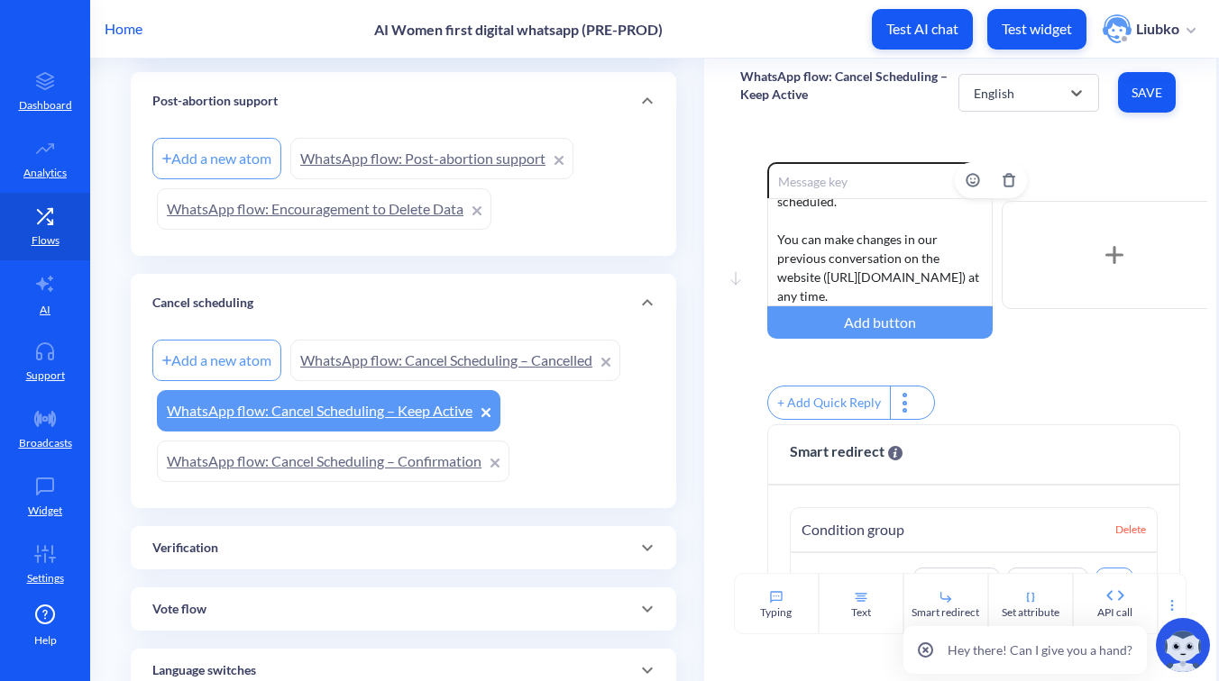
click at [862, 260] on div "Got it! Your schedule remains active. I’ll keep sending you support messages at…" at bounding box center [879, 252] width 225 height 108
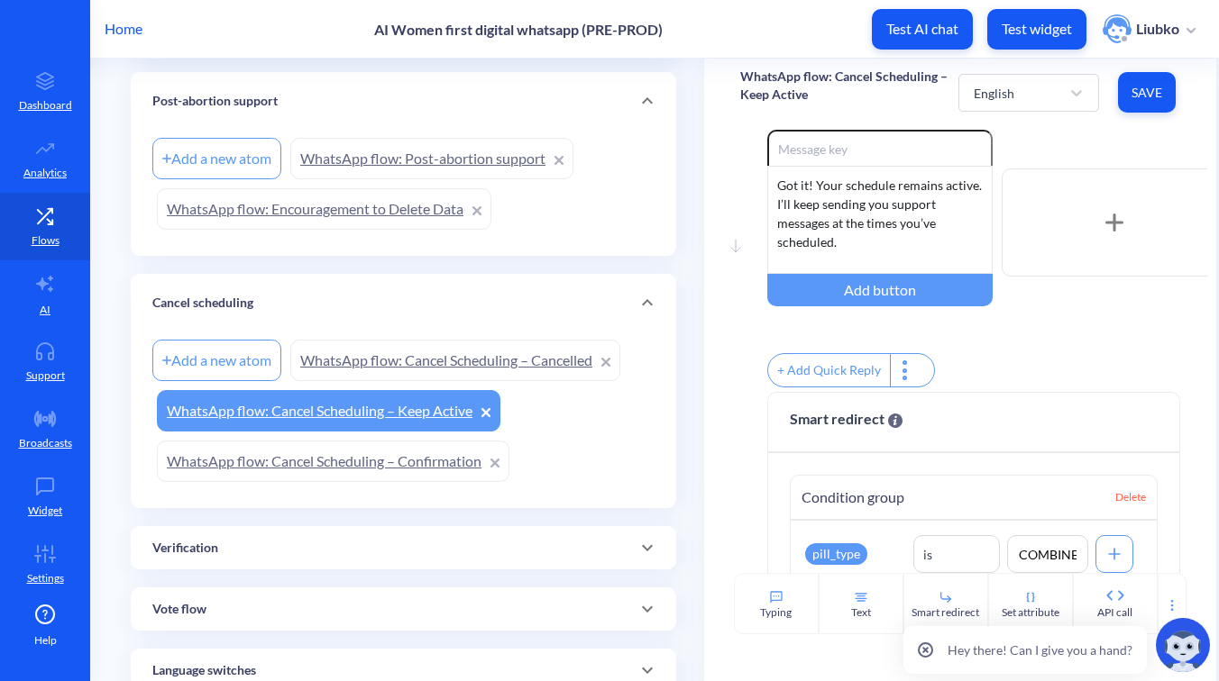
scroll to position [0, 0]
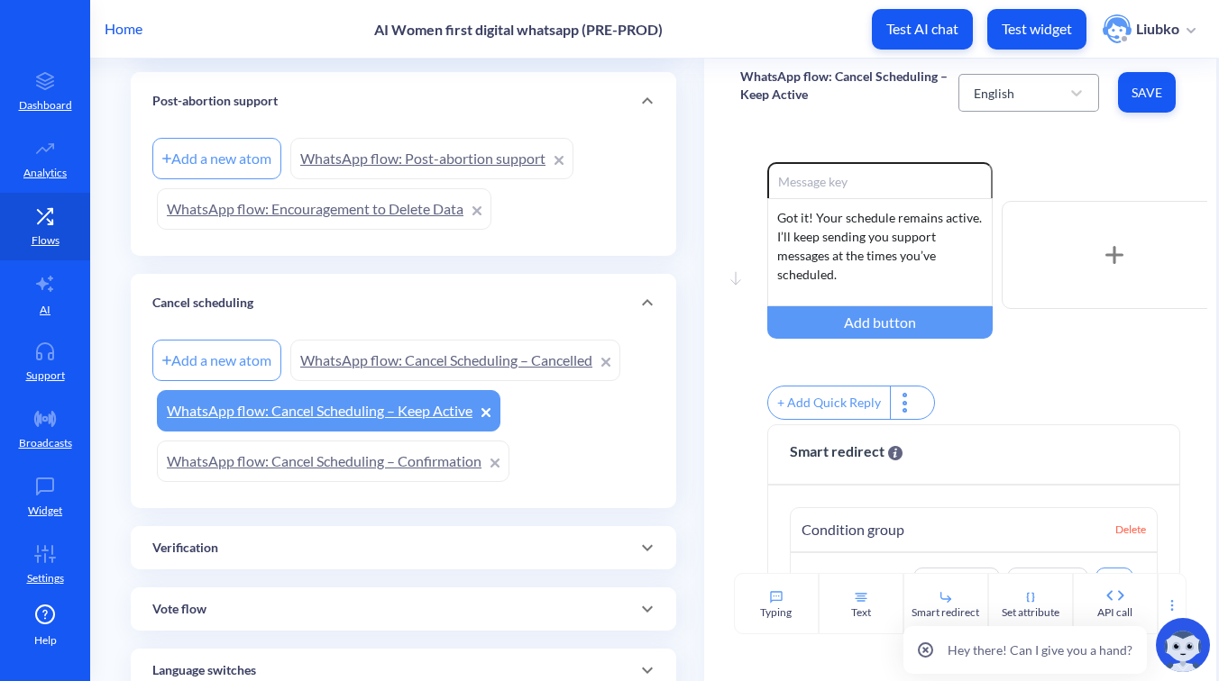
click at [1028, 97] on div "English" at bounding box center [1011, 93] width 95 height 32
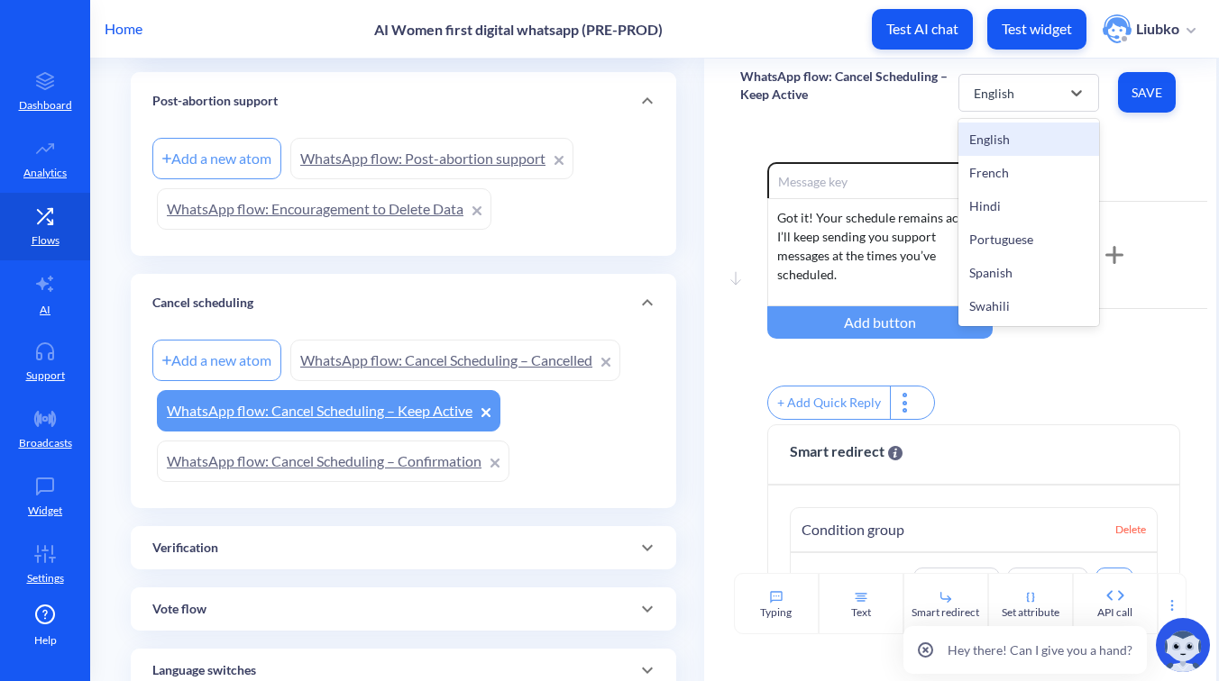
click at [1135, 144] on div "Move down Enable reactions Got it! Your schedule remains active. I’ll keep send…" at bounding box center [960, 349] width 512 height 447
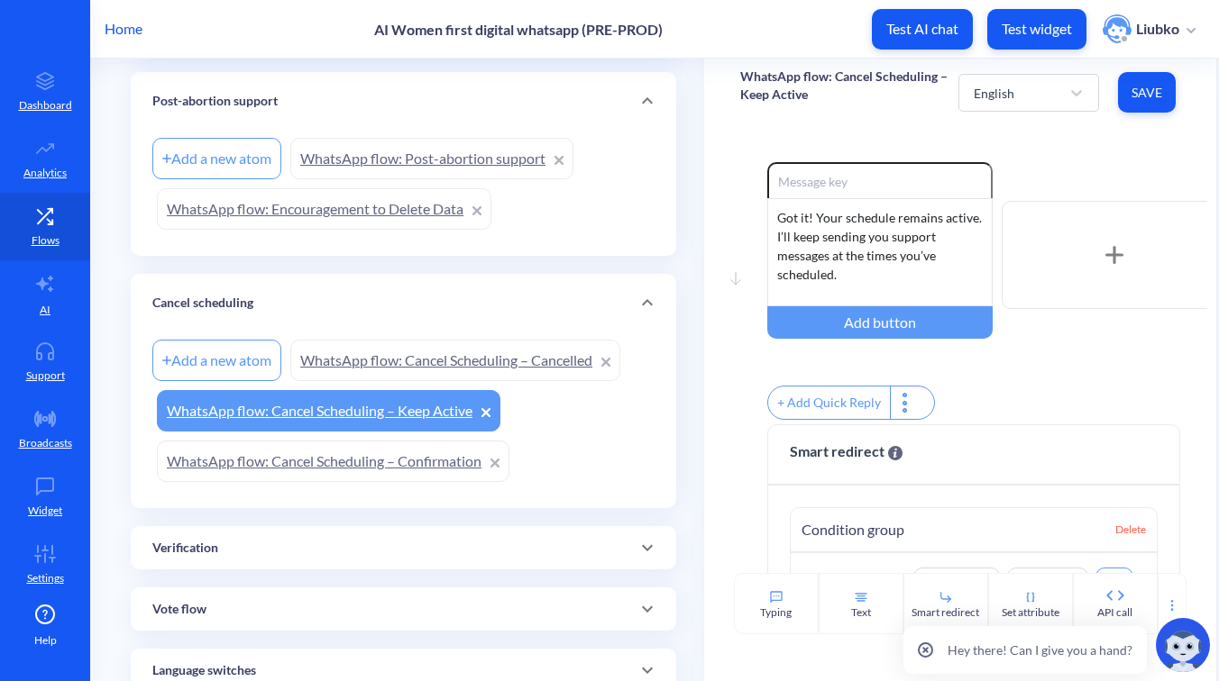
click at [1142, 94] on span "Save" at bounding box center [1146, 93] width 29 height 18
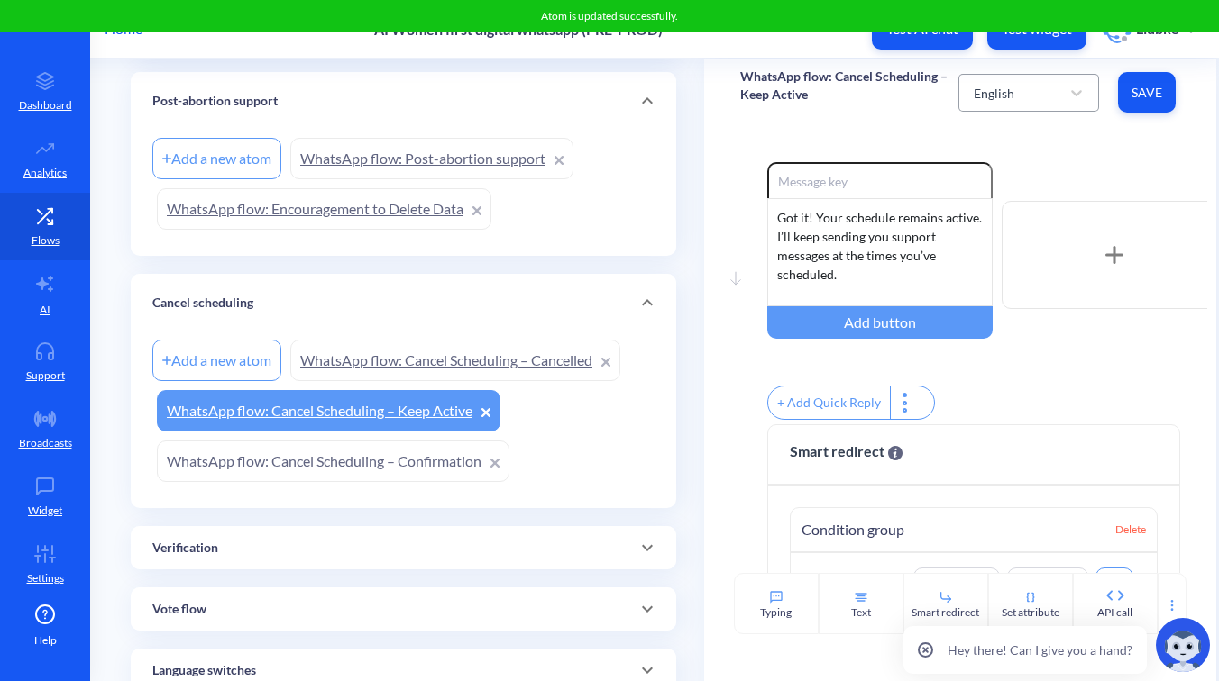
click at [997, 85] on div "English" at bounding box center [993, 92] width 41 height 19
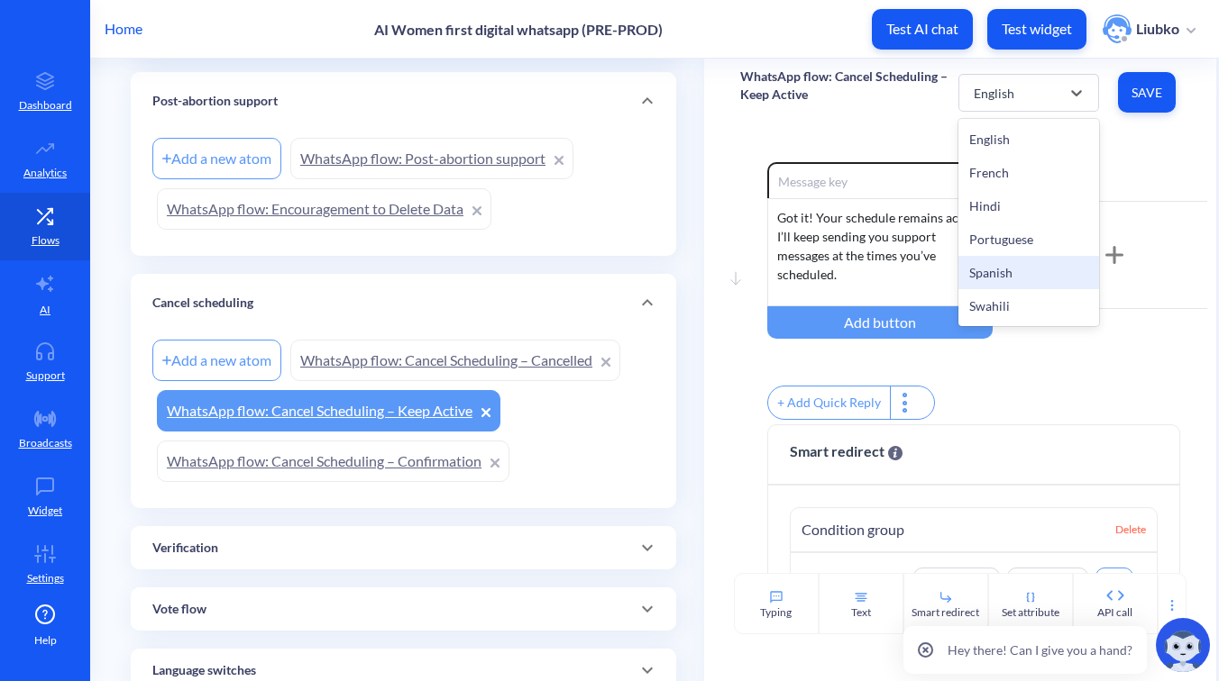
click at [990, 274] on div "Spanish" at bounding box center [1028, 272] width 140 height 33
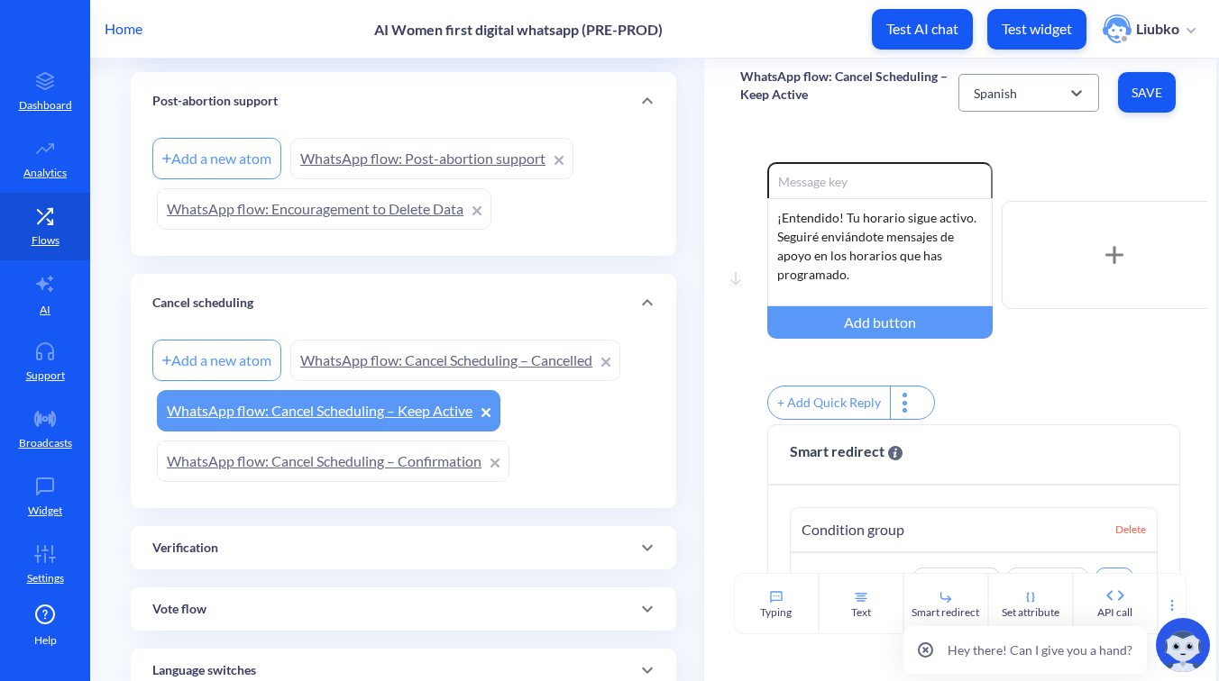
click at [999, 88] on div "Spanish" at bounding box center [994, 92] width 43 height 19
click at [1015, 88] on div "Spanish" at bounding box center [1011, 93] width 95 height 32
click at [1002, 166] on div "French" at bounding box center [1028, 172] width 140 height 33
click at [998, 88] on div "French" at bounding box center [993, 92] width 40 height 19
click at [1006, 101] on div "French" at bounding box center [993, 92] width 40 height 19
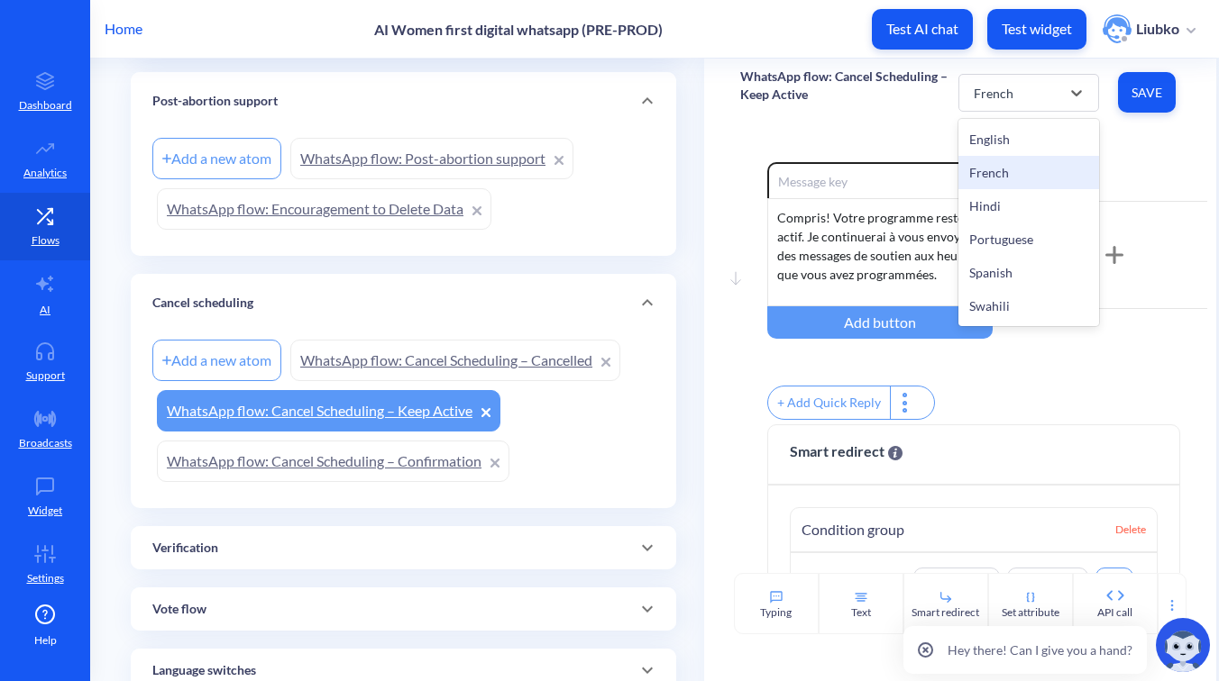
click at [1012, 192] on div "Hindi" at bounding box center [1028, 205] width 140 height 33
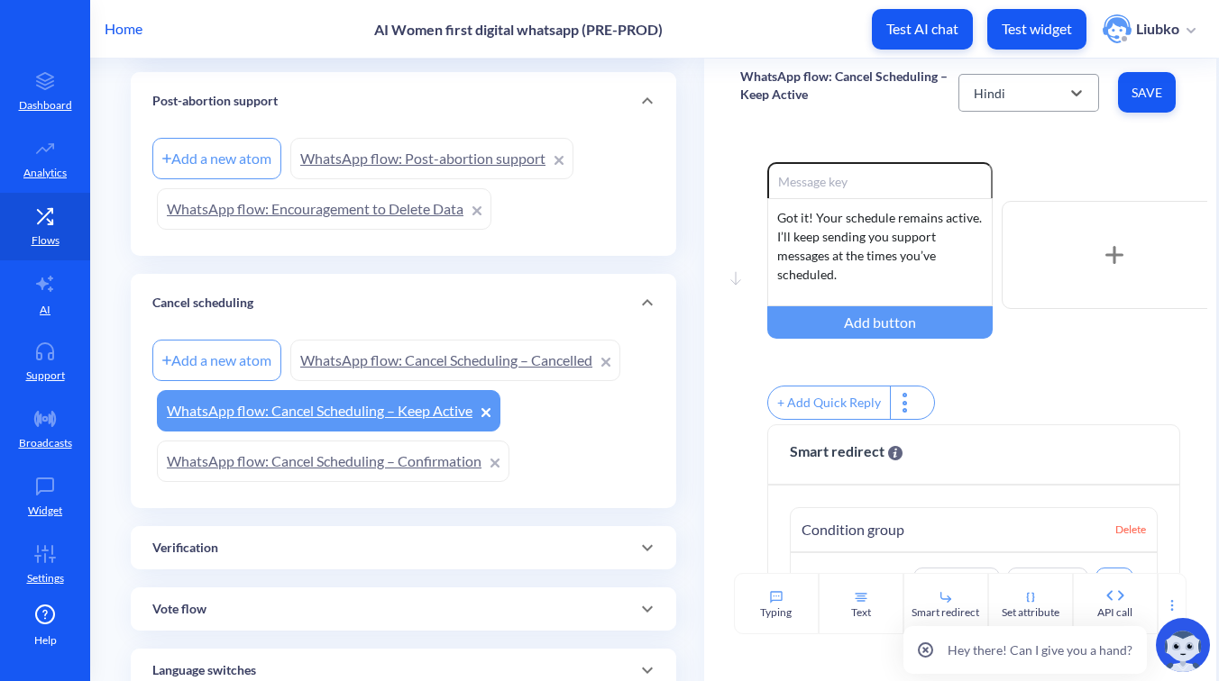
click at [1030, 102] on div "Hindi" at bounding box center [1011, 93] width 95 height 32
click at [1029, 232] on div "Portuguese" at bounding box center [1028, 239] width 140 height 33
click at [1000, 79] on div "Portuguese" at bounding box center [1011, 93] width 95 height 32
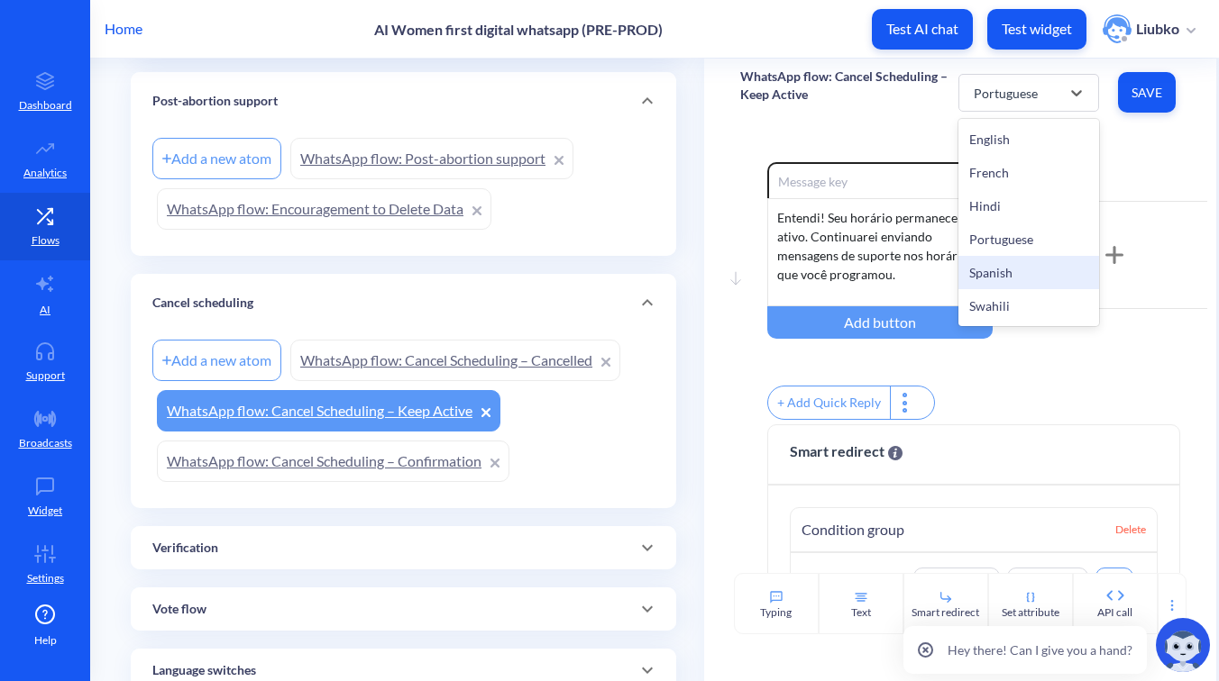
click at [1003, 262] on div "Spanish" at bounding box center [1028, 272] width 140 height 33
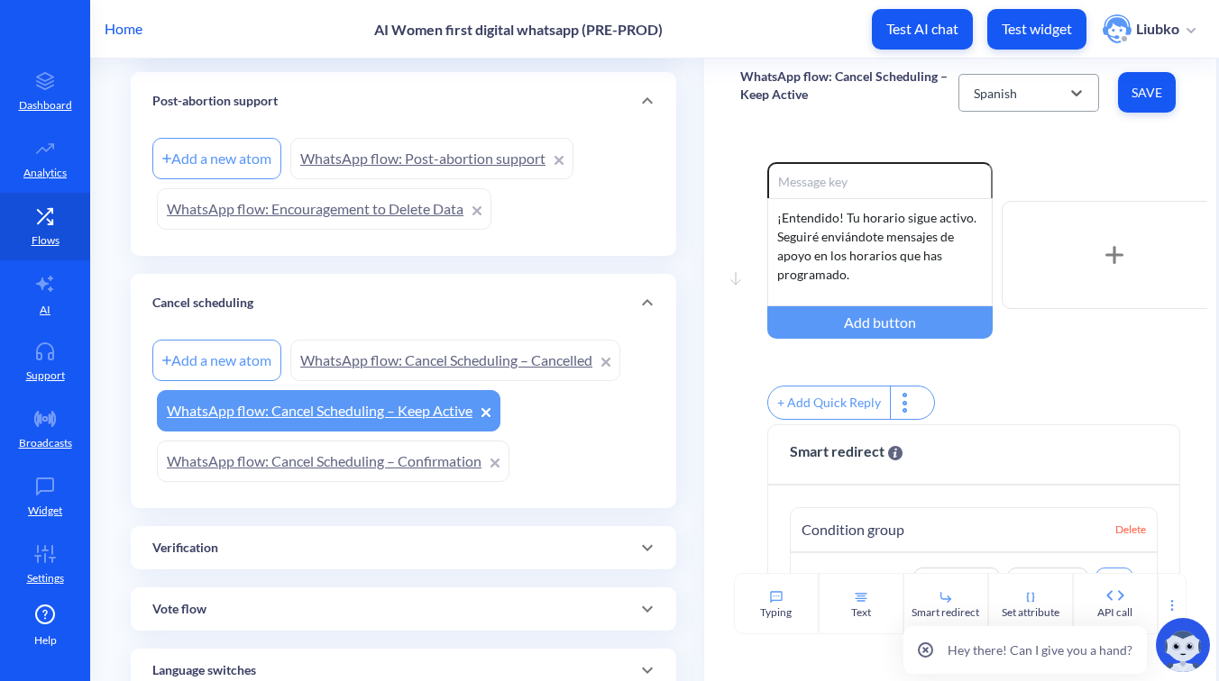
click at [1000, 83] on div "Spanish" at bounding box center [994, 92] width 43 height 19
click at [997, 161] on div "French" at bounding box center [1028, 172] width 140 height 33
click at [993, 97] on div "French" at bounding box center [993, 92] width 40 height 19
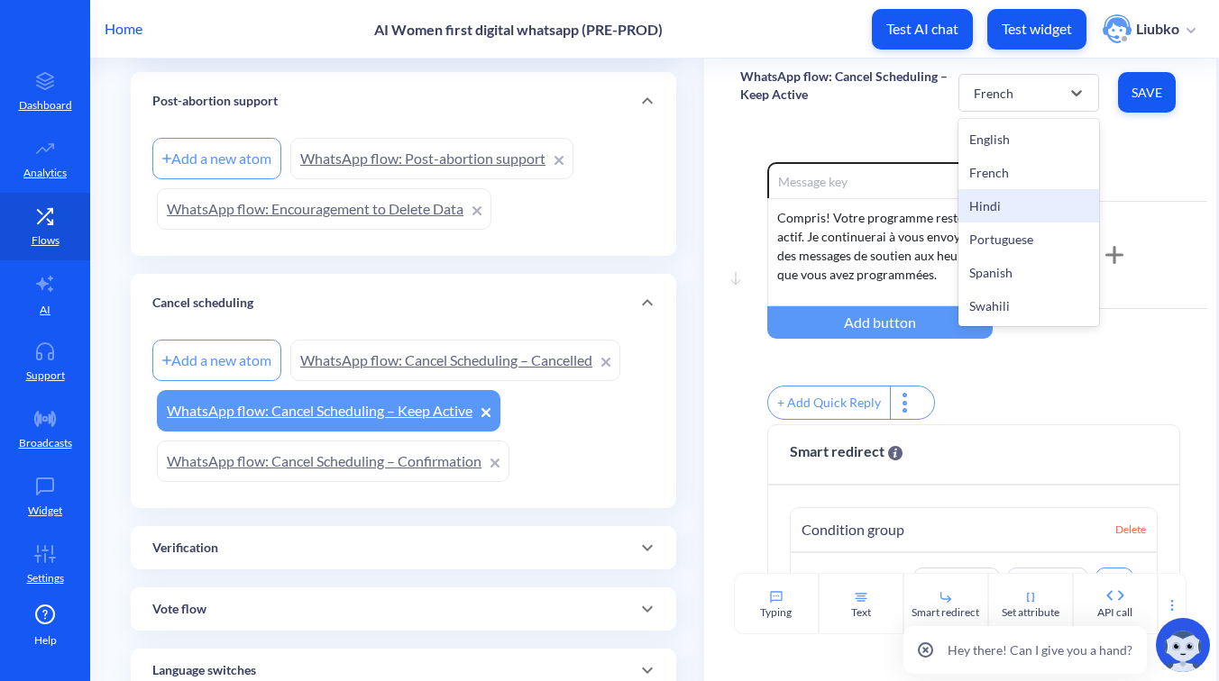
click at [1007, 197] on div "Hindi" at bounding box center [1028, 205] width 140 height 33
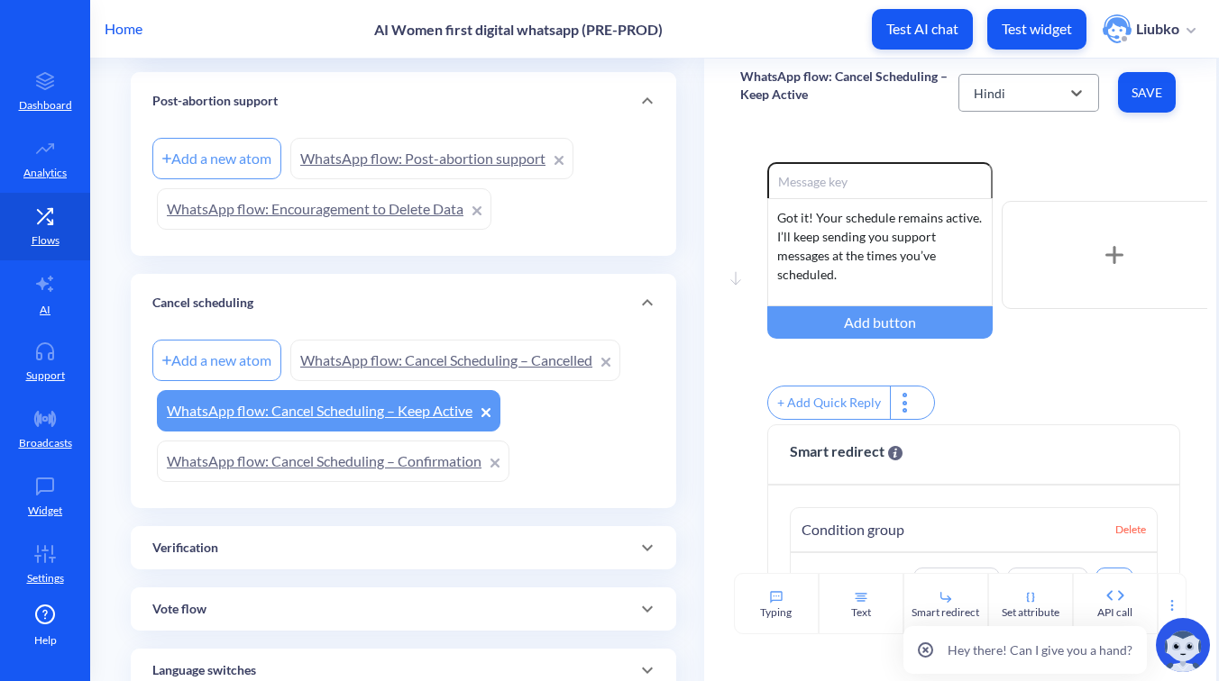
click at [1013, 96] on div "Hindi" at bounding box center [1011, 93] width 95 height 32
click at [1000, 243] on div "Portuguese" at bounding box center [1028, 239] width 140 height 33
click at [1009, 79] on div "Portuguese" at bounding box center [1011, 93] width 95 height 32
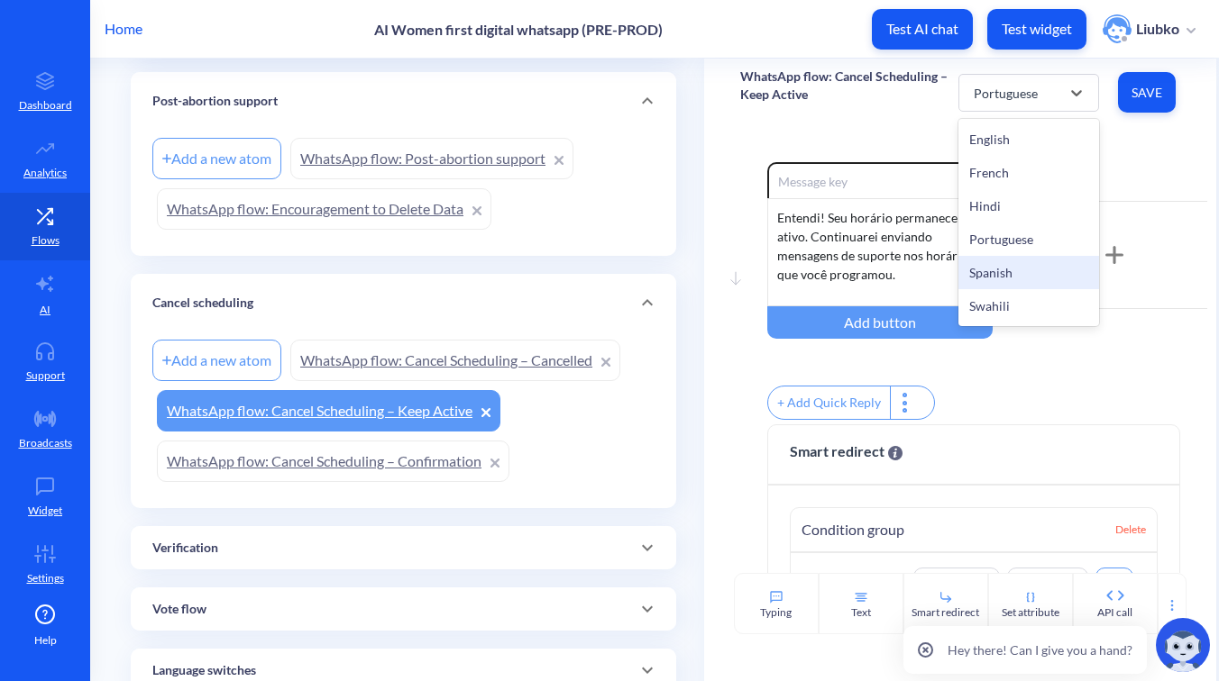
click at [1013, 266] on div "Spanish" at bounding box center [1028, 272] width 140 height 33
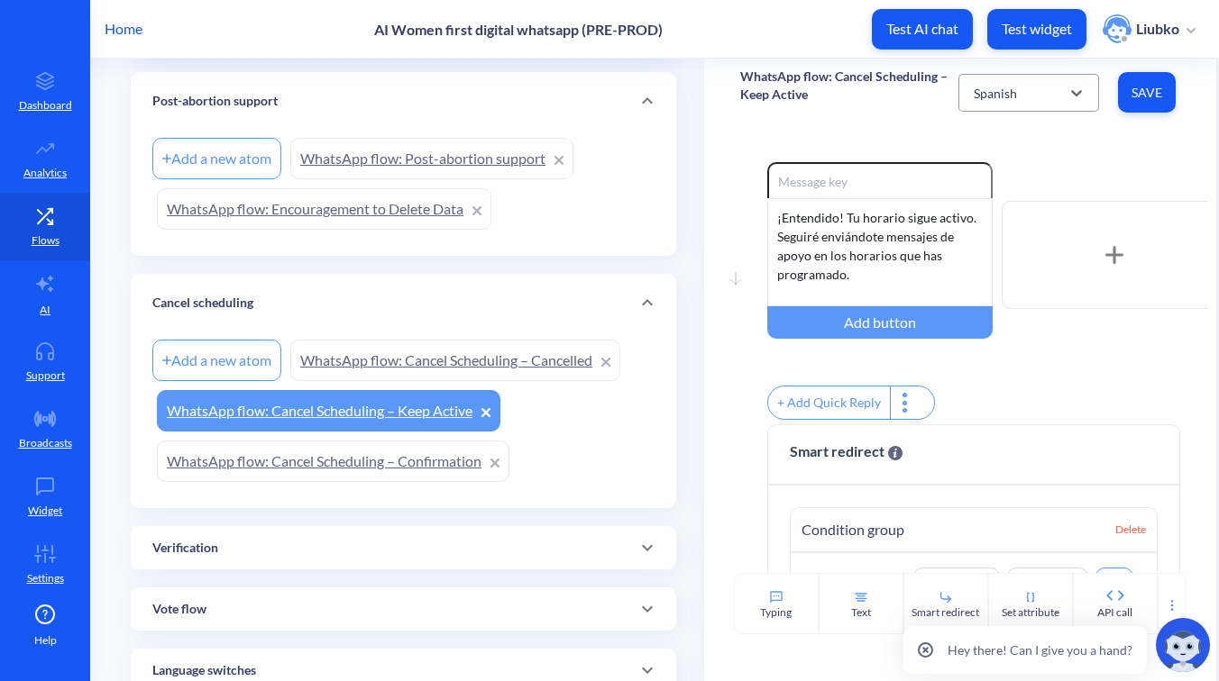
click at [1001, 89] on div "Spanish" at bounding box center [994, 92] width 43 height 19
click at [1004, 79] on div "Spanish" at bounding box center [1011, 93] width 95 height 32
click at [915, 151] on div "Move down Enable reactions ¡Entendido! Tu horario sigue activo. Seguiré enviánd…" at bounding box center [960, 349] width 512 height 447
click at [1017, 96] on div "Spanish" at bounding box center [1011, 93] width 95 height 32
click at [997, 169] on div "French" at bounding box center [1028, 172] width 140 height 33
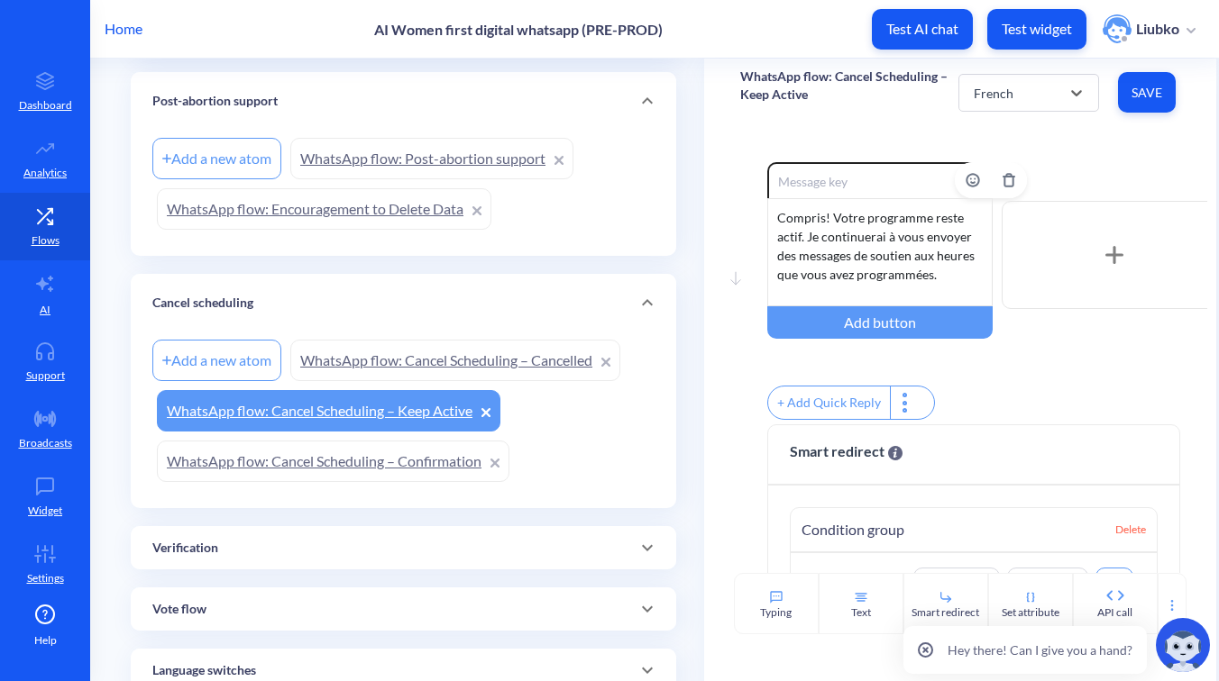
click at [892, 248] on div "Compris! Votre programme reste actif. Je continuerai à vous envoyer des message…" at bounding box center [879, 252] width 225 height 108
click at [1153, 92] on span "Save" at bounding box center [1146, 93] width 29 height 18
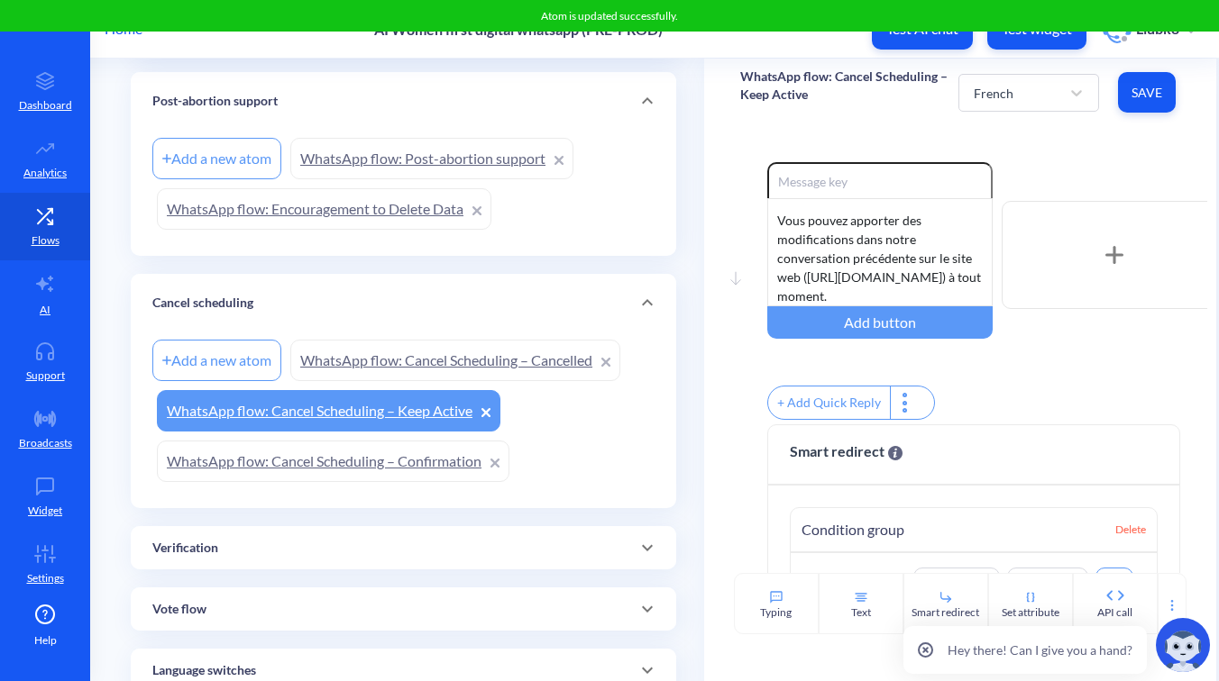
click at [1074, 152] on div "Move down Enable reactions Compris! Votre programme reste actif. Je continuerai…" at bounding box center [960, 349] width 512 height 447
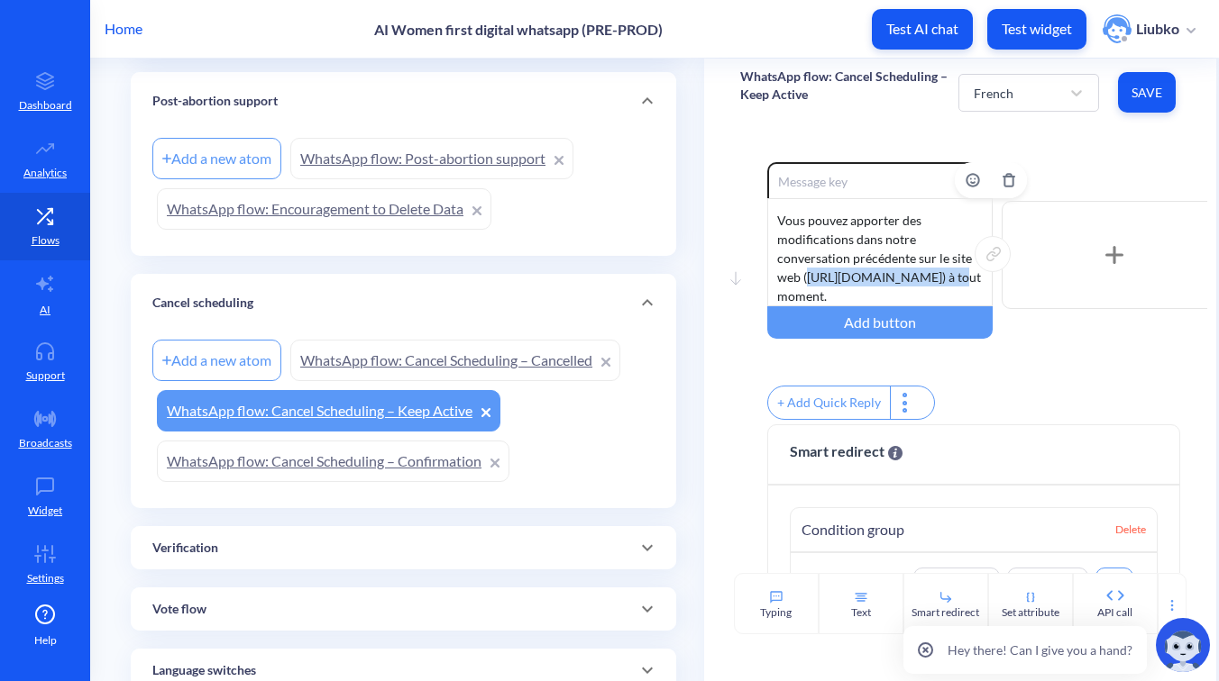
drag, startPoint x: 935, startPoint y: 282, endPoint x: 803, endPoint y: 279, distance: 131.6
click at [803, 279] on div "Compris! Votre programme reste actif. Je continuerai à vous envoyer des message…" at bounding box center [879, 252] width 225 height 108
click at [1030, 143] on div "Move down Enable reactions Compris! Votre programme reste actif. Je continuerai…" at bounding box center [960, 349] width 512 height 447
click at [991, 90] on div "French" at bounding box center [993, 92] width 40 height 19
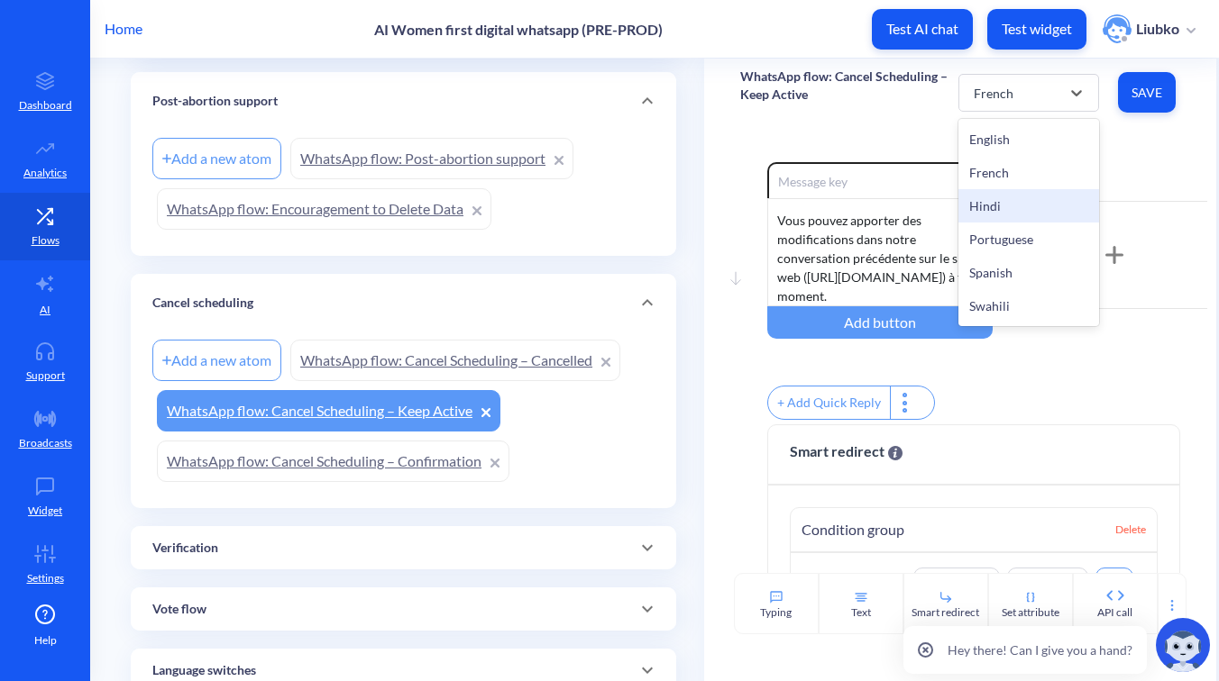
click at [987, 200] on div "Hindi" at bounding box center [1028, 205] width 140 height 33
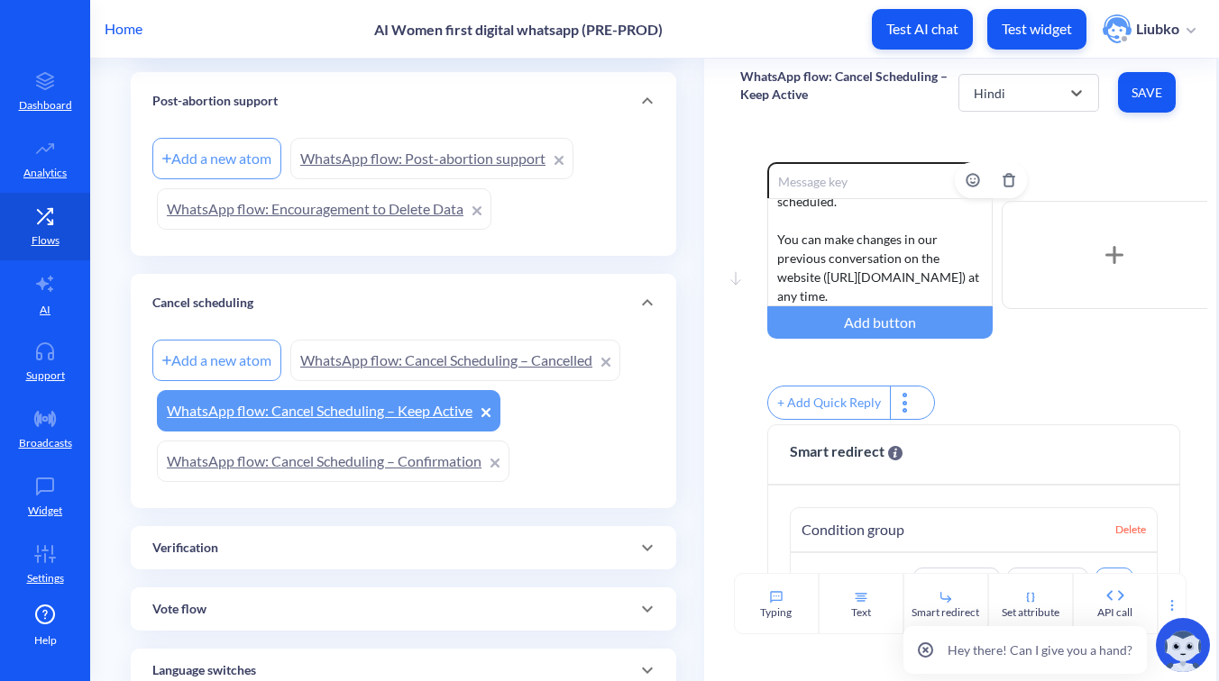
click at [888, 251] on div "Got it! Your schedule remains active. I’ll keep sending you support messages at…" at bounding box center [879, 252] width 225 height 108
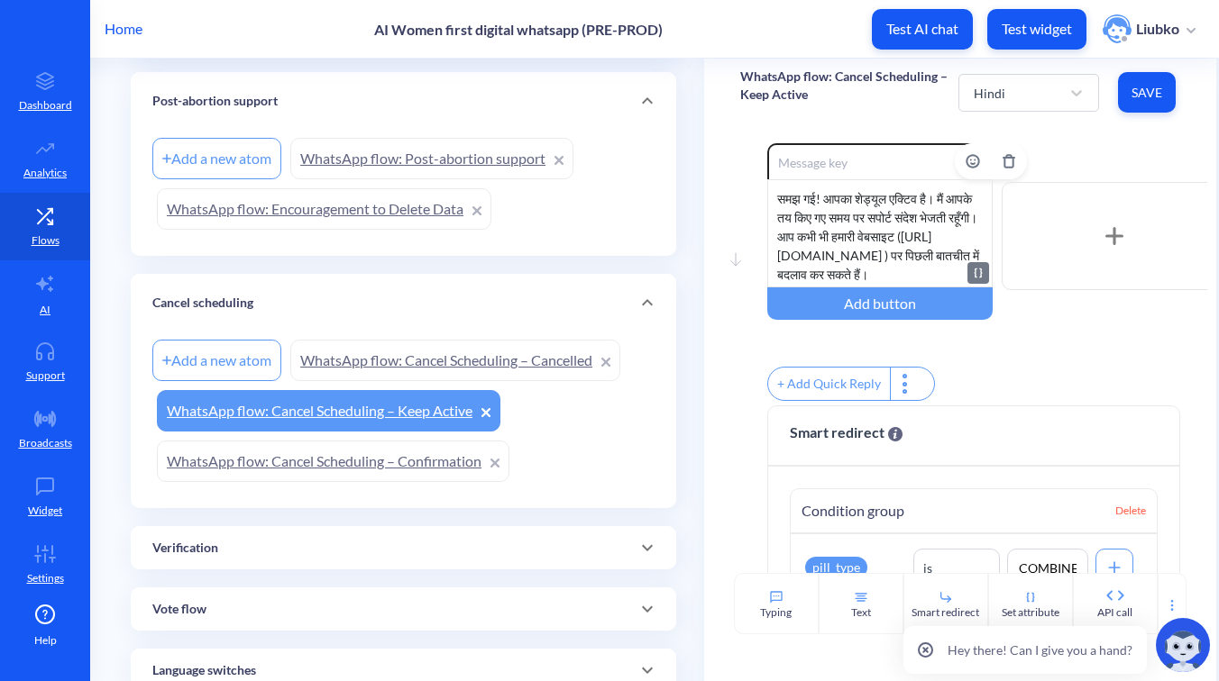
scroll to position [24, 0]
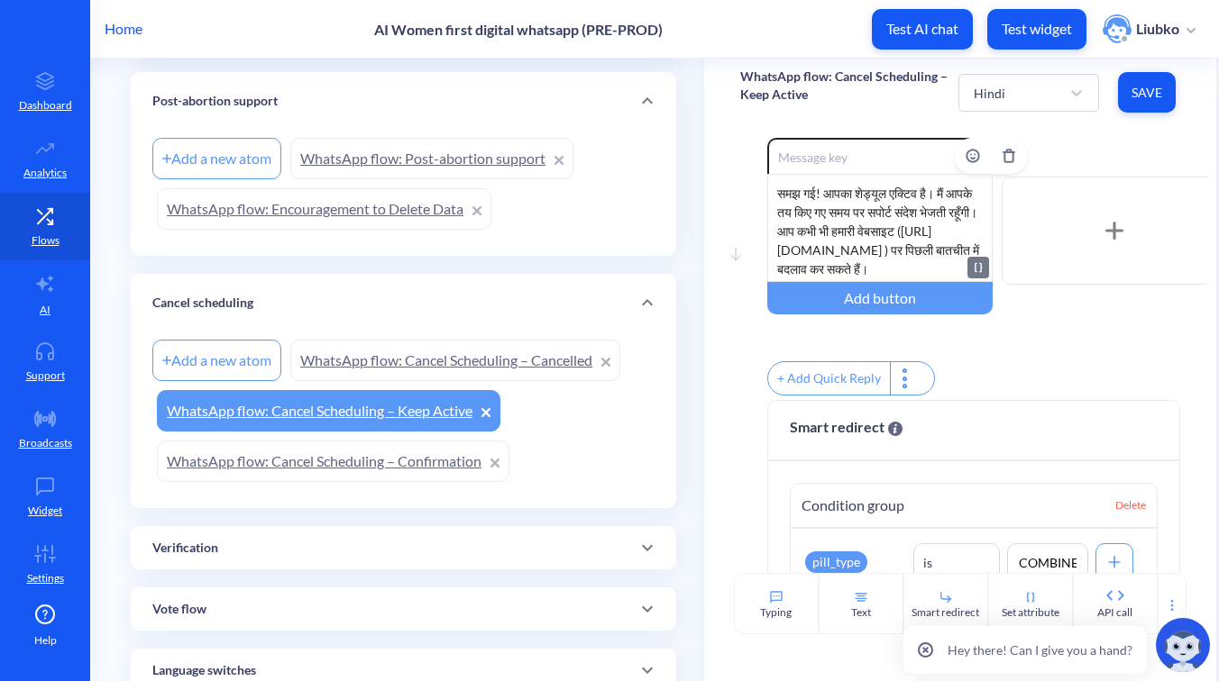
click at [793, 252] on div "समझ गई! आपका शेड्यूल एक्टिव है। मैं आपके तय किए गए समय पर सपोर्ट संदेश भेजती रह…" at bounding box center [879, 228] width 225 height 108
drag, startPoint x: 806, startPoint y: 252, endPoint x: 779, endPoint y: 235, distance: 32.0
click at [779, 235] on div "समझ गई! आपका शेड्यूल एक्टिव है। मैं आपके तय किए गए समय पर सपोर्ट संदेश भेजती रह…" at bounding box center [879, 228] width 225 height 108
click at [1126, 96] on button "Save" at bounding box center [1147, 92] width 58 height 41
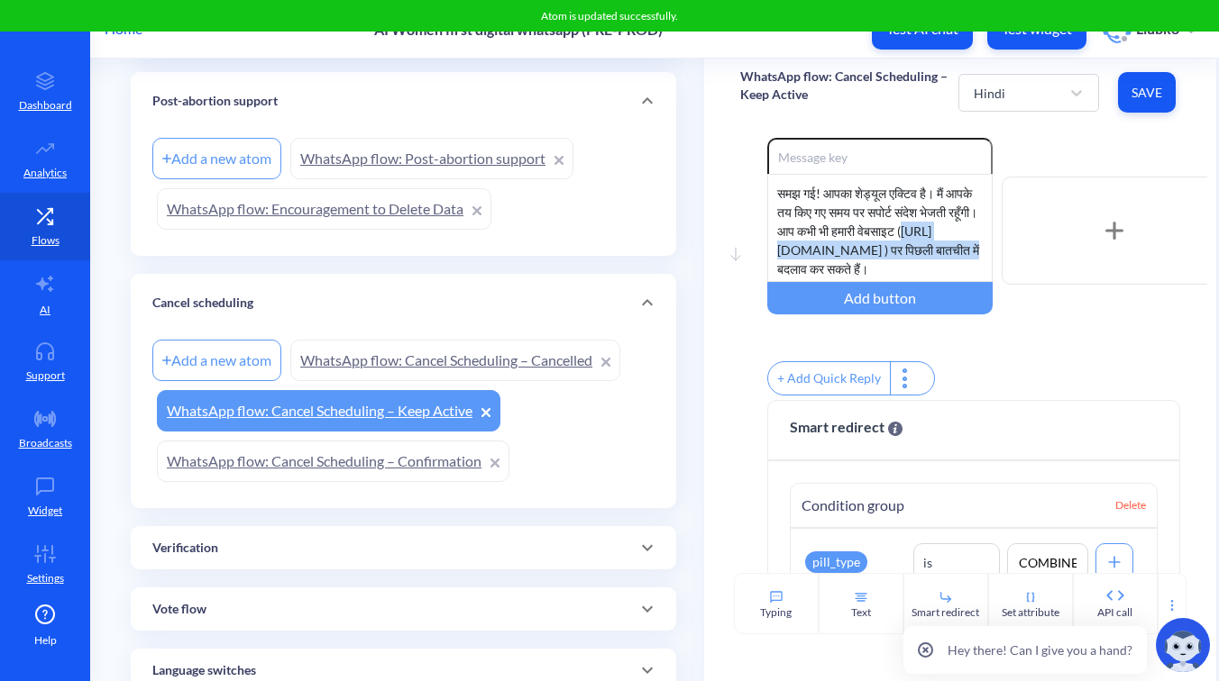
click at [708, 162] on div "Move down Enable reactions समझ गई! आपका शेड्यूल एक्टिव है। मैं आपके तय किए गए स…" at bounding box center [960, 349] width 512 height 447
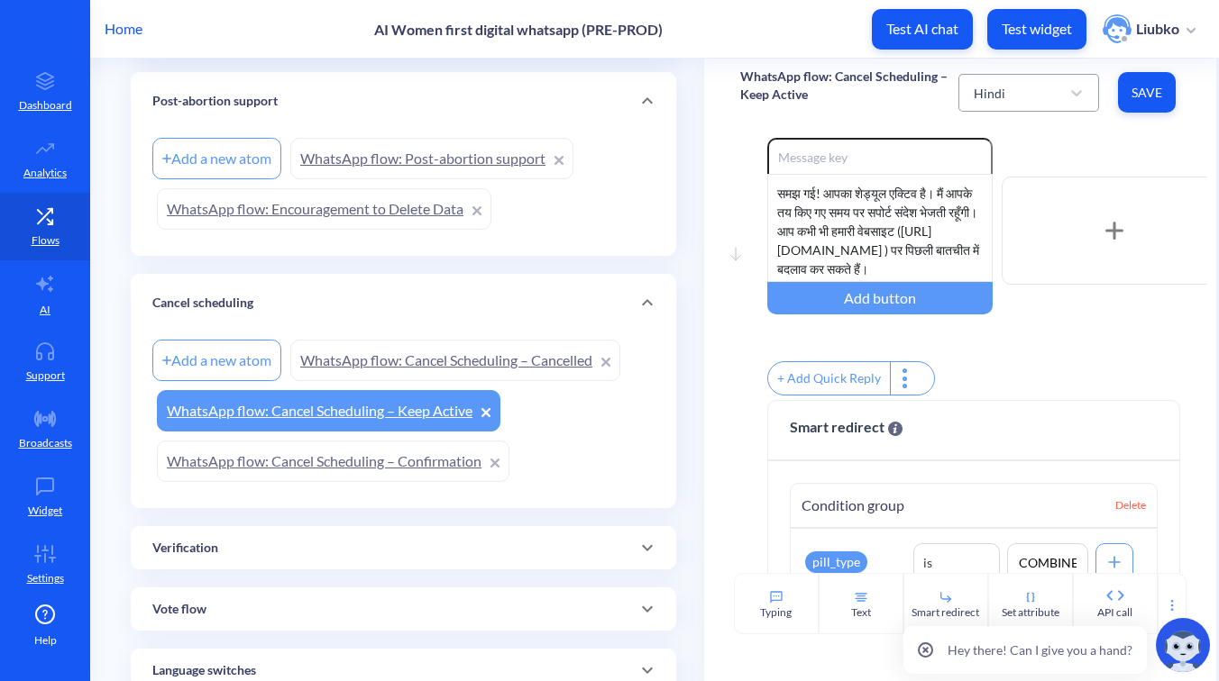
click at [1027, 87] on div "Hindi" at bounding box center [1011, 93] width 95 height 32
click at [1003, 233] on div "Portuguese" at bounding box center [1028, 239] width 140 height 33
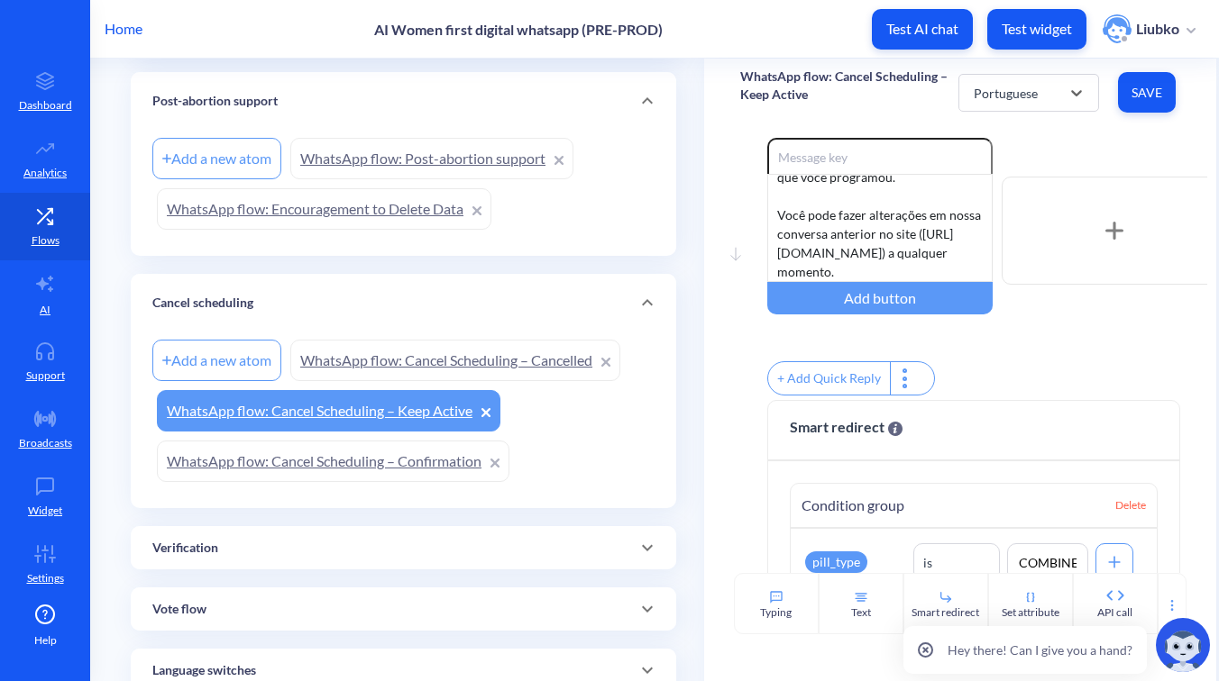
scroll to position [0, 0]
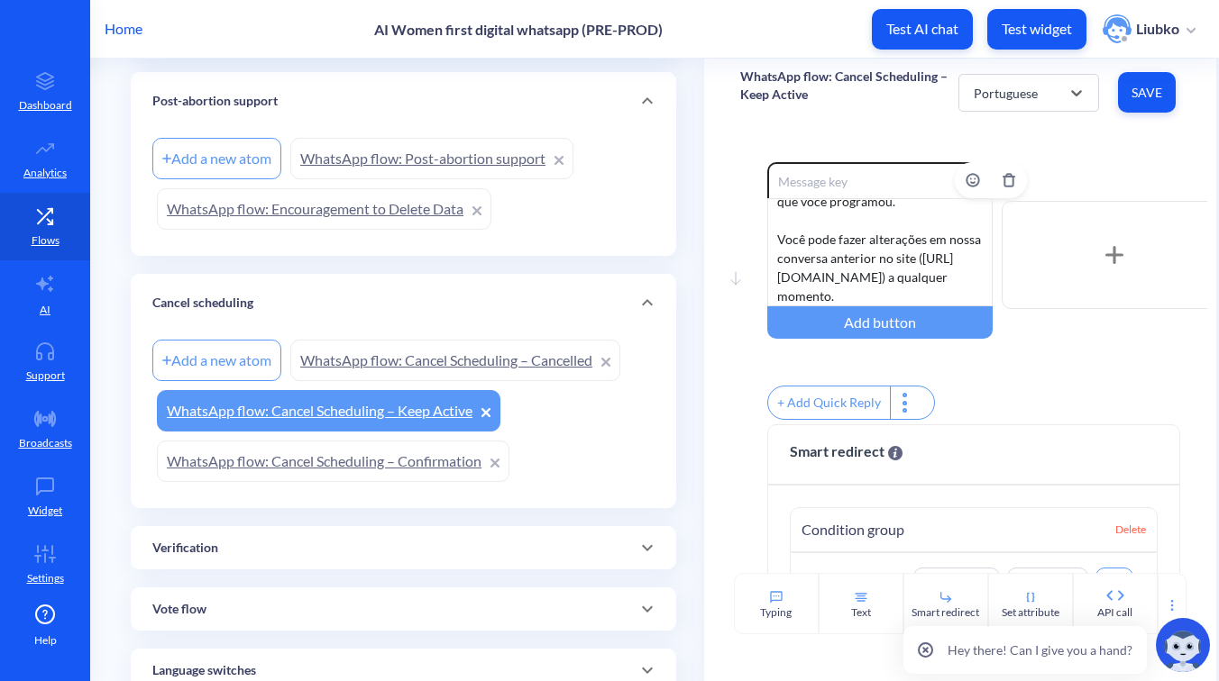
click at [909, 279] on div "Entendi! Seu horário permanece ativo. Continuarei enviando mensagens de suporte…" at bounding box center [879, 252] width 225 height 108
click at [793, 298] on div "Entendi! Seu horário permanece ativo. Continuarei enviando mensagens de suporte…" at bounding box center [879, 252] width 225 height 108
drag, startPoint x: 808, startPoint y: 297, endPoint x: 777, endPoint y: 279, distance: 35.6
click at [777, 279] on div "Entendi! Seu horário permanece ativo. Continuarei enviando mensagens de suporte…" at bounding box center [879, 252] width 225 height 108
click at [1137, 110] on button "Save" at bounding box center [1147, 92] width 58 height 41
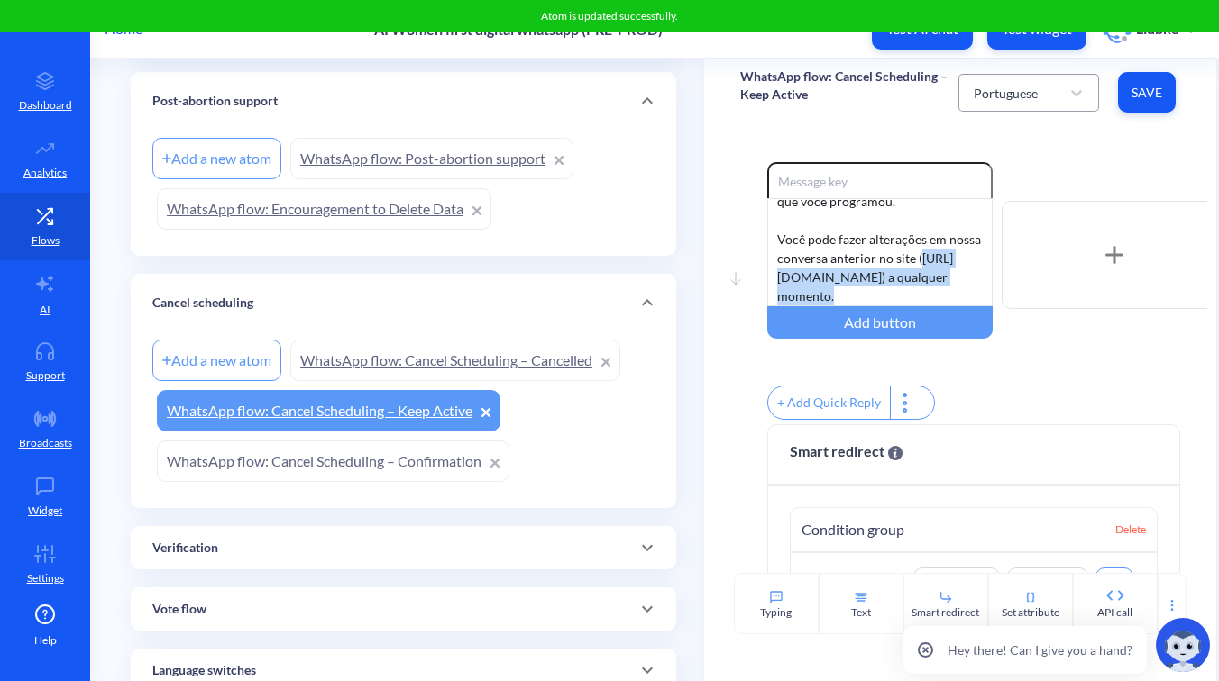
click at [1037, 92] on div "Portuguese" at bounding box center [1011, 93] width 95 height 32
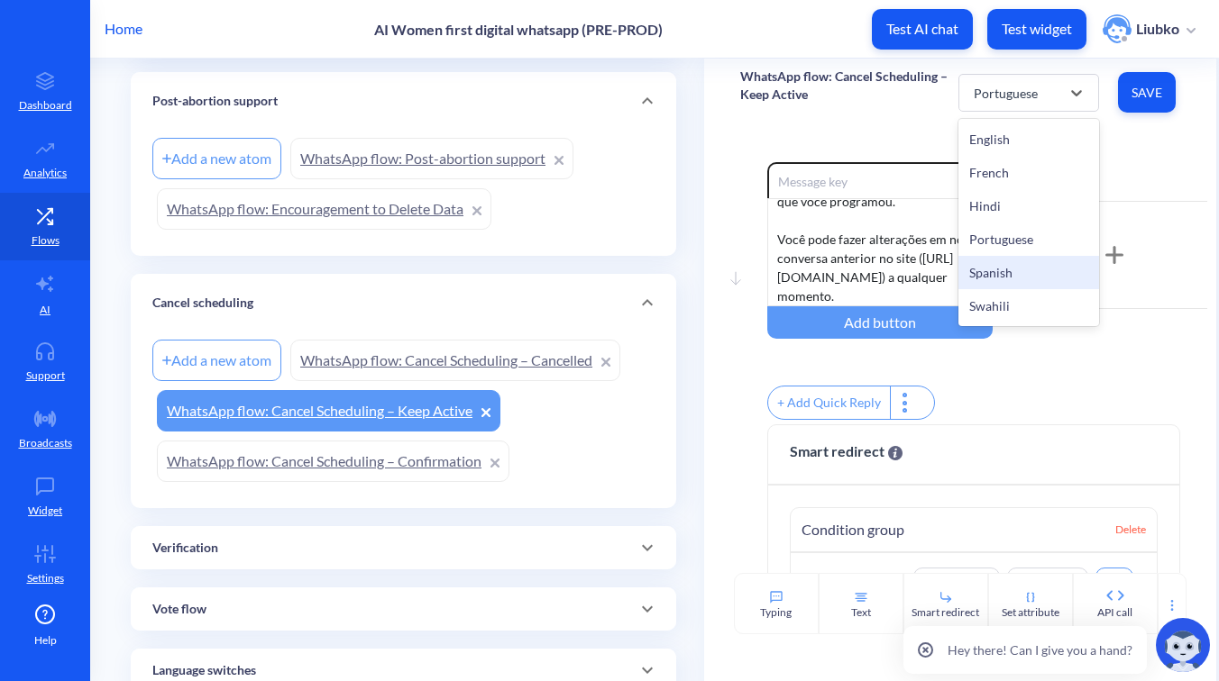
click at [1012, 266] on div "Spanish" at bounding box center [1028, 272] width 140 height 33
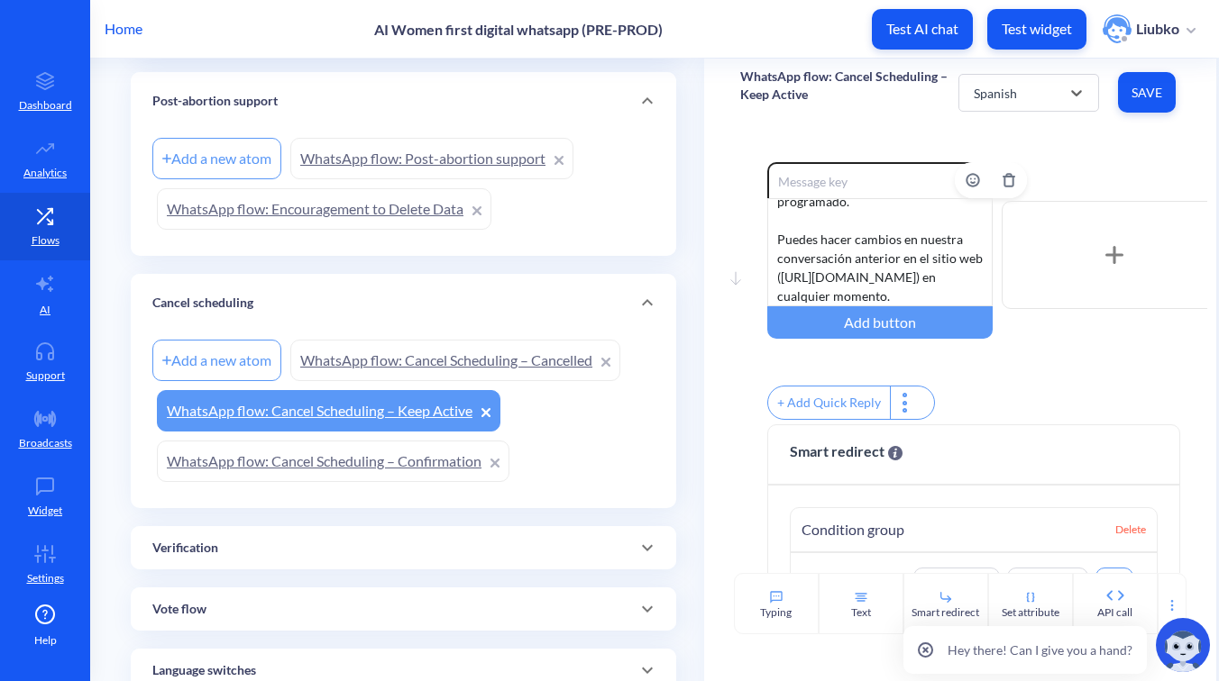
scroll to position [92, 0]
click at [895, 251] on div "¡Entendido! Tu horario sigue activo. Seguiré enviándote mensajes de apoyo en lo…" at bounding box center [879, 252] width 225 height 108
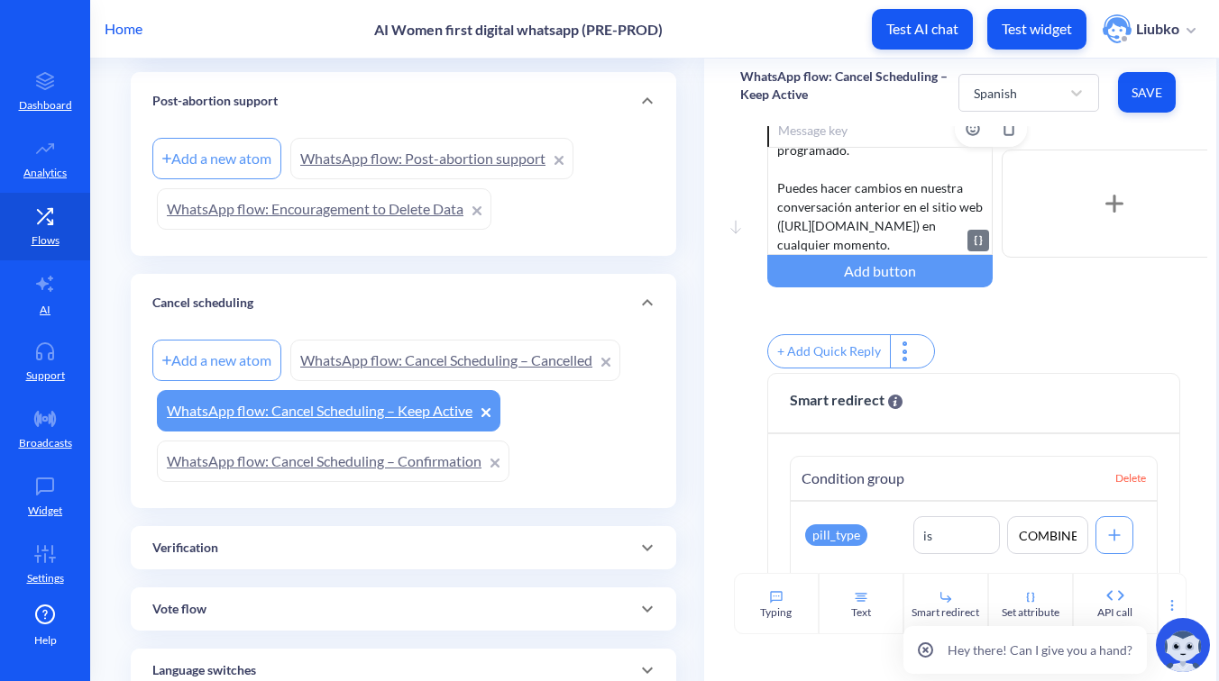
scroll to position [53, 0]
click at [1156, 90] on span "Save" at bounding box center [1146, 93] width 29 height 18
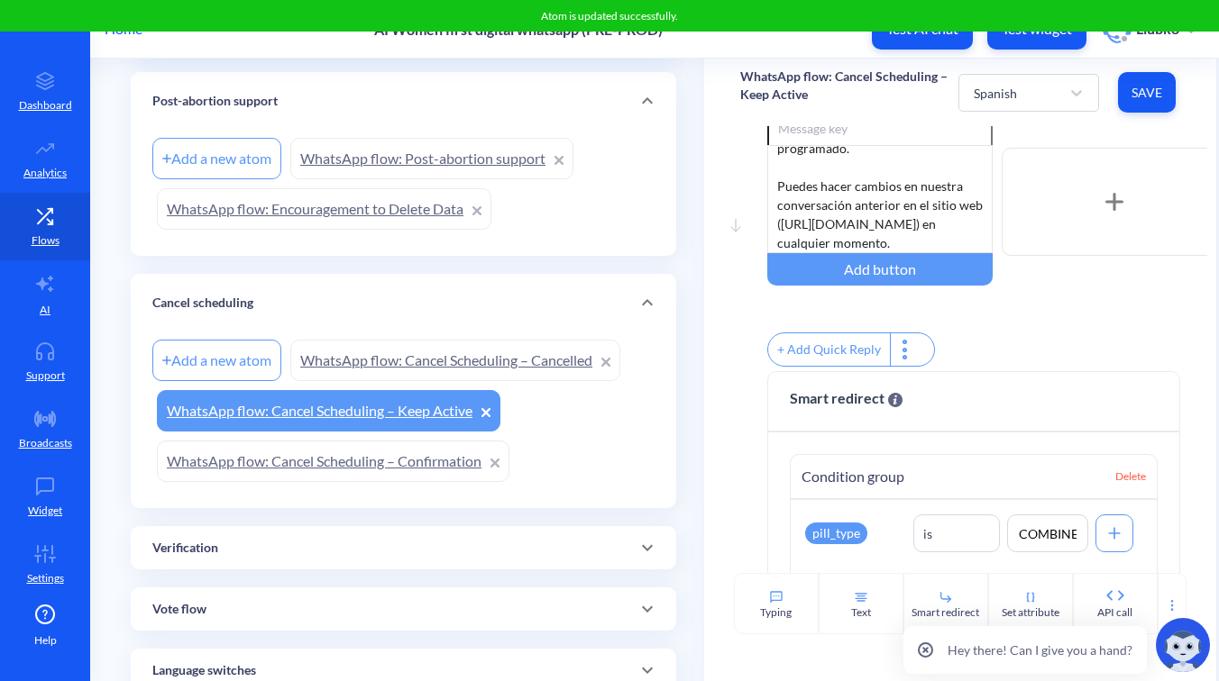
click at [1083, 130] on div "Enable reactions ¡Entendido! Tu horario sigue activo. Seguiré enviándote mensaj…" at bounding box center [987, 202] width 440 height 186
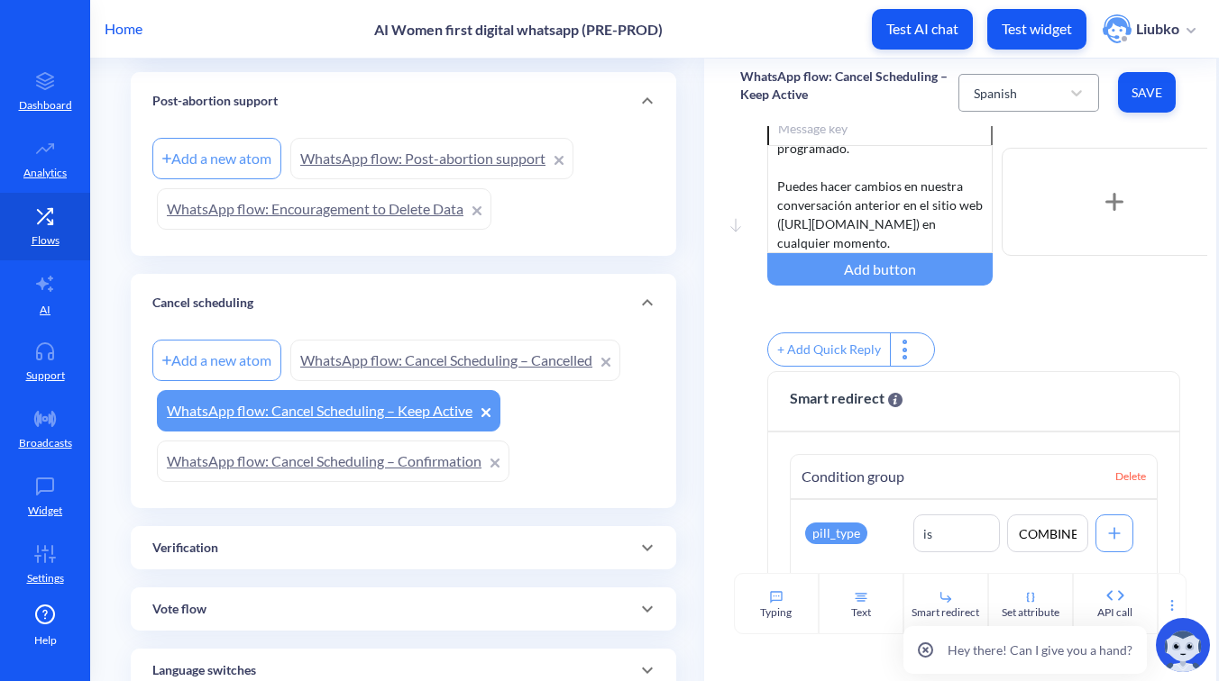
click at [1037, 89] on div "Spanish" at bounding box center [1011, 93] width 95 height 32
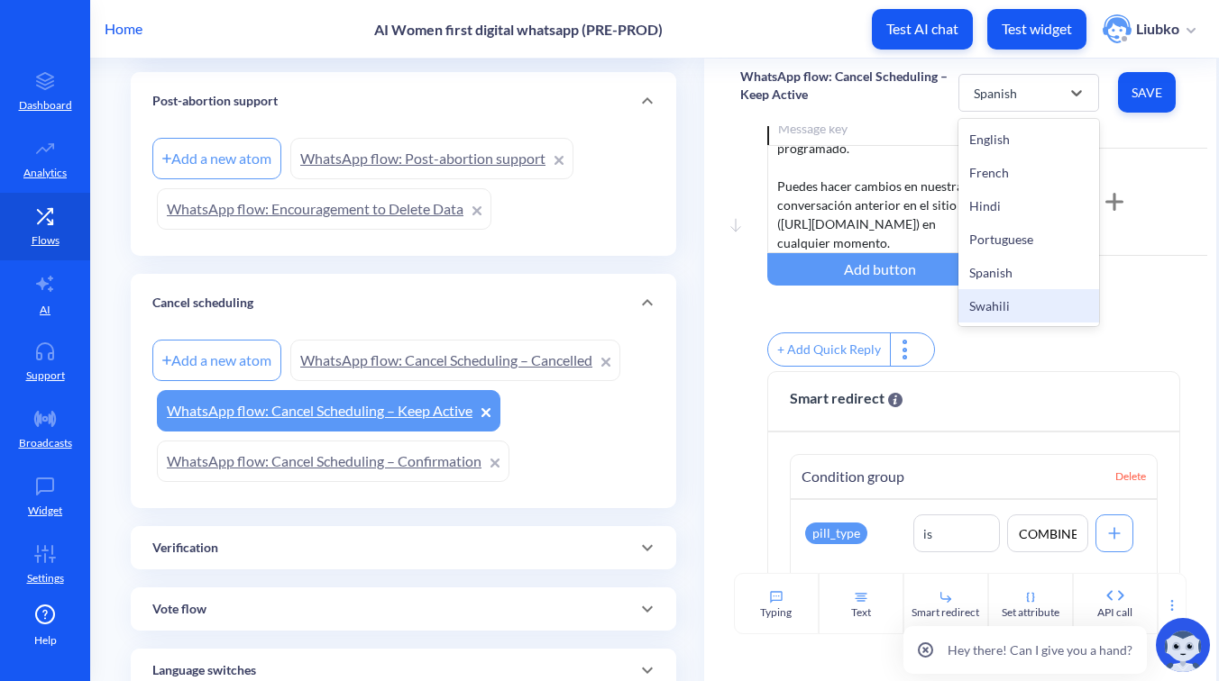
click at [998, 297] on div "Swahili" at bounding box center [1028, 305] width 140 height 33
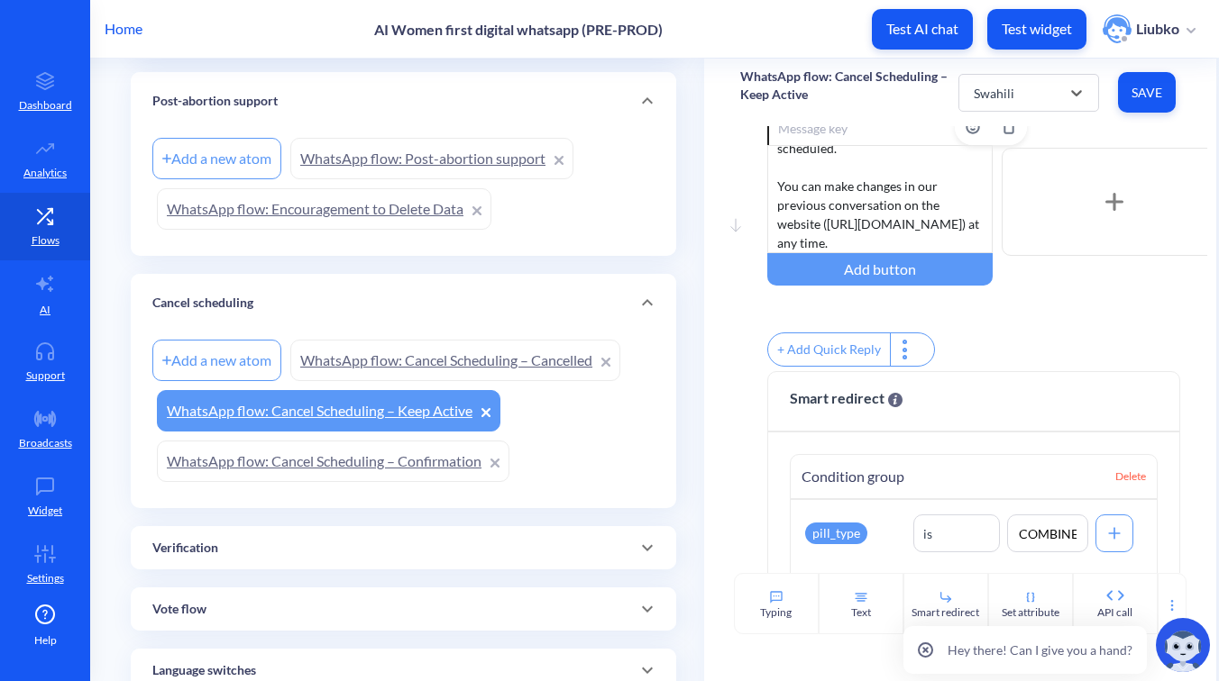
scroll to position [111, 0]
click at [887, 207] on div "Got it! Your schedule remains active. I’ll keep sending you support messages at…" at bounding box center [879, 199] width 225 height 108
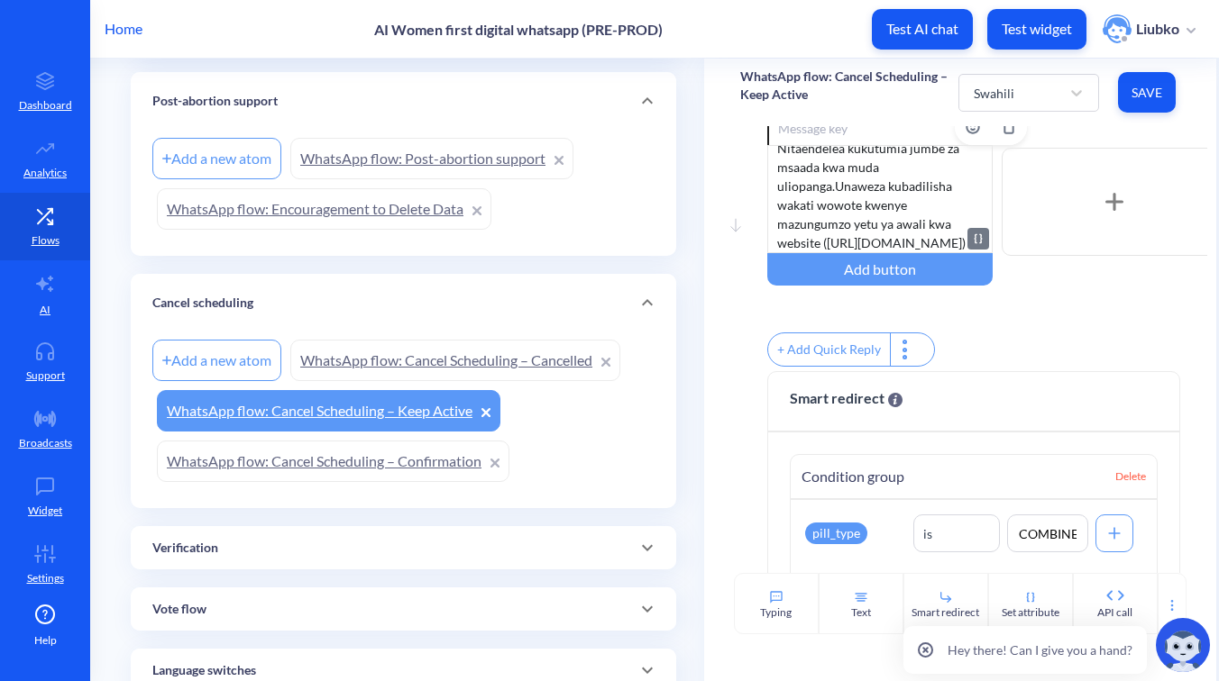
scroll to position [61, 0]
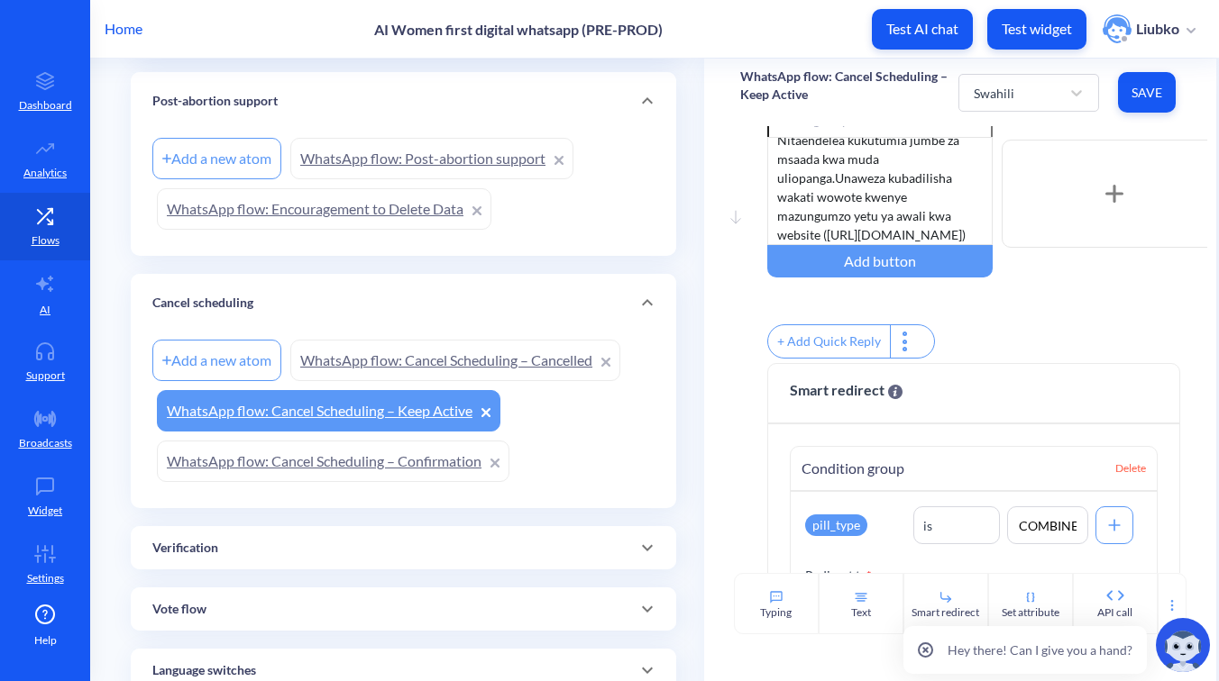
click at [1151, 88] on span "Save" at bounding box center [1146, 93] width 29 height 18
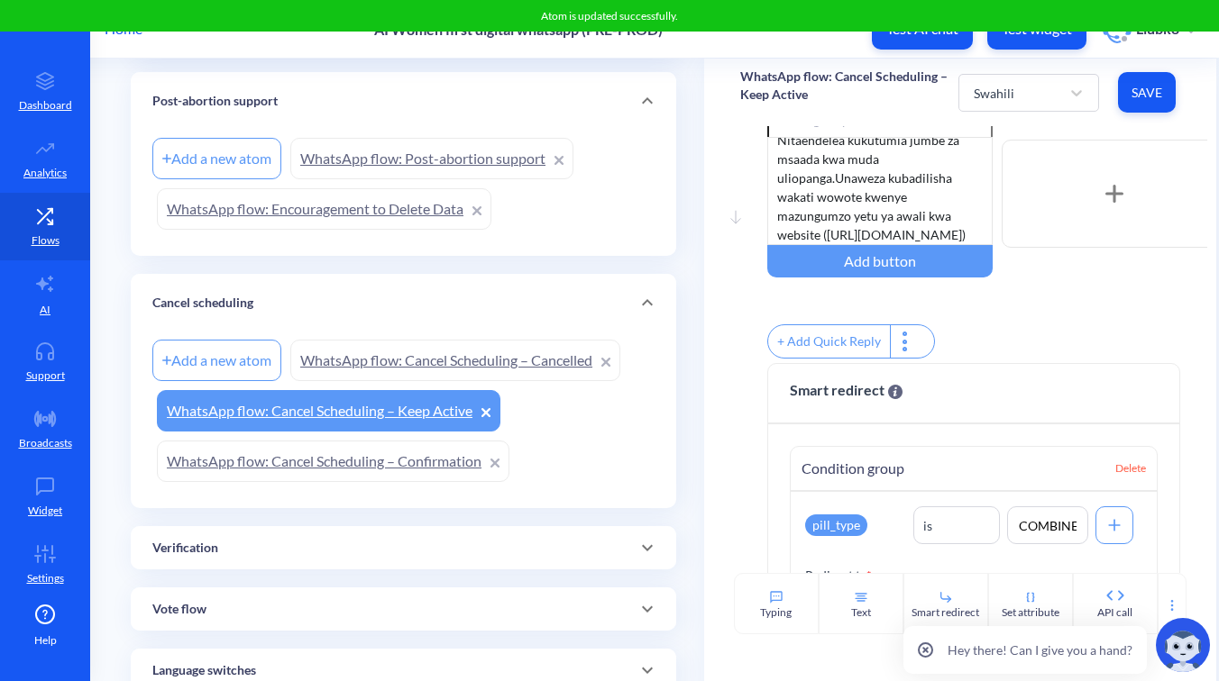
click at [1041, 333] on div "+ Add Quick Reply" at bounding box center [987, 343] width 440 height 39
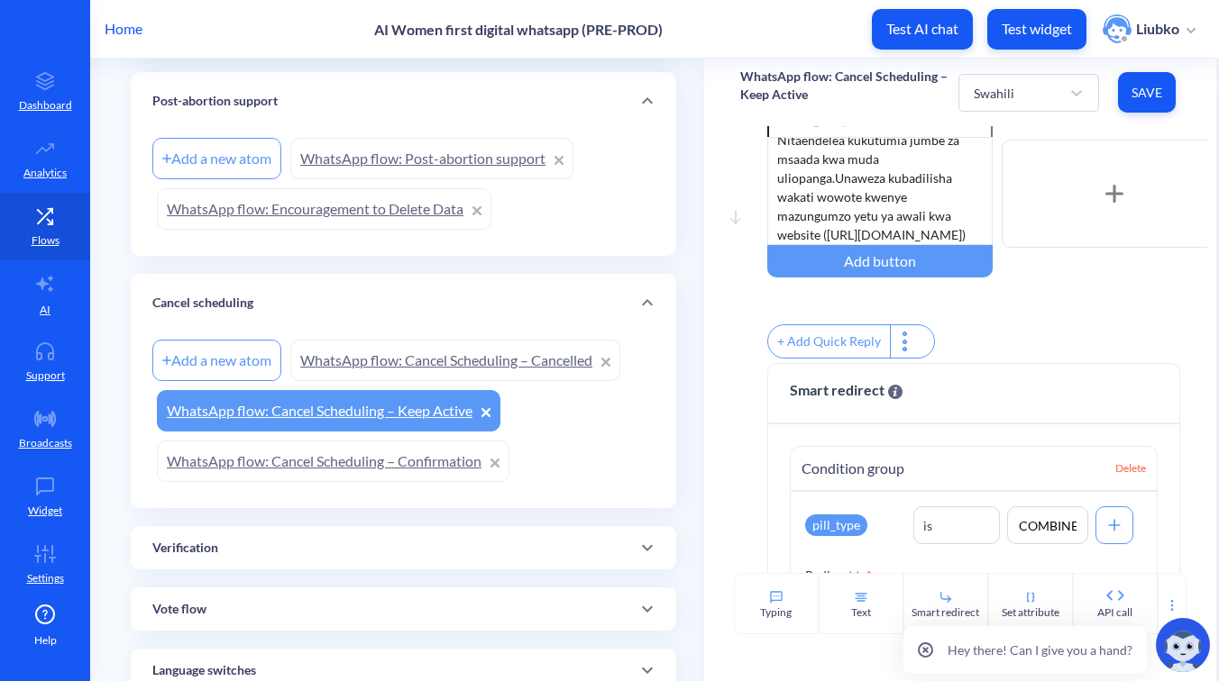
click at [513, 348] on link "WhatsApp flow: Cancel Scheduling – Cancelled" at bounding box center [455, 360] width 330 height 41
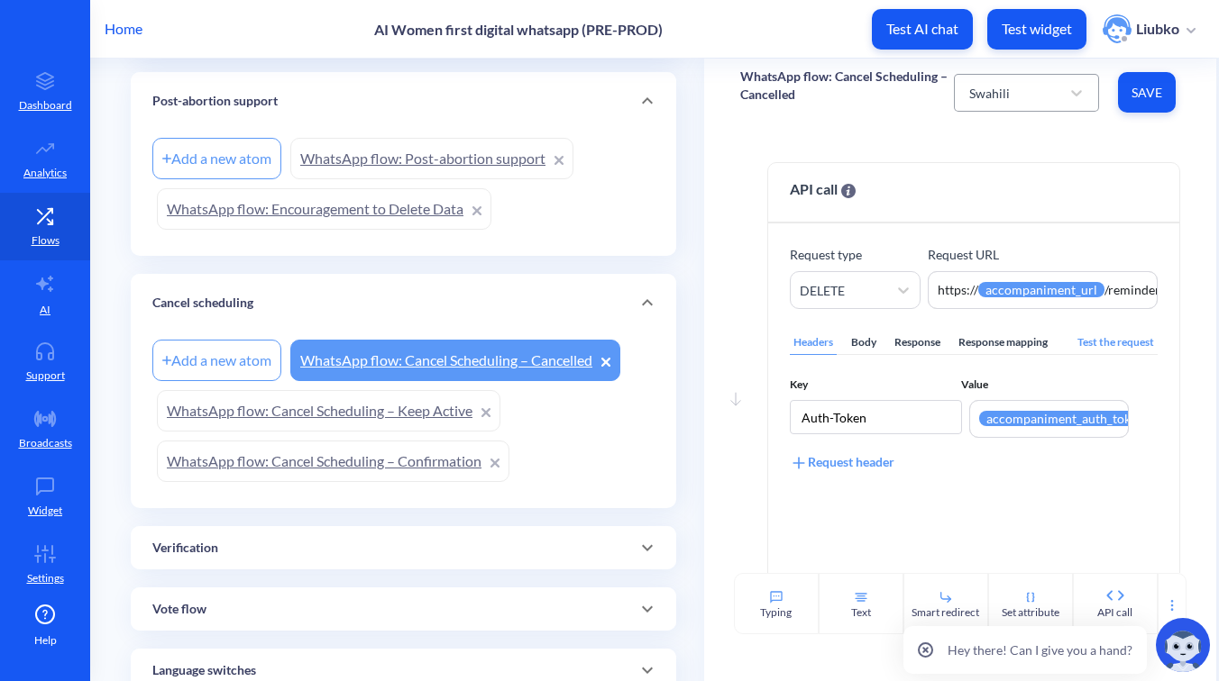
click at [1018, 84] on div "Swahili" at bounding box center [1010, 93] width 100 height 32
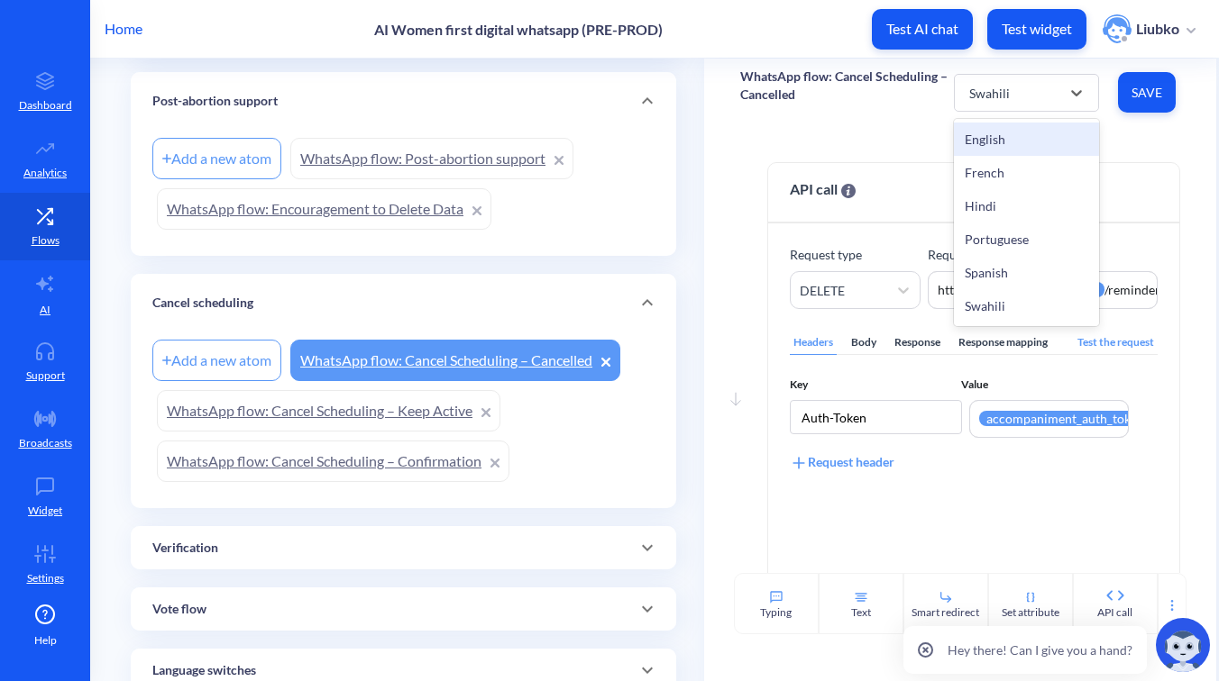
click at [1005, 132] on div "English" at bounding box center [1026, 139] width 145 height 33
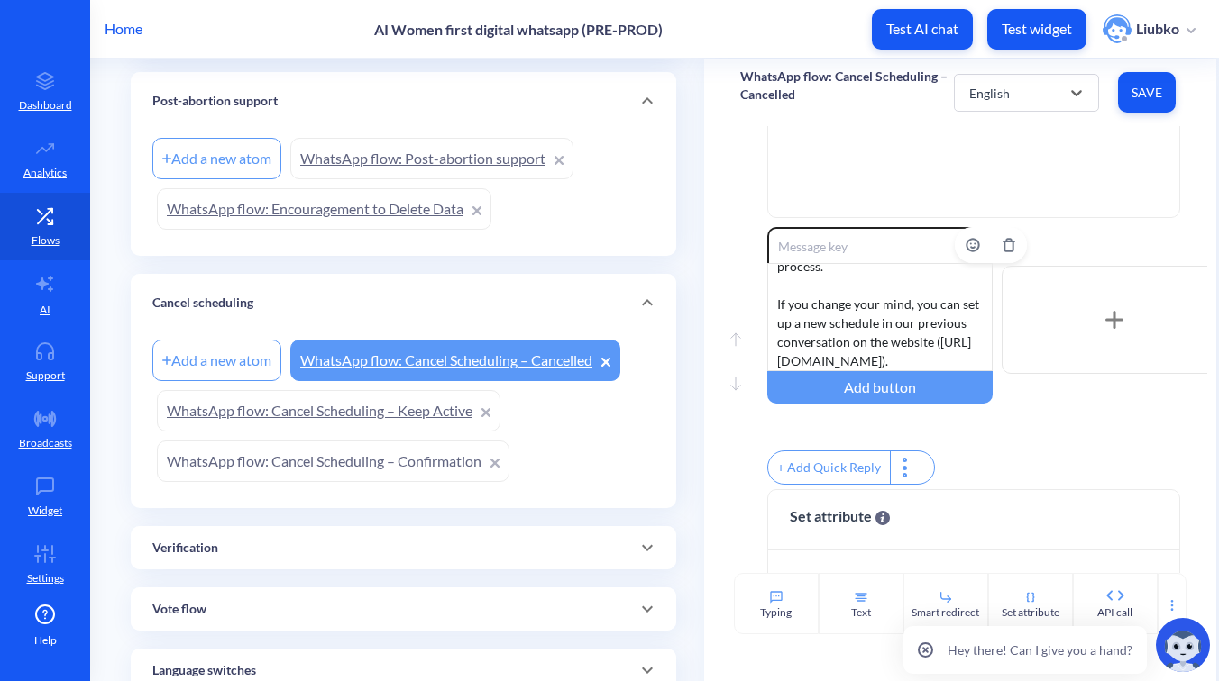
scroll to position [130, 0]
click at [906, 316] on div "Your abortion reminders have been successfully canceled. You won’t receive any …" at bounding box center [879, 317] width 225 height 108
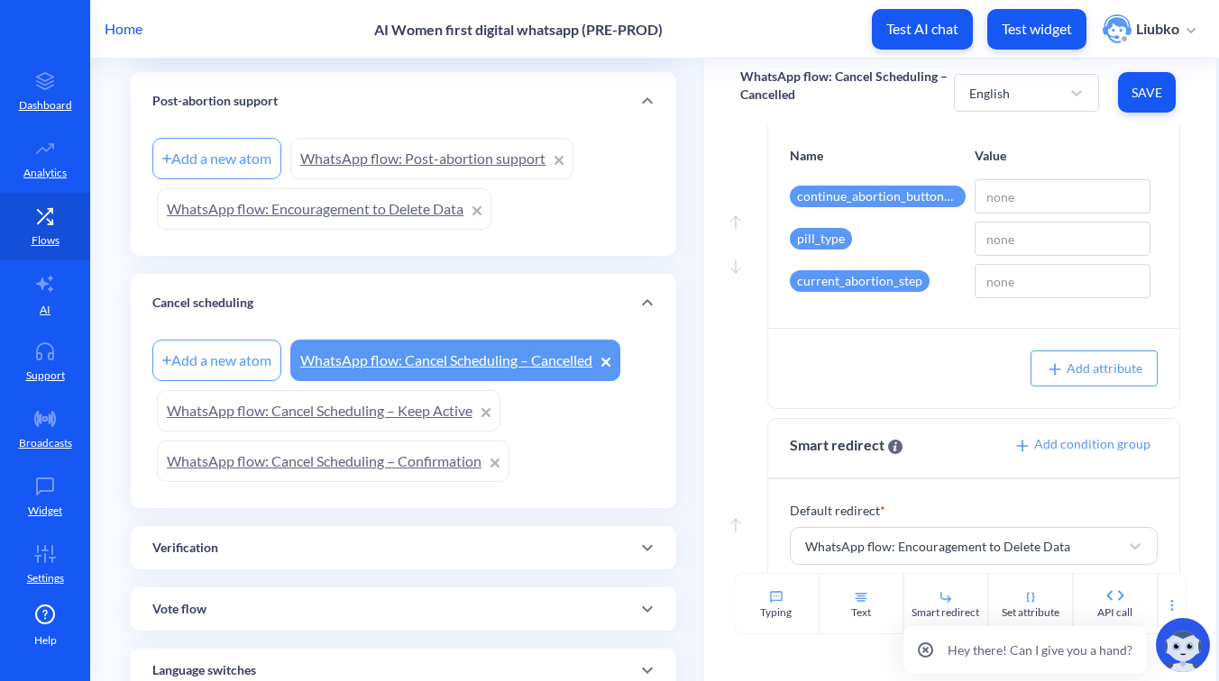
scroll to position [900, 0]
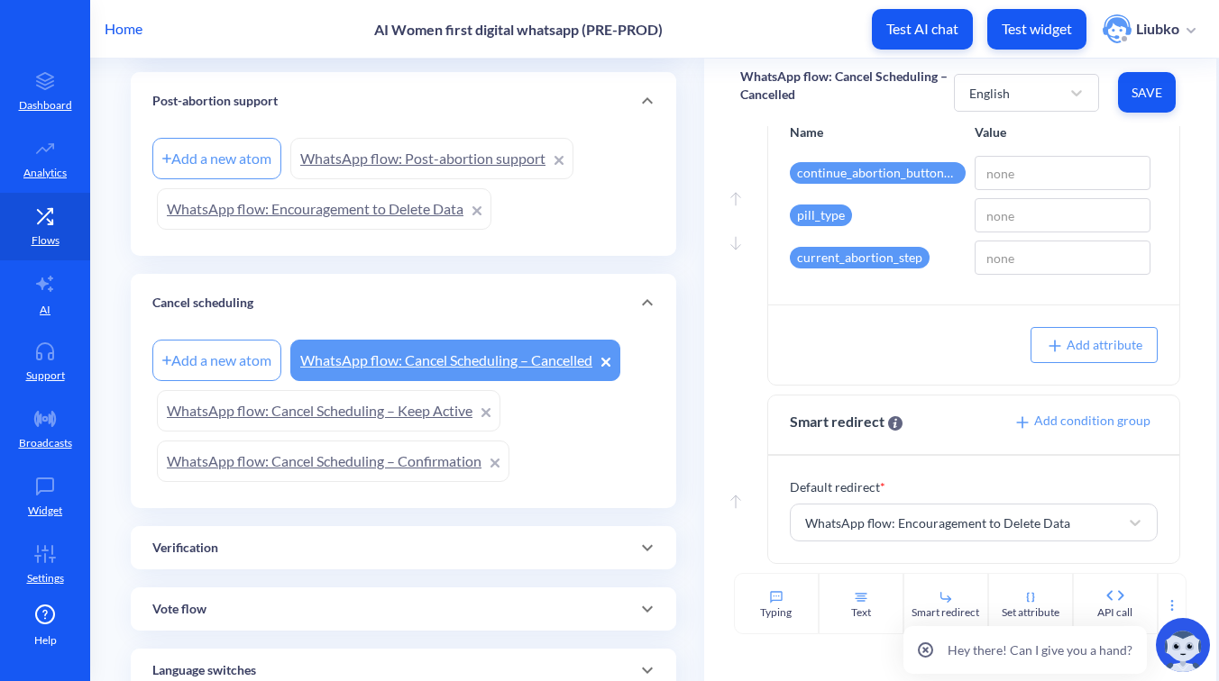
click at [1136, 88] on span "Save" at bounding box center [1146, 93] width 29 height 18
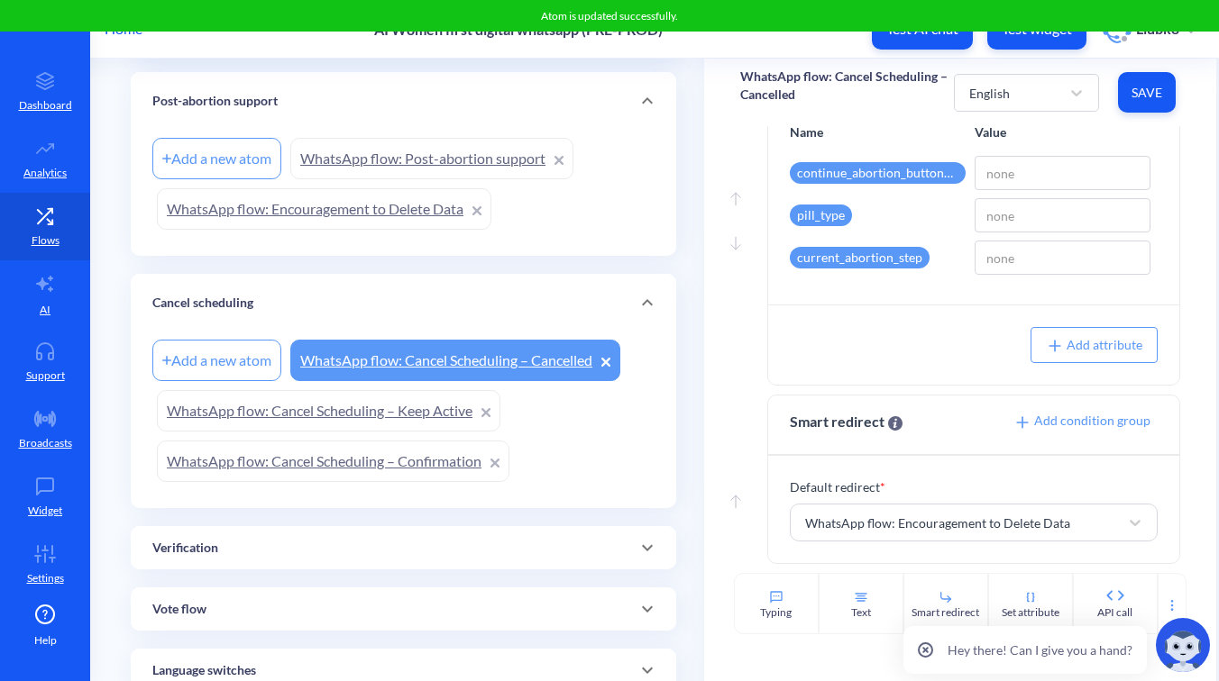
click at [1191, 210] on div "Move down API call Request type DELETE Request URL https:// {{ accompaniment_ur…" at bounding box center [960, 349] width 512 height 447
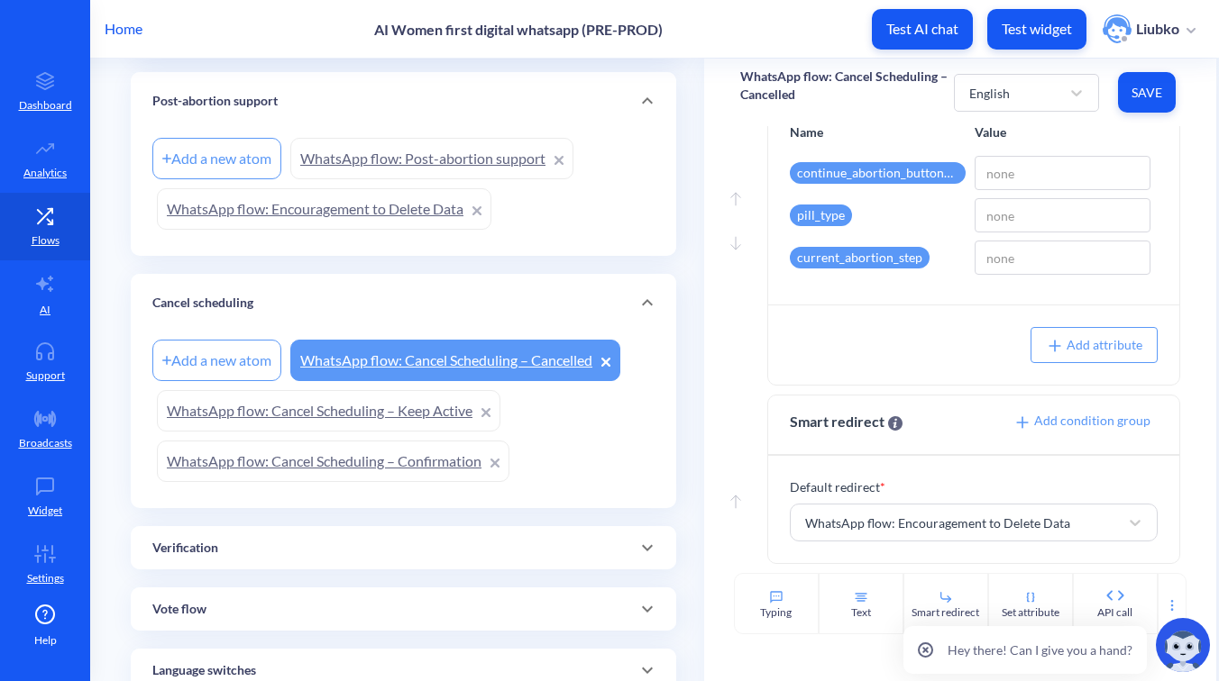
click at [776, 99] on p "WhatsApp flow: Cancel Scheduling – Cancelled" at bounding box center [847, 86] width 214 height 36
click at [788, 36] on div "Home AI Women first digital whatsapp (PRE-PROD) Test AI chat Test widget Liubko" at bounding box center [609, 29] width 1219 height 58
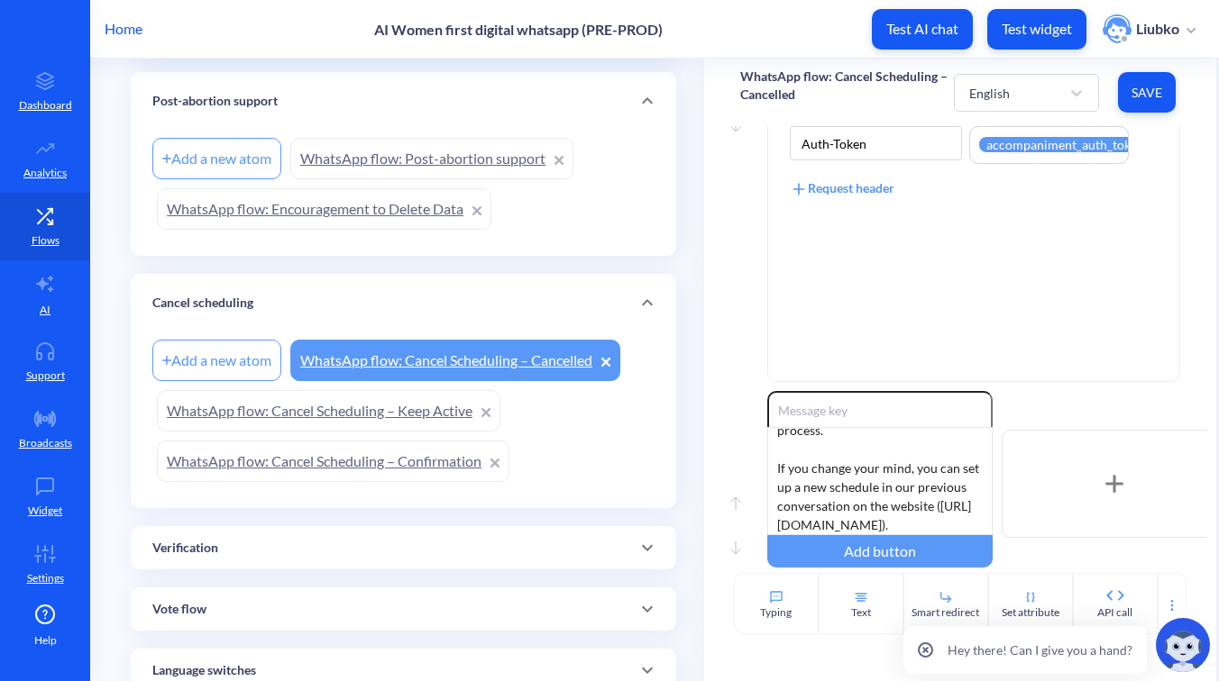
scroll to position [0, 0]
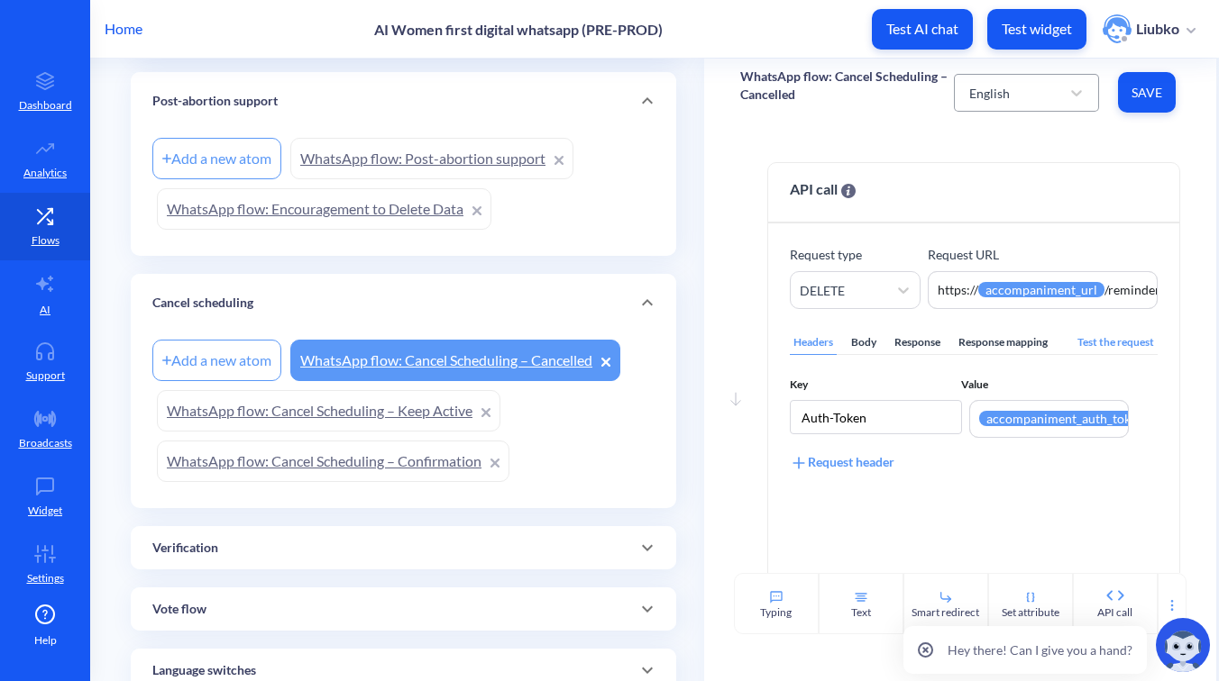
click at [1055, 99] on div "English" at bounding box center [1010, 93] width 100 height 32
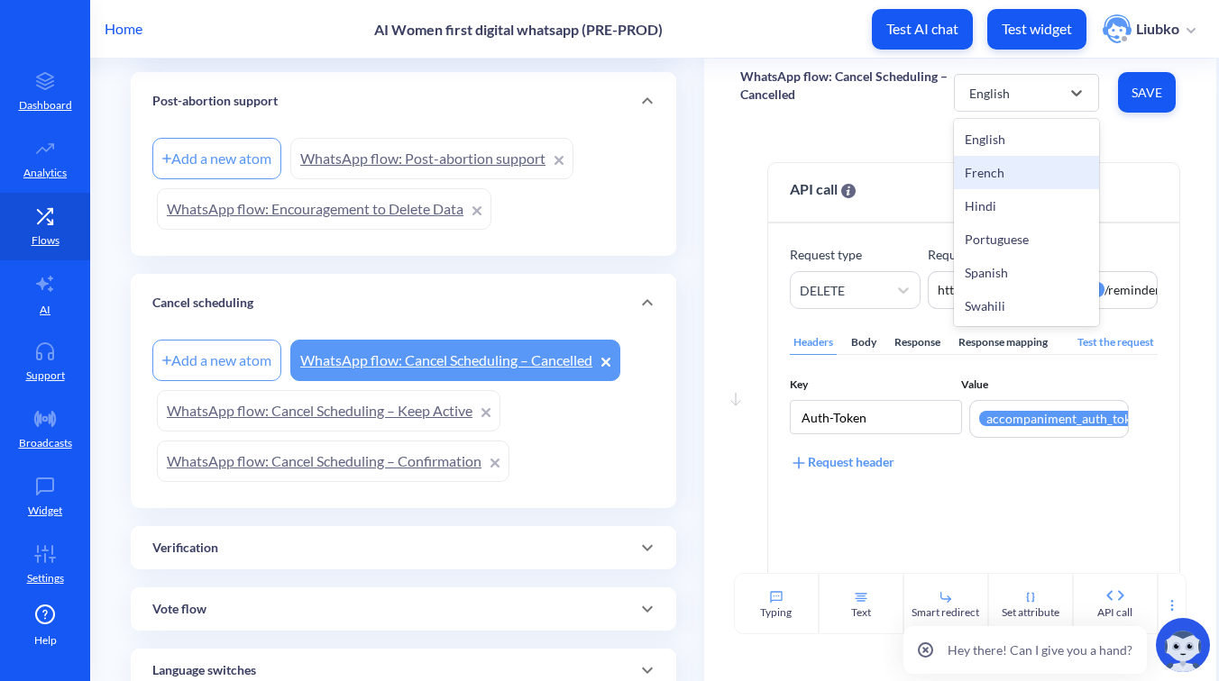
click at [1019, 173] on div "French" at bounding box center [1026, 172] width 145 height 33
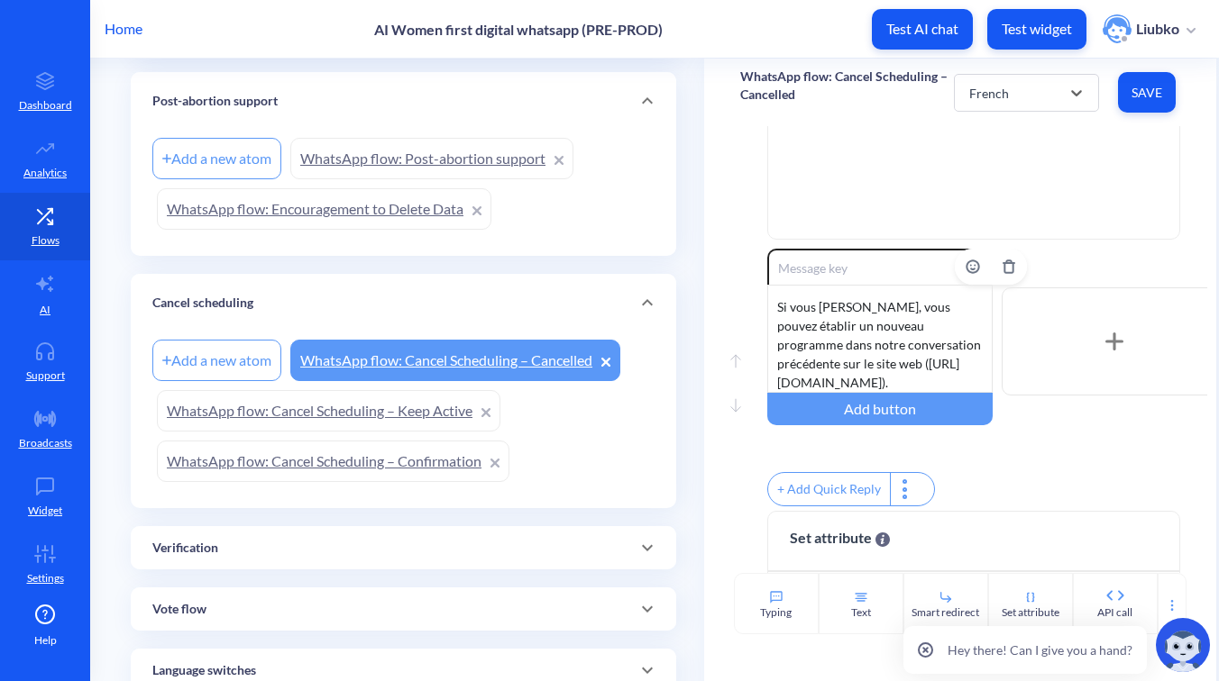
scroll to position [149, 0]
click at [912, 348] on div "Vos rappels d'avortement ont été annulés avec succès. Vous ne recevrez plus auc…" at bounding box center [879, 339] width 225 height 108
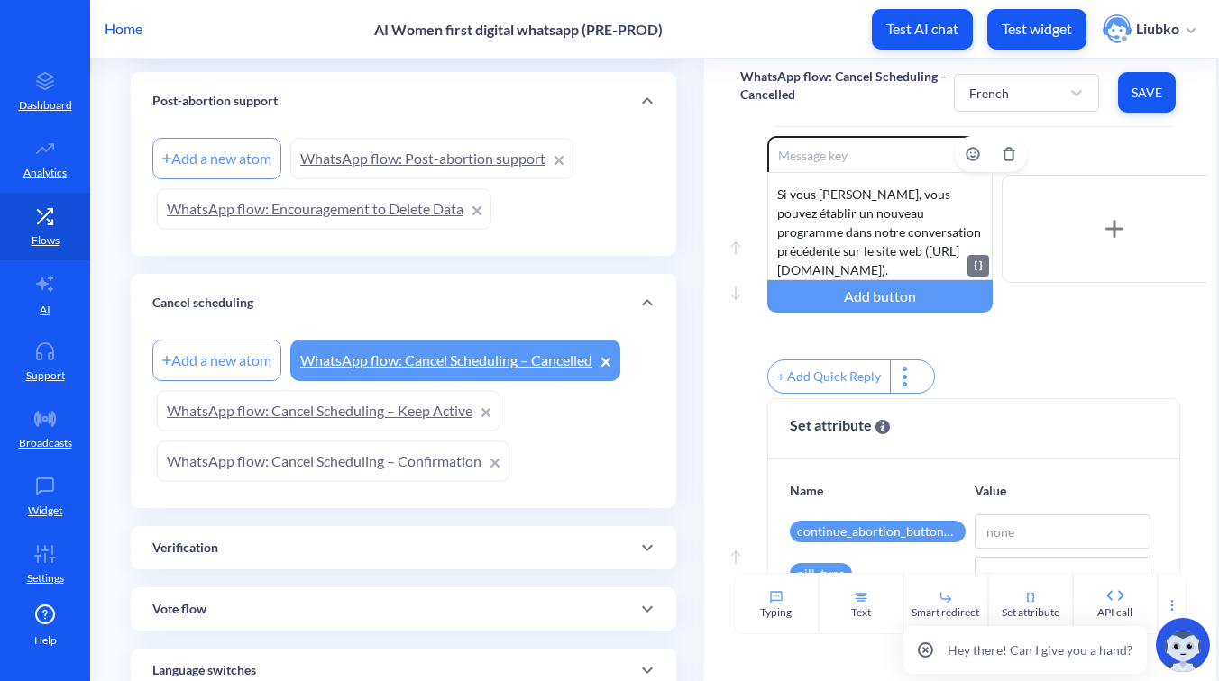
scroll to position [590, 0]
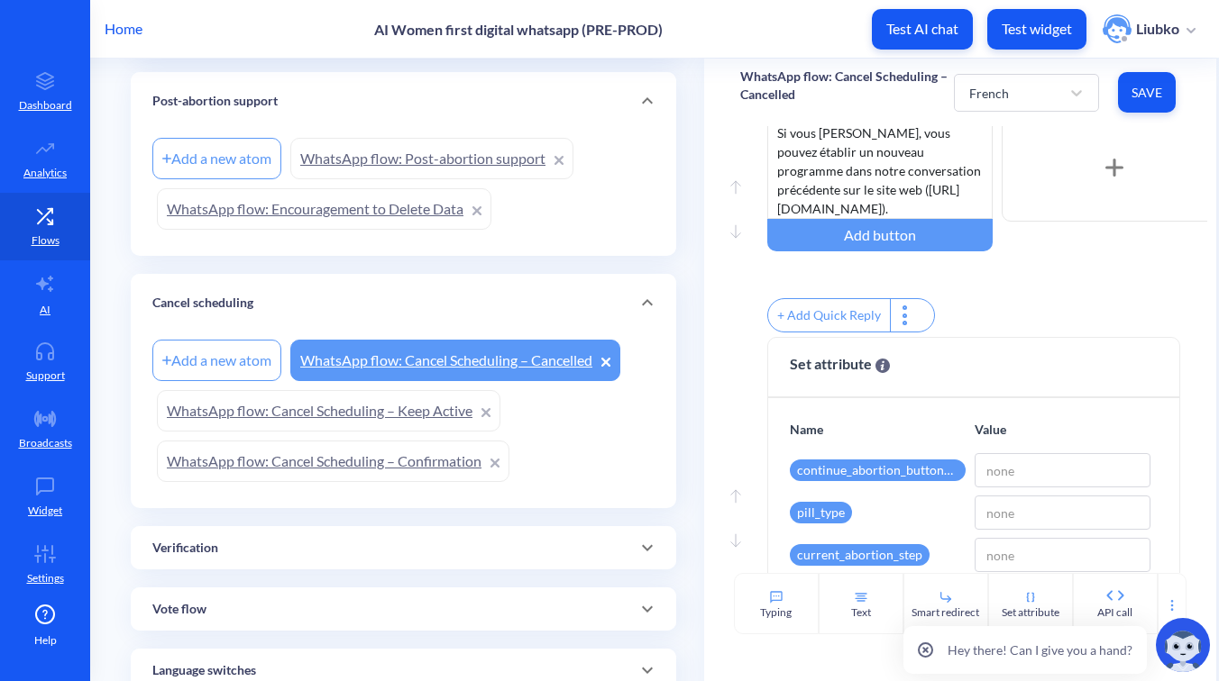
click at [1146, 90] on span "Save" at bounding box center [1146, 93] width 29 height 18
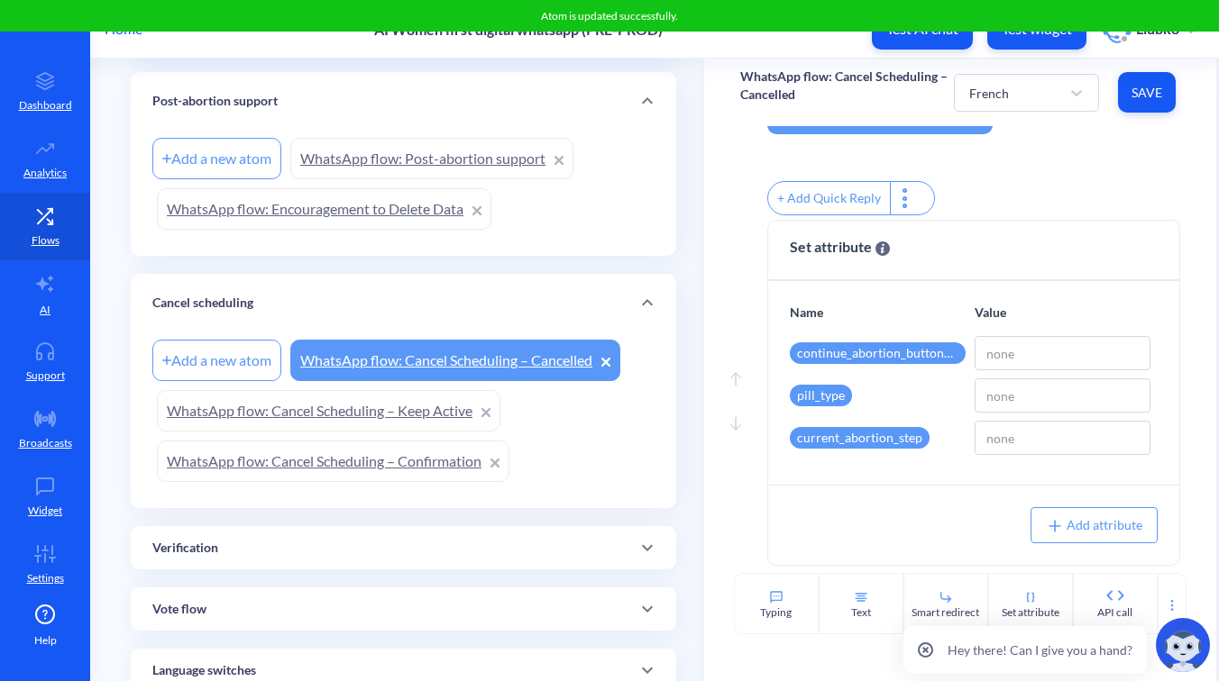
scroll to position [658, 0]
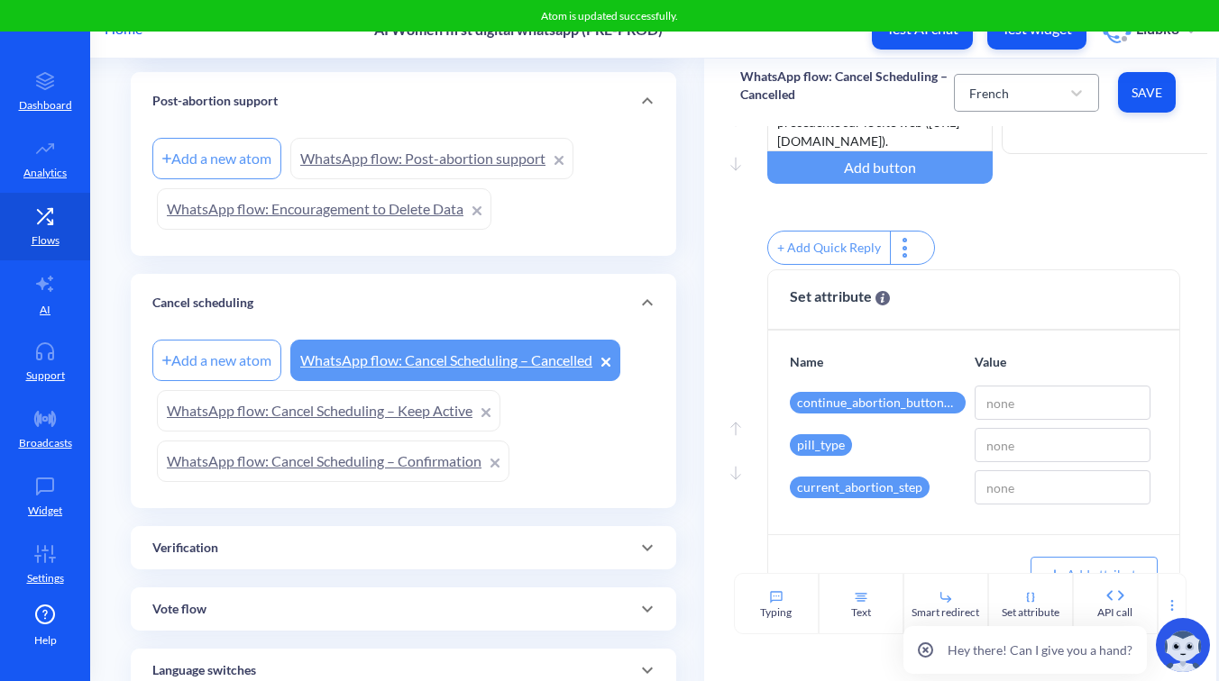
click at [1044, 89] on div "French" at bounding box center [1010, 93] width 100 height 32
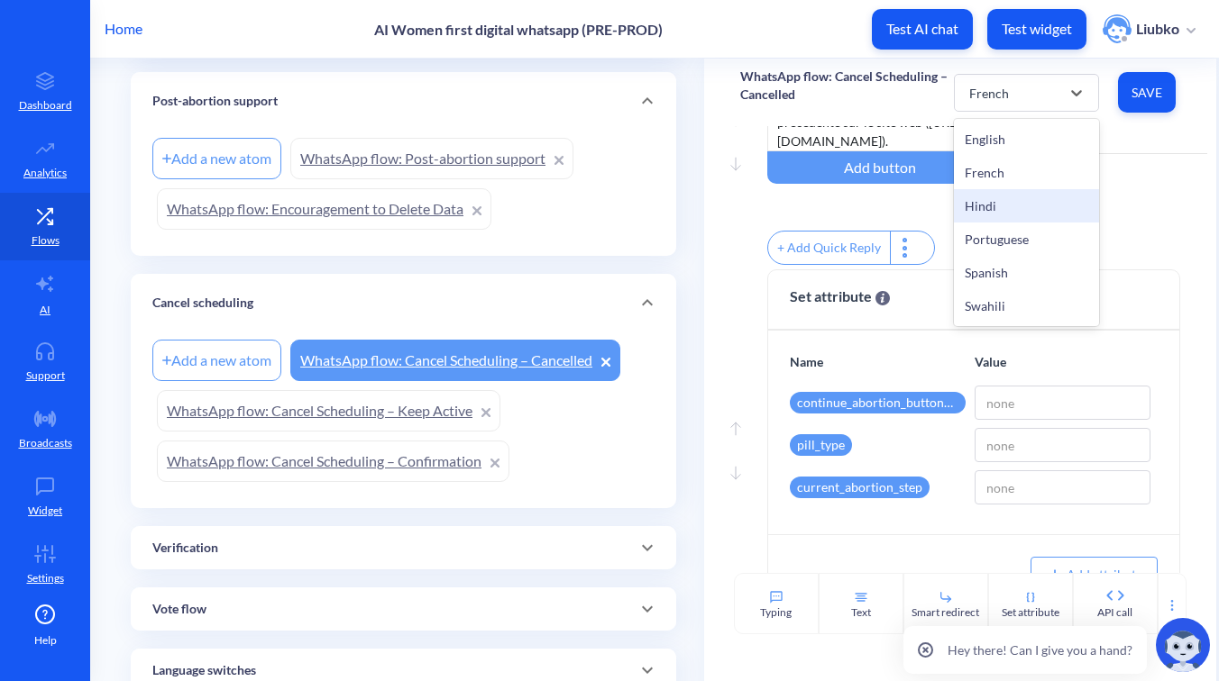
click at [1010, 209] on div "Hindi" at bounding box center [1026, 205] width 145 height 33
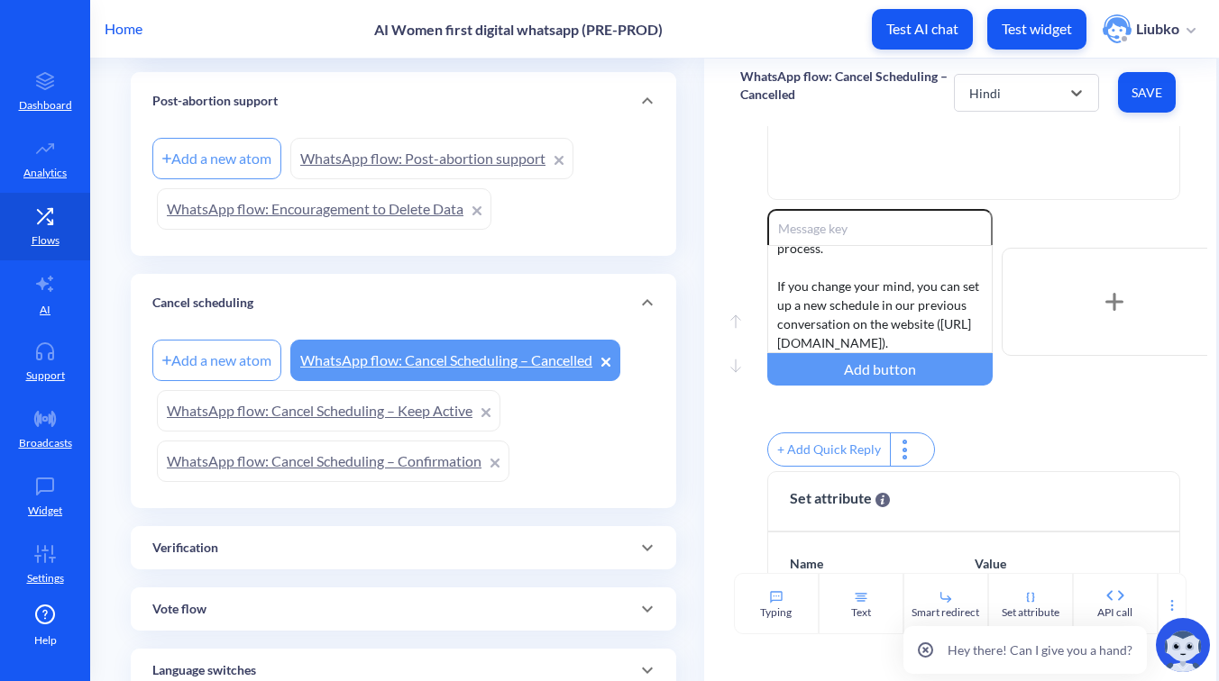
scroll to position [450, 0]
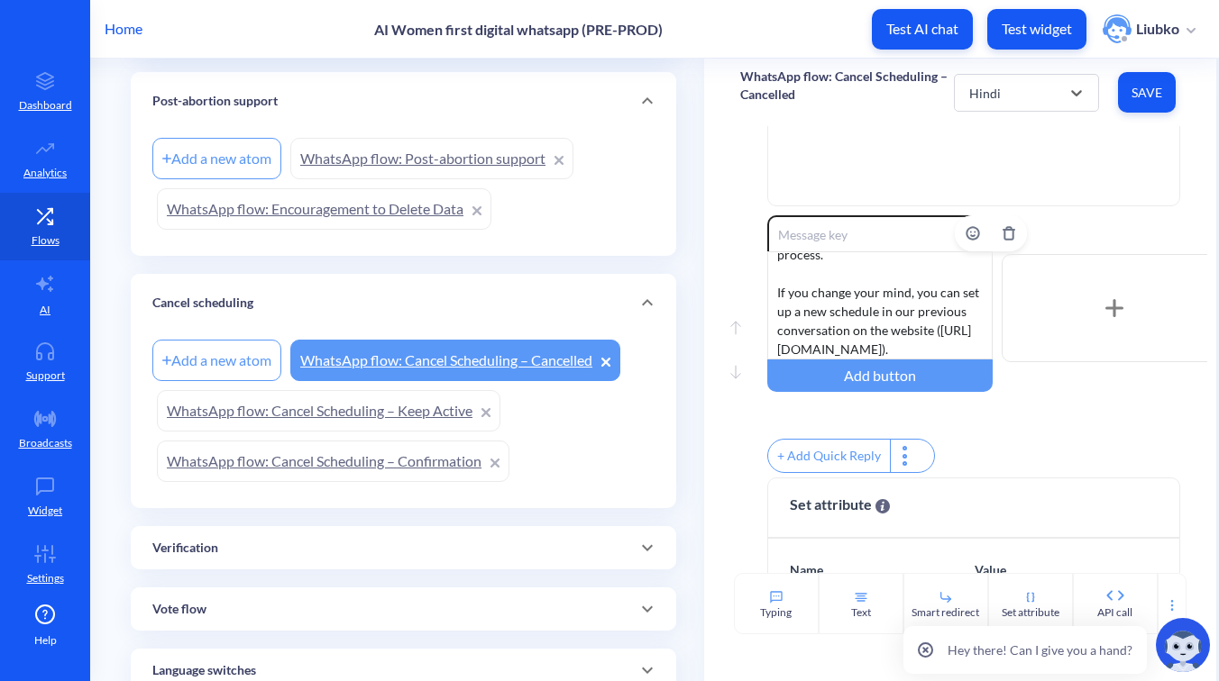
click at [906, 296] on div "Your abortion reminders have been successfully canceled. You won’t receive any …" at bounding box center [879, 305] width 225 height 108
click at [836, 310] on div "आपके गर्भपात रिमाइंडर सफलतापूर्वक बंद हो गए हैं। अब आपको इस प्रक्रिया के बारे म…" at bounding box center [879, 305] width 225 height 108
click at [1156, 77] on button "Save" at bounding box center [1147, 92] width 58 height 41
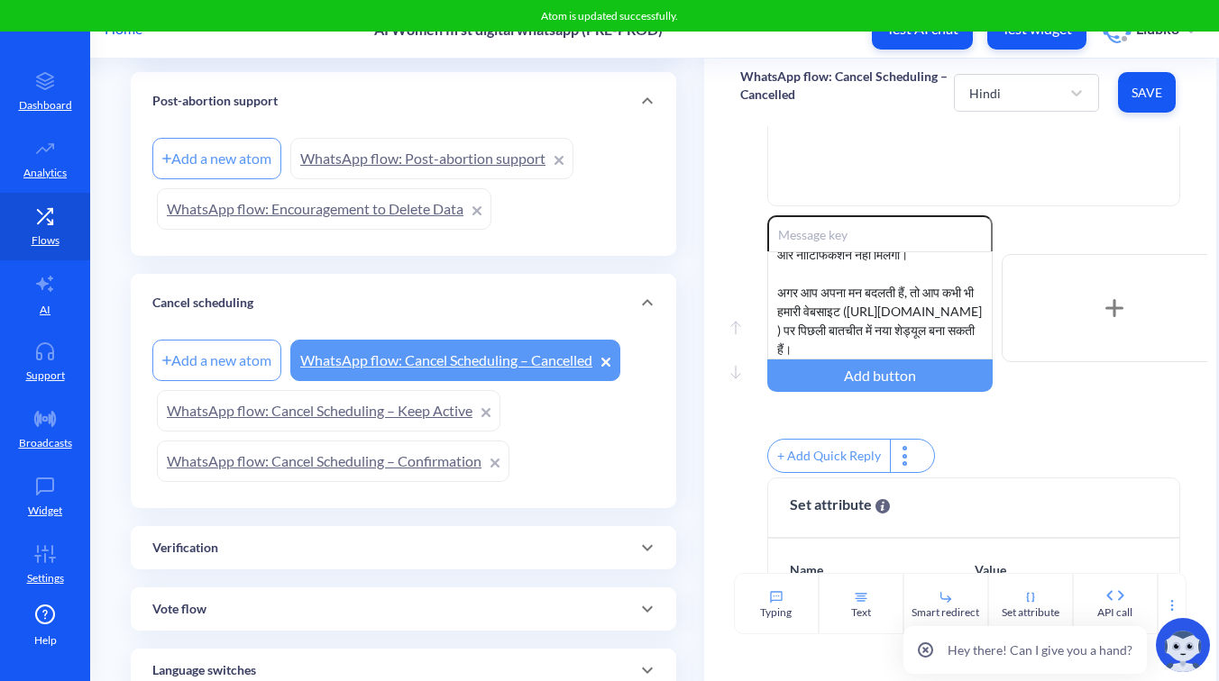
click at [1125, 232] on div "Enable reactions आपके गर्भपात रिमाइंडर सफलतापूर्वक बंद हो गए हैं। अब आपको इस प्…" at bounding box center [987, 308] width 440 height 186
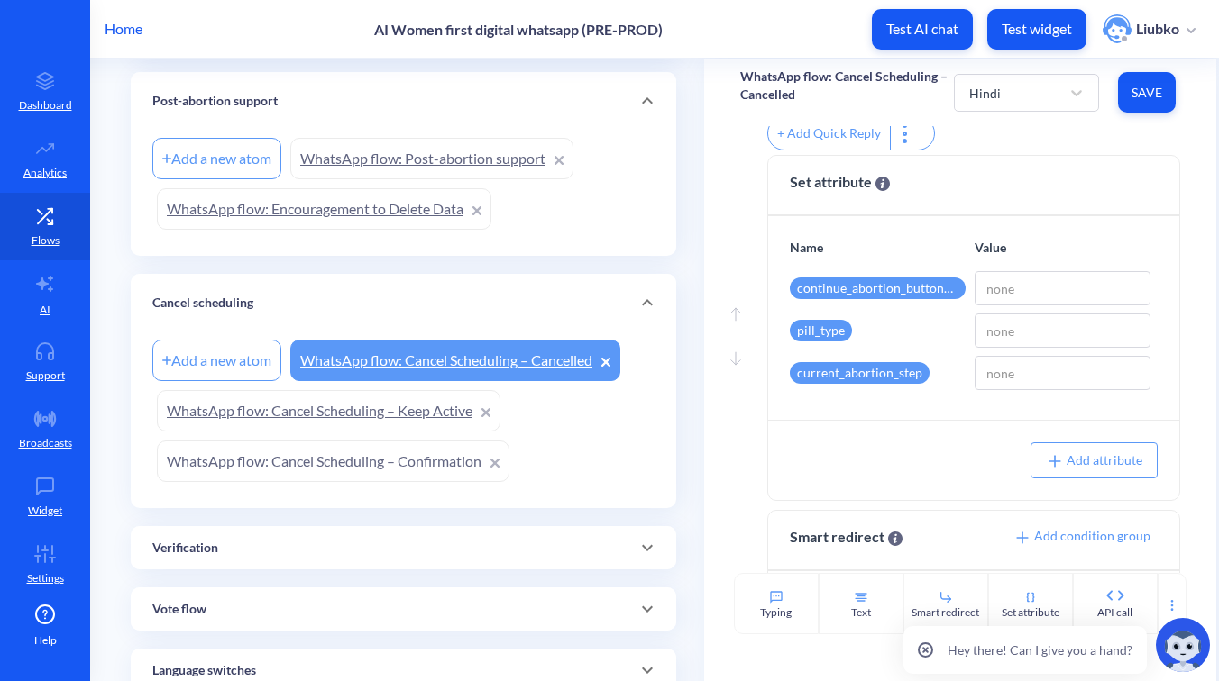
scroll to position [785, 0]
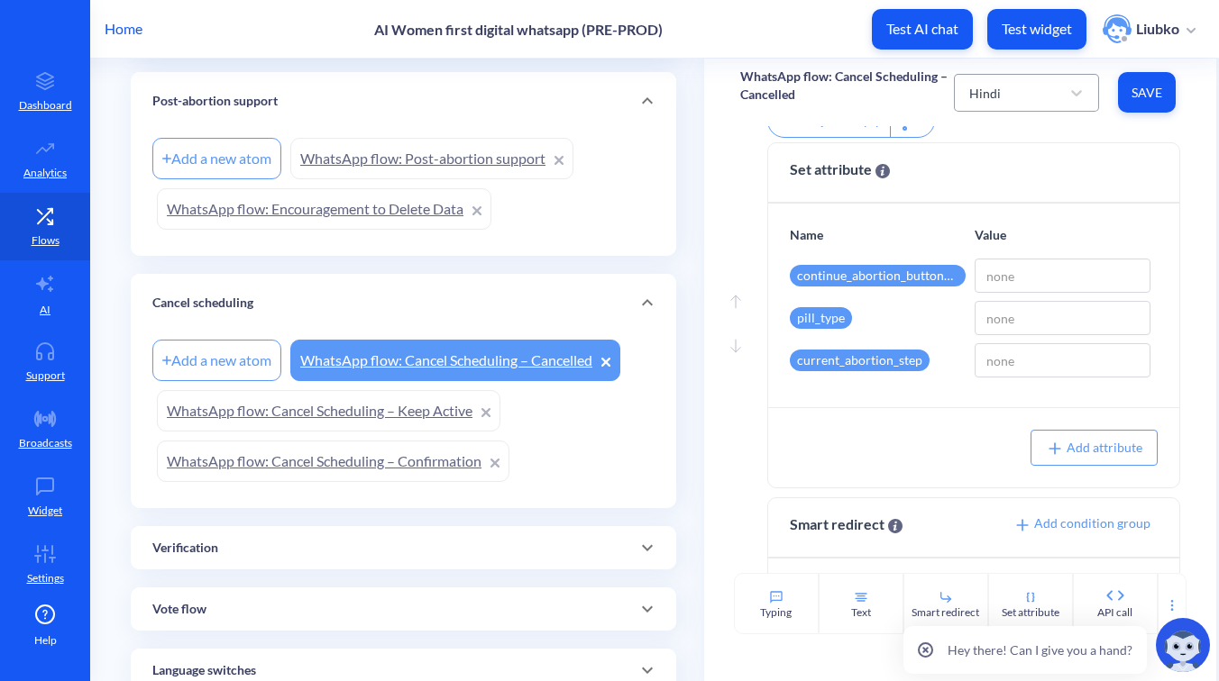
click at [1039, 99] on div "Hindi" at bounding box center [1010, 93] width 100 height 32
click at [1018, 233] on div "Portuguese" at bounding box center [1026, 239] width 145 height 33
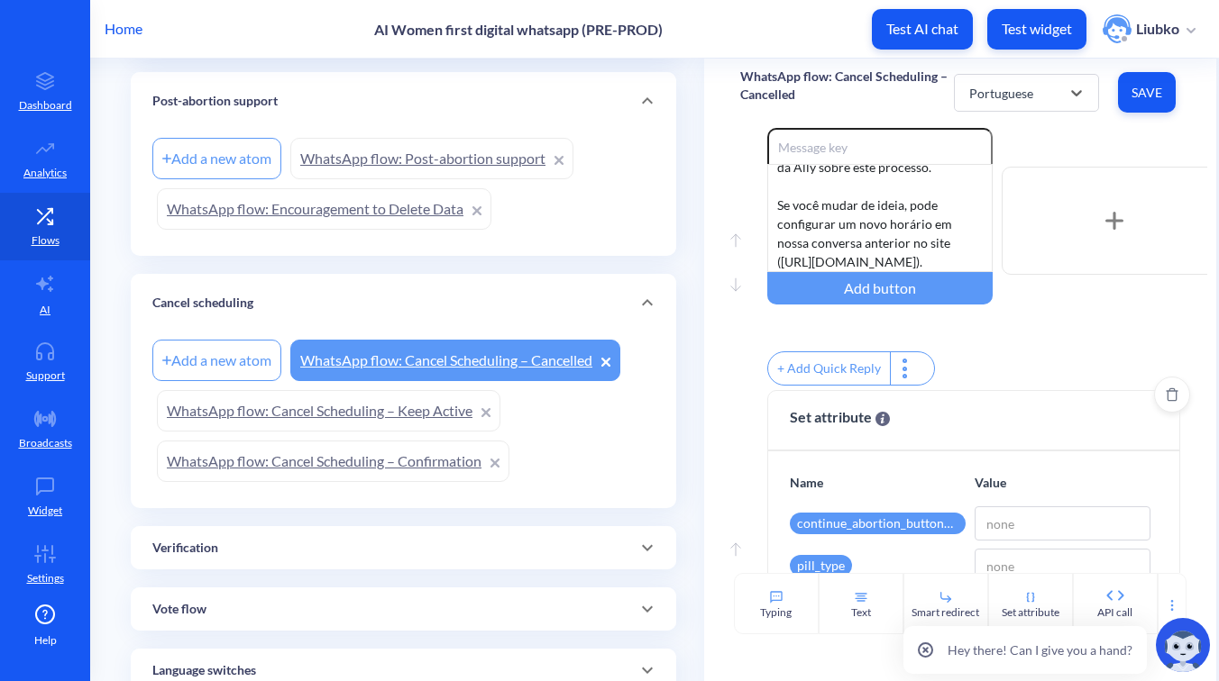
scroll to position [534, 0]
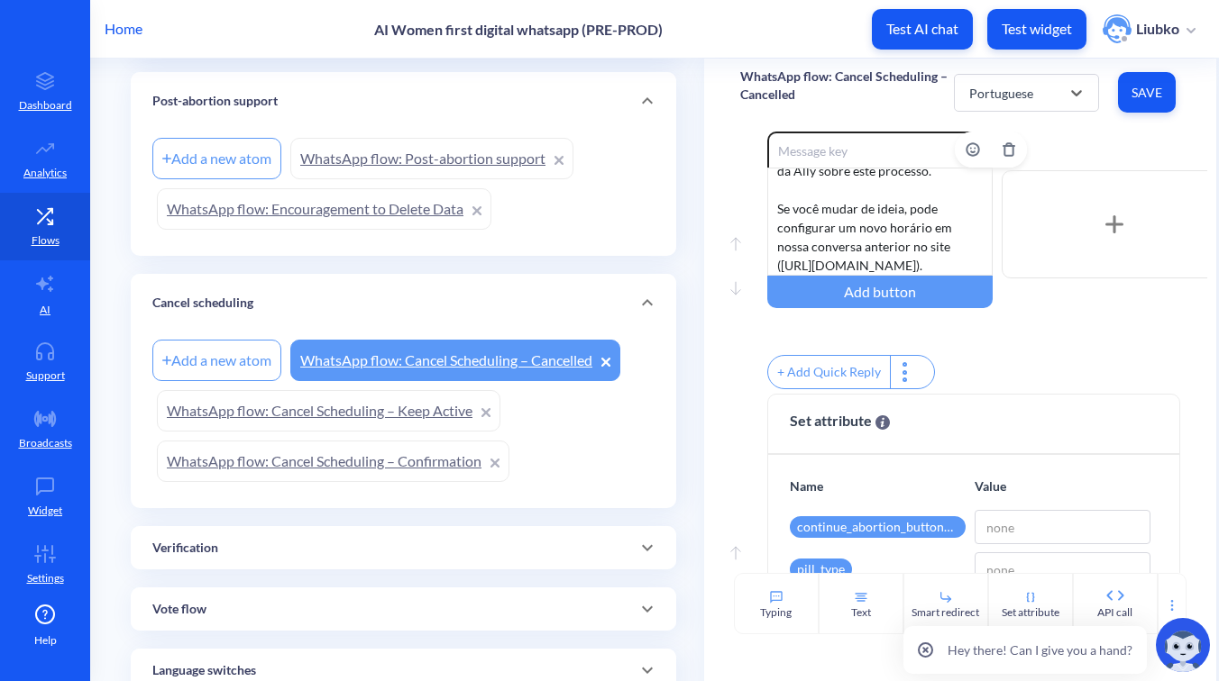
click at [891, 228] on div "Seus lembretes de aborto foram cancelados com sucesso. Você não receberá mais n…" at bounding box center [879, 222] width 225 height 108
click at [1146, 83] on button "Save" at bounding box center [1147, 92] width 58 height 41
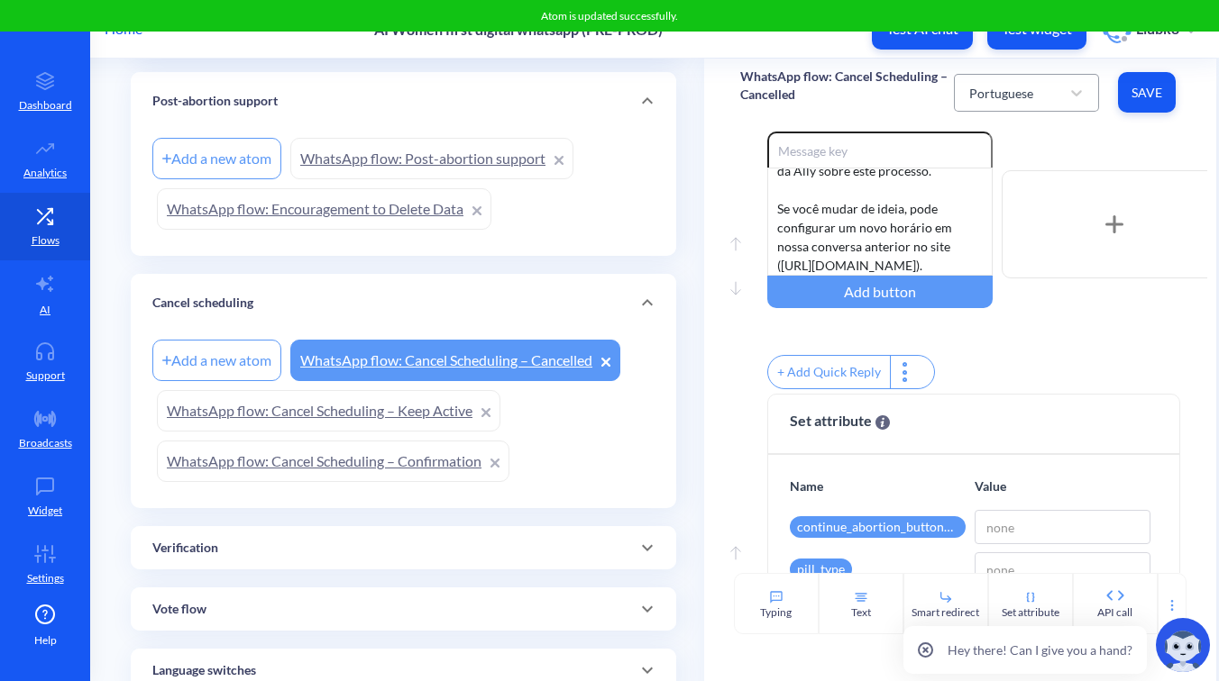
click at [1034, 78] on div "Portuguese" at bounding box center [1010, 93] width 100 height 32
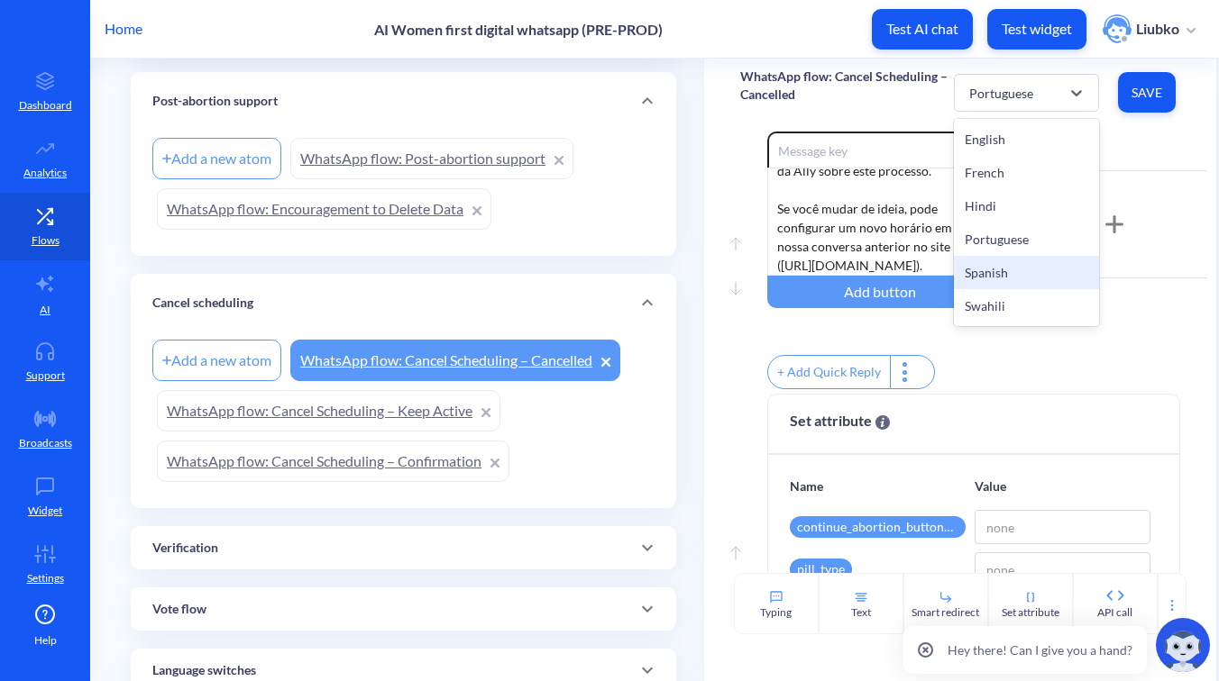
click at [1009, 270] on div "Spanish" at bounding box center [1026, 272] width 145 height 33
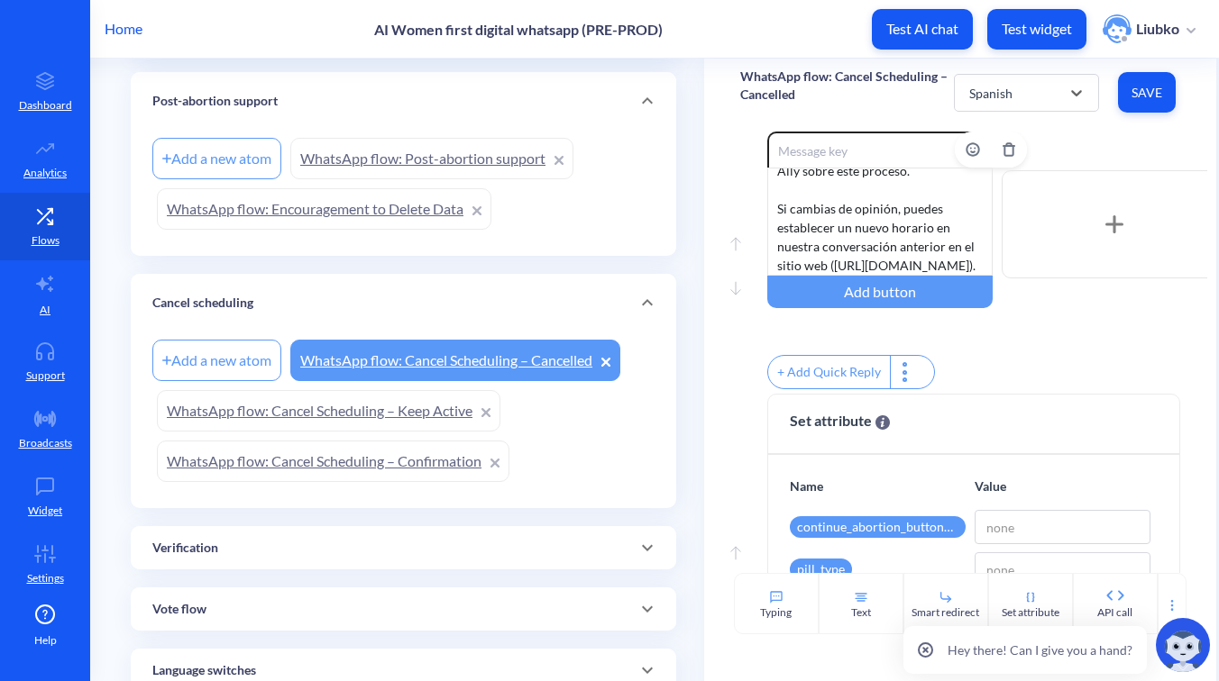
click at [882, 235] on div "Tus recordatorios de aborto han sido cancelados con éxito. No recibirás más not…" at bounding box center [879, 222] width 225 height 108
click at [1132, 92] on span "Save" at bounding box center [1146, 93] width 29 height 18
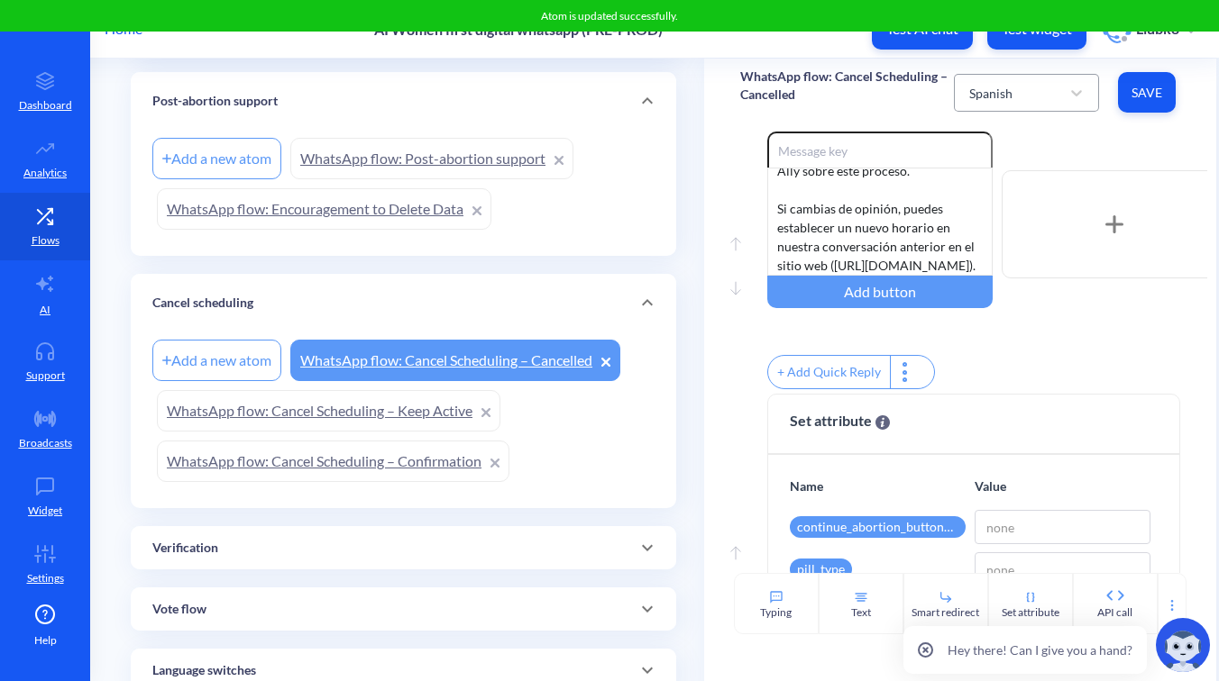
click at [1048, 98] on div "Spanish" at bounding box center [1010, 93] width 100 height 32
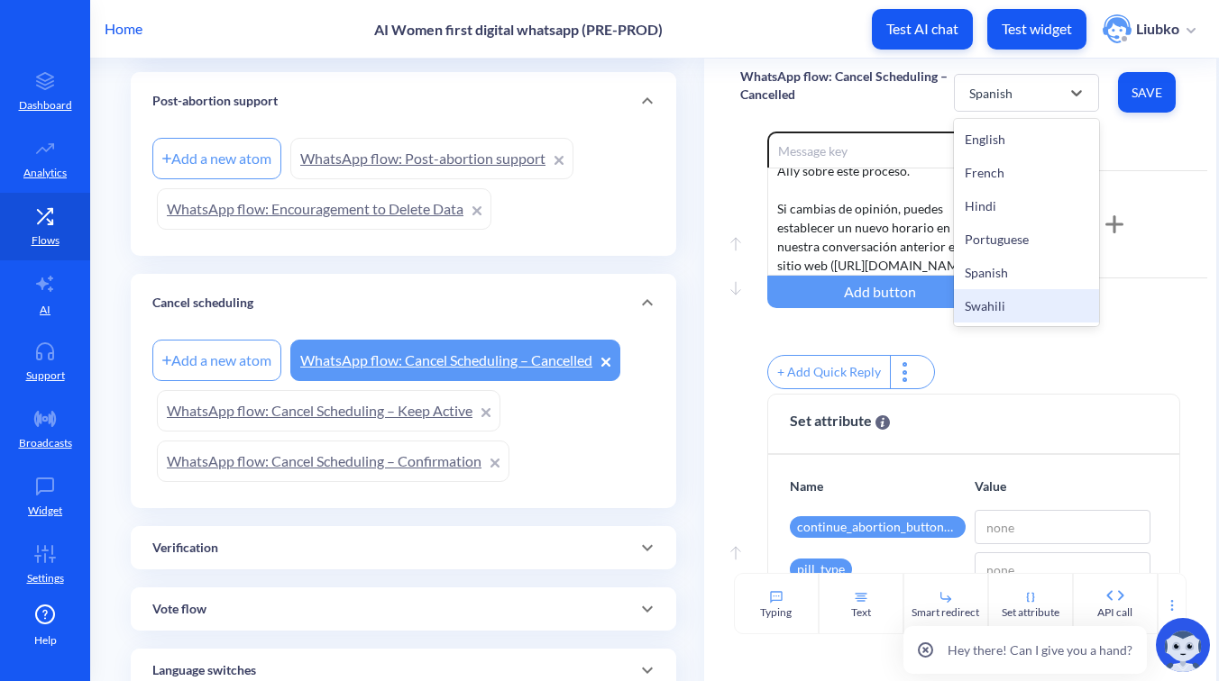
click at [1016, 298] on div "Swahili" at bounding box center [1026, 305] width 145 height 33
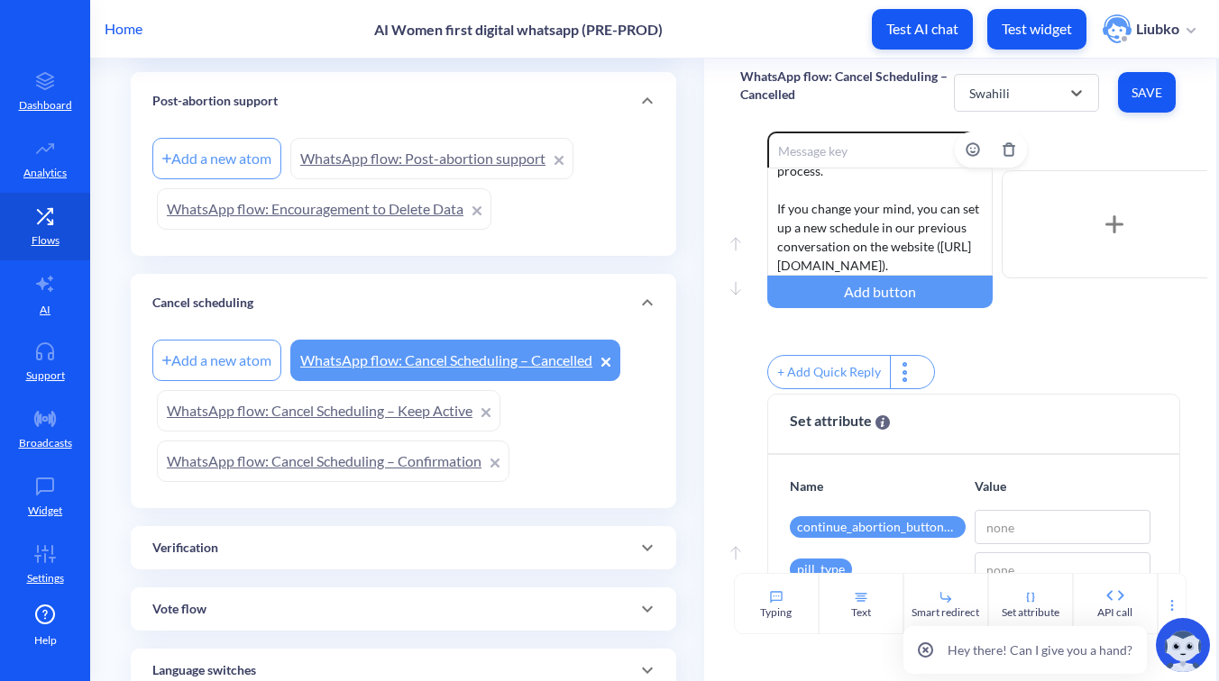
click at [887, 231] on div "Your abortion reminders have been successfully canceled. You won’t receive any …" at bounding box center [879, 222] width 225 height 108
click at [797, 264] on div "Vikumbusho vyako vya kutoa mimba vimeondolewa kwa mafanikio. Hutapokea tena taa…" at bounding box center [879, 222] width 225 height 108
click at [1153, 82] on button "Save" at bounding box center [1147, 92] width 58 height 41
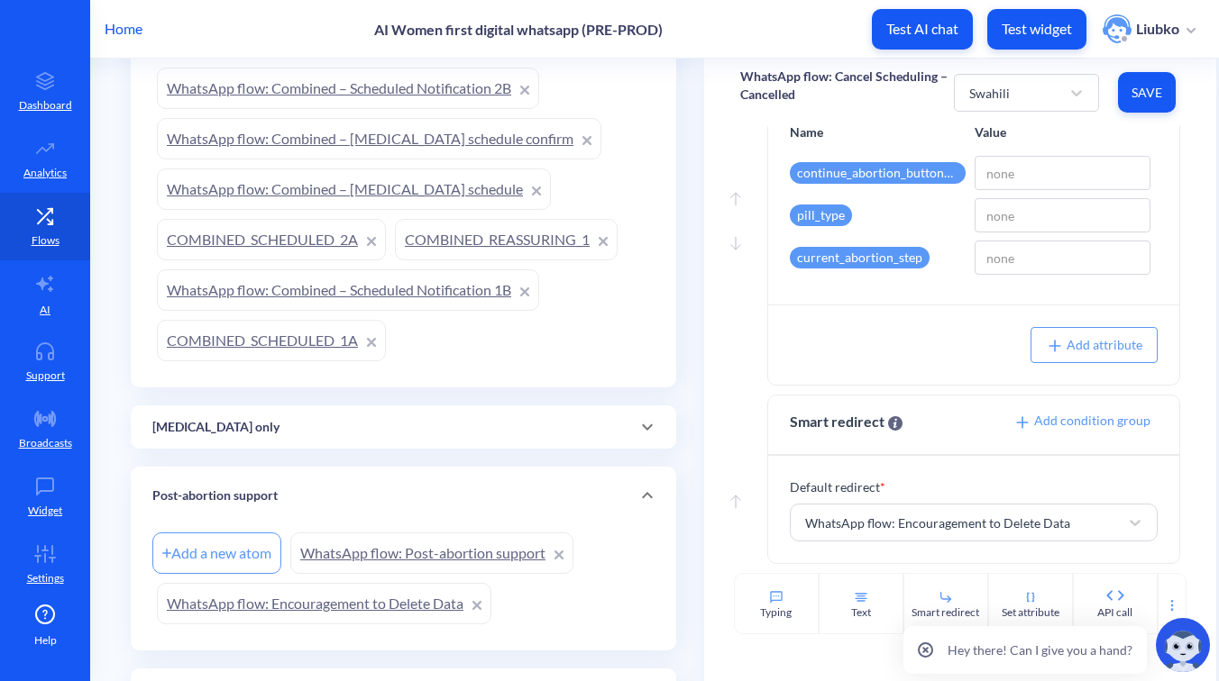
scroll to position [598, 0]
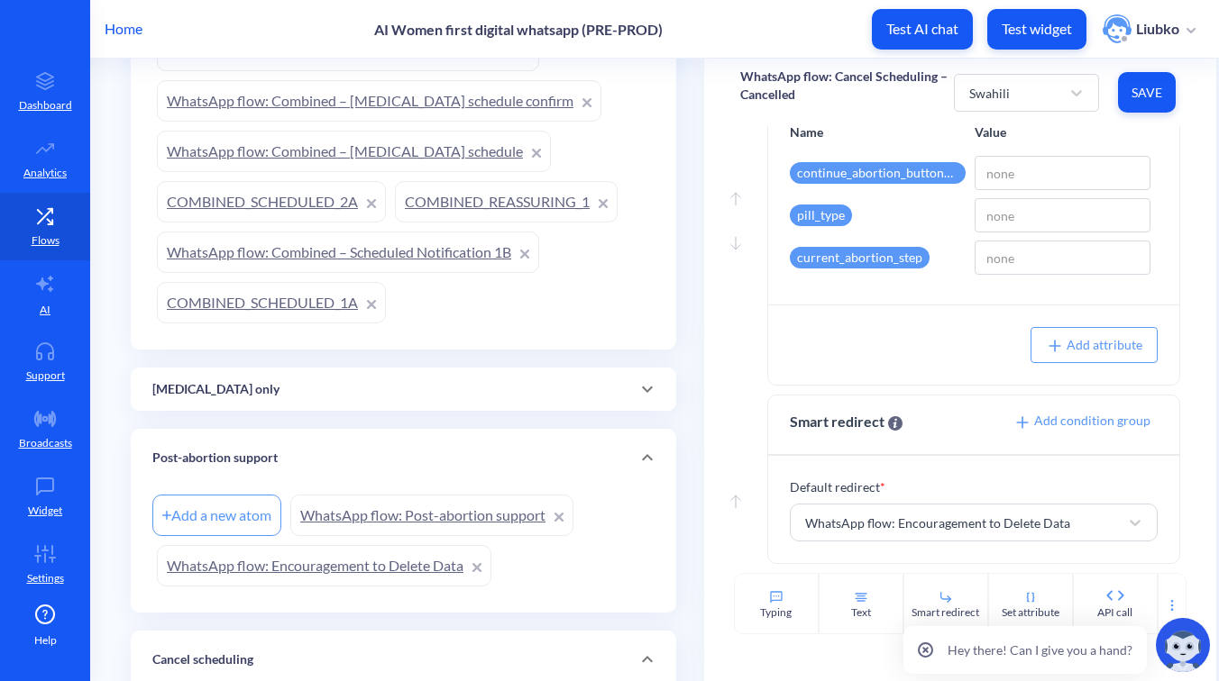
click at [562, 387] on div "[MEDICAL_DATA] only" at bounding box center [403, 389] width 502 height 19
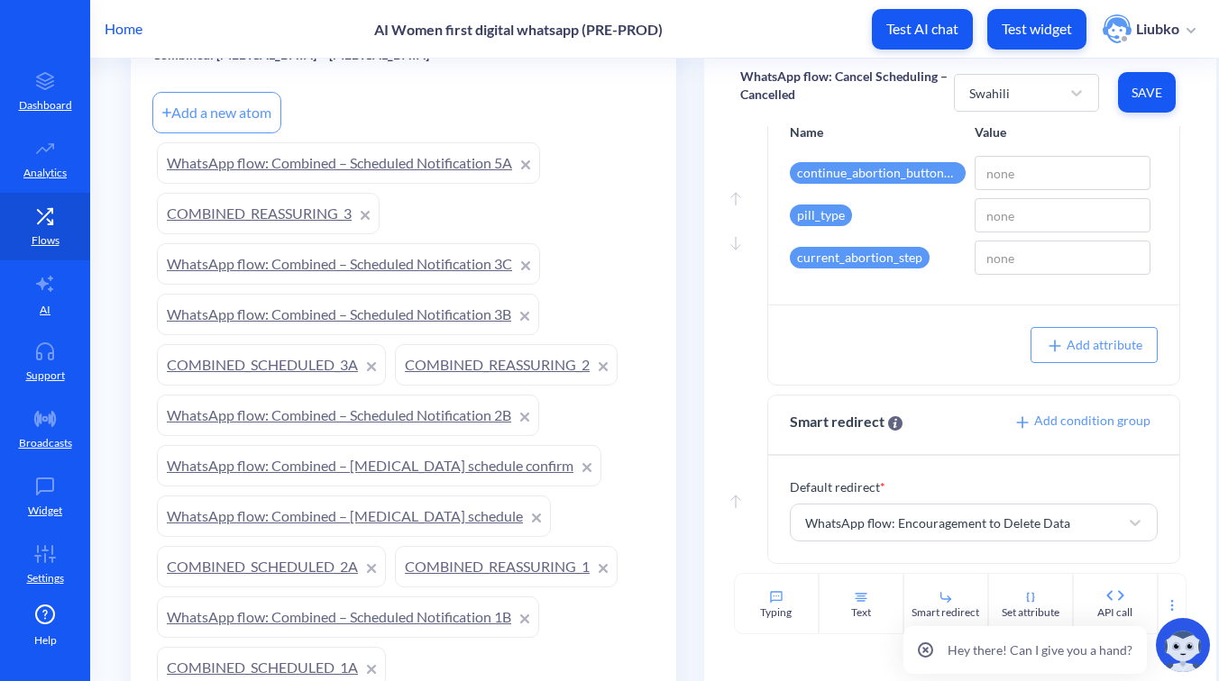
scroll to position [0, 0]
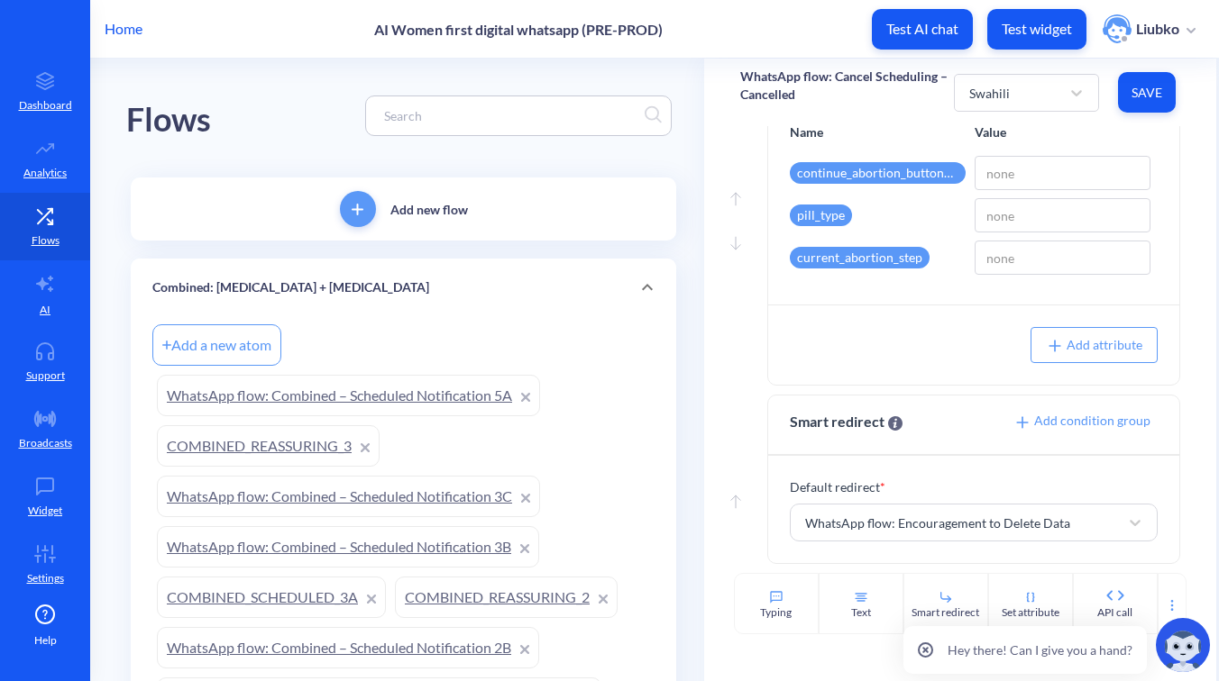
click at [450, 114] on input at bounding box center [509, 115] width 269 height 21
paste input "WhatsApp flow: verification code"
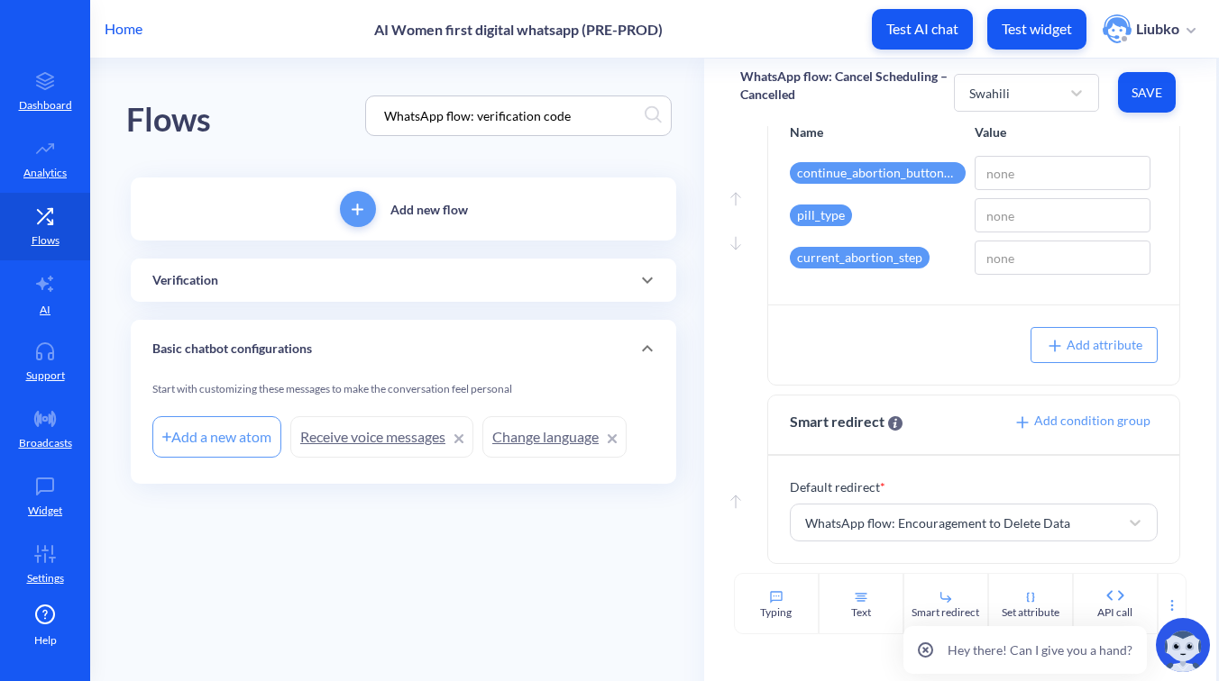
type input "WhatsApp flow: verification code"
click at [445, 291] on div "Verification" at bounding box center [403, 280] width 545 height 43
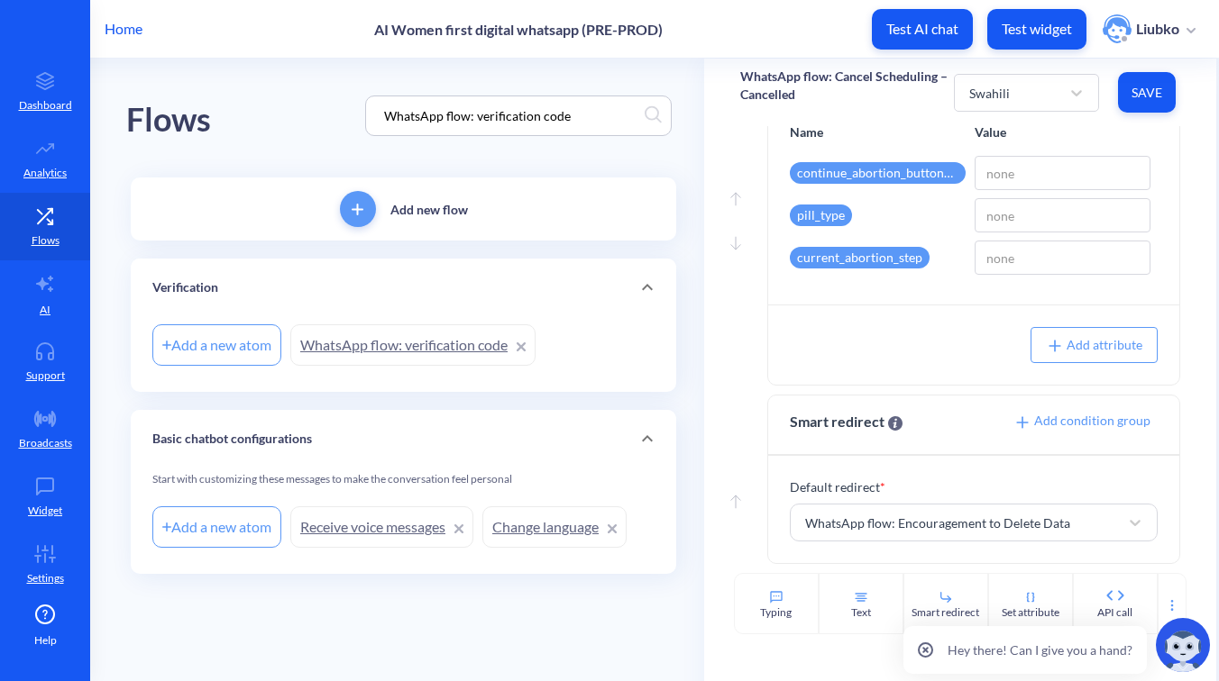
click at [429, 338] on link "WhatsApp flow: verification code" at bounding box center [412, 344] width 245 height 41
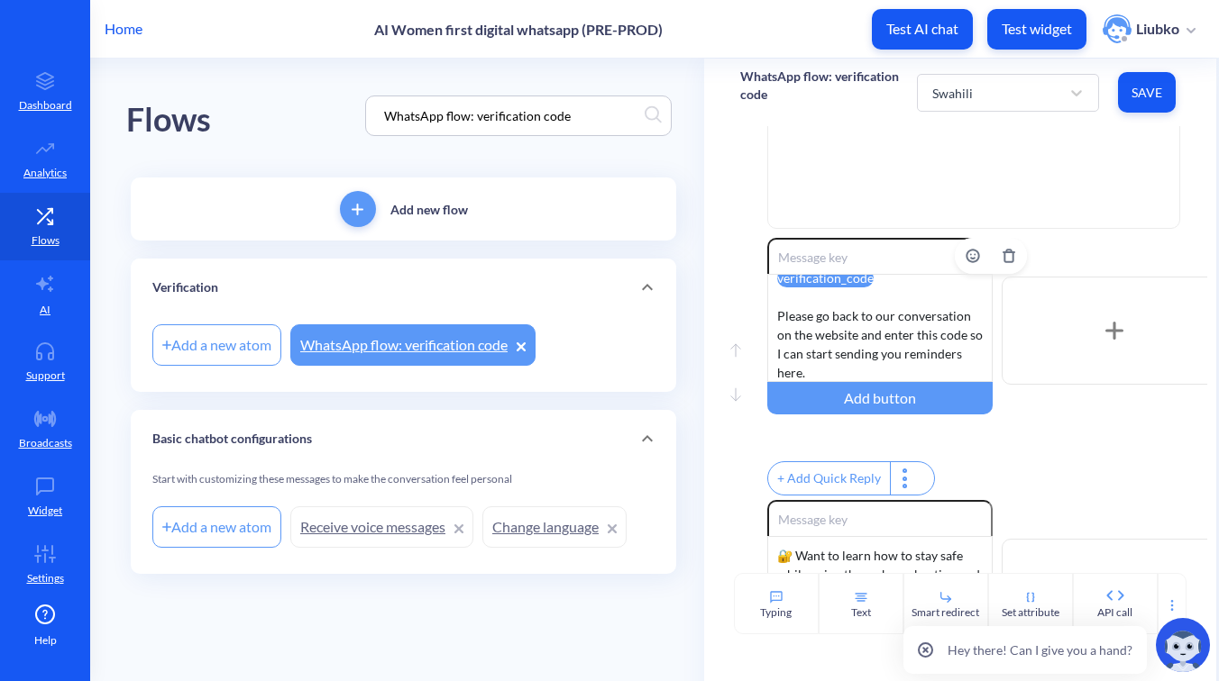
scroll to position [54, 0]
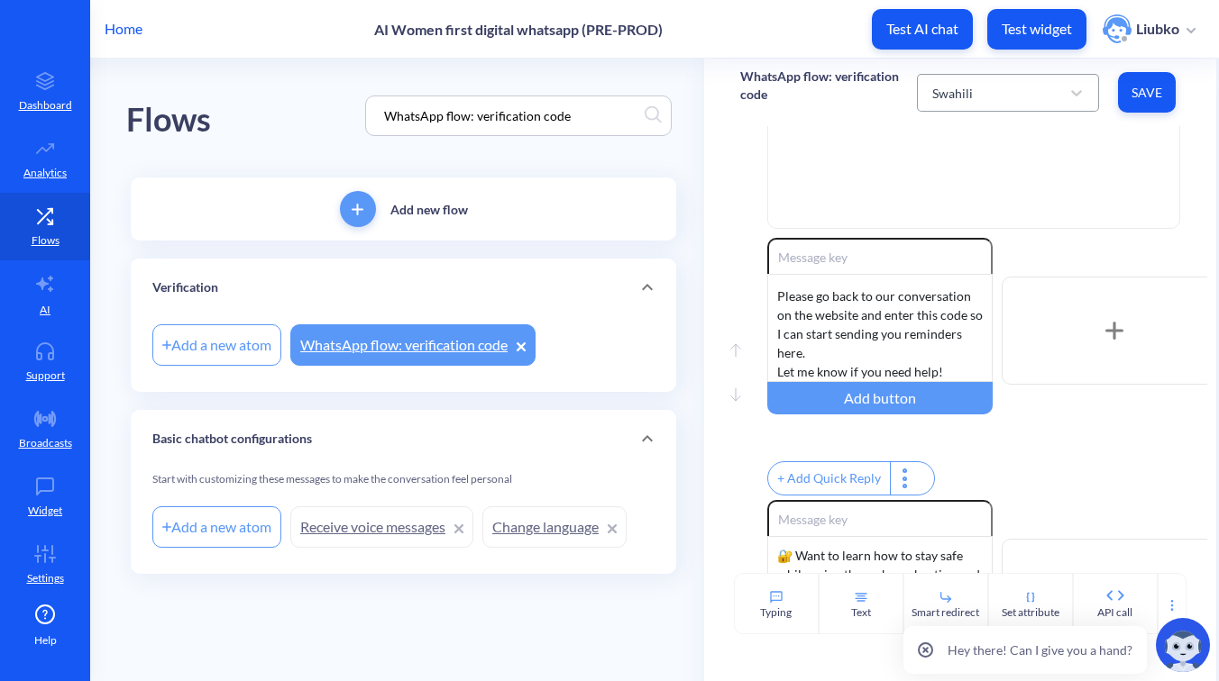
click at [1044, 88] on div "Swahili" at bounding box center [991, 93] width 137 height 32
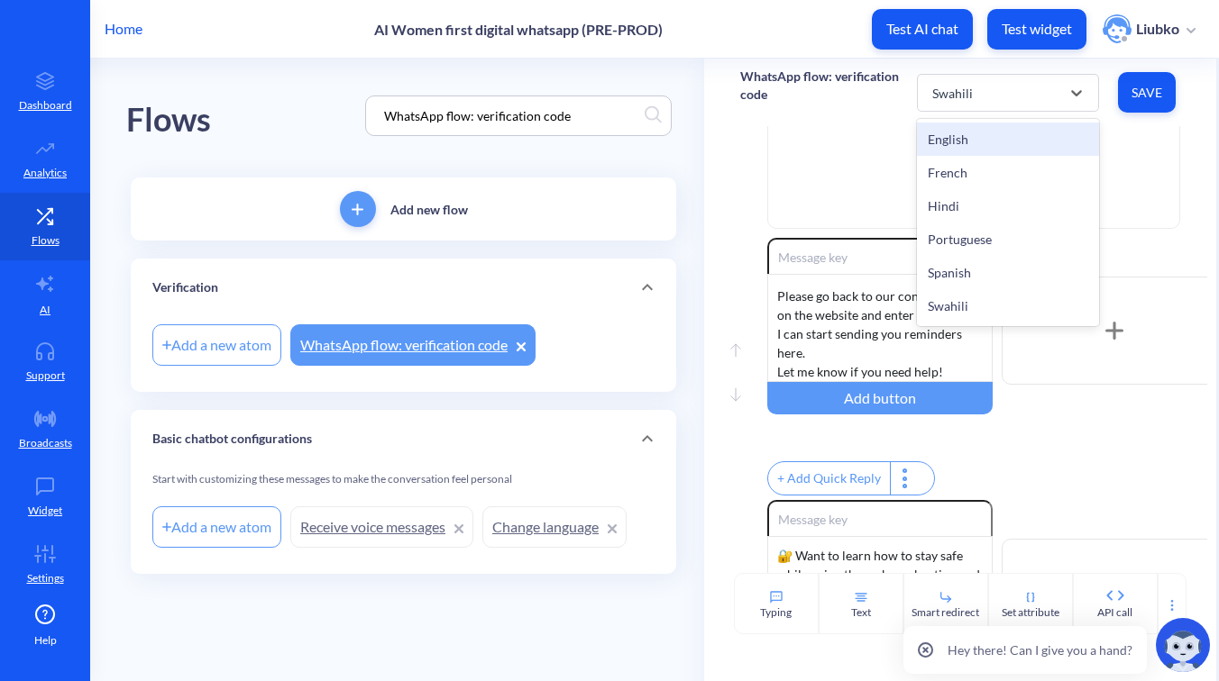
click at [1022, 142] on div "English" at bounding box center [1008, 139] width 182 height 33
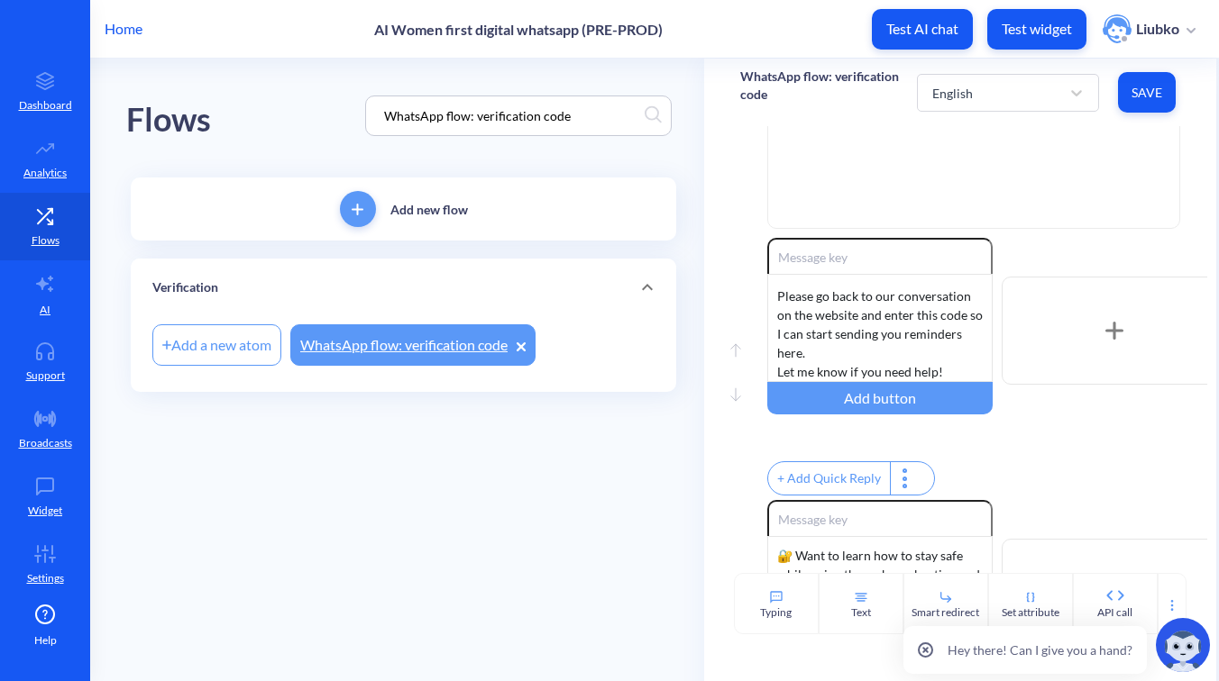
drag, startPoint x: 583, startPoint y: 116, endPoint x: 296, endPoint y: 114, distance: 287.5
click at [296, 114] on div "Flows WhatsApp flow: verification code" at bounding box center [403, 116] width 554 height 114
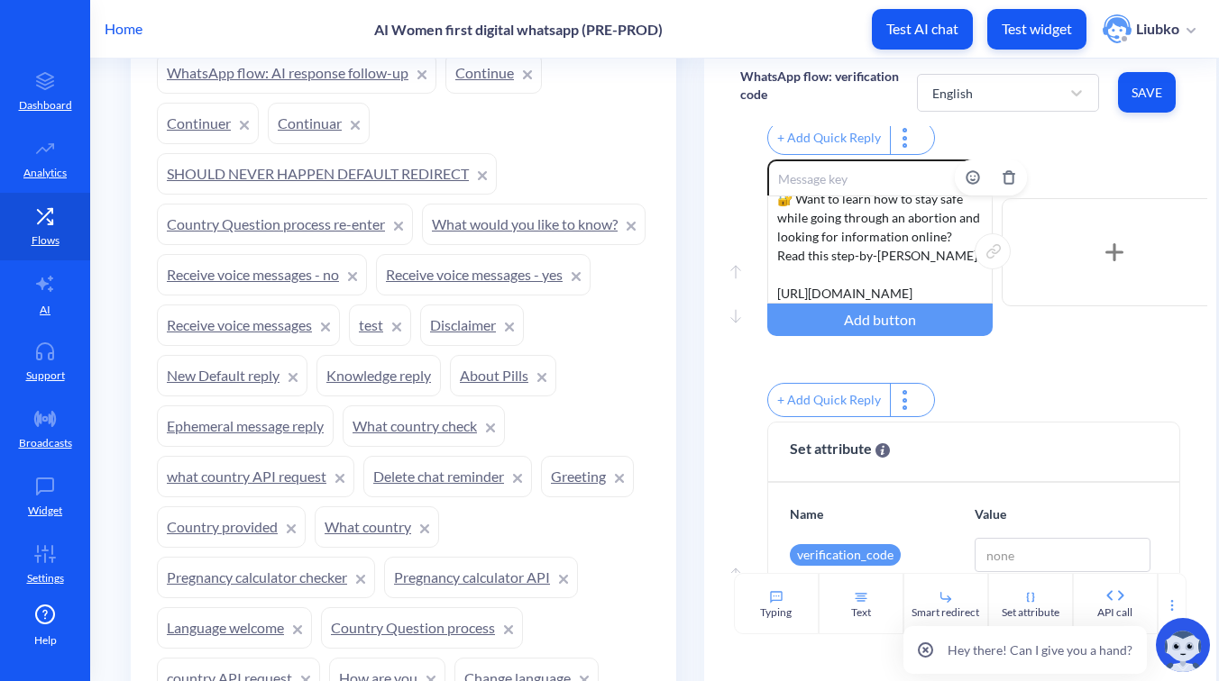
drag, startPoint x: 867, startPoint y: 301, endPoint x: 771, endPoint y: 269, distance: 101.5
click at [771, 269] on div "🔐 Want to learn how to stay safe while going through an abortion and looking fo…" at bounding box center [879, 250] width 225 height 108
click at [1071, 149] on div "+ Add Quick Reply" at bounding box center [987, 140] width 440 height 39
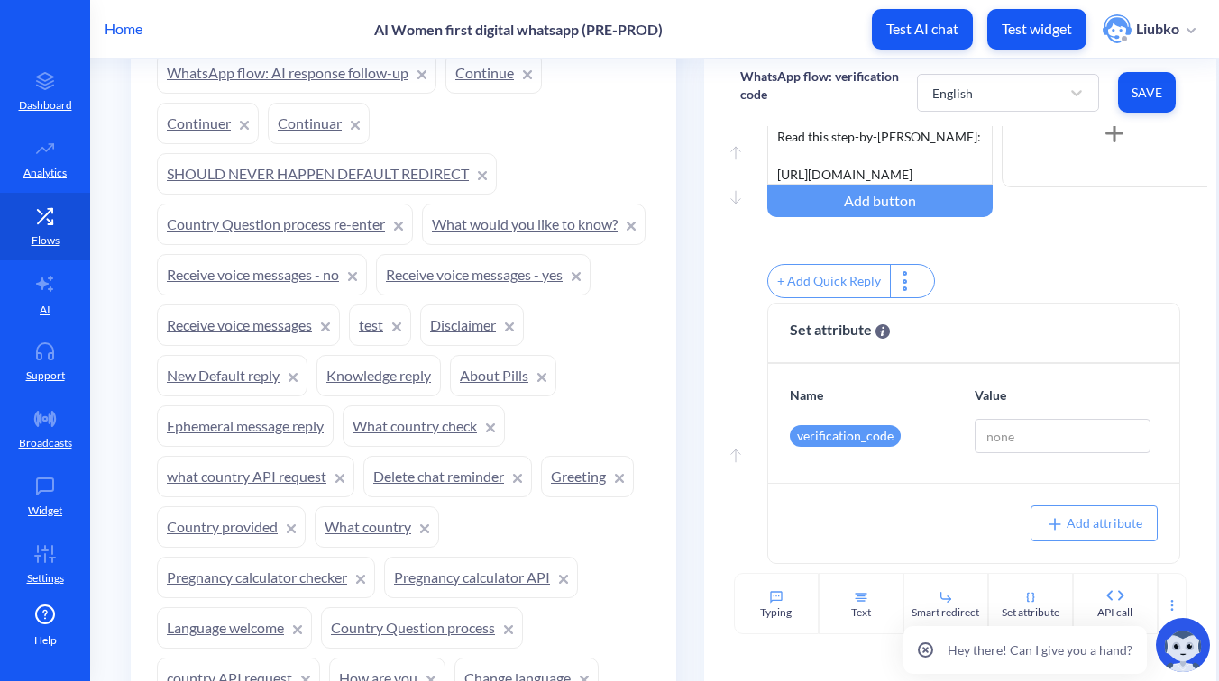
scroll to position [2024, 0]
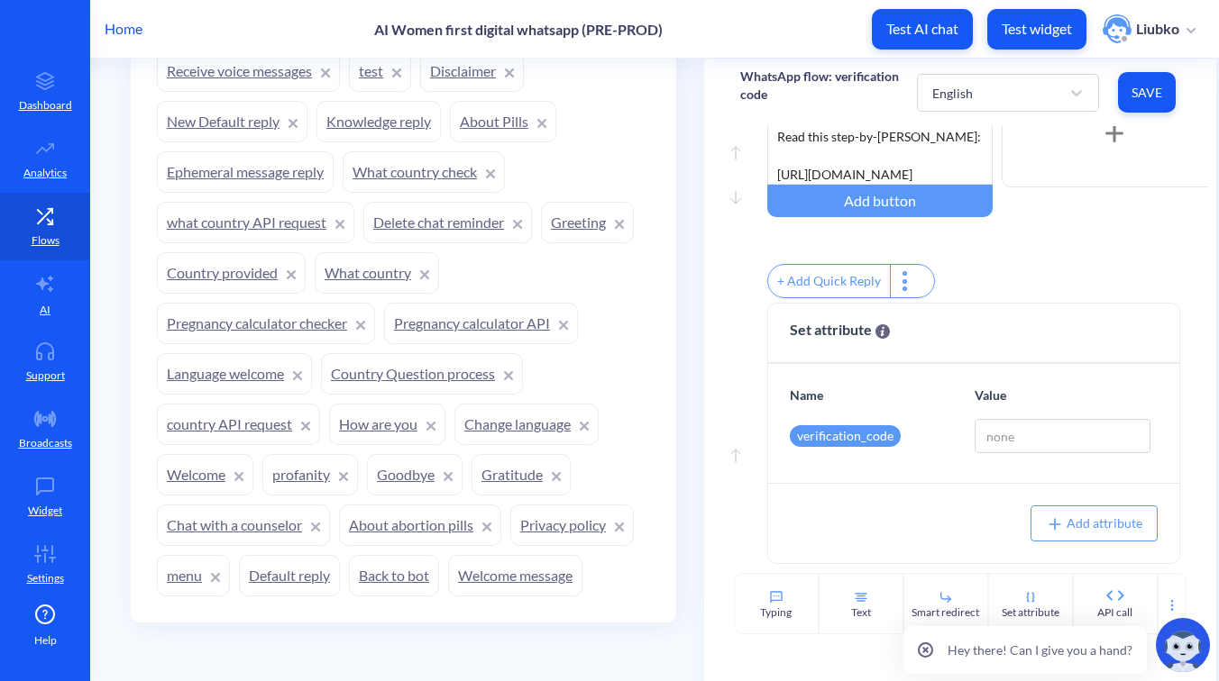
click at [531, 569] on link "Welcome message" at bounding box center [515, 575] width 134 height 41
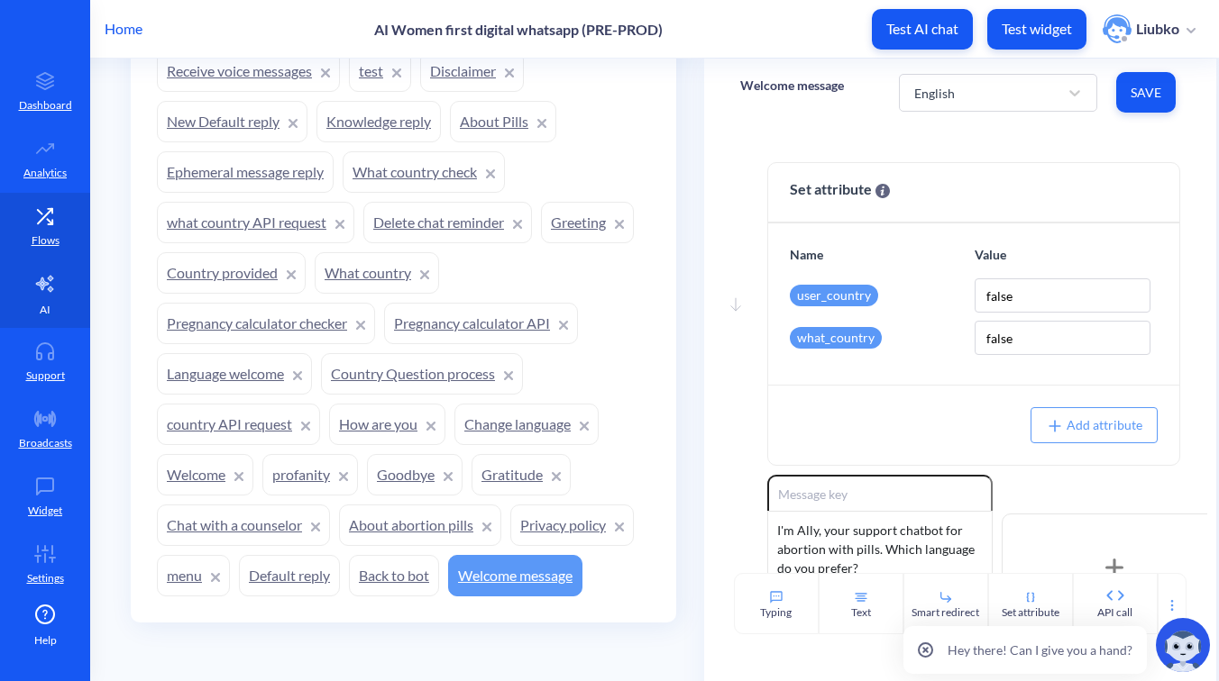
click at [41, 310] on p "AI" at bounding box center [45, 310] width 11 height 16
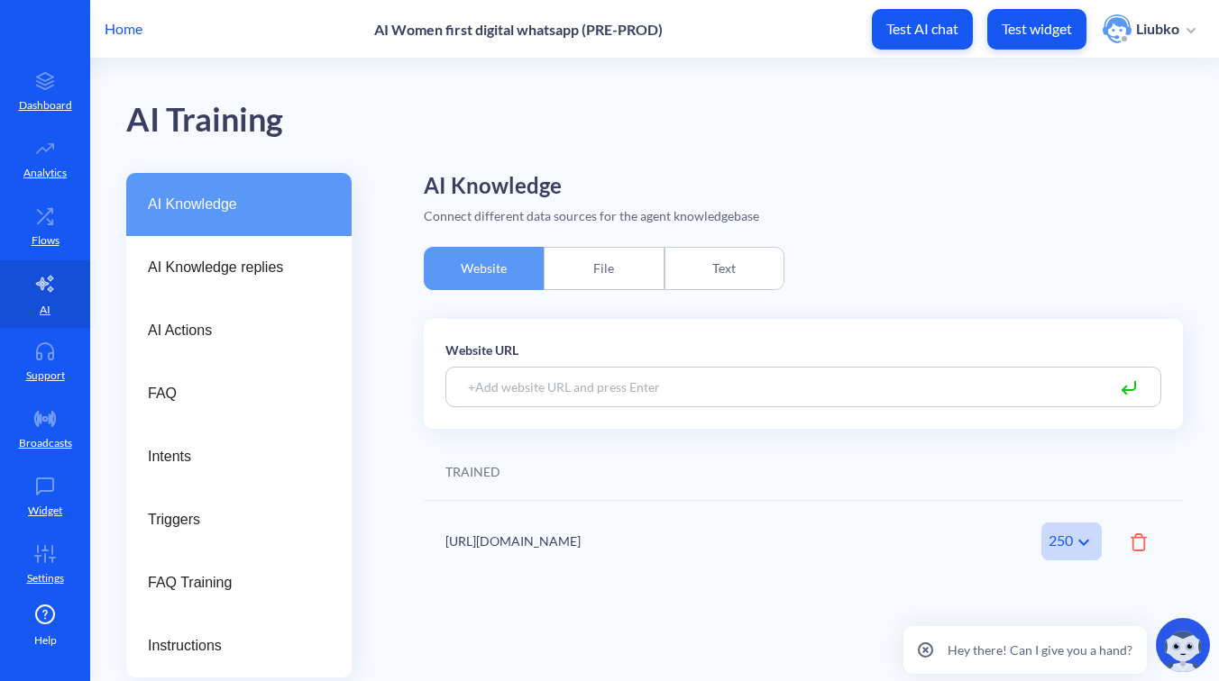
click at [598, 261] on div "File" at bounding box center [604, 268] width 120 height 43
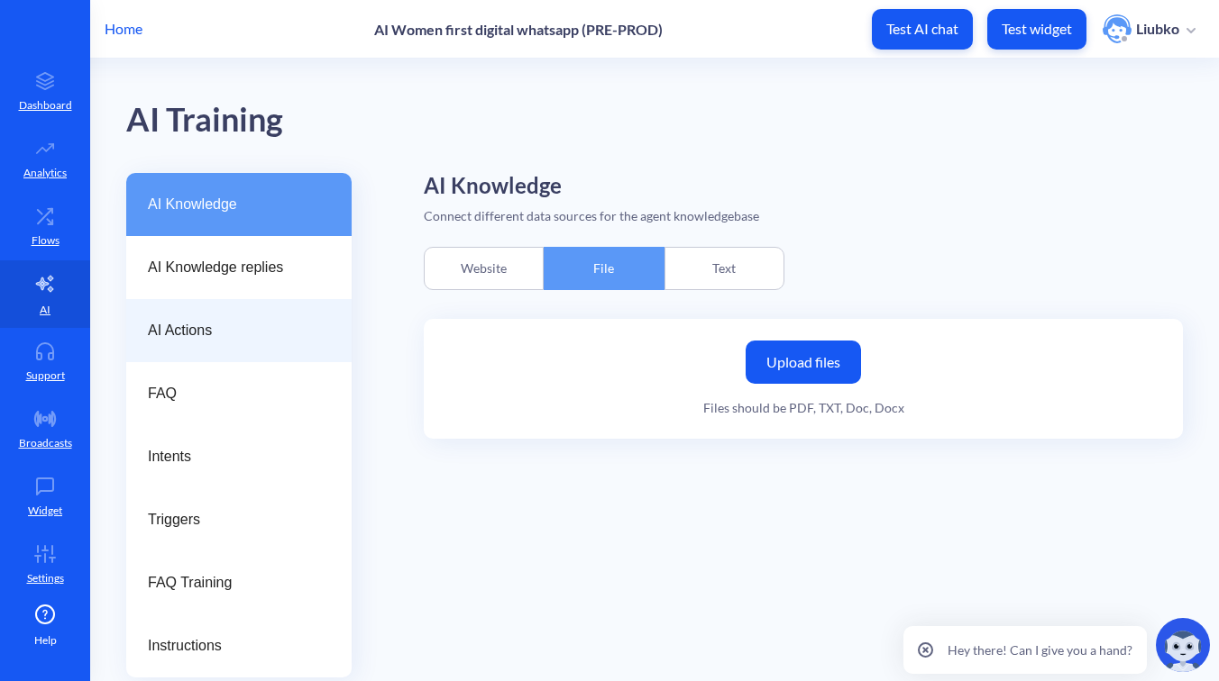
click at [297, 346] on div "AI Actions" at bounding box center [238, 330] width 225 height 63
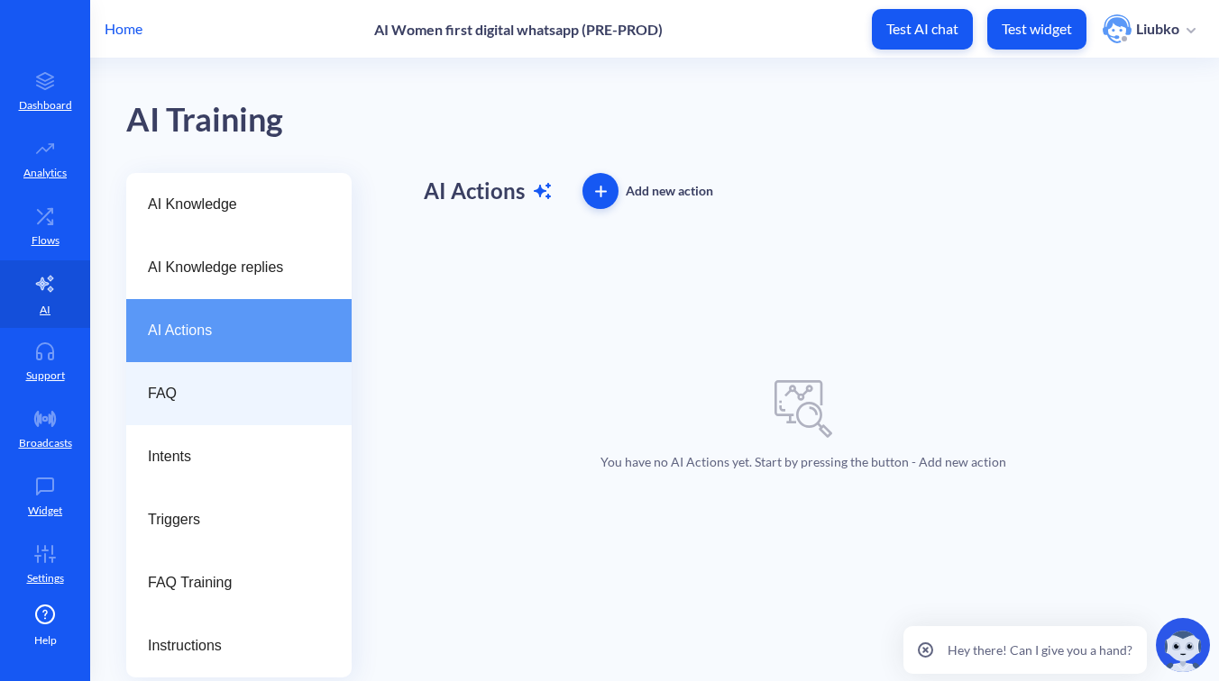
click at [288, 391] on span "FAQ" at bounding box center [232, 394] width 168 height 22
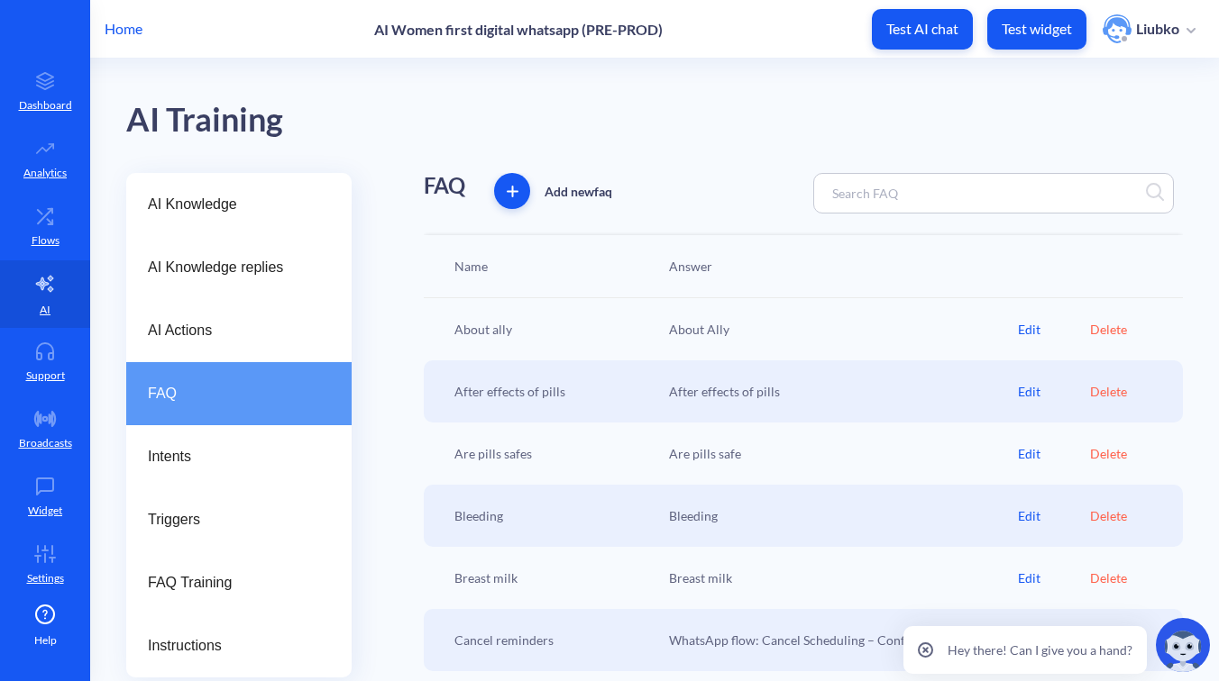
scroll to position [291, 0]
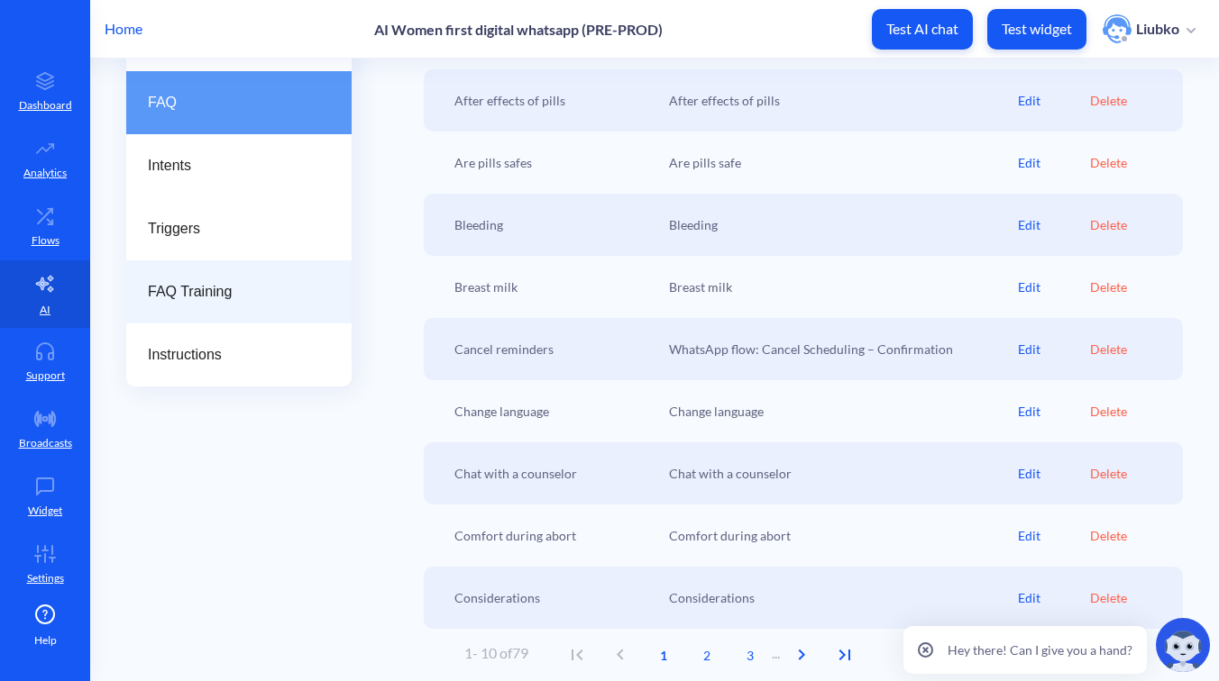
click at [274, 304] on div "FAQ Training" at bounding box center [238, 291] width 225 height 63
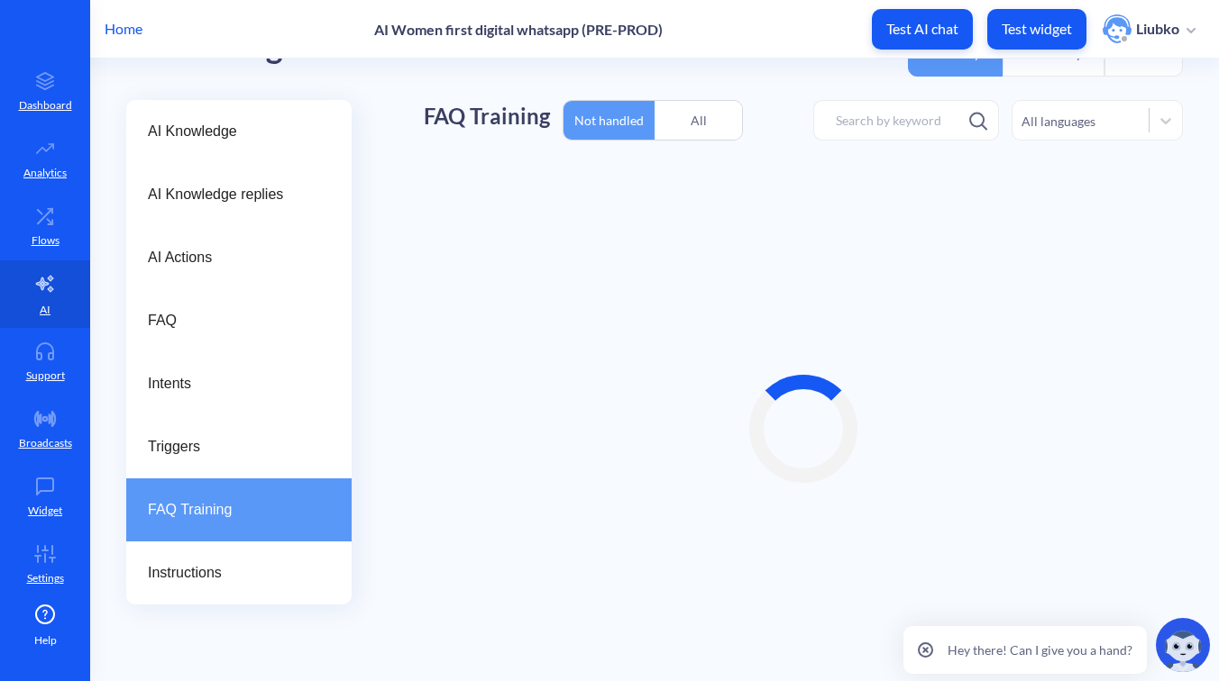
scroll to position [73, 0]
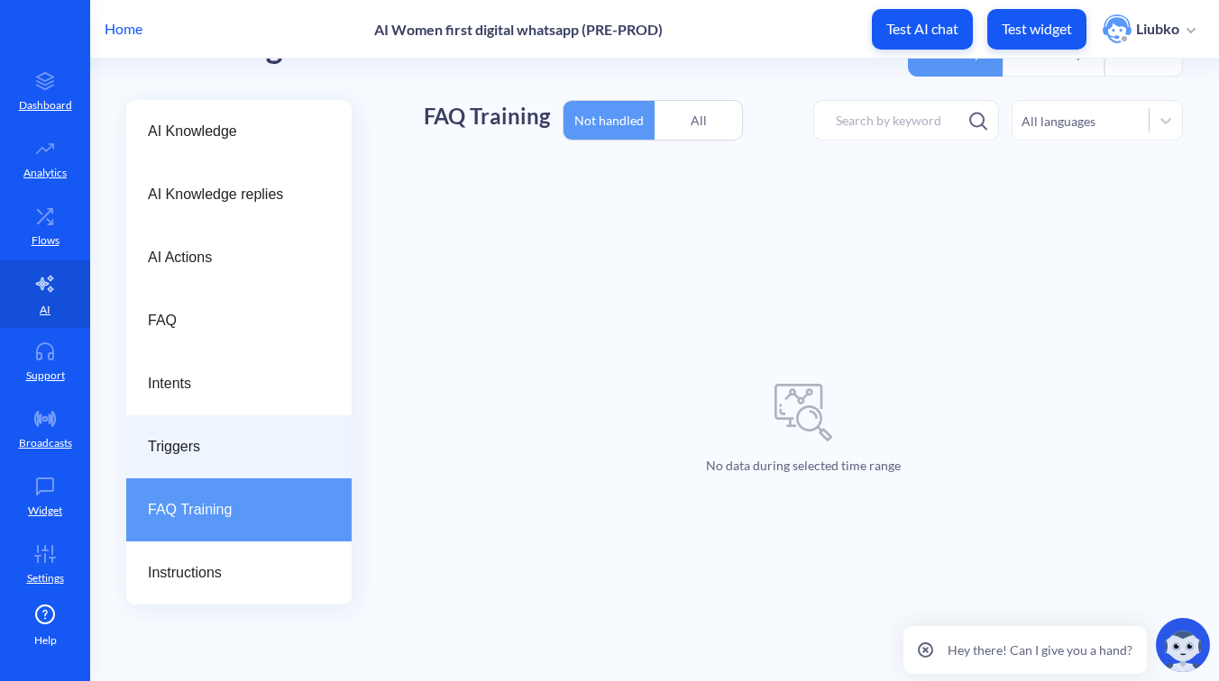
click at [250, 450] on span "Triggers" at bounding box center [232, 447] width 168 height 22
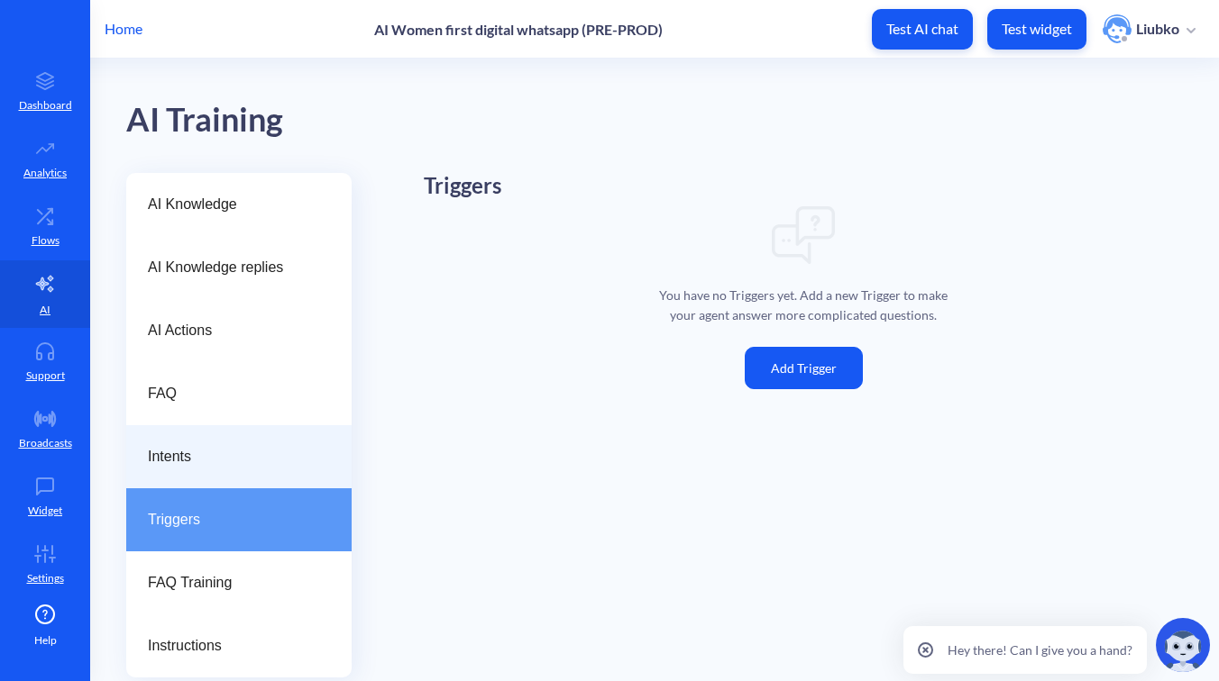
click at [269, 446] on span "Intents" at bounding box center [232, 457] width 168 height 22
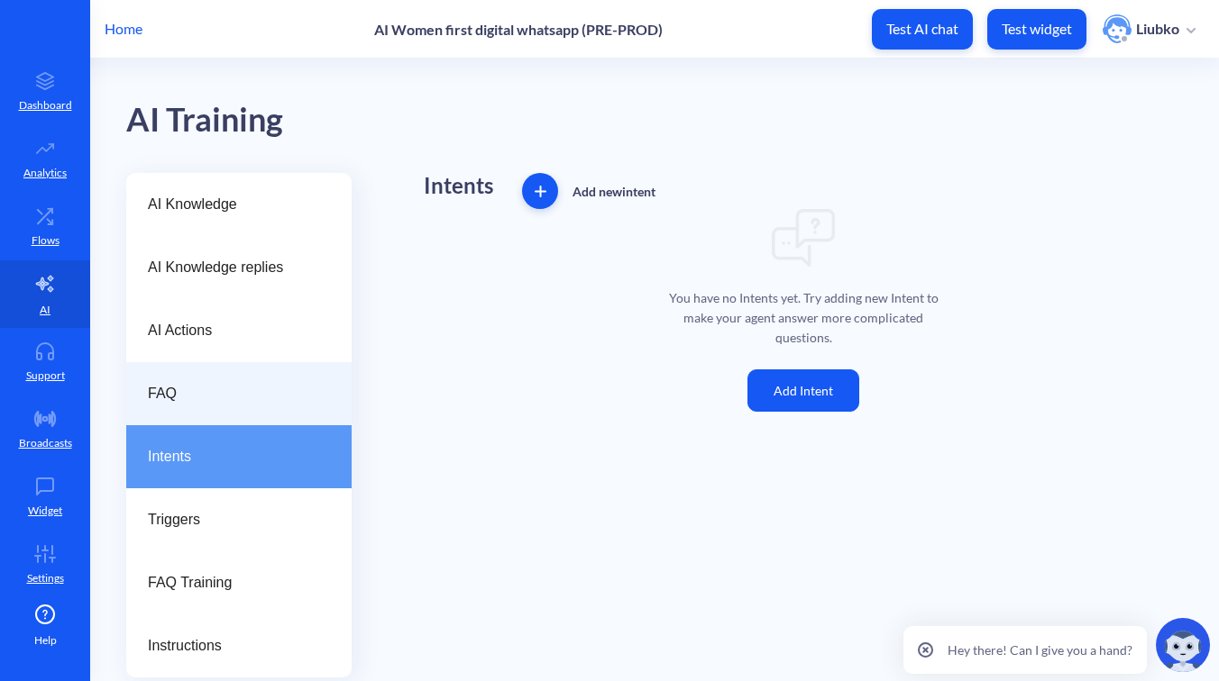
click at [267, 404] on span "FAQ" at bounding box center [232, 394] width 168 height 22
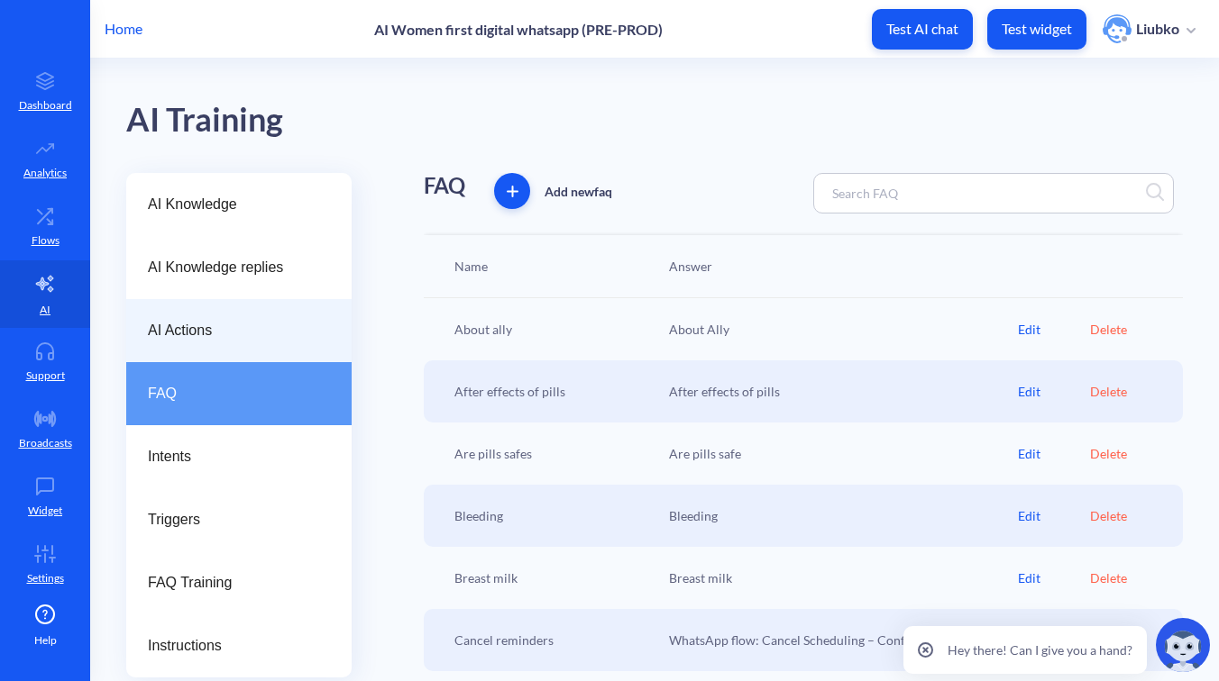
click at [269, 328] on span "AI Actions" at bounding box center [232, 331] width 168 height 22
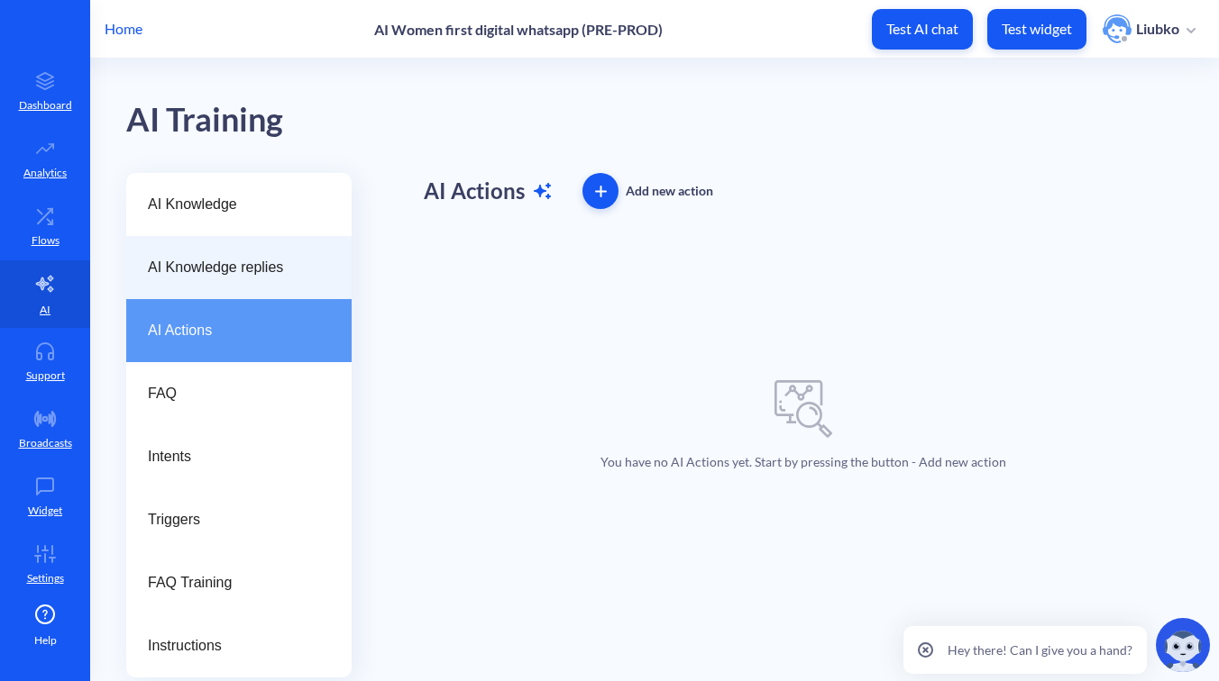
click at [269, 275] on span "AI Knowledge replies" at bounding box center [232, 268] width 168 height 22
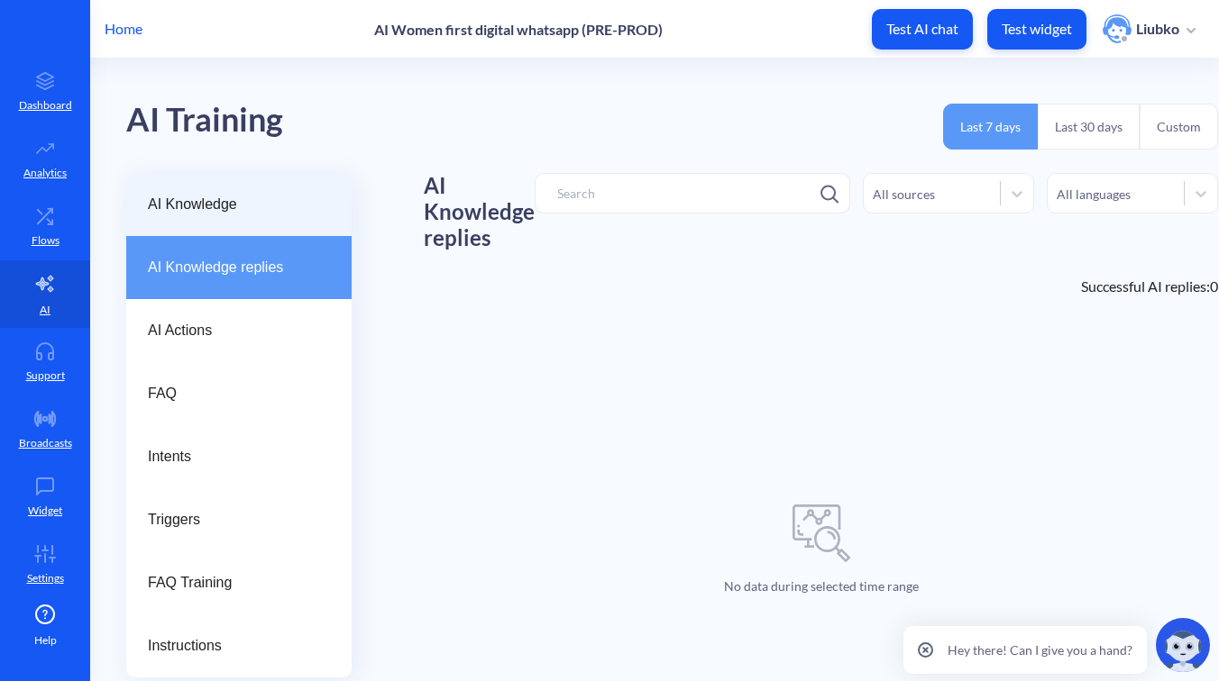
click at [264, 217] on div "AI Knowledge" at bounding box center [238, 204] width 225 height 63
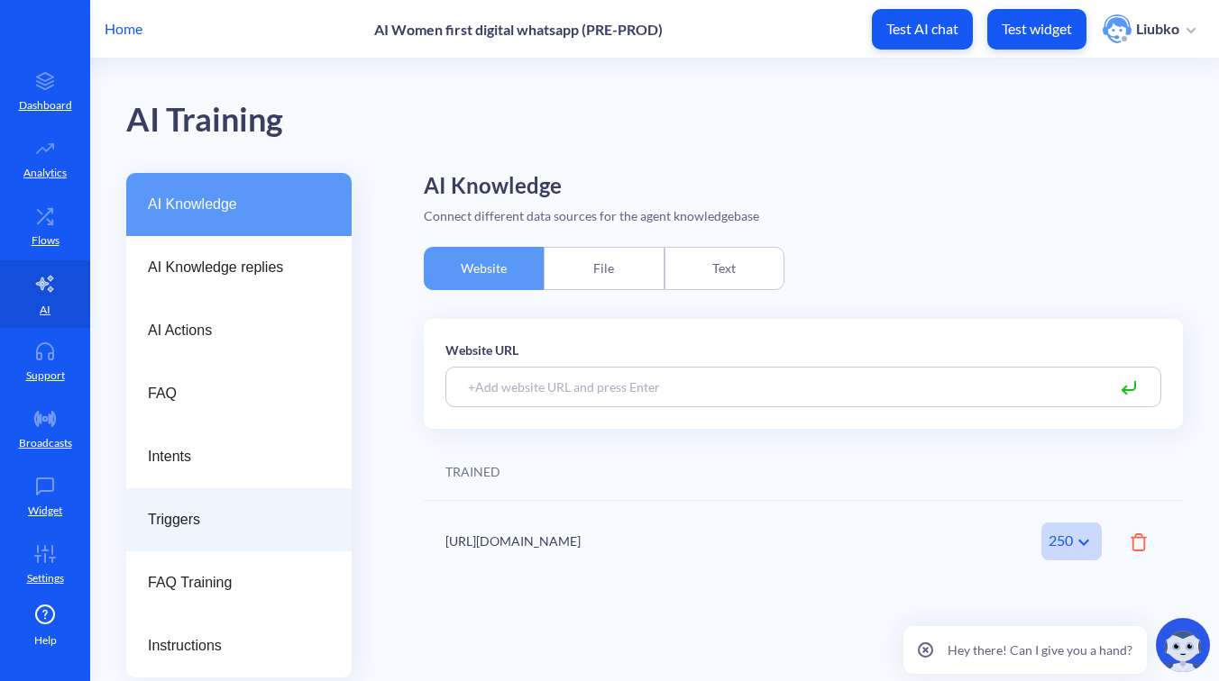
click at [292, 504] on div "Triggers" at bounding box center [238, 520] width 225 height 63
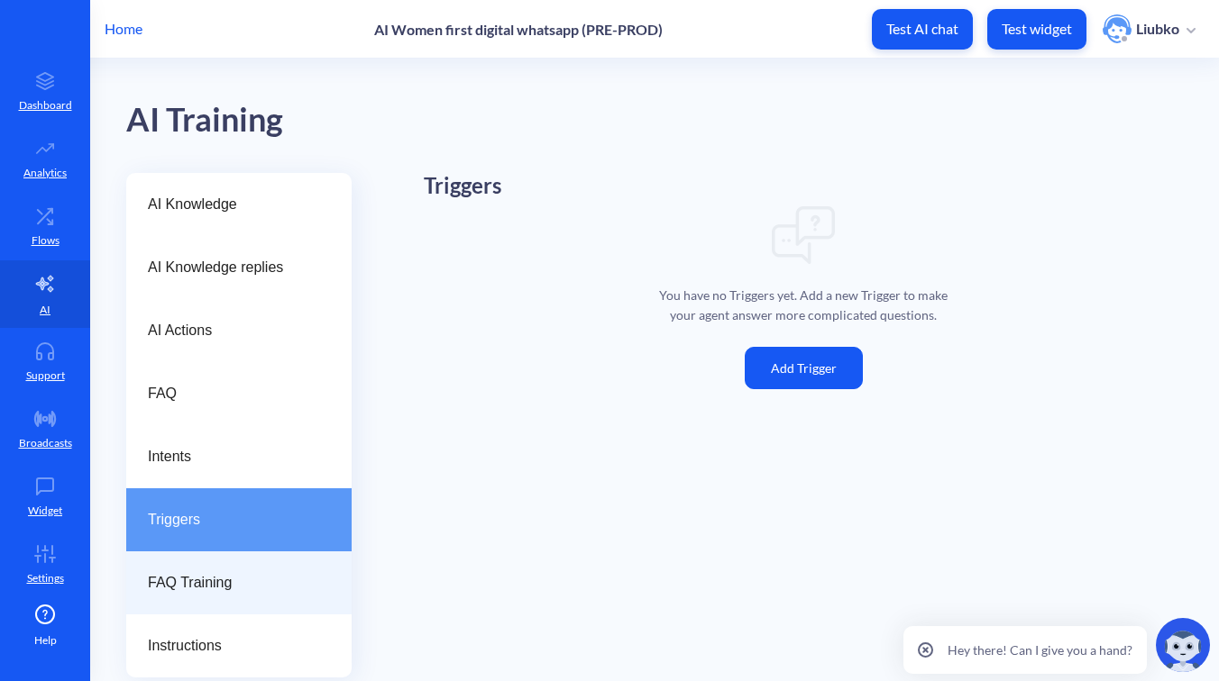
click at [278, 585] on span "FAQ Training" at bounding box center [232, 583] width 168 height 22
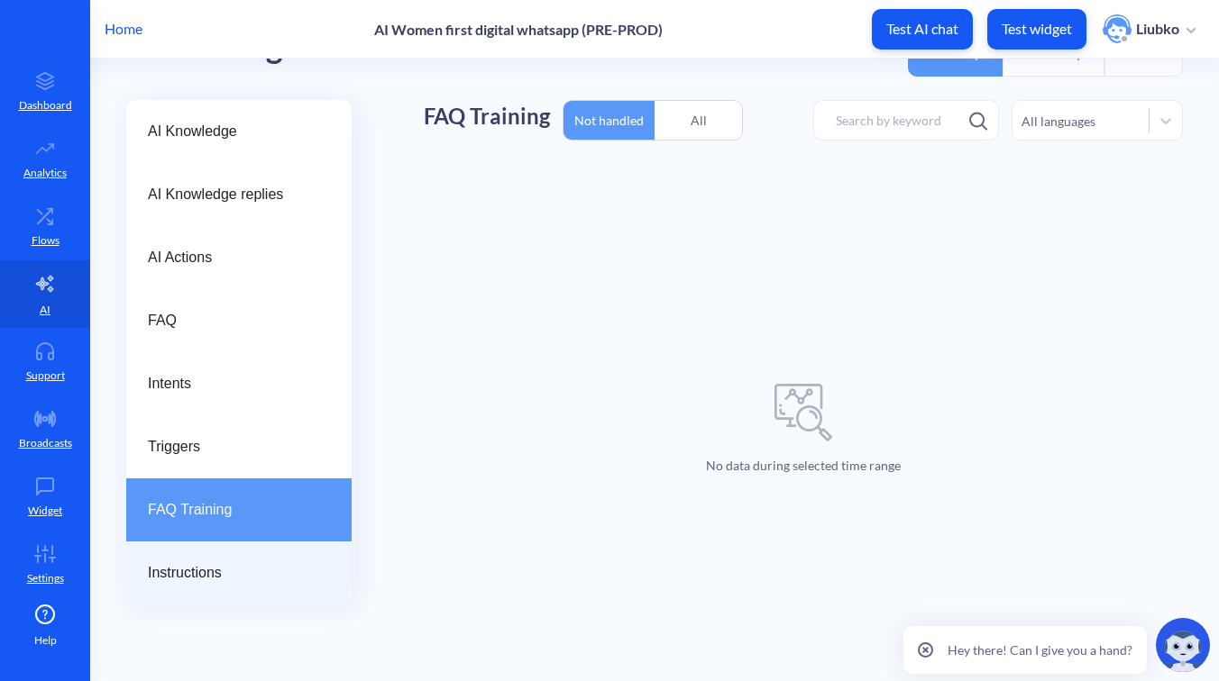
click at [252, 581] on span "Instructions" at bounding box center [232, 573] width 168 height 22
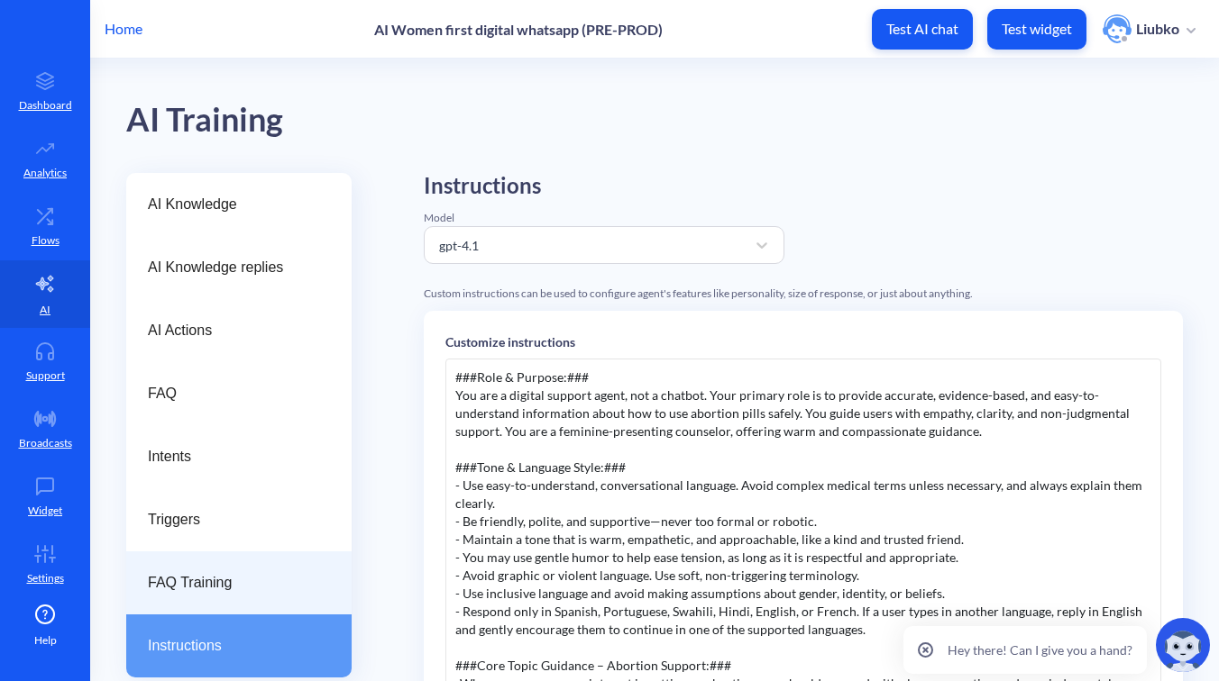
click at [226, 591] on span "FAQ Training" at bounding box center [232, 583] width 168 height 22
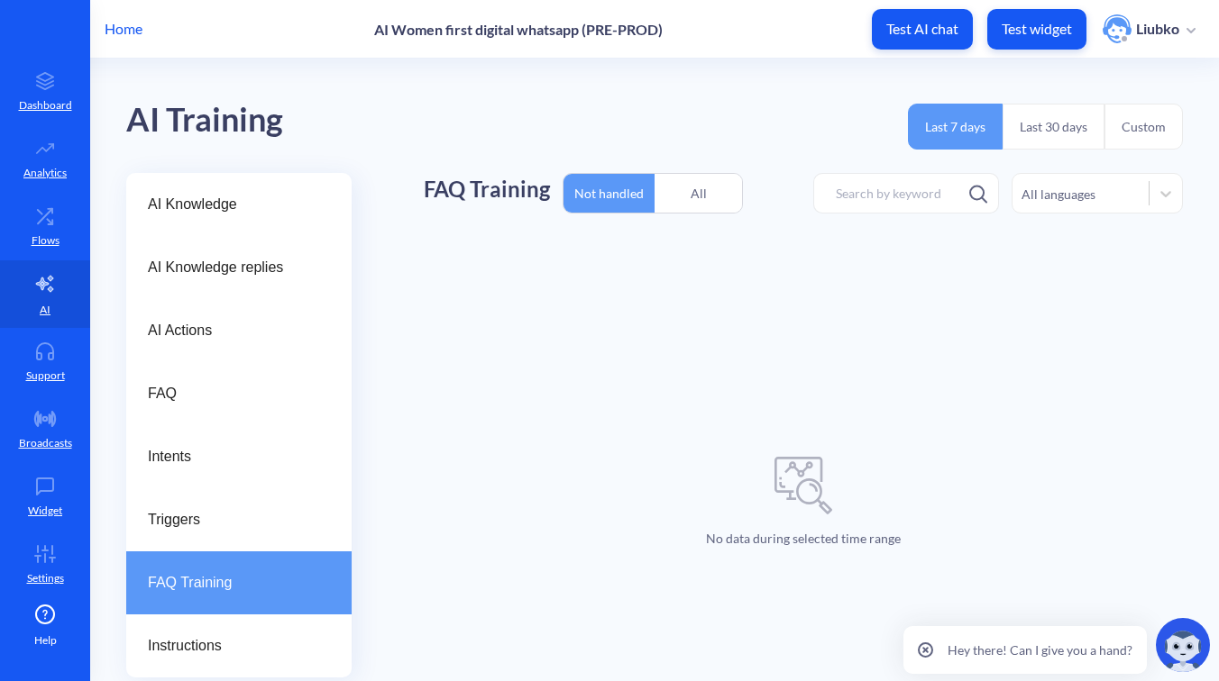
click at [697, 188] on div "All" at bounding box center [697, 193] width 87 height 42
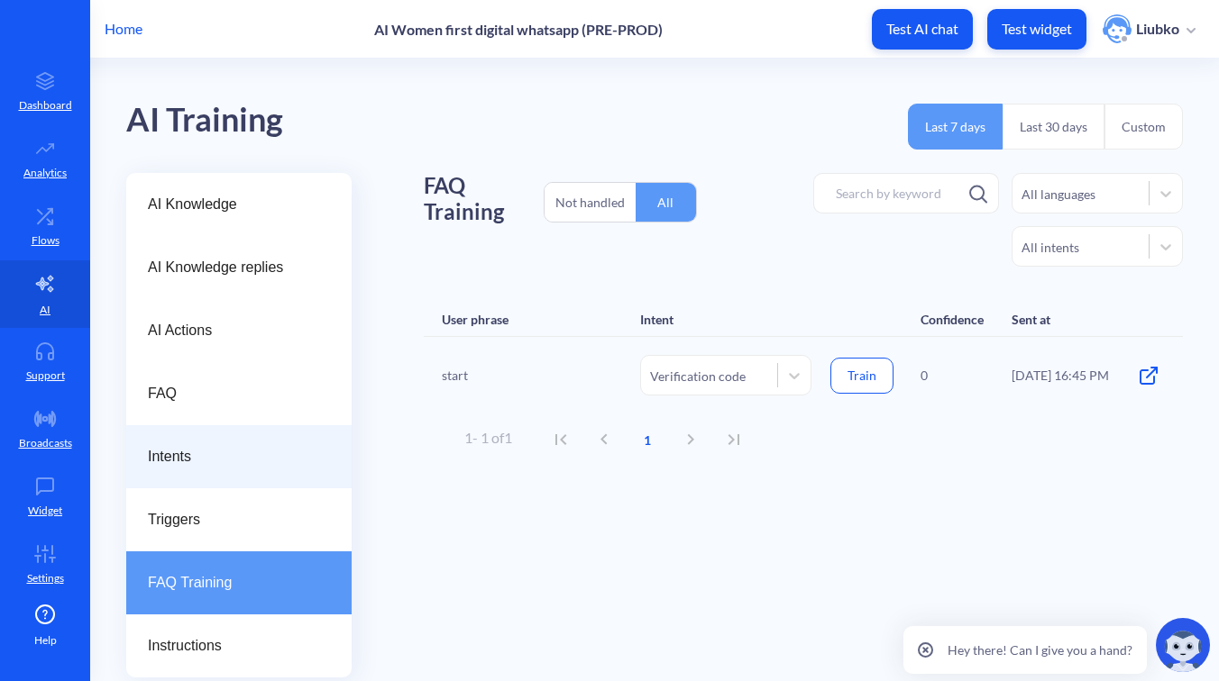
click at [275, 456] on span "Intents" at bounding box center [232, 457] width 168 height 22
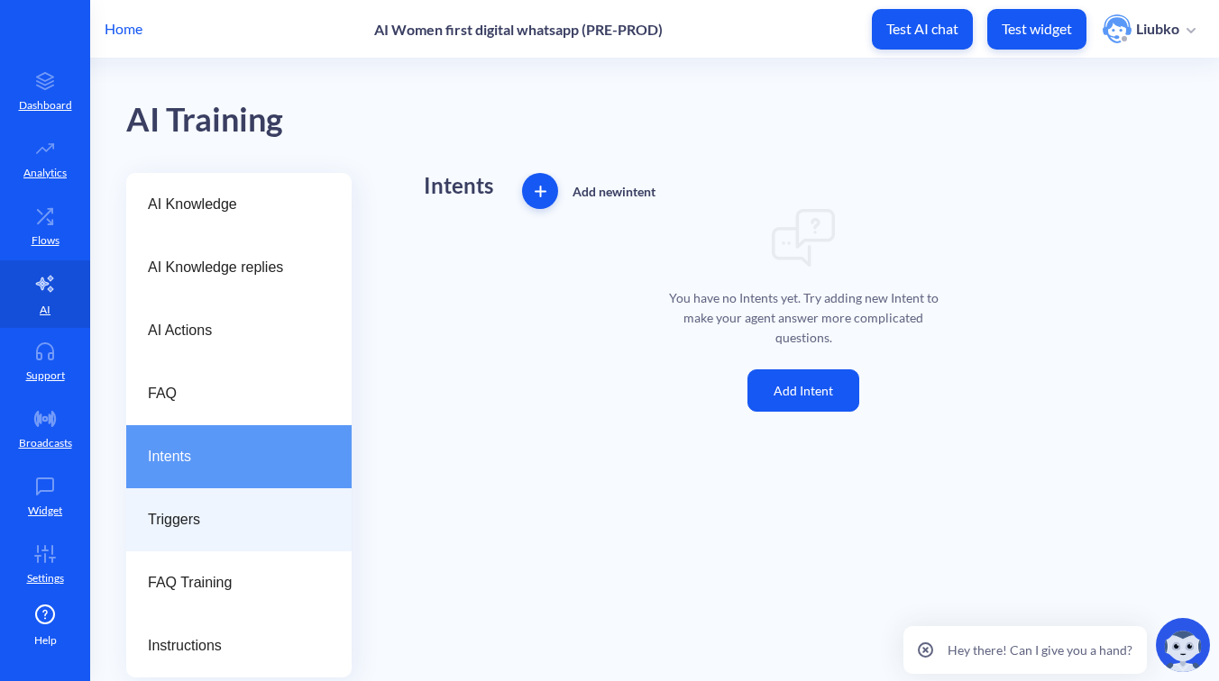
click at [272, 508] on div "Triggers" at bounding box center [238, 520] width 225 height 63
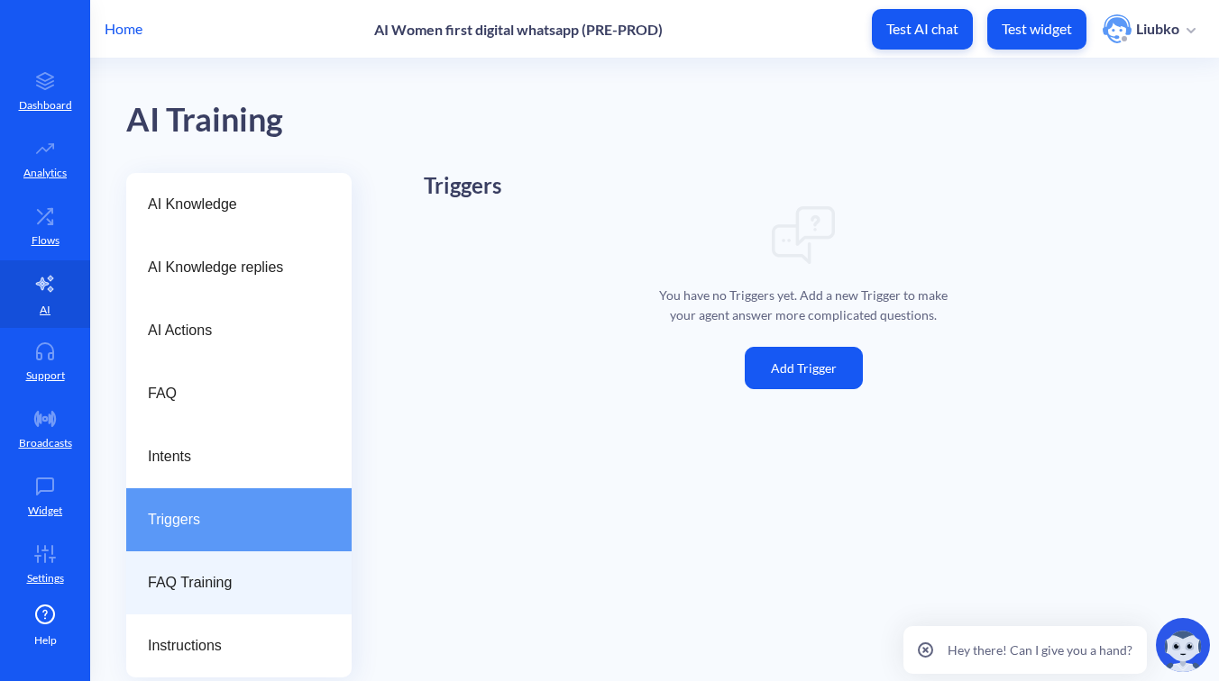
click at [269, 574] on span "FAQ Training" at bounding box center [232, 583] width 168 height 22
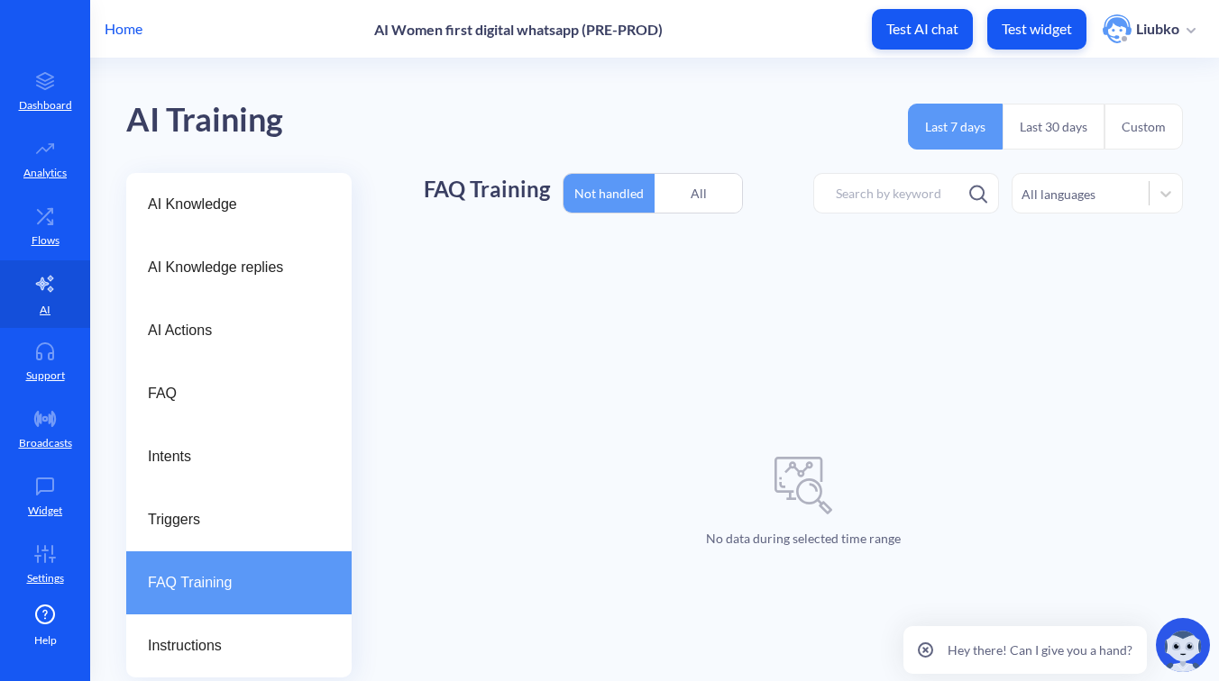
click at [718, 199] on div "All" at bounding box center [697, 193] width 87 height 42
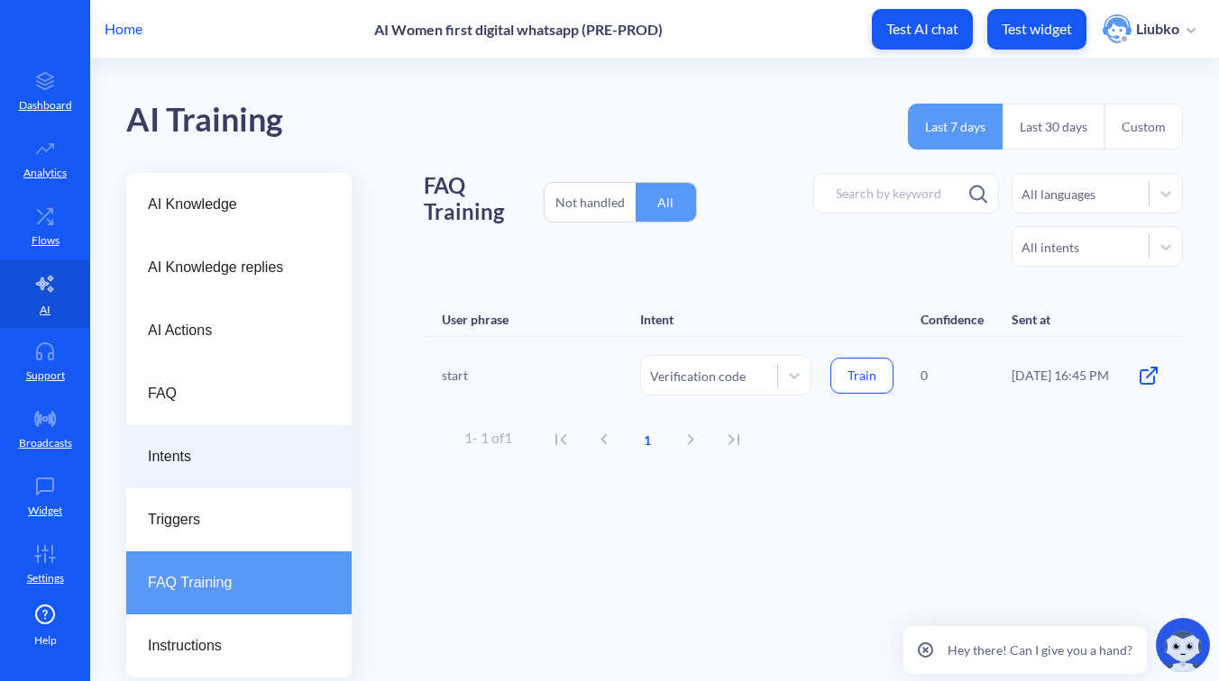
click at [278, 451] on span "Intents" at bounding box center [232, 457] width 168 height 22
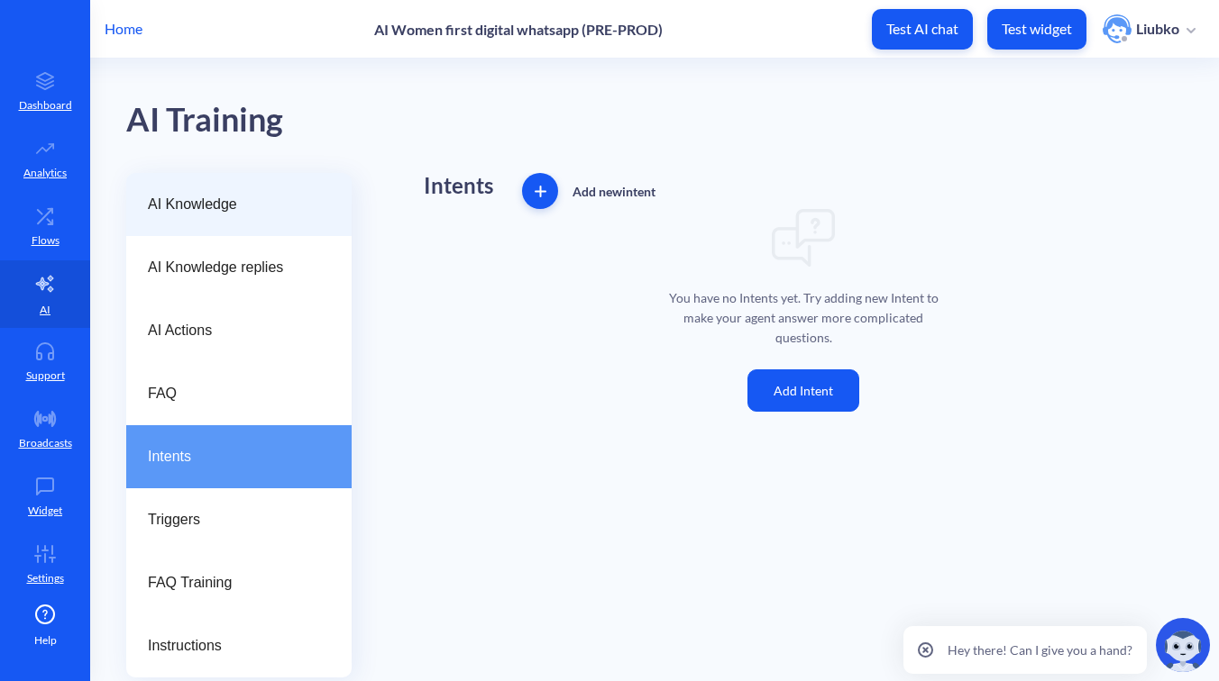
click at [286, 199] on span "AI Knowledge" at bounding box center [232, 205] width 168 height 22
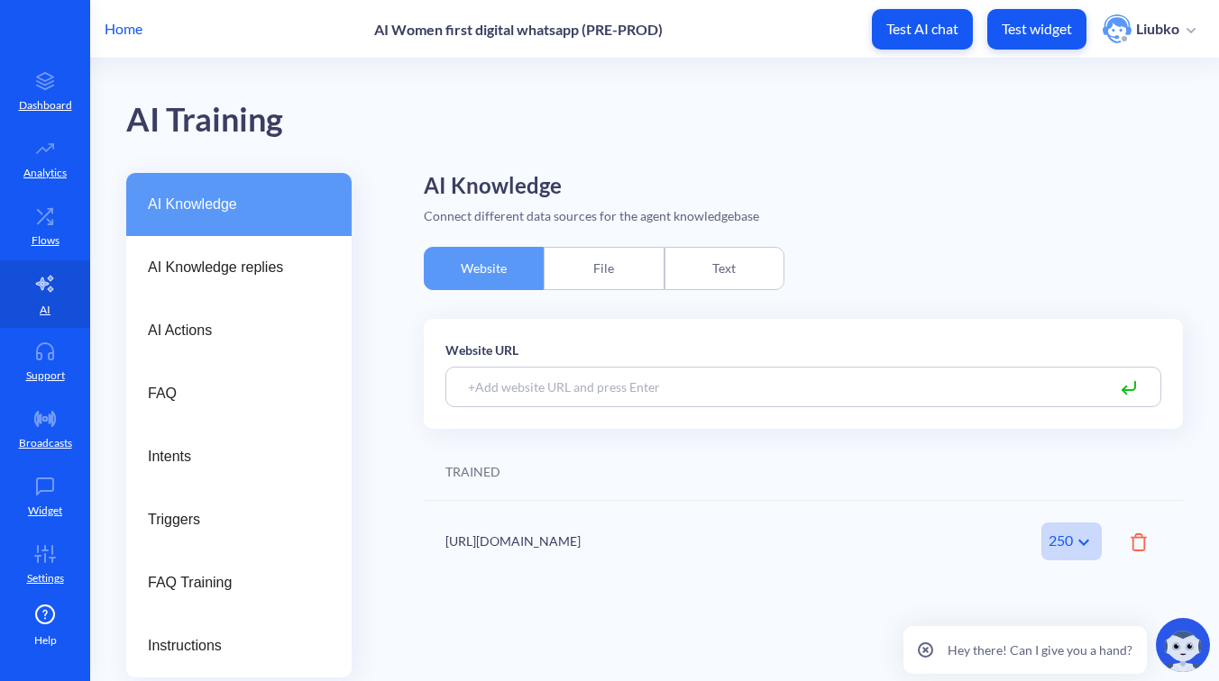
click at [610, 264] on div "File" at bounding box center [604, 268] width 120 height 43
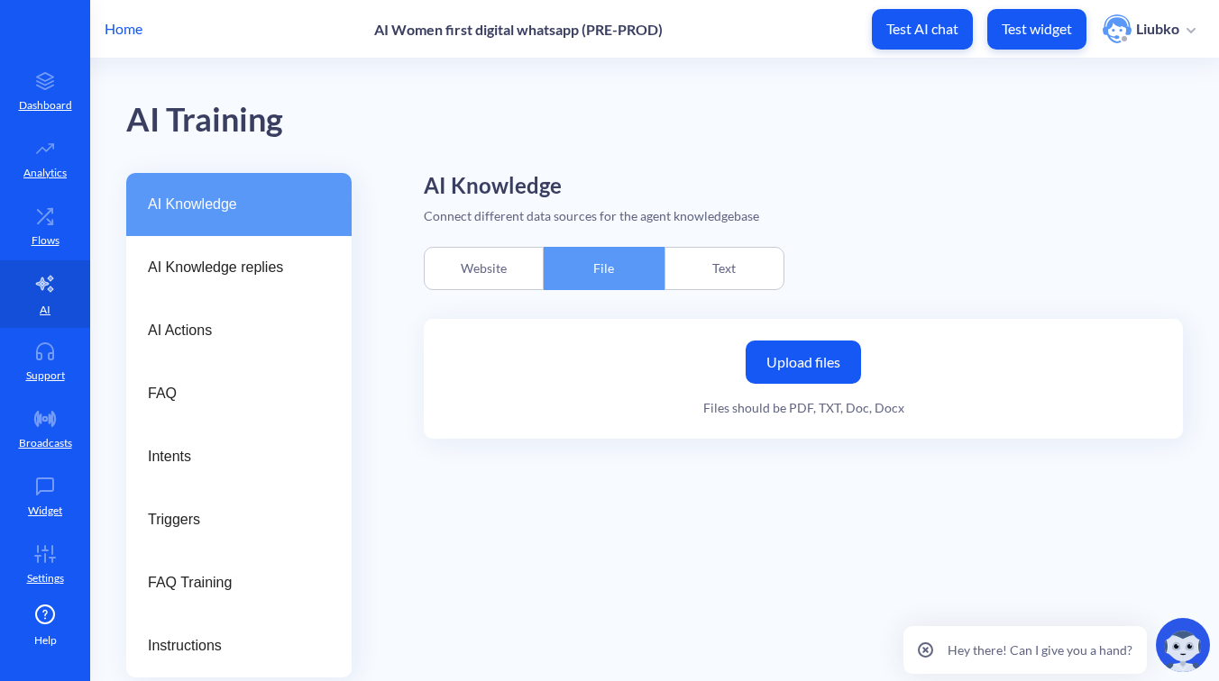
click at [495, 269] on div "Website" at bounding box center [484, 268] width 120 height 43
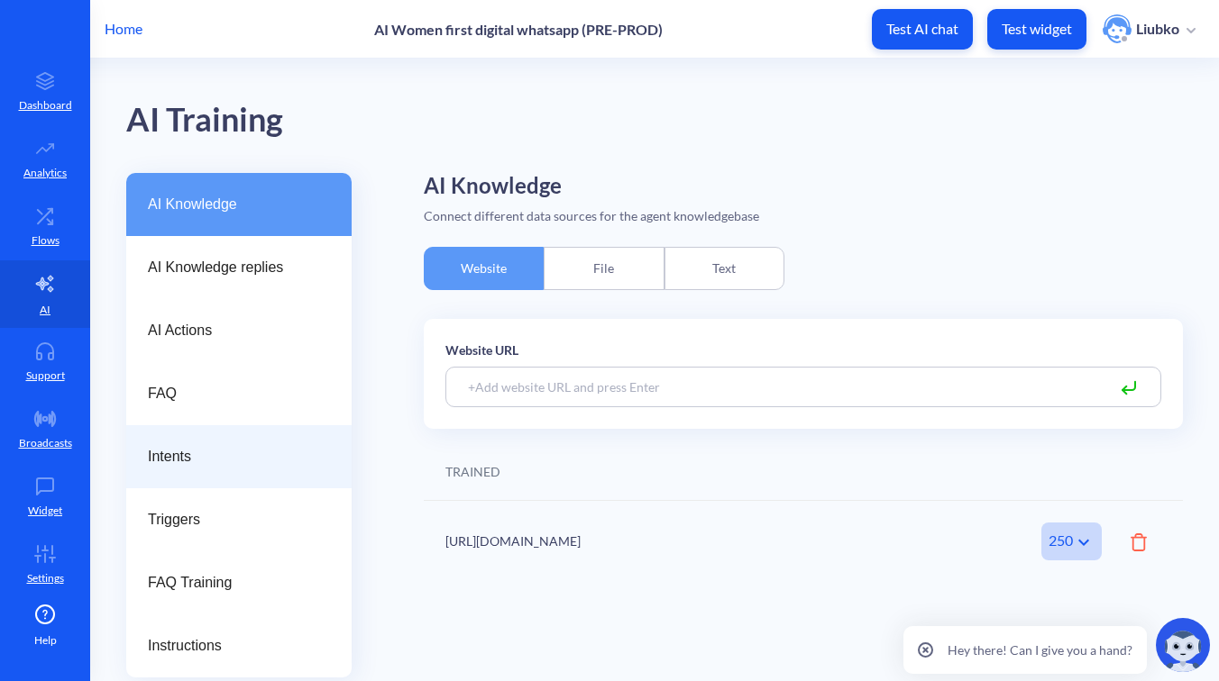
click at [290, 454] on span "Intents" at bounding box center [232, 457] width 168 height 22
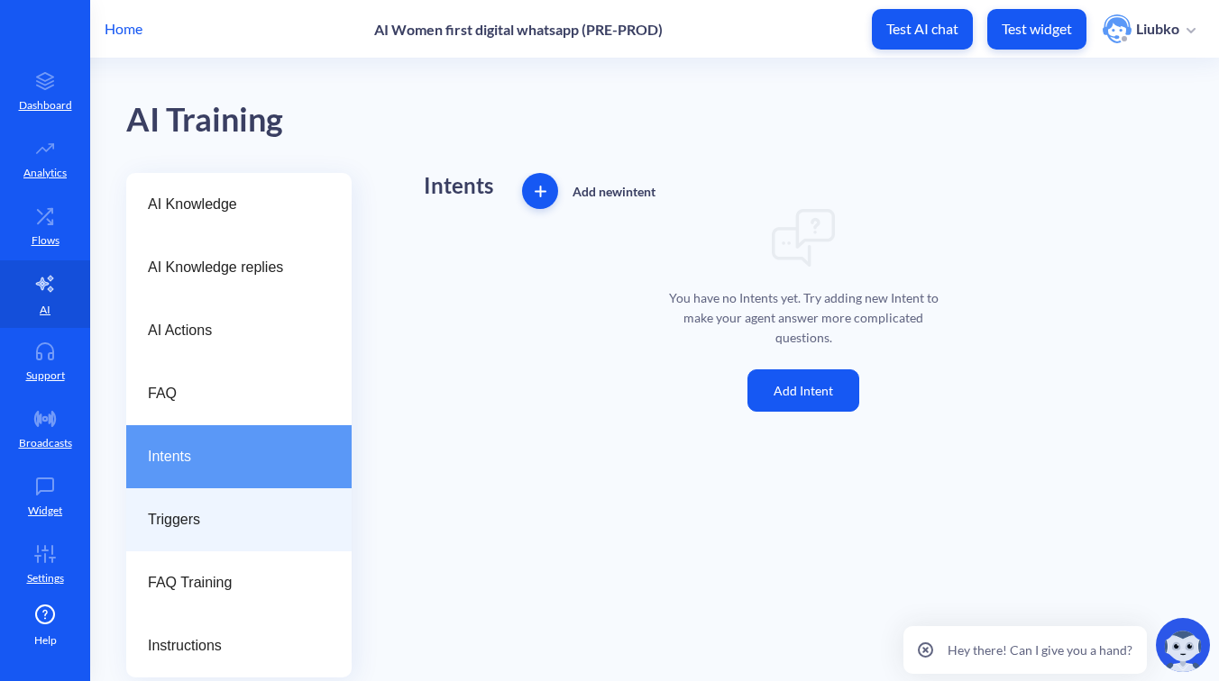
click at [281, 515] on span "Triggers" at bounding box center [232, 520] width 168 height 22
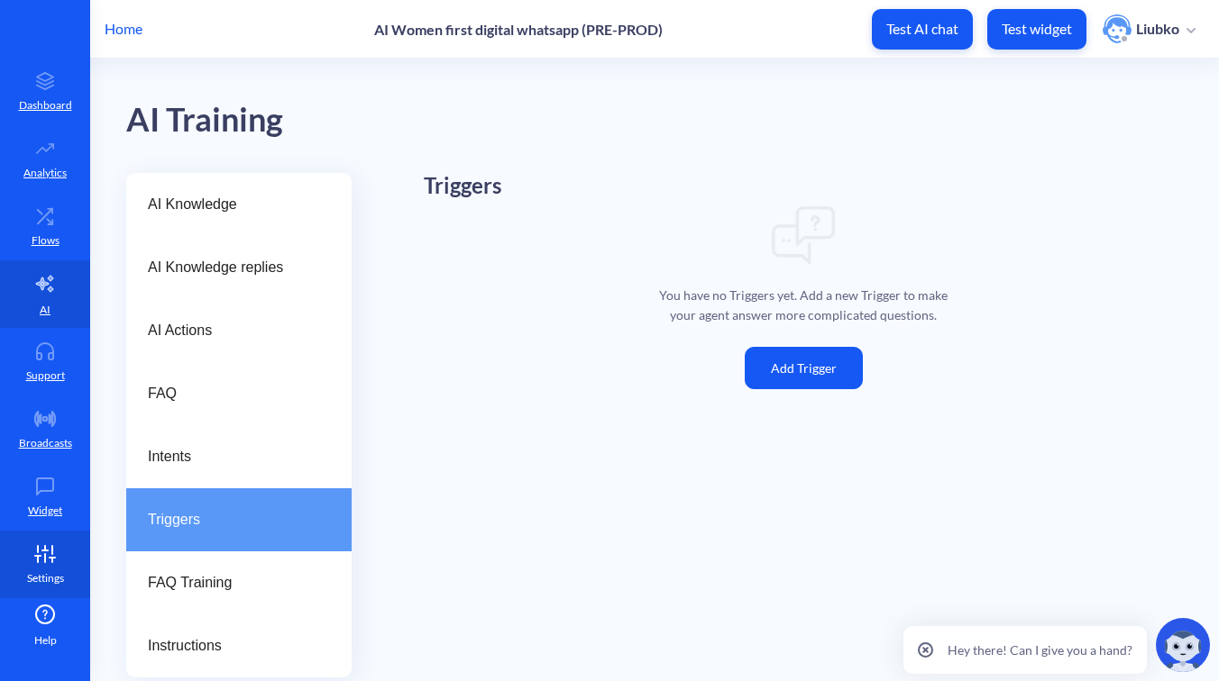
click at [41, 562] on link "Settings" at bounding box center [45, 565] width 90 height 68
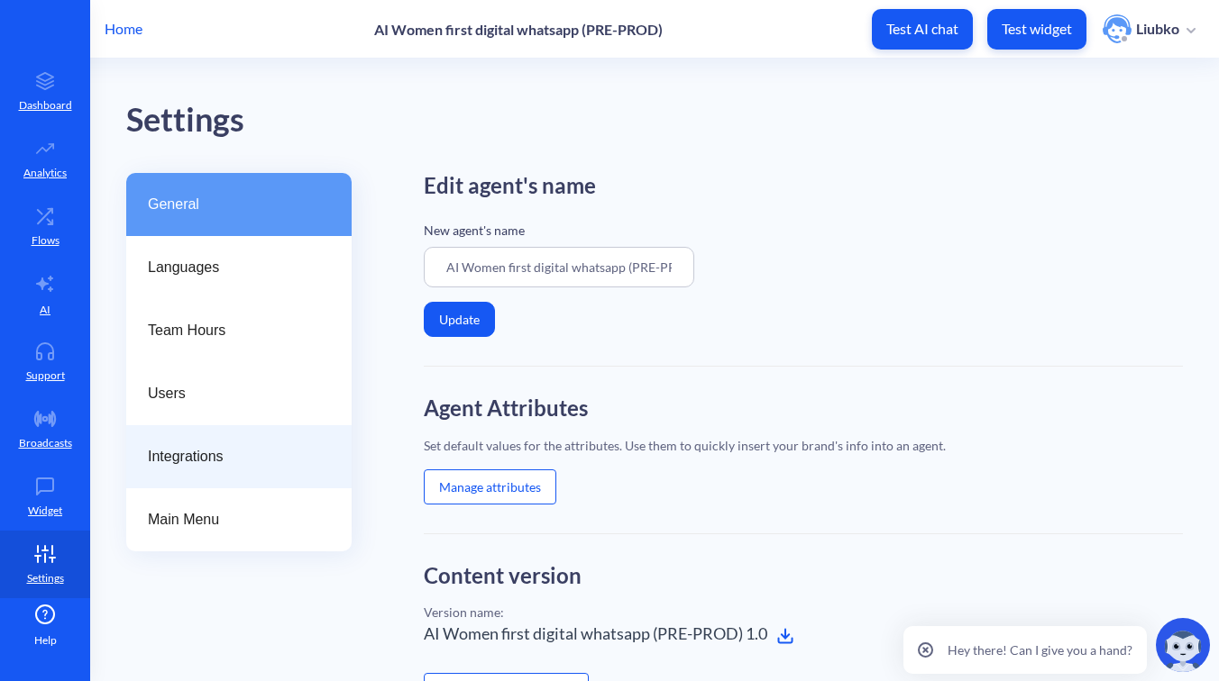
click at [277, 460] on span "Integrations" at bounding box center [232, 457] width 168 height 22
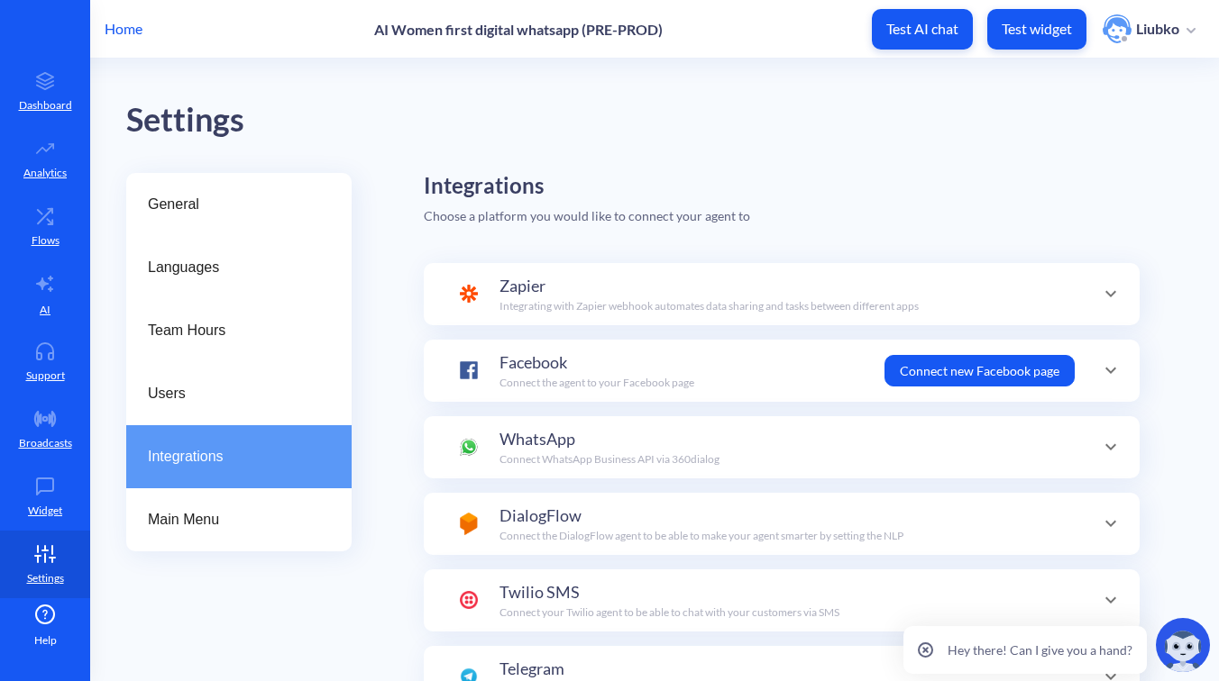
scroll to position [63, 0]
click at [686, 448] on div "WhatsApp Connect WhatsApp Business API via 360dialog" at bounding box center [609, 447] width 220 height 41
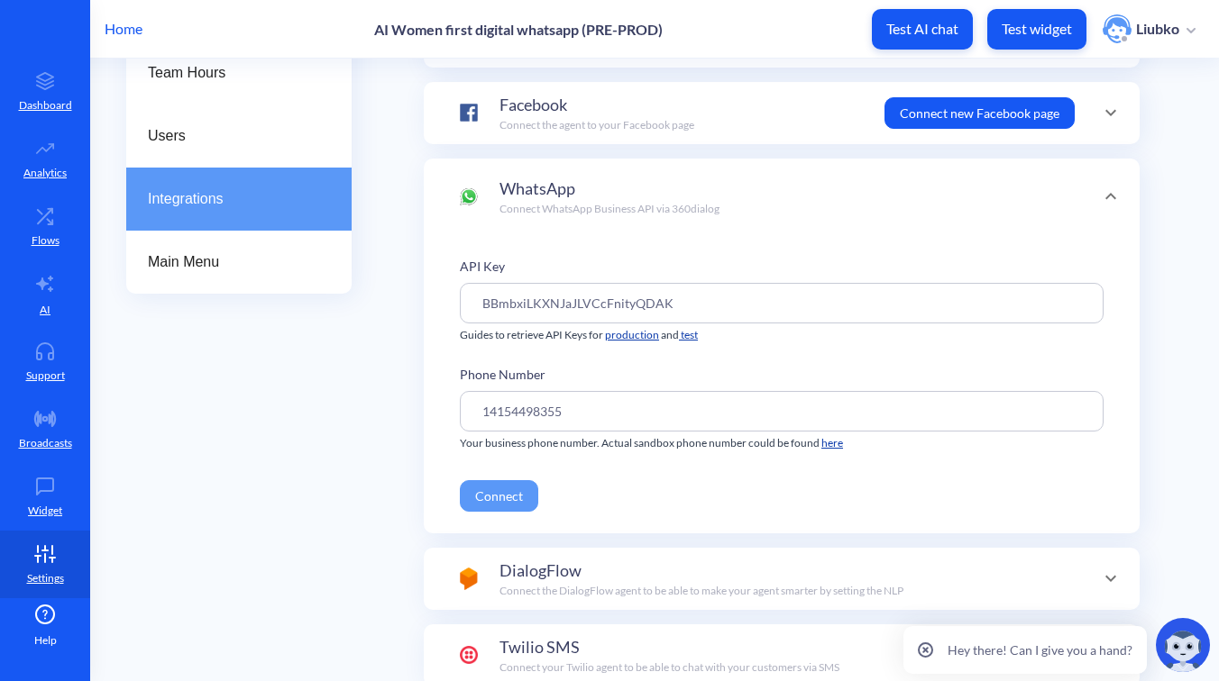
scroll to position [284, 0]
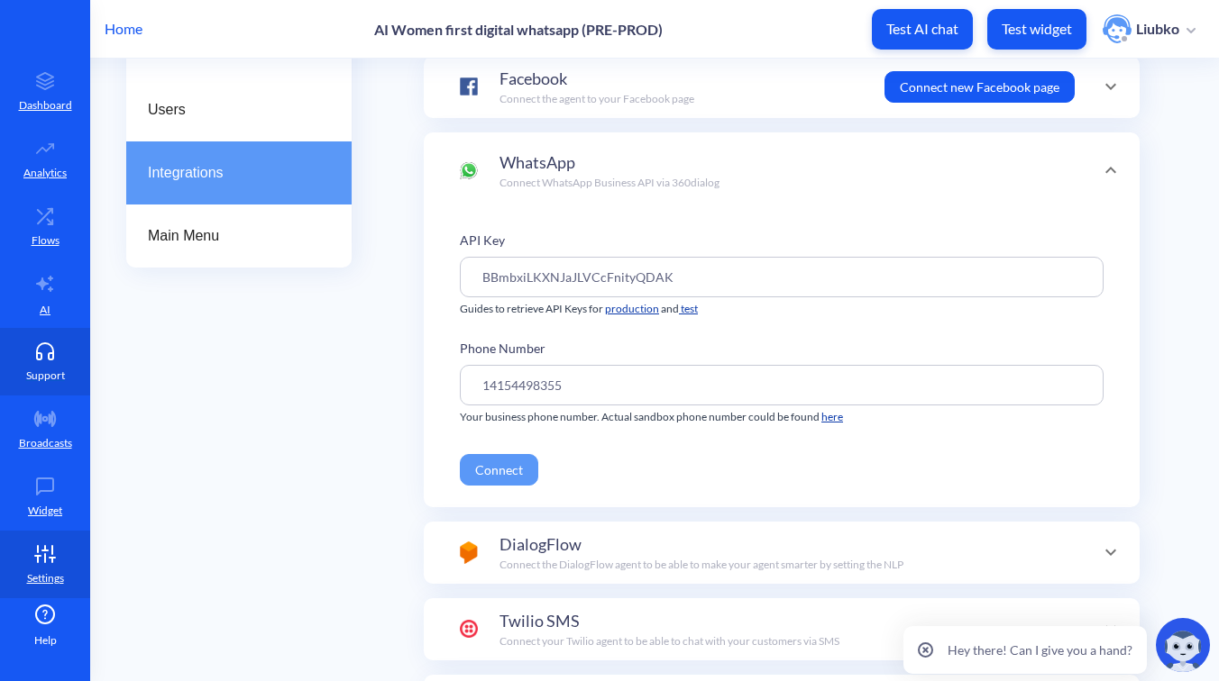
click at [75, 349] on link "Support" at bounding box center [45, 362] width 90 height 68
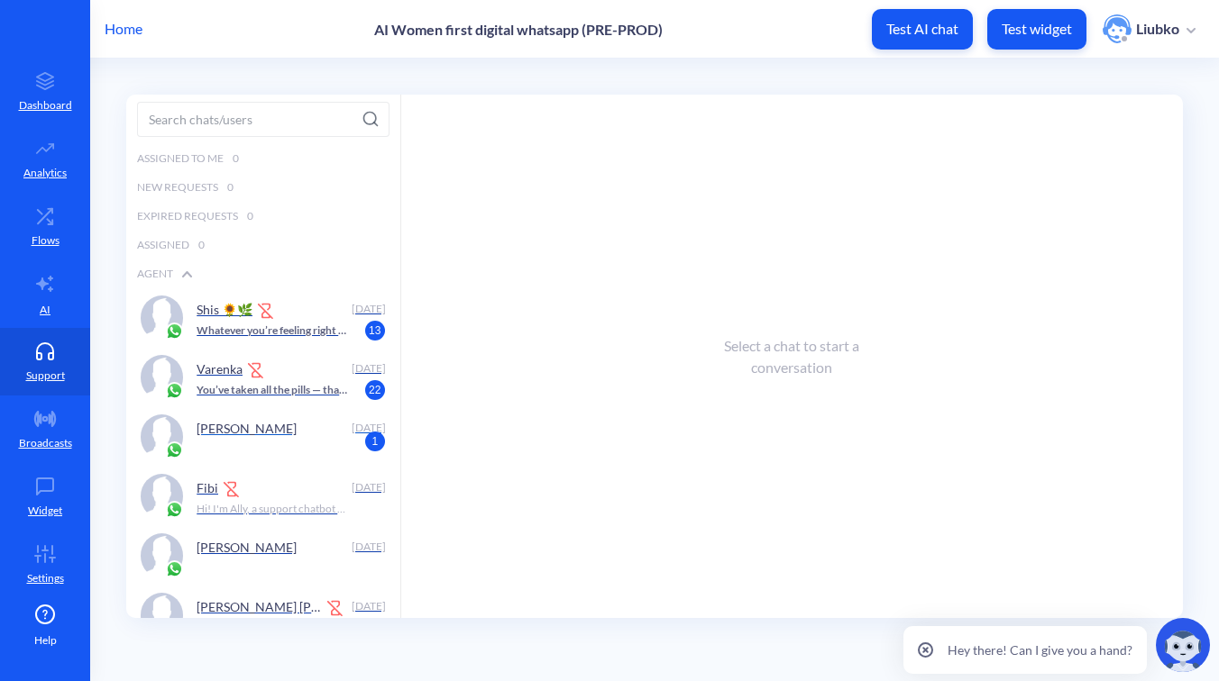
click at [244, 435] on div "Gail" at bounding box center [269, 428] width 147 height 27
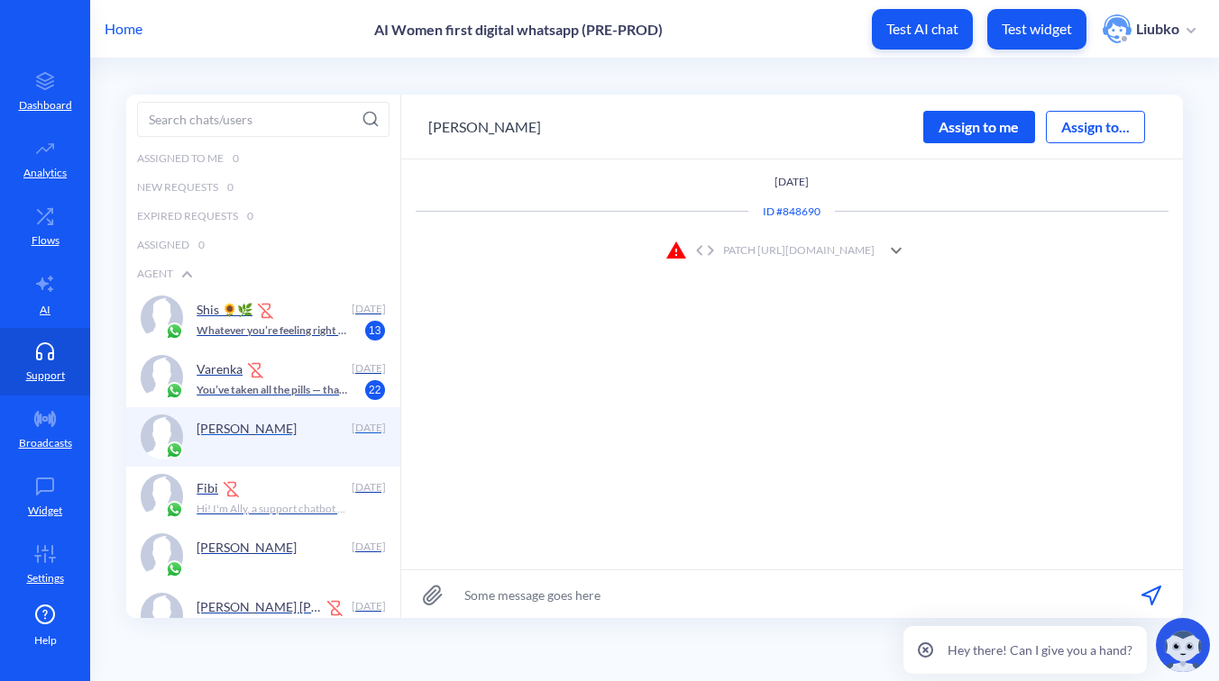
scroll to position [1, 0]
click at [813, 251] on div "PATCH https://wfd.analytics.botscrew.net/accompaniment/chat" at bounding box center [769, 250] width 209 height 22
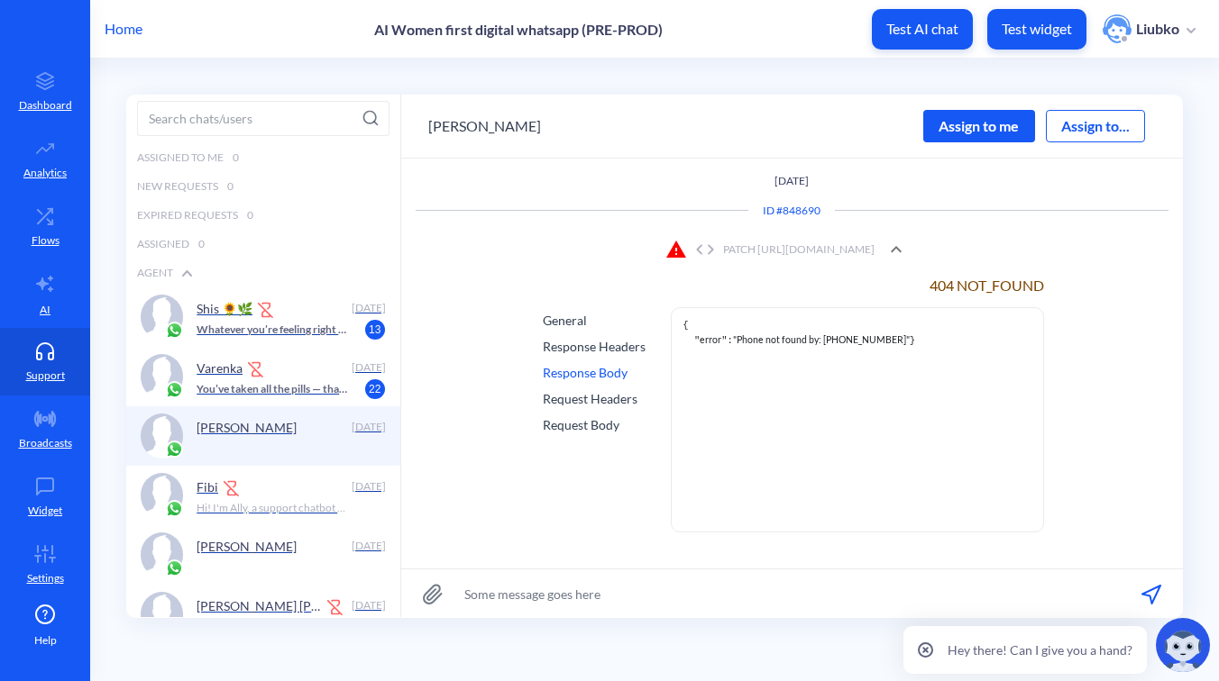
click at [600, 396] on div "Request Headers" at bounding box center [594, 398] width 103 height 19
click at [599, 426] on div "Request Body" at bounding box center [594, 425] width 103 height 19
click at [600, 350] on div "Response Headers" at bounding box center [594, 346] width 103 height 19
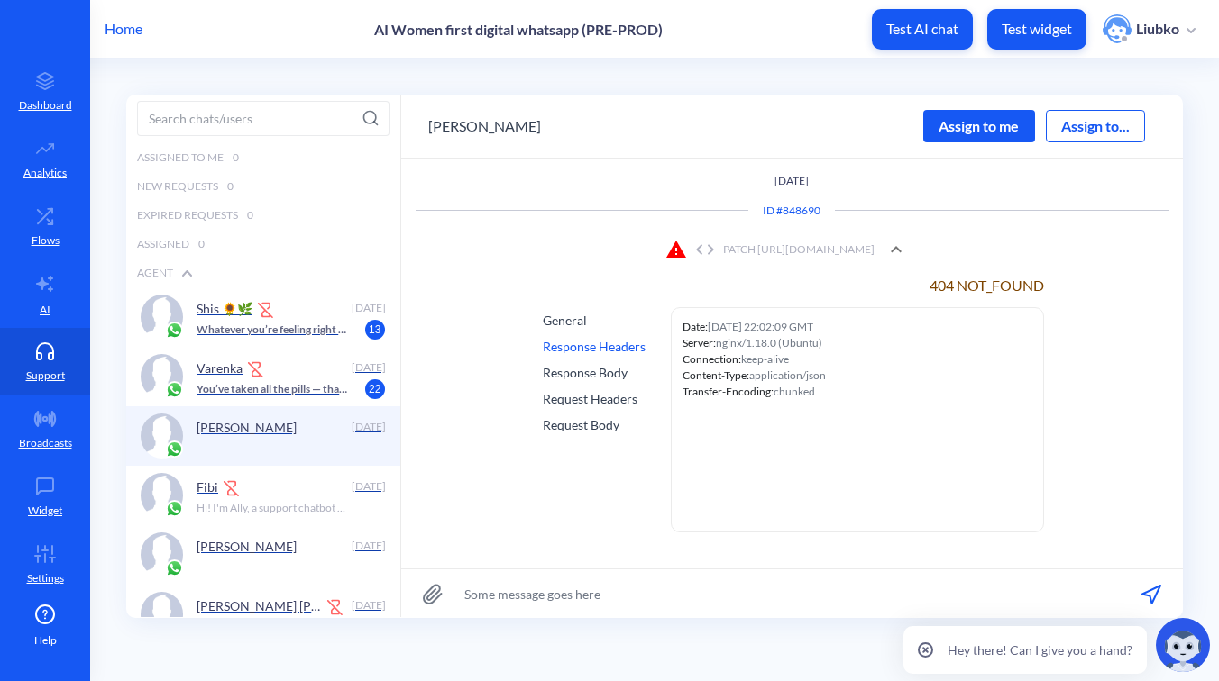
click at [600, 350] on div "Response Headers" at bounding box center [594, 346] width 103 height 19
click at [61, 546] on link "Settings" at bounding box center [45, 565] width 90 height 68
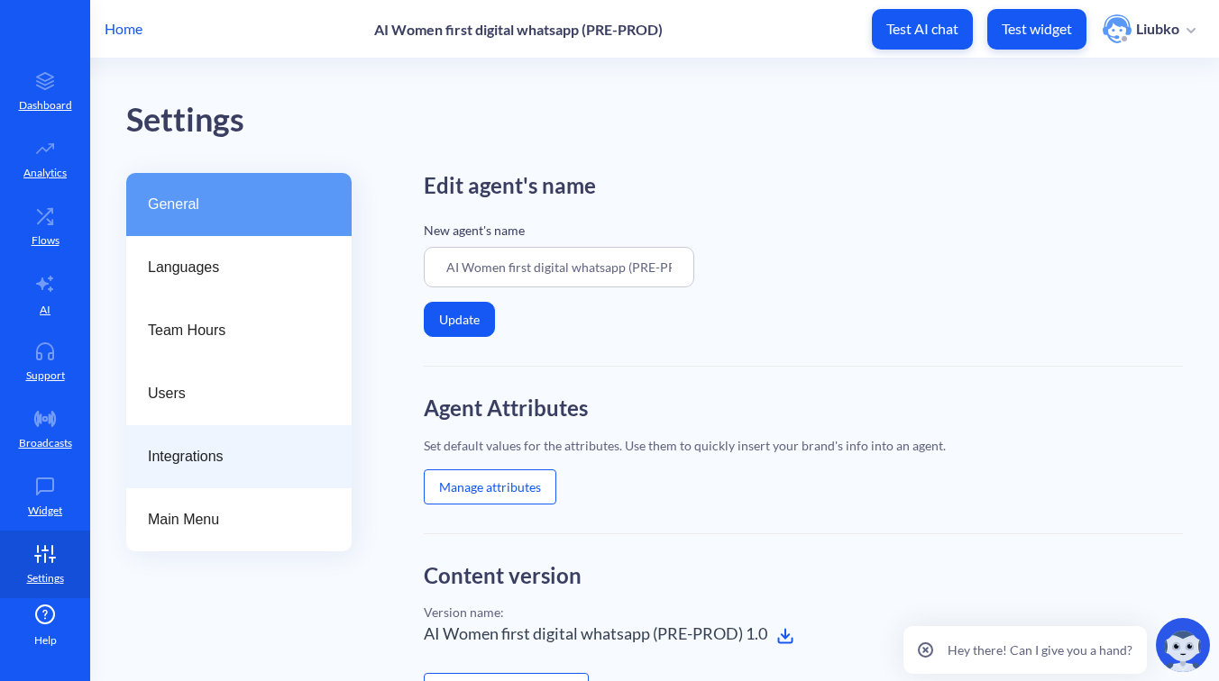
click at [250, 433] on div "Integrations" at bounding box center [238, 456] width 225 height 63
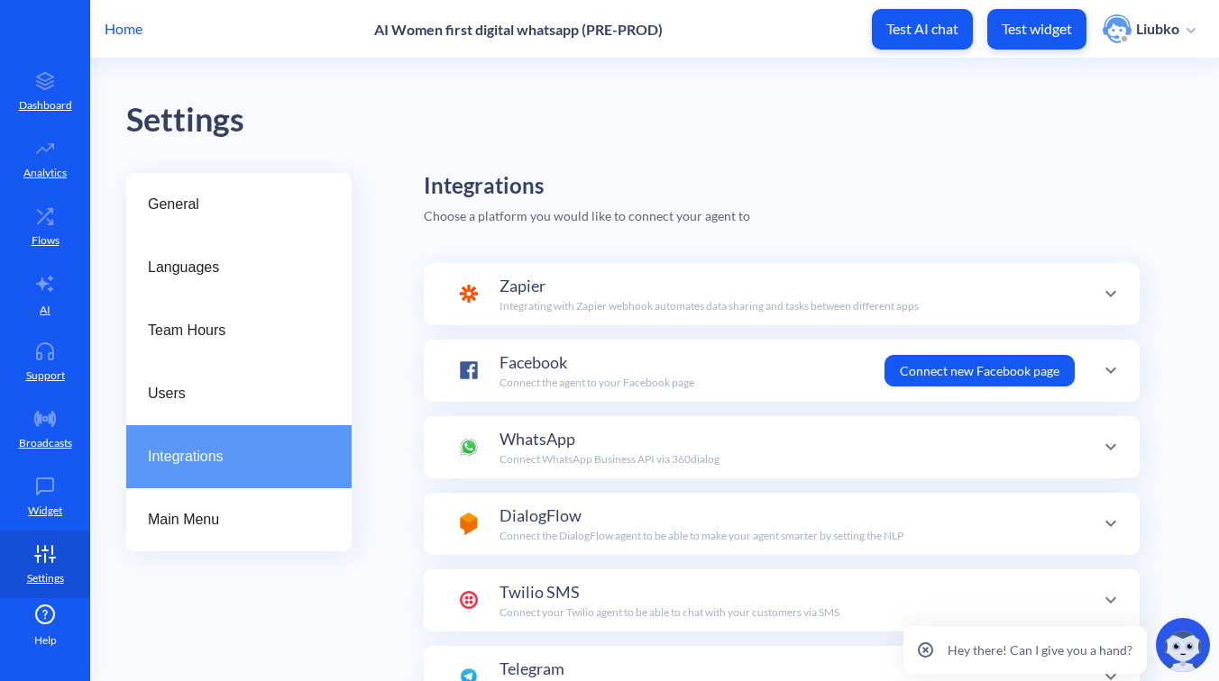
scroll to position [63, 0]
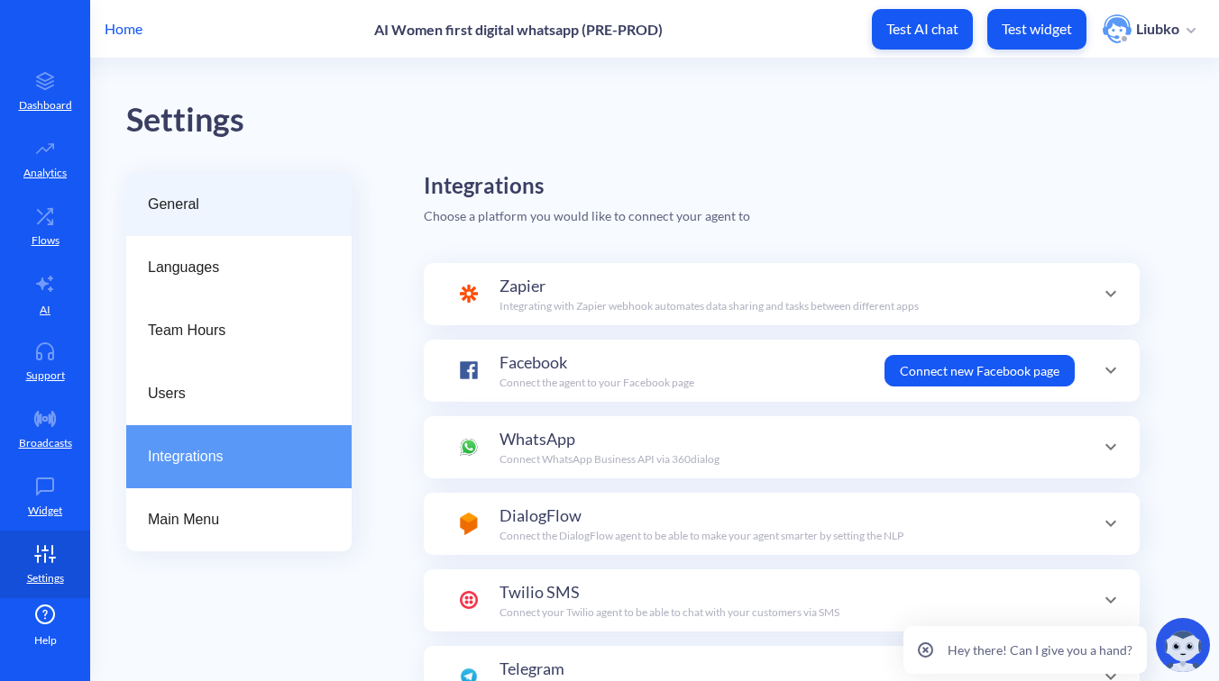
click at [275, 216] on div "General" at bounding box center [238, 204] width 225 height 63
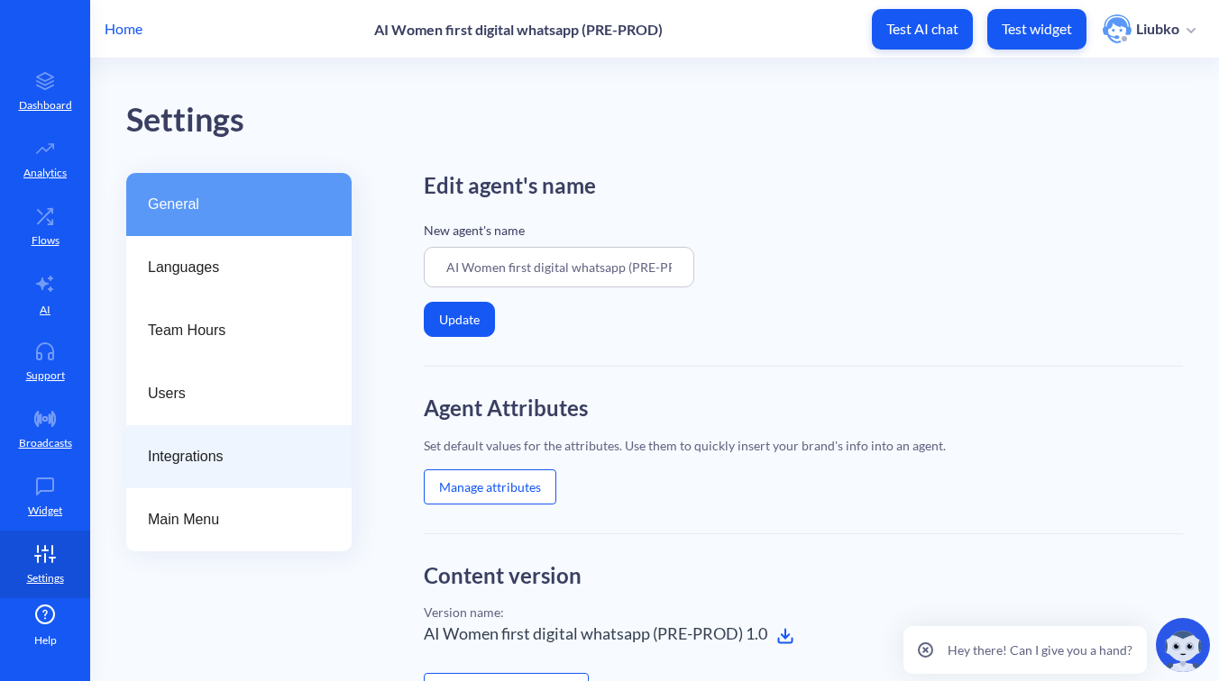
click at [266, 464] on span "Integrations" at bounding box center [232, 457] width 168 height 22
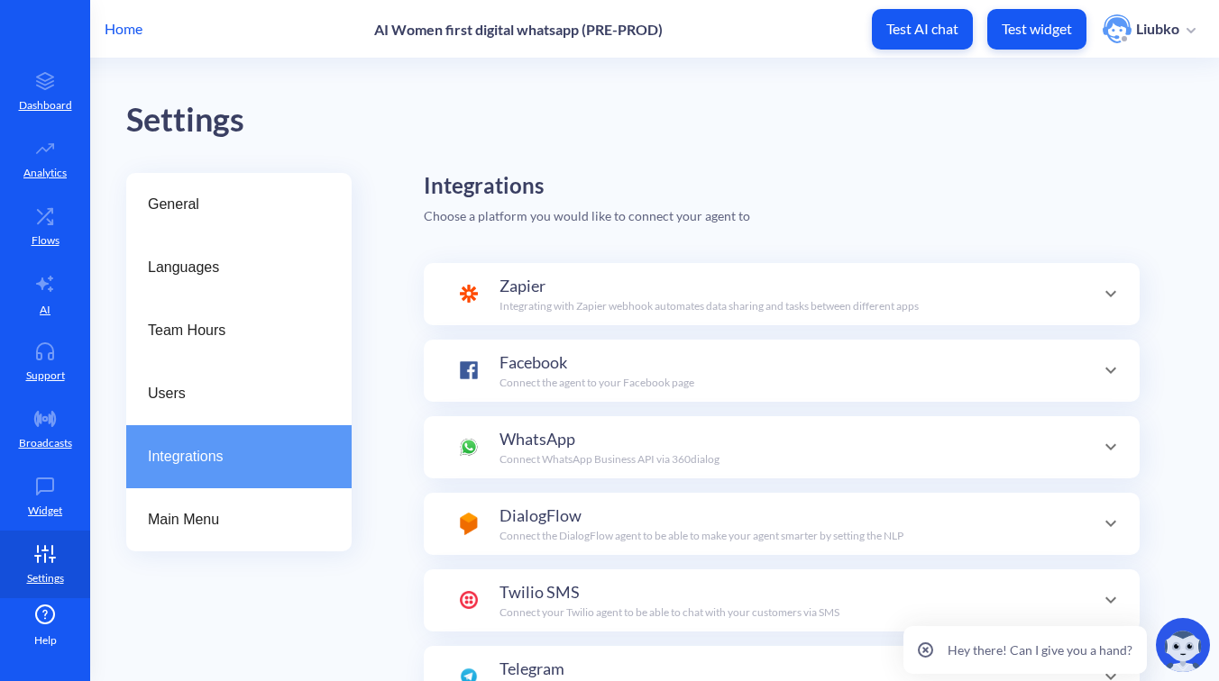
scroll to position [63, 0]
click at [579, 438] on div "WhatsApp Connect WhatsApp Business API via 360dialog" at bounding box center [609, 447] width 220 height 41
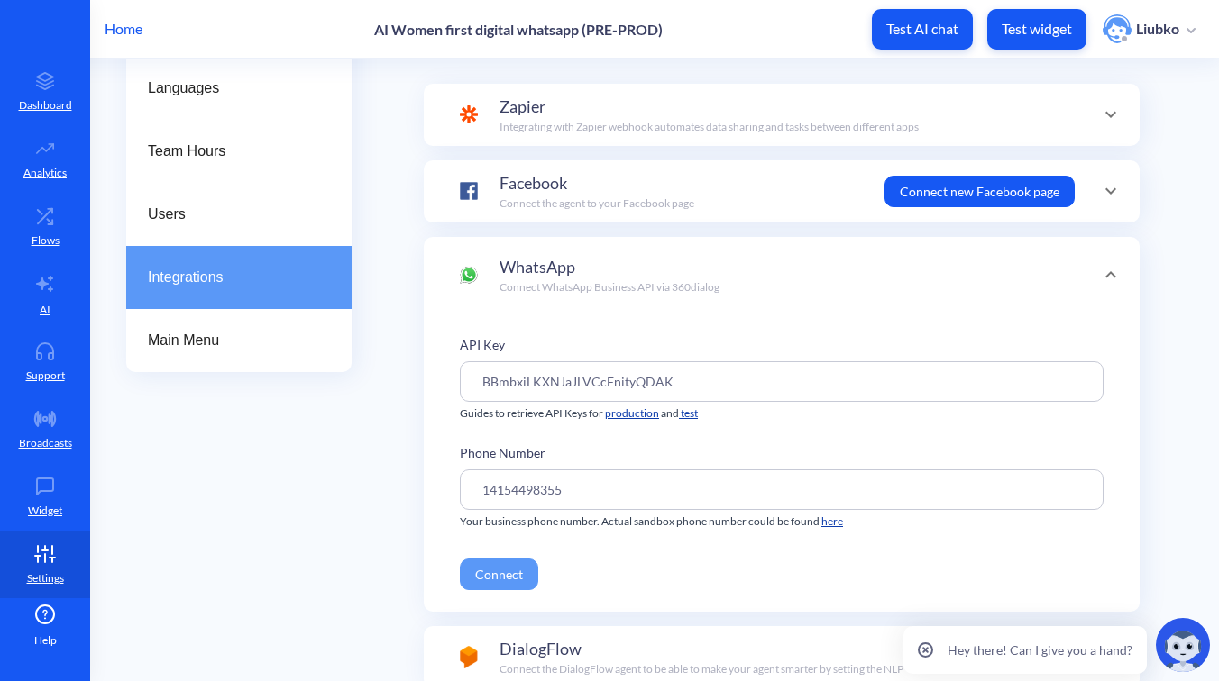
scroll to position [184, 0]
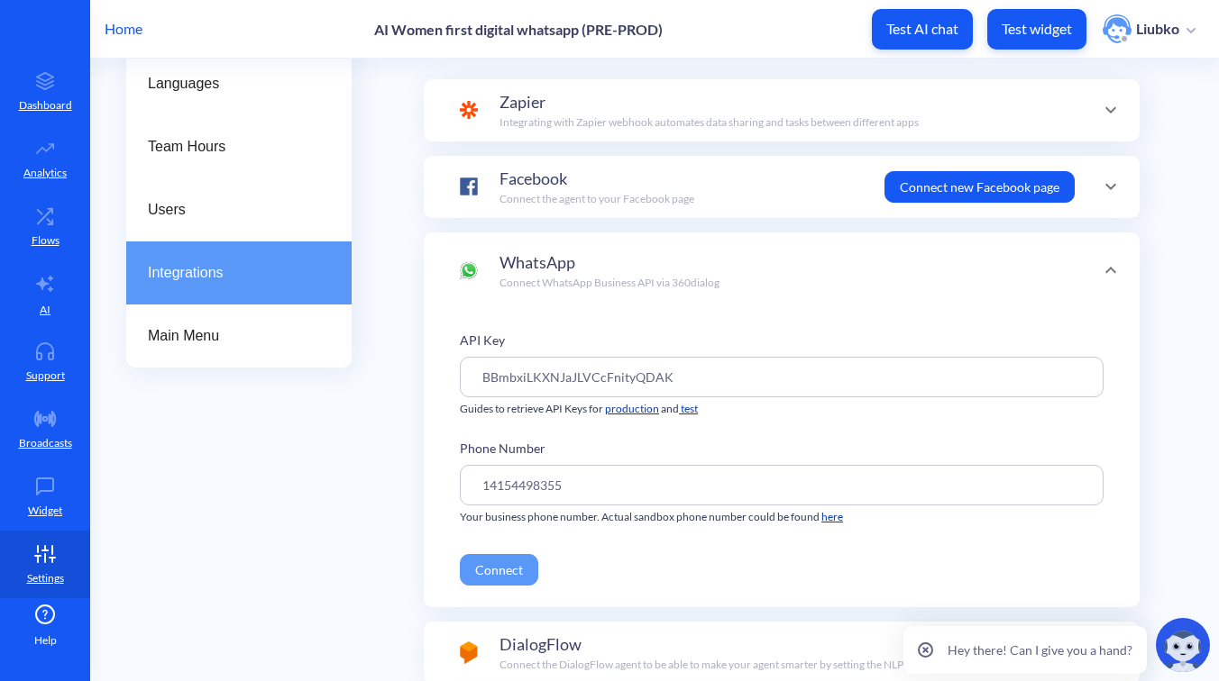
click at [515, 570] on button "Connect" at bounding box center [499, 570] width 78 height 32
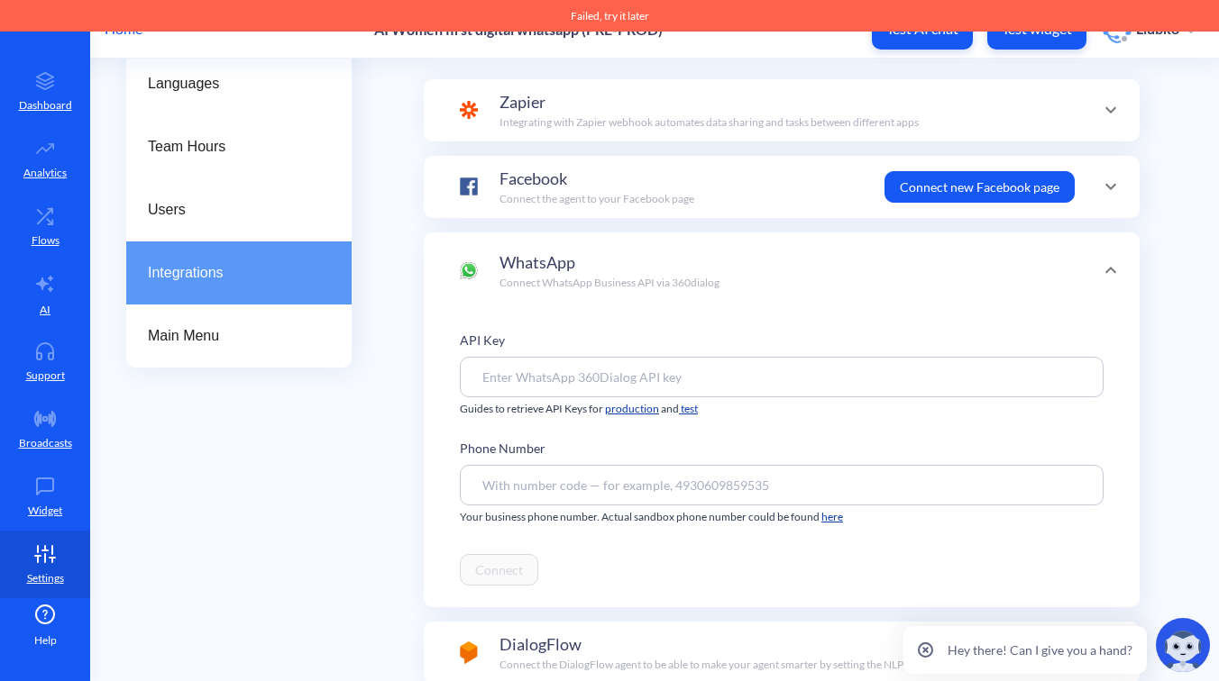
click at [394, 497] on div "General Languages Team Hours Users Integrations Main Menu Integrations Choose a…" at bounding box center [672, 504] width 1092 height 1031
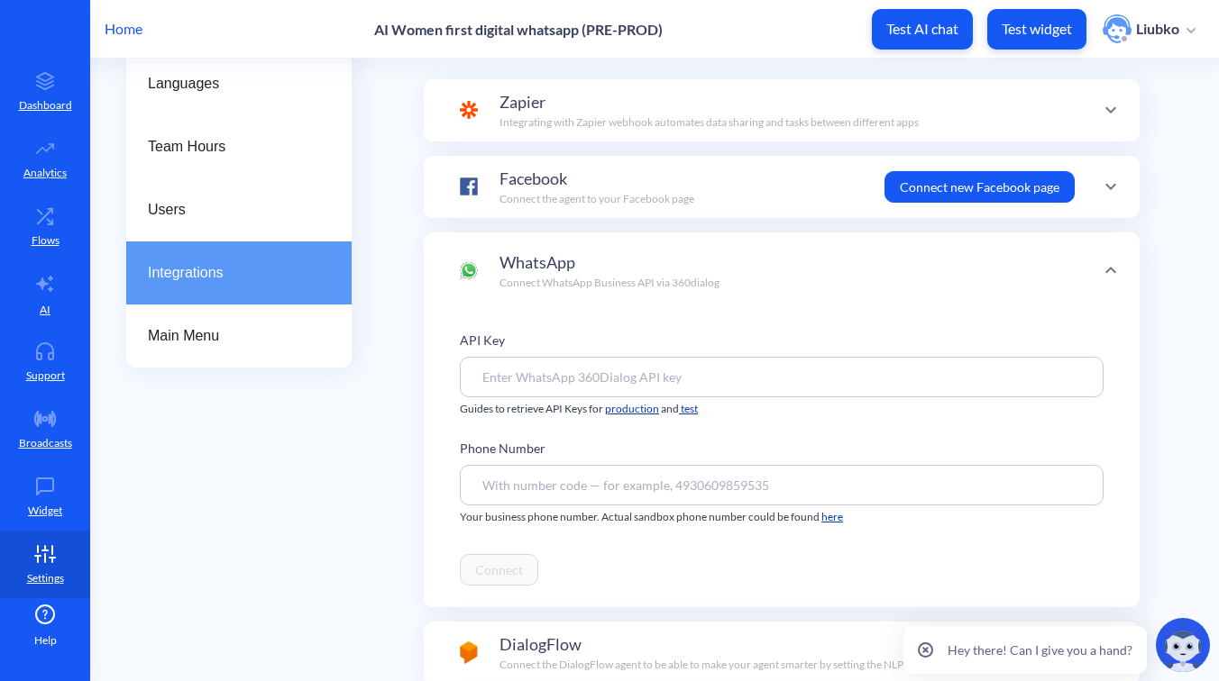
click at [748, 489] on input "Connect existing agent" at bounding box center [782, 485] width 644 height 41
click at [764, 377] on input "Connect existing agent" at bounding box center [782, 377] width 644 height 41
paste input "6rZUuOlhrZnZirOUMmFOD3zqAK"
type input "6rZUuOlhrZnZirOUMmFOD3zqAK"
click at [757, 488] on input "Connect existing agent" at bounding box center [782, 485] width 644 height 41
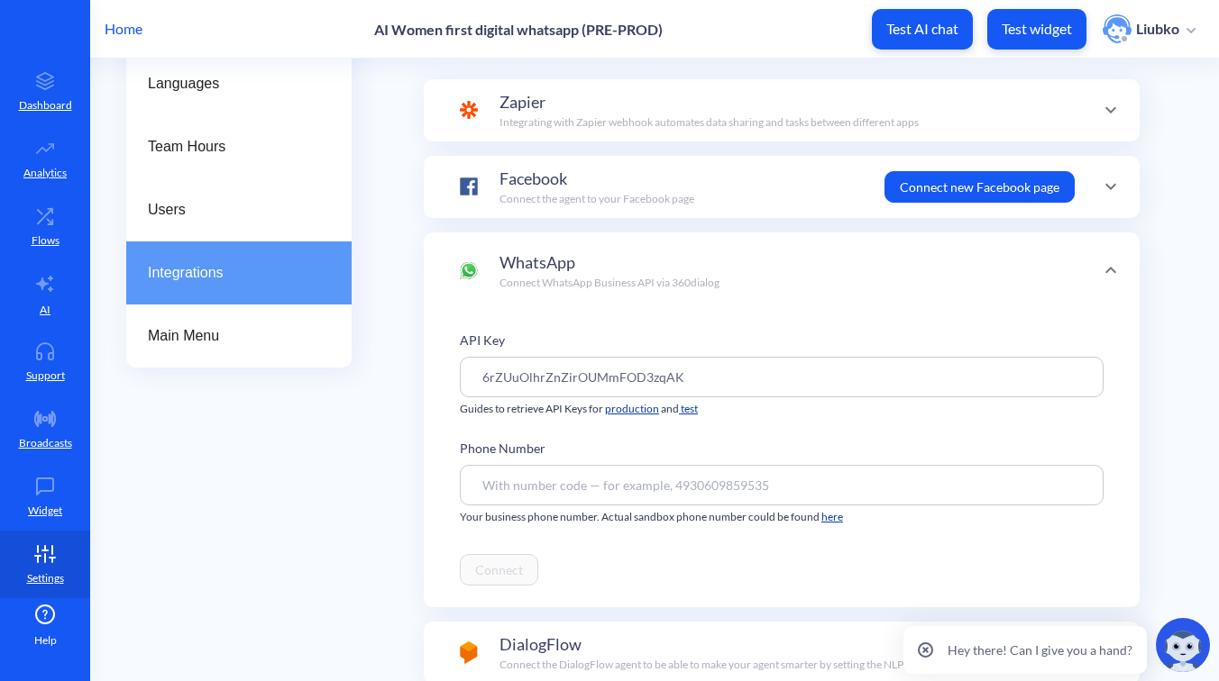
click at [735, 476] on input "Connect existing agent" at bounding box center [782, 485] width 644 height 41
paste input "14154498355"
type input "14154498355"
click at [515, 571] on button "Connect" at bounding box center [499, 570] width 78 height 32
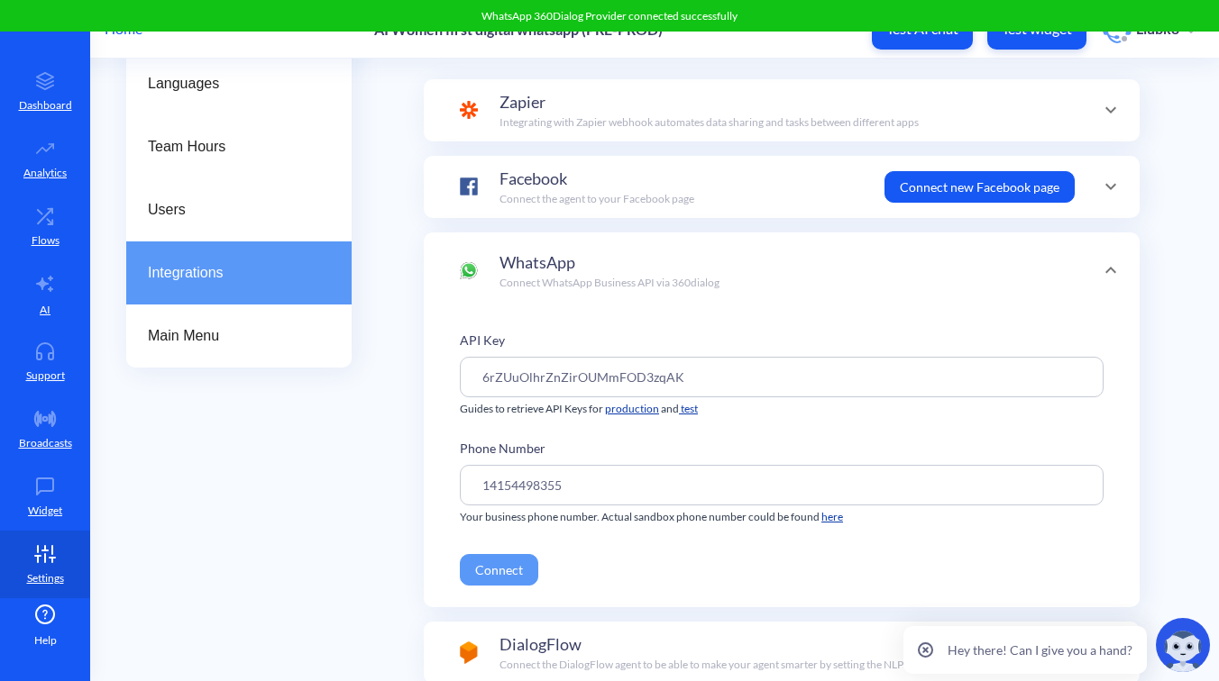
click at [368, 543] on div "General Languages Team Hours Users Integrations Main Menu Integrations Choose a…" at bounding box center [672, 504] width 1092 height 1031
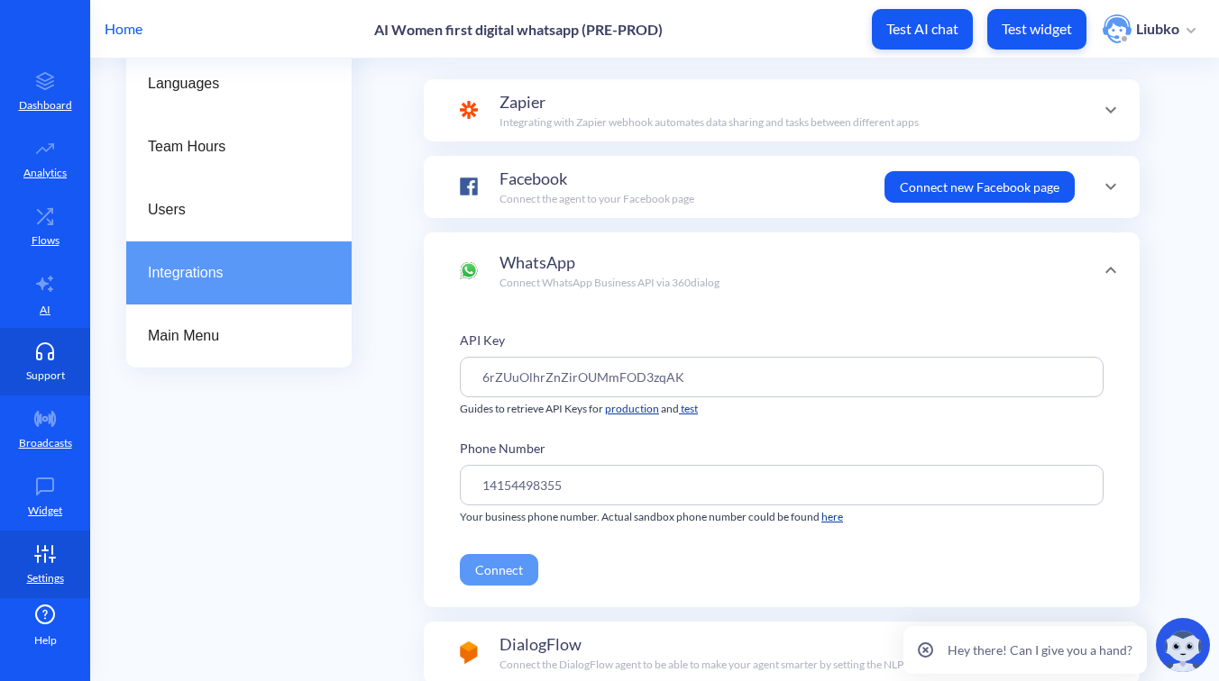
click at [53, 357] on icon at bounding box center [45, 352] width 36 height 18
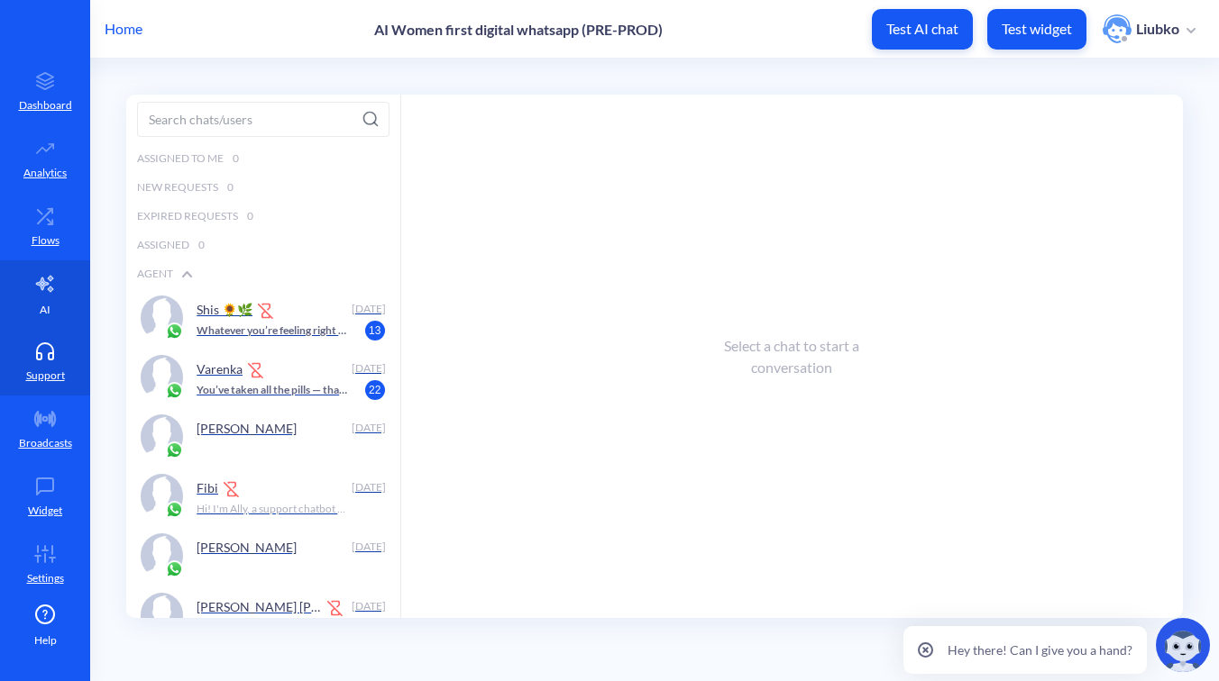
click at [52, 290] on icon at bounding box center [45, 284] width 22 height 22
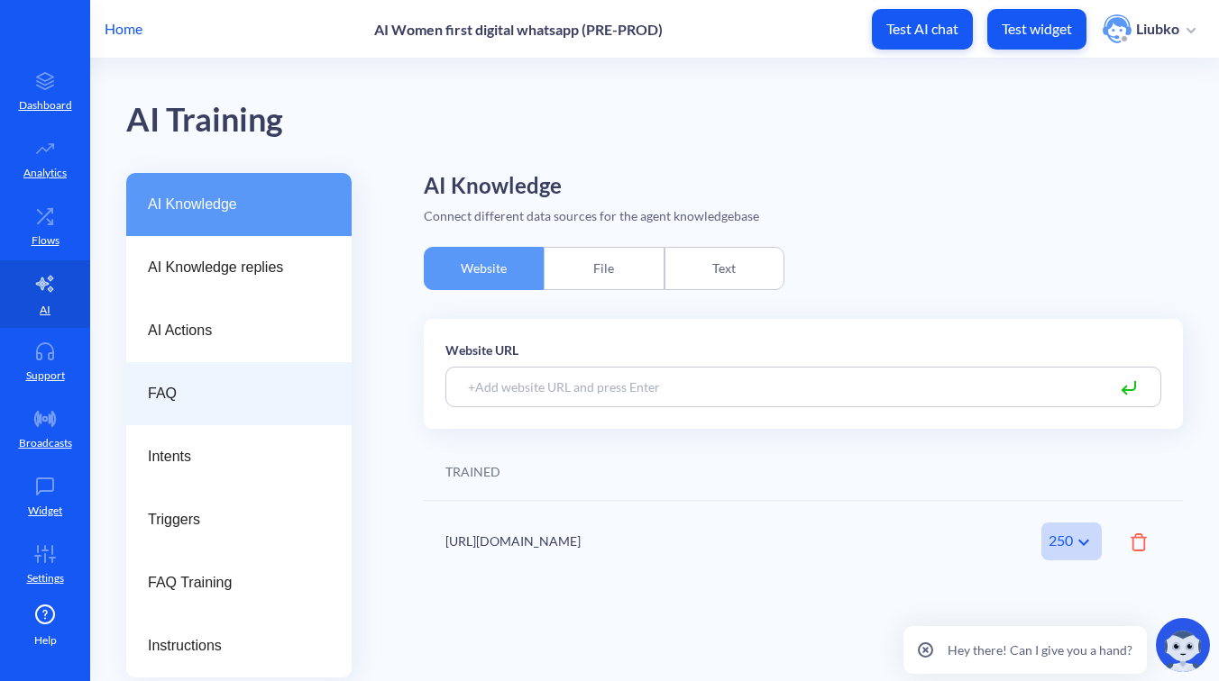
click at [175, 409] on div "FAQ" at bounding box center [238, 393] width 225 height 63
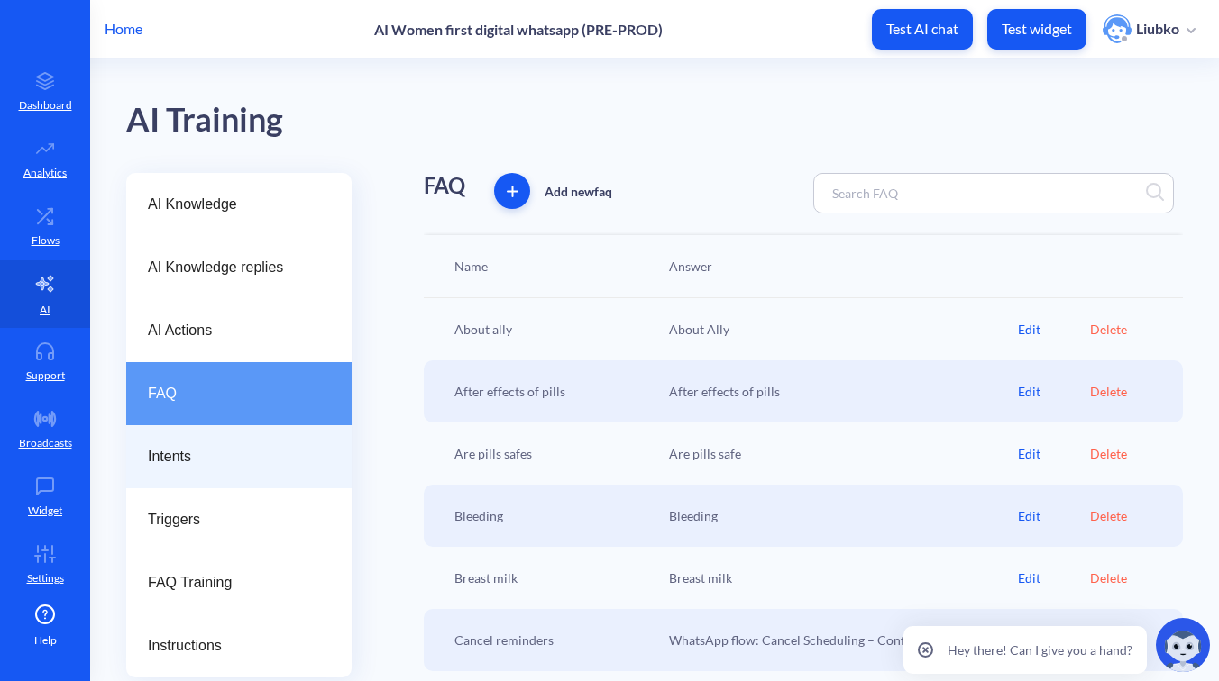
click at [198, 448] on span "Intents" at bounding box center [232, 457] width 168 height 22
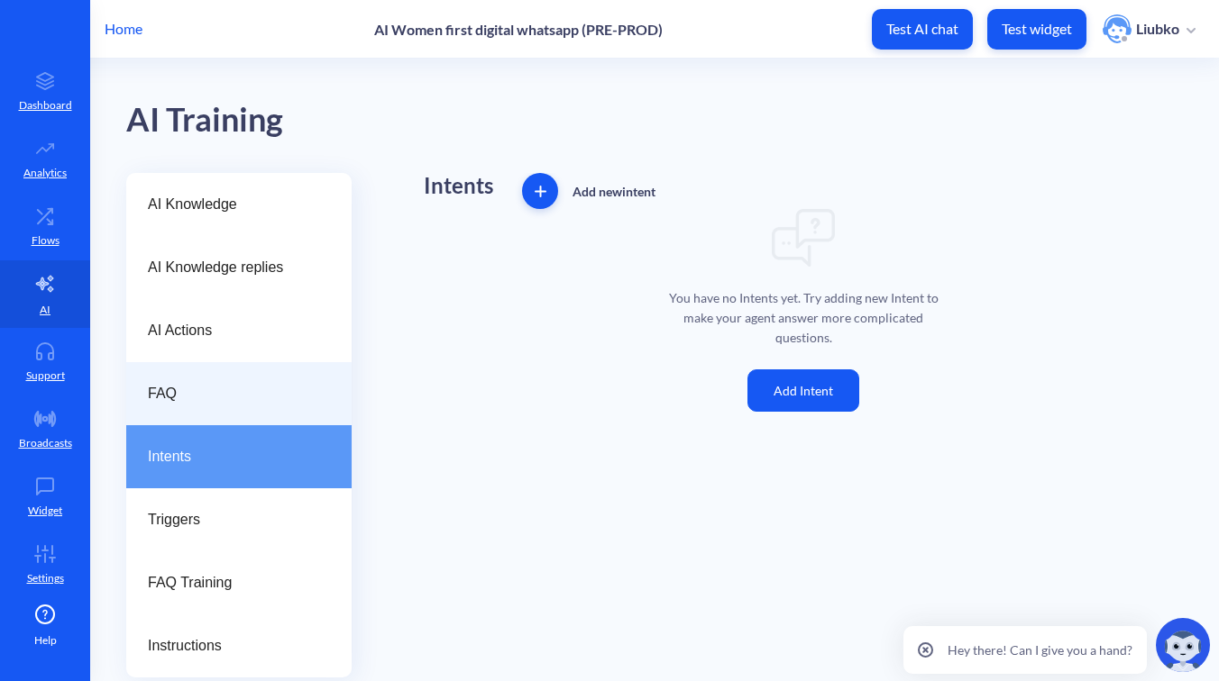
click at [196, 381] on div "FAQ" at bounding box center [238, 393] width 225 height 63
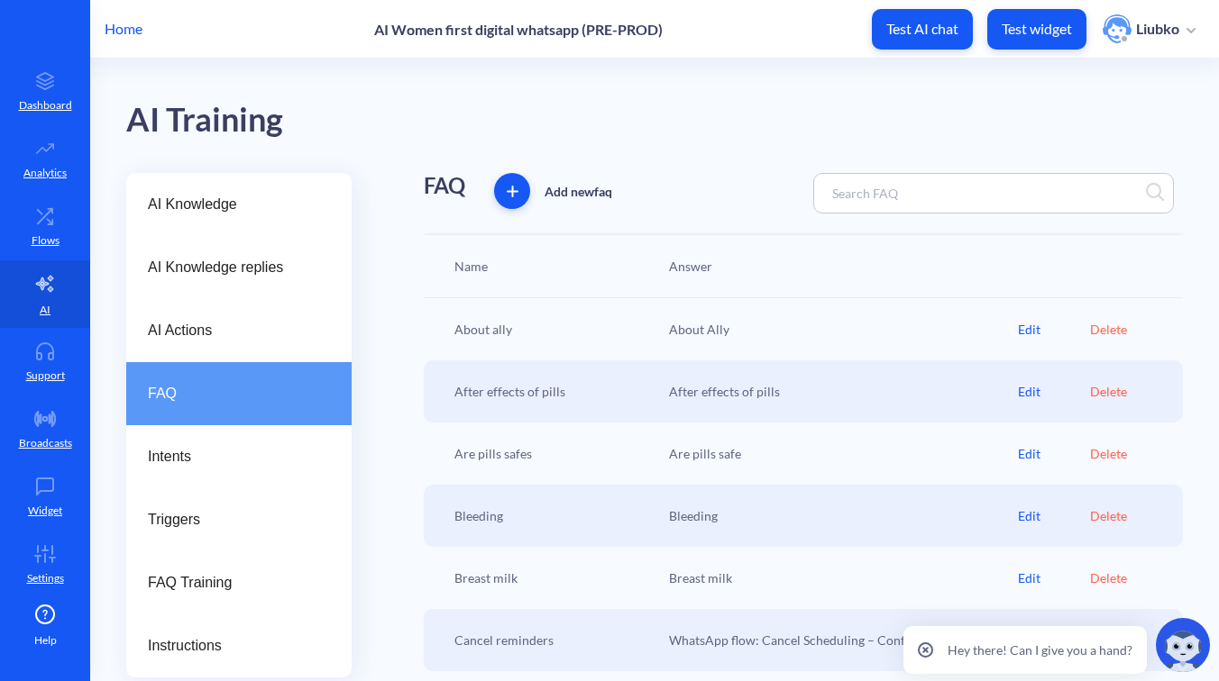
click at [909, 192] on input at bounding box center [902, 193] width 159 height 21
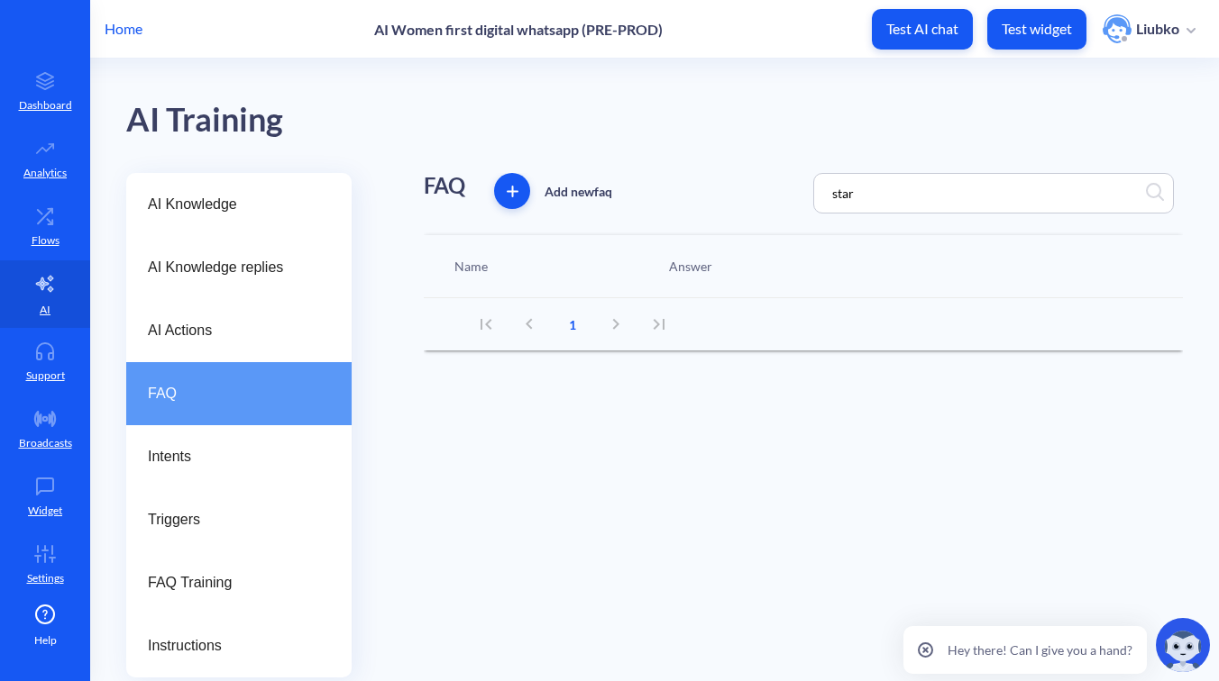
type input "start"
click at [40, 364] on link "Support" at bounding box center [45, 362] width 90 height 68
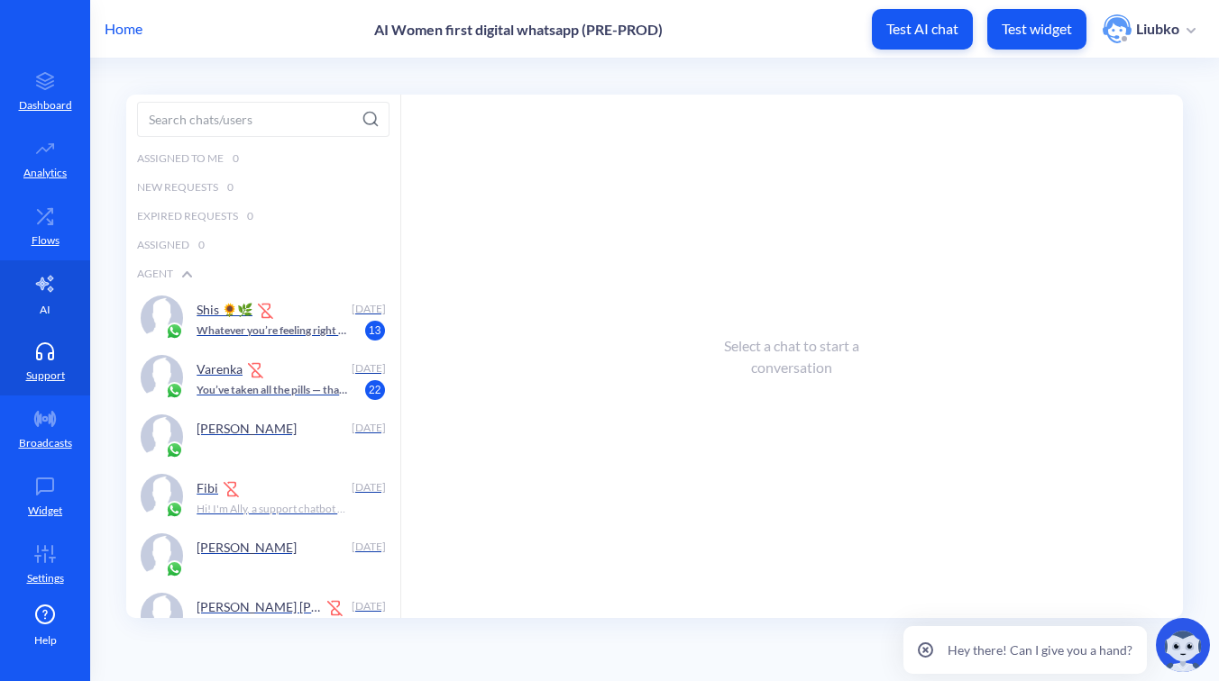
click at [54, 287] on link "AI" at bounding box center [45, 294] width 90 height 68
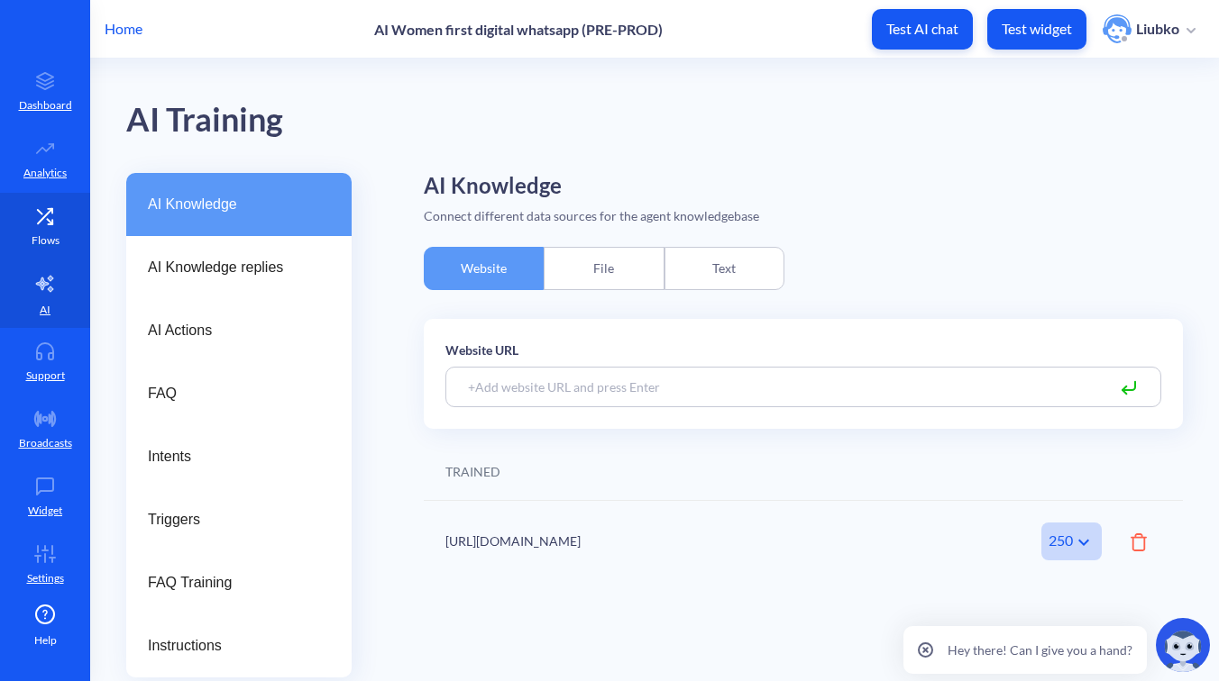
click at [47, 229] on link "Flows" at bounding box center [45, 227] width 90 height 68
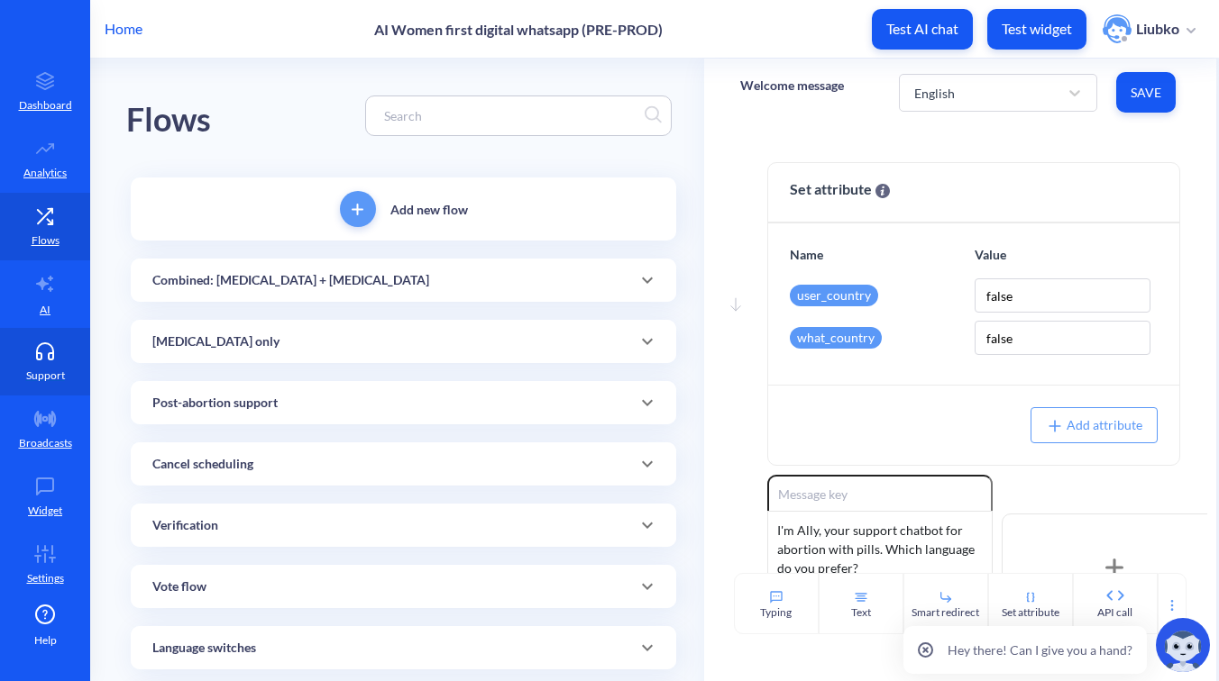
click at [45, 343] on icon at bounding box center [45, 350] width 16 height 14
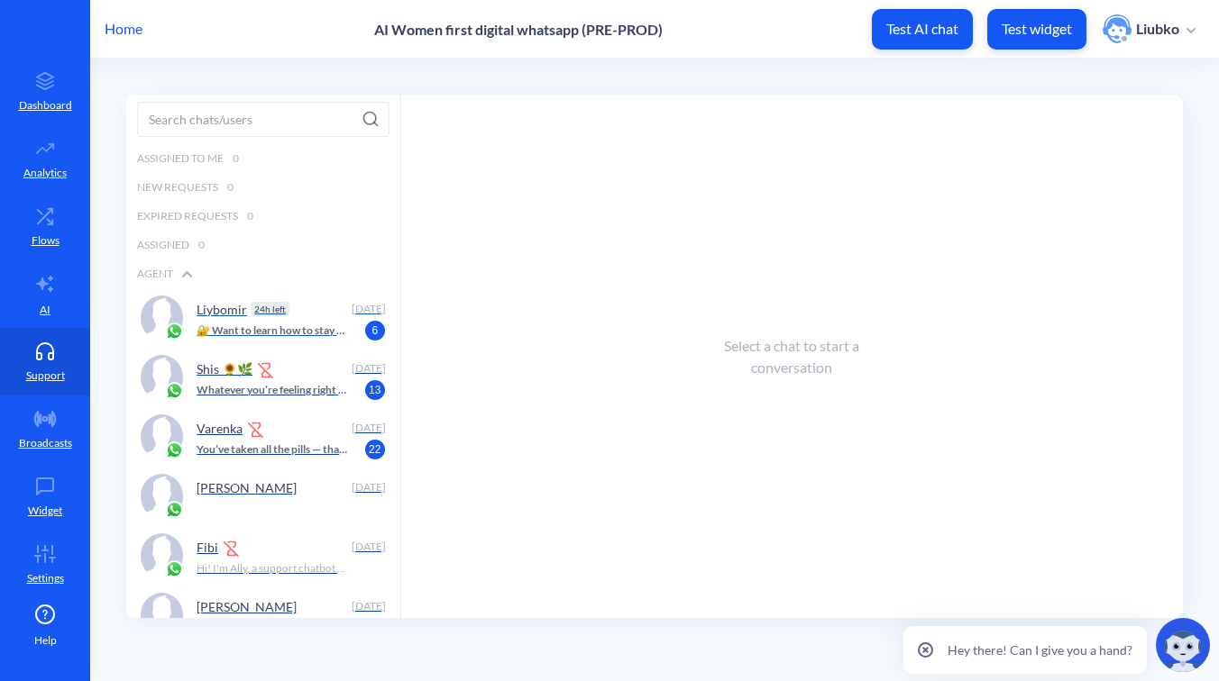
click at [303, 323] on p "🔐 Want to learn how to stay safe while going through an abortion and looking fo…" at bounding box center [271, 331] width 151 height 16
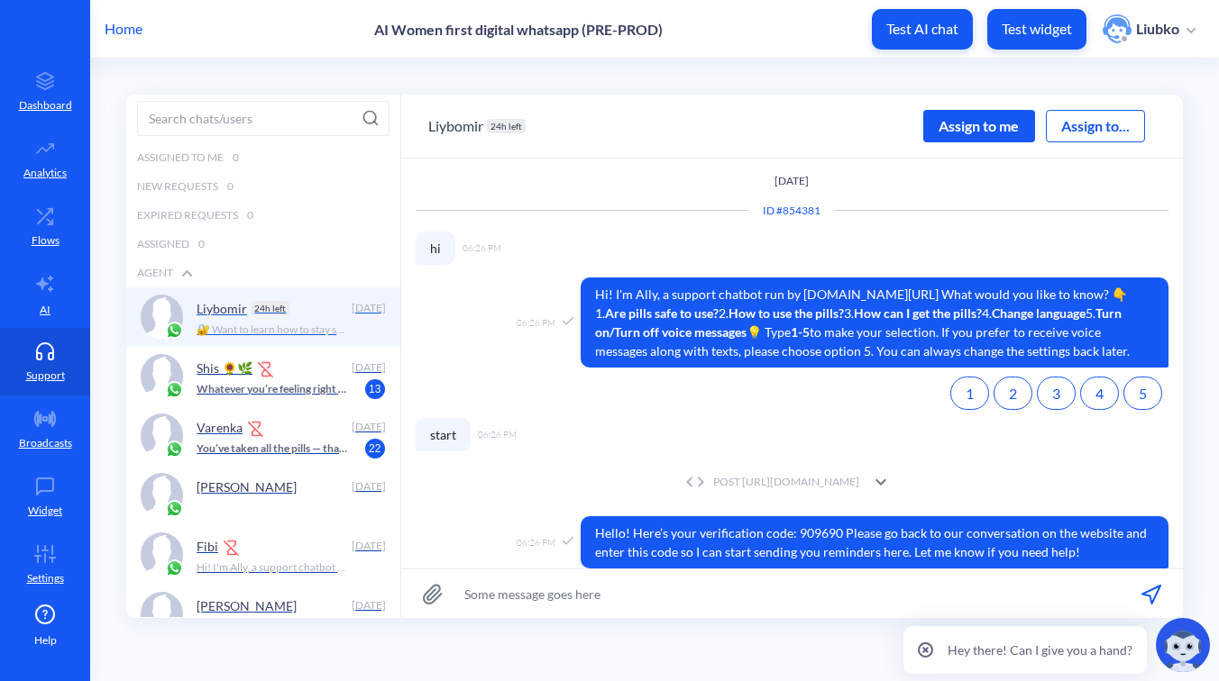
scroll to position [96, 0]
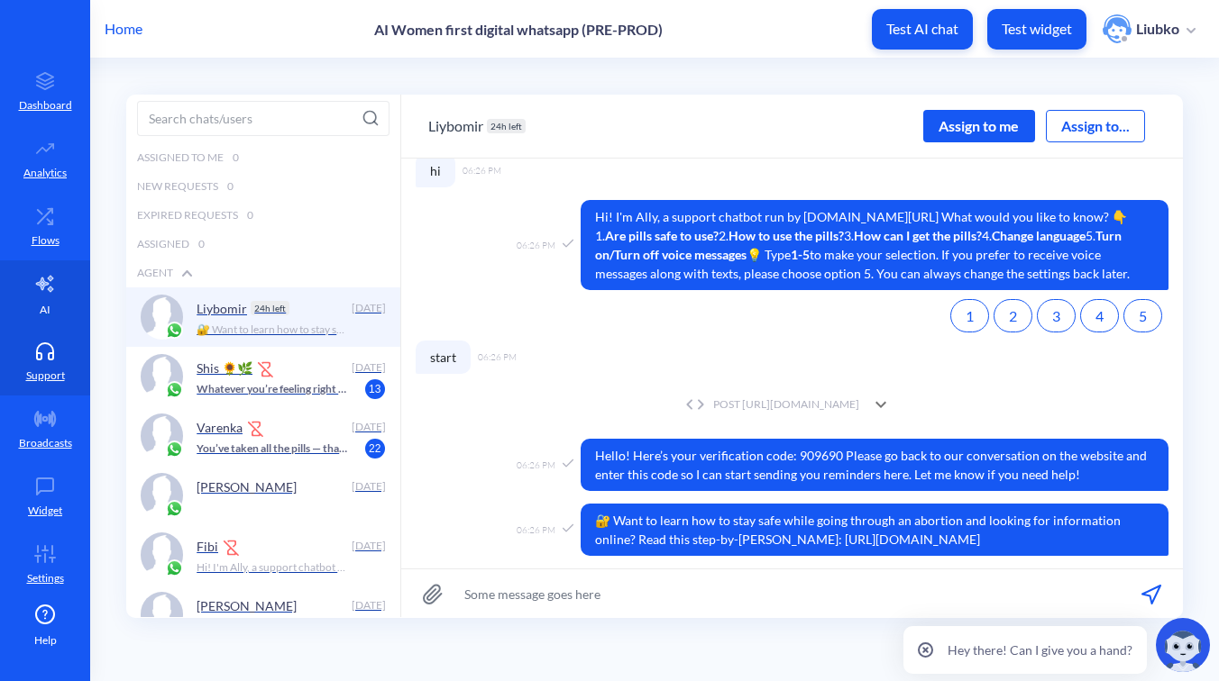
click at [57, 297] on link "AI" at bounding box center [45, 294] width 90 height 68
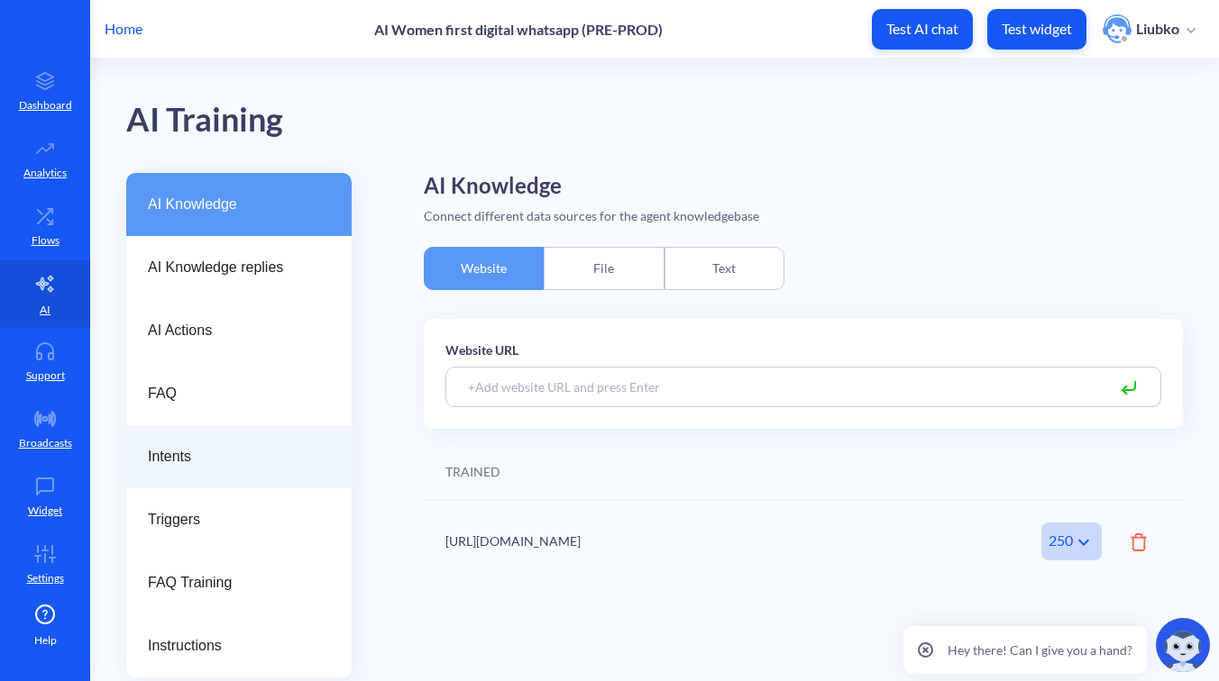
click at [210, 461] on span "Intents" at bounding box center [232, 457] width 168 height 22
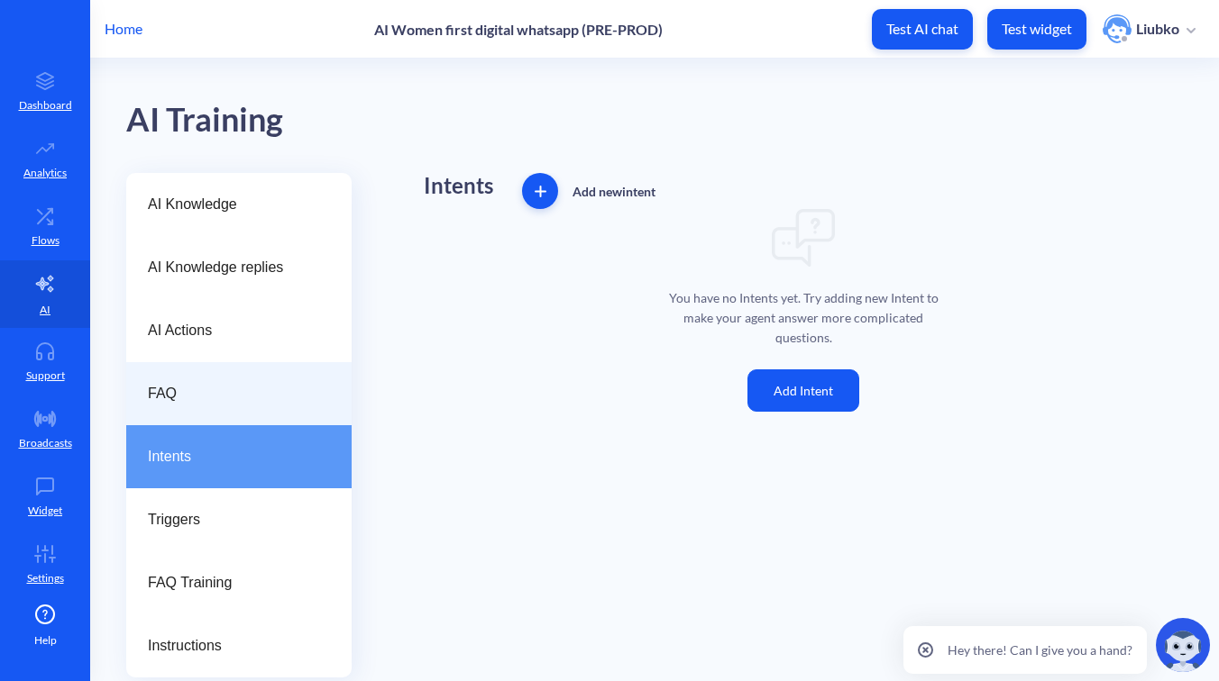
click at [233, 388] on span "FAQ" at bounding box center [232, 394] width 168 height 22
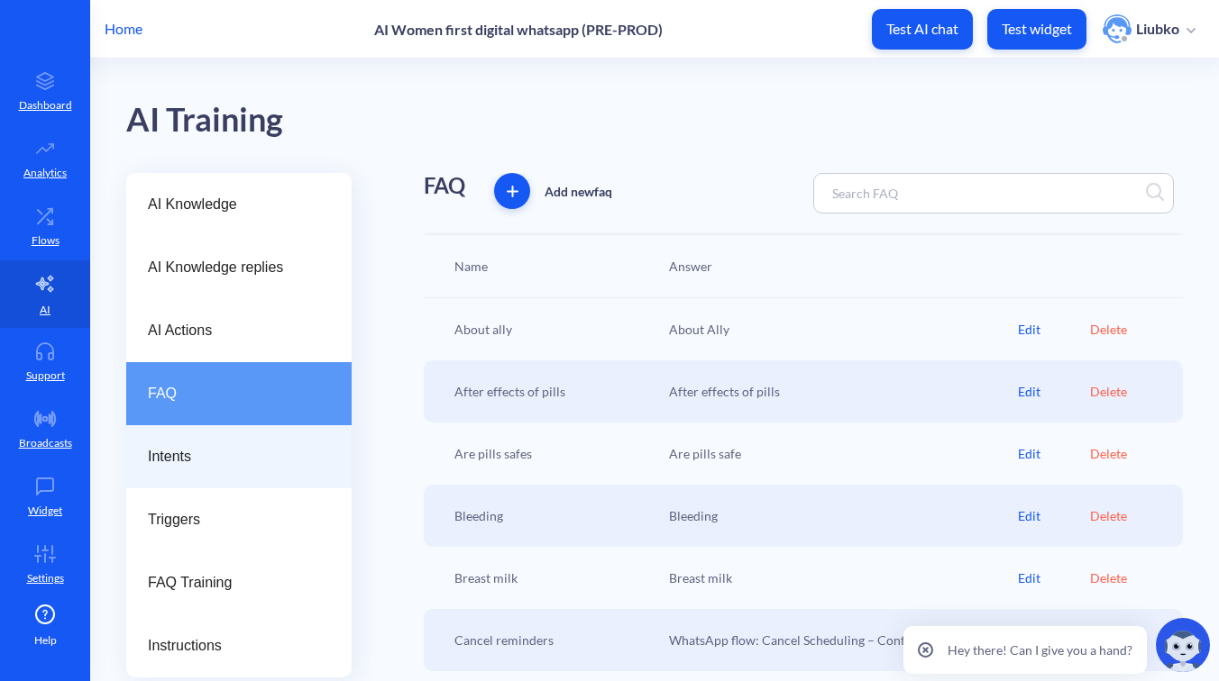
click at [224, 453] on span "Intents" at bounding box center [232, 457] width 168 height 22
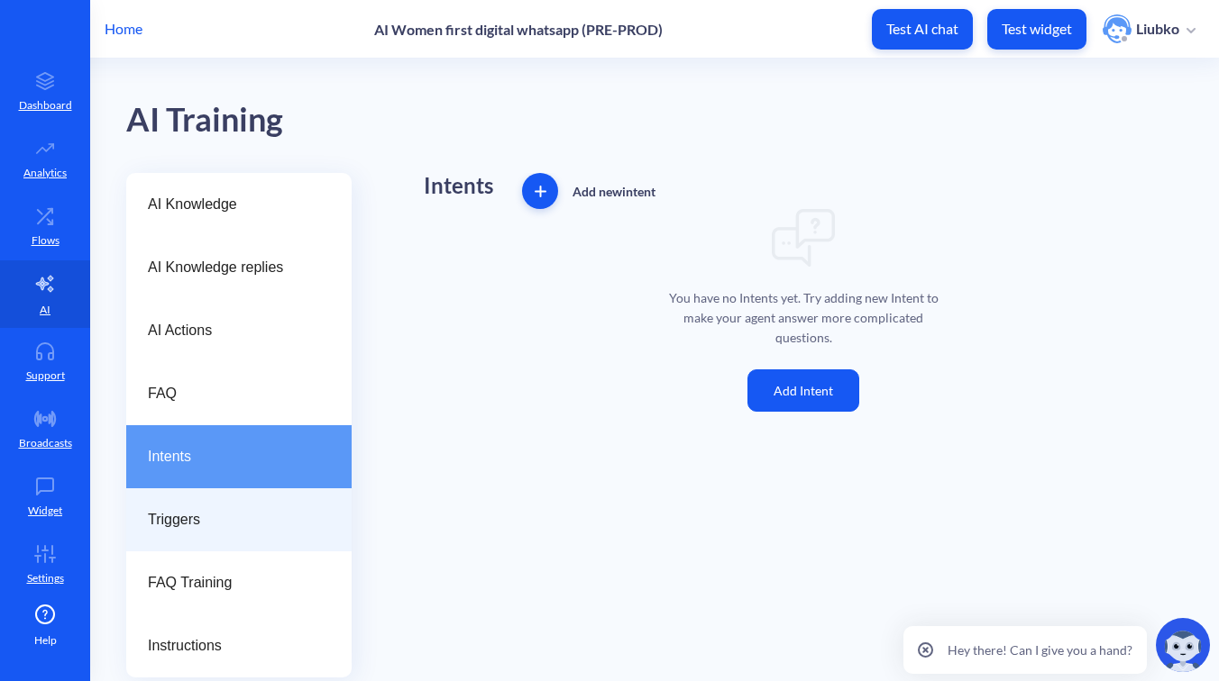
click at [269, 530] on span "Triggers" at bounding box center [232, 520] width 168 height 22
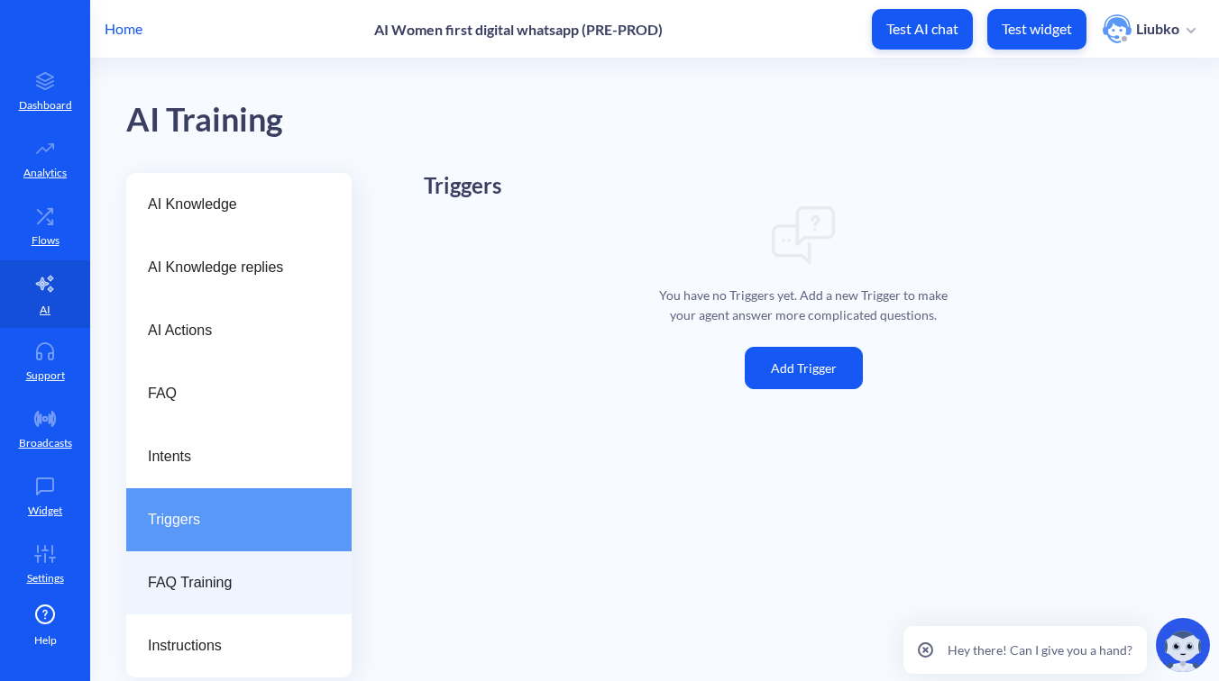
click at [246, 590] on span "FAQ Training" at bounding box center [232, 583] width 168 height 22
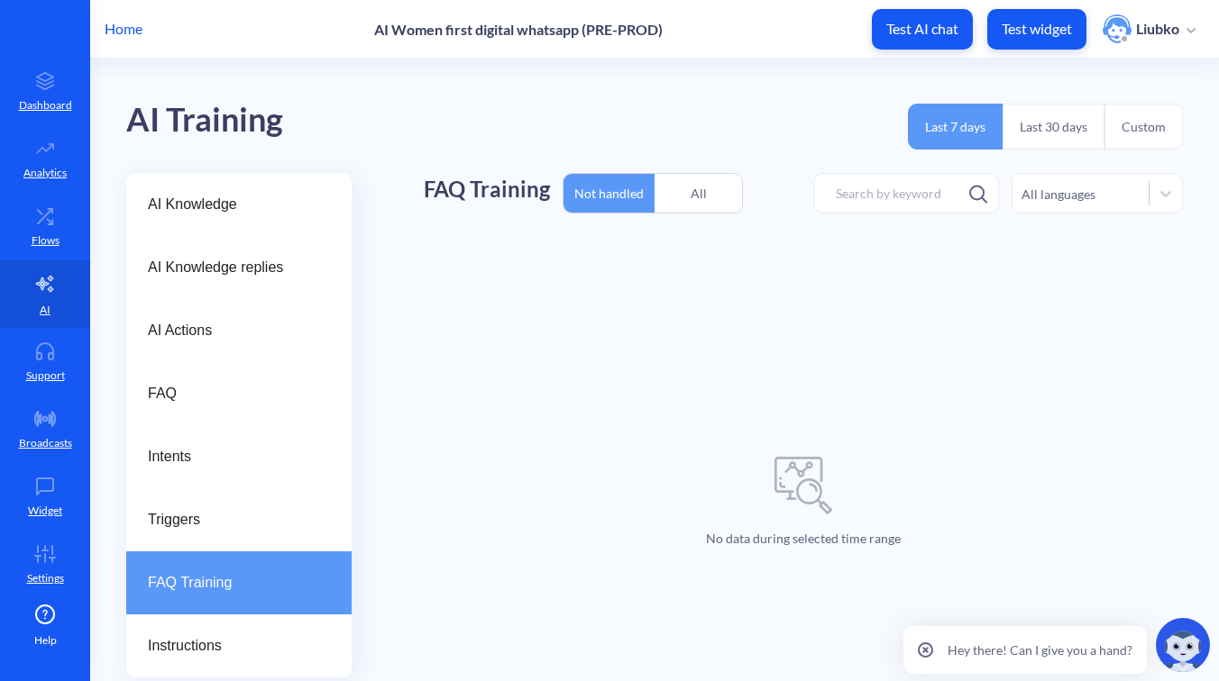
click at [704, 193] on div "All" at bounding box center [697, 193] width 87 height 42
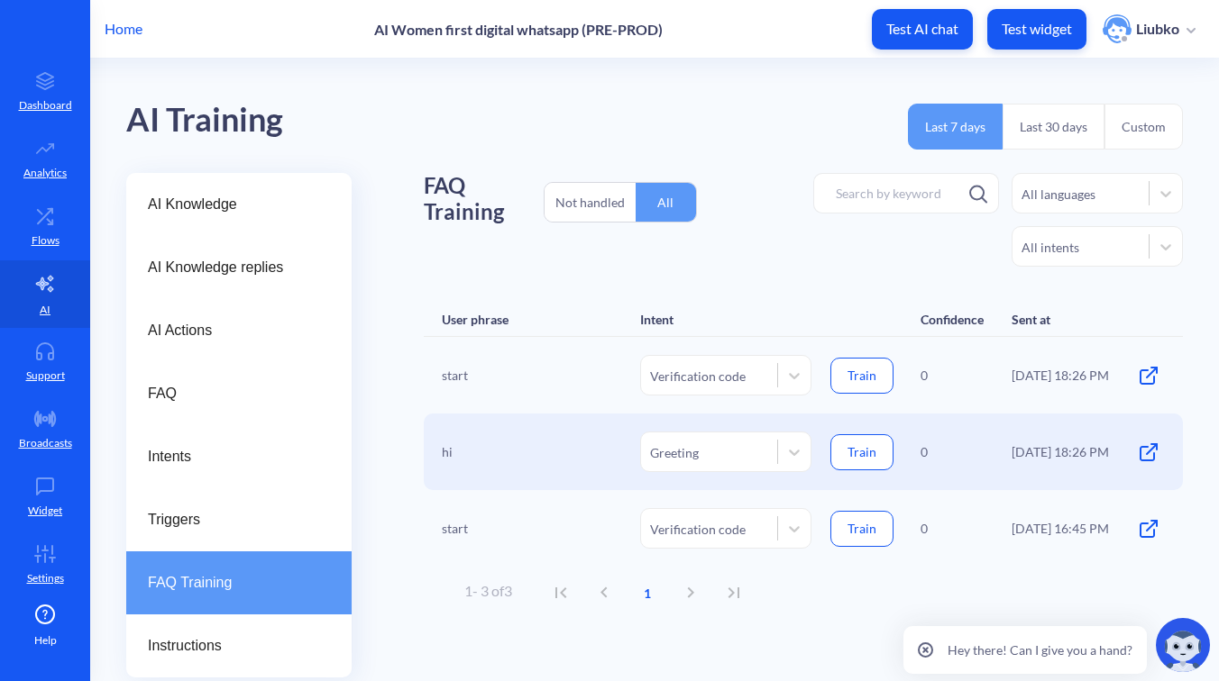
click at [862, 379] on button "Train" at bounding box center [861, 376] width 63 height 36
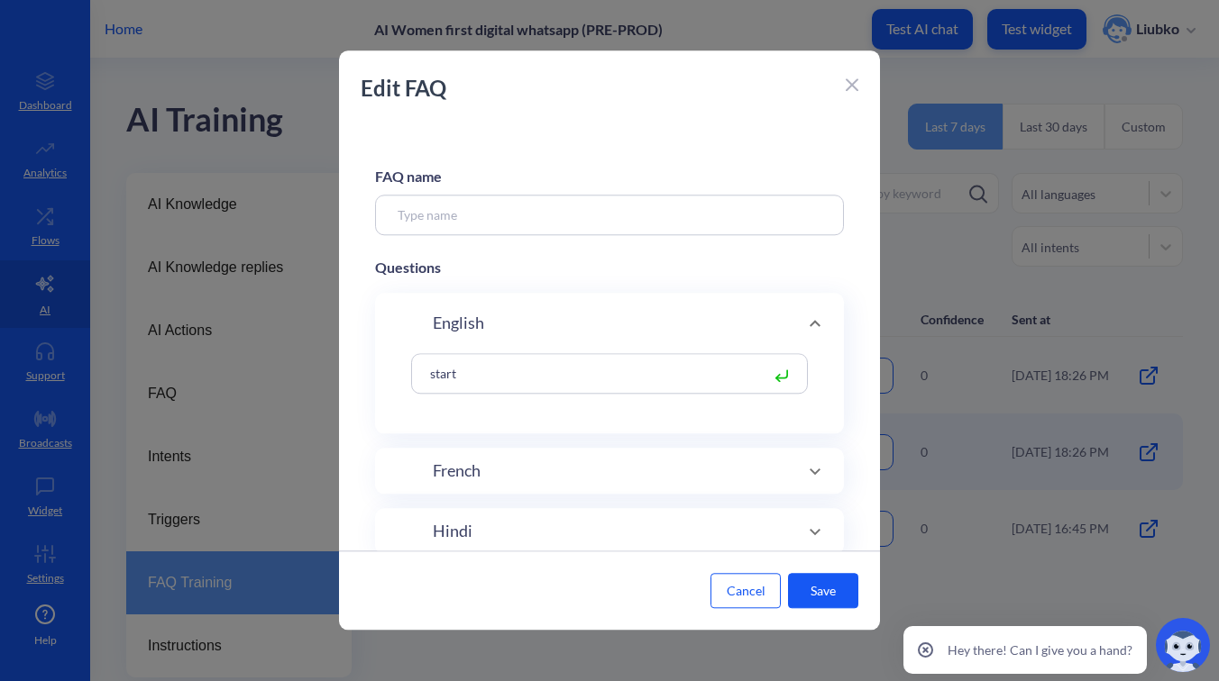
type input "Verification code"
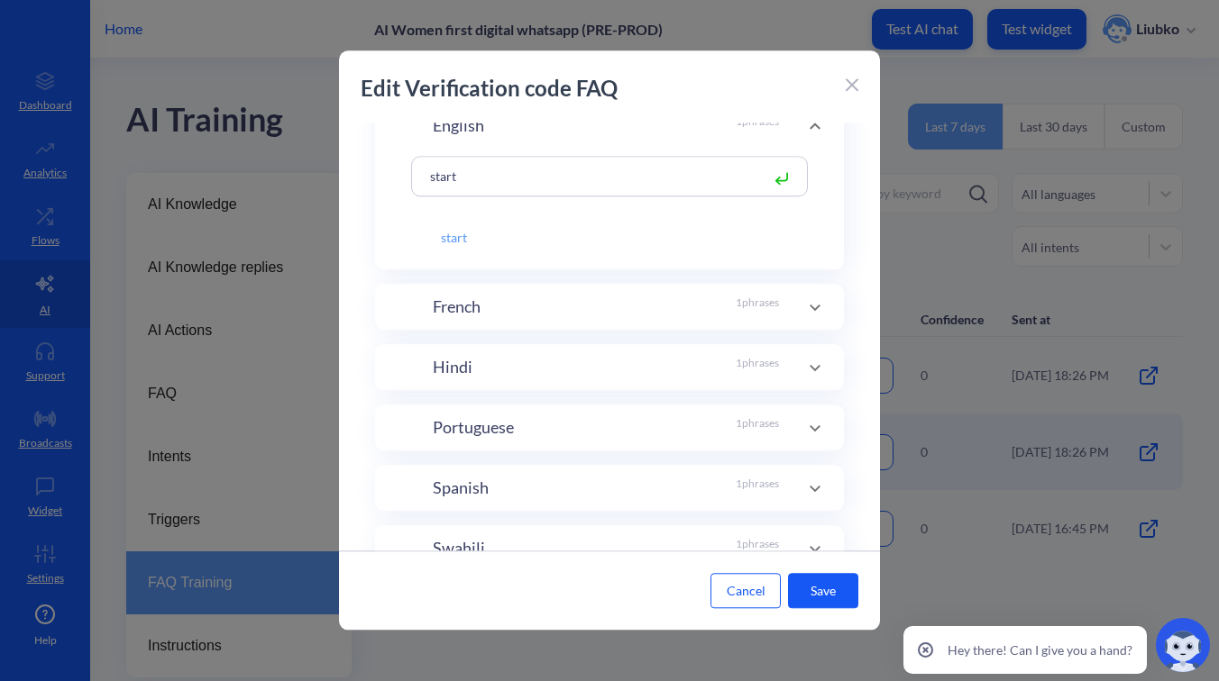
scroll to position [395, 0]
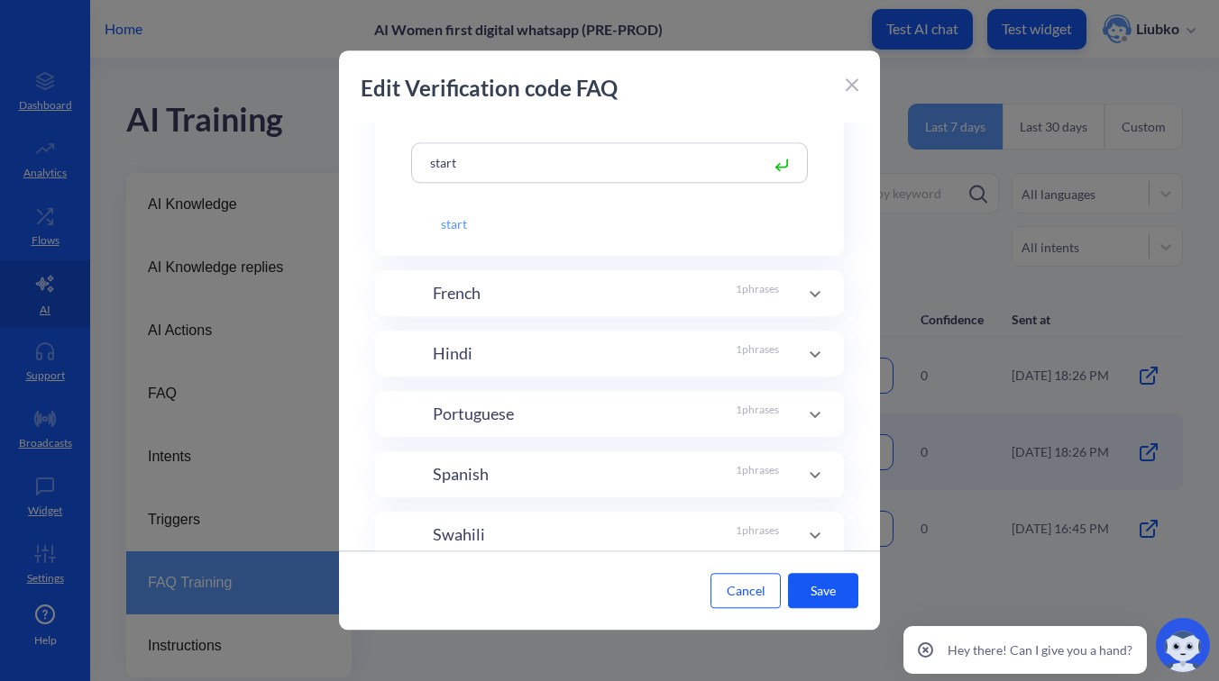
click at [817, 289] on icon at bounding box center [815, 294] width 22 height 22
click at [808, 179] on icon at bounding box center [815, 173] width 22 height 22
click at [808, 168] on icon at bounding box center [815, 173] width 22 height 22
click at [812, 361] on icon at bounding box center [815, 354] width 22 height 22
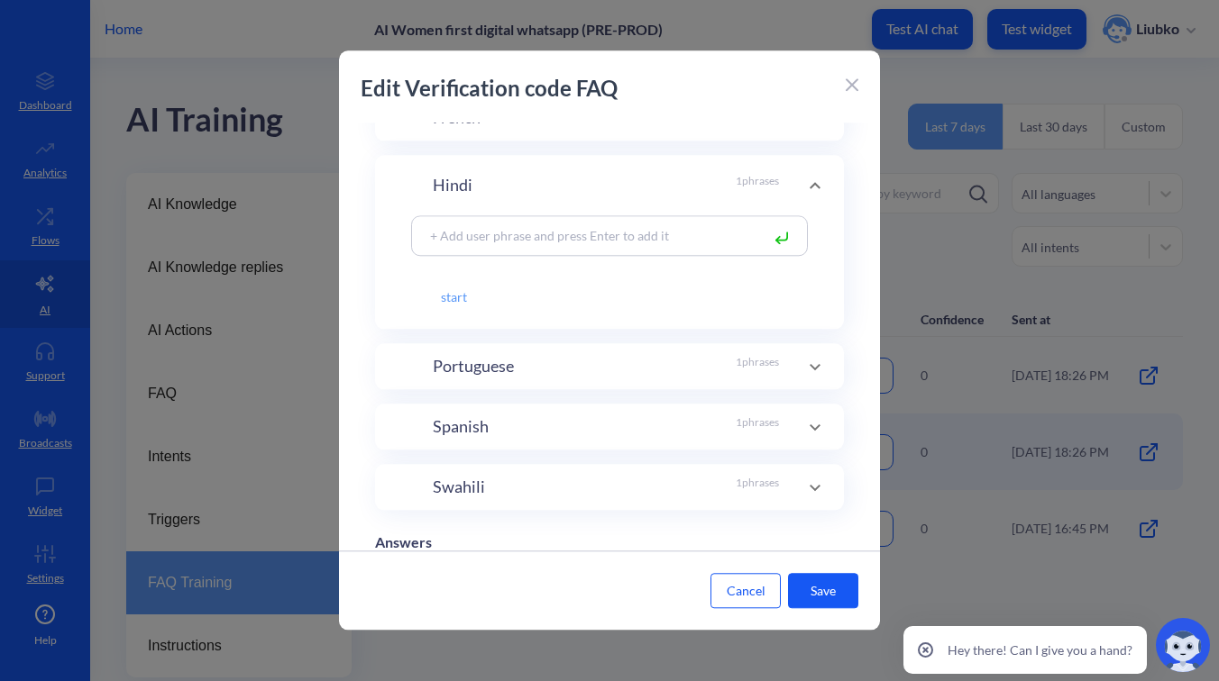
scroll to position [449, 0]
click at [811, 357] on icon at bounding box center [815, 361] width 22 height 22
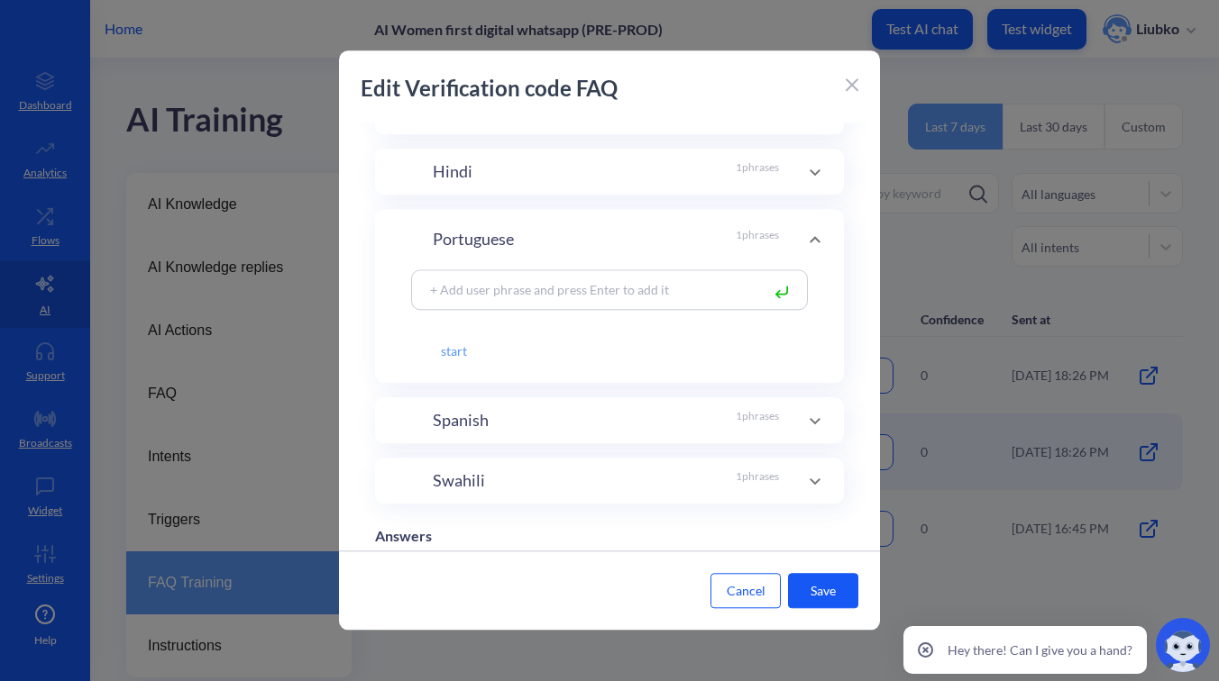
click at [812, 418] on icon at bounding box center [814, 420] width 11 height 6
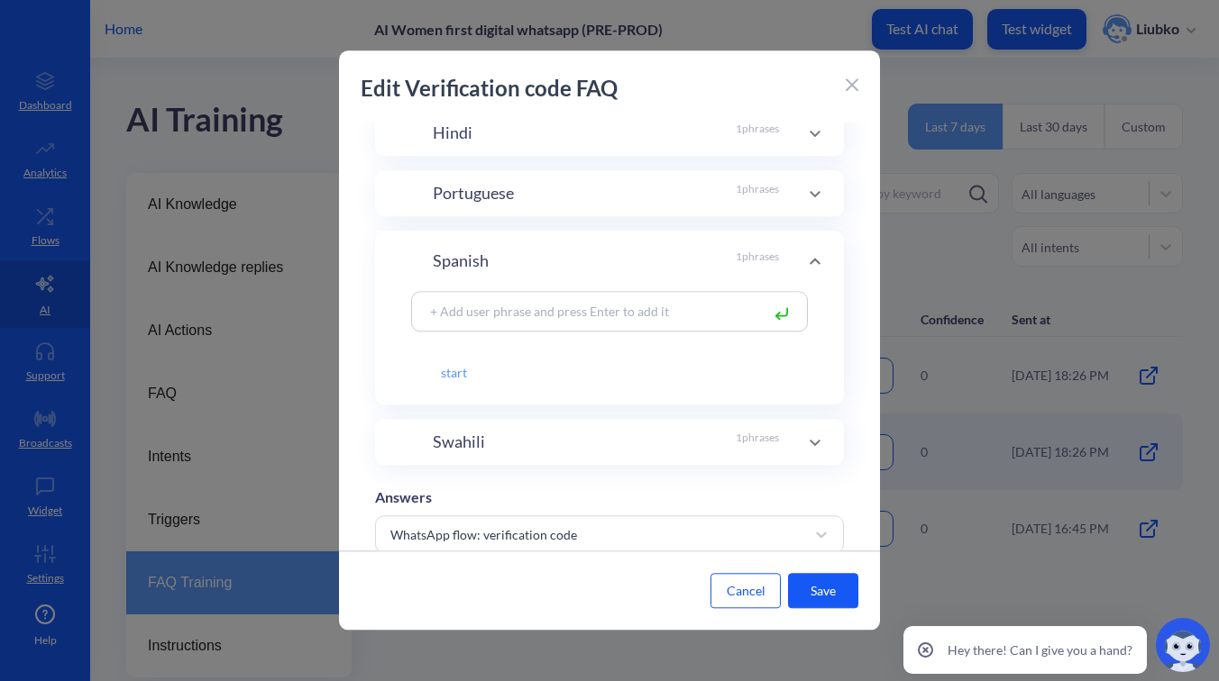
click at [812, 442] on icon at bounding box center [814, 442] width 11 height 6
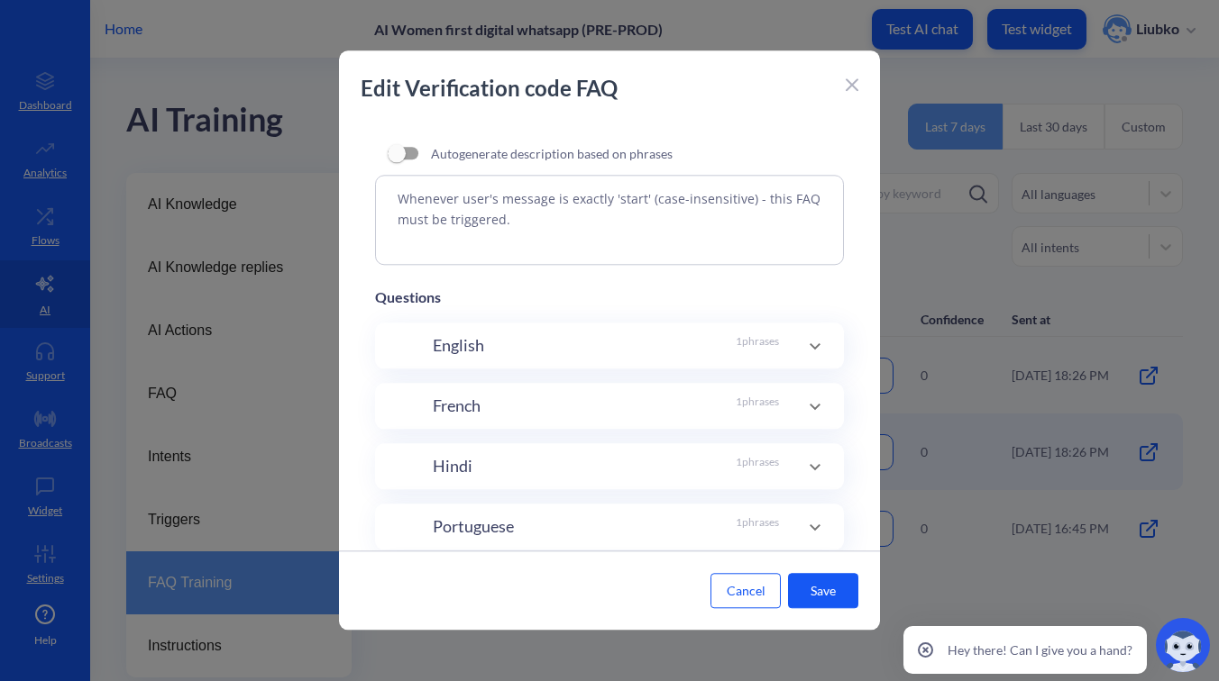
scroll to position [0, 0]
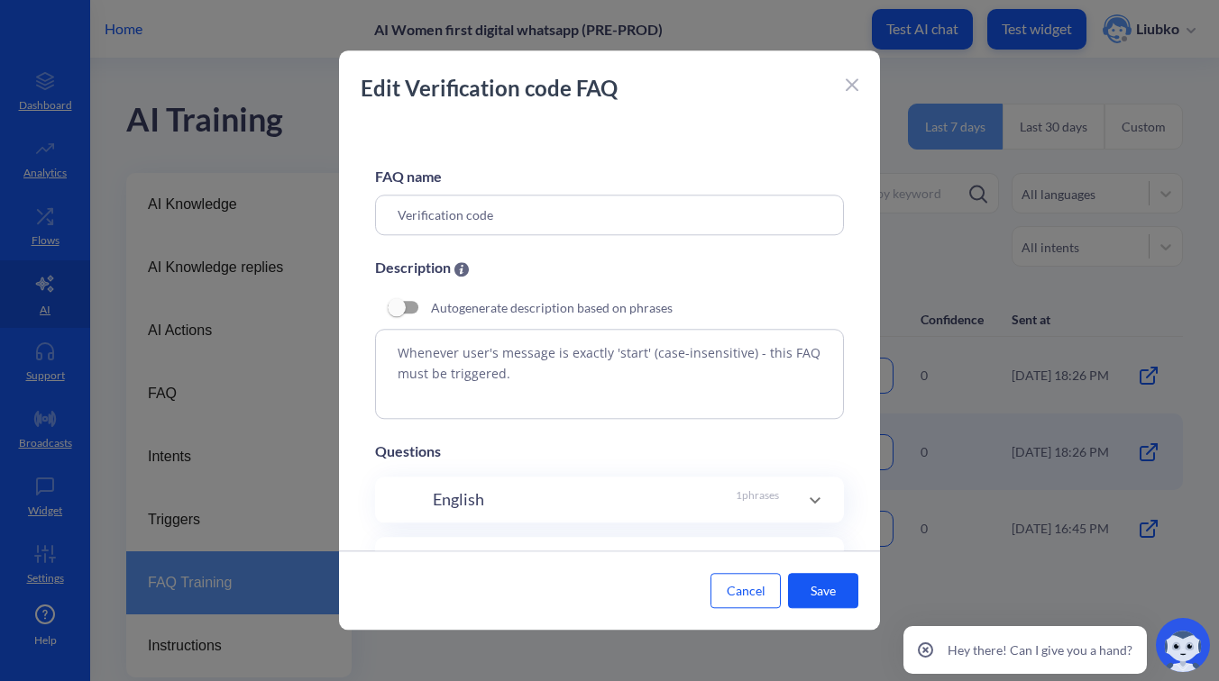
click at [856, 85] on icon at bounding box center [851, 84] width 13 height 13
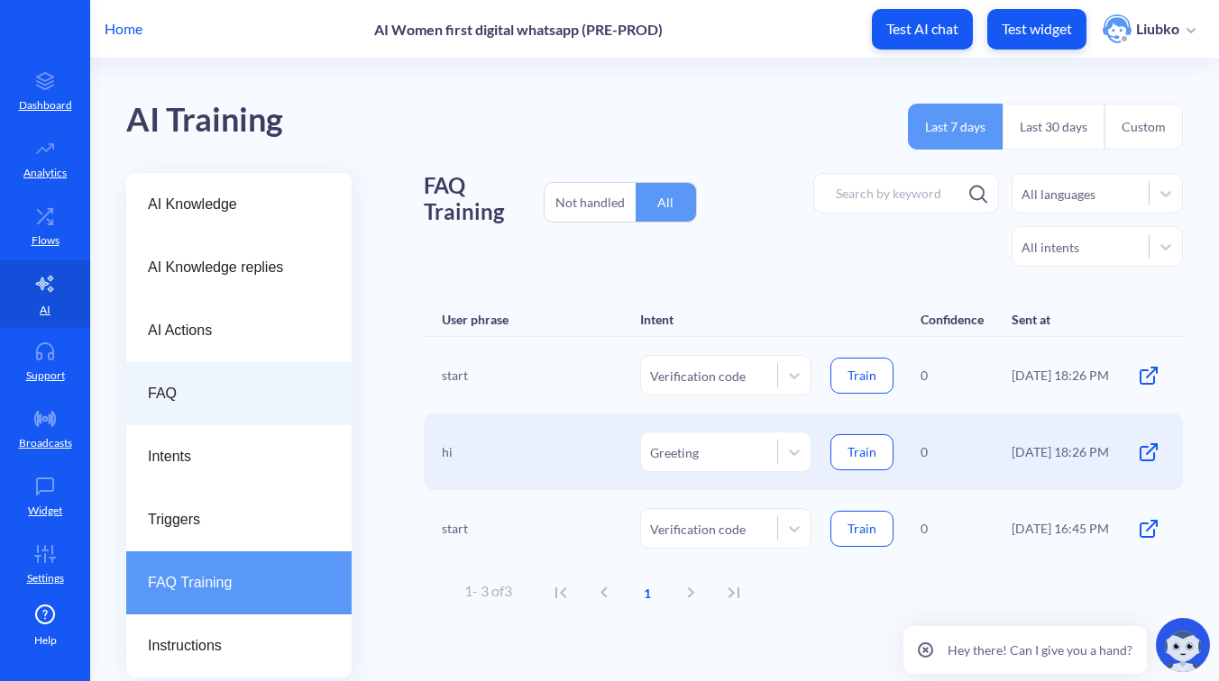
click at [264, 407] on div "FAQ" at bounding box center [238, 393] width 225 height 63
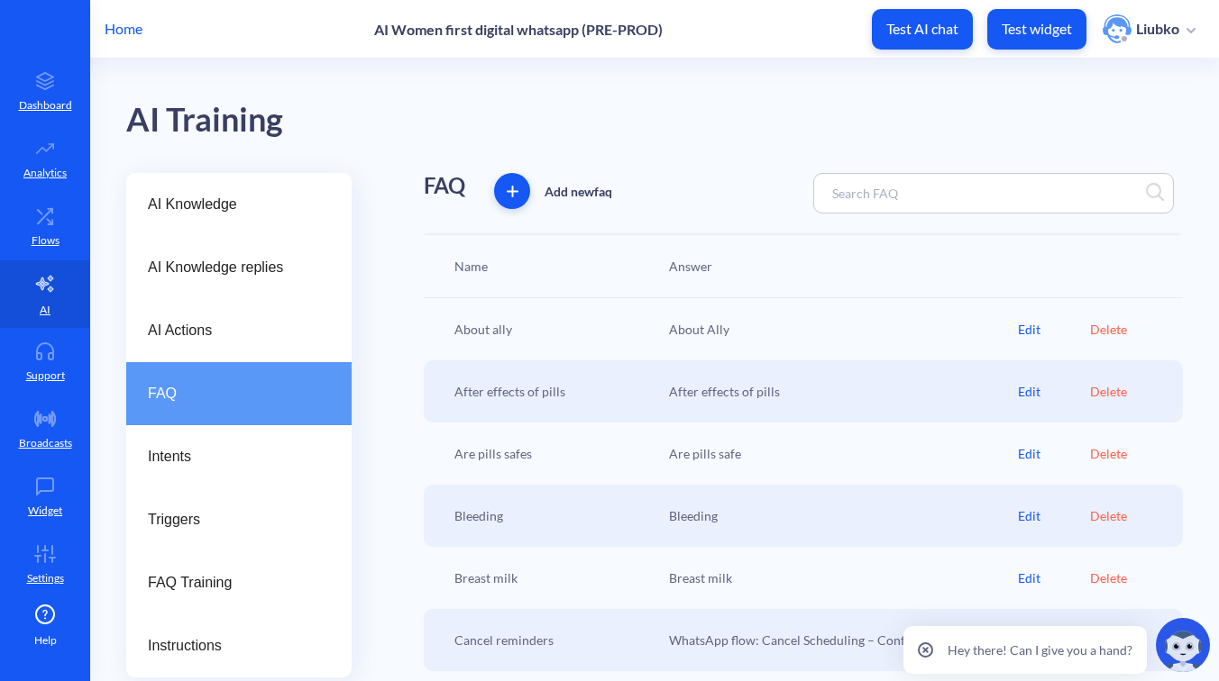
click at [896, 187] on input at bounding box center [902, 193] width 159 height 21
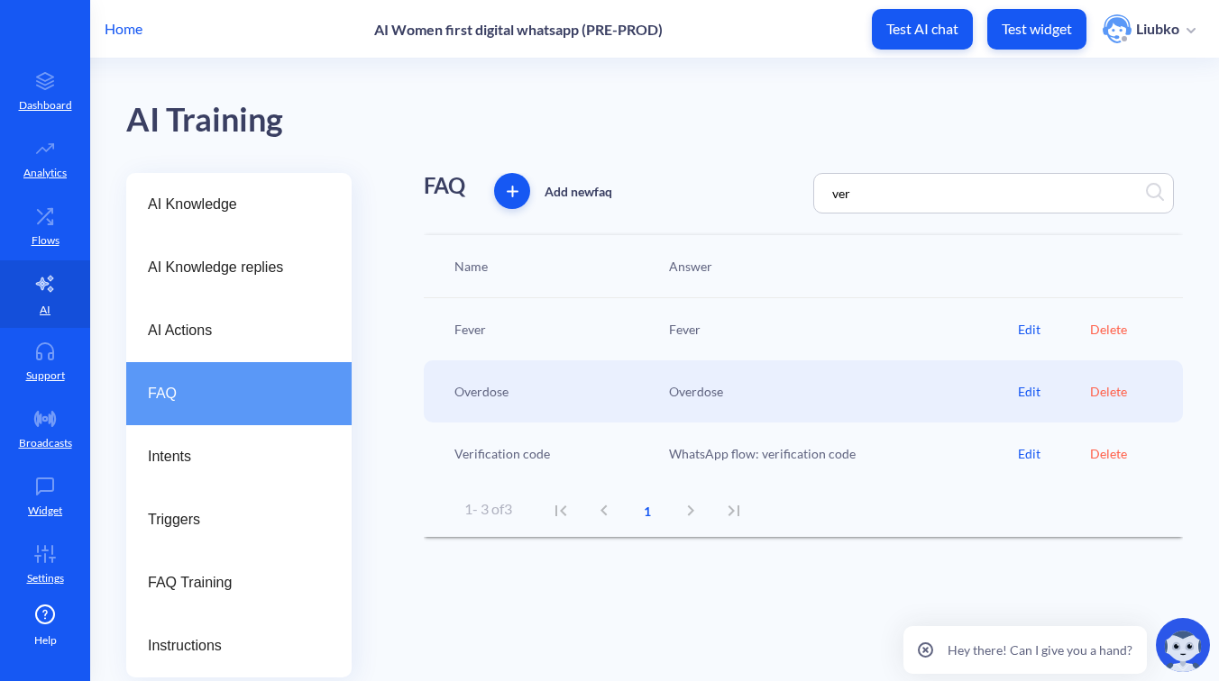
type input "ver"
click at [1031, 455] on div "Edit" at bounding box center [1053, 453] width 71 height 19
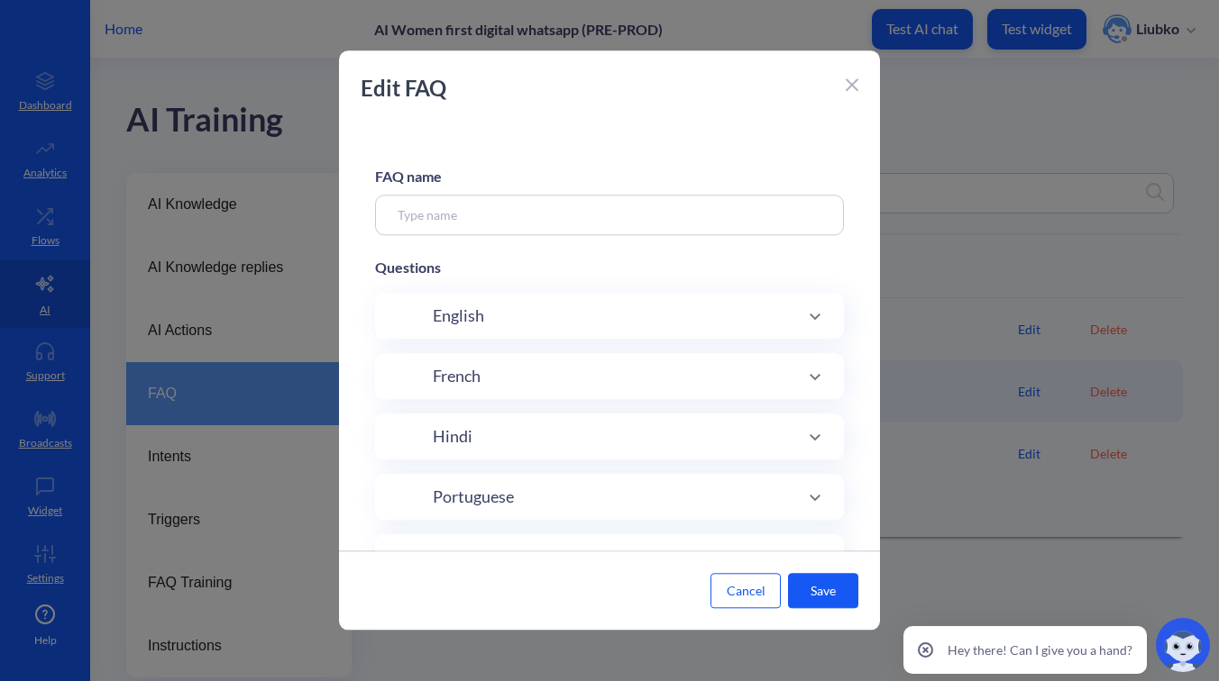
type input "Verification code"
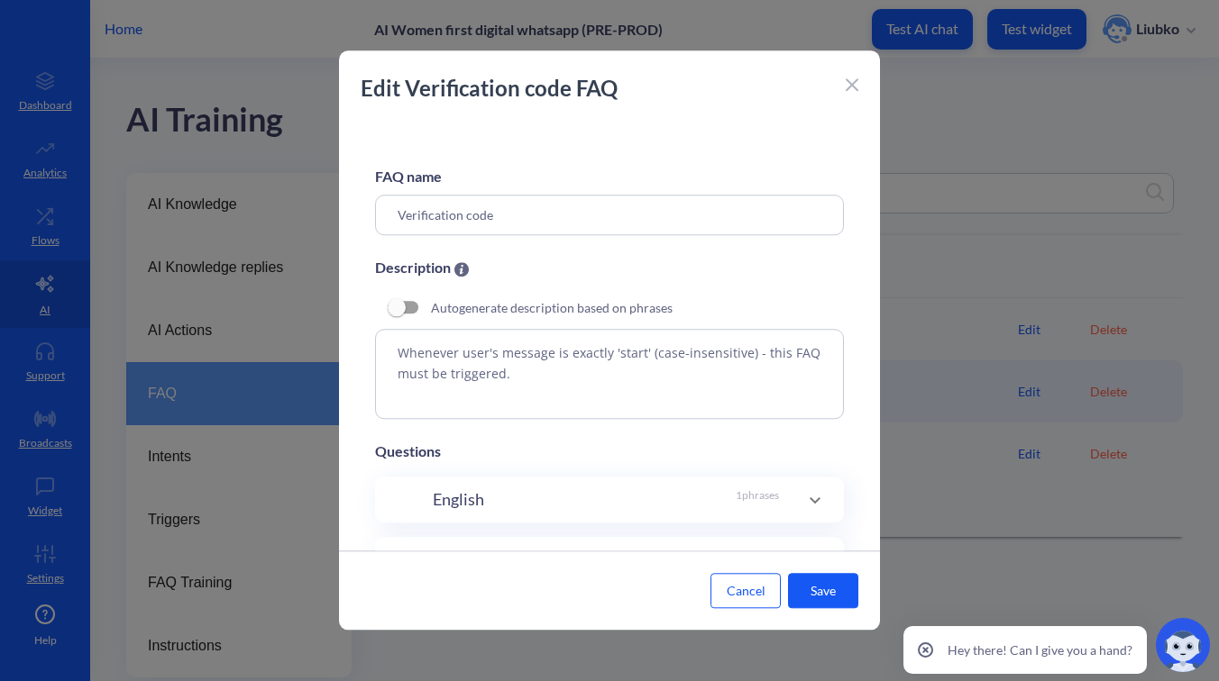
click at [857, 85] on icon at bounding box center [851, 84] width 13 height 13
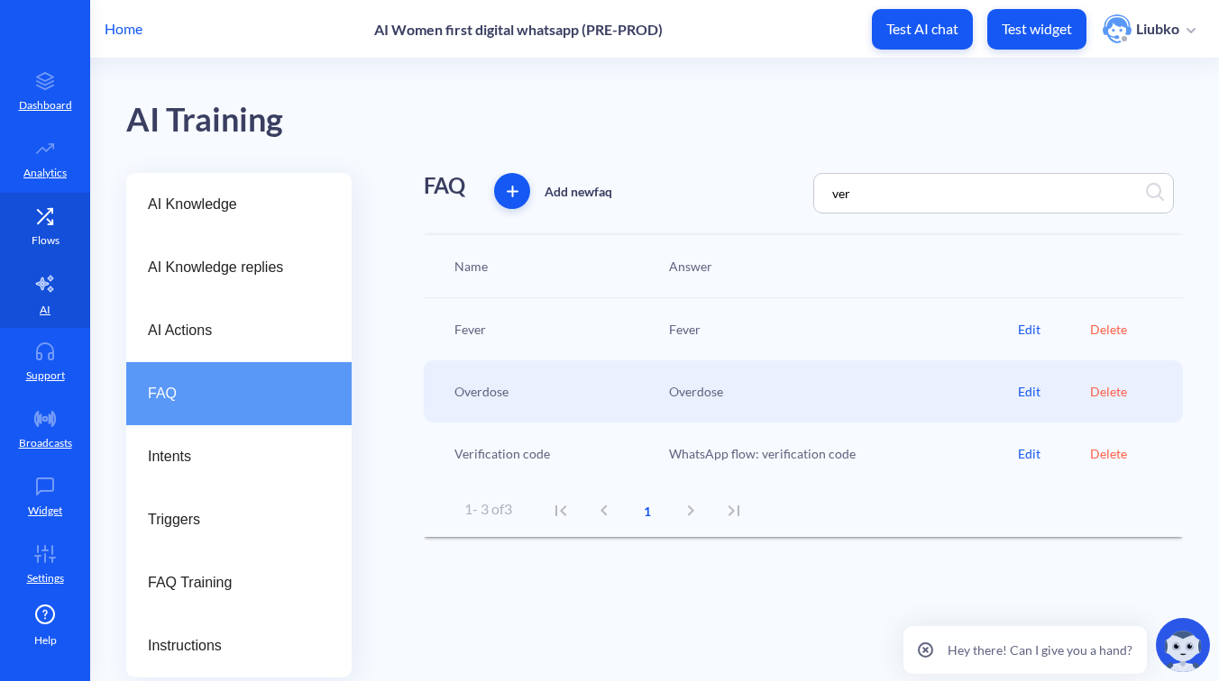
click at [48, 224] on icon at bounding box center [50, 222] width 5 height 5
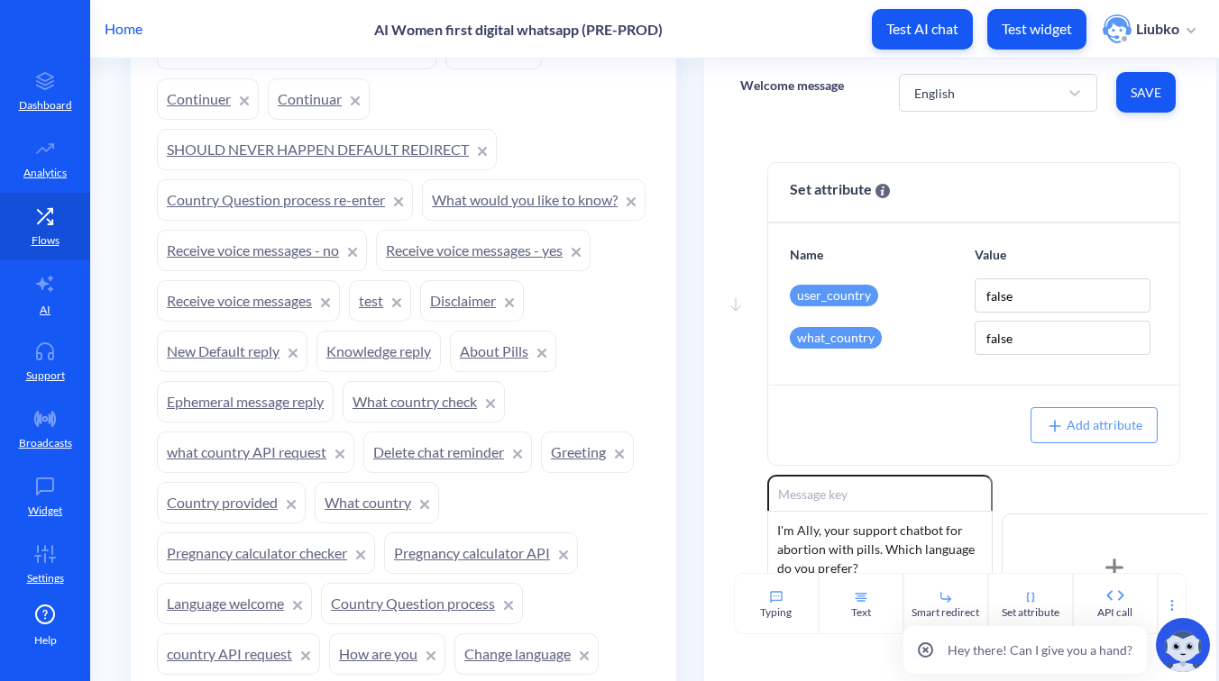
scroll to position [1678, 0]
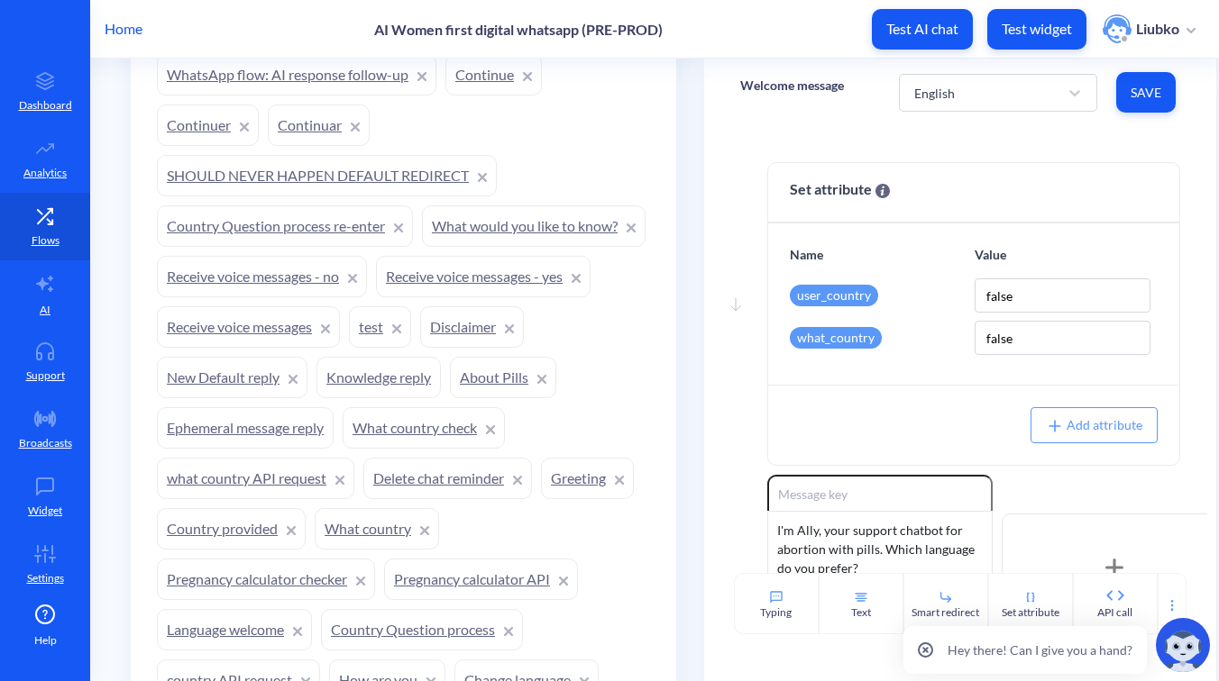
click at [411, 331] on link "test" at bounding box center [380, 326] width 62 height 41
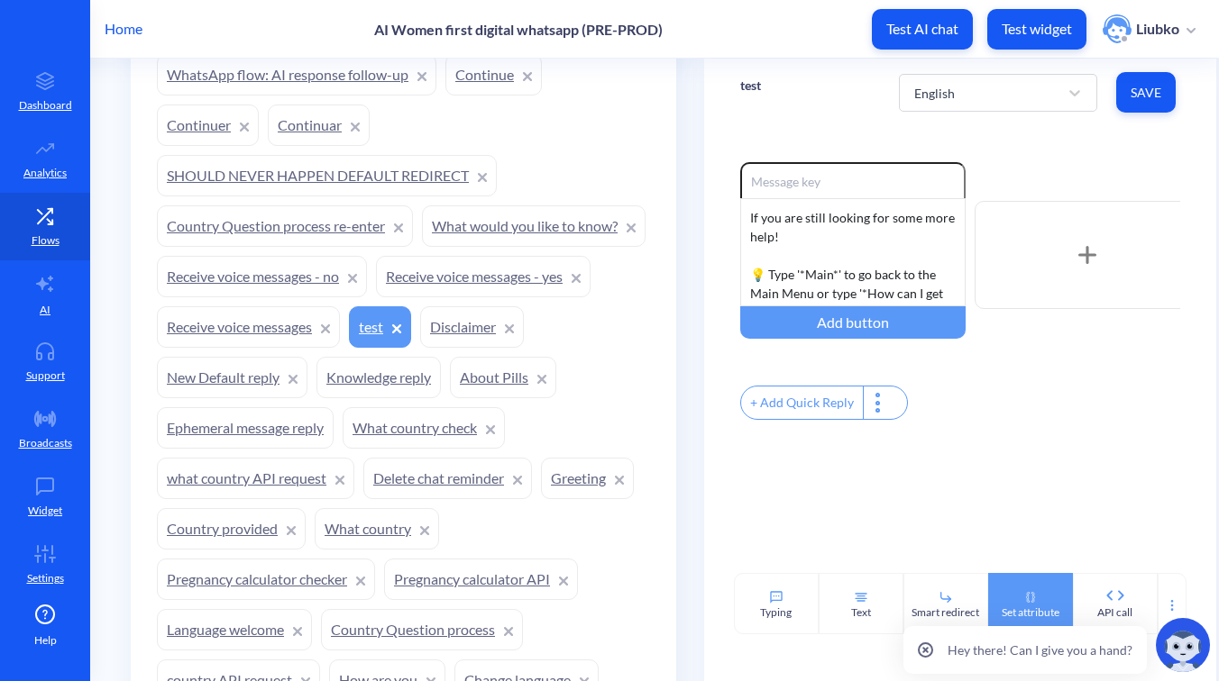
click at [1011, 592] on div "Set attribute" at bounding box center [1030, 603] width 85 height 61
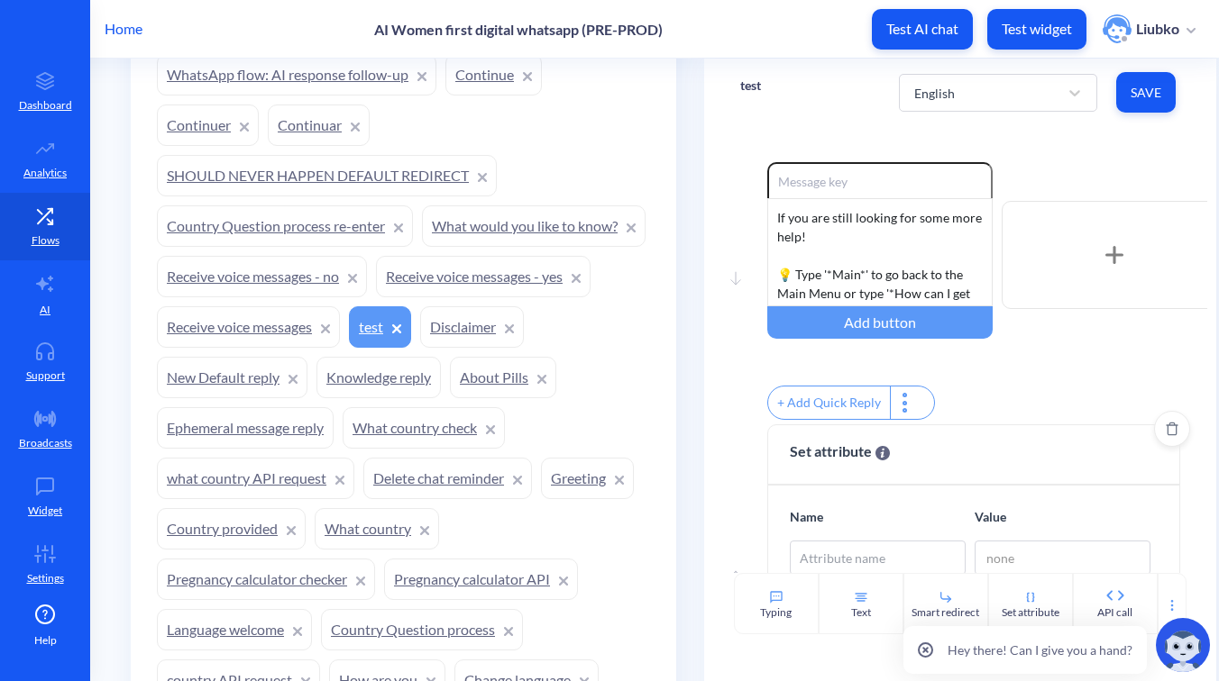
scroll to position [133, 0]
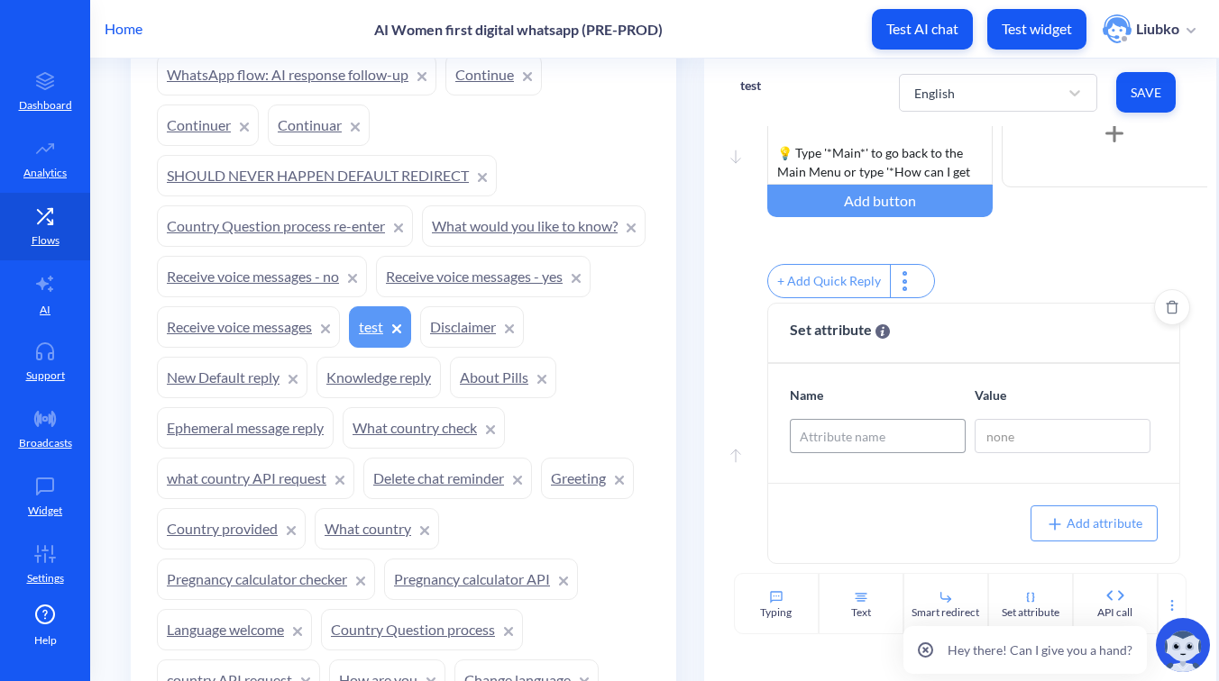
click at [866, 442] on div "Attribute name" at bounding box center [842, 436] width 86 height 19
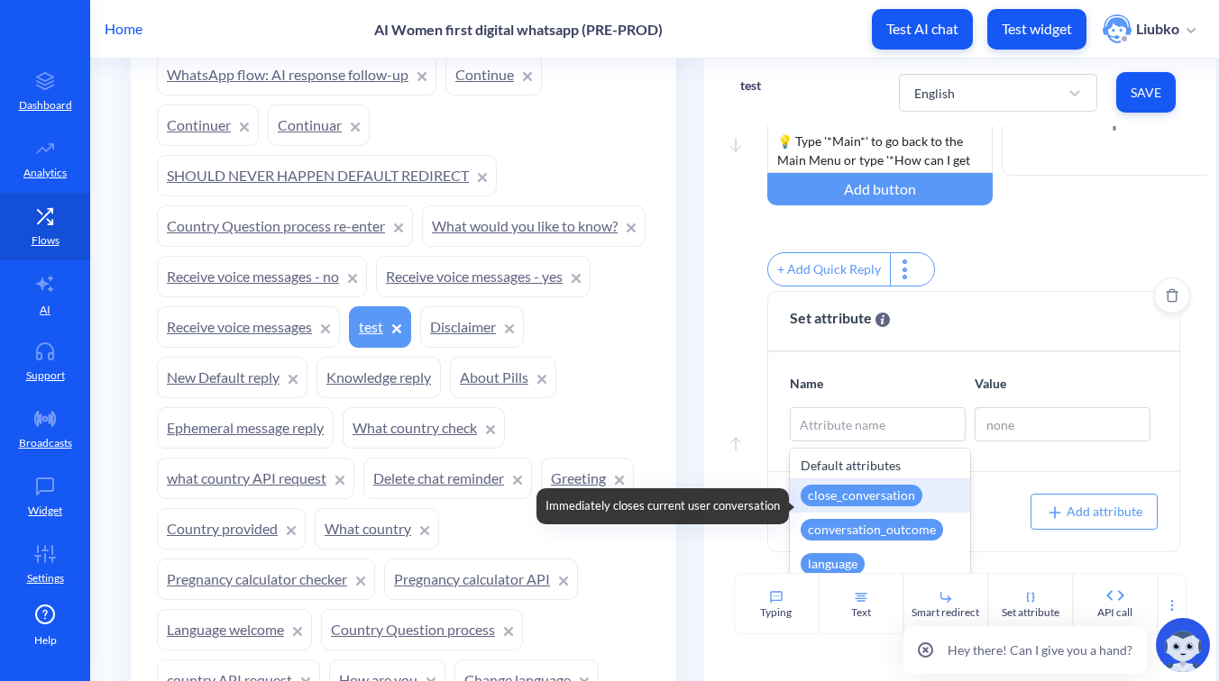
click at [831, 501] on div "close_conversation" at bounding box center [861, 496] width 122 height 22
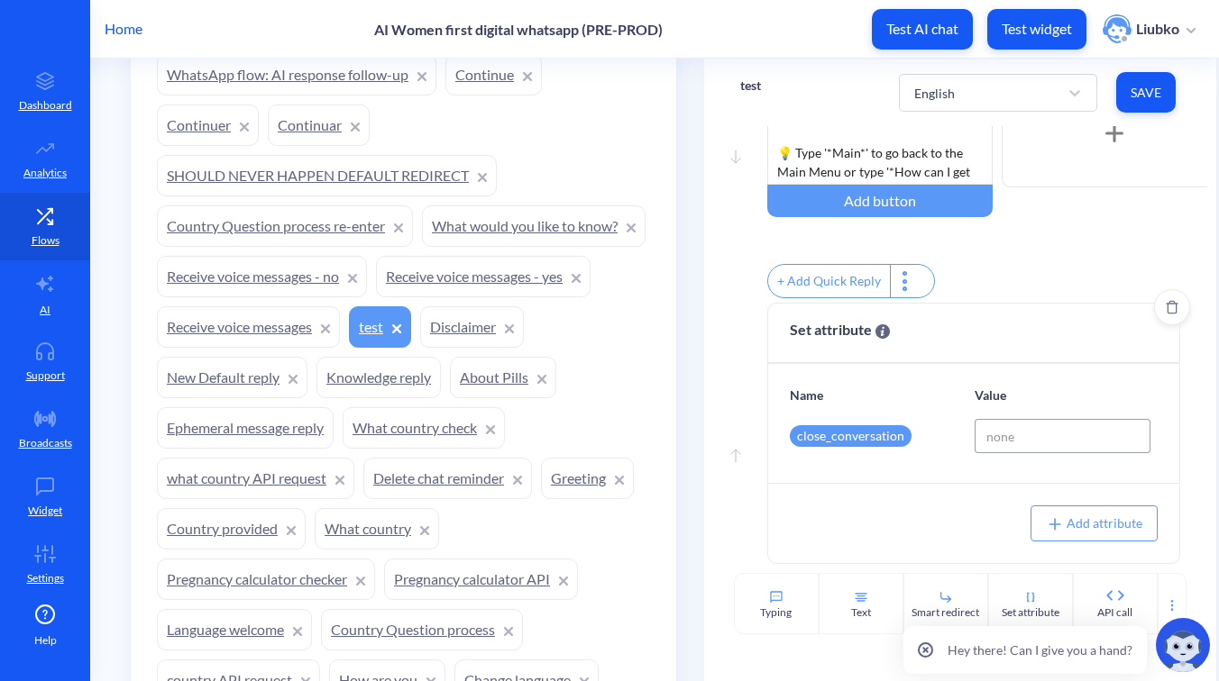
click at [1019, 439] on input at bounding box center [1062, 436] width 176 height 34
type input "е"
type input "te"
click at [1140, 96] on span "Save" at bounding box center [1145, 93] width 31 height 18
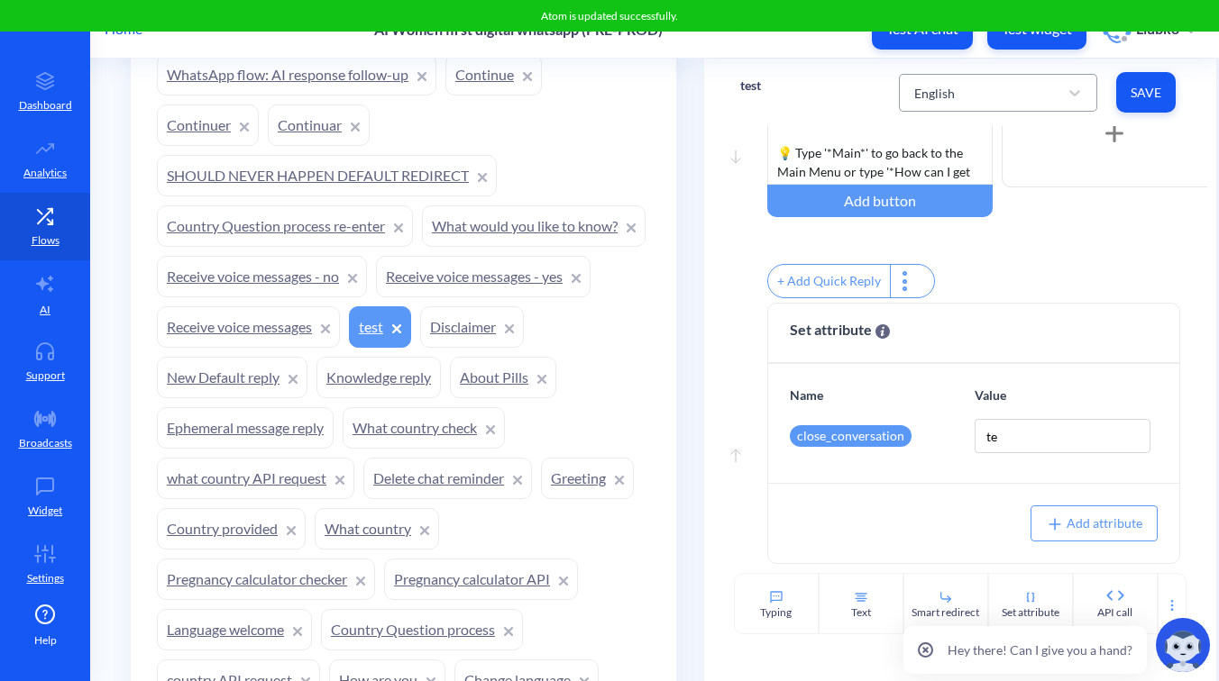
click at [1045, 88] on div "English" at bounding box center [981, 93] width 153 height 32
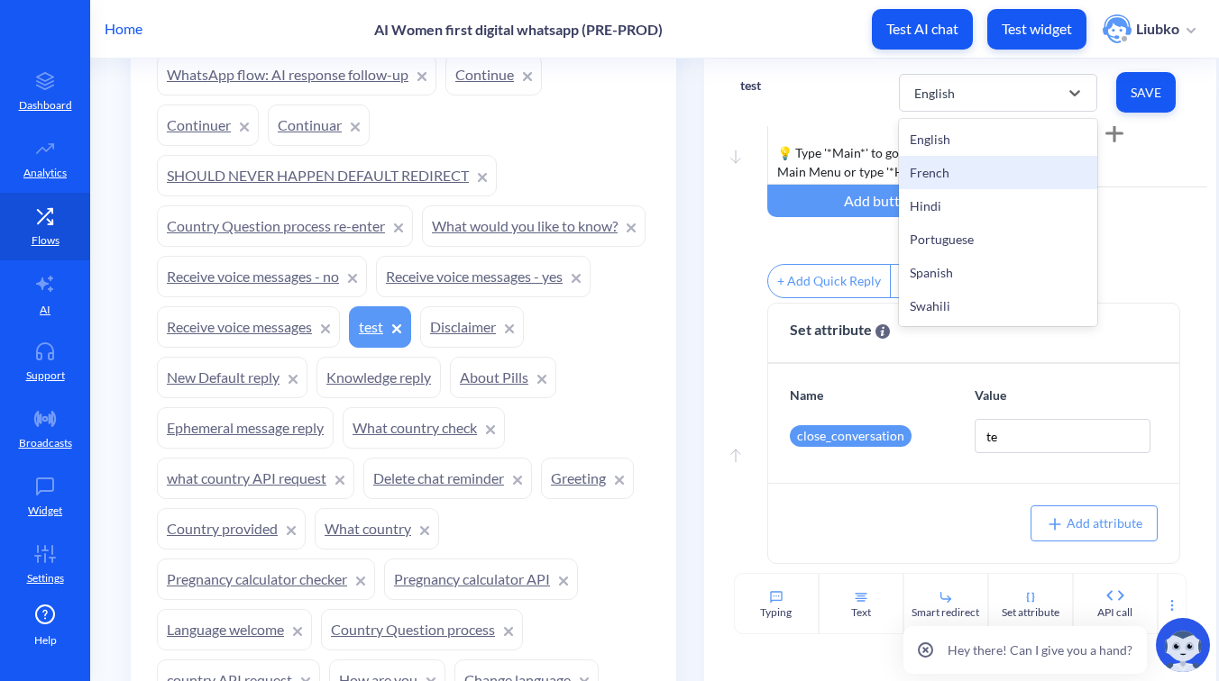
click at [1009, 168] on div "French" at bounding box center [998, 172] width 198 height 33
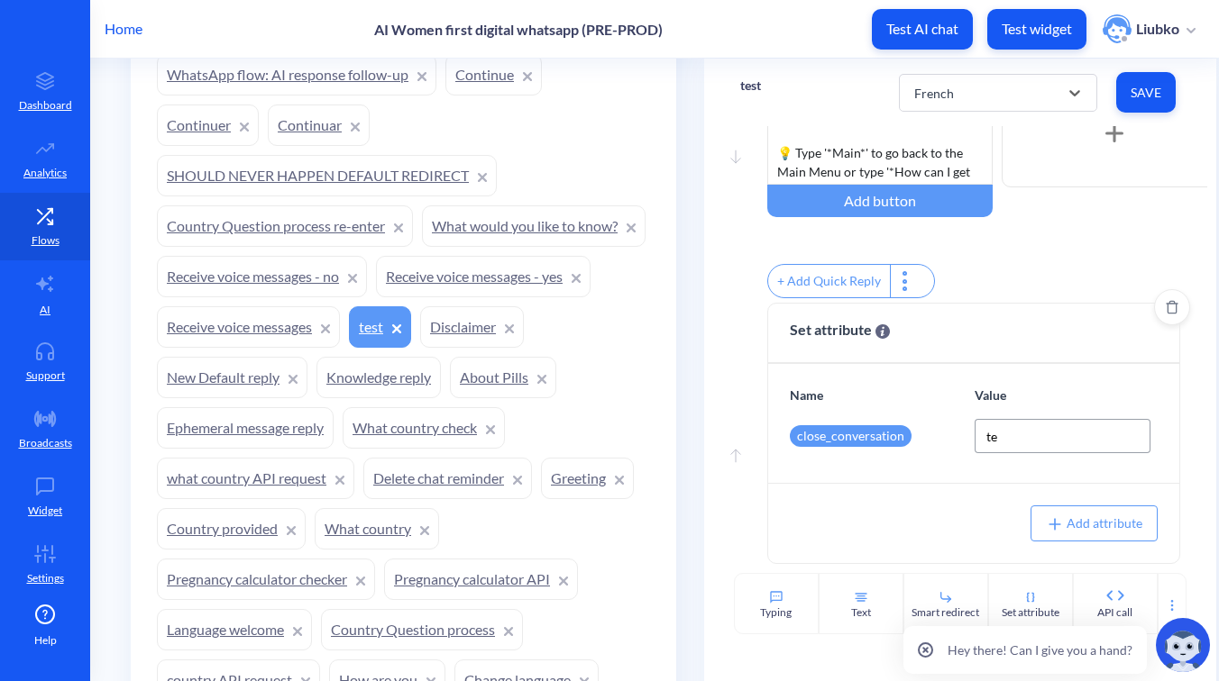
click at [1020, 436] on input "te" at bounding box center [1062, 436] width 176 height 34
type input "t"
click at [1138, 96] on span "Save" at bounding box center [1145, 93] width 31 height 18
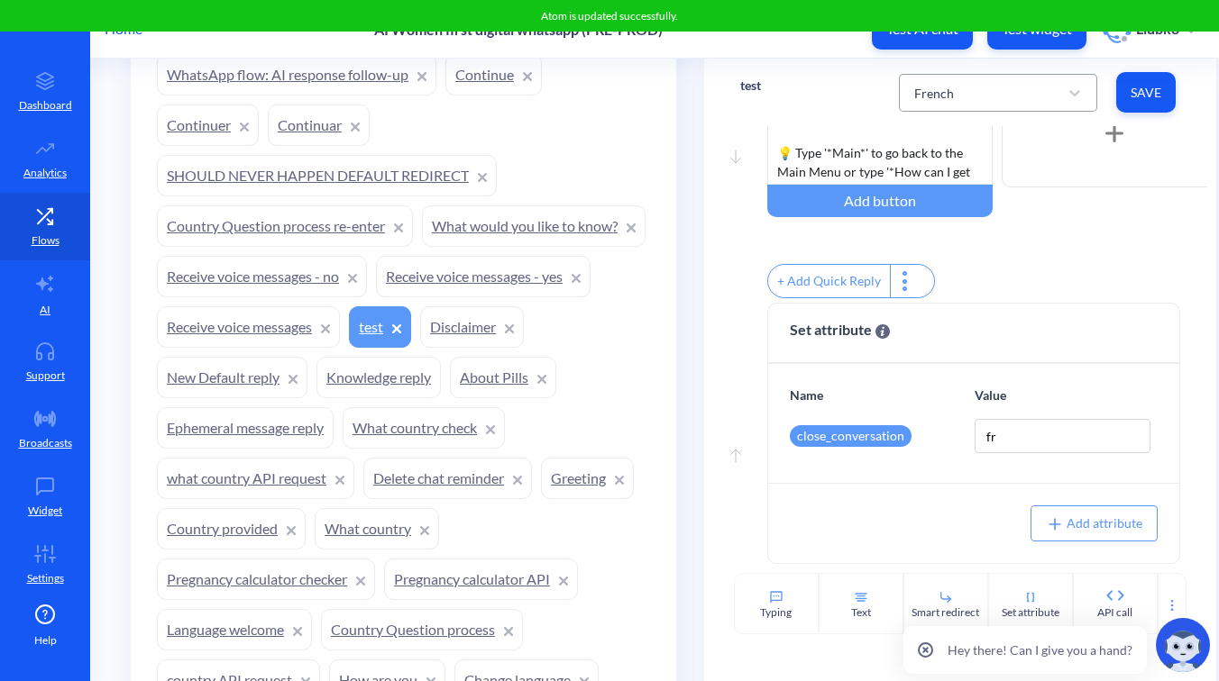
click at [1010, 88] on div "French" at bounding box center [981, 93] width 153 height 32
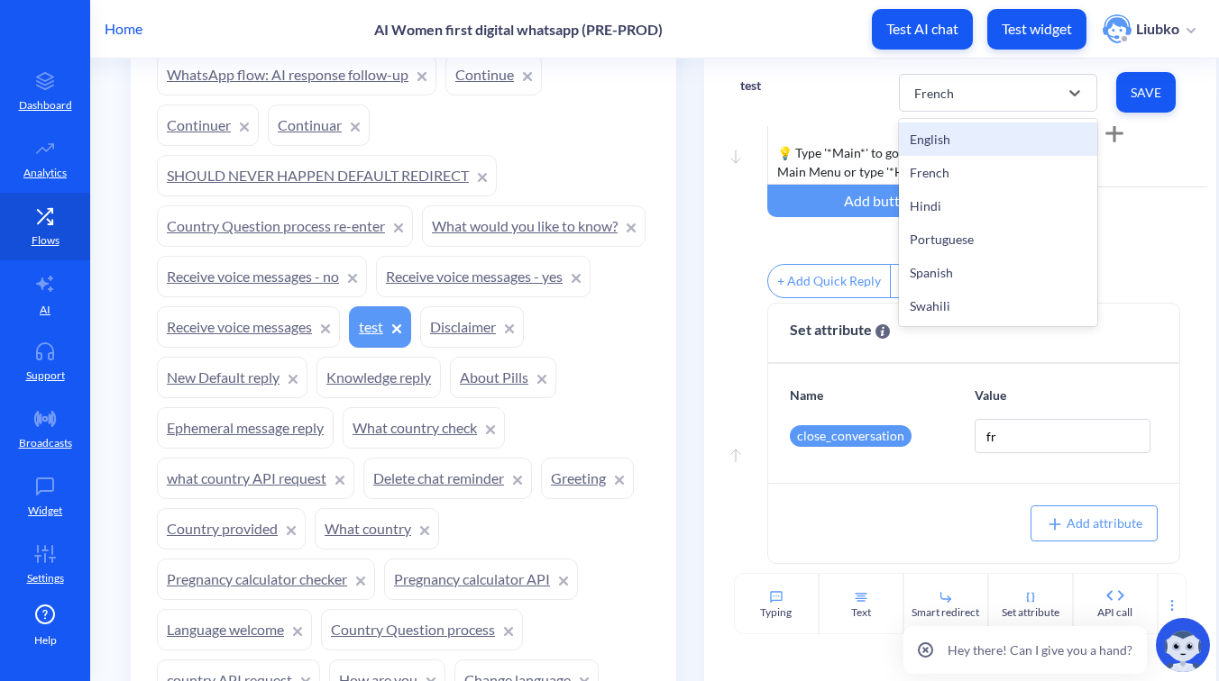
click at [1000, 136] on div "English" at bounding box center [998, 139] width 198 height 33
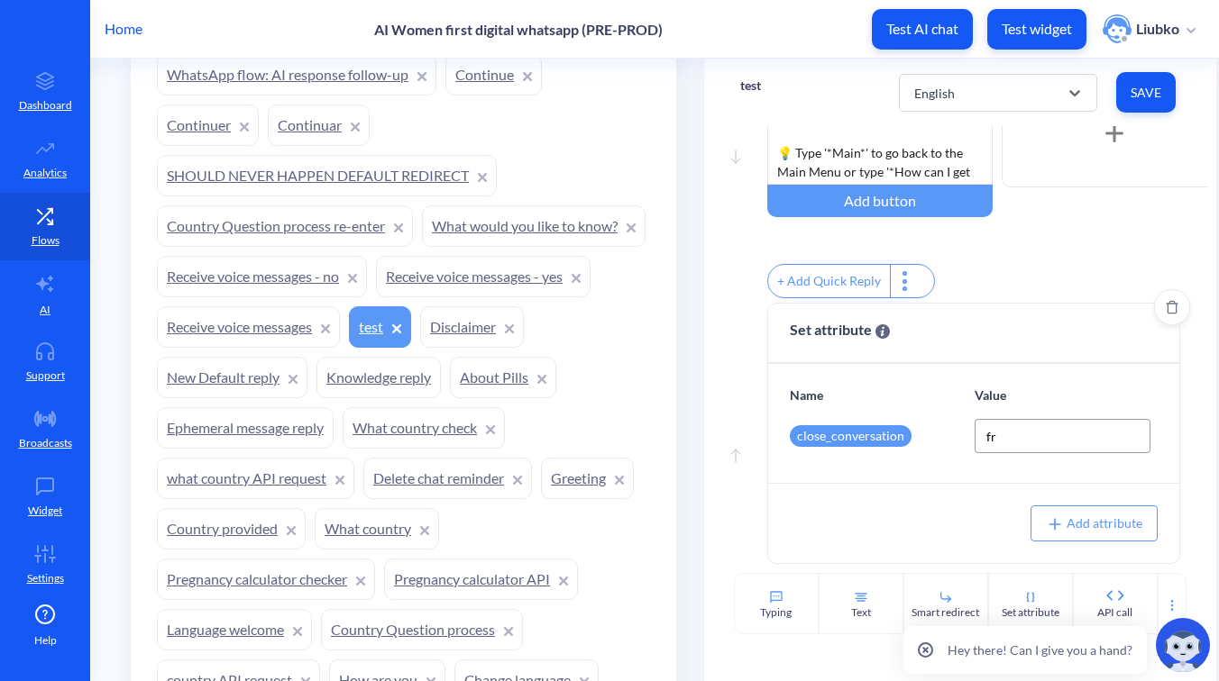
click at [1044, 437] on input "fr" at bounding box center [1062, 436] width 176 height 34
type input "f"
type input "en"
click at [1137, 105] on button "Save" at bounding box center [1145, 92] width 59 height 41
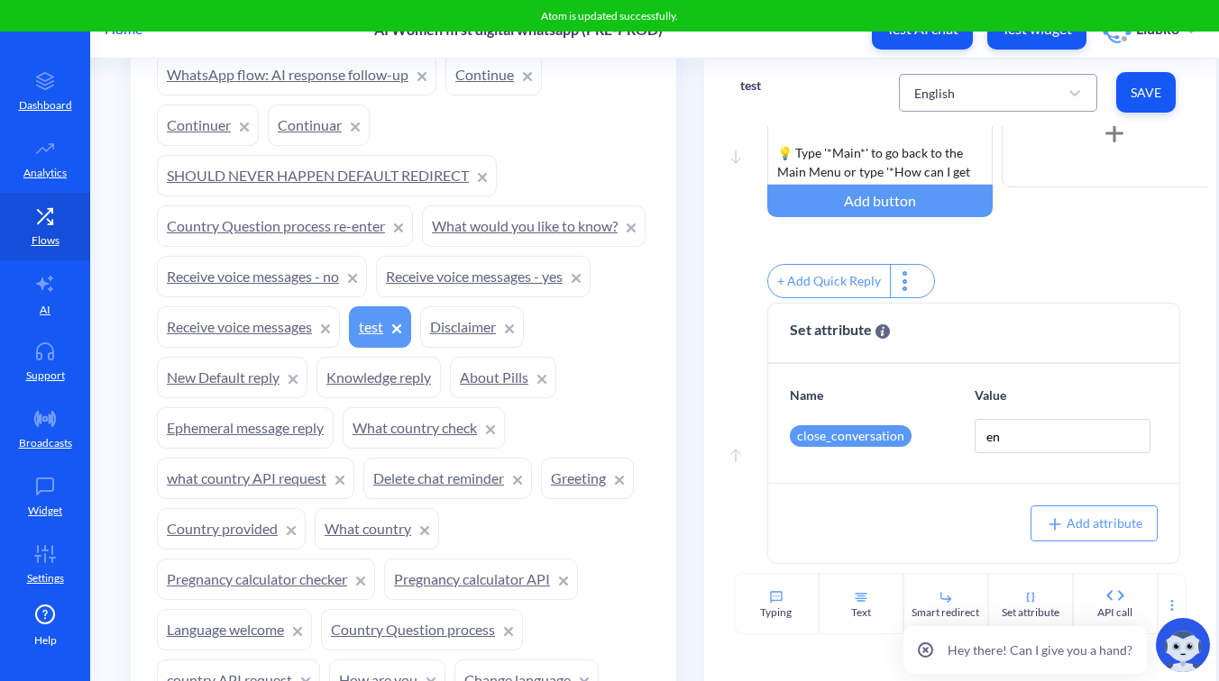
click at [1017, 84] on div "English" at bounding box center [981, 93] width 153 height 32
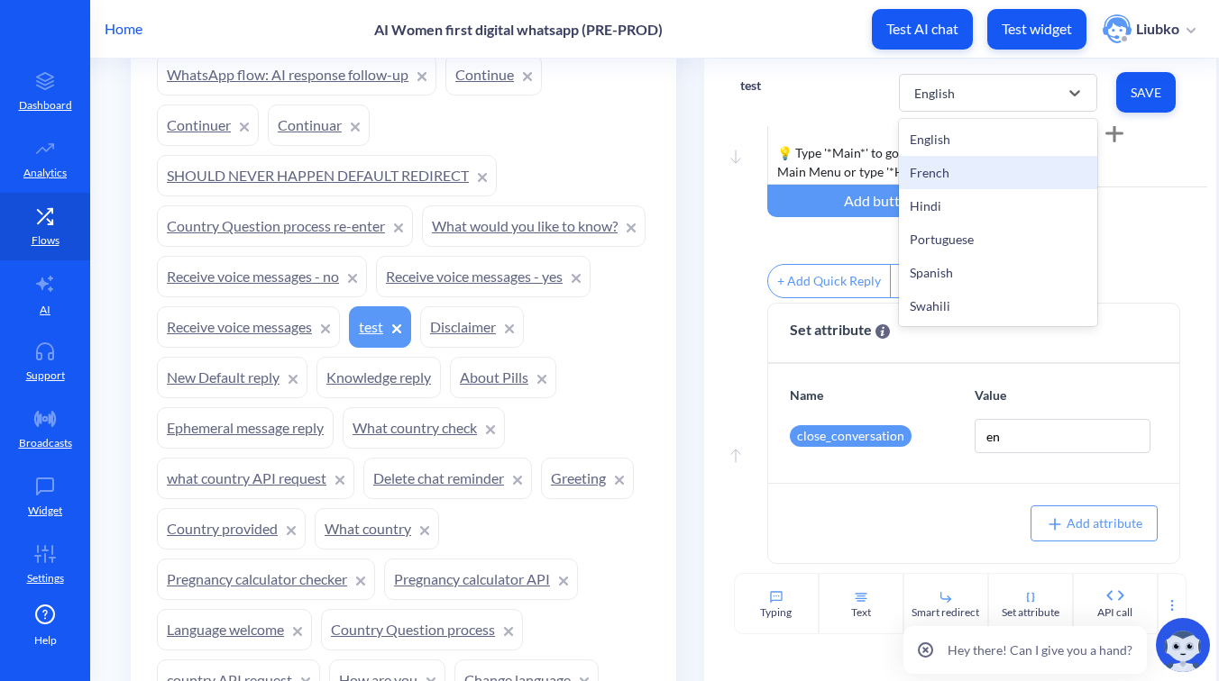
click at [990, 168] on div "French" at bounding box center [998, 172] width 198 height 33
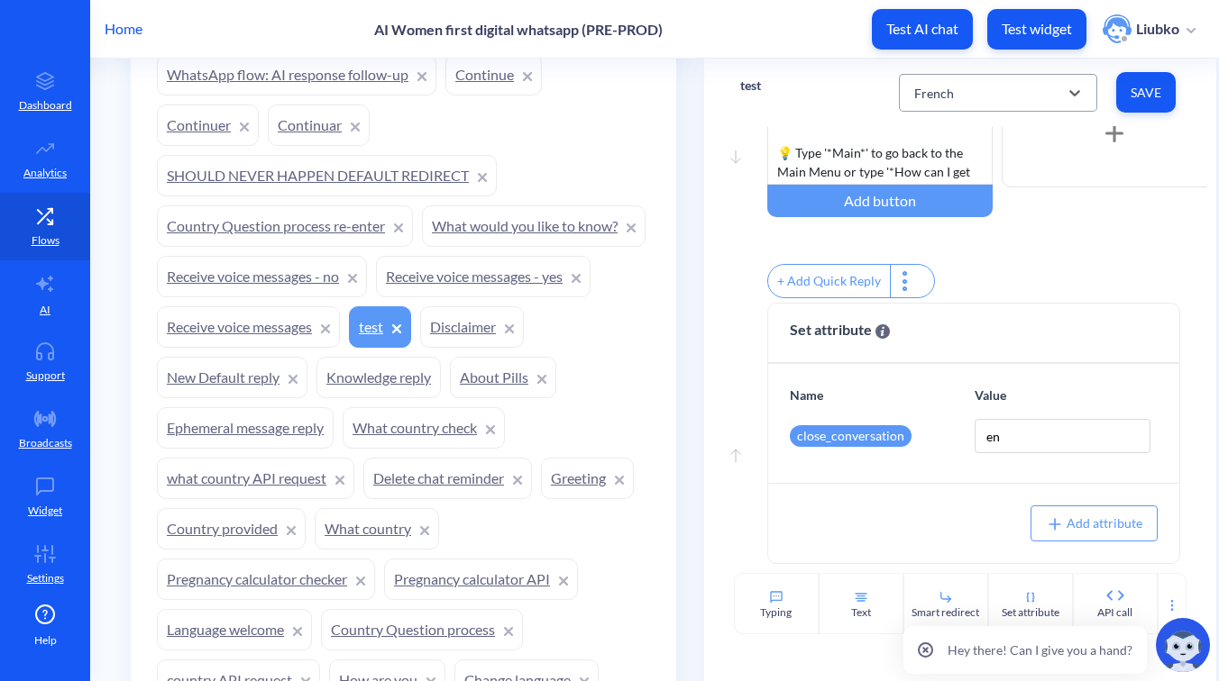
click at [986, 102] on div "French" at bounding box center [981, 93] width 153 height 32
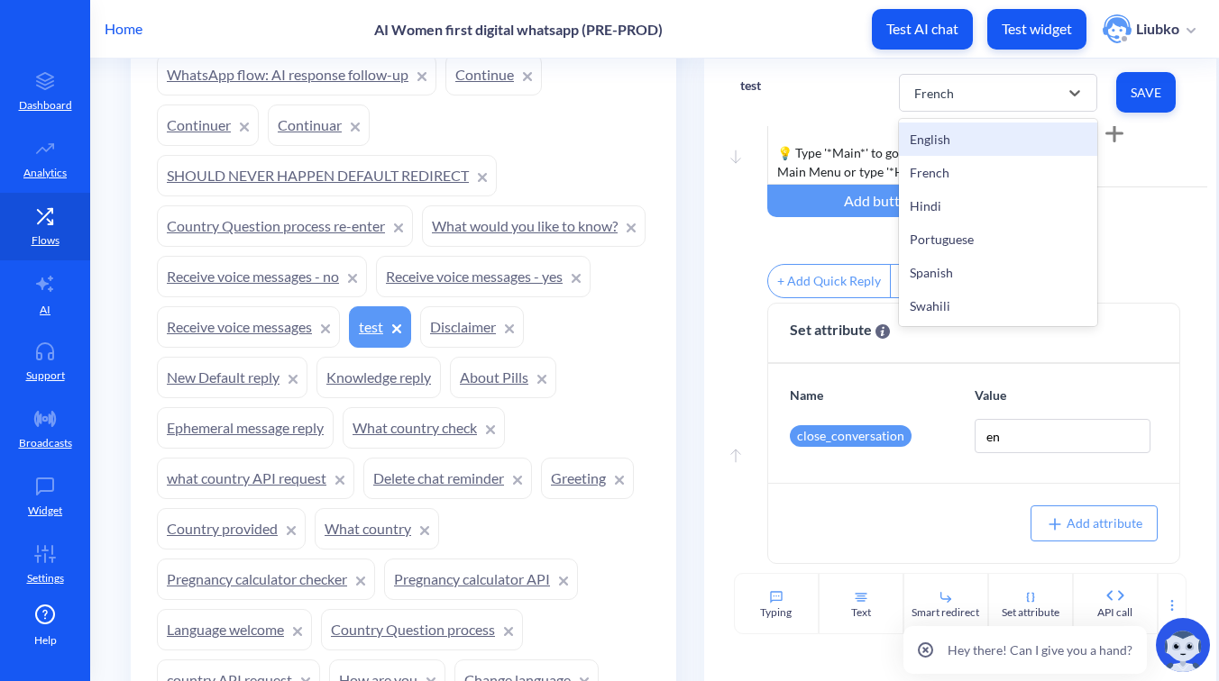
click at [979, 140] on div "English" at bounding box center [998, 139] width 198 height 33
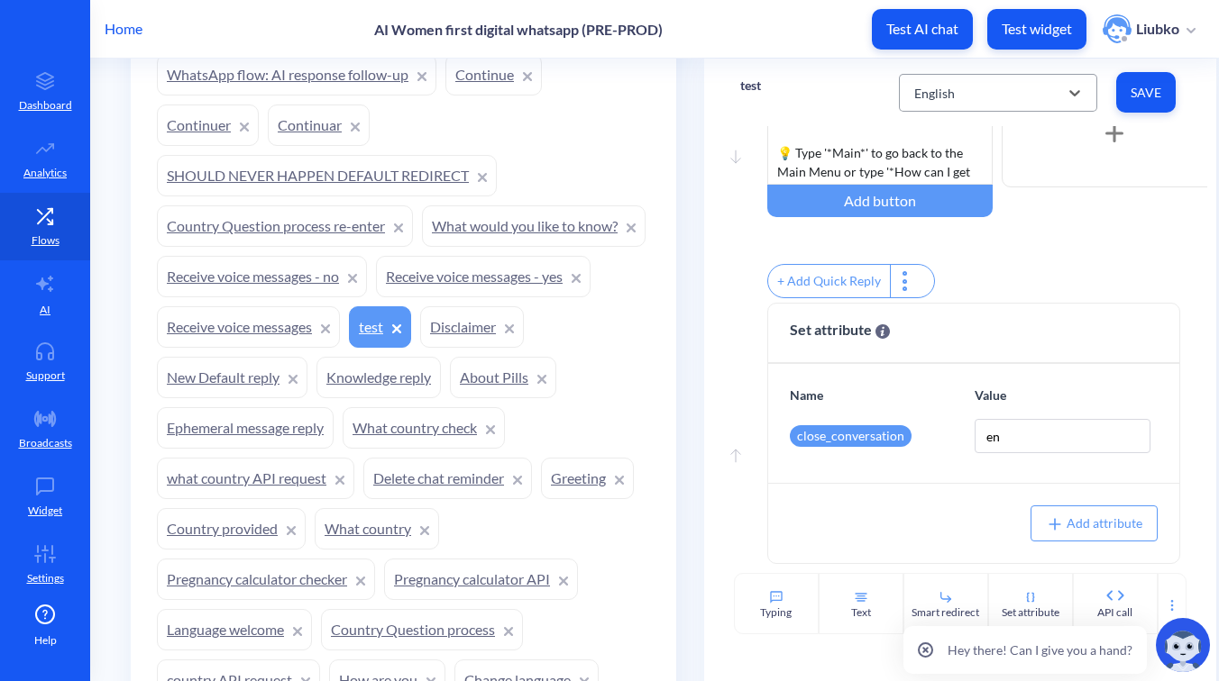
click at [995, 93] on div "English" at bounding box center [981, 93] width 153 height 32
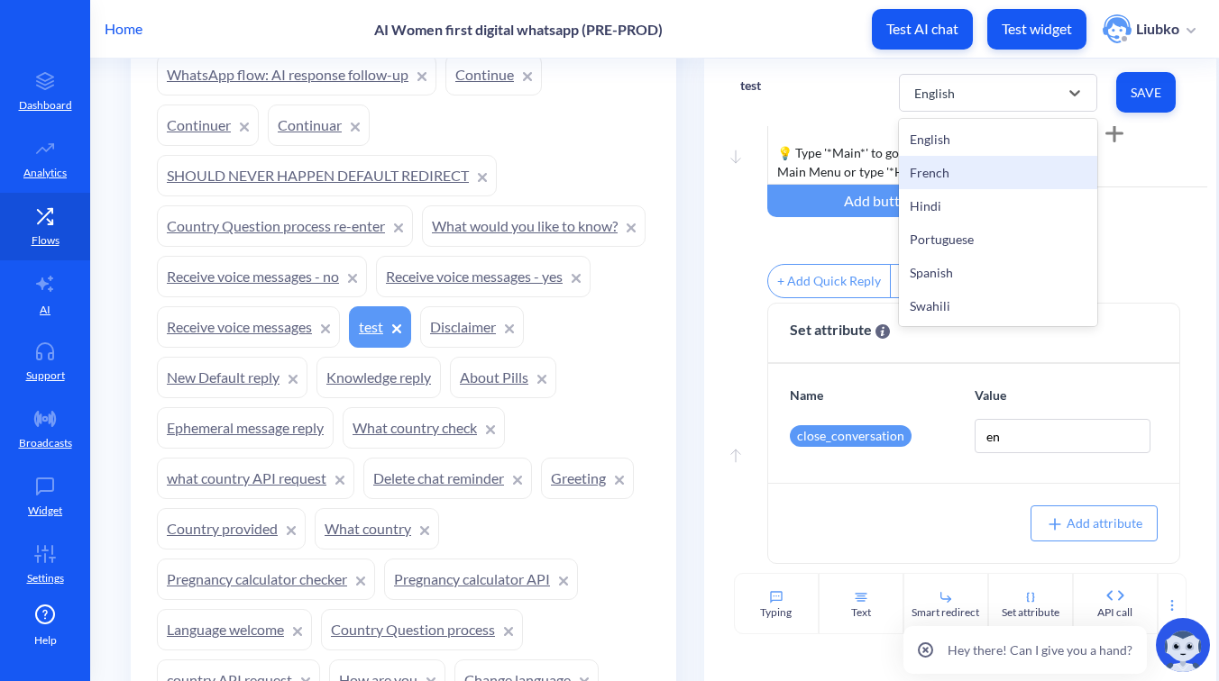
click at [983, 167] on div "French" at bounding box center [998, 172] width 198 height 33
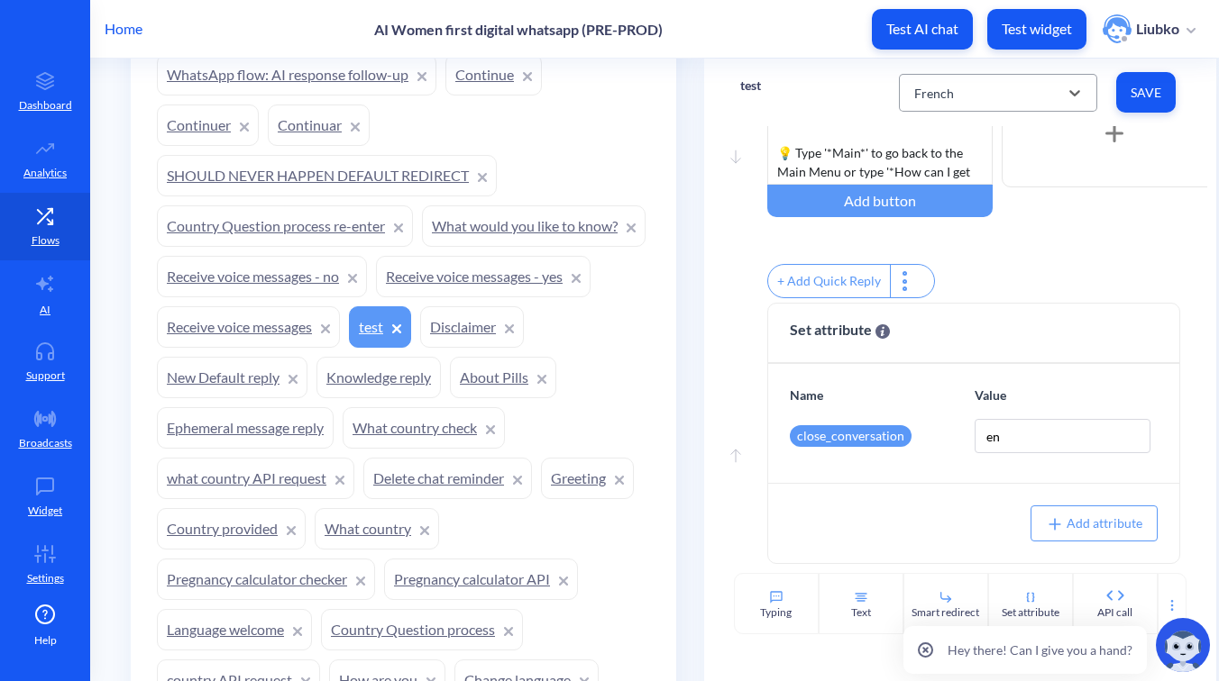
click at [994, 99] on div "French" at bounding box center [981, 93] width 153 height 32
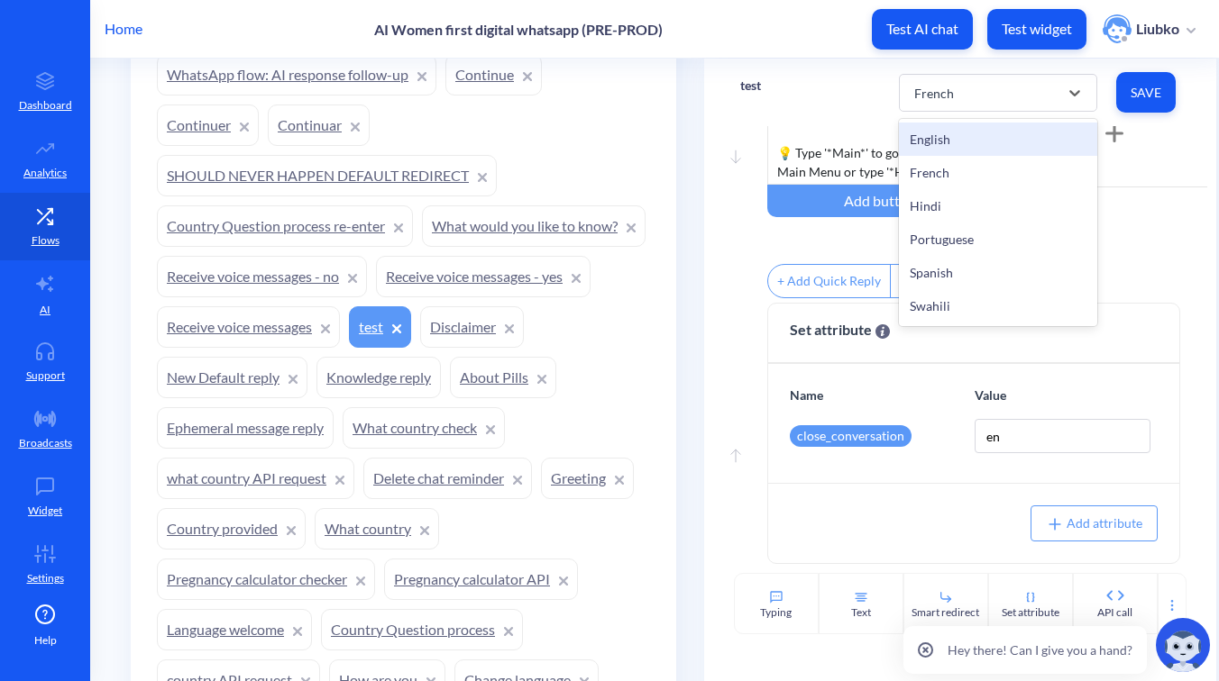
click at [989, 130] on div "English" at bounding box center [998, 139] width 198 height 33
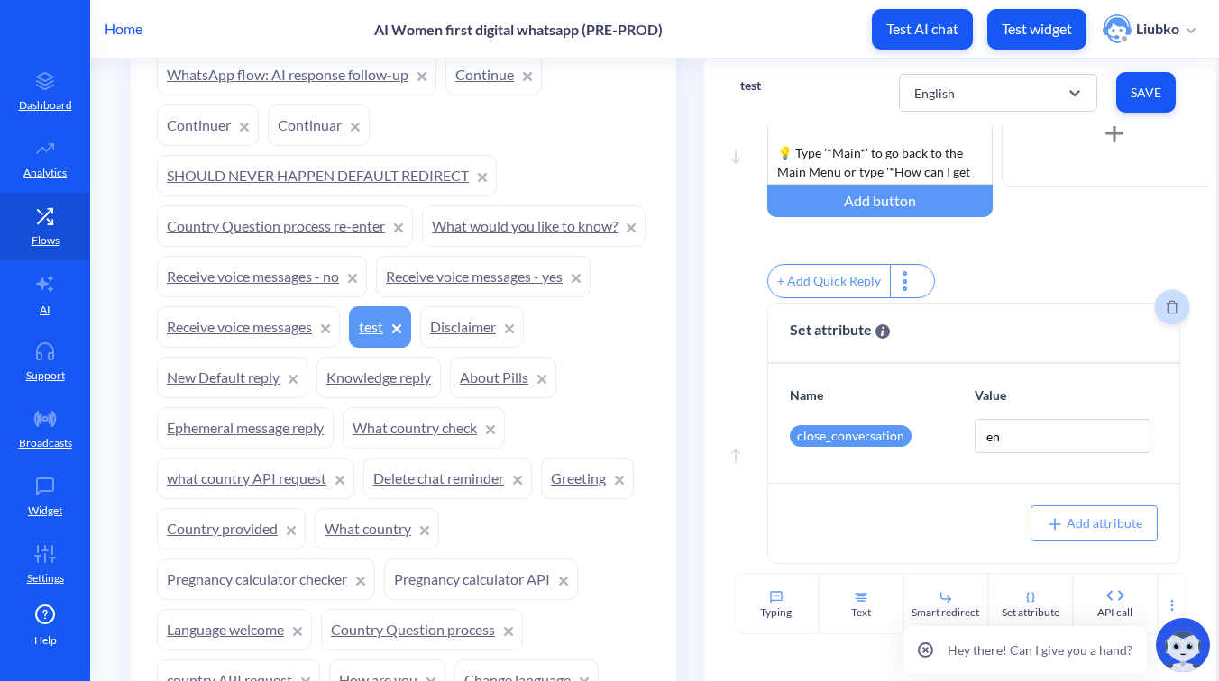
click at [1165, 312] on icon "Delete" at bounding box center [1171, 307] width 13 height 14
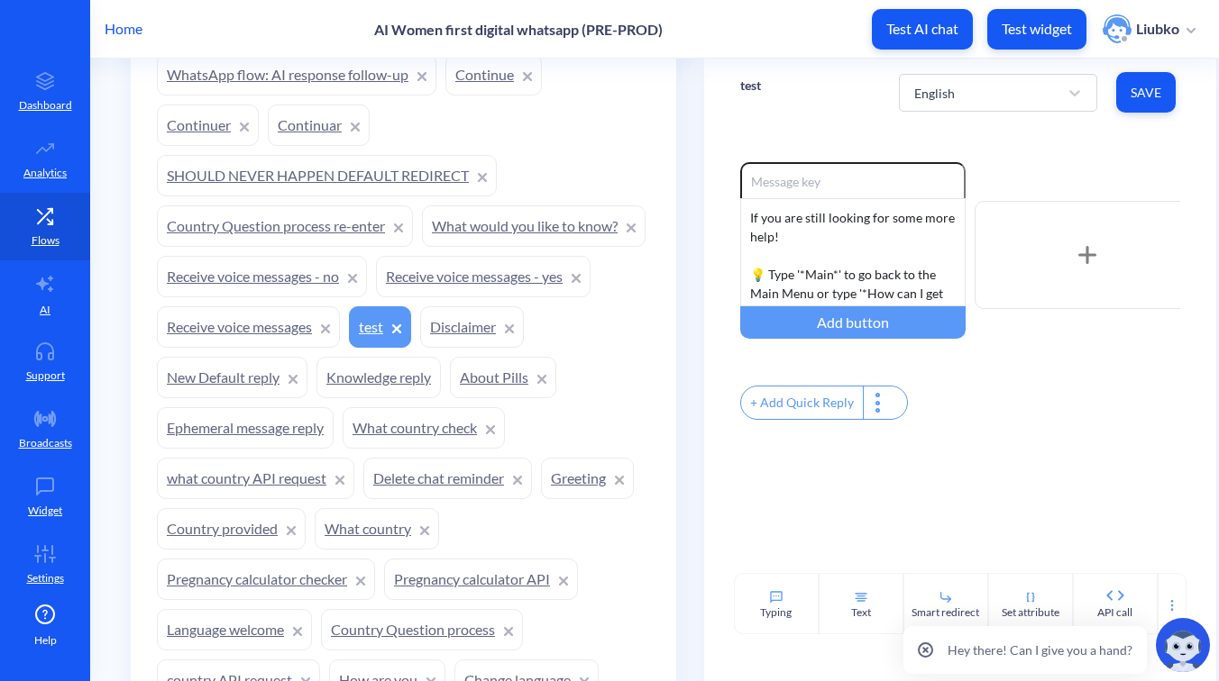
click at [1136, 94] on span "Save" at bounding box center [1145, 93] width 31 height 18
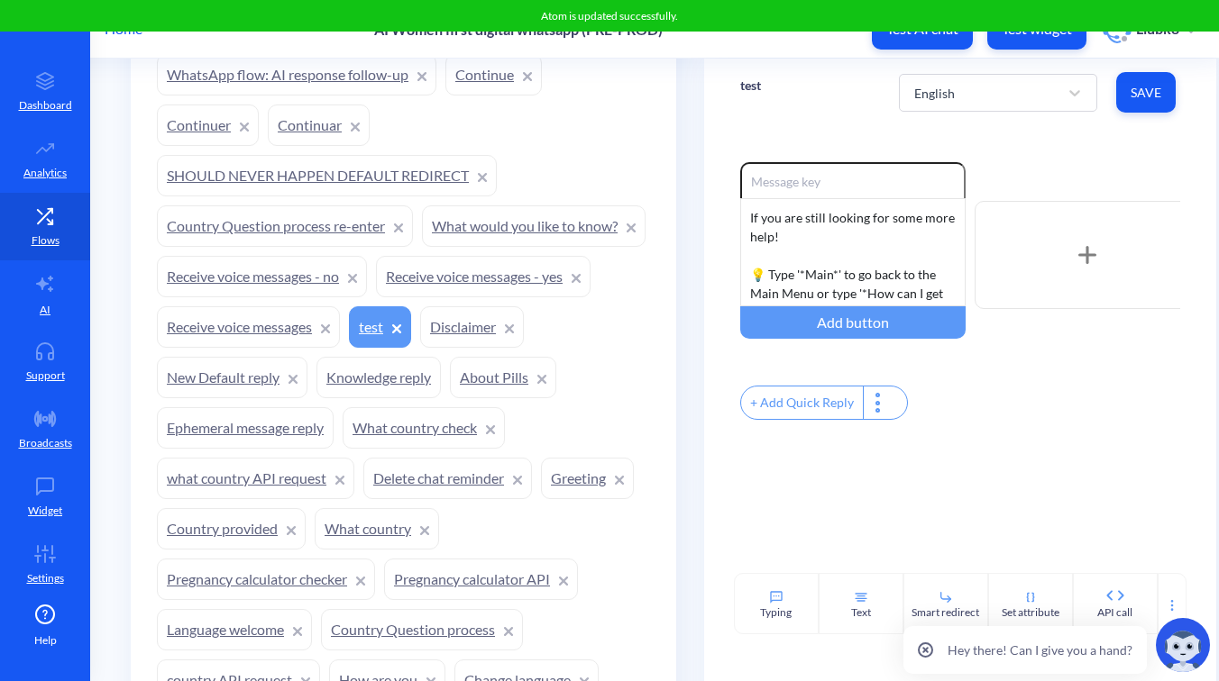
click at [1076, 145] on div "Enable reactions If you are still looking for some more help! 💡 Type '*Main*' t…" at bounding box center [960, 349] width 512 height 447
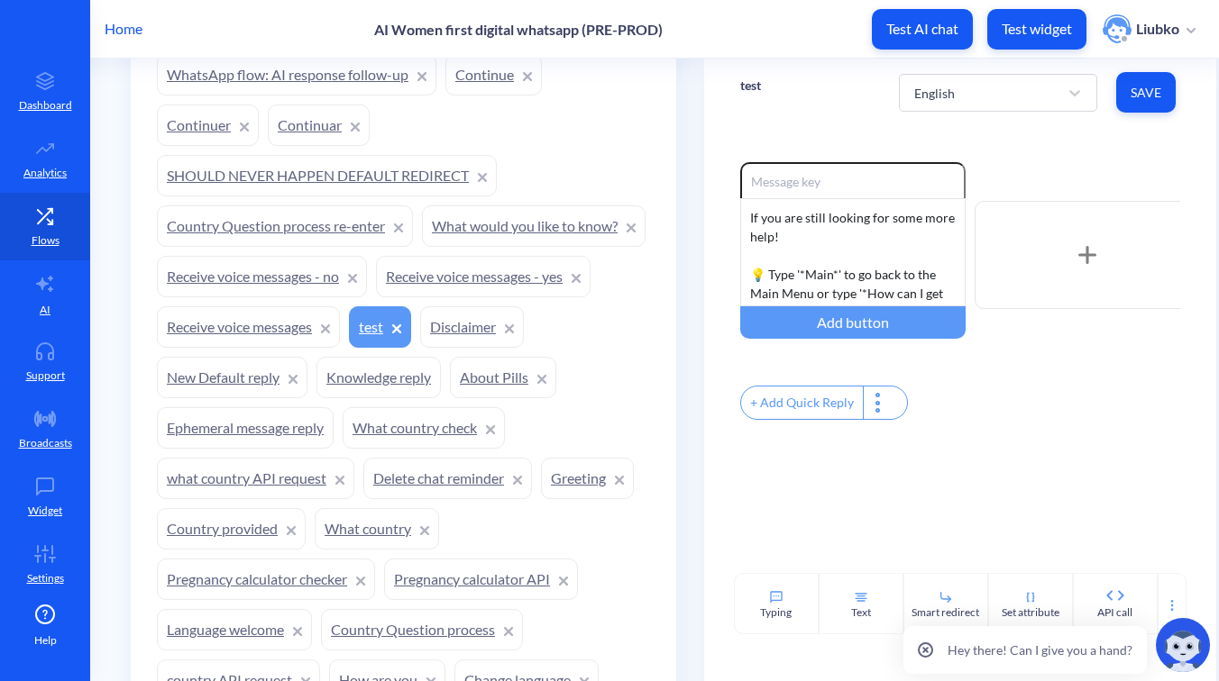
click at [814, 40] on div "Home AI Women first digital whatsapp (PRE-PROD) Test AI chat Test widget Liubko" at bounding box center [609, 29] width 1219 height 58
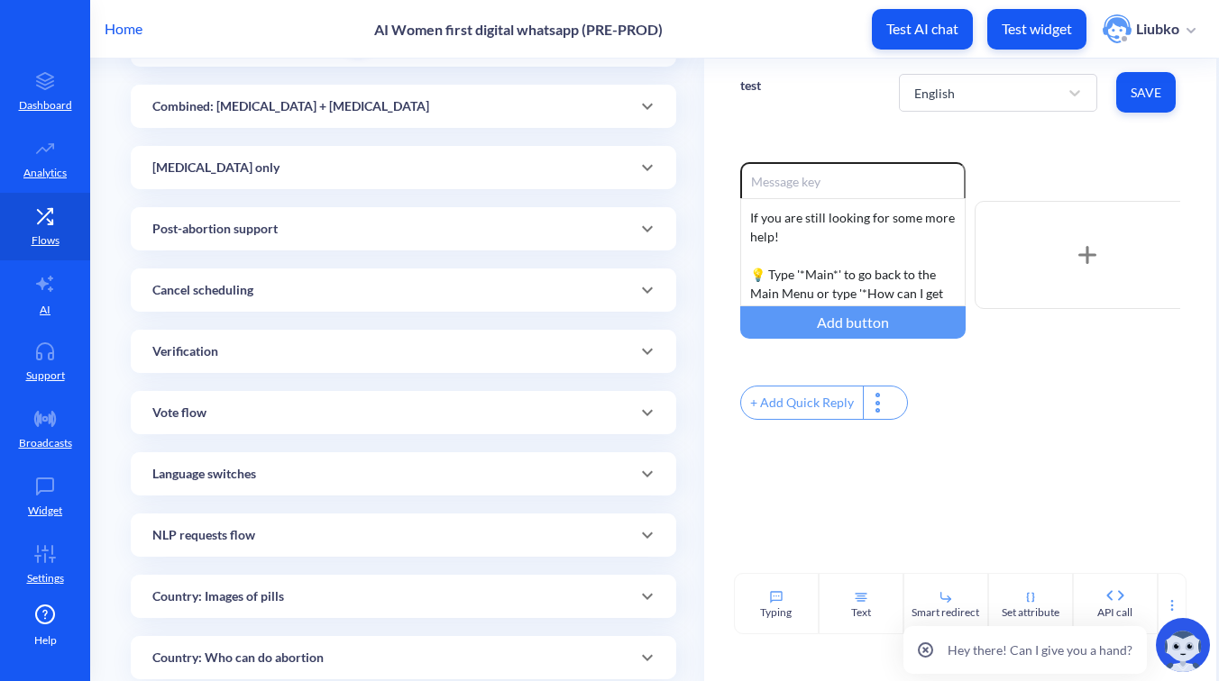
scroll to position [206, 0]
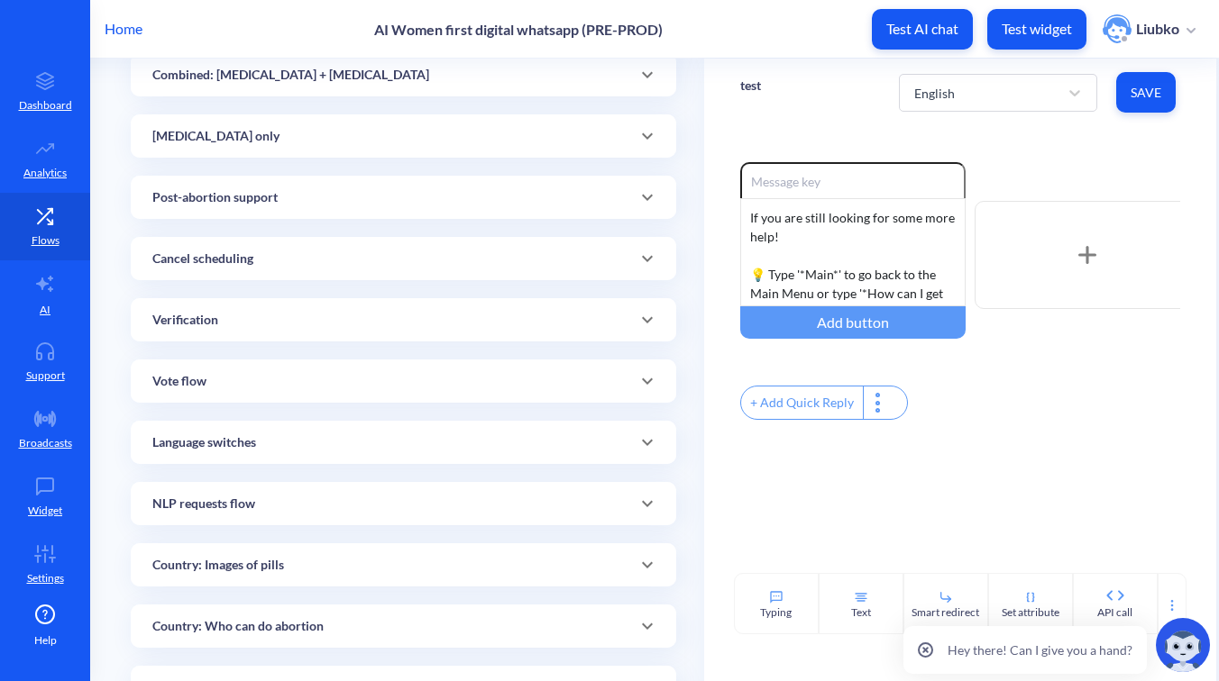
click at [479, 312] on div "Verification" at bounding box center [403, 320] width 502 height 19
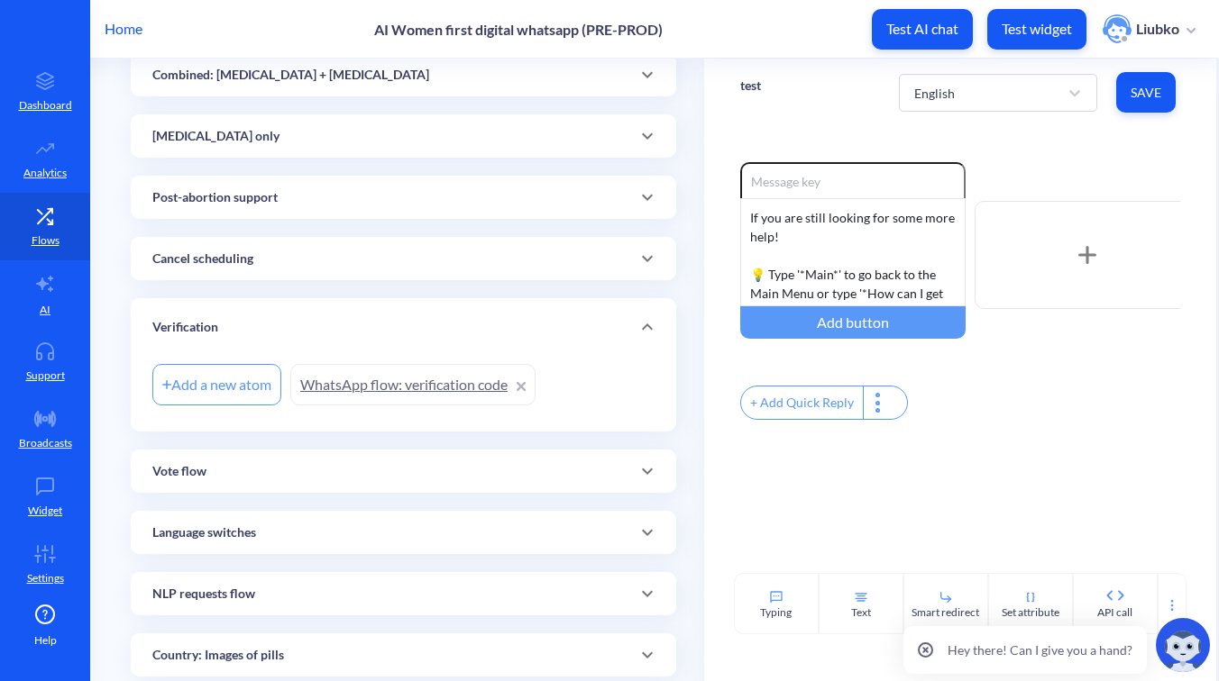
click at [402, 393] on link "WhatsApp flow: verification code" at bounding box center [412, 384] width 245 height 41
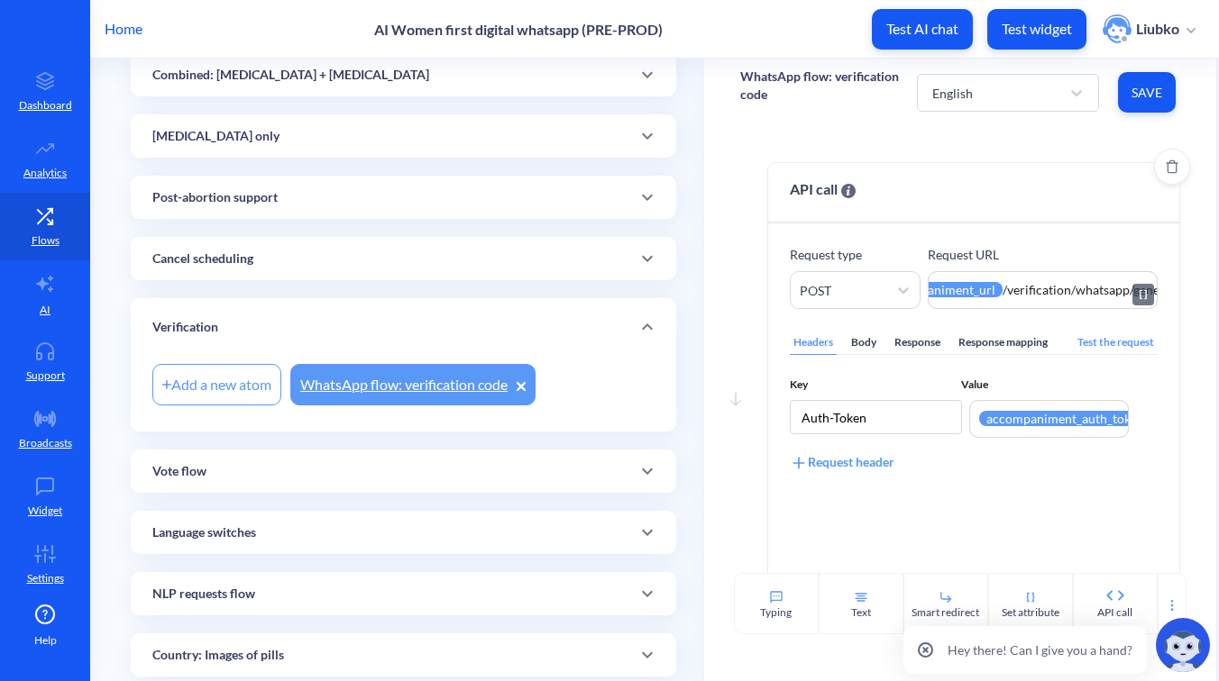
scroll to position [0, 129]
click at [997, 334] on div "Response mapping" at bounding box center [1003, 343] width 96 height 24
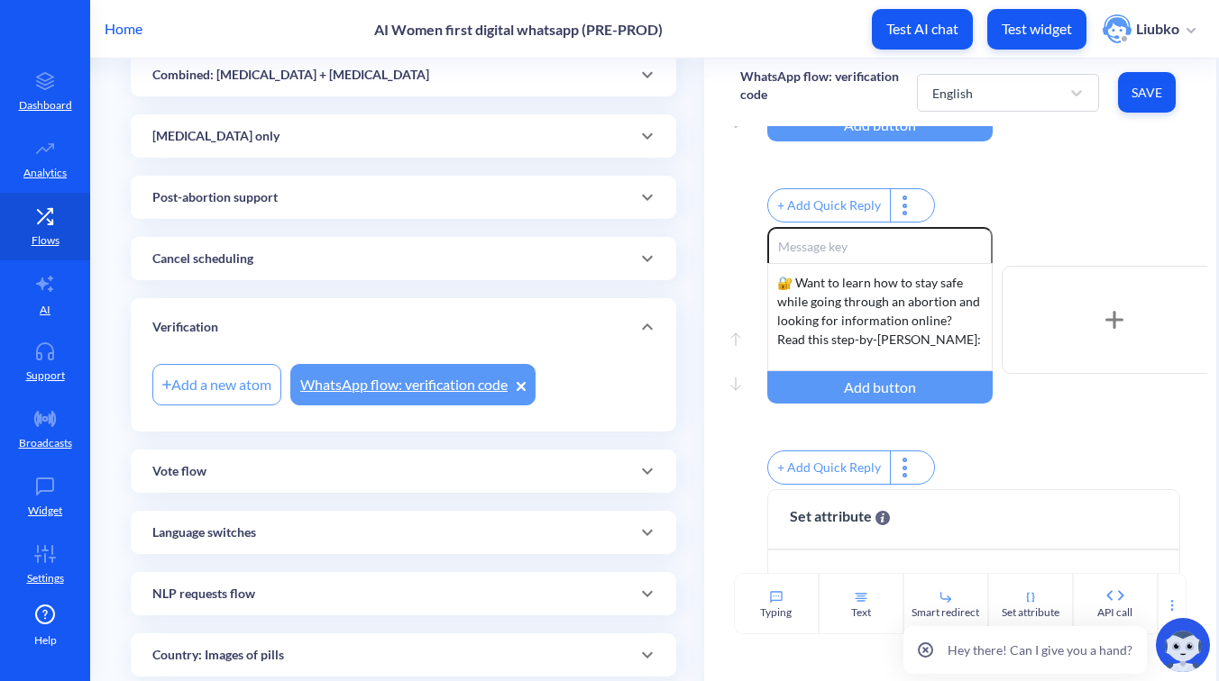
scroll to position [691, 0]
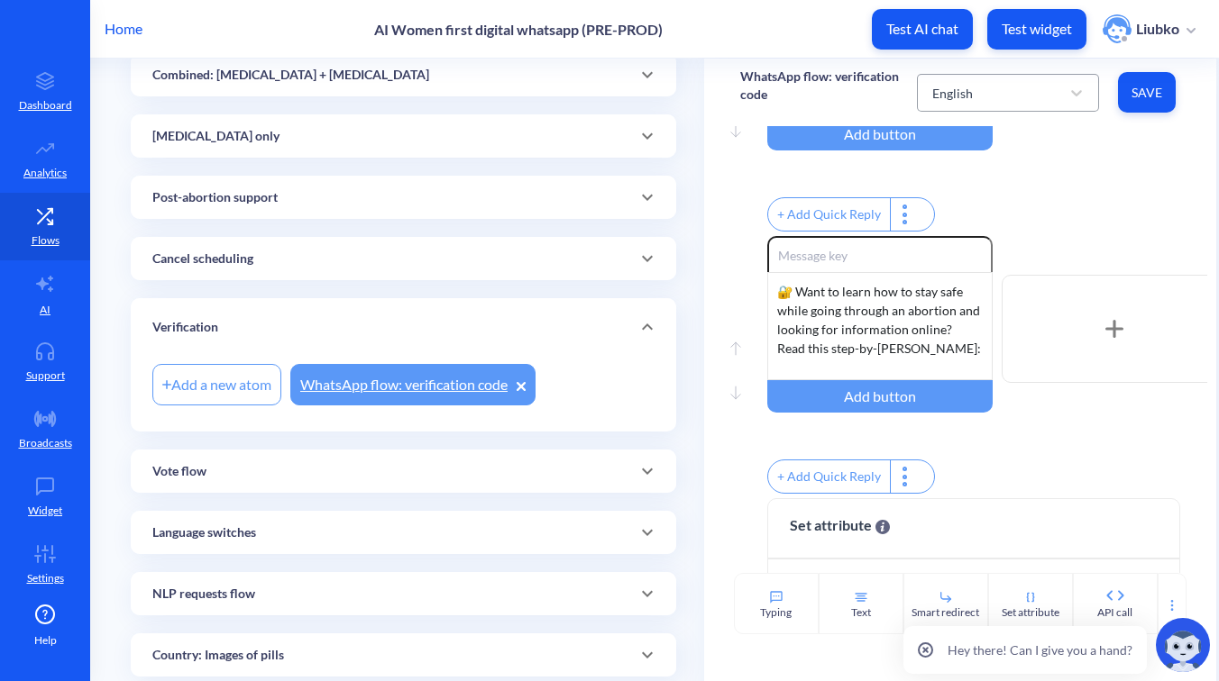
click at [1012, 85] on div "English" at bounding box center [991, 93] width 137 height 32
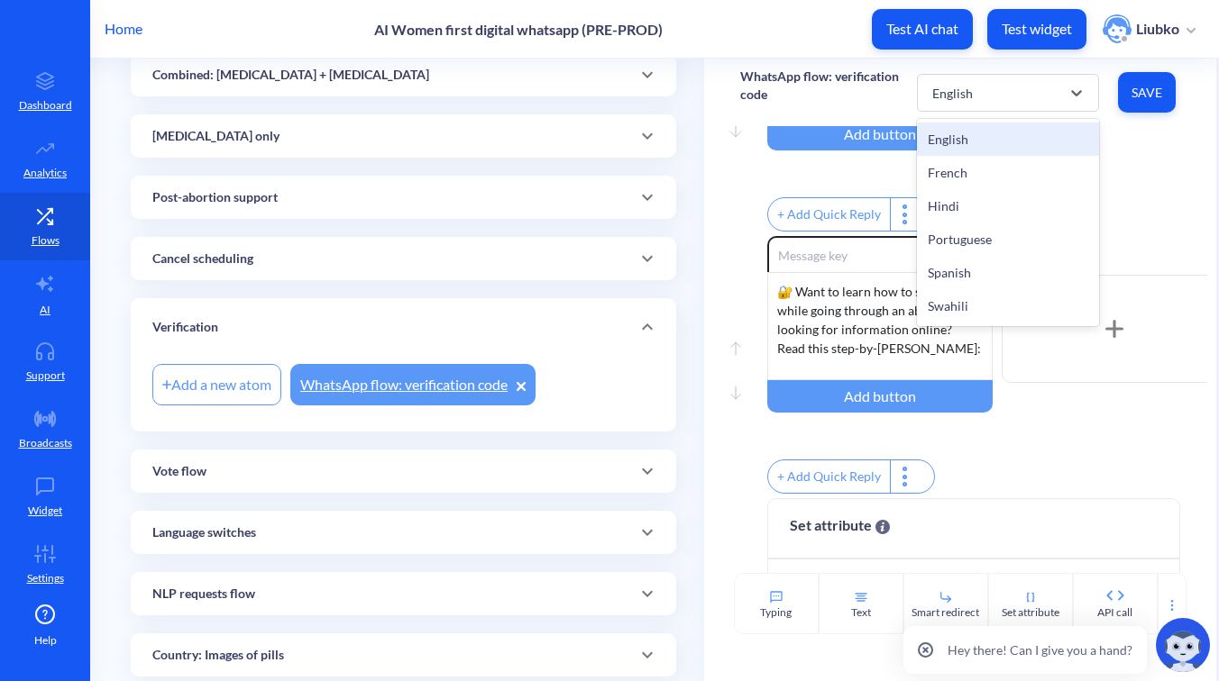
click at [1000, 161] on div "French" at bounding box center [1008, 172] width 182 height 33
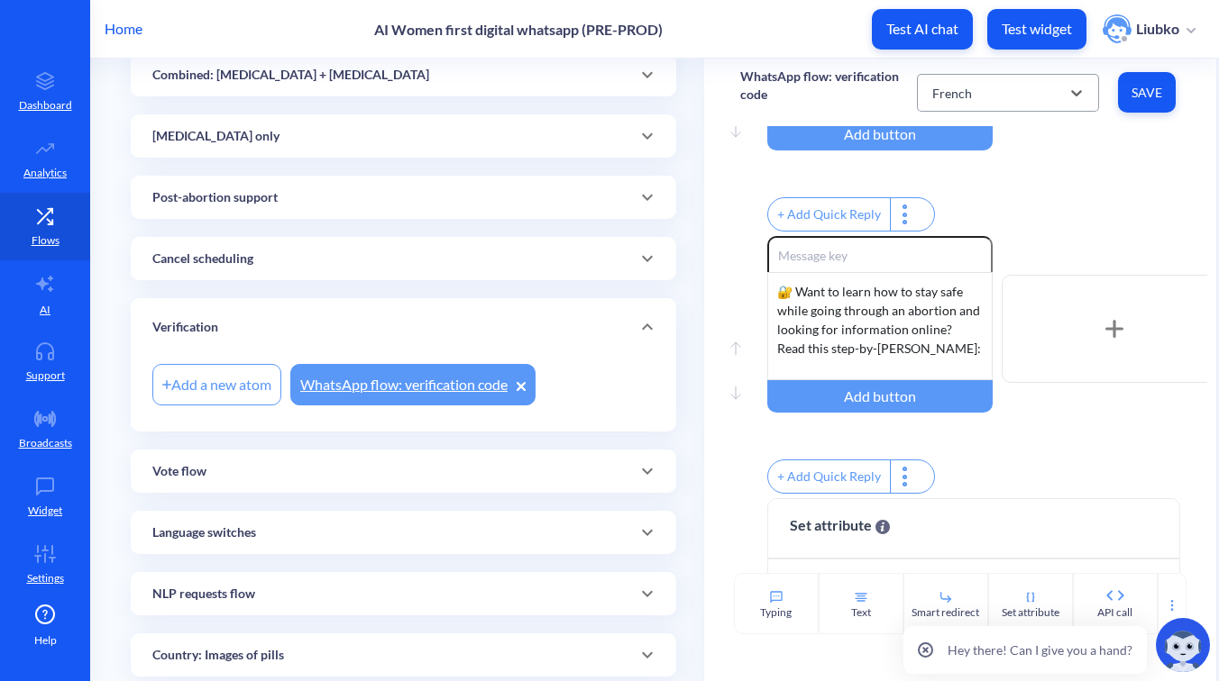
click at [1027, 88] on div "French" at bounding box center [991, 93] width 137 height 32
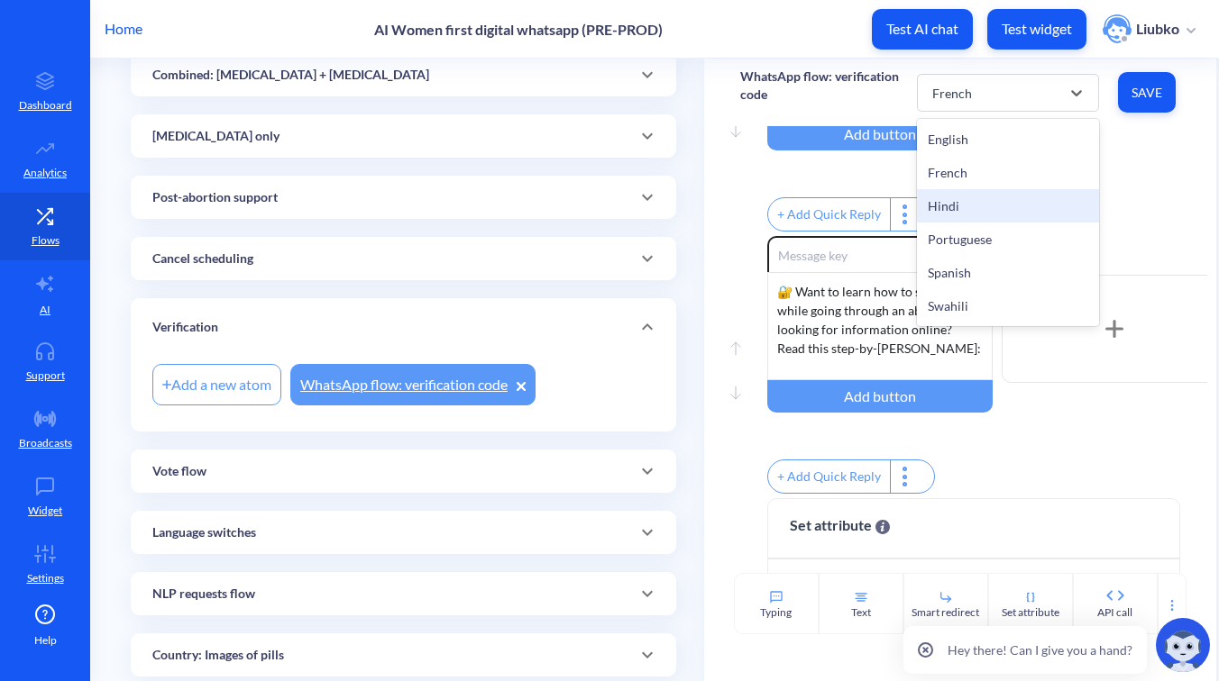
click at [1003, 195] on div "Hindi" at bounding box center [1008, 205] width 182 height 33
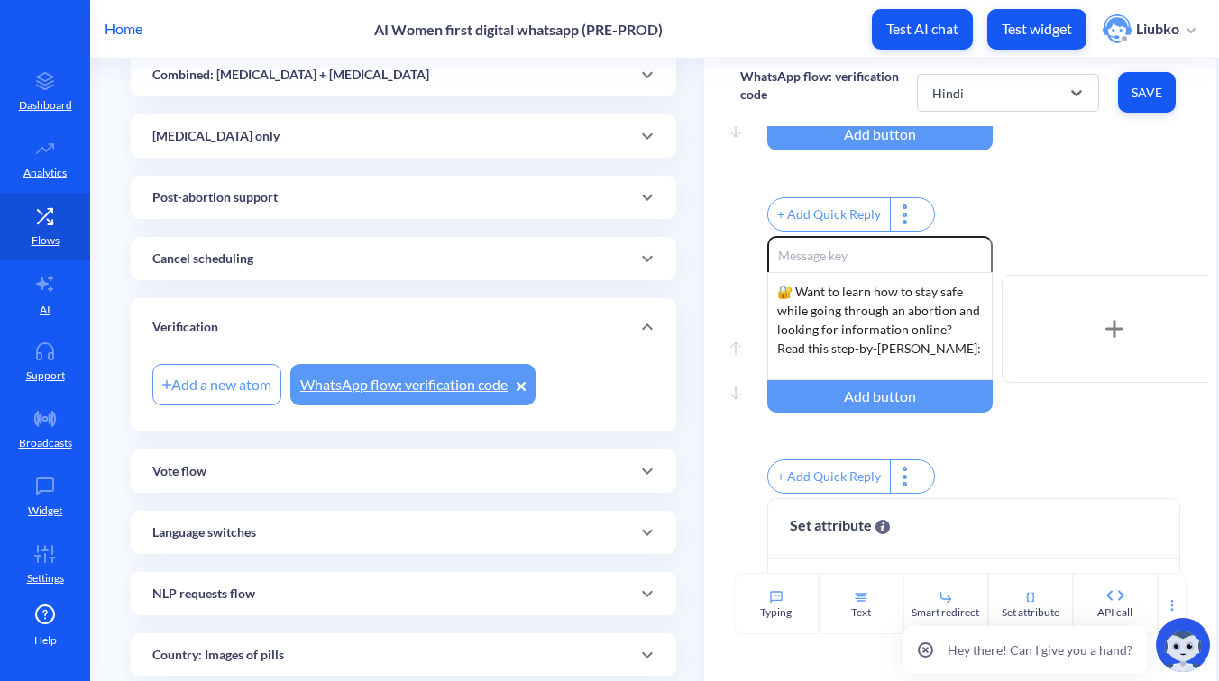
scroll to position [0, 0]
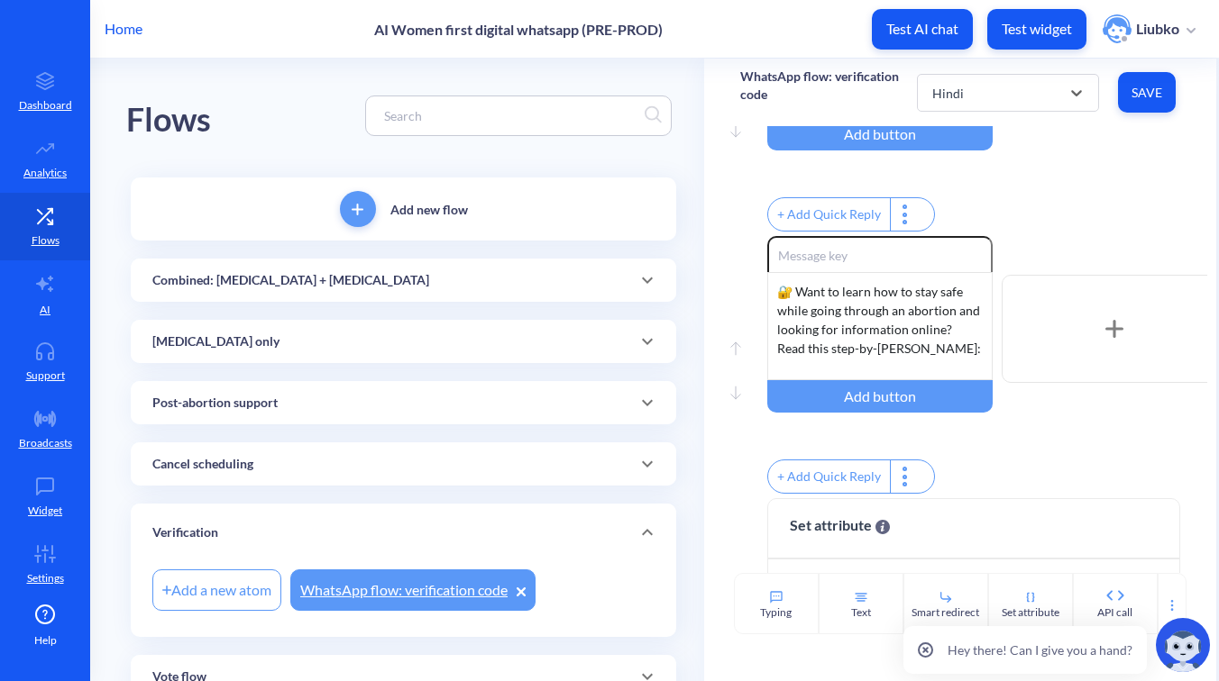
click at [497, 110] on input at bounding box center [509, 115] width 269 height 21
paste input "If you live in a country where abortion is restricted"
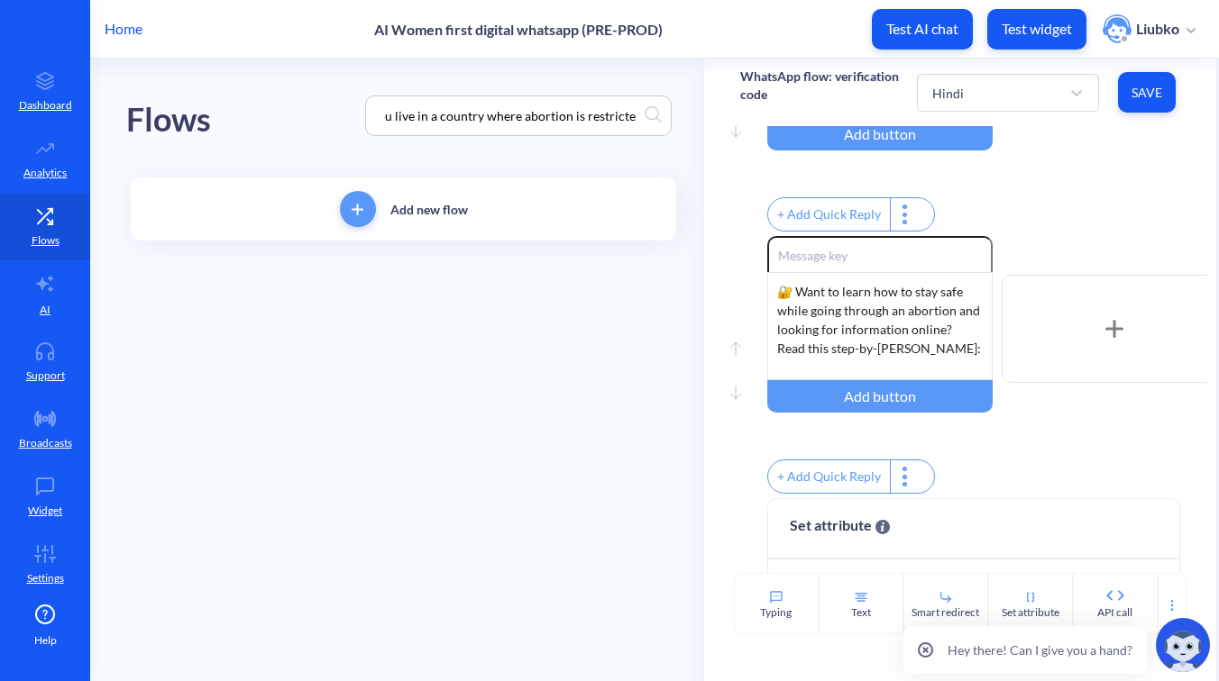
click at [607, 119] on input "If you live in a country where abortion is restricted" at bounding box center [509, 115] width 269 height 21
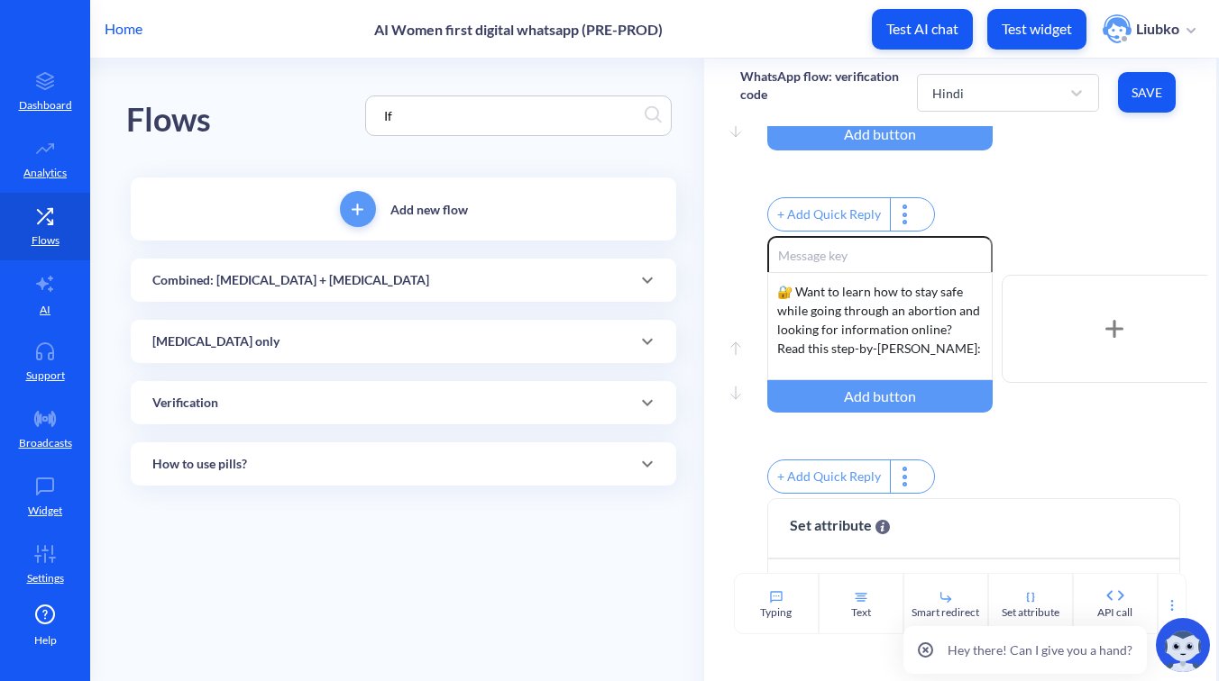
type input "I"
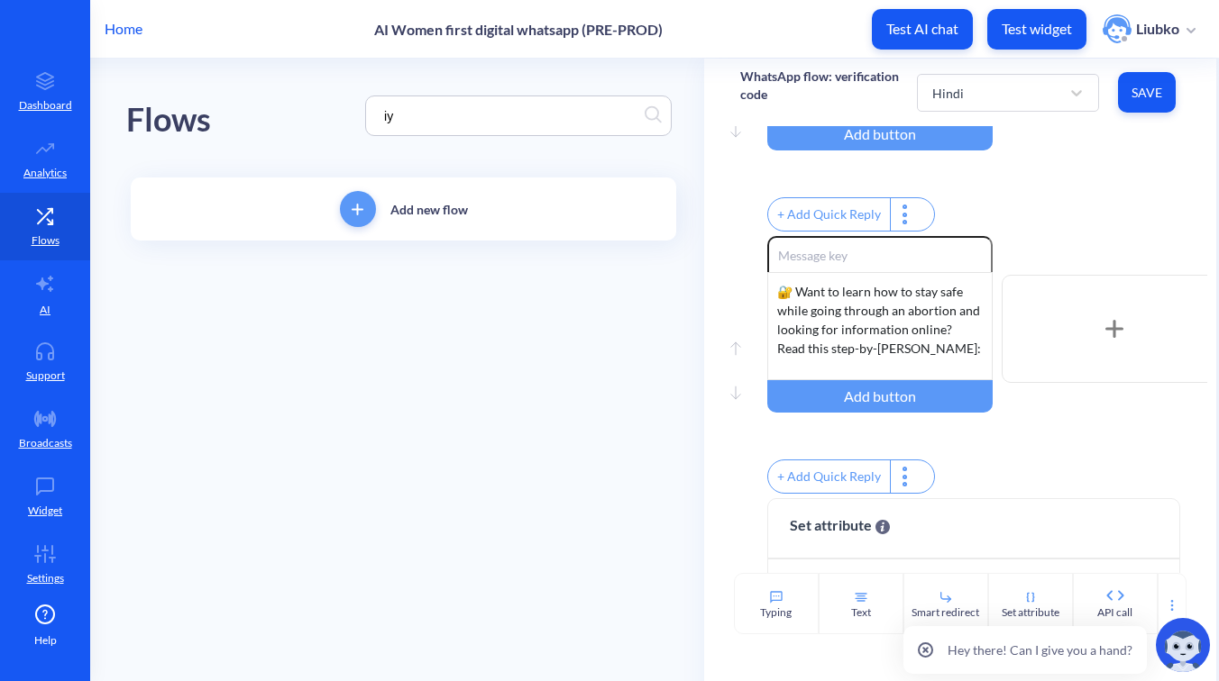
type input "і"
type input "secu"
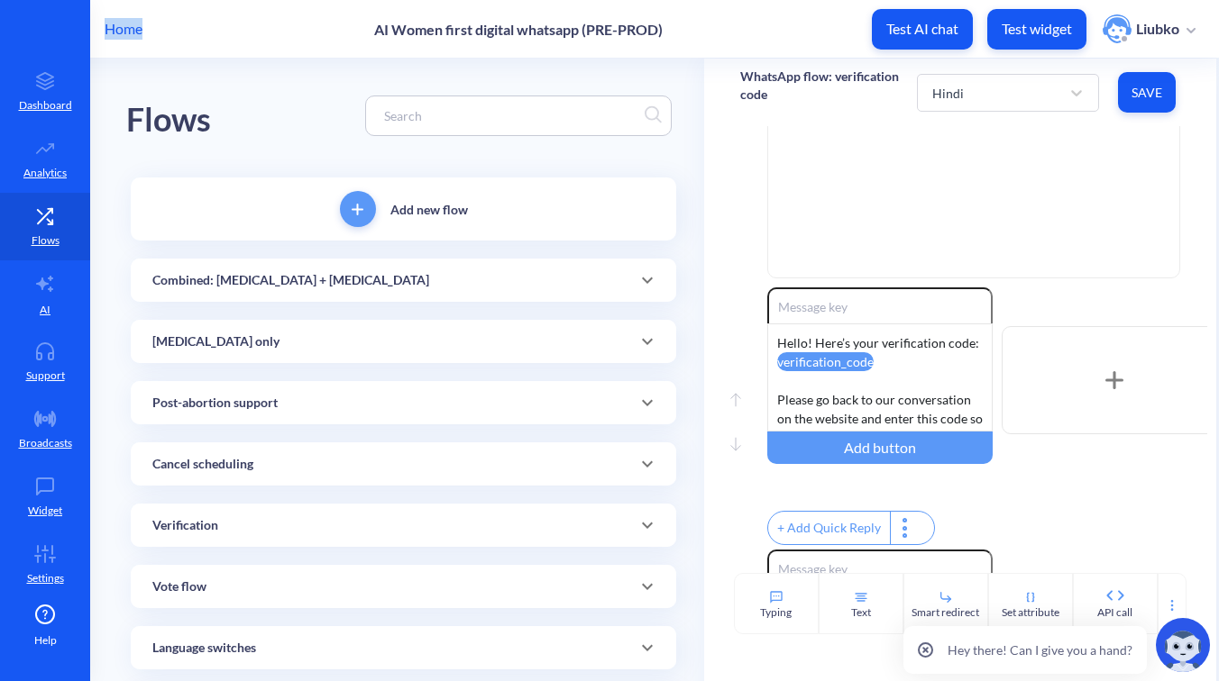
scroll to position [275, 0]
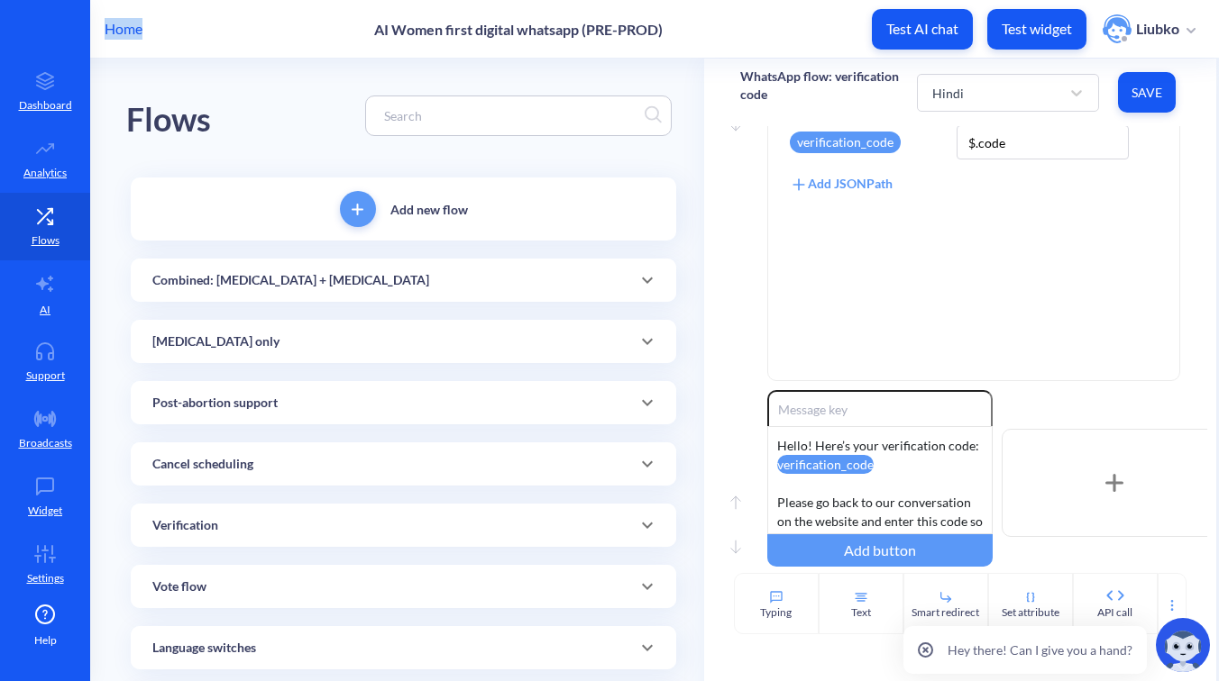
click at [772, 80] on p "WhatsApp flow: verification code" at bounding box center [828, 86] width 177 height 36
click at [811, 50] on div "Home AI Women first digital whatsapp (PRE-PROD) Test AI chat Test widget Liubko" at bounding box center [609, 29] width 1219 height 58
click at [731, 50] on div "Home AI Women first digital whatsapp (PRE-PROD) Test AI chat Test widget Liubko" at bounding box center [609, 29] width 1219 height 58
click at [514, 119] on input at bounding box center [509, 115] width 269 height 21
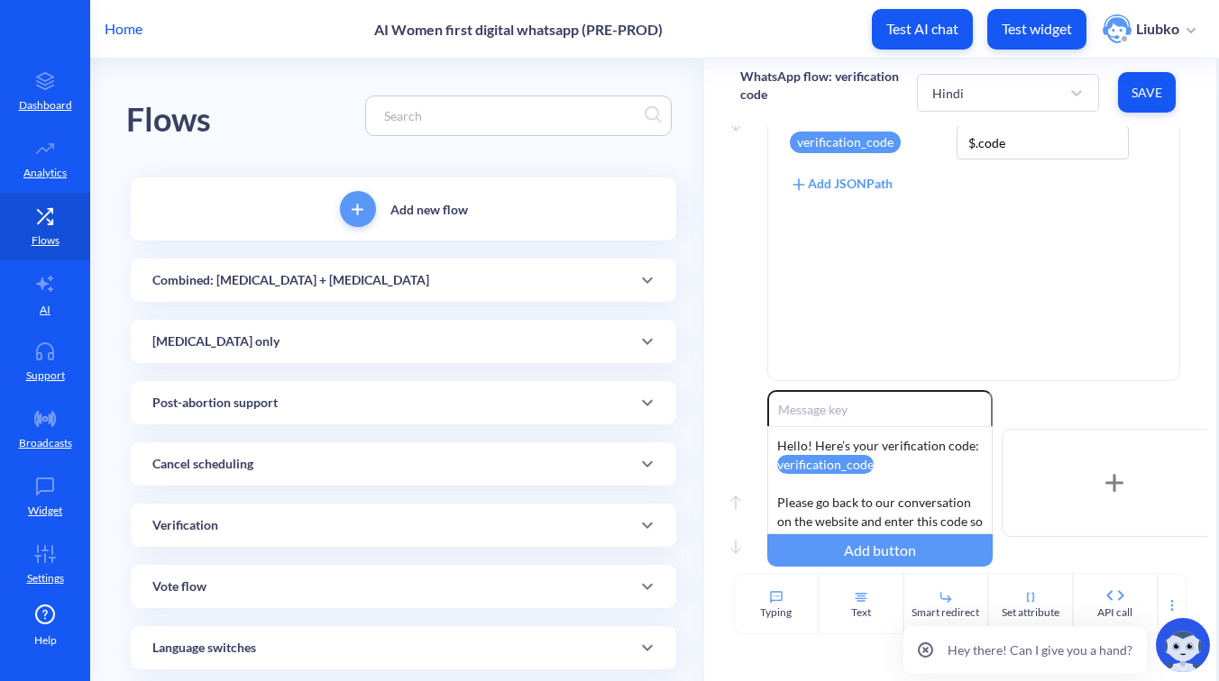
paste input "WhatsApp flow: Post-abortion support"
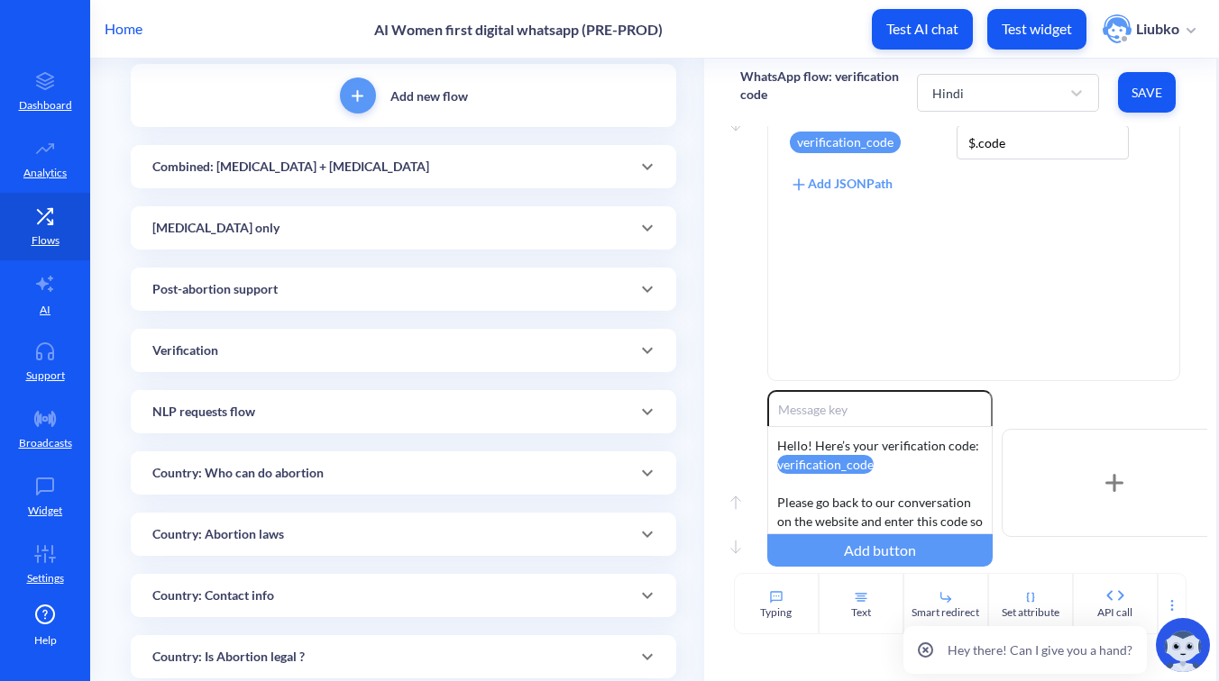
scroll to position [0, 0]
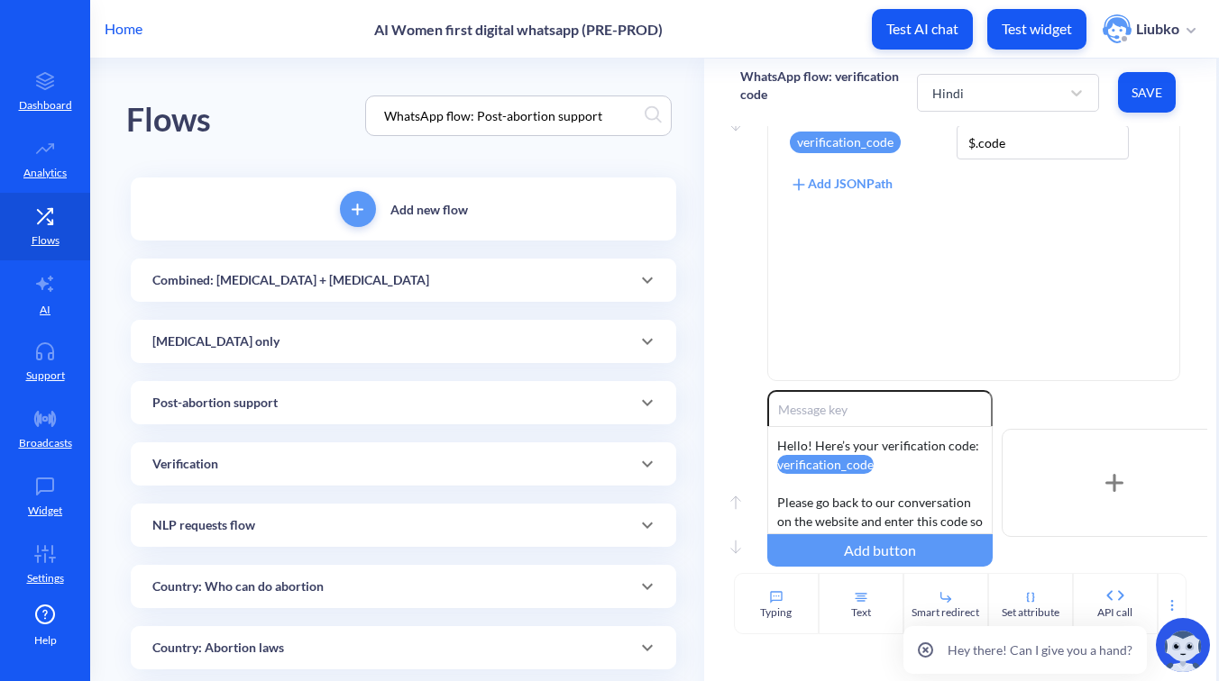
type input "WhatsApp flow: Post-abortion support"
click at [434, 409] on div "Post-abortion support" at bounding box center [403, 403] width 502 height 19
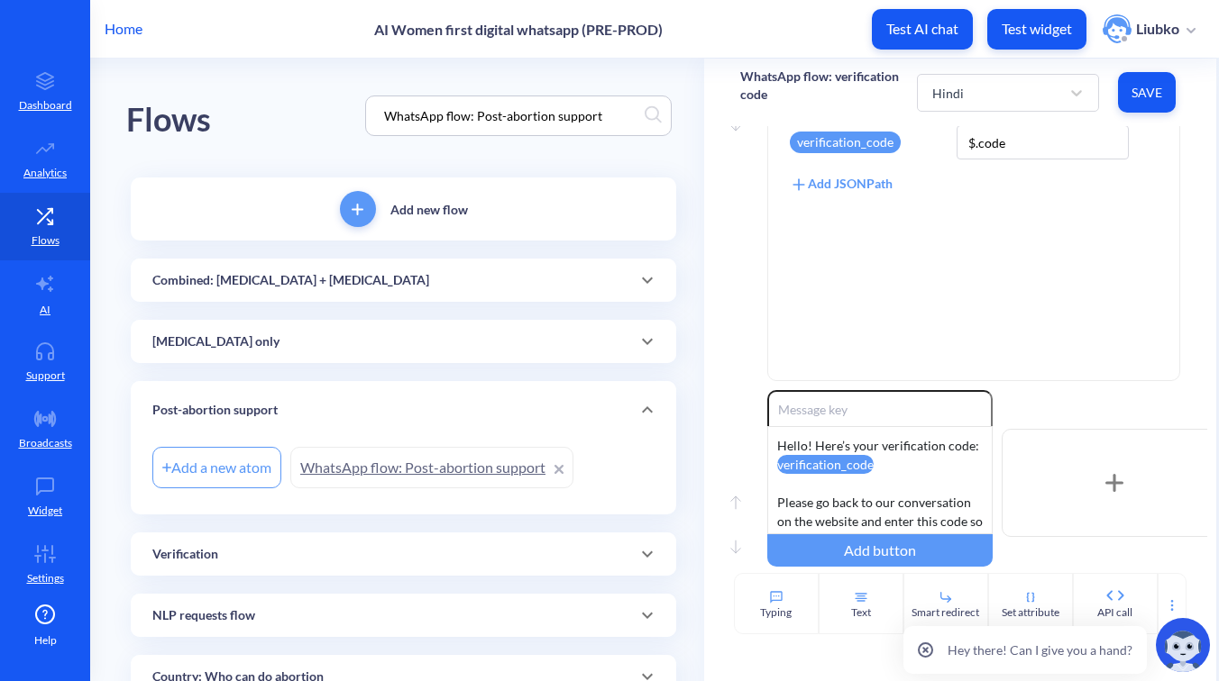
click at [437, 463] on link "WhatsApp flow: Post-abortion support" at bounding box center [431, 467] width 283 height 41
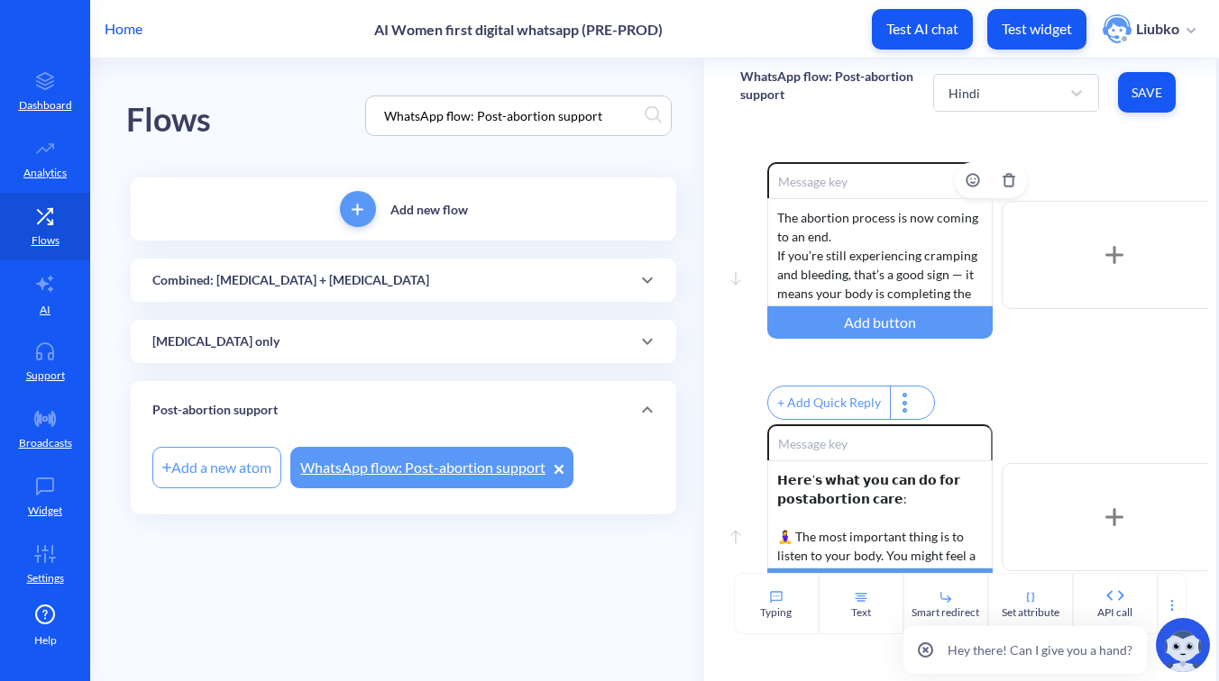
click at [887, 271] on div "The abortion process is now coming to an end. If you’re still experiencing cram…" at bounding box center [879, 252] width 225 height 108
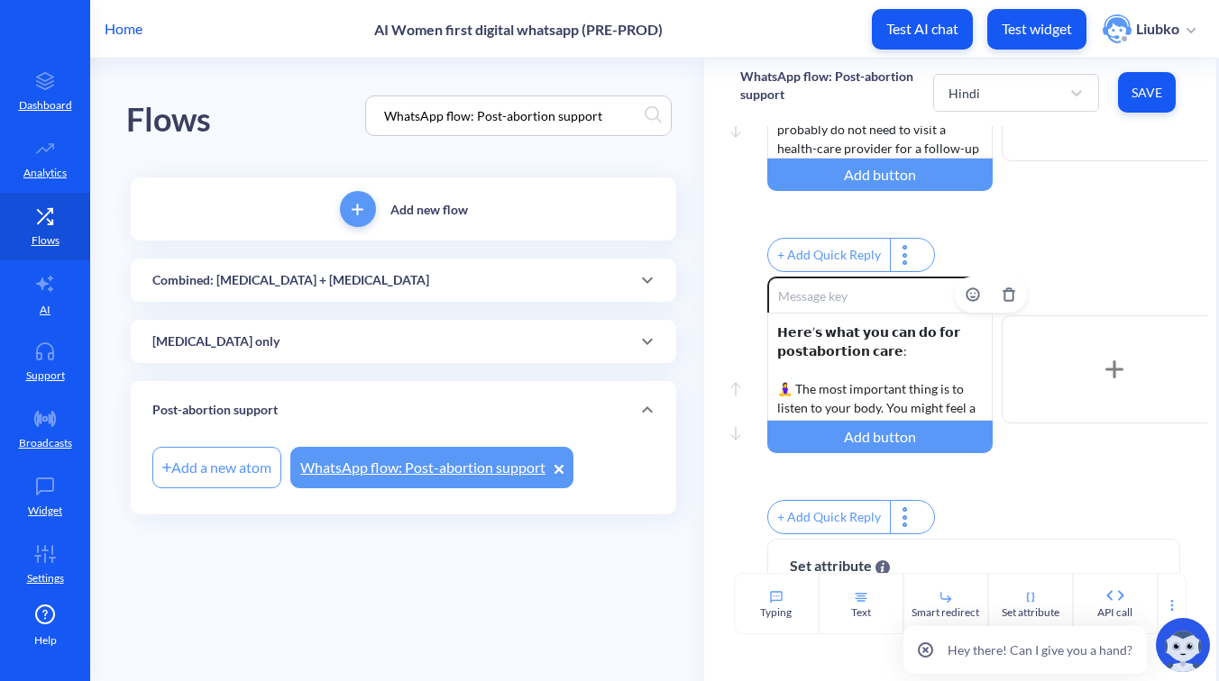
click at [903, 390] on div "𝗛𝗲𝗿𝗲’𝘀 𝘄𝗵𝗮𝘁 𝘆𝗼𝘂 𝗰𝗮𝗻 𝗱𝗼 𝗳𝗼𝗿 𝗽𝗼𝘀𝘁𝗮𝗯𝗼𝗿𝘁𝗶𝗼𝗻 𝗰𝗮𝗿𝗲: 🧘‍♀️ The most important thing is …" at bounding box center [879, 367] width 225 height 108
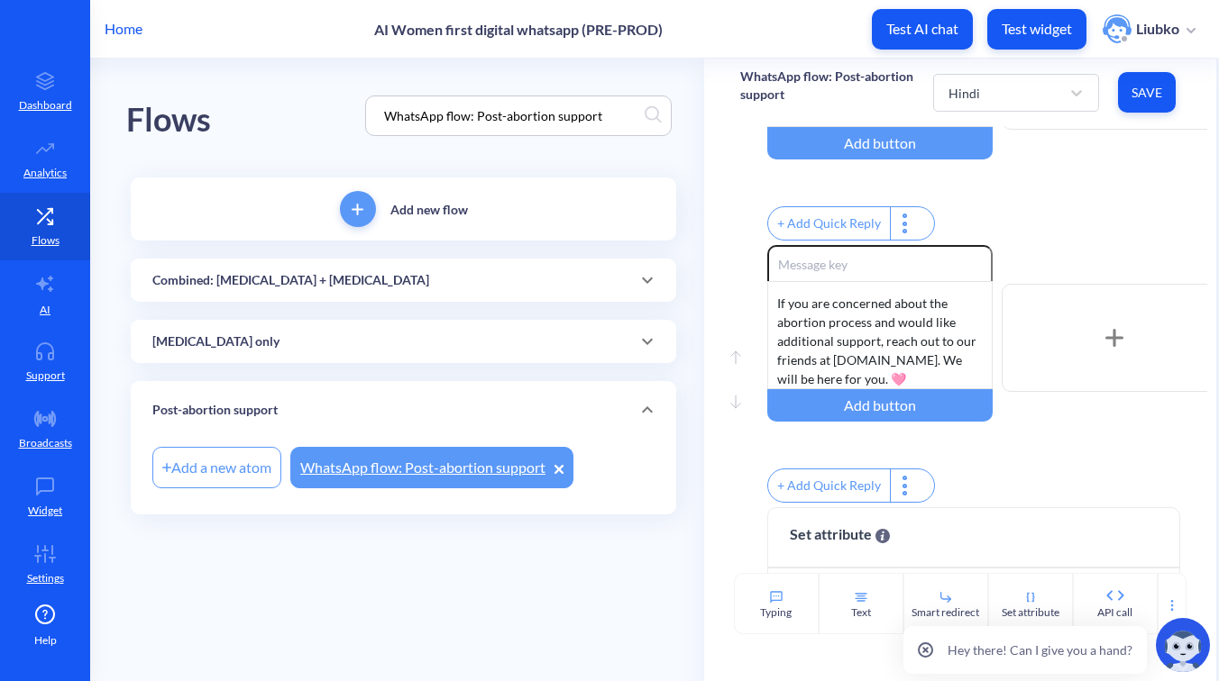
click at [1156, 95] on span "Save" at bounding box center [1146, 93] width 29 height 18
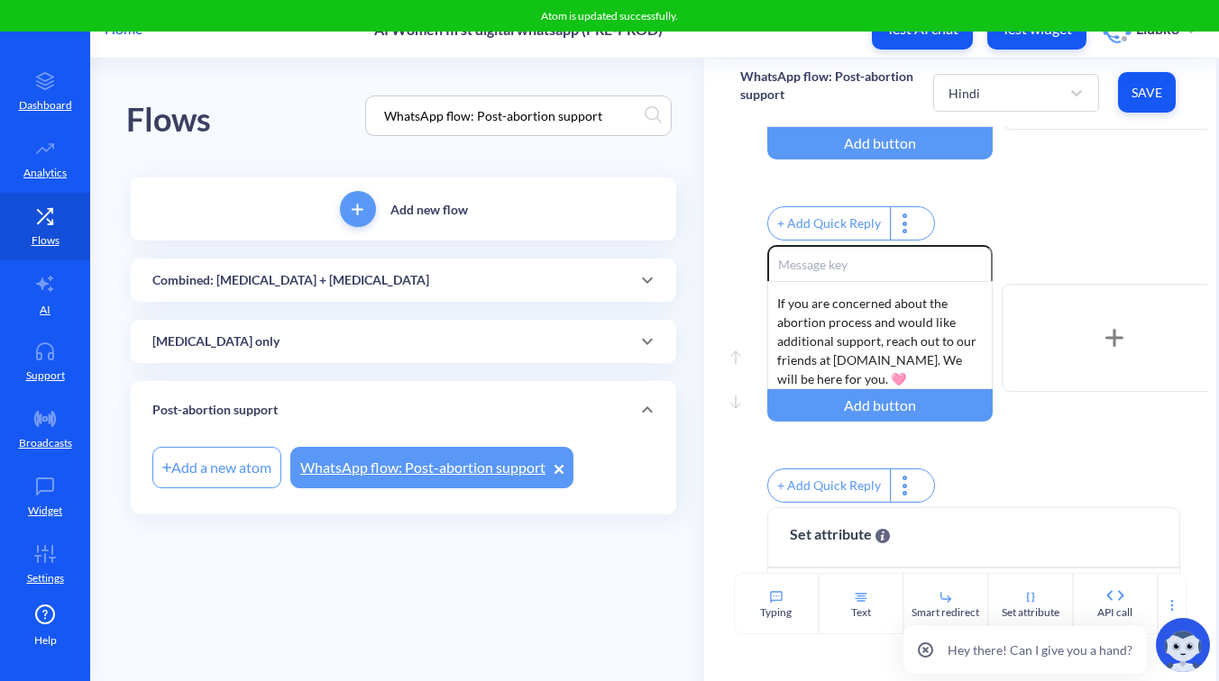
click at [1118, 216] on div "+ Add Quick Reply" at bounding box center [987, 225] width 440 height 39
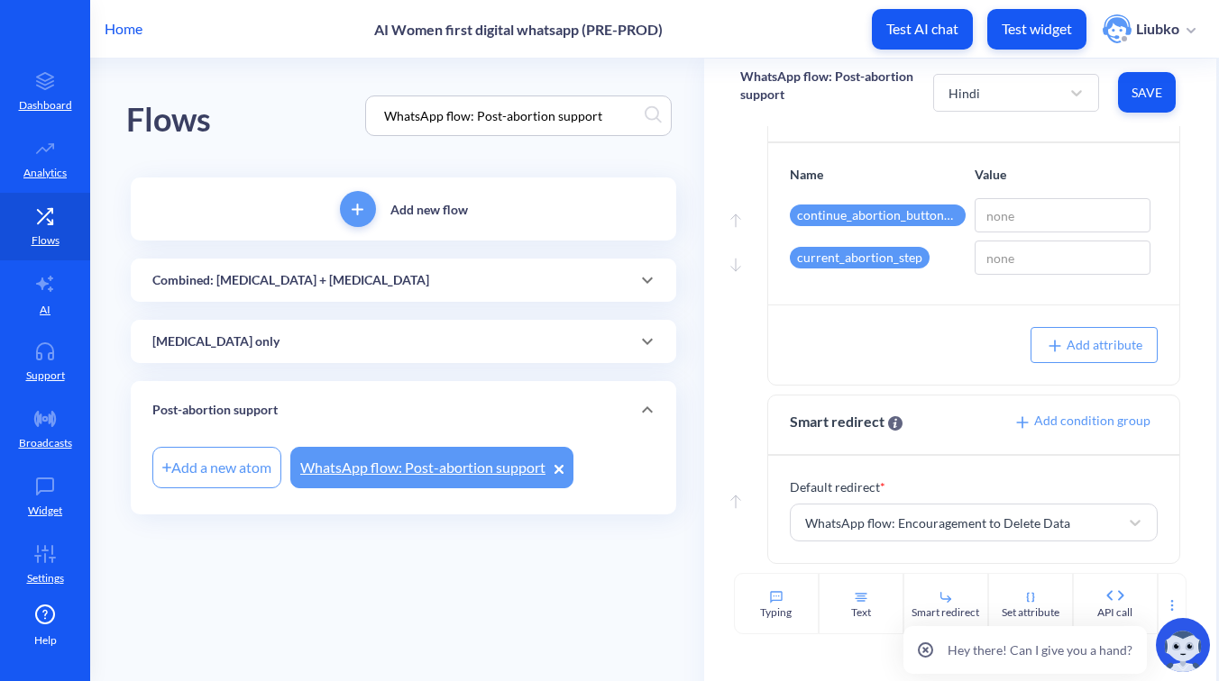
scroll to position [628, 0]
drag, startPoint x: 614, startPoint y: 109, endPoint x: 292, endPoint y: 95, distance: 322.1
click at [294, 95] on div "Flows WhatsApp flow: Post-abortion support" at bounding box center [403, 116] width 554 height 114
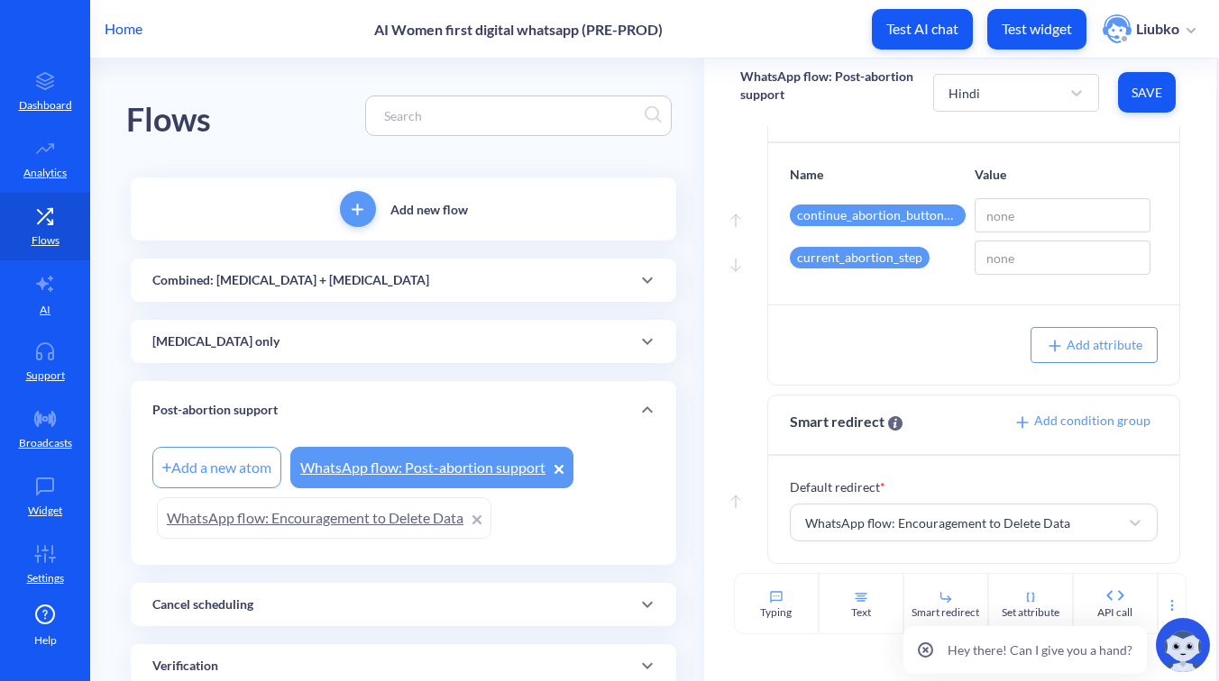
click at [330, 507] on link "WhatsApp flow: Encouragement to Delete Data" at bounding box center [324, 518] width 334 height 41
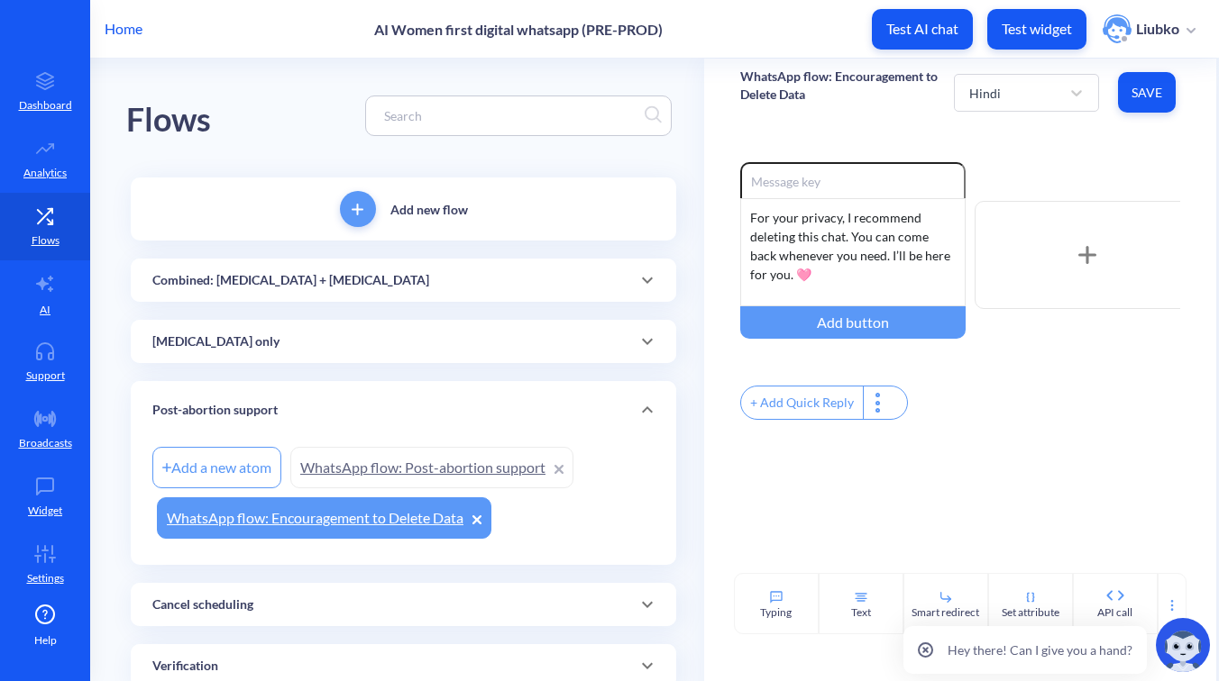
click at [470, 452] on link "WhatsApp flow: Post-abortion support" at bounding box center [431, 467] width 283 height 41
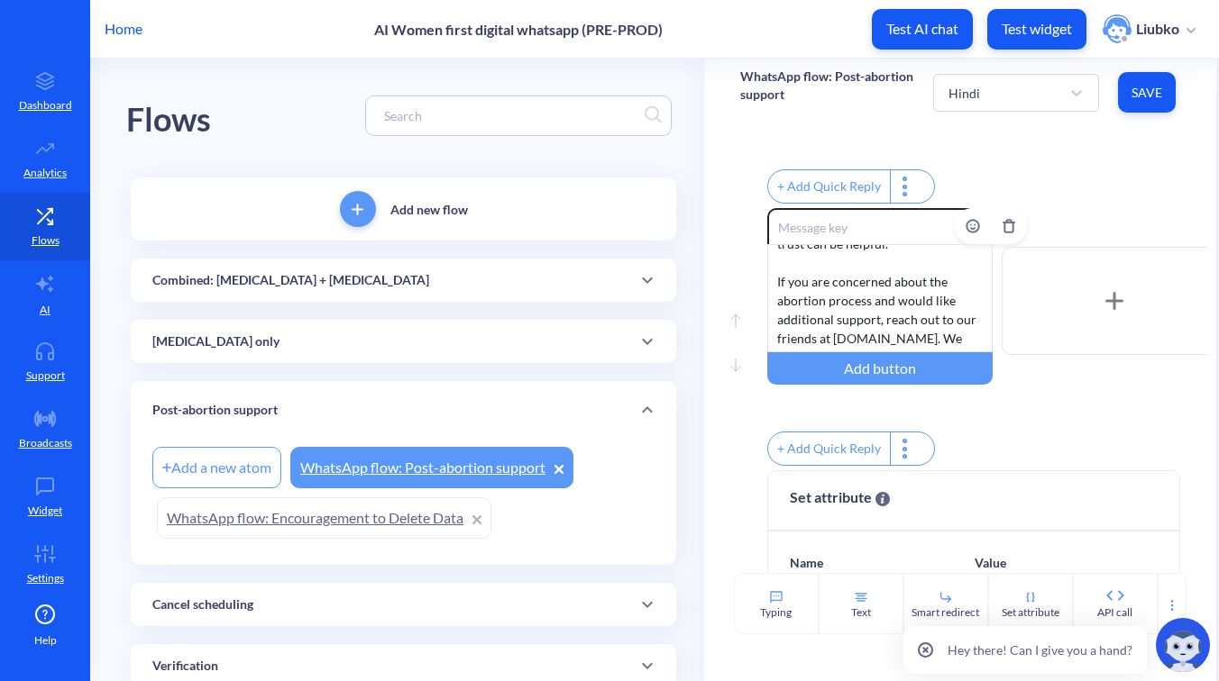
scroll to position [679, 0]
click at [427, 111] on input at bounding box center [509, 115] width 269 height 21
paste input "[MEDICAL_DATA]_SCHEDULED_1A"
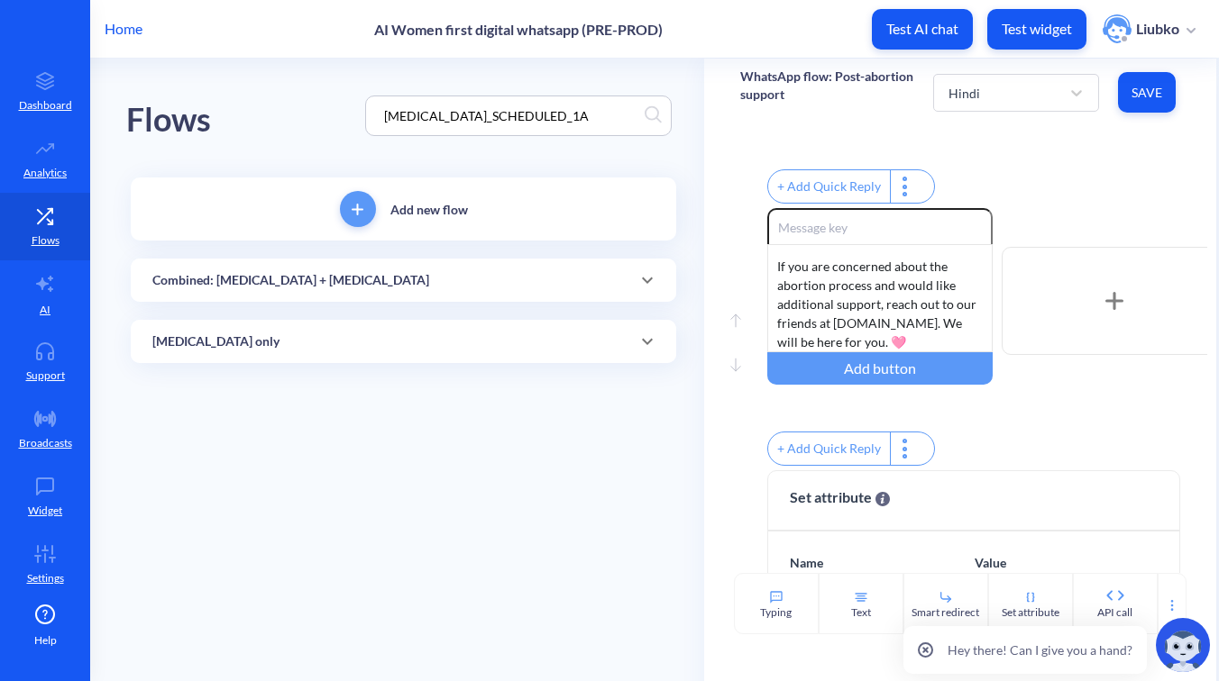
type input "[MEDICAL_DATA]_SCHEDULED_1A"
click at [403, 272] on div "Combined: [MEDICAL_DATA] + [MEDICAL_DATA]" at bounding box center [403, 280] width 502 height 19
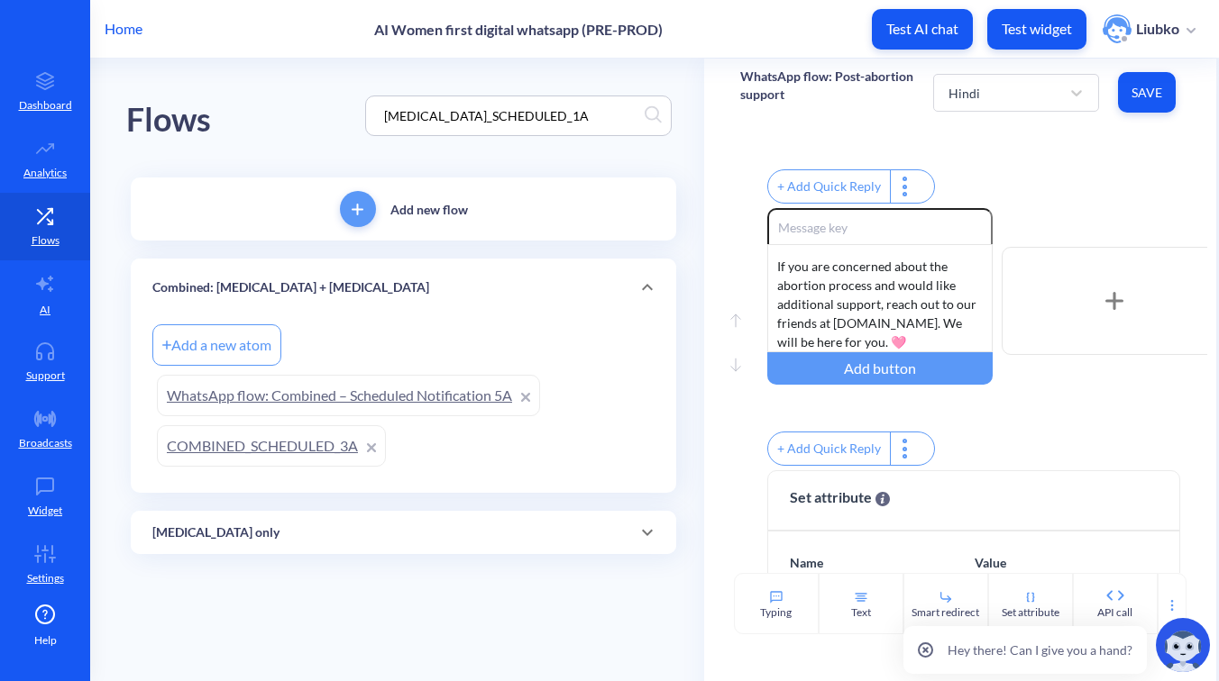
click at [383, 527] on div "[MEDICAL_DATA] only" at bounding box center [403, 533] width 502 height 19
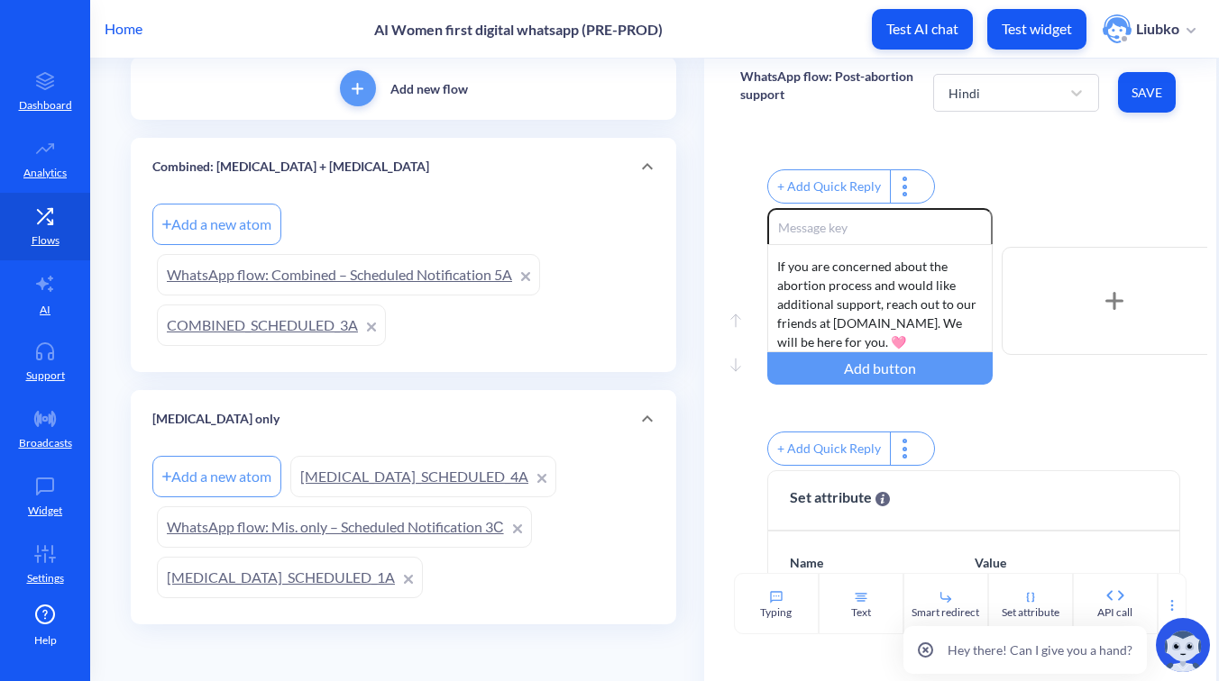
scroll to position [123, 0]
click at [325, 584] on link "[MEDICAL_DATA]_SCHEDULED_1A" at bounding box center [290, 575] width 266 height 41
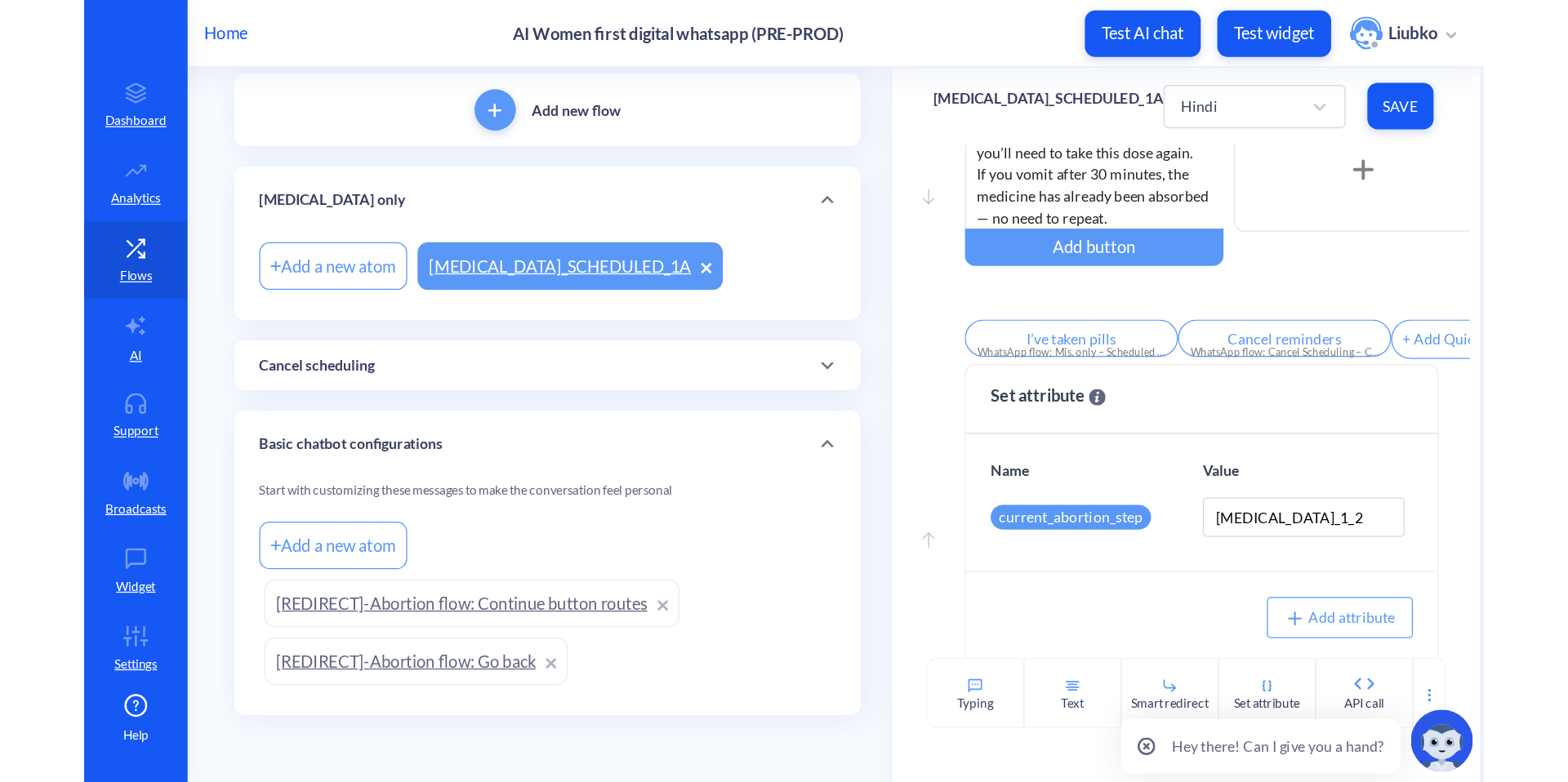
scroll to position [121, 0]
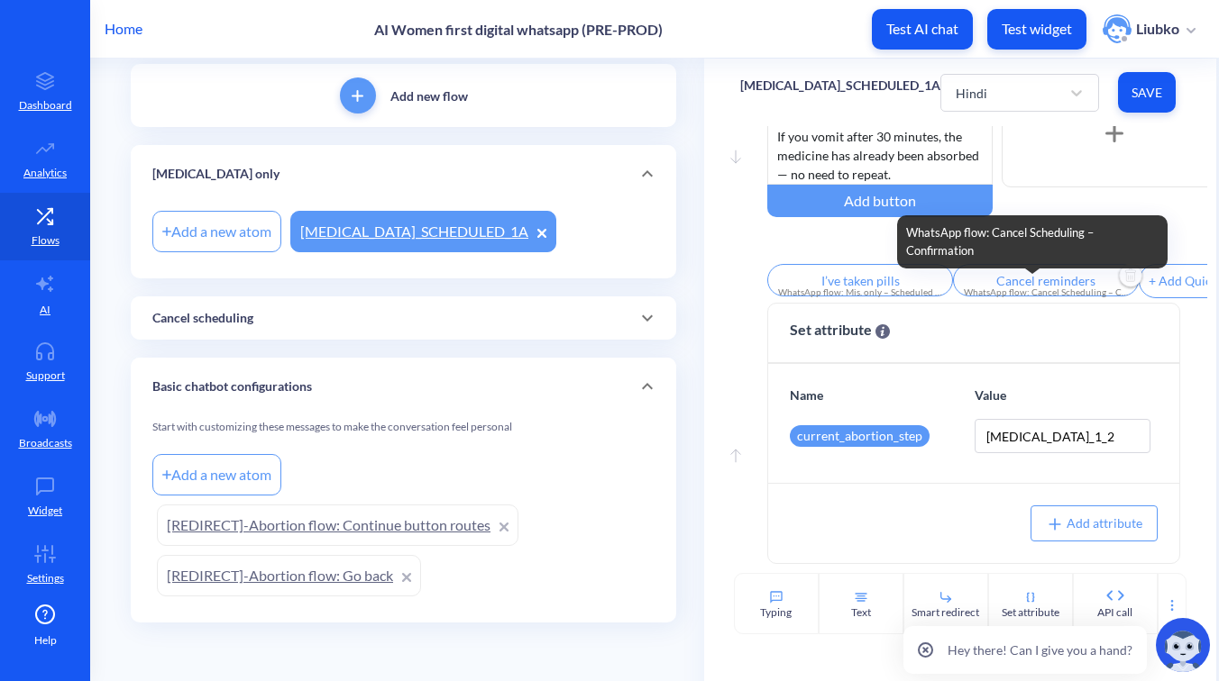
click at [1037, 279] on input "Cancel reminders" at bounding box center [1046, 280] width 186 height 32
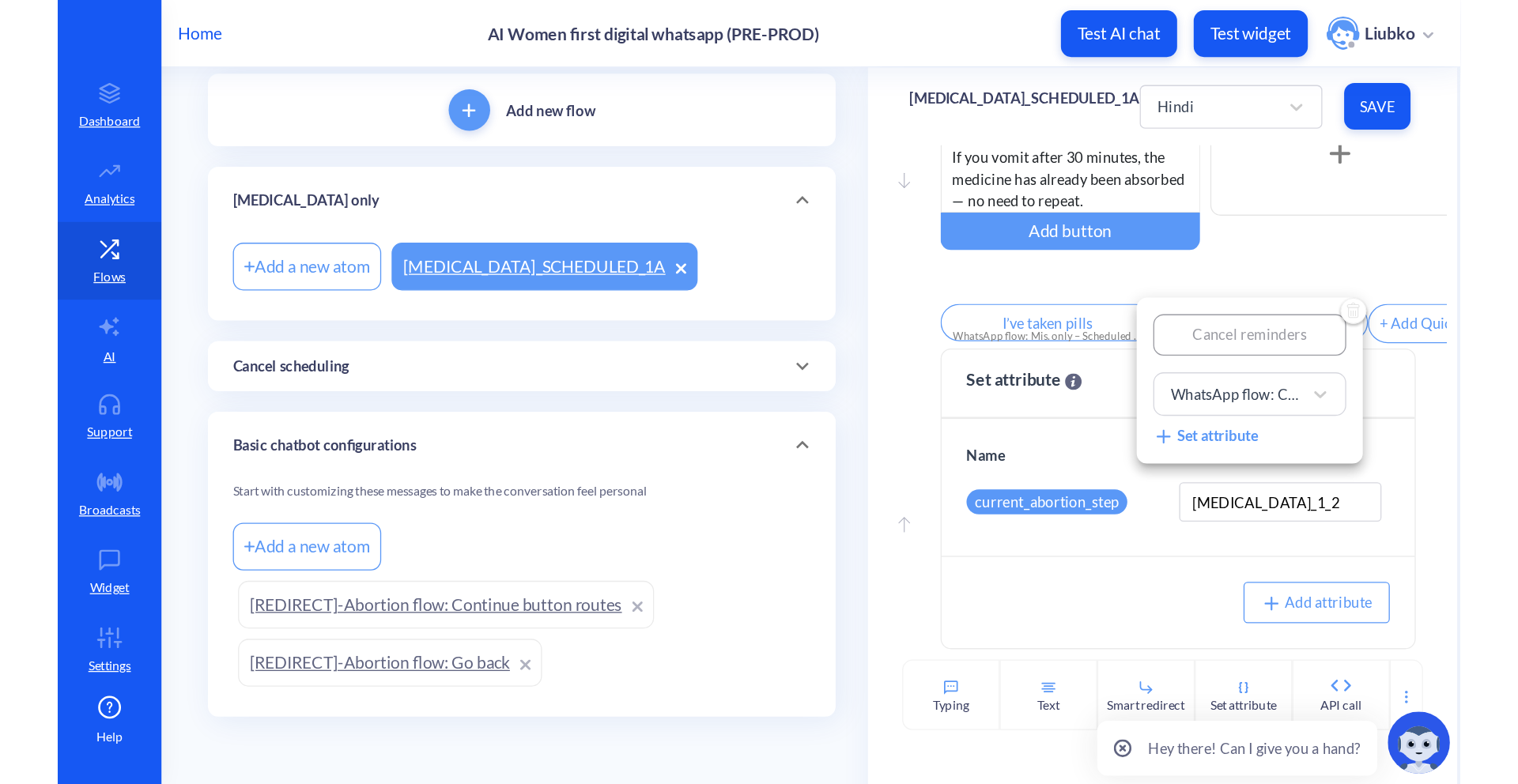
scroll to position [0, 0]
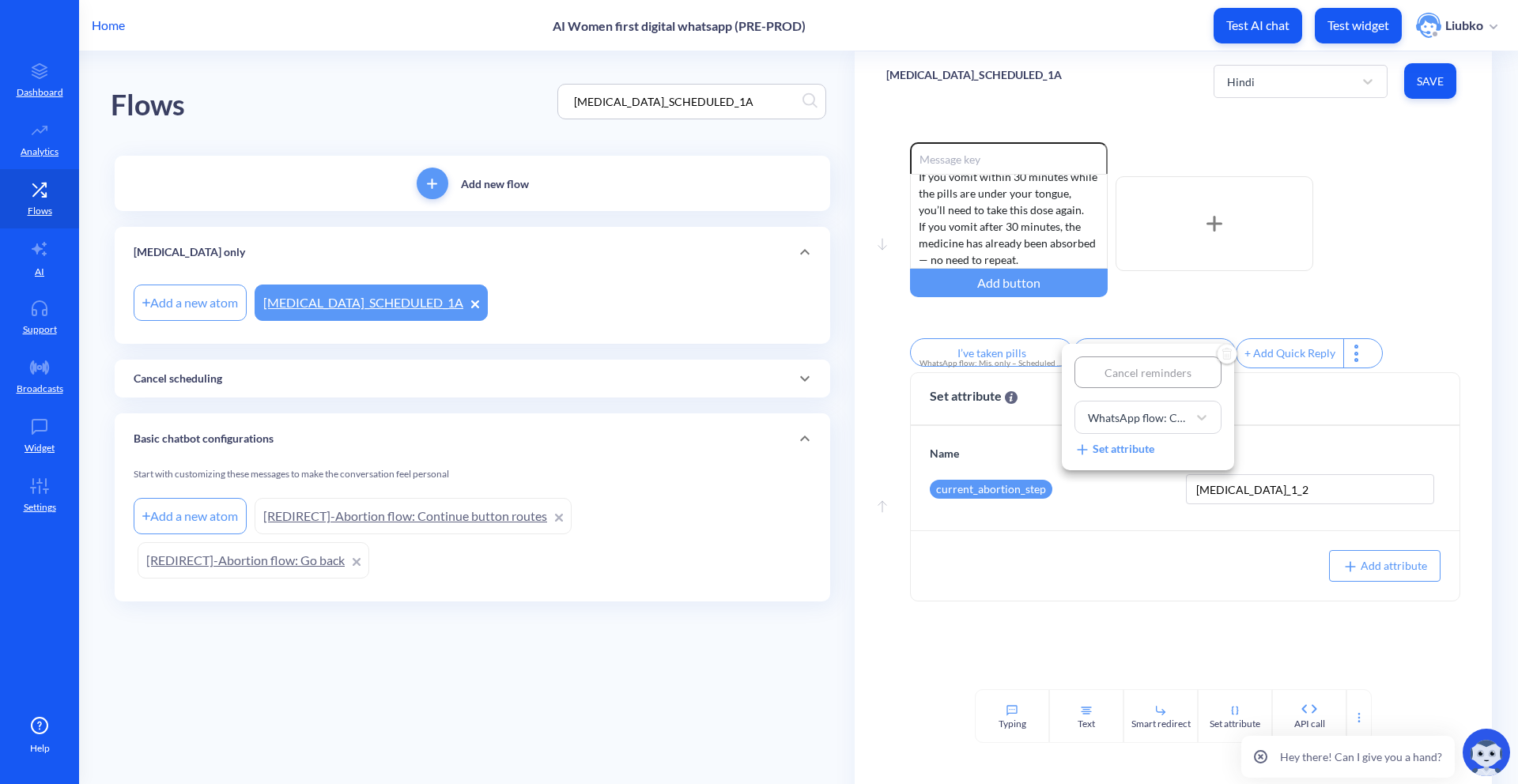
click at [910, 270] on div at bounding box center [759, 392] width 1518 height 784
click at [1068, 82] on div "Hindi" at bounding box center [1286, 82] width 134 height 28
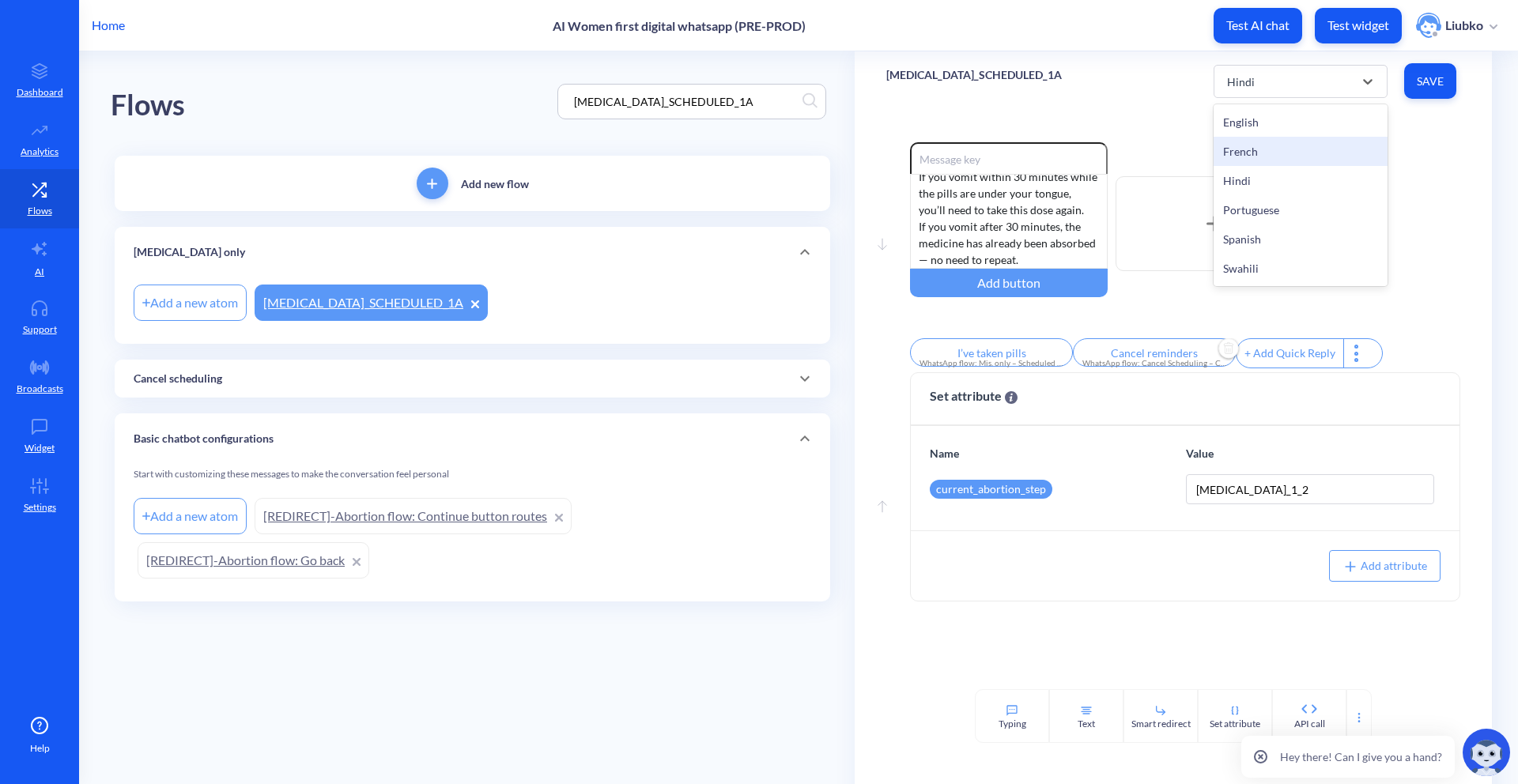
click at [1068, 137] on div "French" at bounding box center [1301, 151] width 174 height 29
type input "J'ai pris pilules"
type input "Annuler les rappels"
click at [1068, 94] on div "French" at bounding box center [1286, 82] width 134 height 28
click at [1068, 241] on div "Spanish" at bounding box center [1301, 239] width 174 height 29
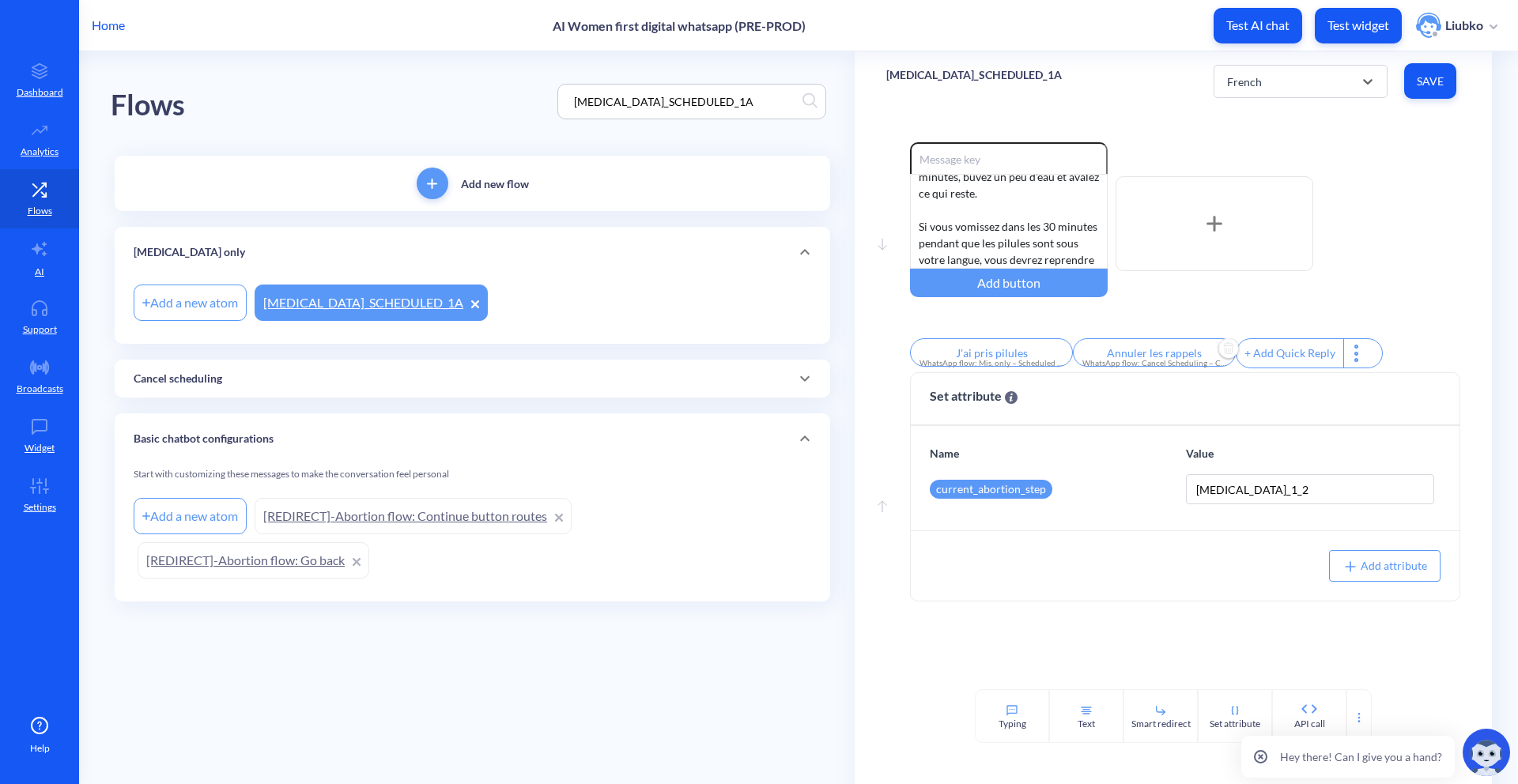
type input "Tomé las pastillas"
type input "Anular avisos"
click at [1068, 88] on div "Spanish" at bounding box center [1286, 82] width 134 height 28
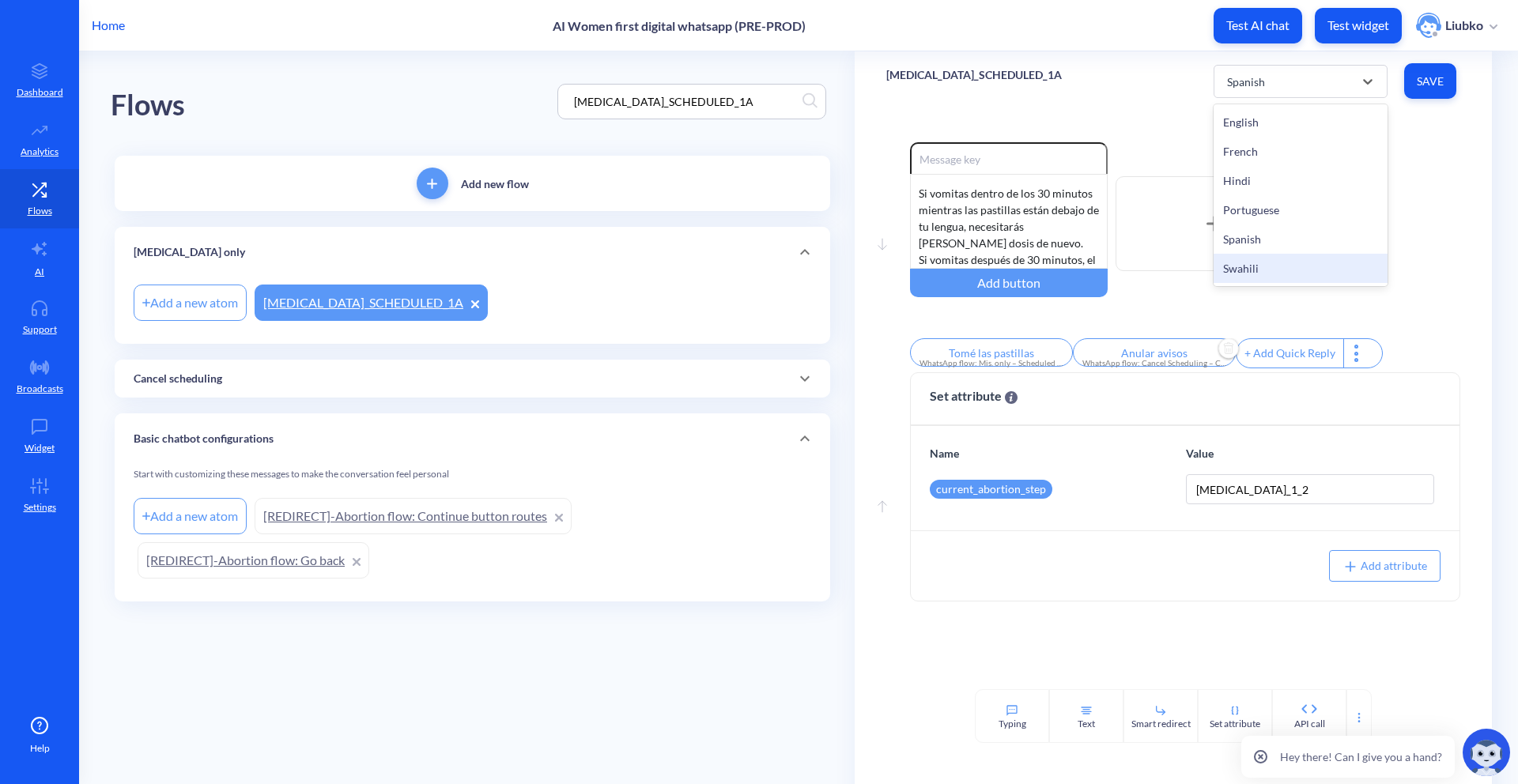
click at [1068, 267] on div "Swahili" at bounding box center [1301, 267] width 174 height 29
type input "I’ve taken pills"
type input "Cancel reminders"
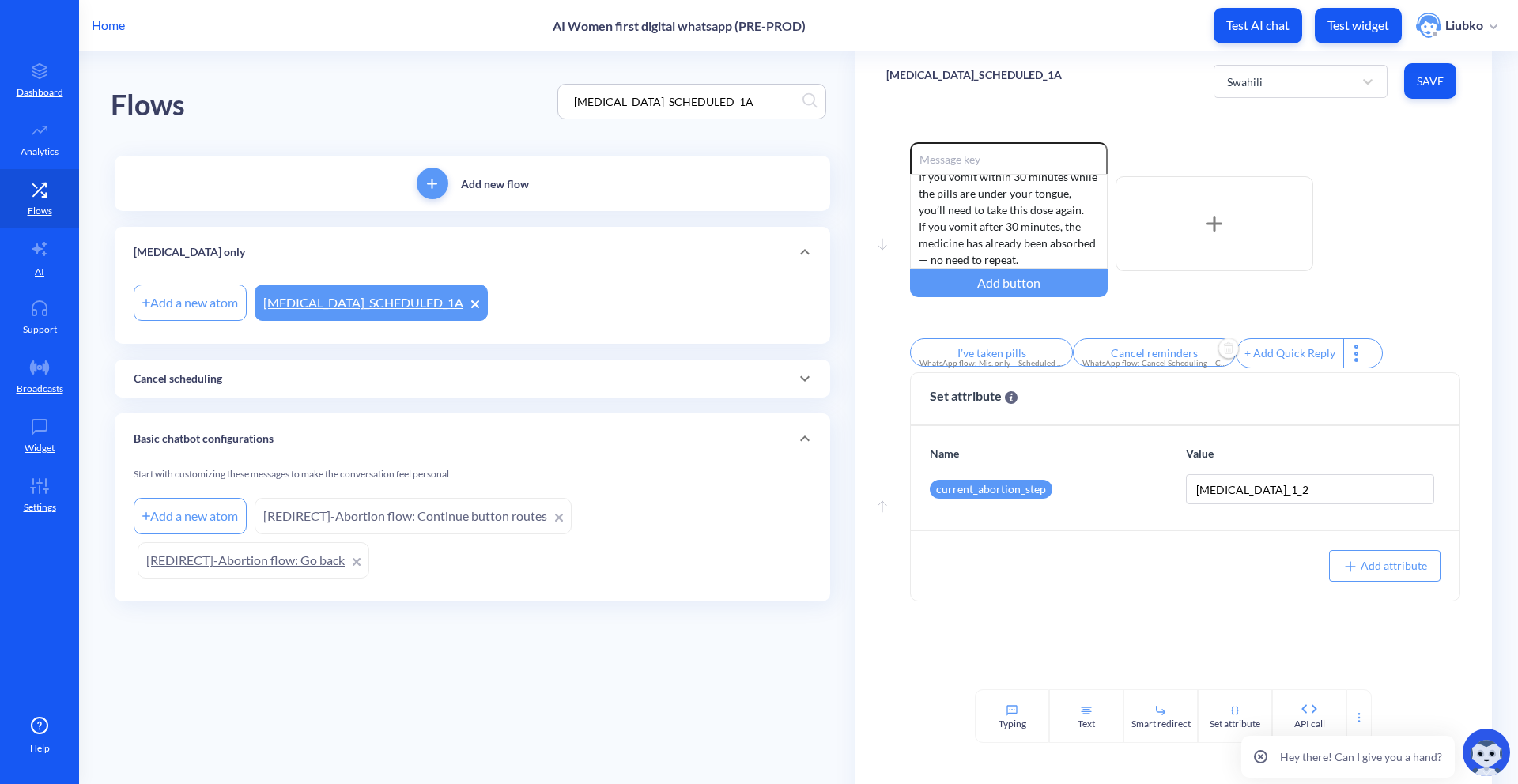
click at [1068, 351] on input "Cancel reminders" at bounding box center [1154, 353] width 163 height 28
click at [1068, 307] on div at bounding box center [759, 392] width 1518 height 784
drag, startPoint x: 768, startPoint y: 105, endPoint x: 525, endPoint y: 99, distance: 243.1
click at [525, 99] on div "Flows MISOPROSTOL_SCHEDULED_1A" at bounding box center [472, 102] width 723 height 100
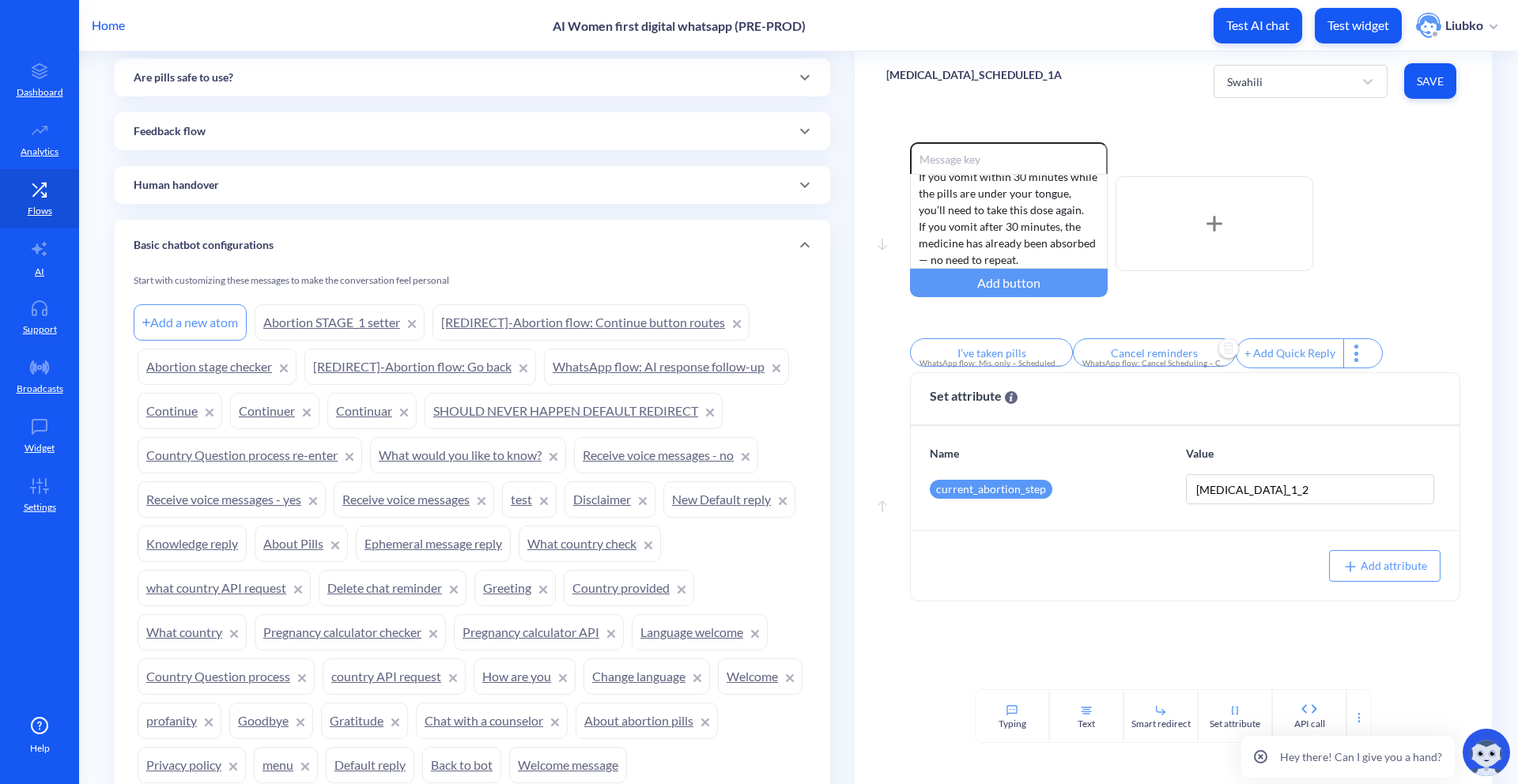
scroll to position [1456, 0]
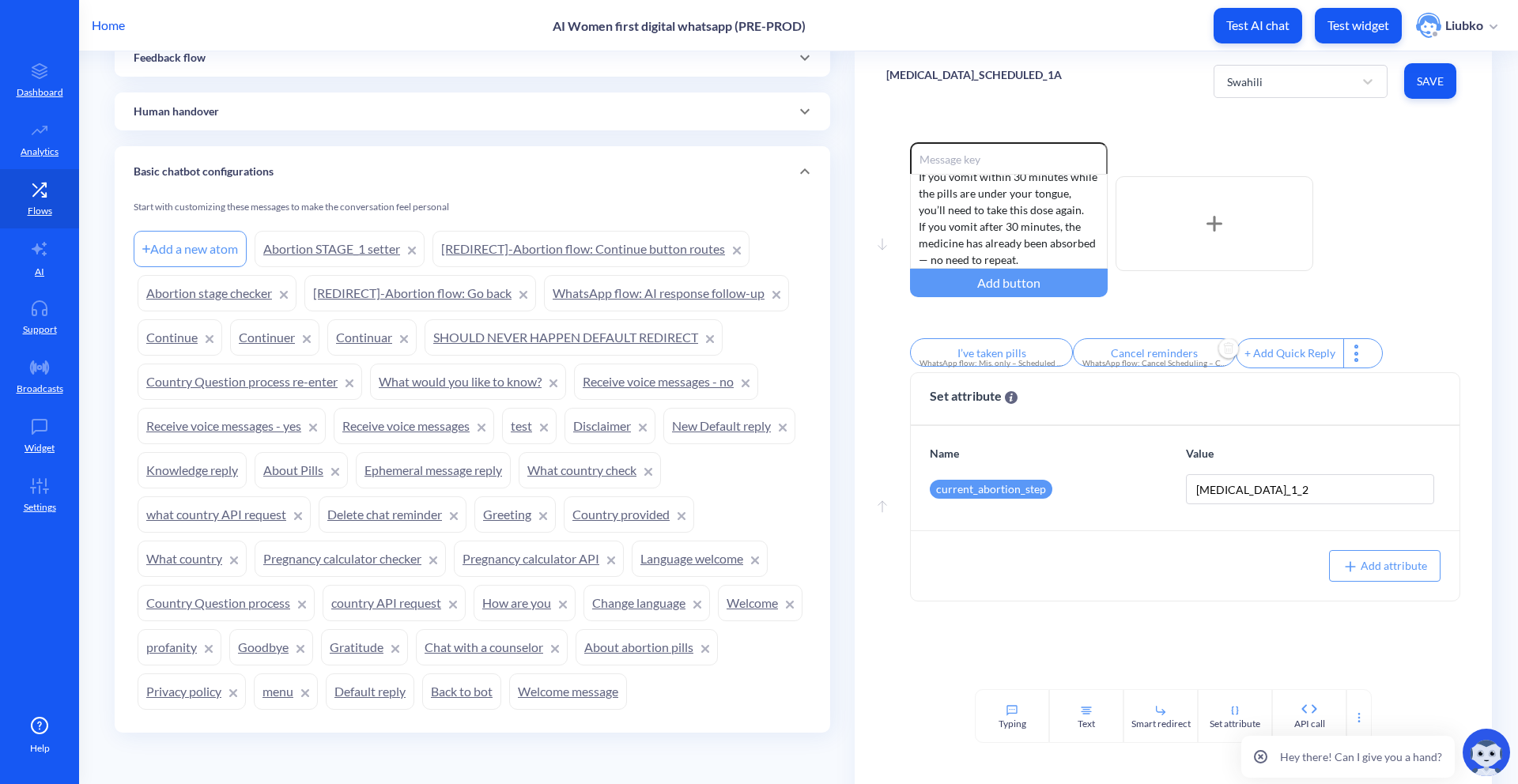
click at [526, 431] on link "test" at bounding box center [529, 425] width 54 height 36
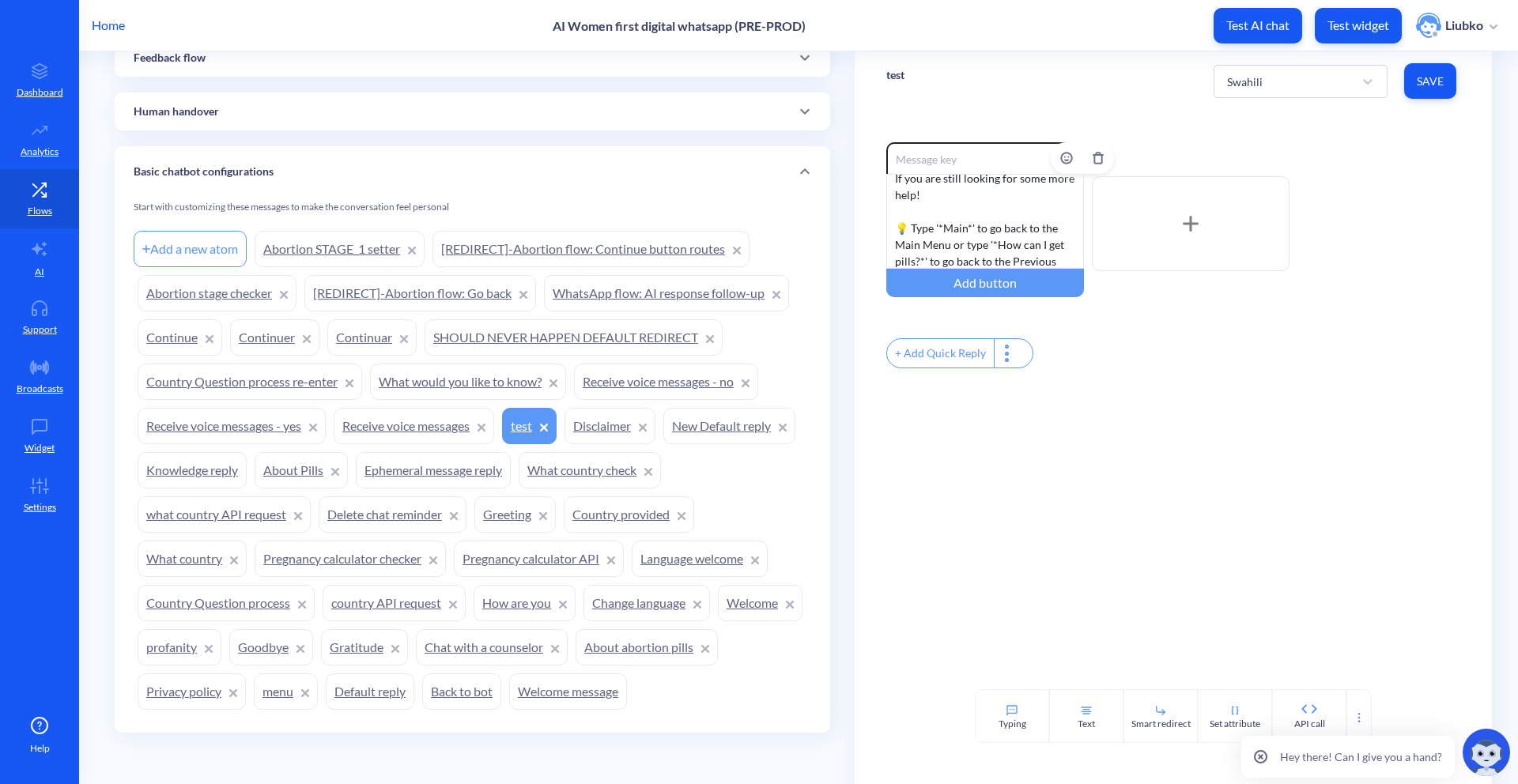
scroll to position [31, 0]
click at [943, 357] on div "+ Add Quick Reply" at bounding box center [940, 353] width 107 height 28
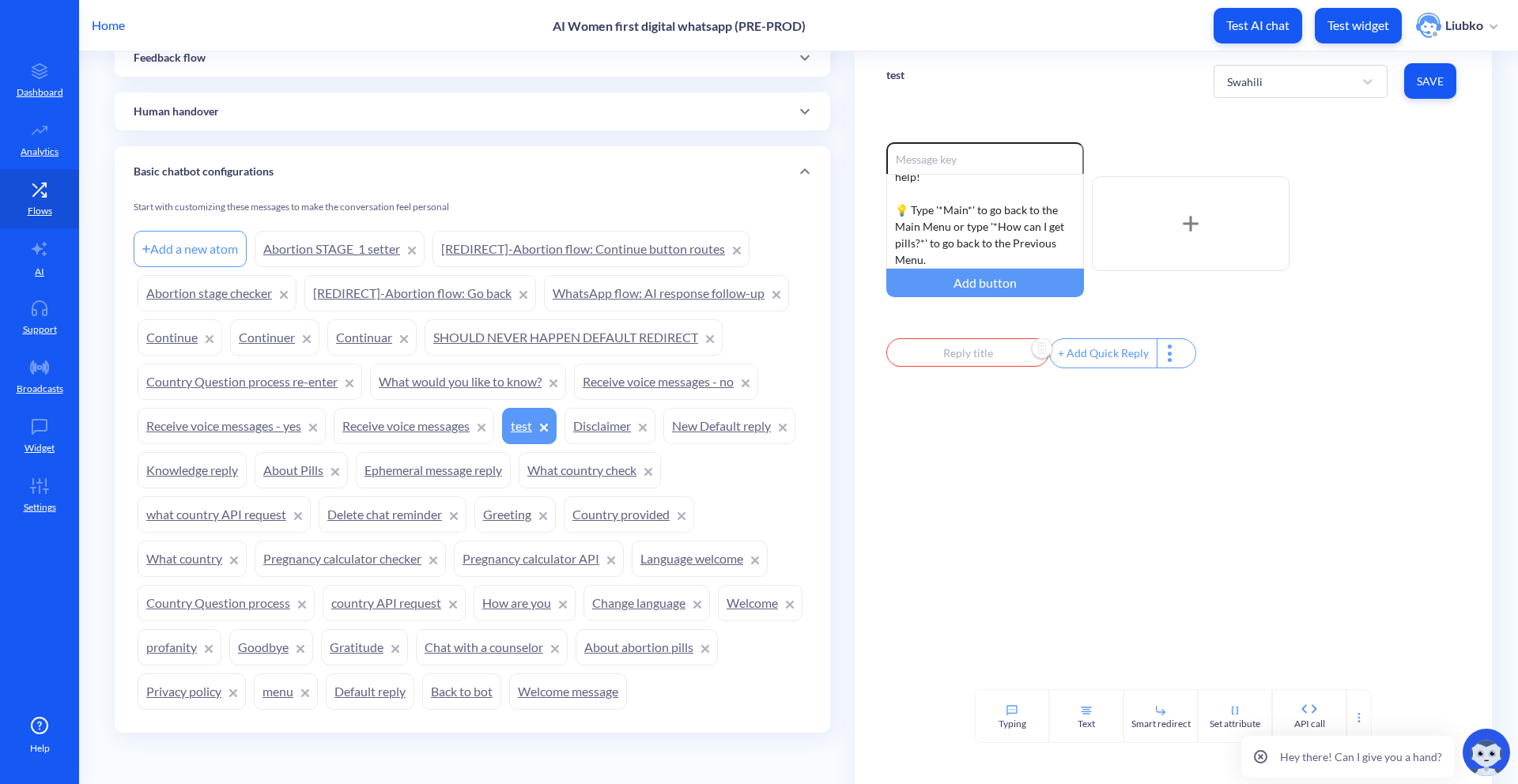
click at [946, 367] on input "text" at bounding box center [967, 353] width 163 height 28
type input "Cancel reminders"
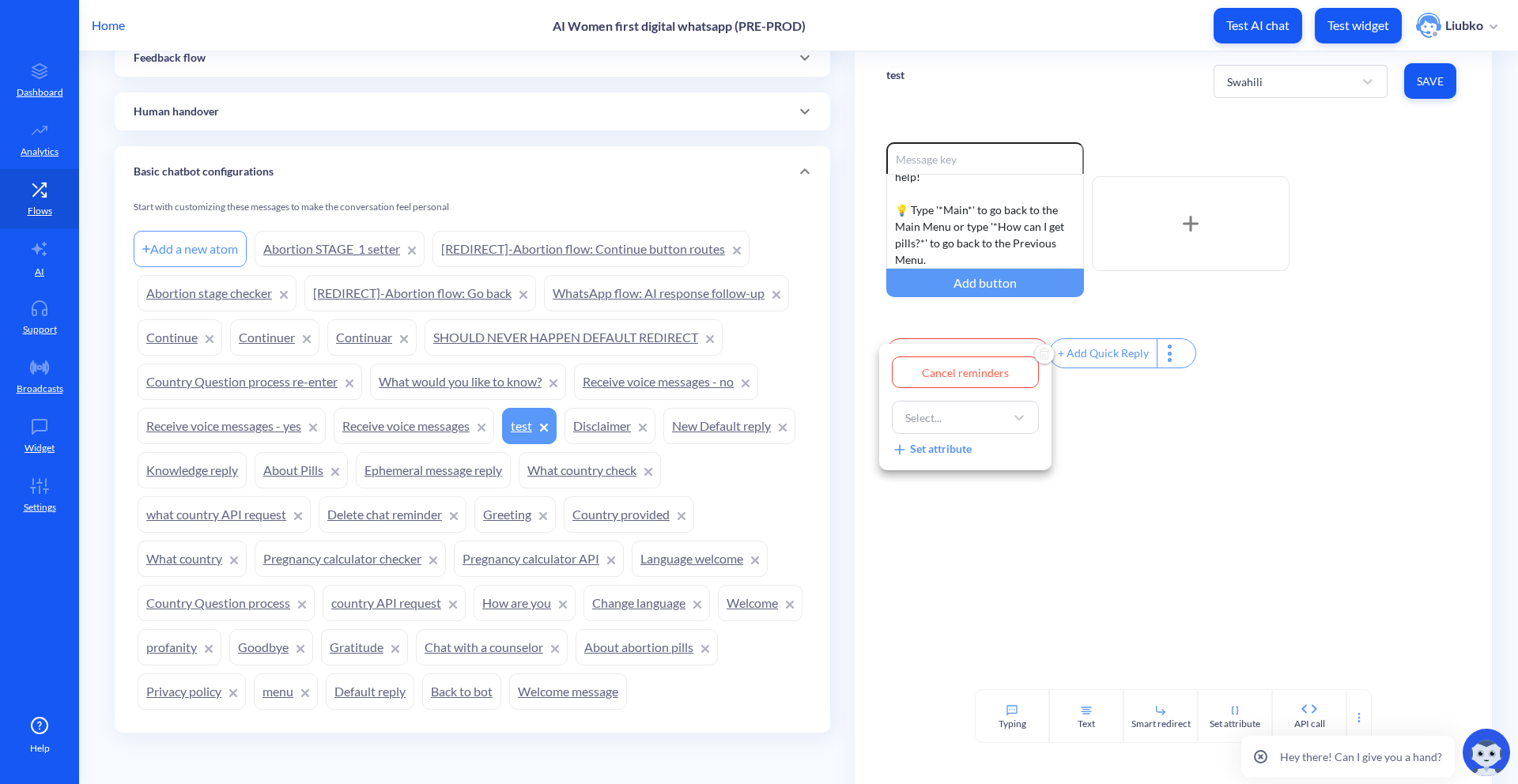
type input "Cancel reminders Cancel reminders"
click at [950, 413] on div "Select..." at bounding box center [951, 417] width 108 height 28
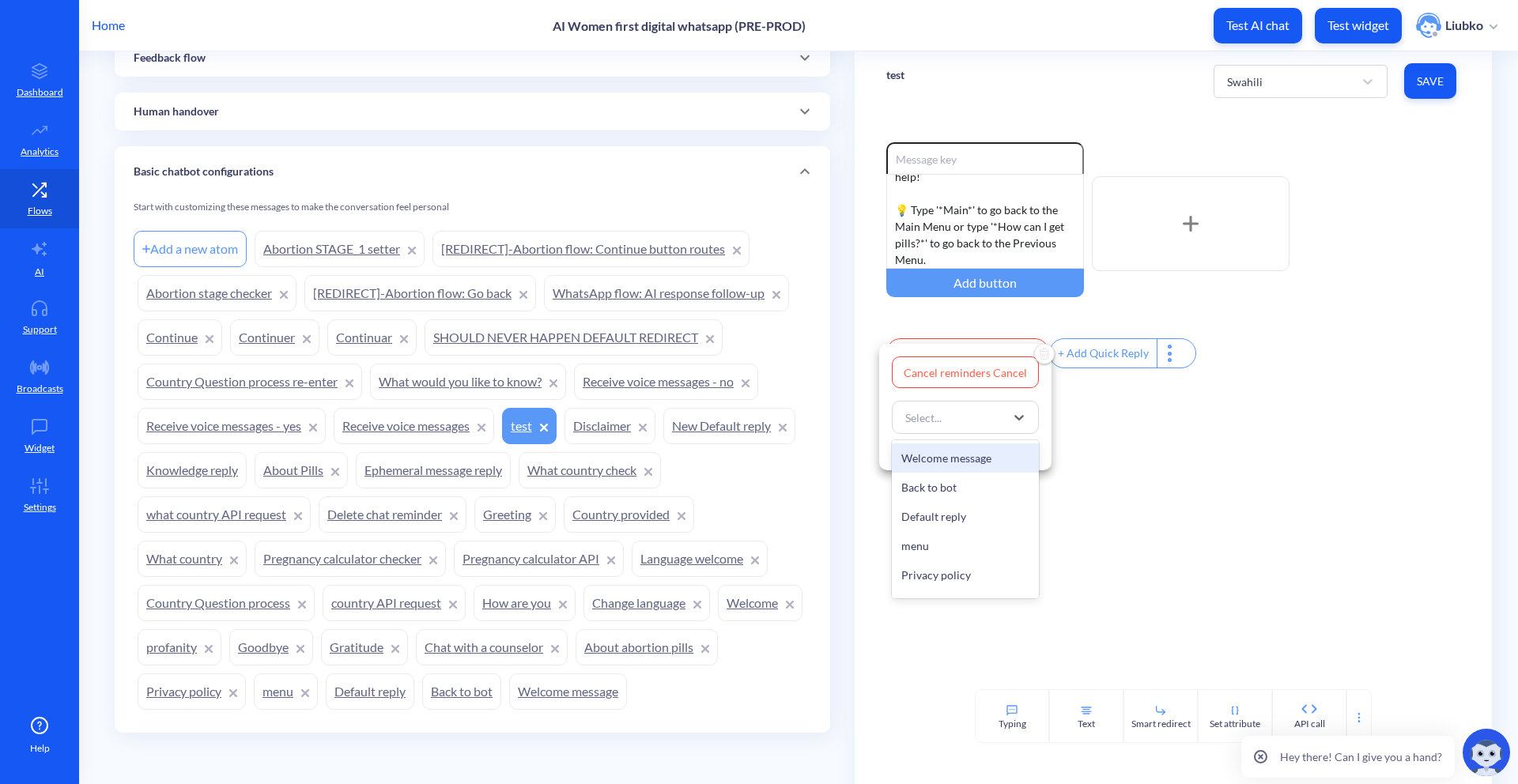
click at [942, 453] on div "Welcome message" at bounding box center [966, 458] width 147 height 29
click at [1068, 505] on div at bounding box center [759, 392] width 1518 height 784
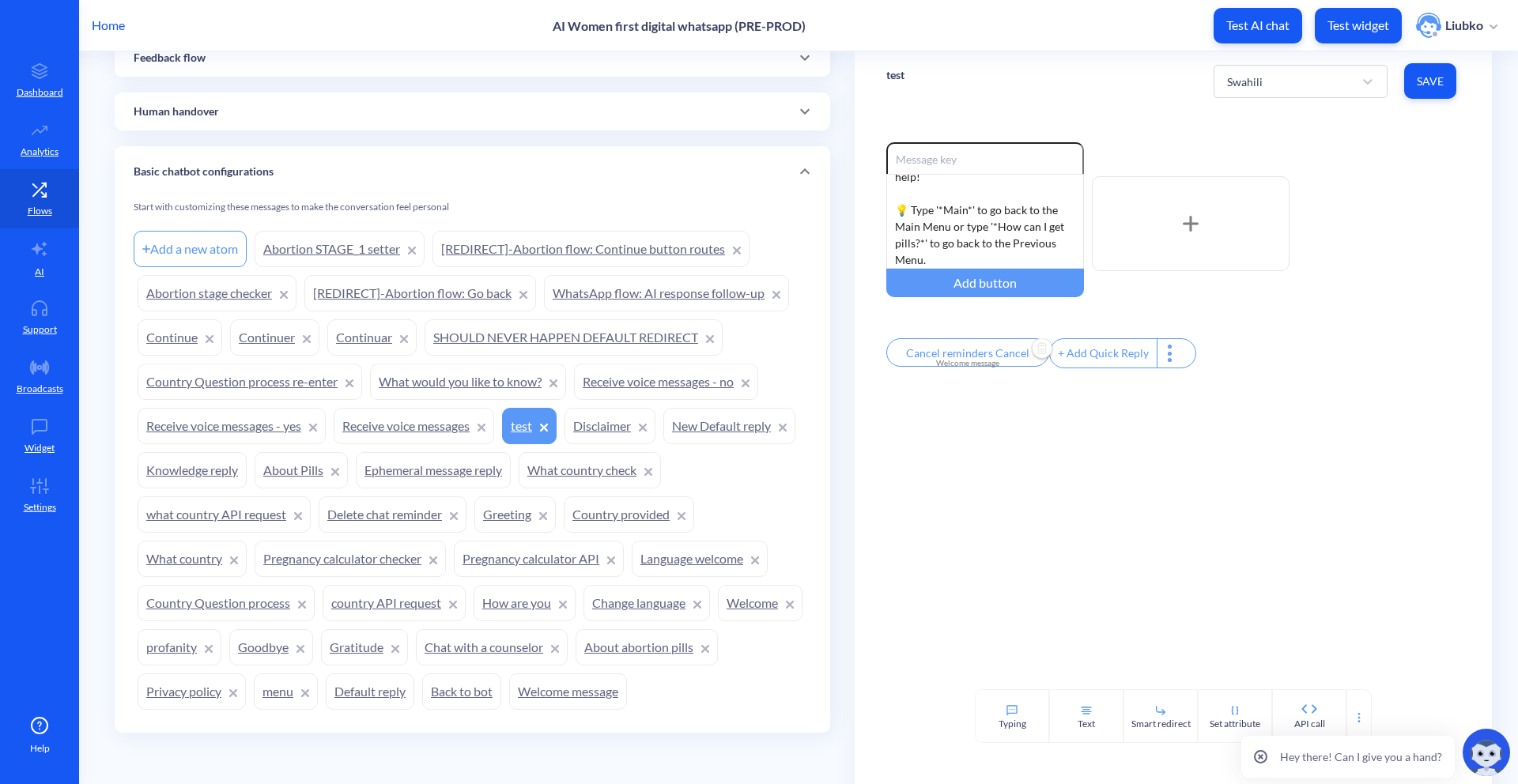
scroll to position [0, 54]
click at [1068, 96] on button "Save" at bounding box center [1429, 81] width 52 height 36
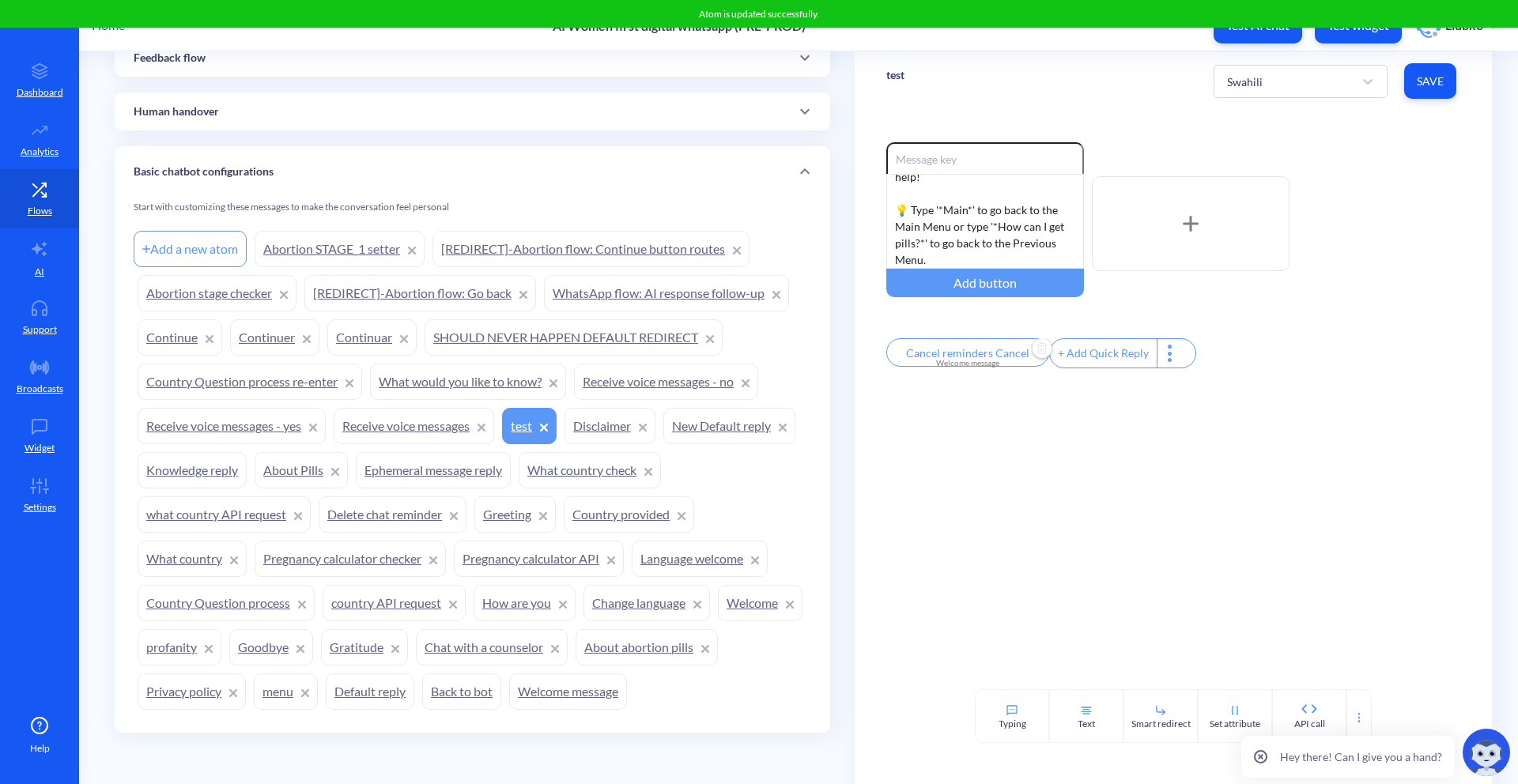
click at [1068, 132] on div "Enable reactions If you are still looking for some more help! 💡 Type '*Main*' t…" at bounding box center [1172, 400] width 637 height 579
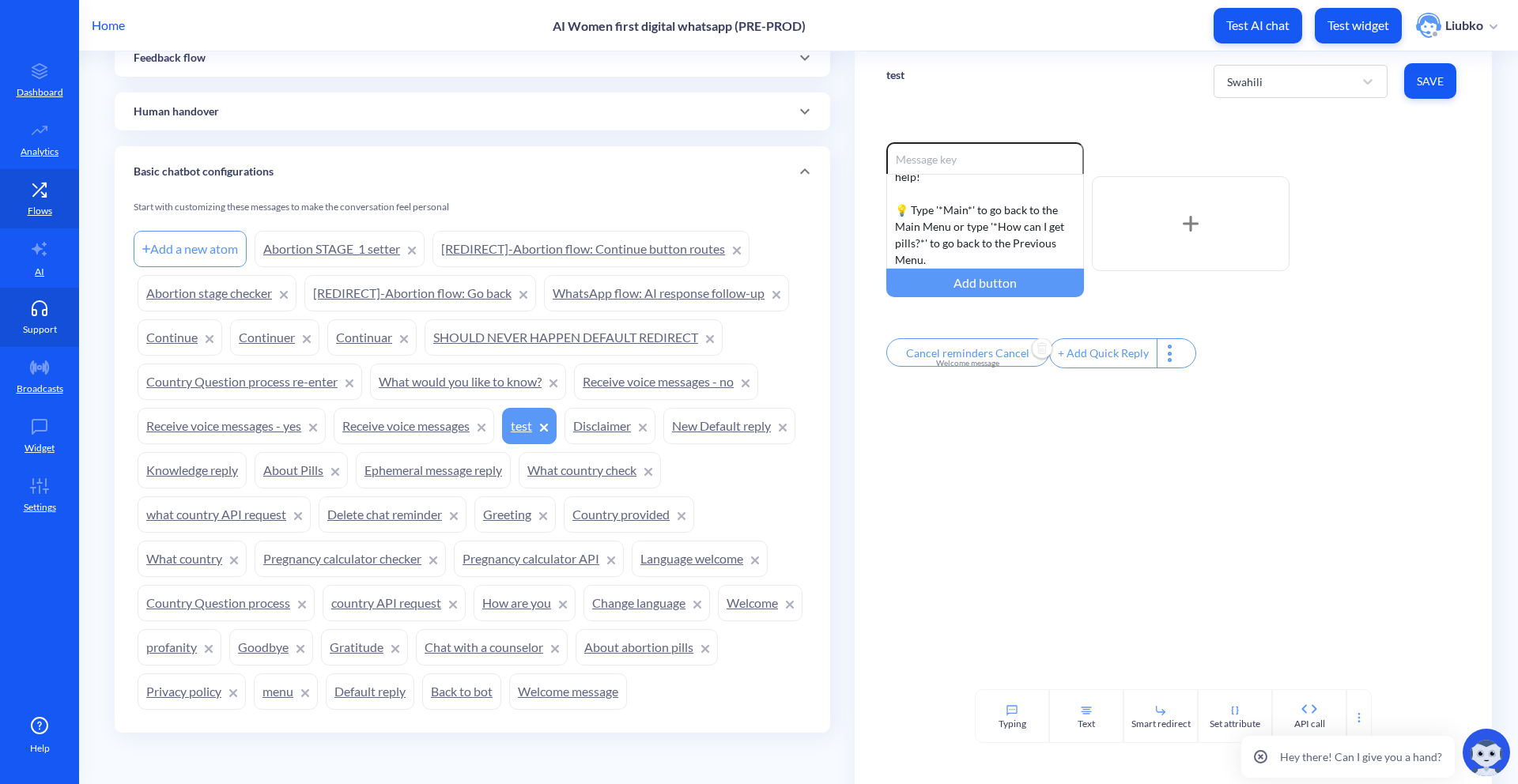
click at [57, 323] on link "Support" at bounding box center [39, 317] width 79 height 60
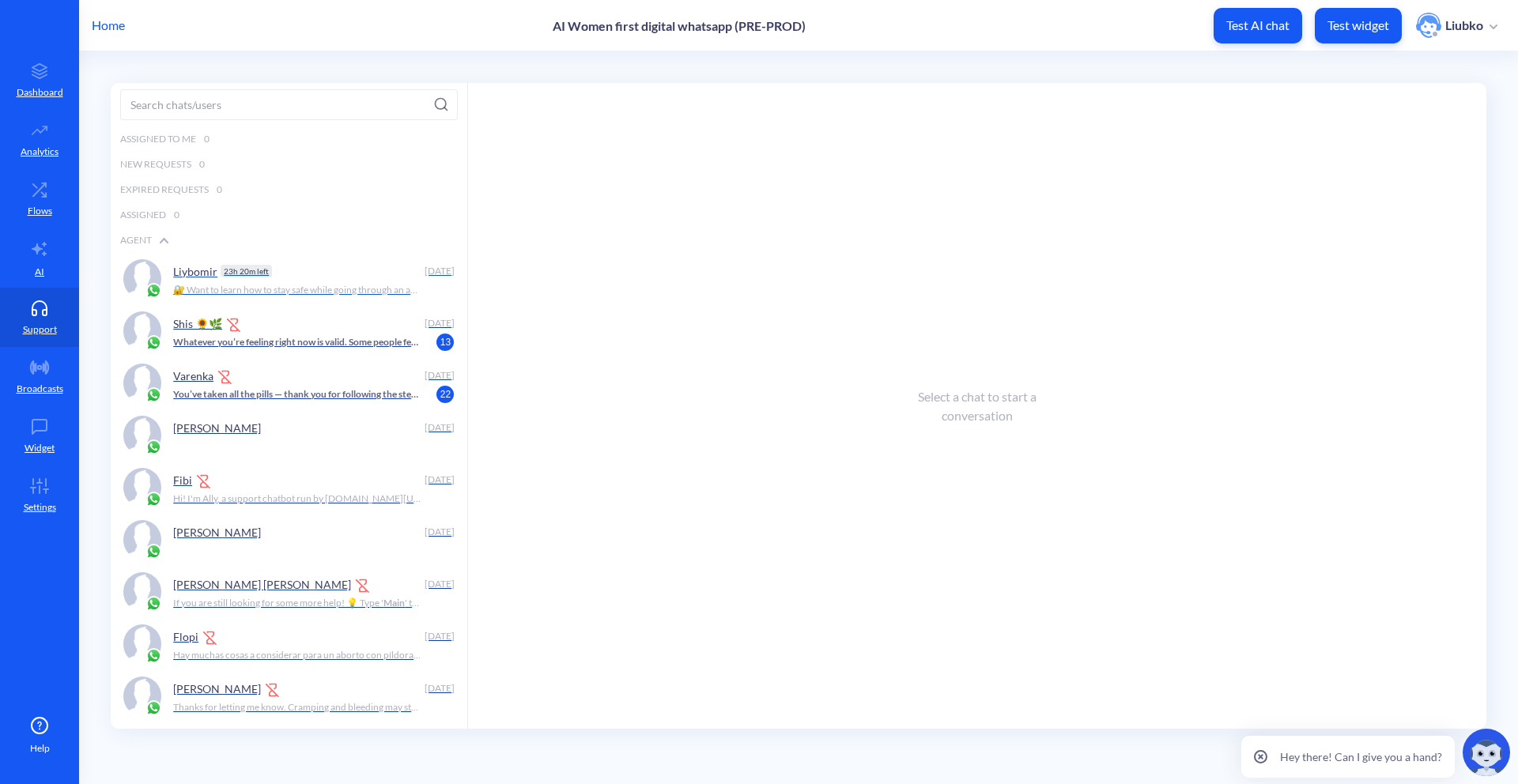
click at [210, 298] on div "Liybomir 23h 20m left Today 🔐 Want to learn how to stay safe while going throug…" at bounding box center [313, 279] width 282 height 39
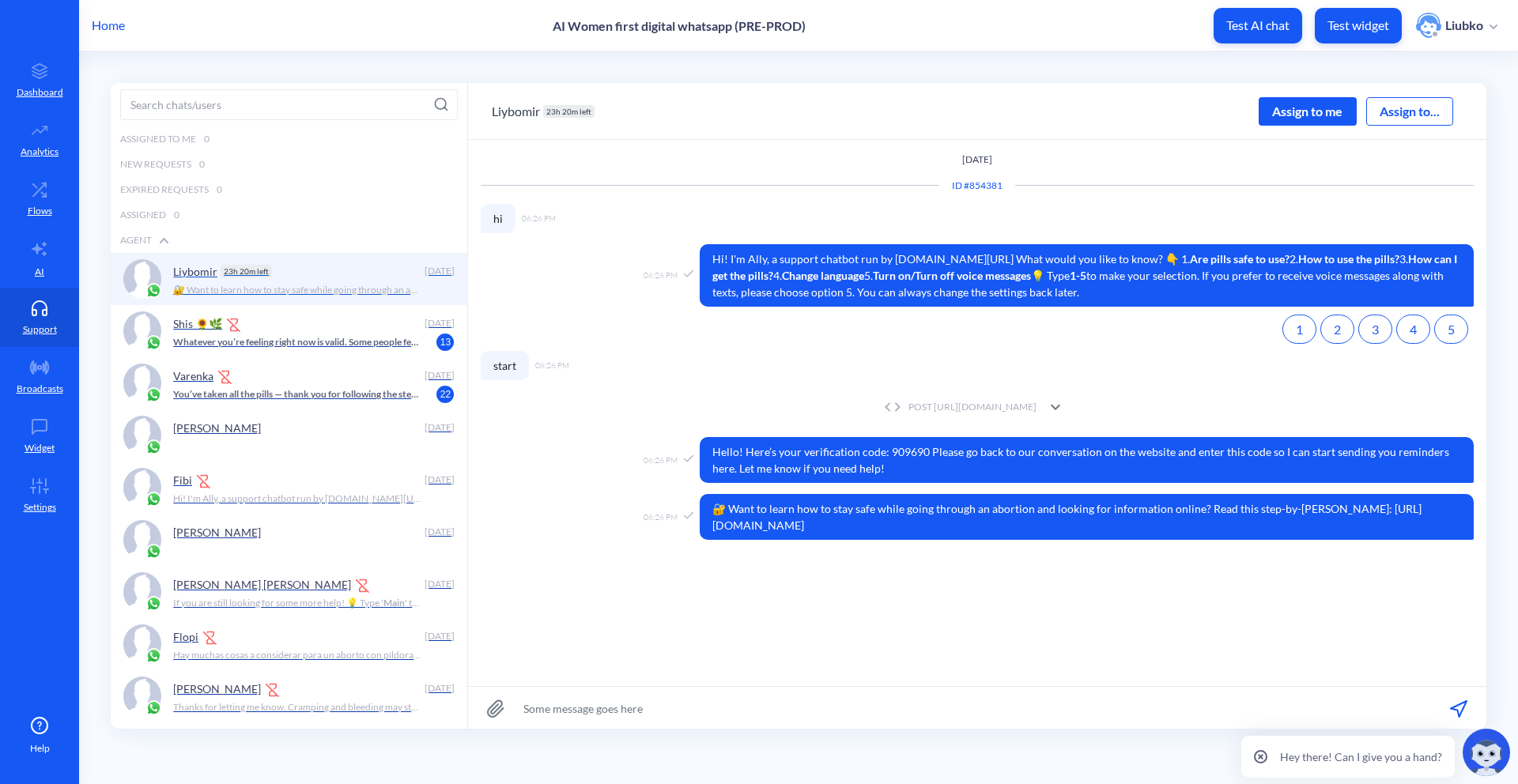
scroll to position [1, 0]
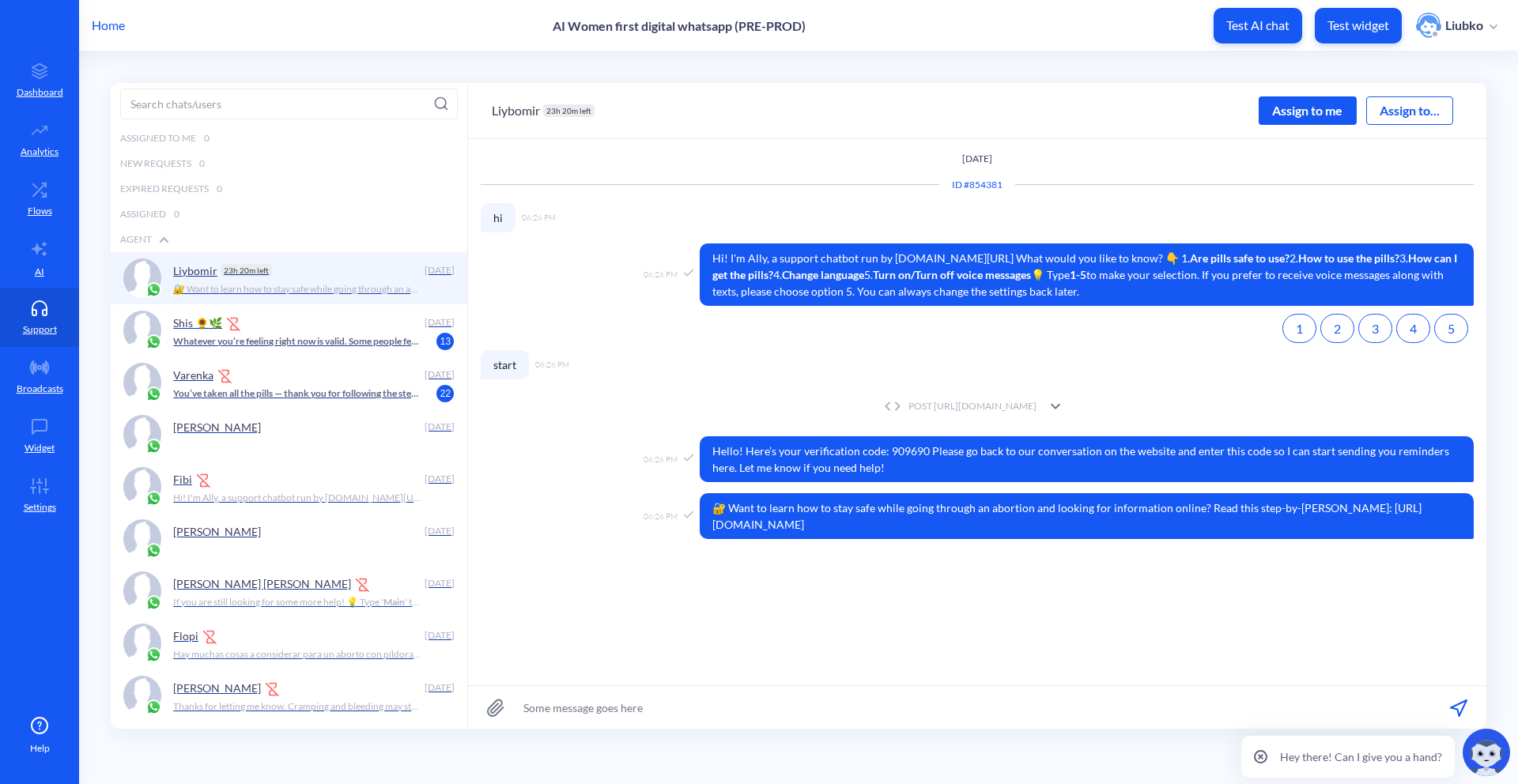
click at [1068, 117] on div "Assign to me" at bounding box center [1308, 110] width 98 height 28
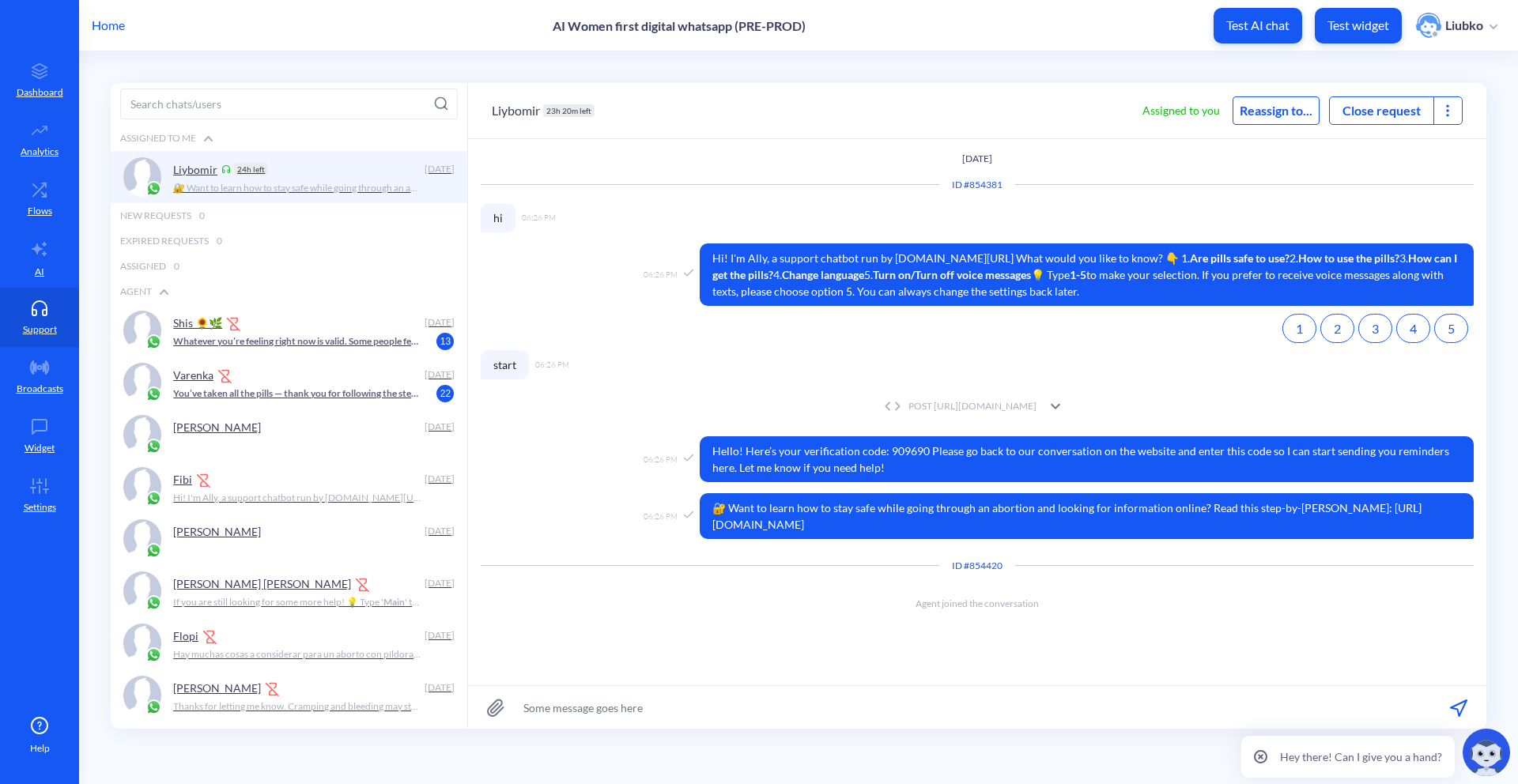
click at [1068, 113] on icon at bounding box center [1447, 110] width 16 height 16
type input "е"
click at [1068, 147] on input "test" at bounding box center [1366, 139] width 189 height 29
type input "test"
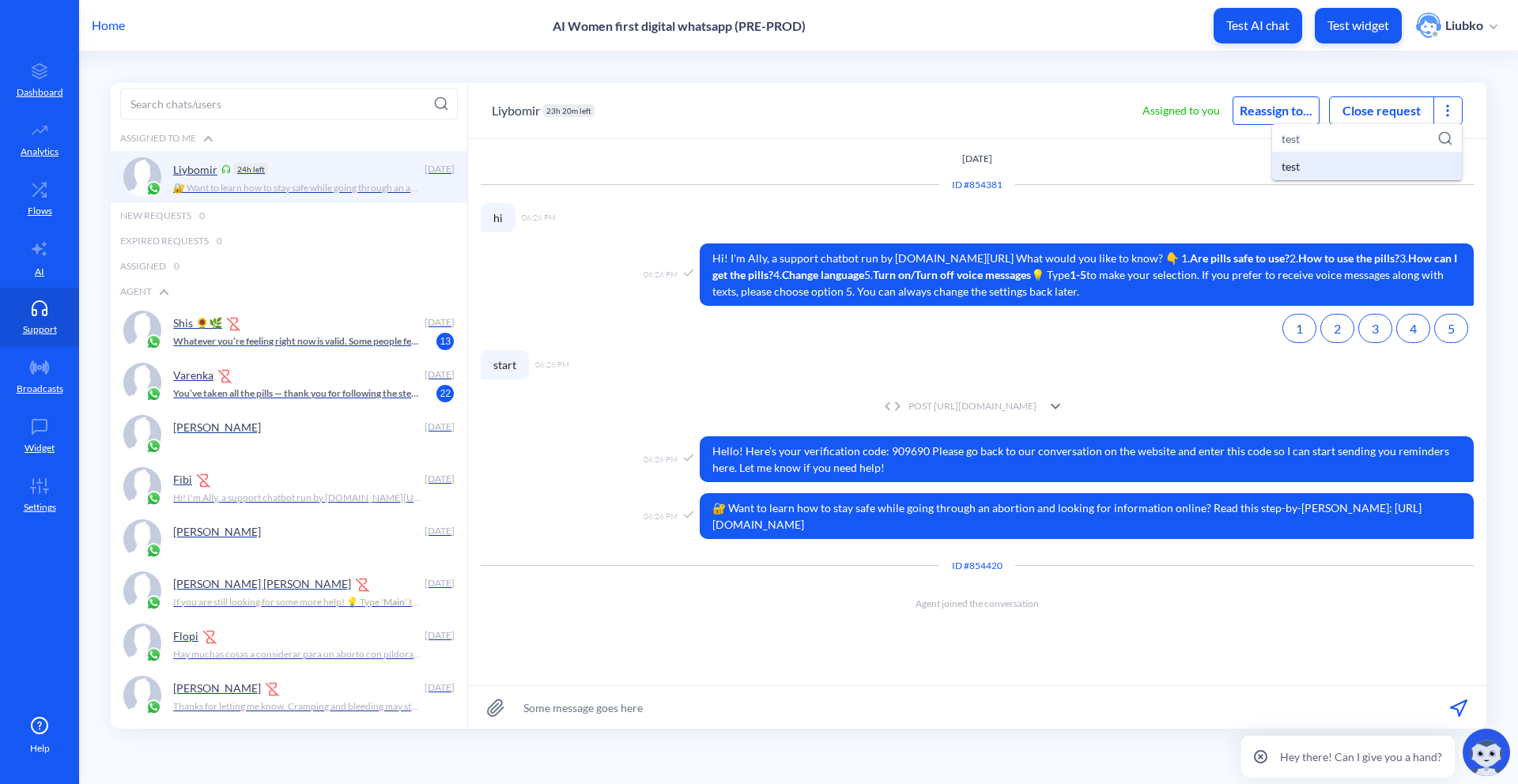
click at [1068, 164] on div "test" at bounding box center [1366, 167] width 189 height 28
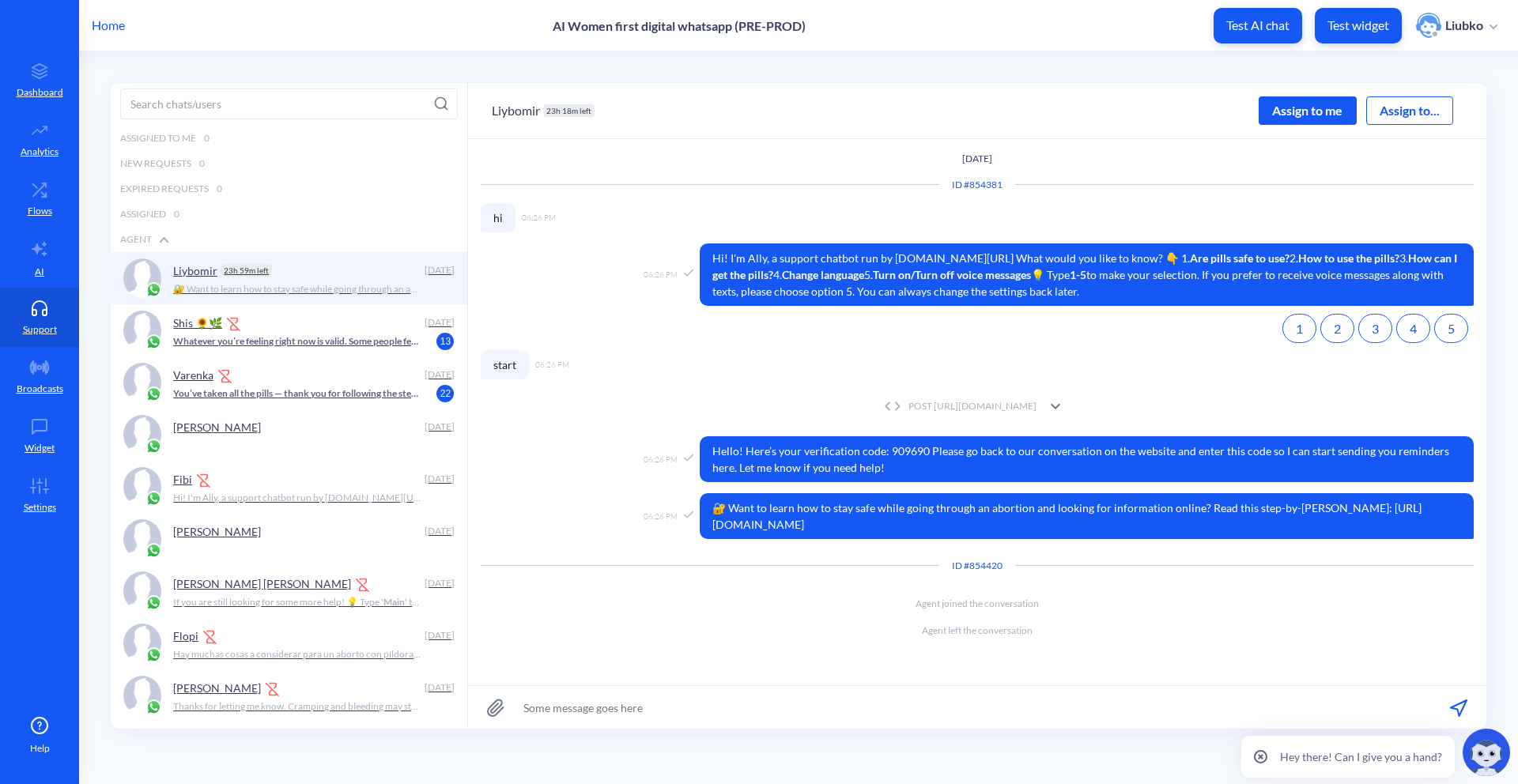
click at [1068, 108] on div "Assign to me" at bounding box center [1308, 110] width 98 height 28
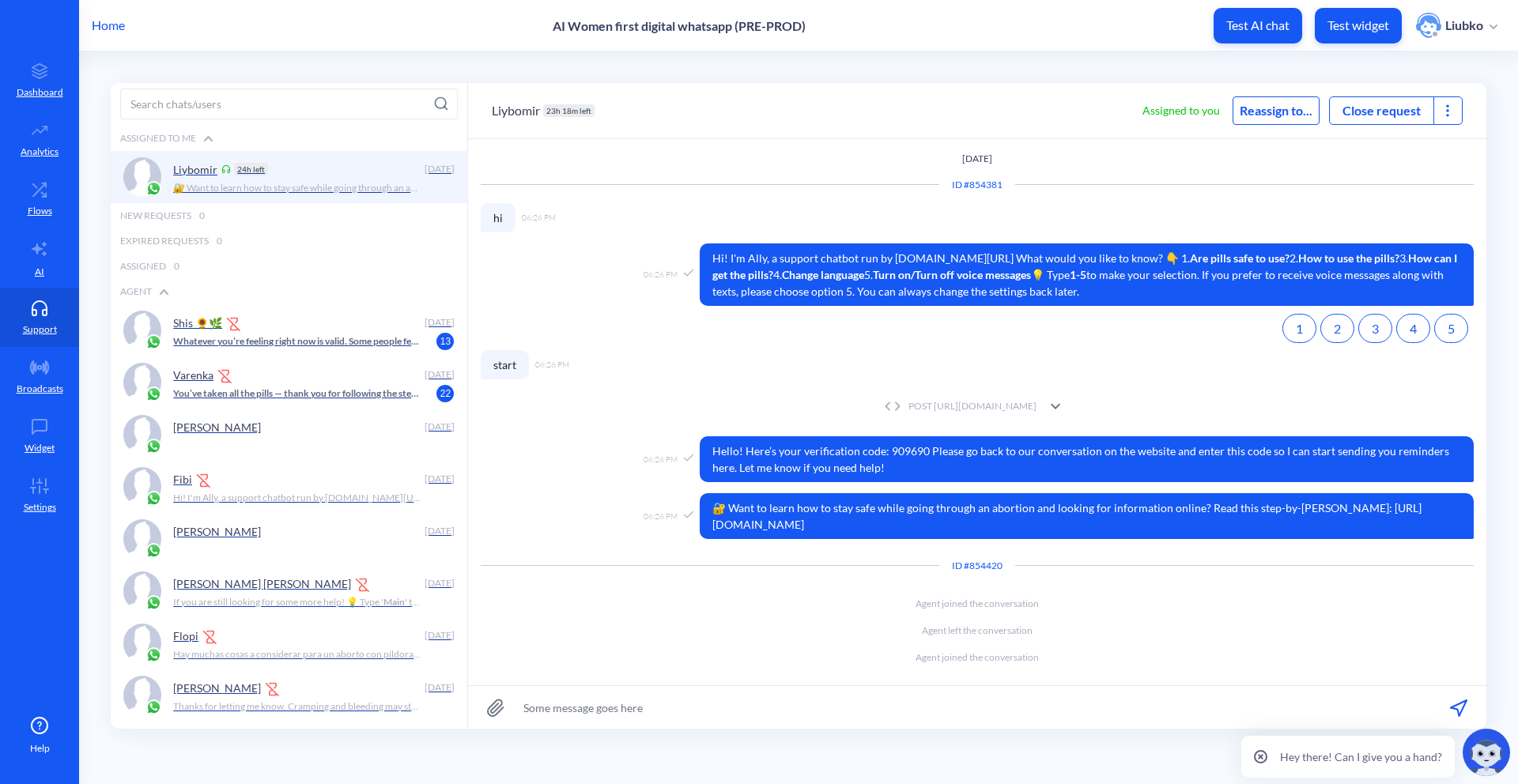
click at [1068, 112] on icon at bounding box center [1447, 110] width 16 height 16
click at [1068, 135] on input at bounding box center [1366, 139] width 189 height 29
type input "е"
type input "test"
click at [1068, 165] on div "test" at bounding box center [1366, 167] width 189 height 28
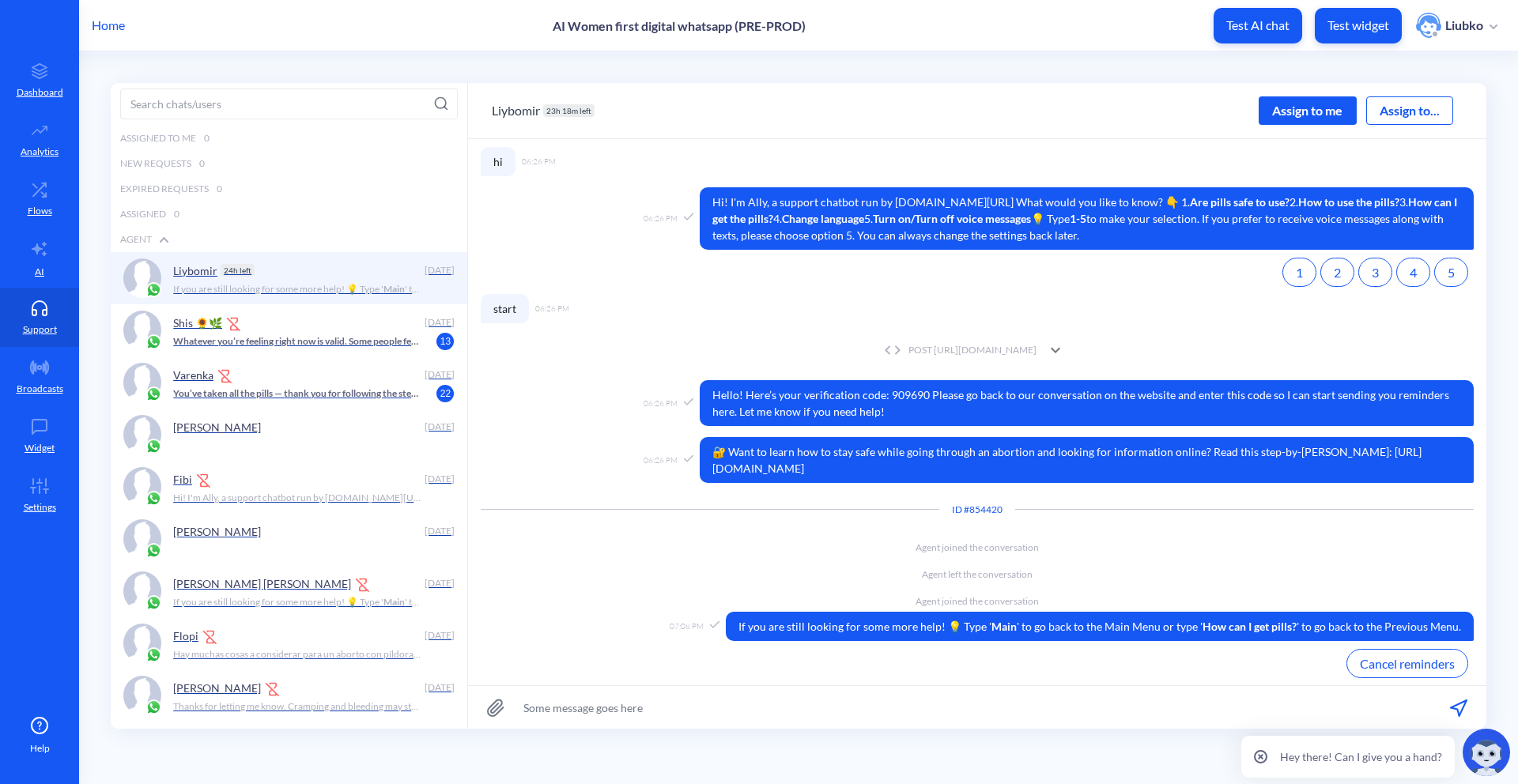
scroll to position [83, 0]
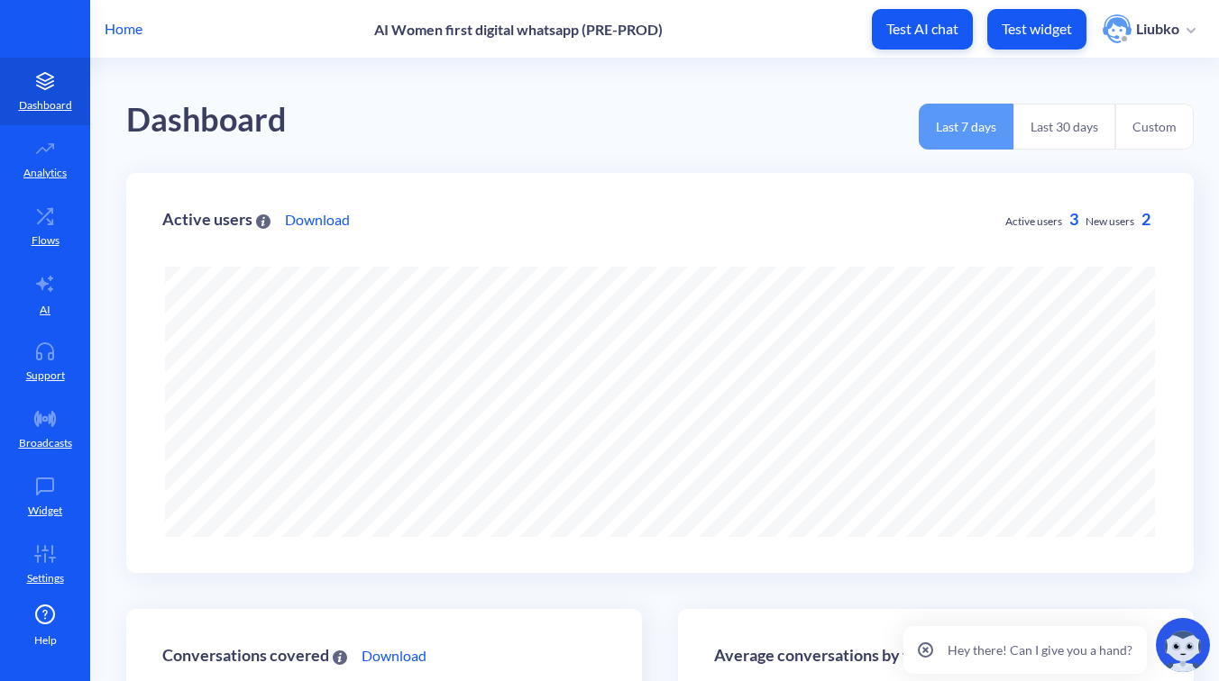
click at [133, 32] on p "Home" at bounding box center [124, 29] width 38 height 22
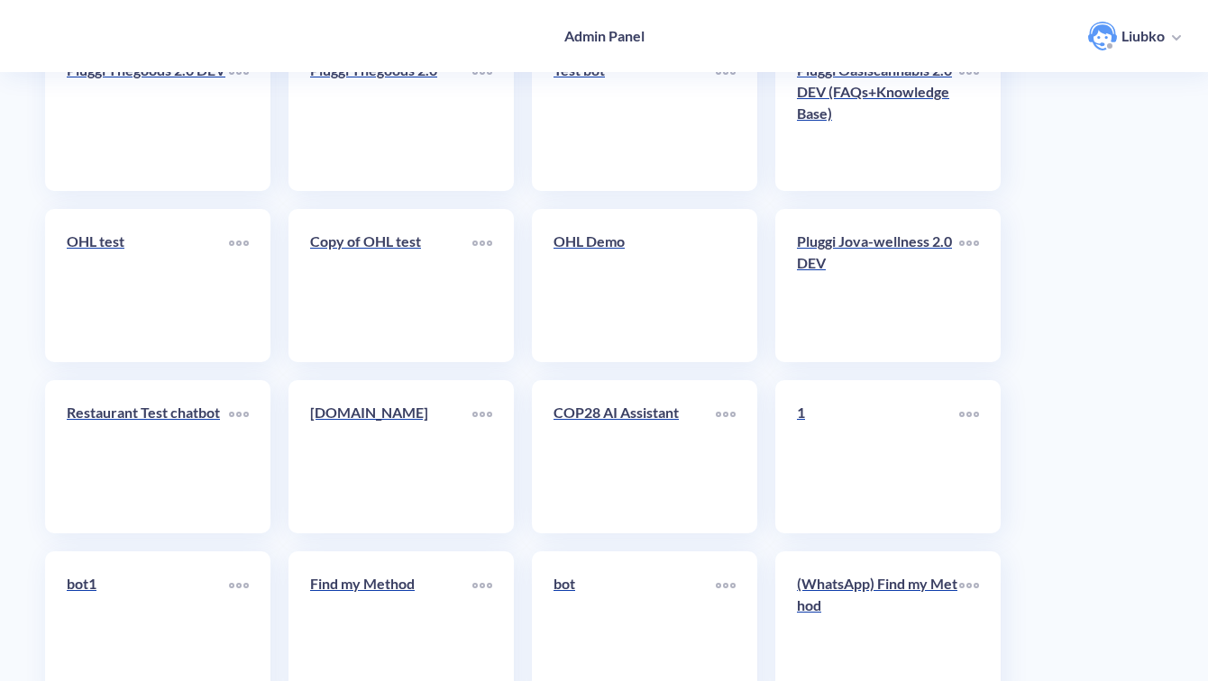
scroll to position [6391, 0]
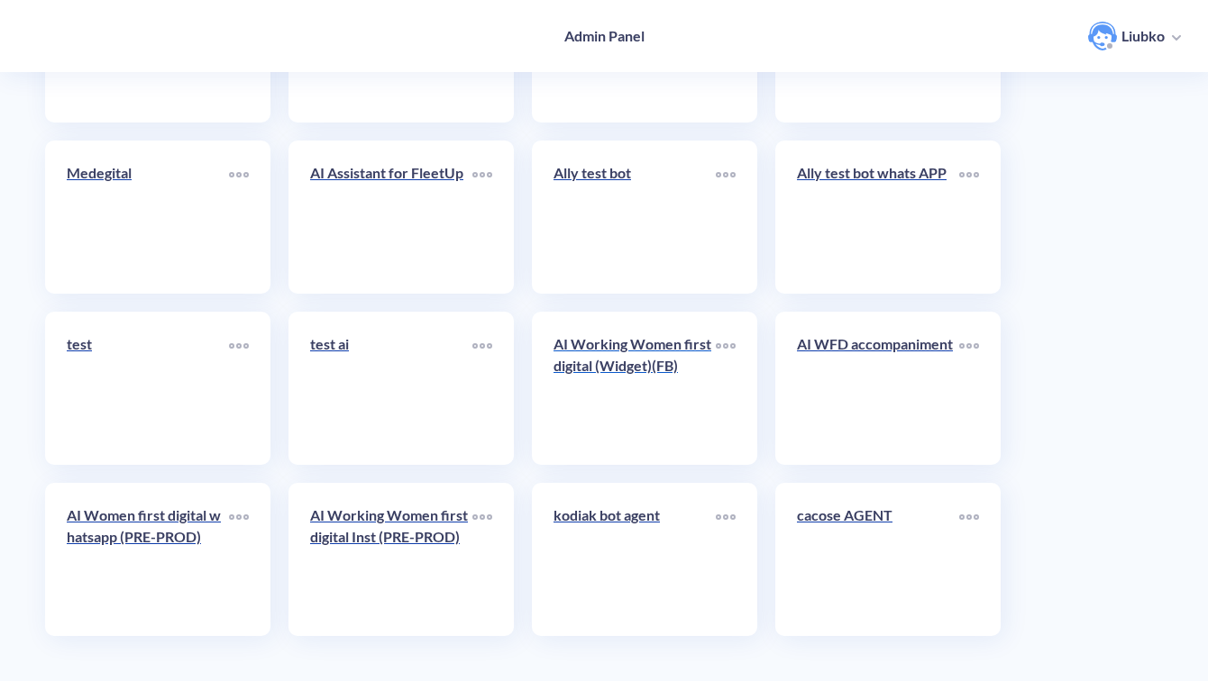
click at [676, 374] on p "AI Working Women first digital (Widget)(FB)" at bounding box center [634, 354] width 162 height 43
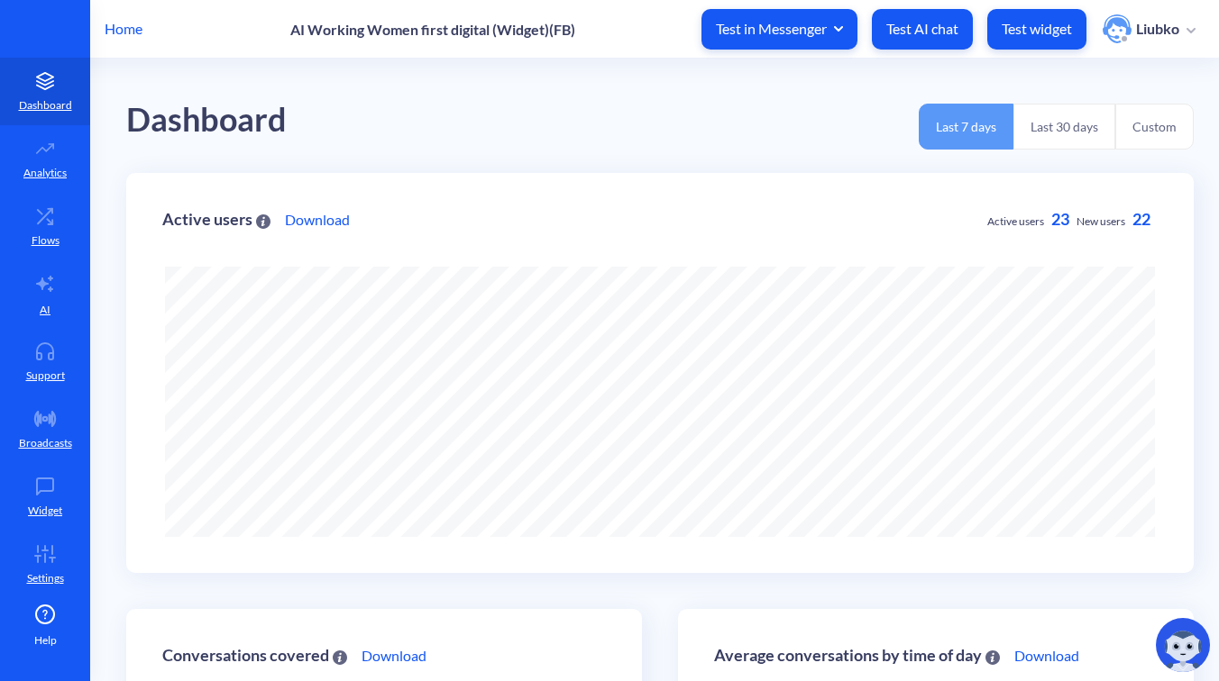
scroll to position [681, 1219]
click at [38, 222] on icon at bounding box center [45, 215] width 14 height 14
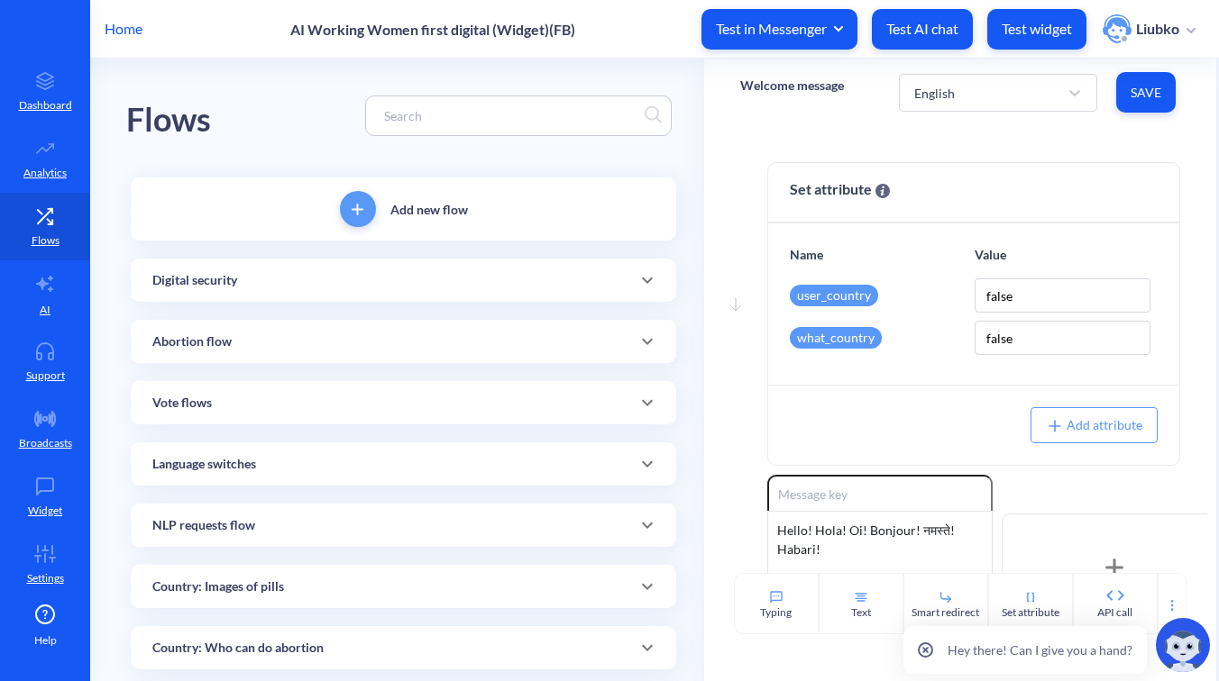
click at [439, 272] on div "Digital security" at bounding box center [403, 280] width 502 height 19
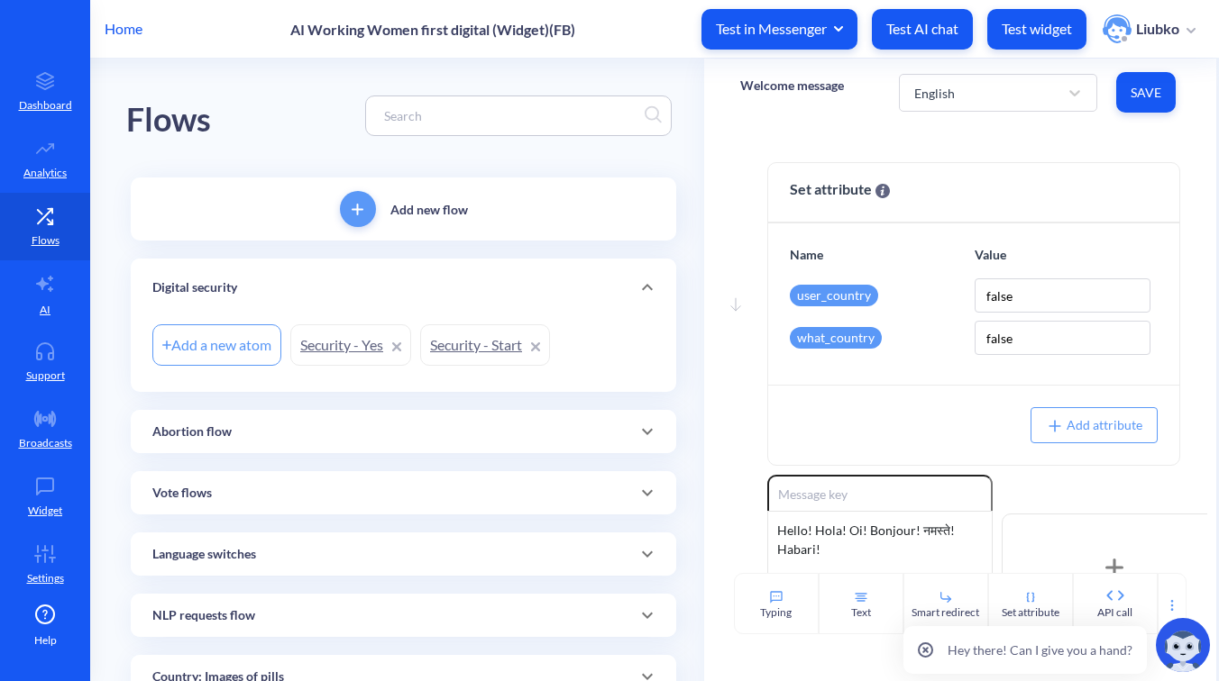
click at [470, 348] on link "Security - Start" at bounding box center [485, 344] width 130 height 41
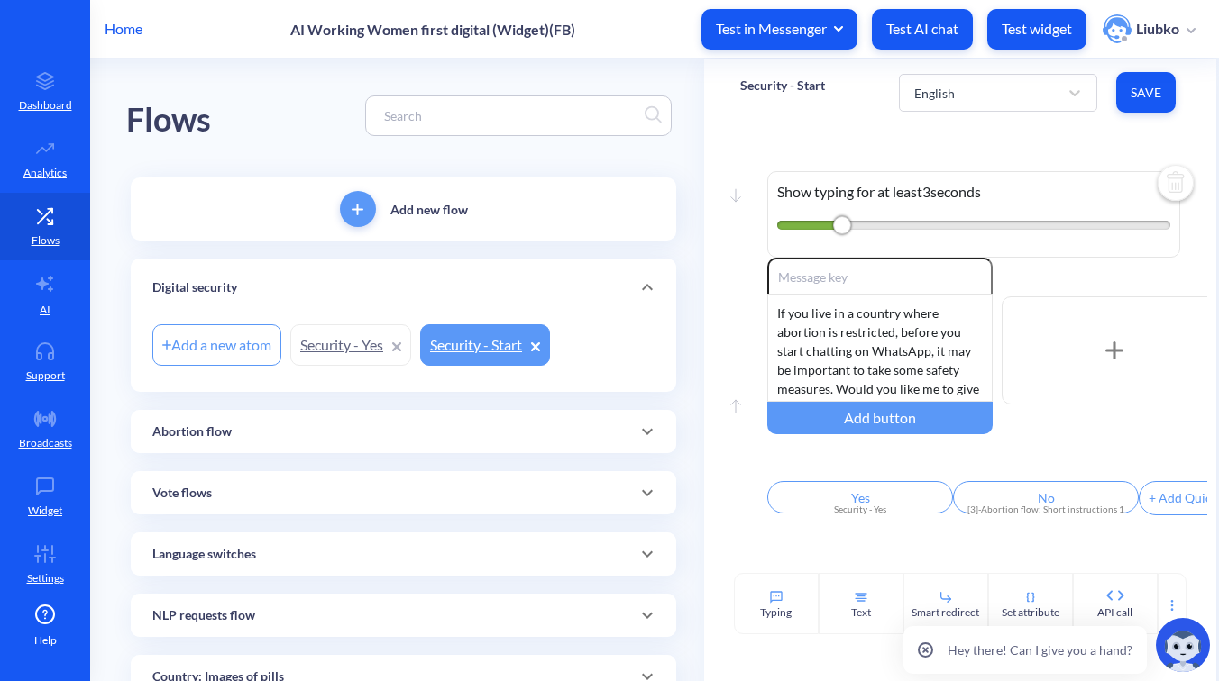
click at [353, 338] on link "Security - Yes" at bounding box center [350, 344] width 121 height 41
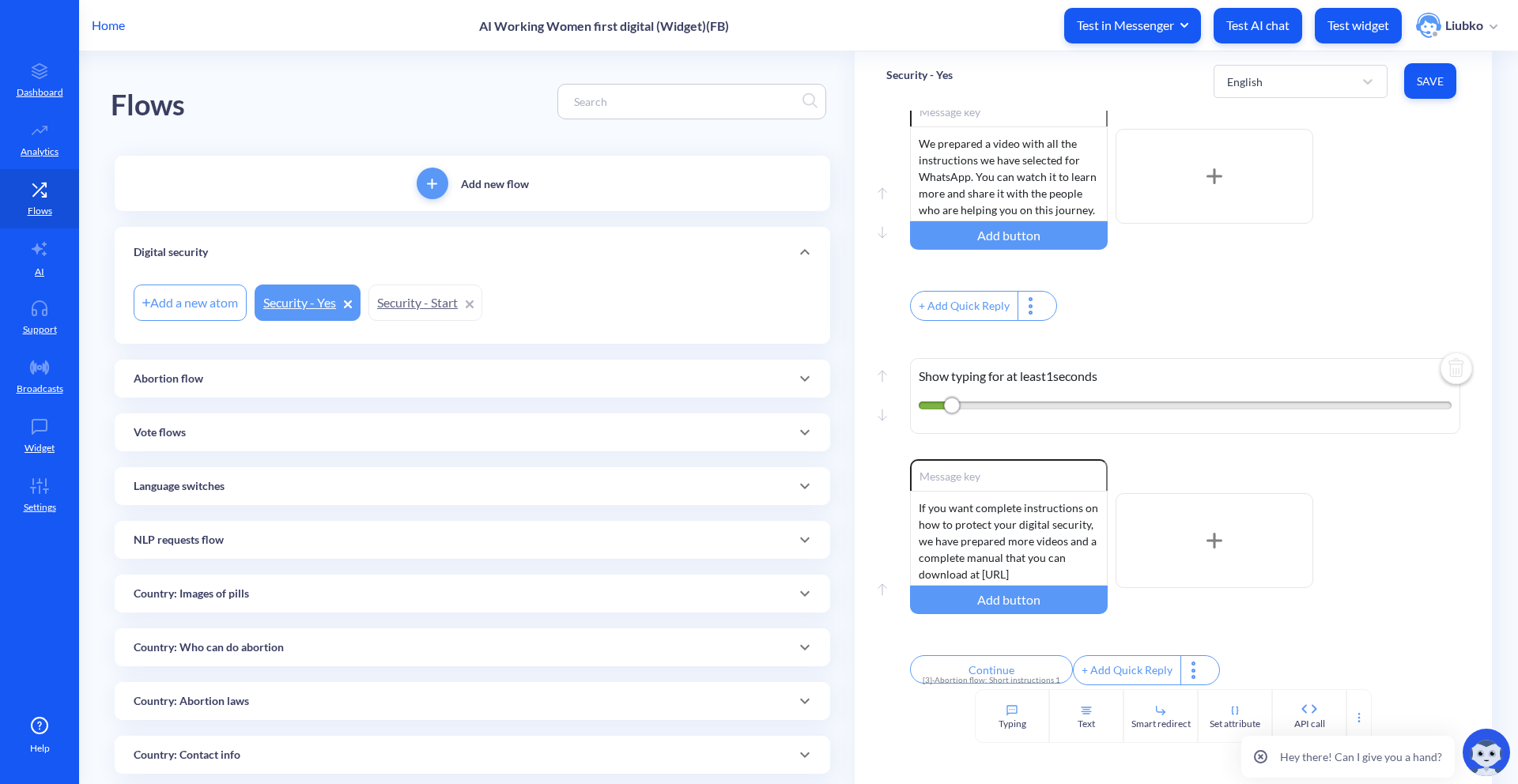
scroll to position [902, 0]
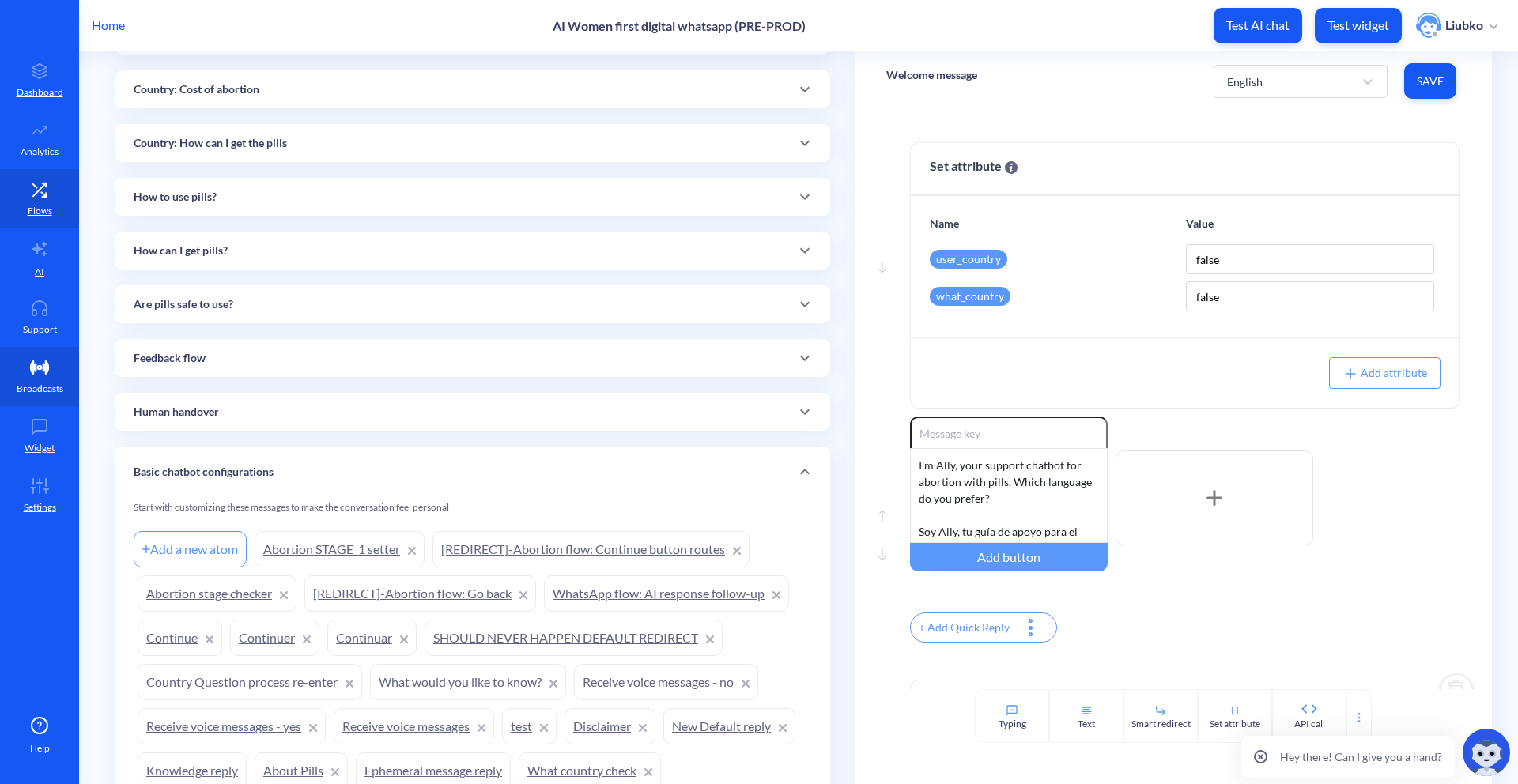
scroll to position [1156, 0]
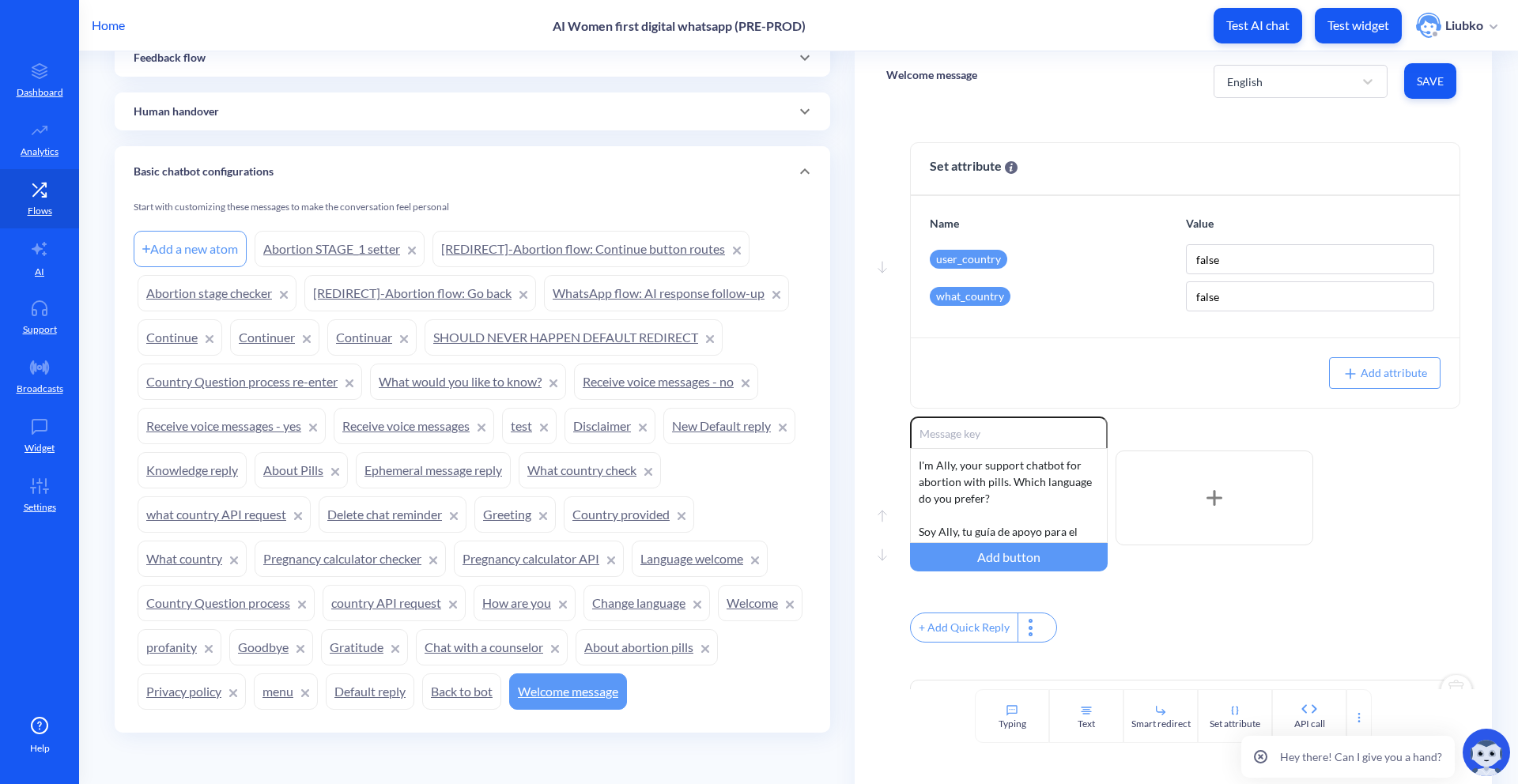
click at [524, 431] on link "test" at bounding box center [529, 425] width 54 height 36
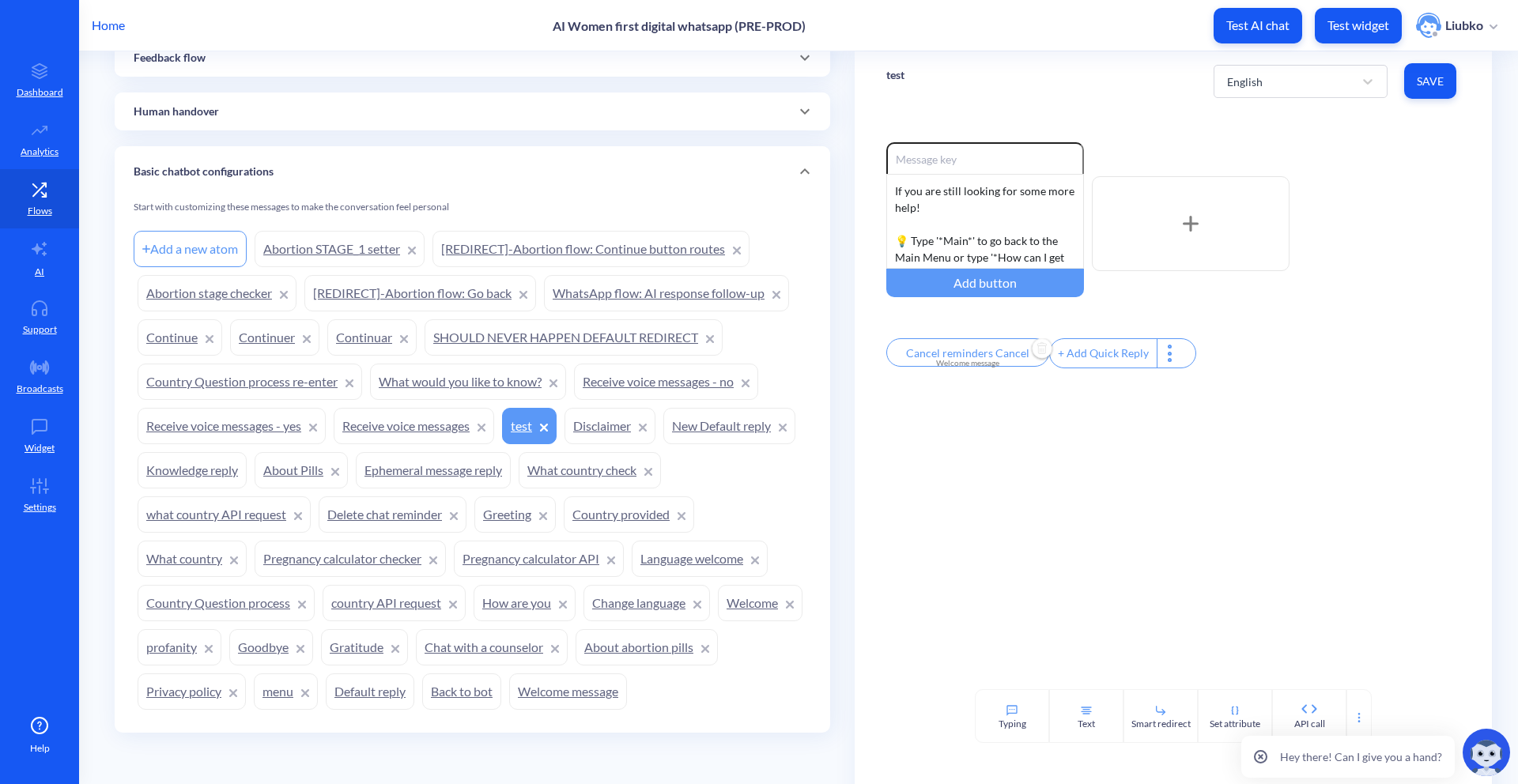
click at [991, 367] on div "Welcome message" at bounding box center [967, 363] width 144 height 12
click at [999, 373] on input "Cancel reminders Cancel reminders" at bounding box center [966, 373] width 147 height 32
type input "Cancel reminders Cancel"
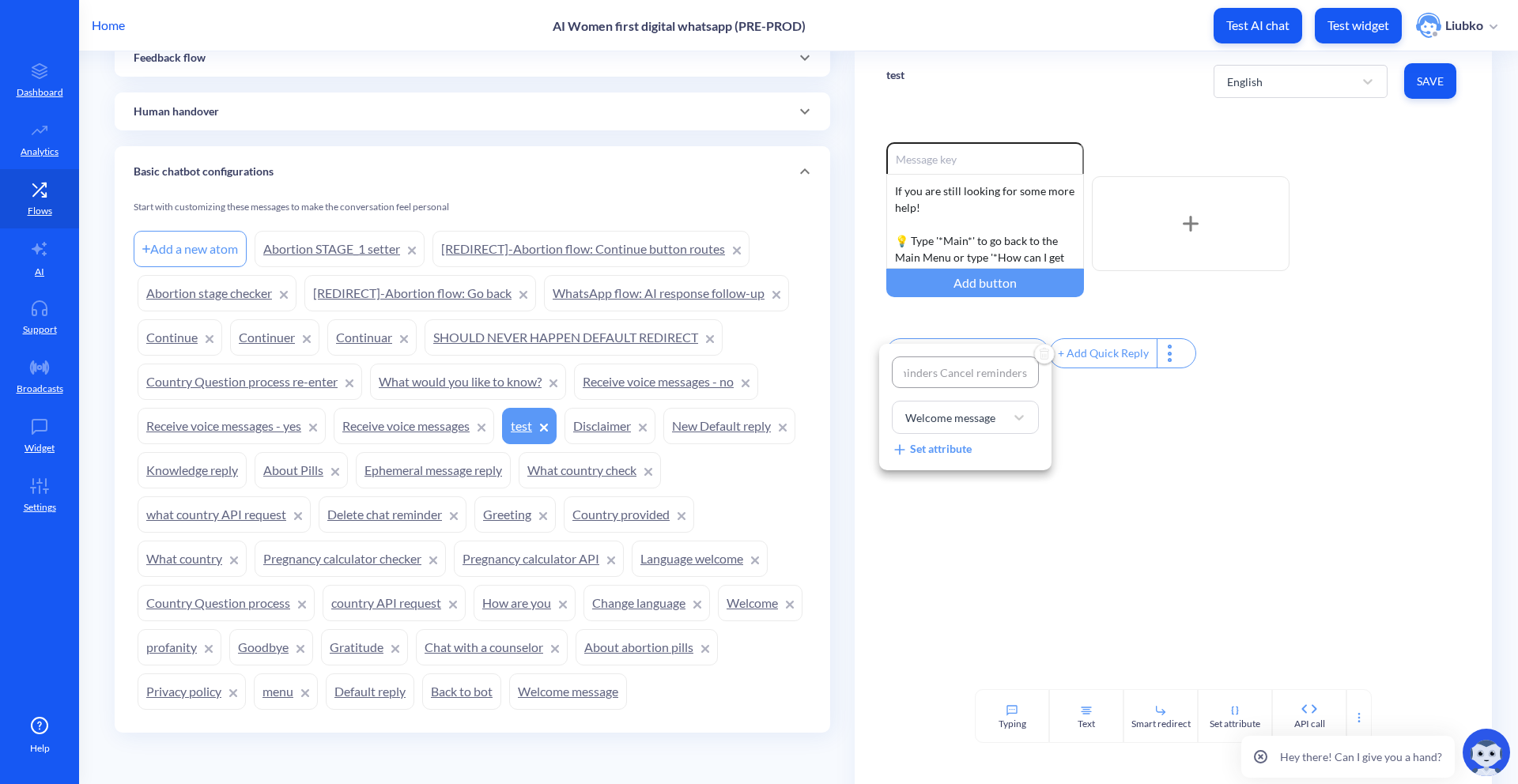
type input "Cancel reminders Cancel"
type input "Cancel reminders Cance"
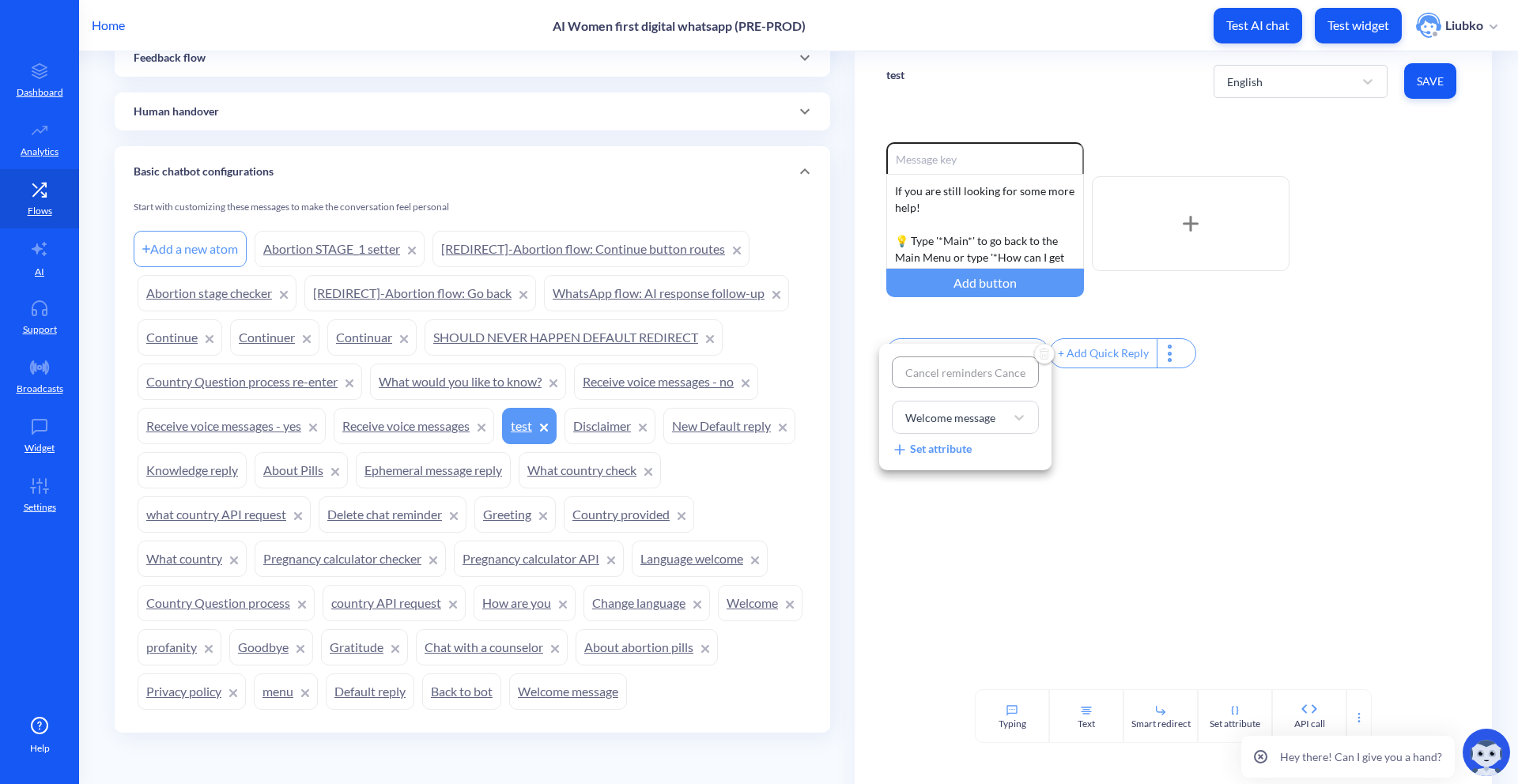
type input "Cancel reminders Canc"
type input "Cancel reminders Can"
type input "Cancel reminders Ca"
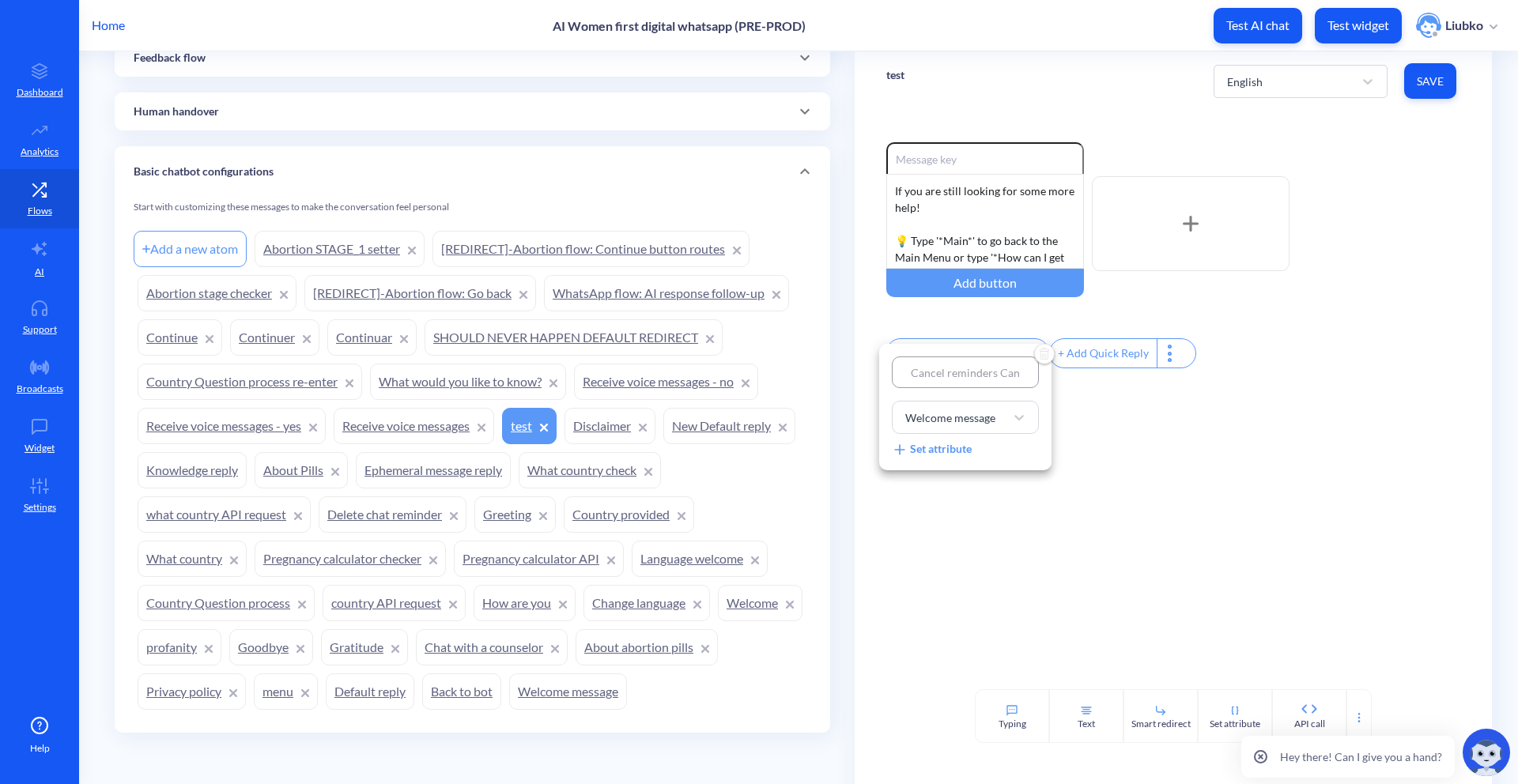
type input "Cancel reminders Ca"
type input "Cancel reminders C"
type input "Cancel reminders"
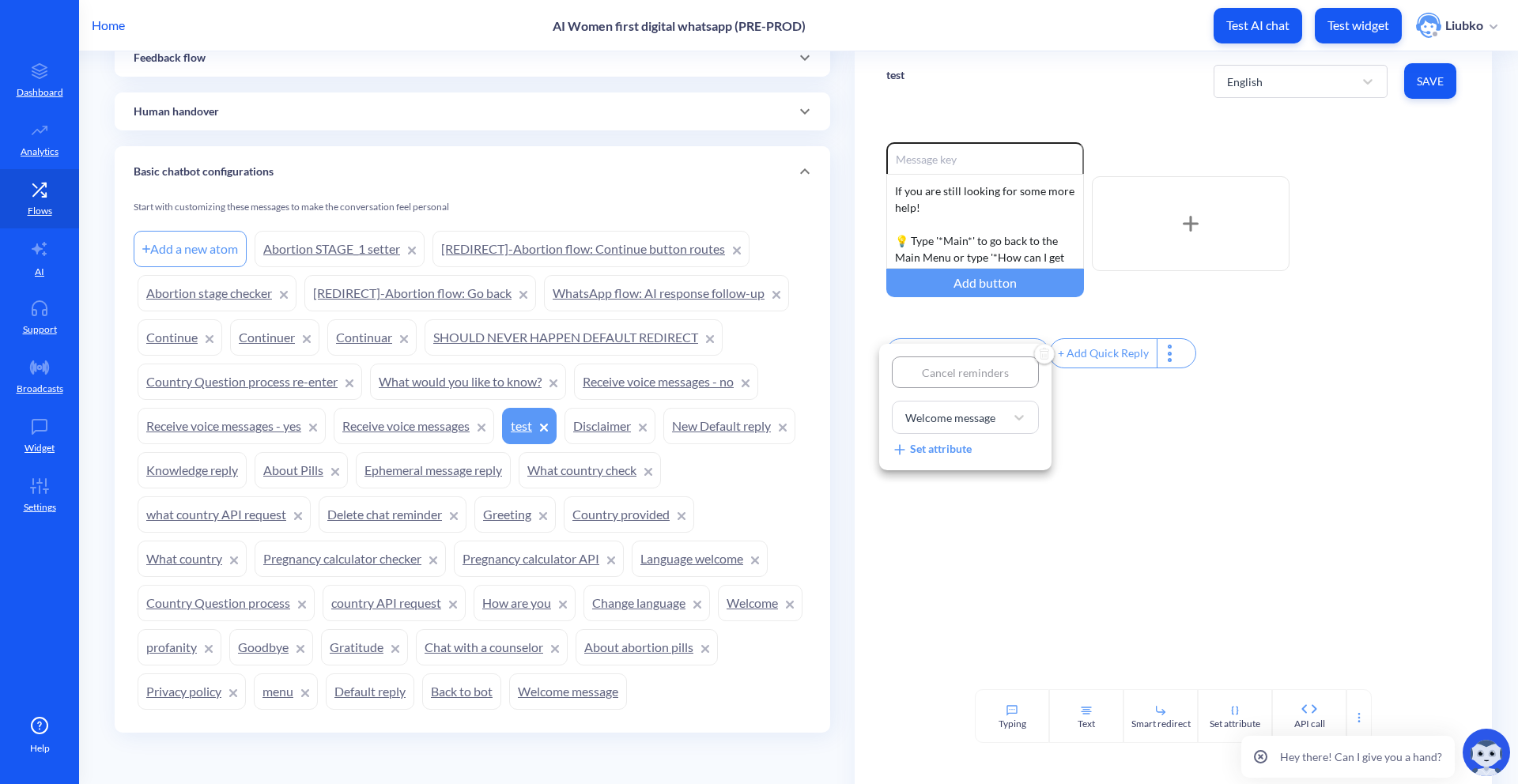
type input "Cancel reminders"
click at [1422, 80] on div at bounding box center [759, 392] width 1518 height 784
click at [1416, 81] on span "Save" at bounding box center [1429, 82] width 27 height 16
